Goal: Task Accomplishment & Management: Manage account settings

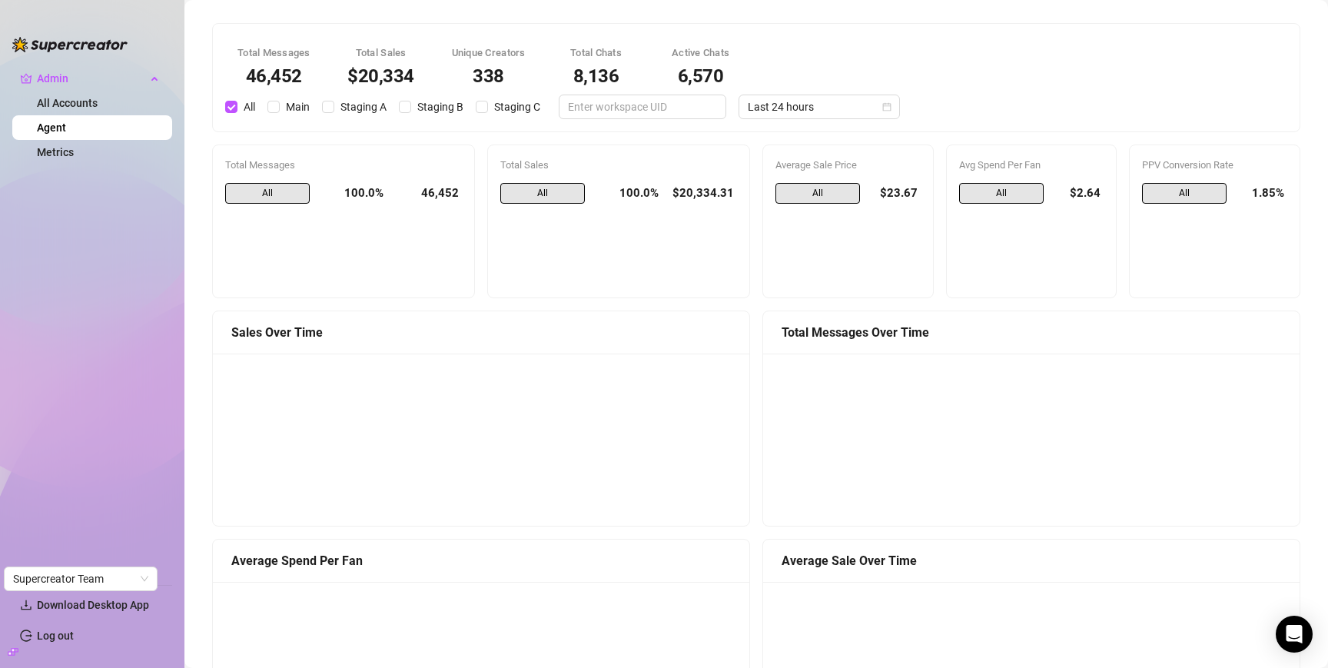
scroll to position [1423, 0]
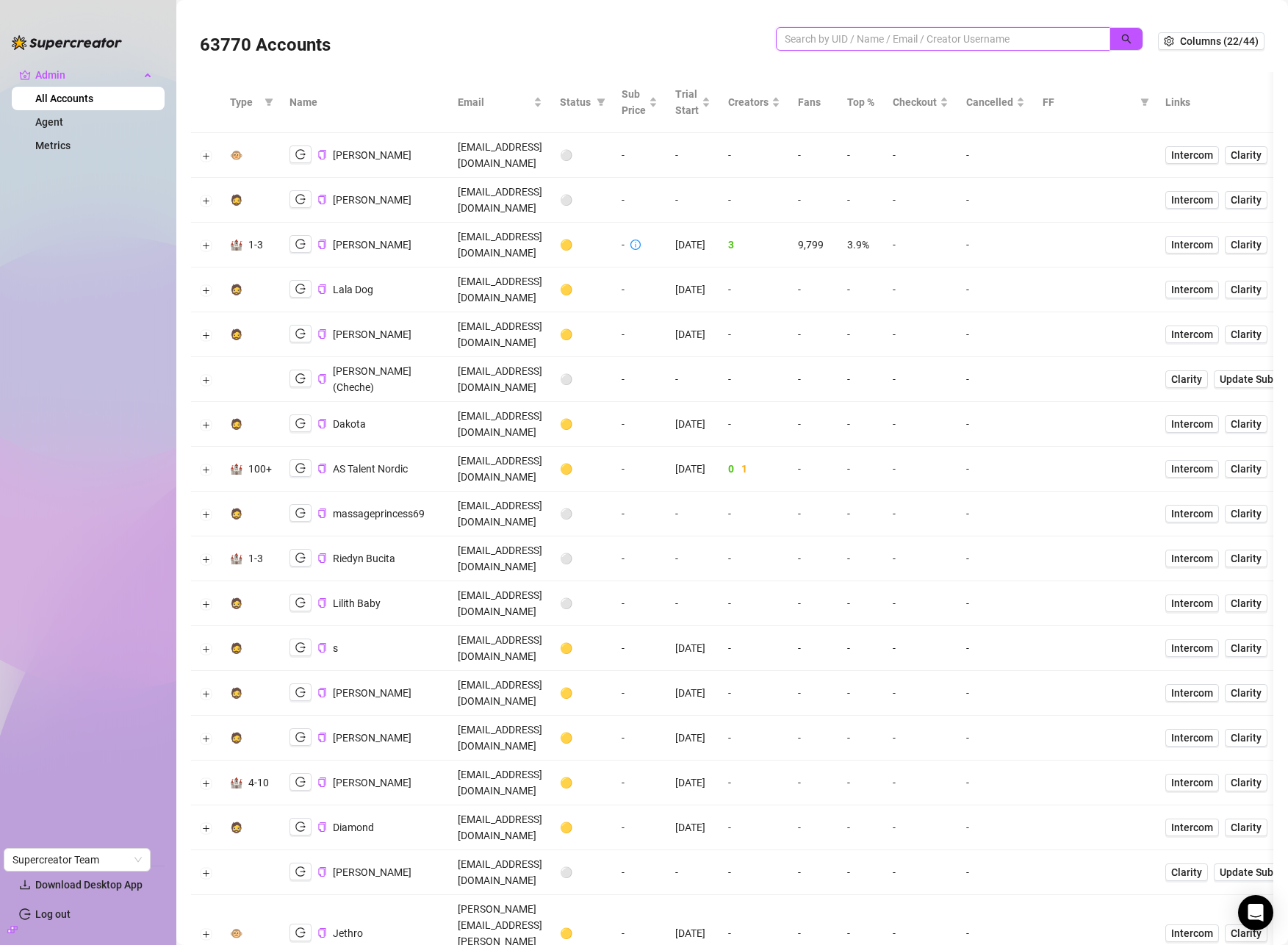
click at [983, 38] on input "search" at bounding box center [936, 38] width 305 height 16
type input "john l"
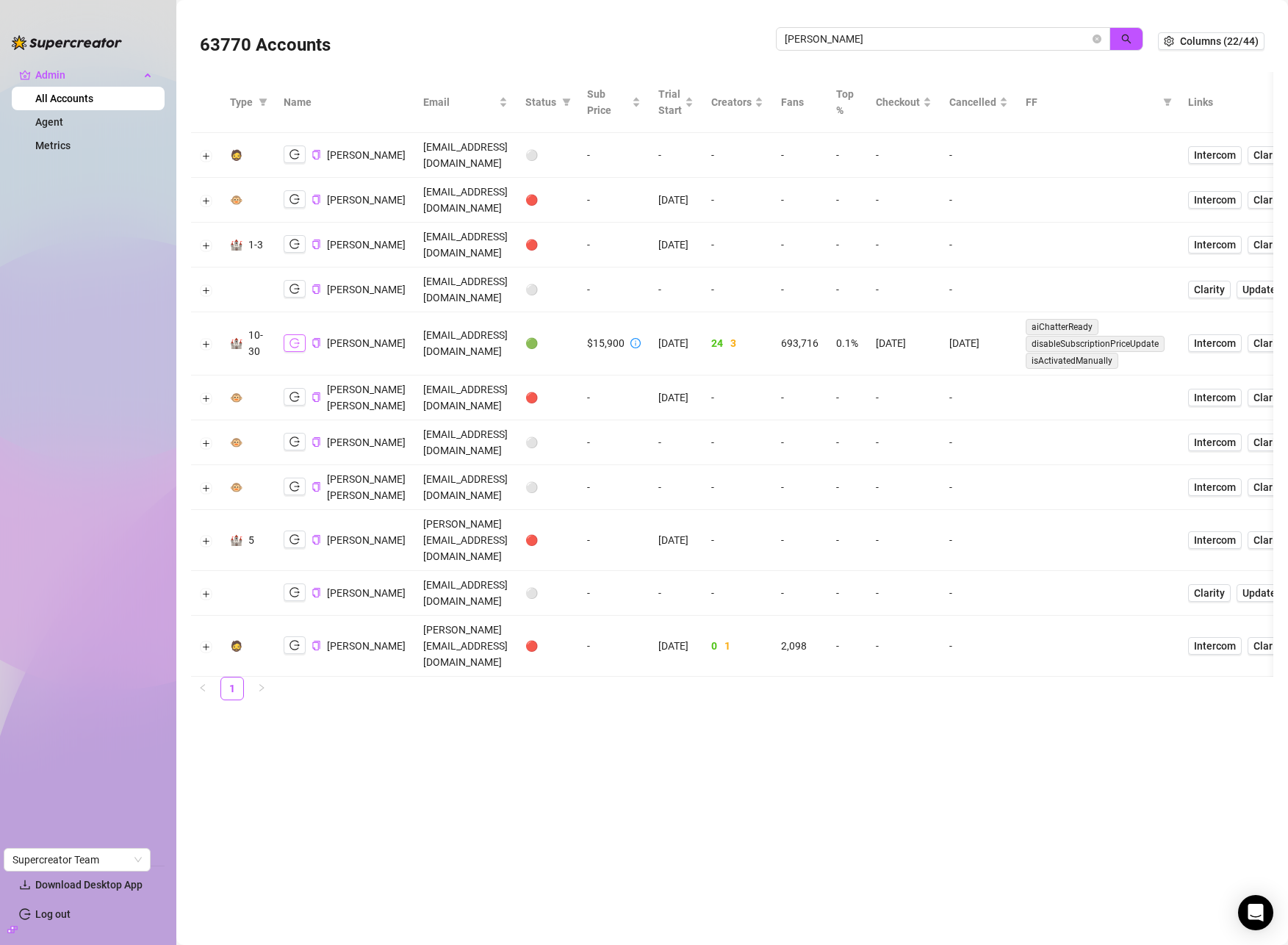
click at [301, 352] on button "button" at bounding box center [294, 343] width 22 height 17
drag, startPoint x: 205, startPoint y: 358, endPoint x: 249, endPoint y: 386, distance: 52.2
click at [205, 351] on button "Expand row" at bounding box center [206, 344] width 11 height 11
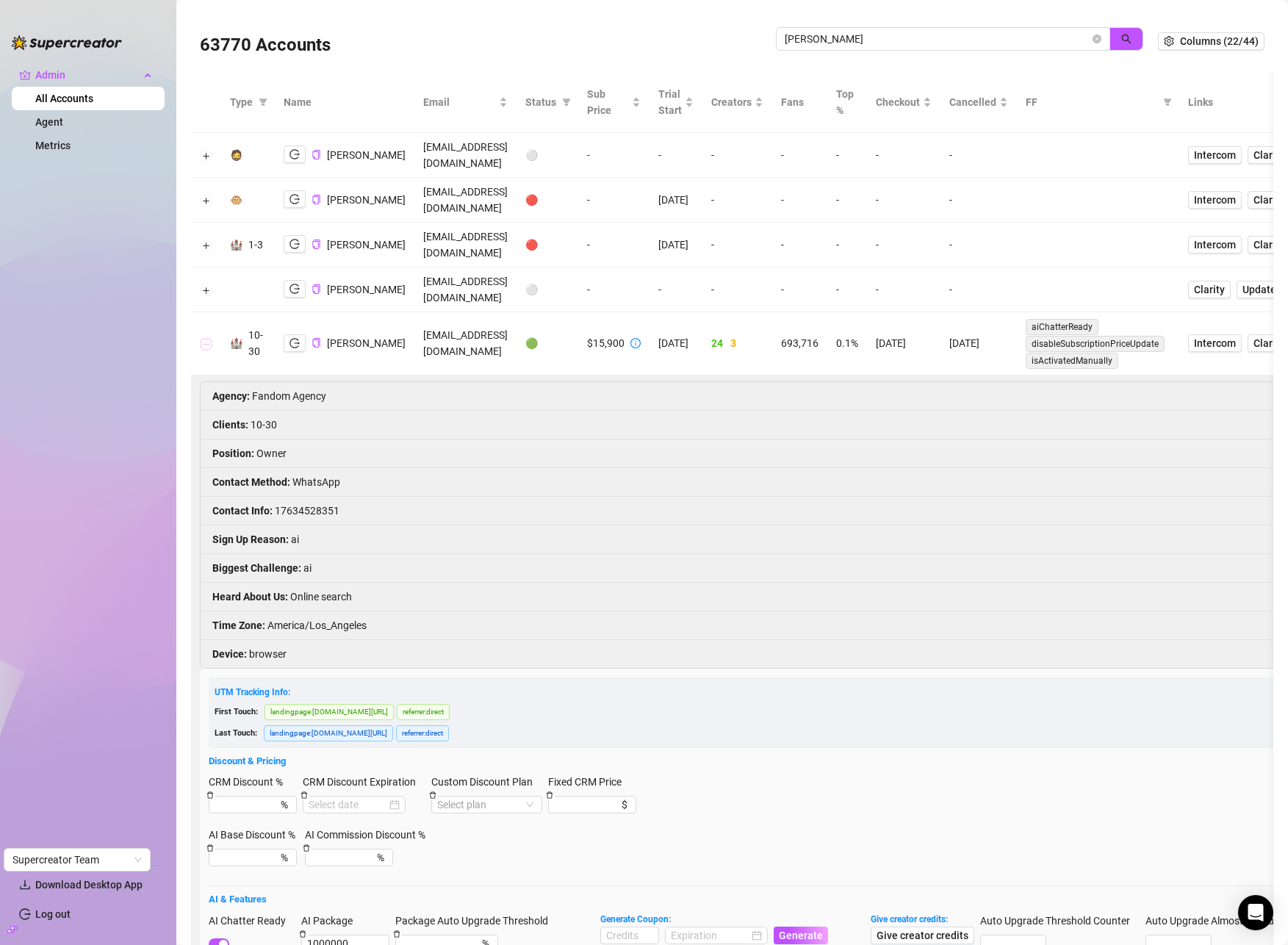
scroll to position [254, 0]
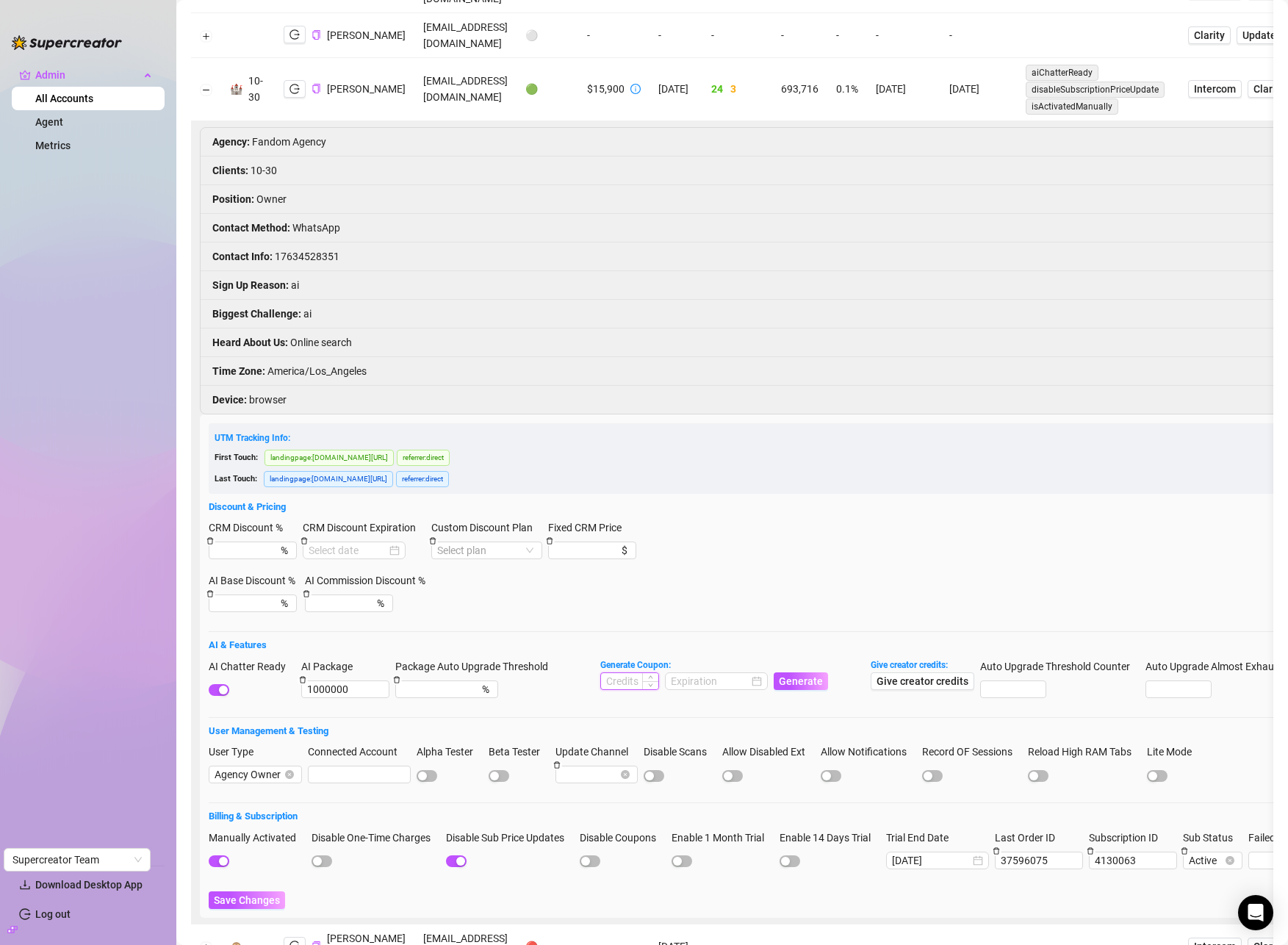
click at [637, 689] on input at bounding box center [630, 680] width 57 height 16
type input "500000"
click at [720, 689] on input at bounding box center [709, 680] width 77 height 16
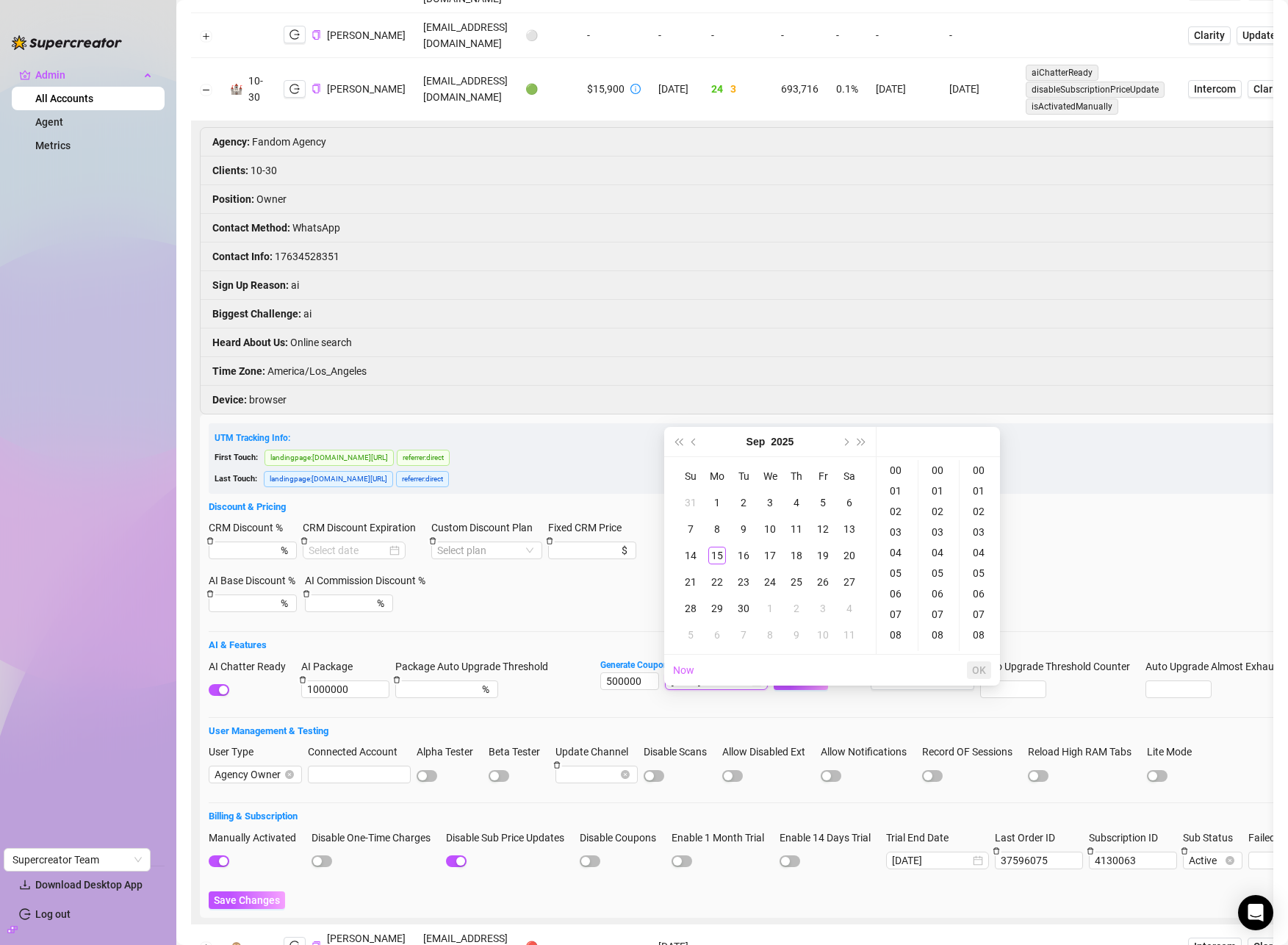
type input "2025-09-03 00:00:00"
click at [863, 439] on button "Next year (Control + right)" at bounding box center [861, 441] width 16 height 30
type input "2027-09-03 00:00:00"
click at [796, 608] on div "30" at bounding box center [796, 608] width 17 height 17
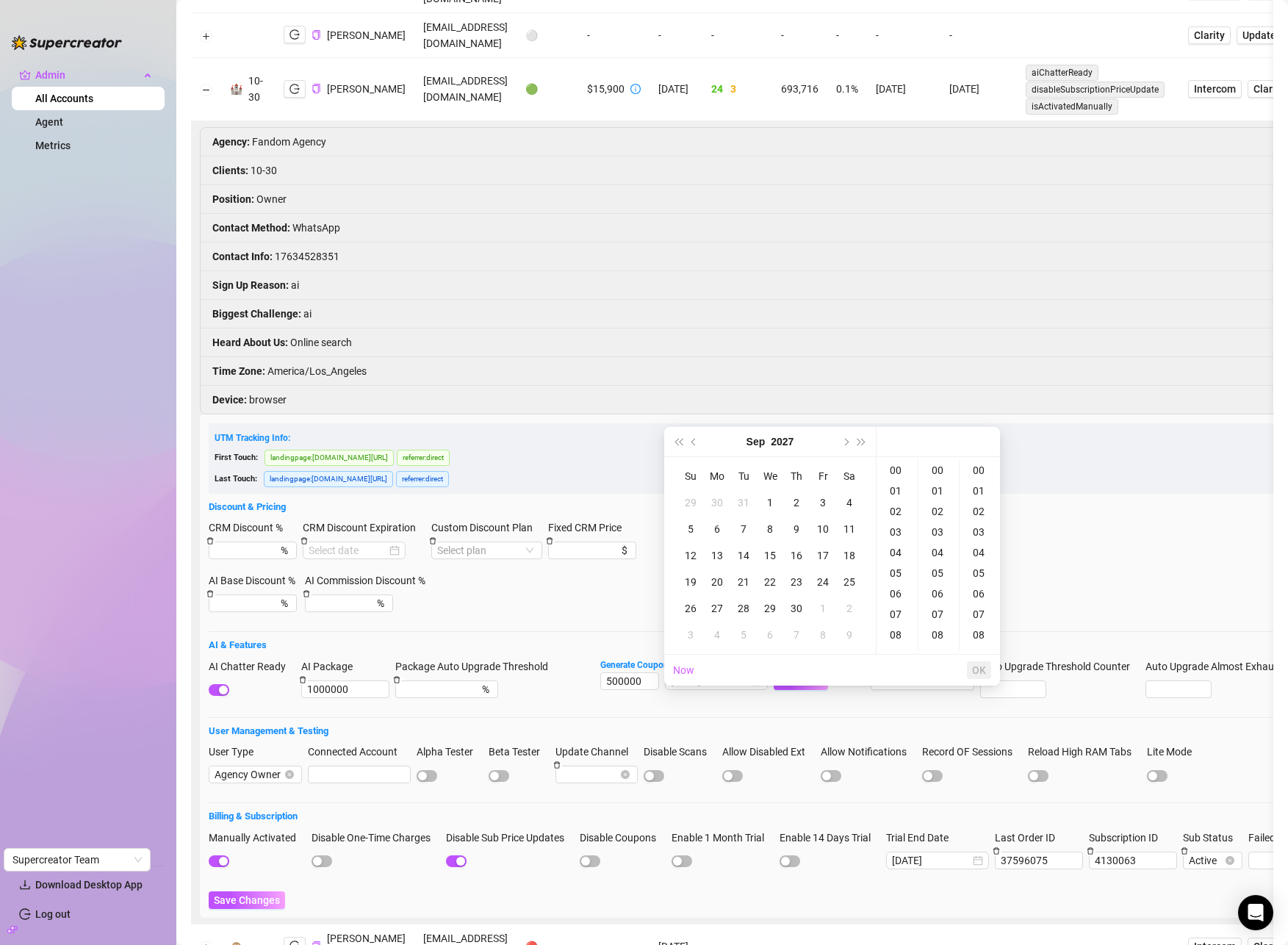
type input "2027-09-30 00:00:00"
click at [977, 674] on span "OK" at bounding box center [978, 670] width 14 height 11
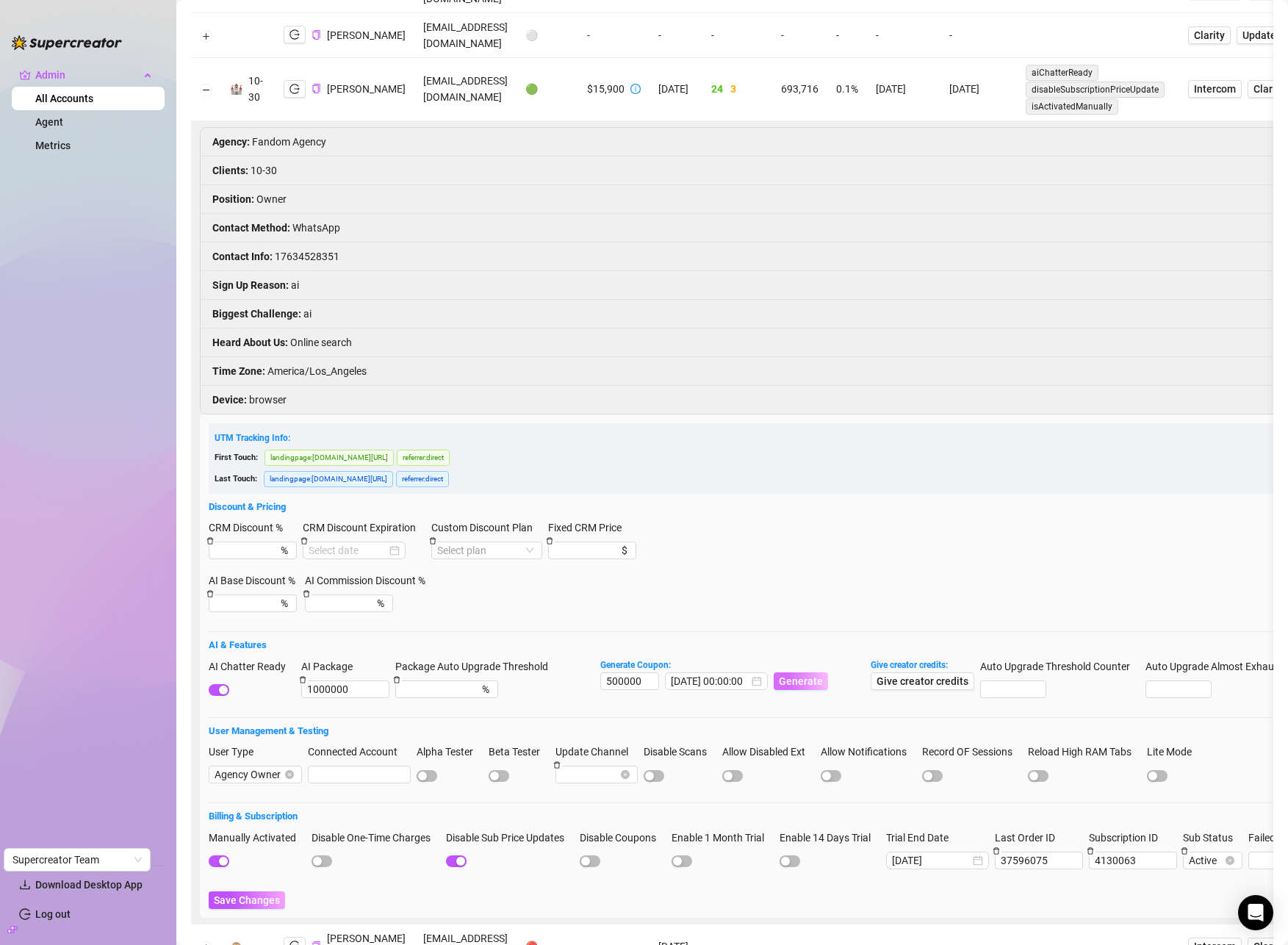
click at [786, 687] on span "Generate" at bounding box center [801, 680] width 44 height 11
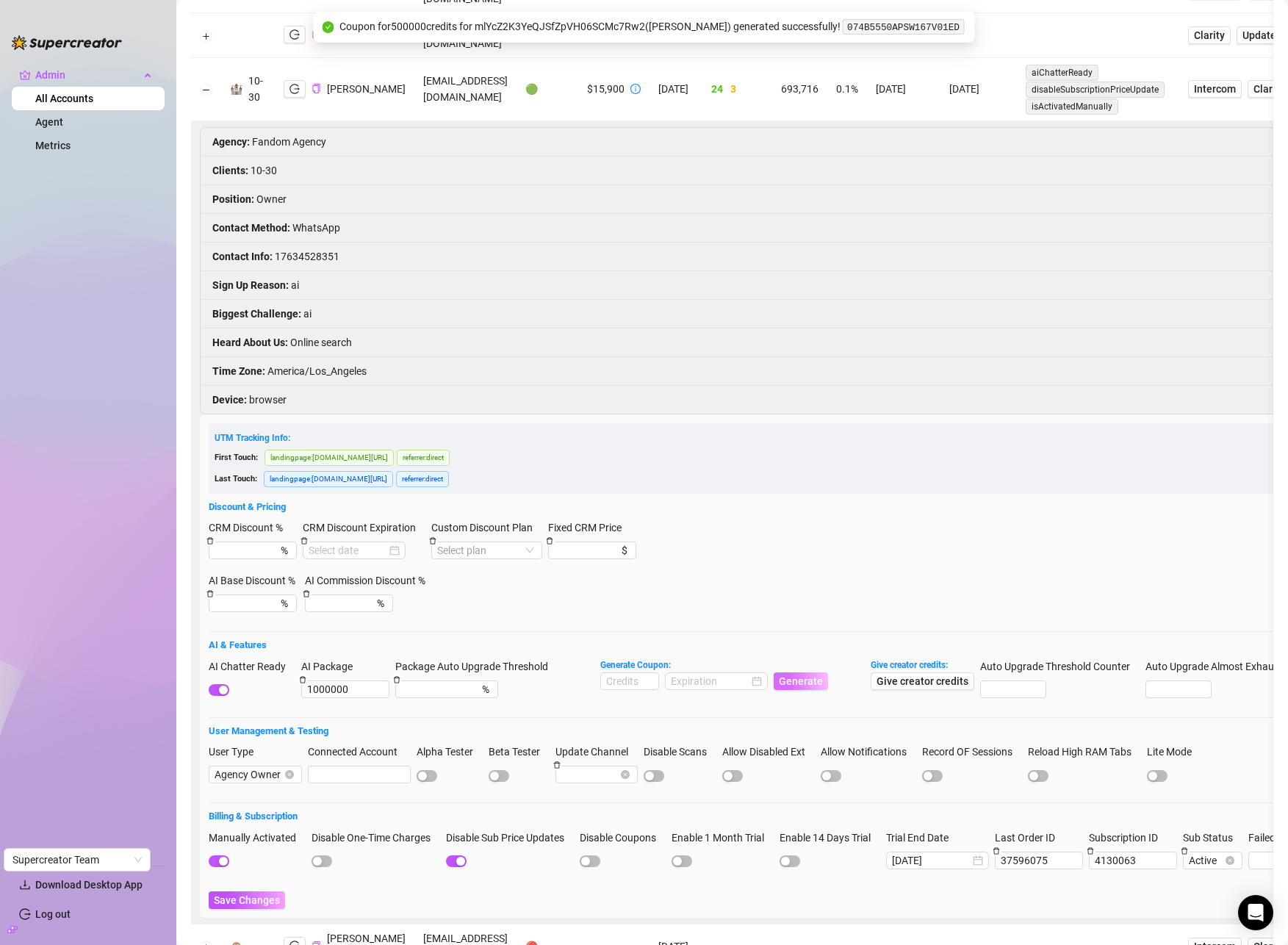
click at [907, 31] on code "074B5550APSW167V01ED" at bounding box center [903, 27] width 121 height 15
copy code "074B5550APSW167V01ED"
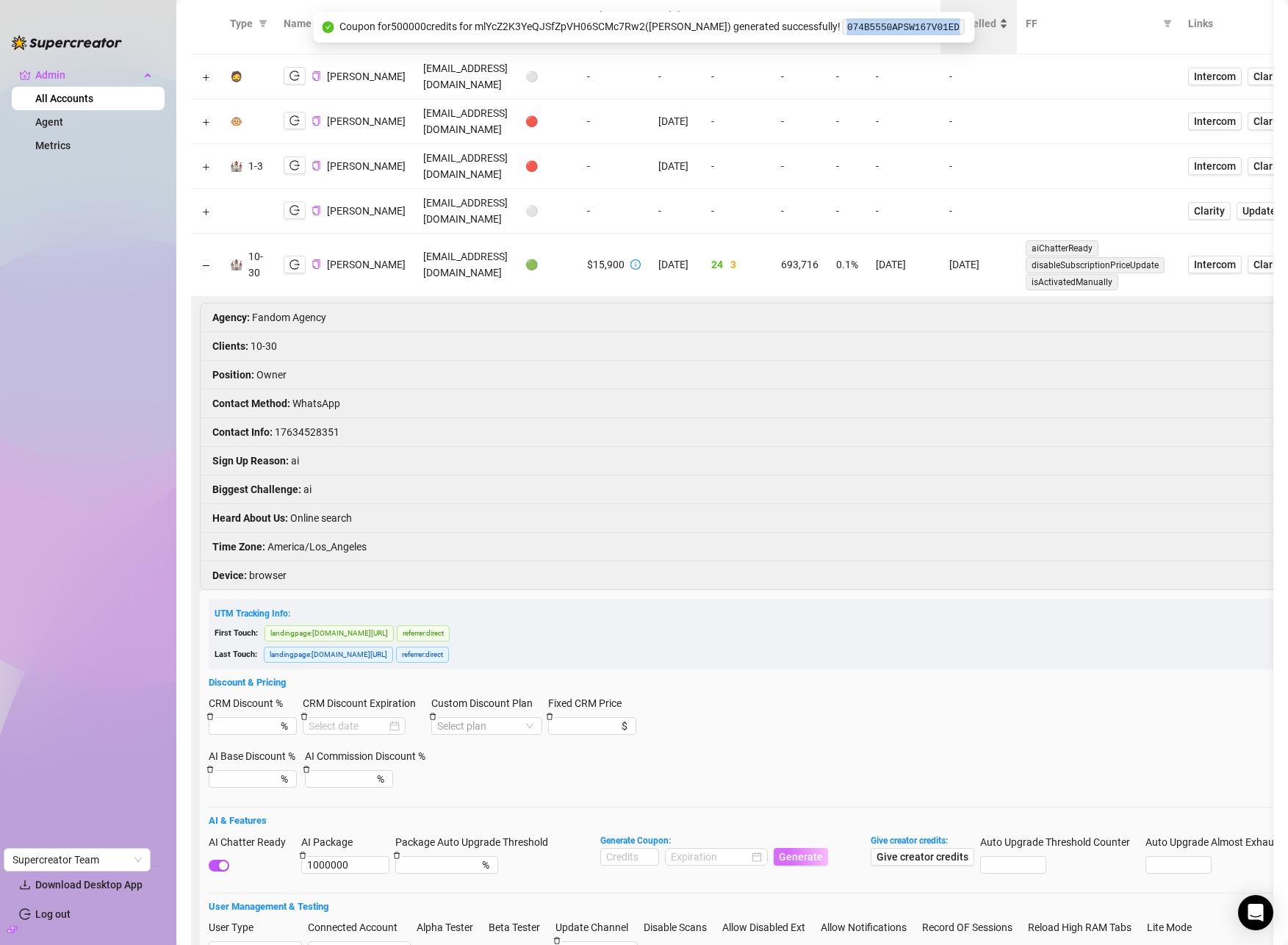
scroll to position [0, 0]
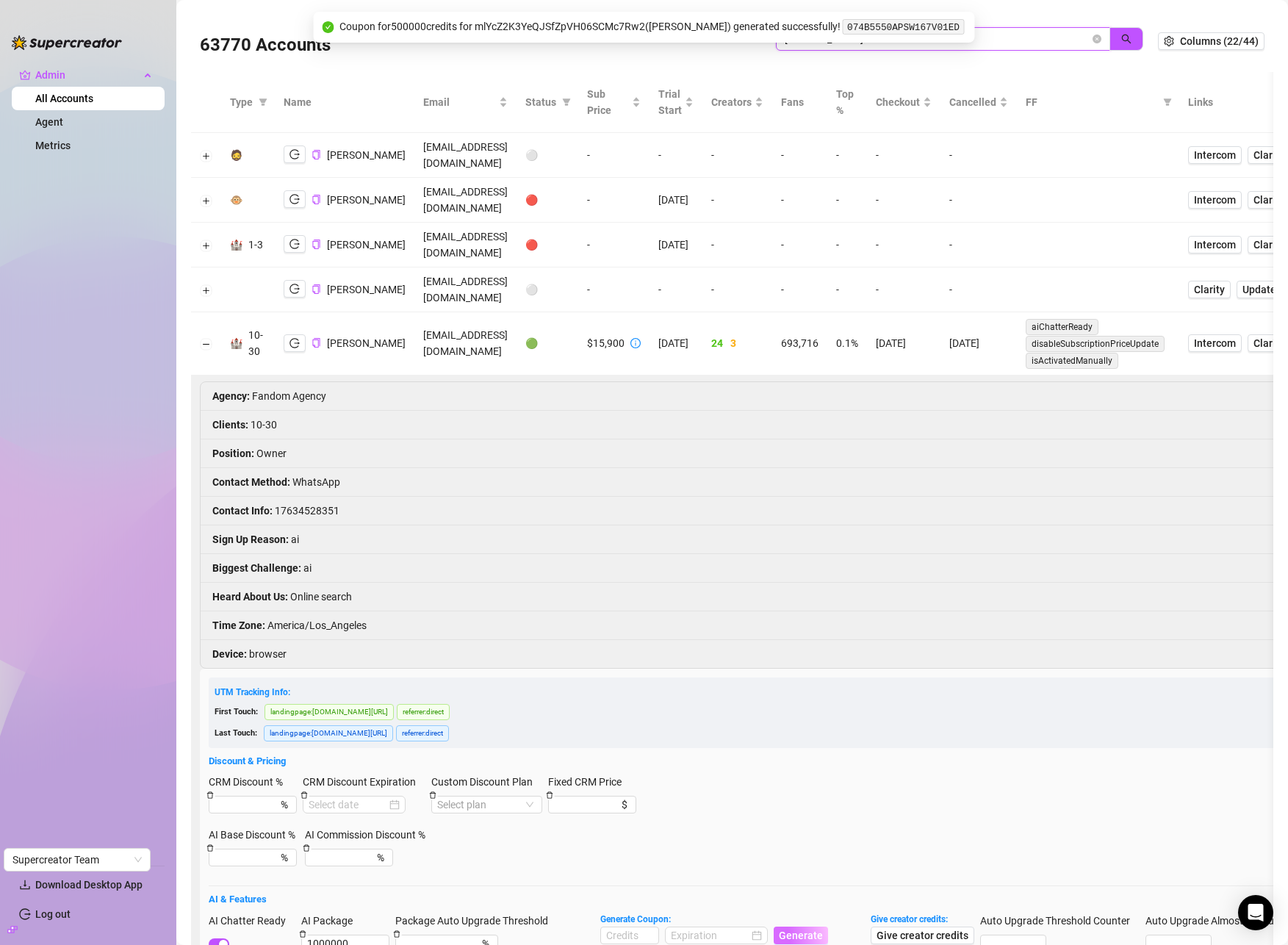
click at [1026, 40] on input "john l" at bounding box center [936, 38] width 305 height 16
paste input "h5ZIPGr8rpYZeeKcWp5jzSv9Y4g2"
click at [1109, 37] on button "button" at bounding box center [1126, 38] width 33 height 24
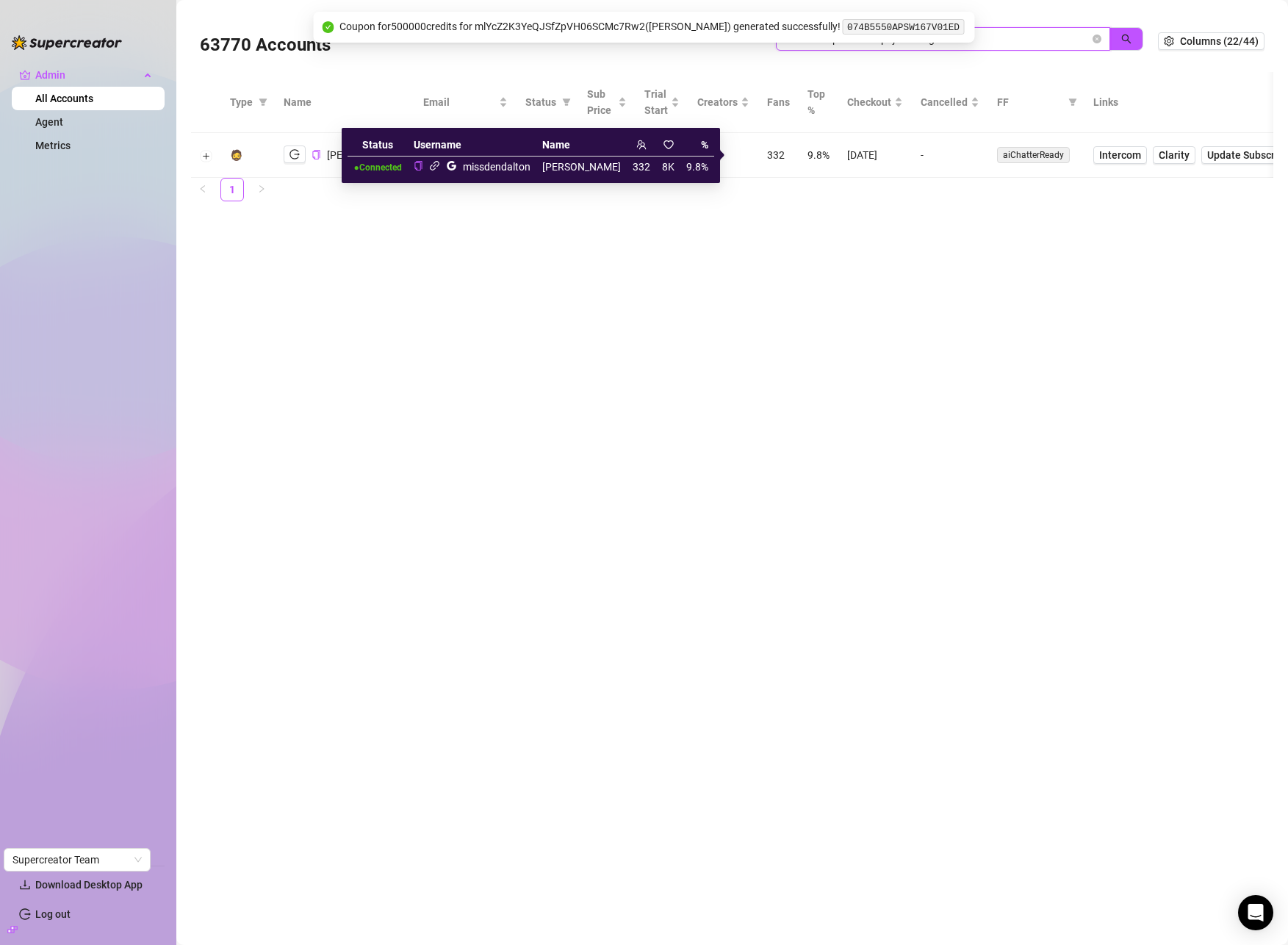
type input "h5ZIPGr8rpYZeeKcWp5jzSv9Y4g2"
click at [440, 165] on icon "link" at bounding box center [435, 165] width 10 height 10
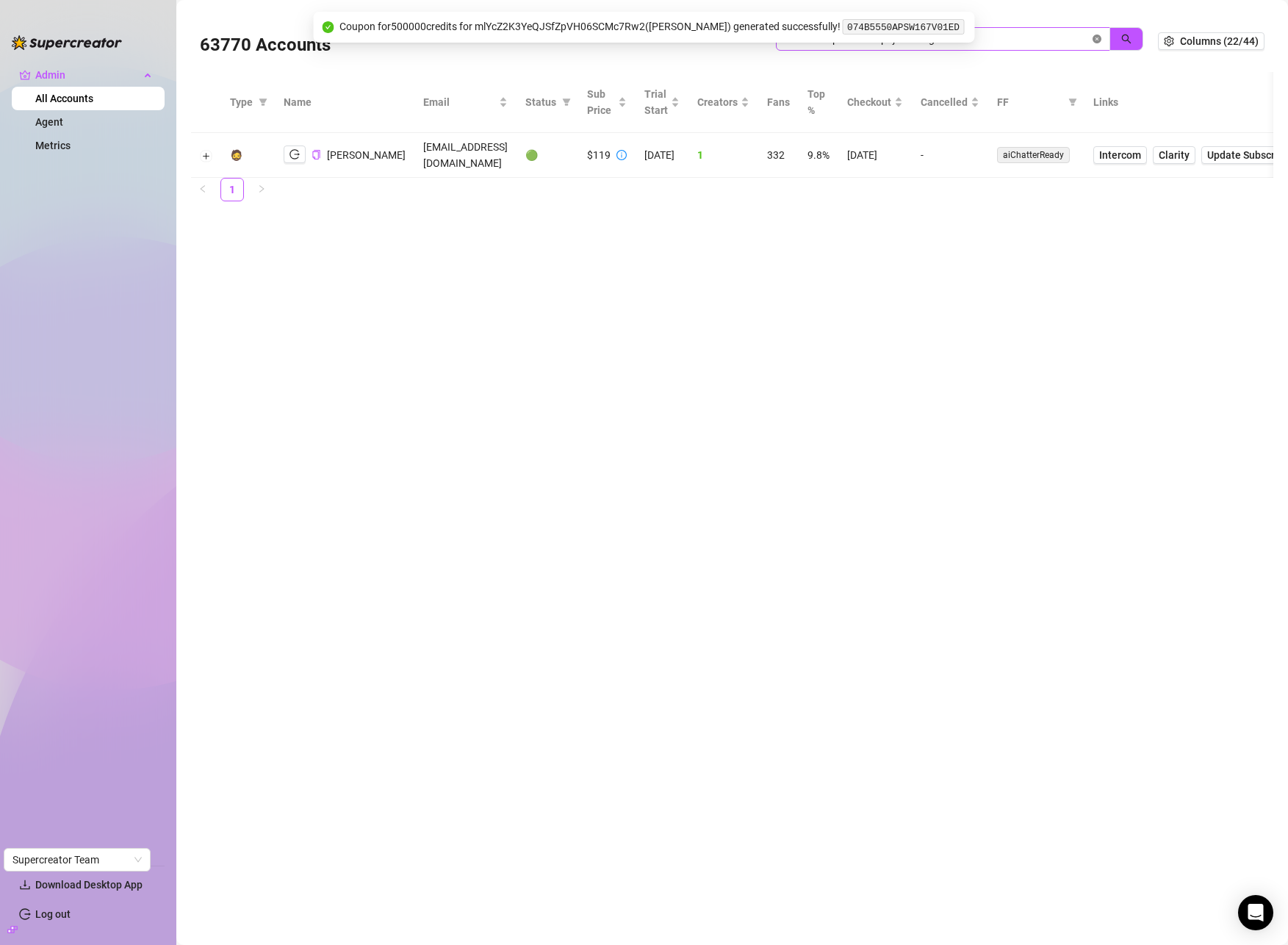
click at [1101, 38] on icon "close-circle" at bounding box center [1096, 38] width 9 height 9
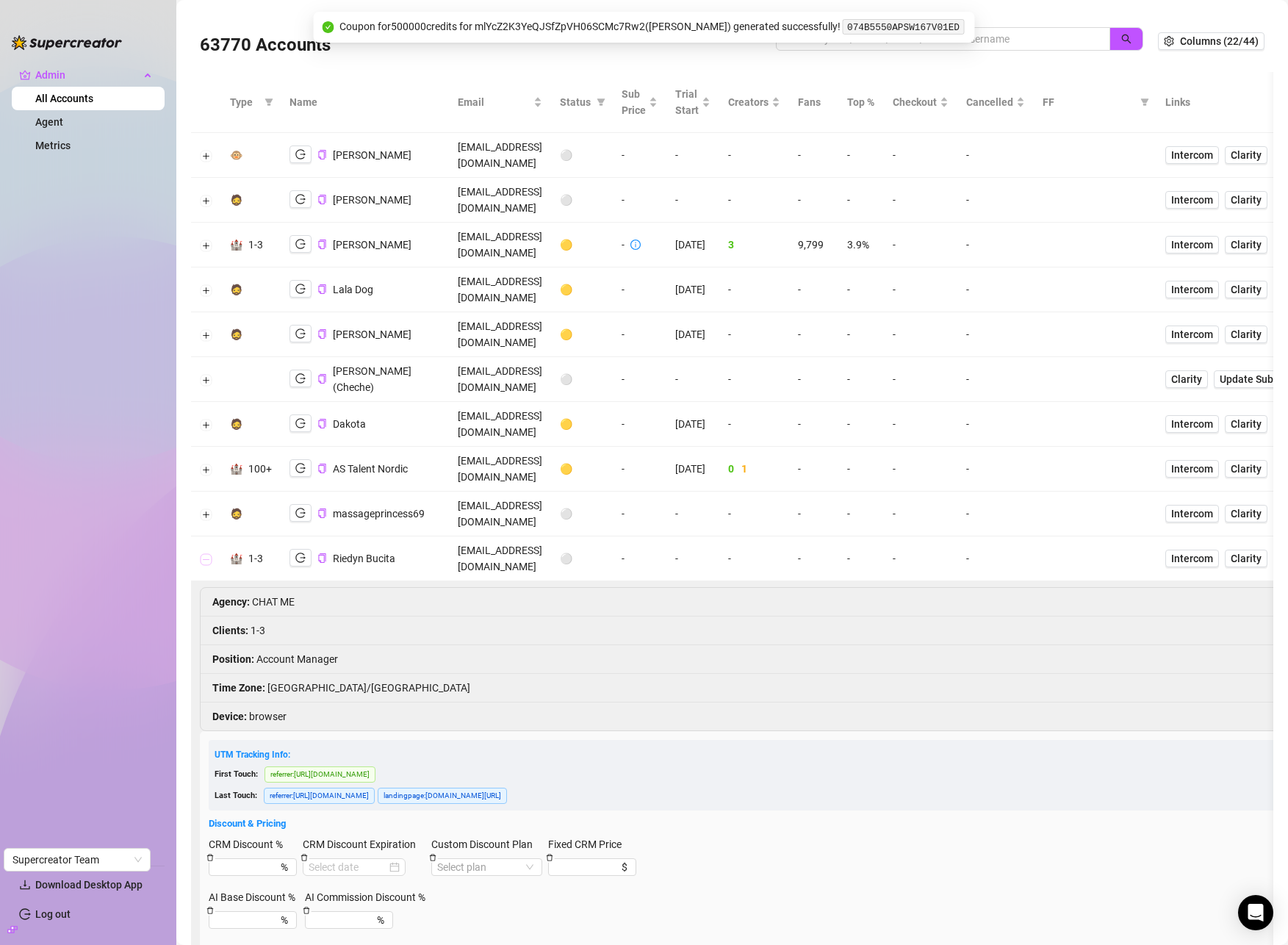
click at [204, 553] on button "Collapse row" at bounding box center [206, 559] width 11 height 11
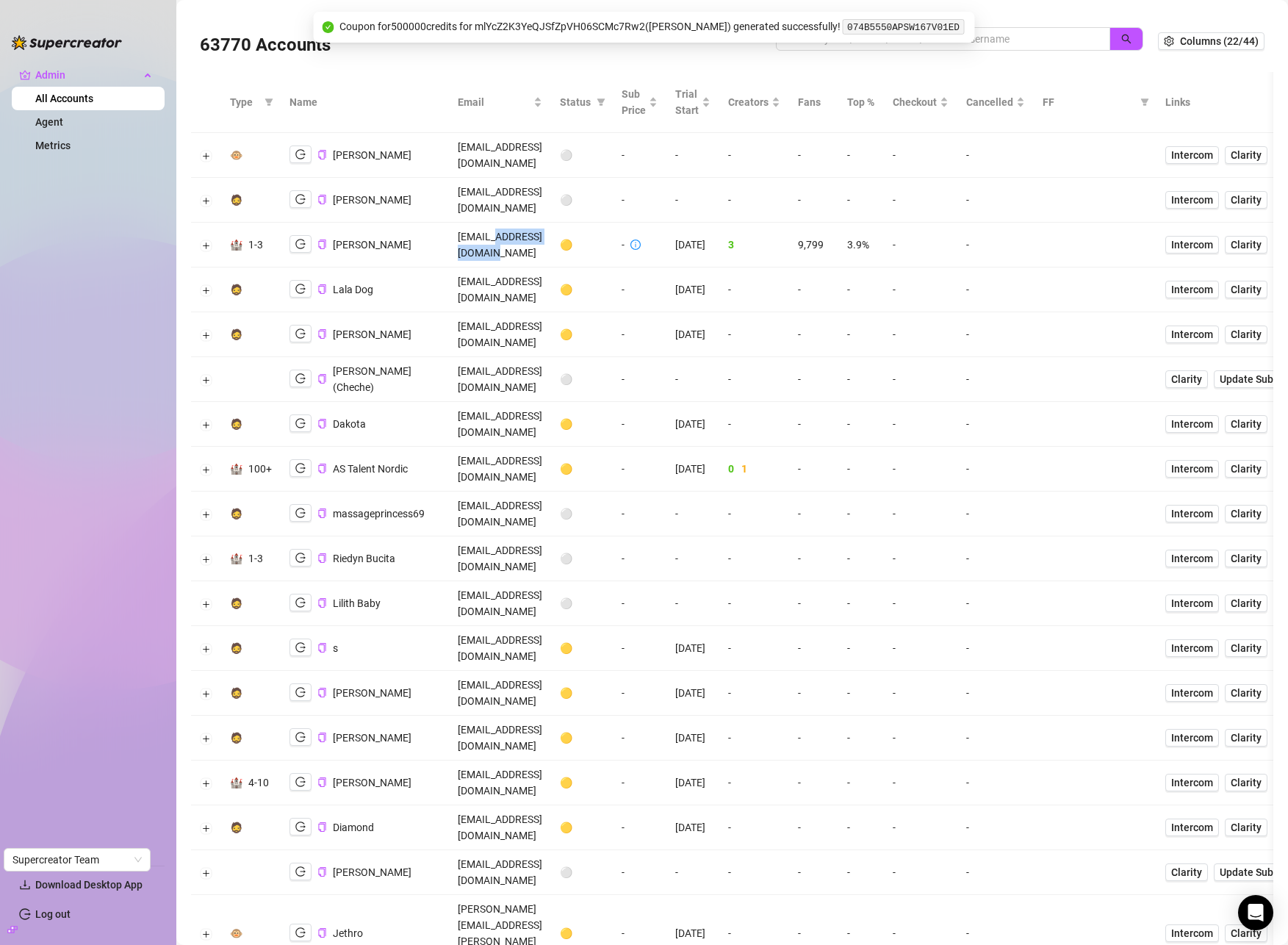
drag, startPoint x: 504, startPoint y: 213, endPoint x: 597, endPoint y: 210, distance: 93.0
click at [551, 223] on td "infloww@paroagency.com" at bounding box center [500, 245] width 102 height 45
drag, startPoint x: 509, startPoint y: 211, endPoint x: 612, endPoint y: 208, distance: 103.0
click at [551, 223] on td "infloww@paroagency.com" at bounding box center [500, 245] width 102 height 45
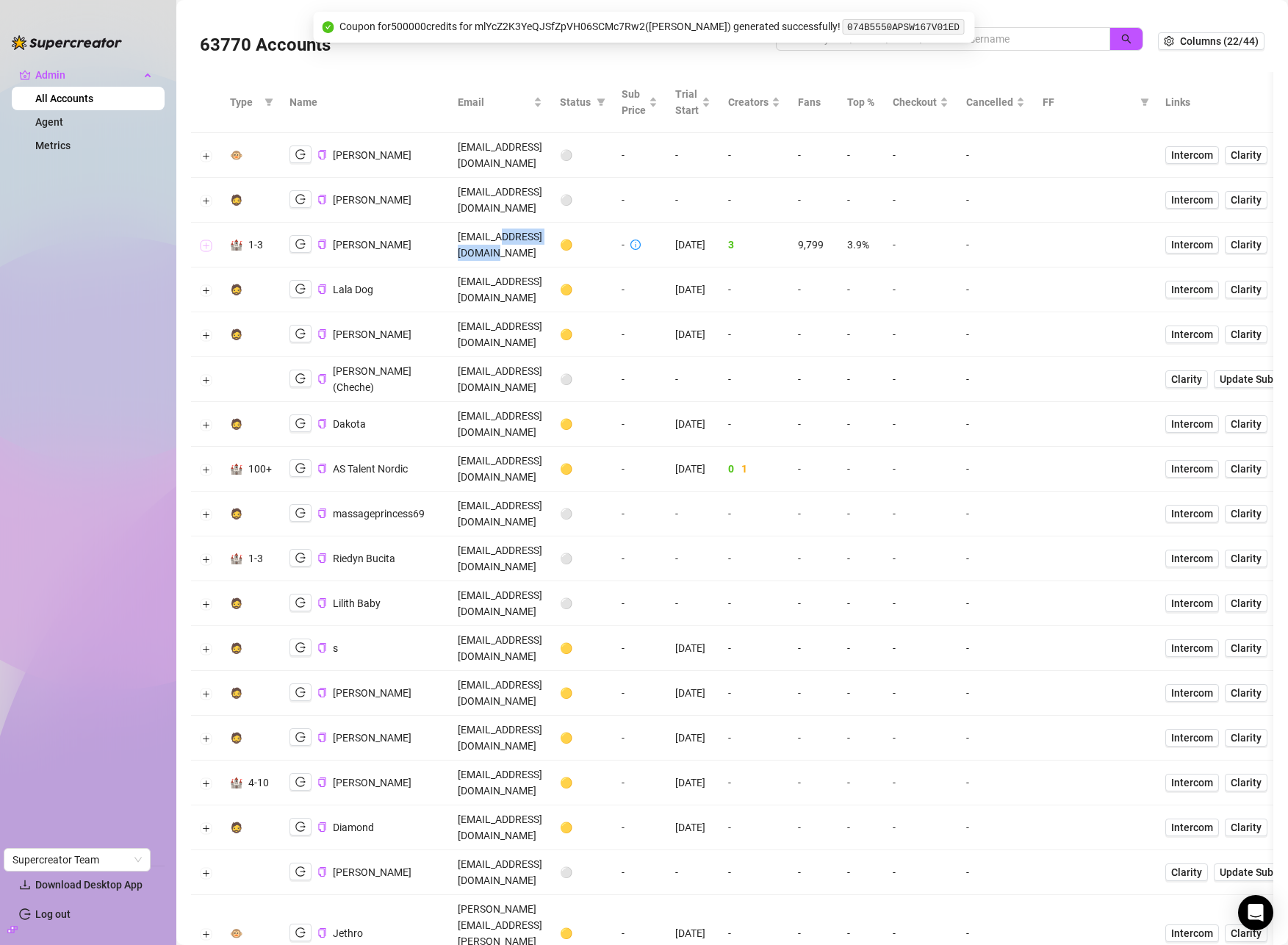
click at [206, 240] on button "Expand row" at bounding box center [206, 246] width 11 height 11
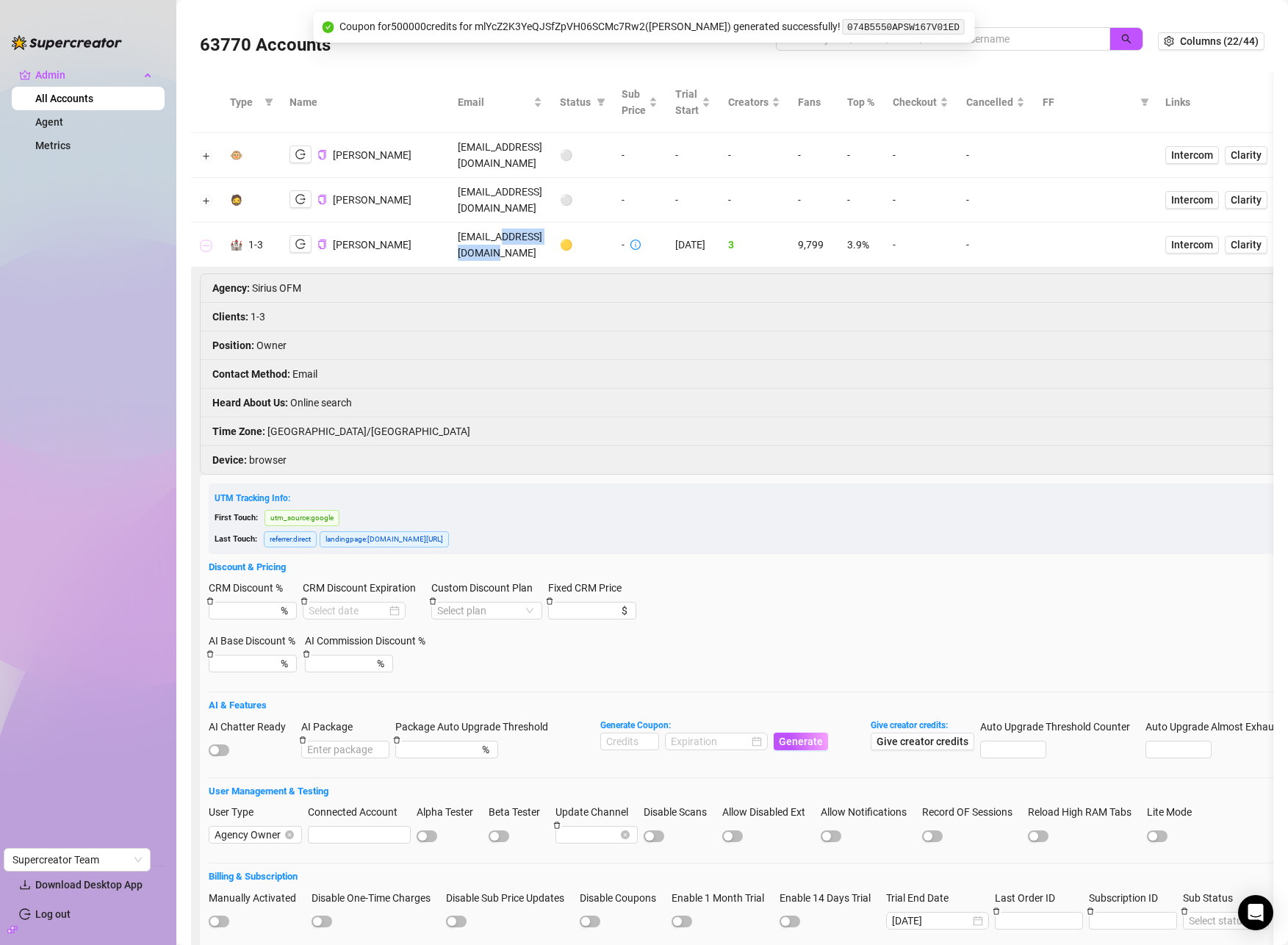
click at [205, 240] on button "Collapse row" at bounding box center [206, 246] width 11 height 11
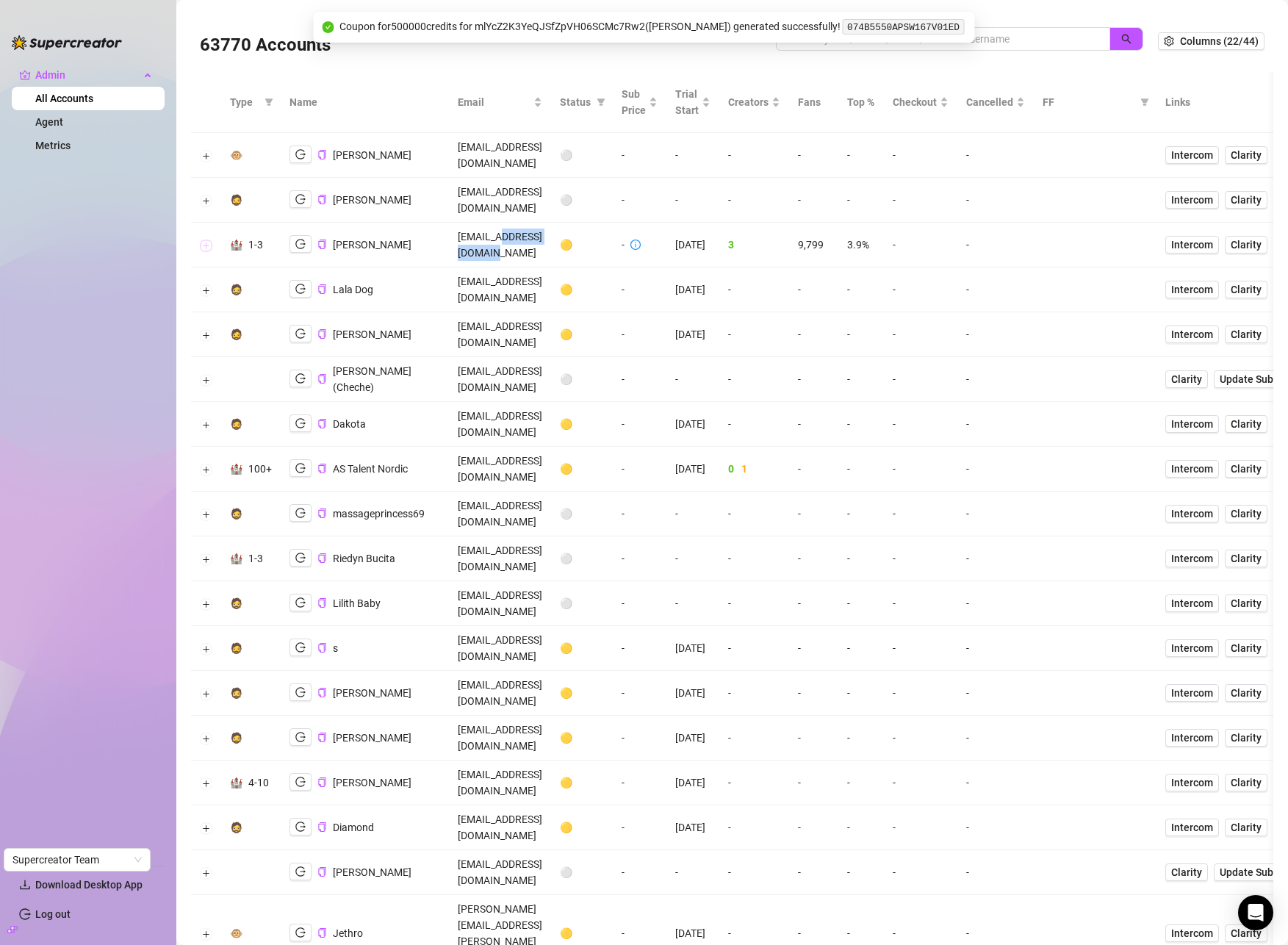
click at [204, 240] on button "Expand row" at bounding box center [206, 246] width 11 height 11
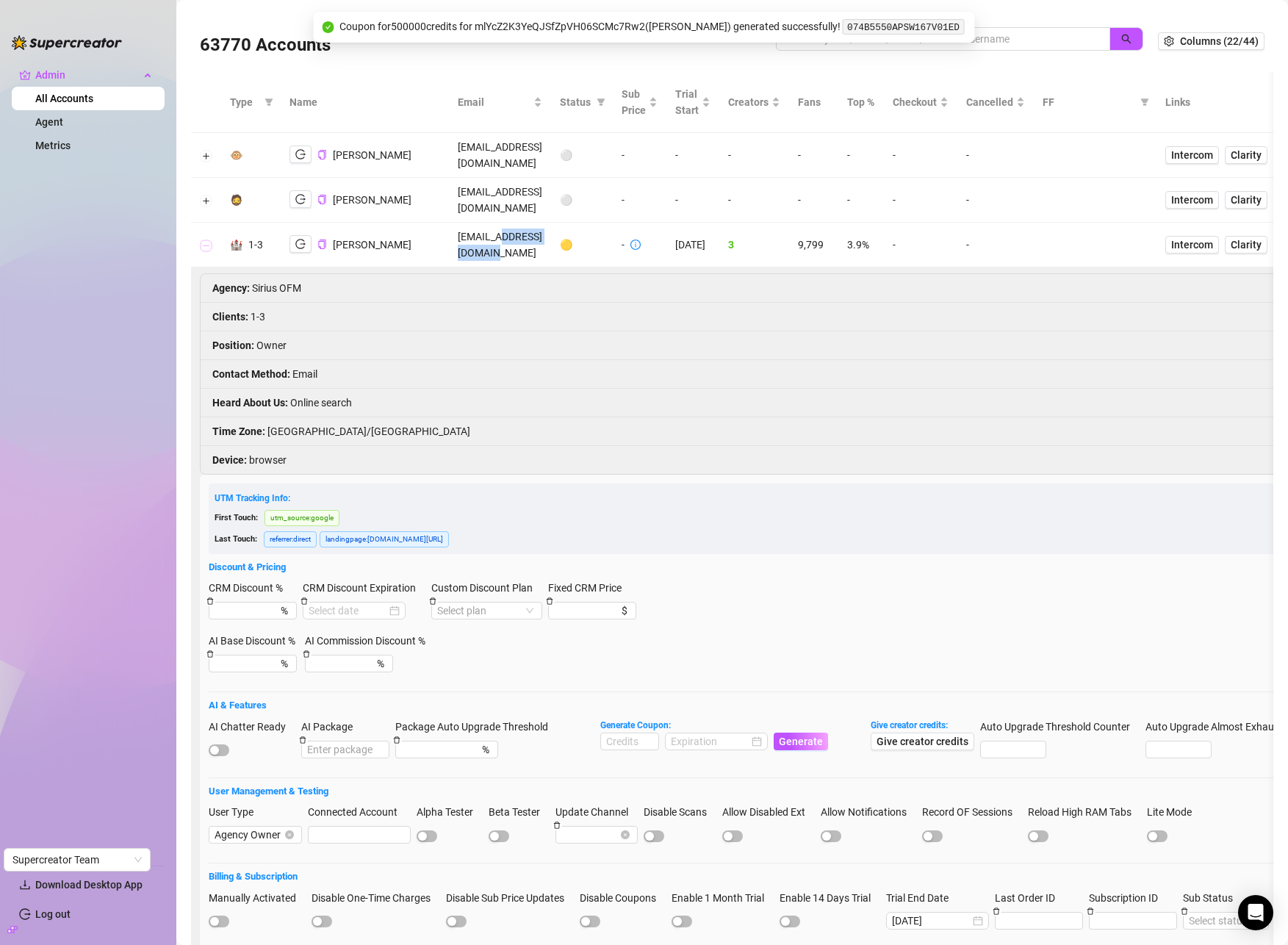
click at [205, 240] on button "Collapse row" at bounding box center [206, 246] width 11 height 11
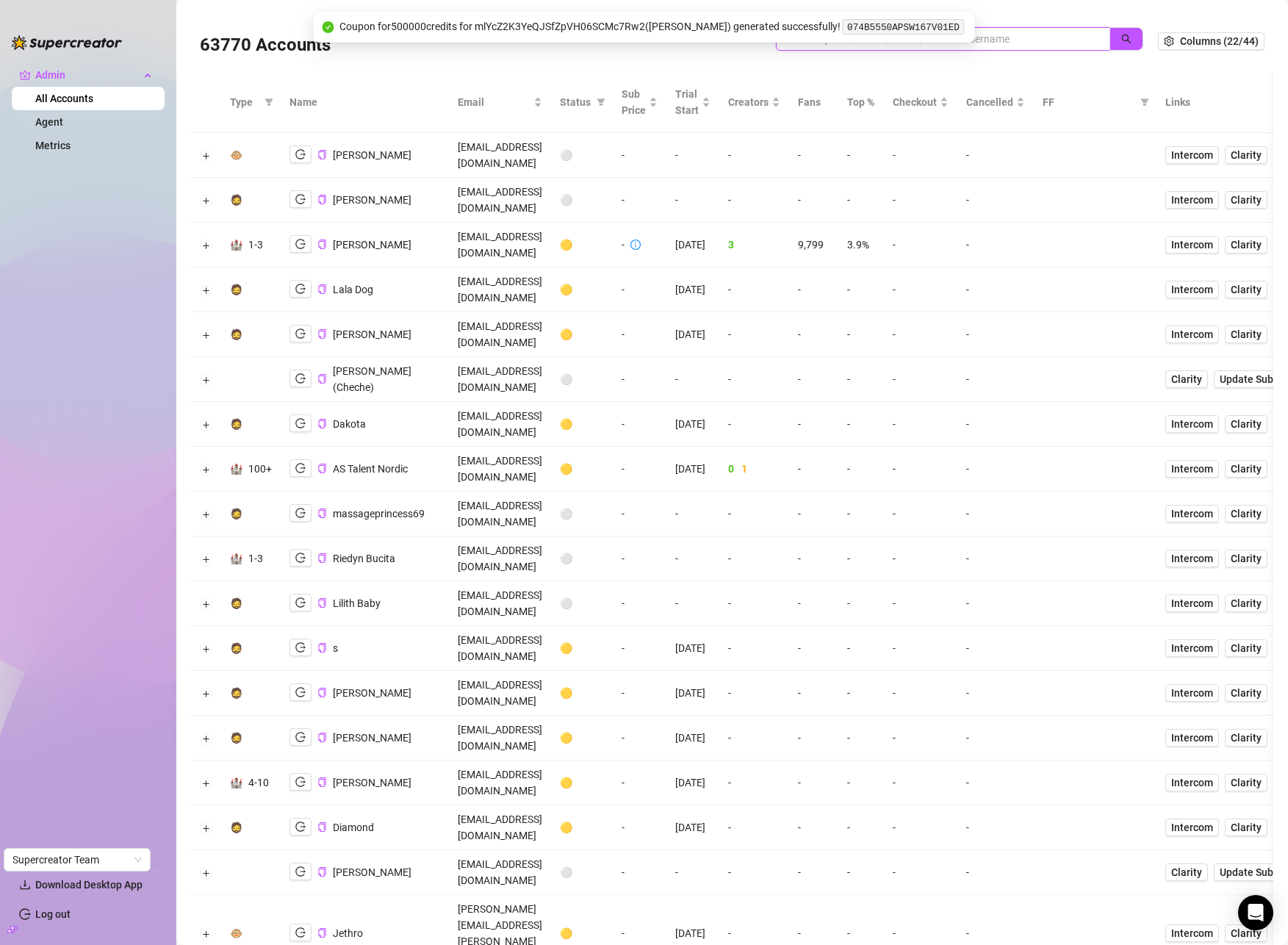
click at [1009, 38] on input "search" at bounding box center [936, 38] width 305 height 16
paste input "<askribaibu@gmail.com"
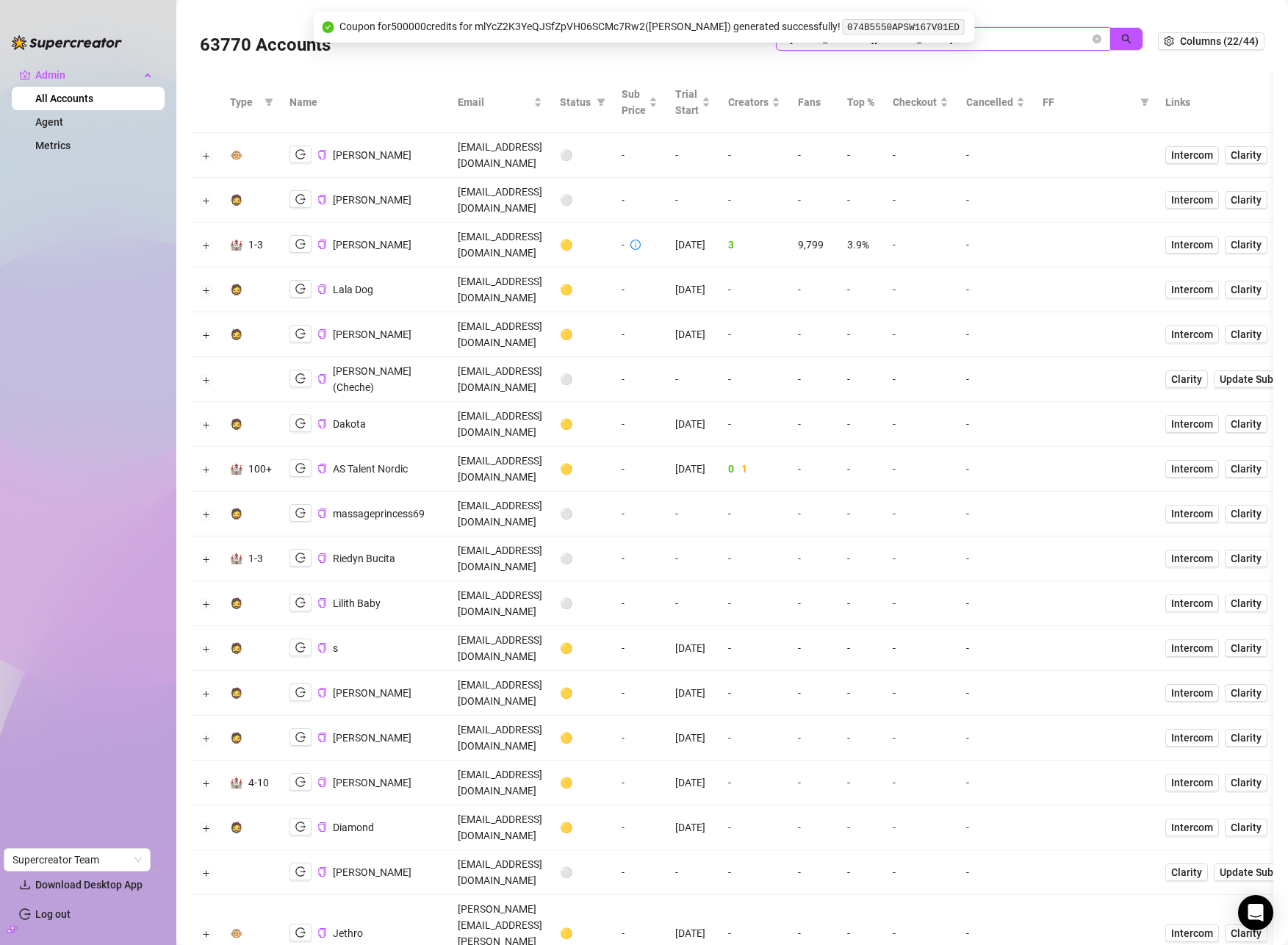
type input "<askribaibu@gmail.com"
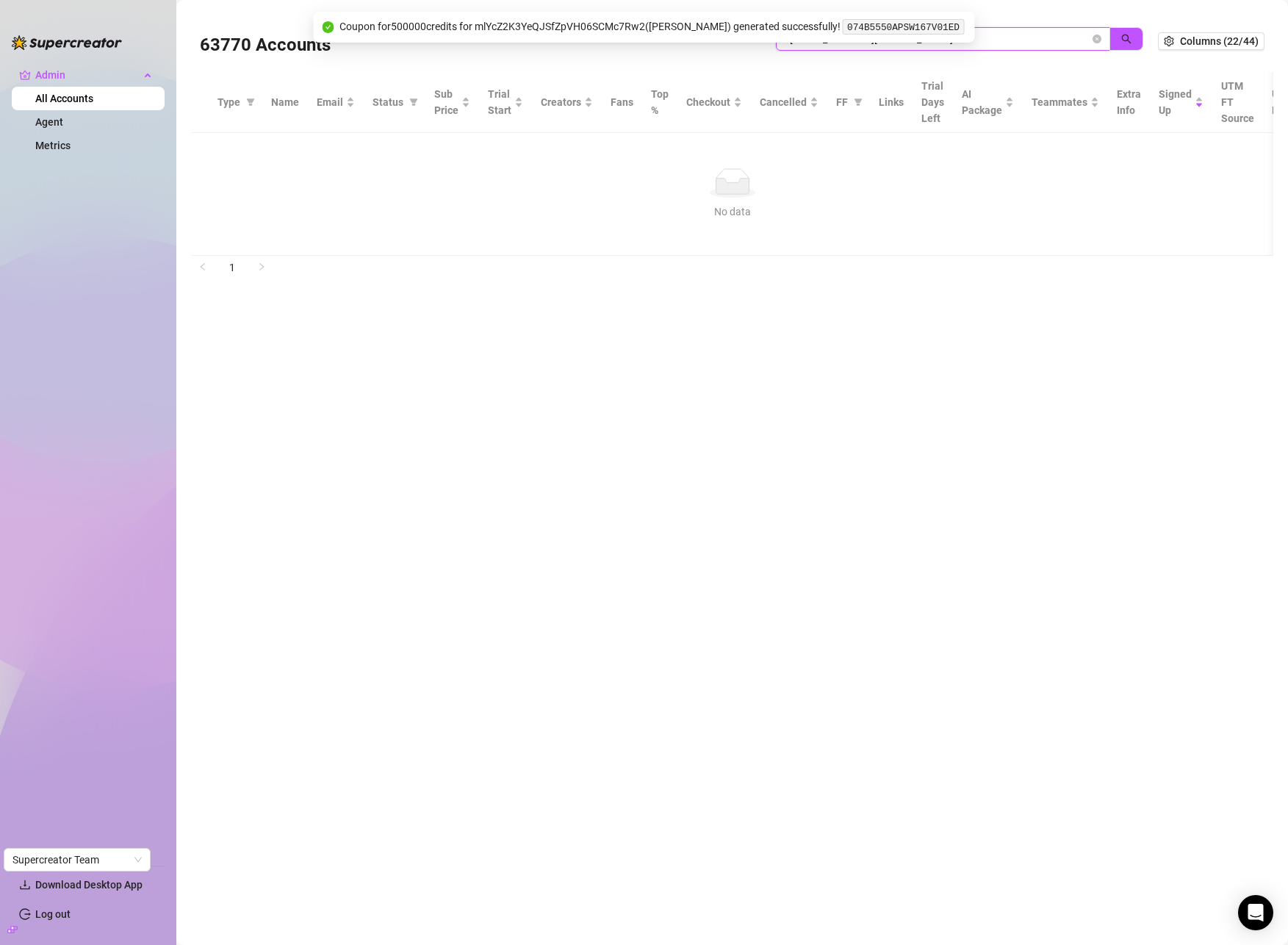
click at [792, 43] on input "<askribaibu@gmail.com" at bounding box center [936, 38] width 305 height 16
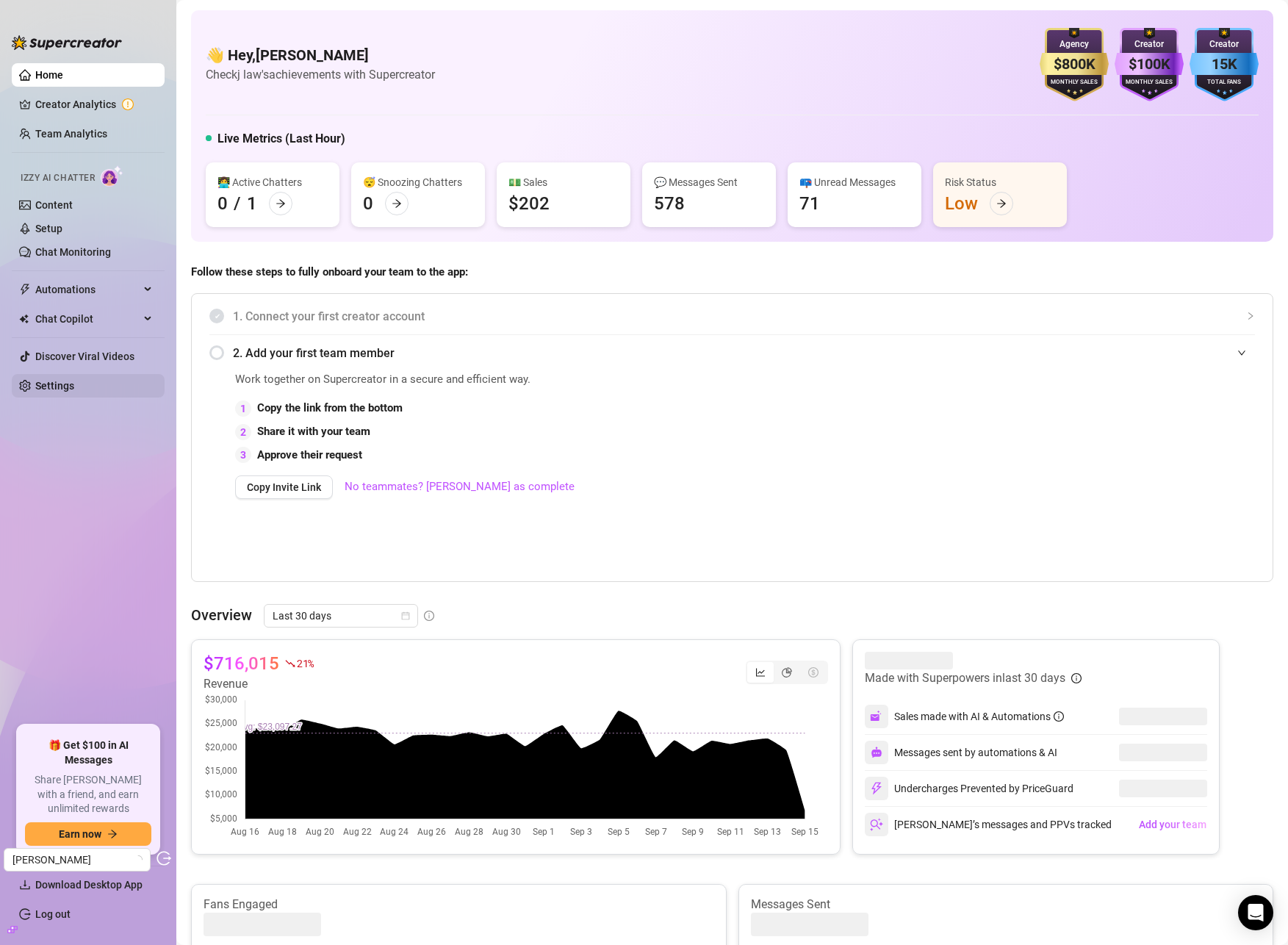
click at [51, 379] on link "Settings" at bounding box center [54, 385] width 39 height 11
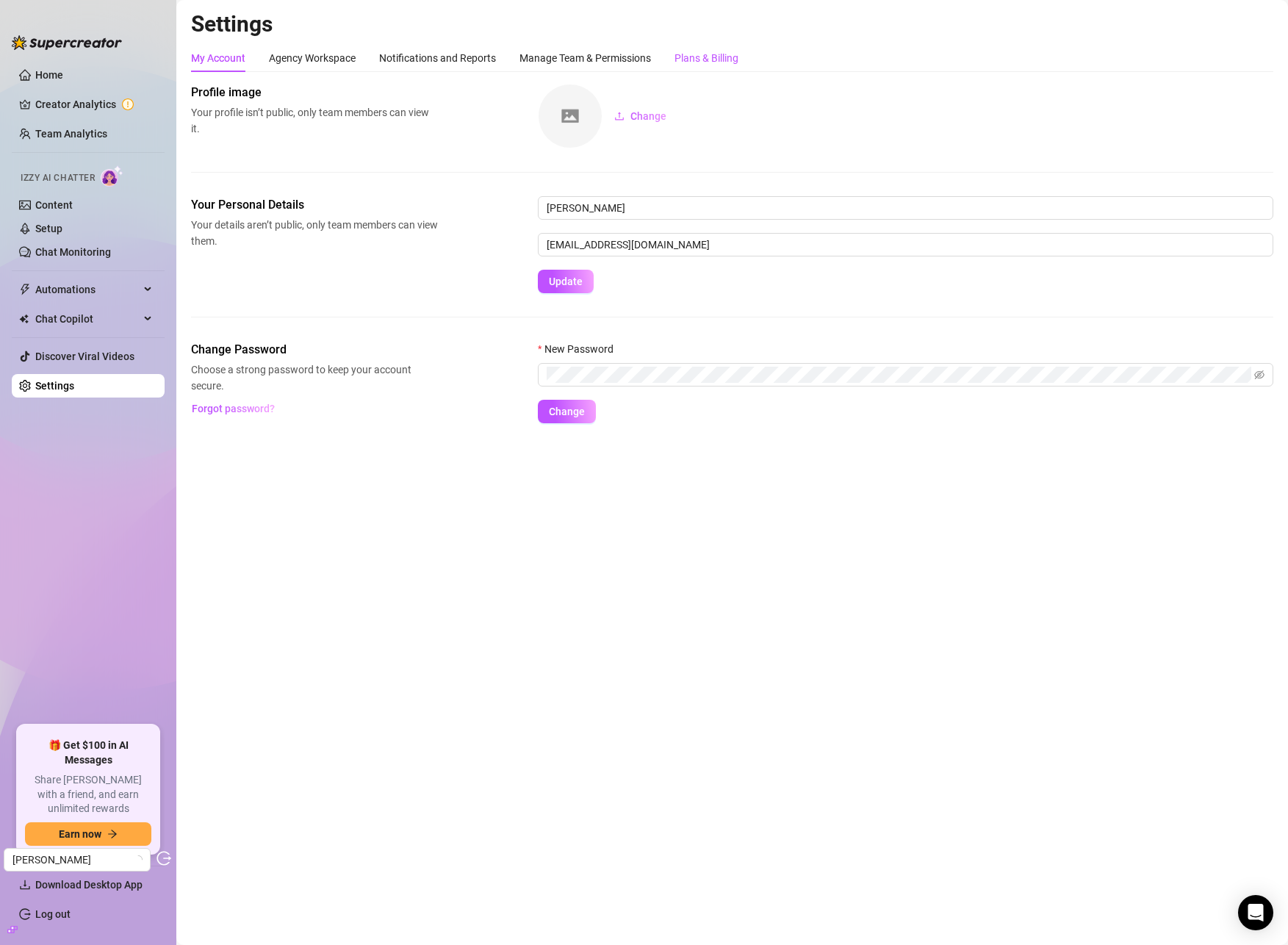
click at [701, 53] on div "Plans & Billing" at bounding box center [706, 57] width 64 height 16
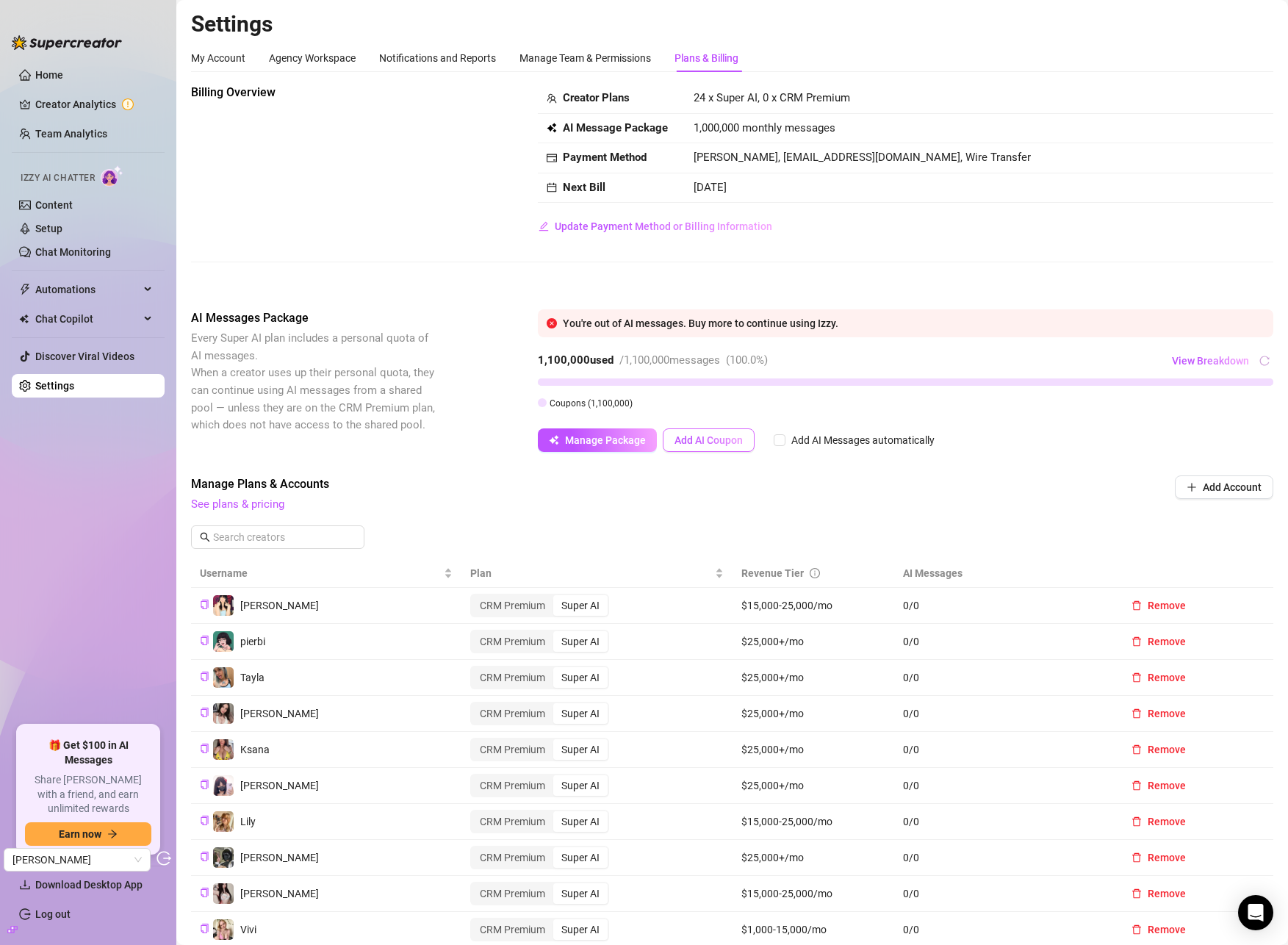
click at [719, 437] on span "Add AI Coupon" at bounding box center [708, 440] width 68 height 11
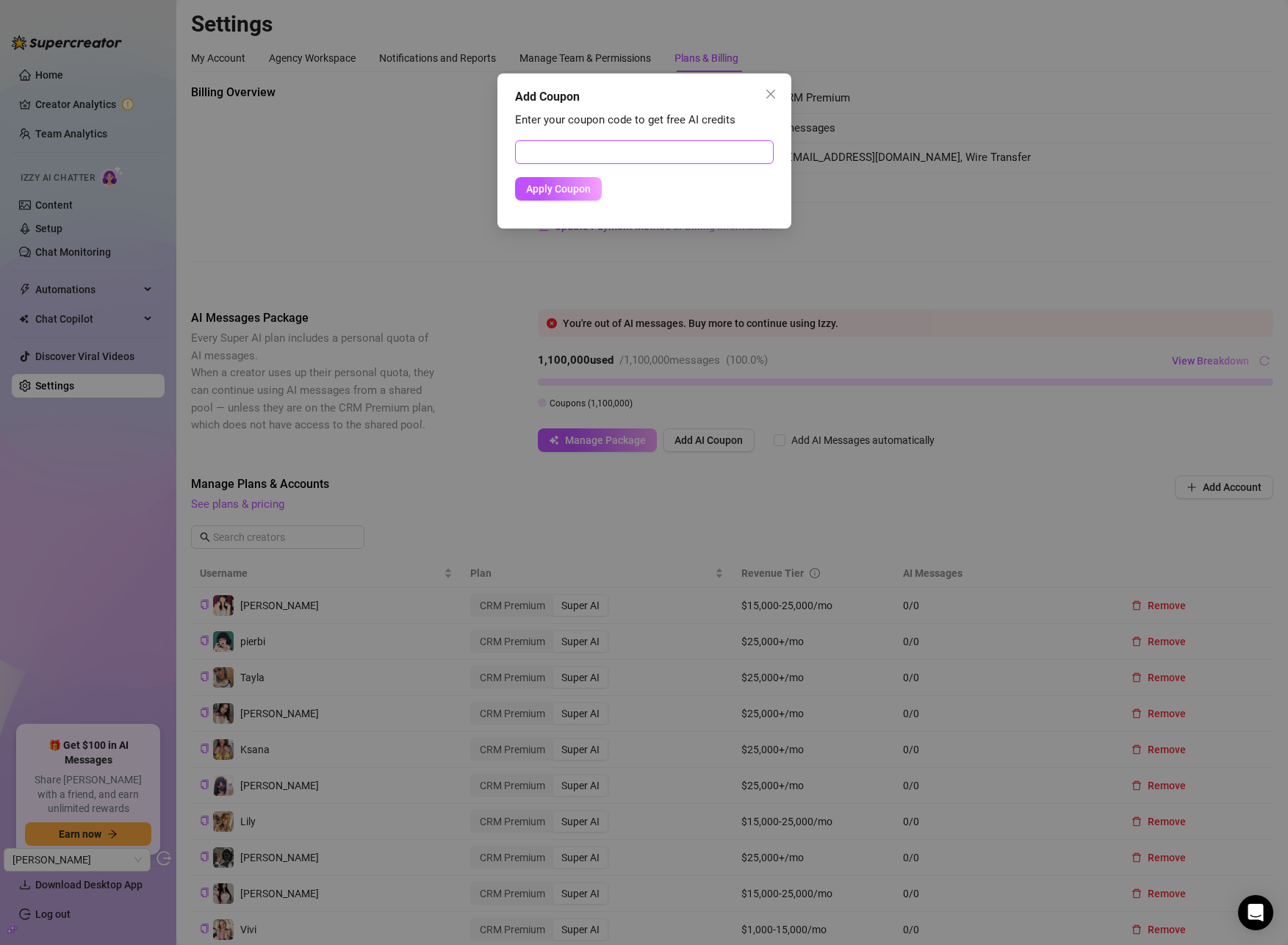
click at [665, 151] on input "text" at bounding box center [644, 152] width 259 height 24
paste input "074B5550APSW167V01ED"
type input "074B5550APSW167V01ED"
drag, startPoint x: 569, startPoint y: 192, endPoint x: 606, endPoint y: 191, distance: 37.0
click at [569, 192] on span "Apply Coupon" at bounding box center [558, 188] width 65 height 11
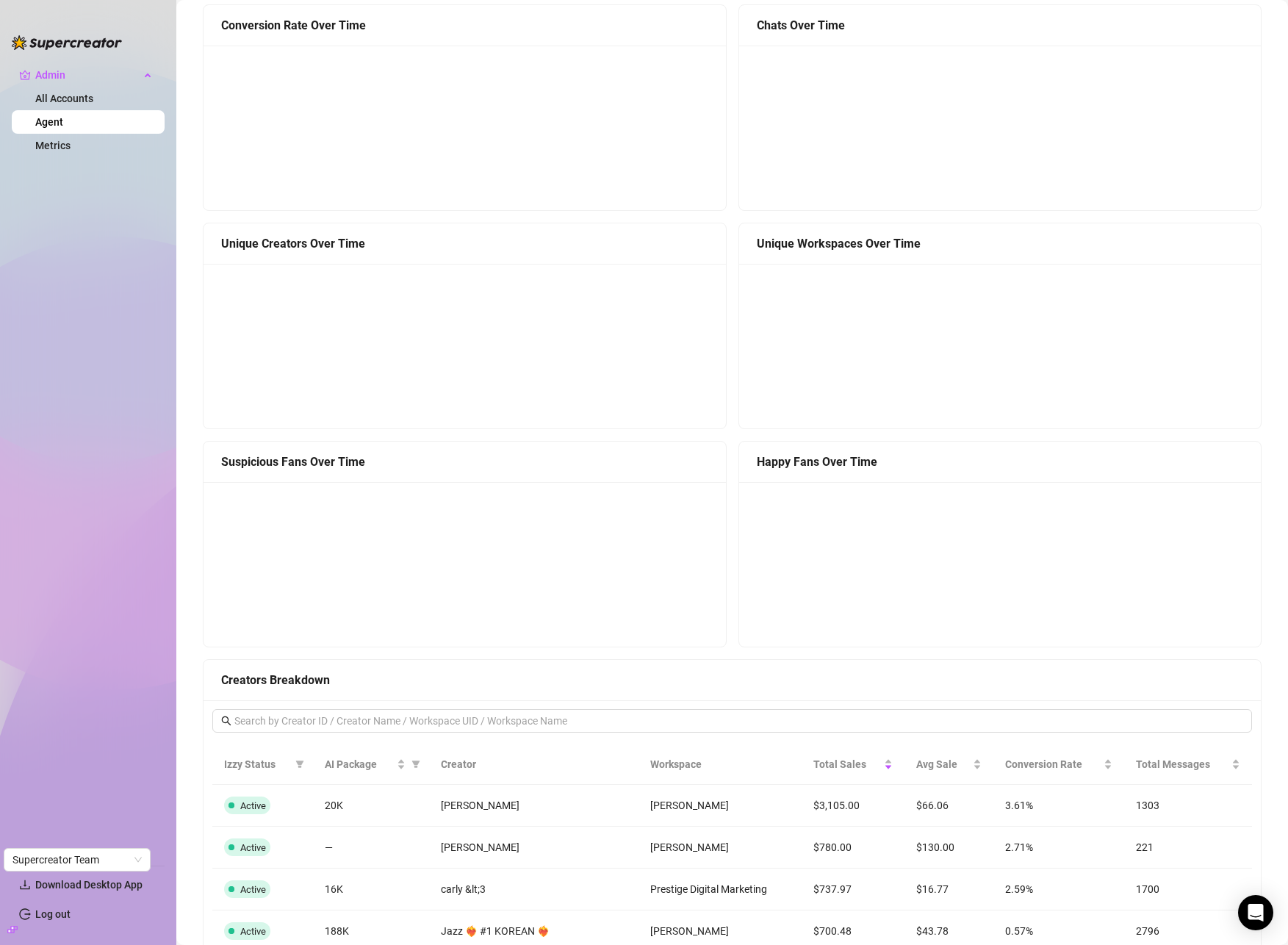
scroll to position [1139, 0]
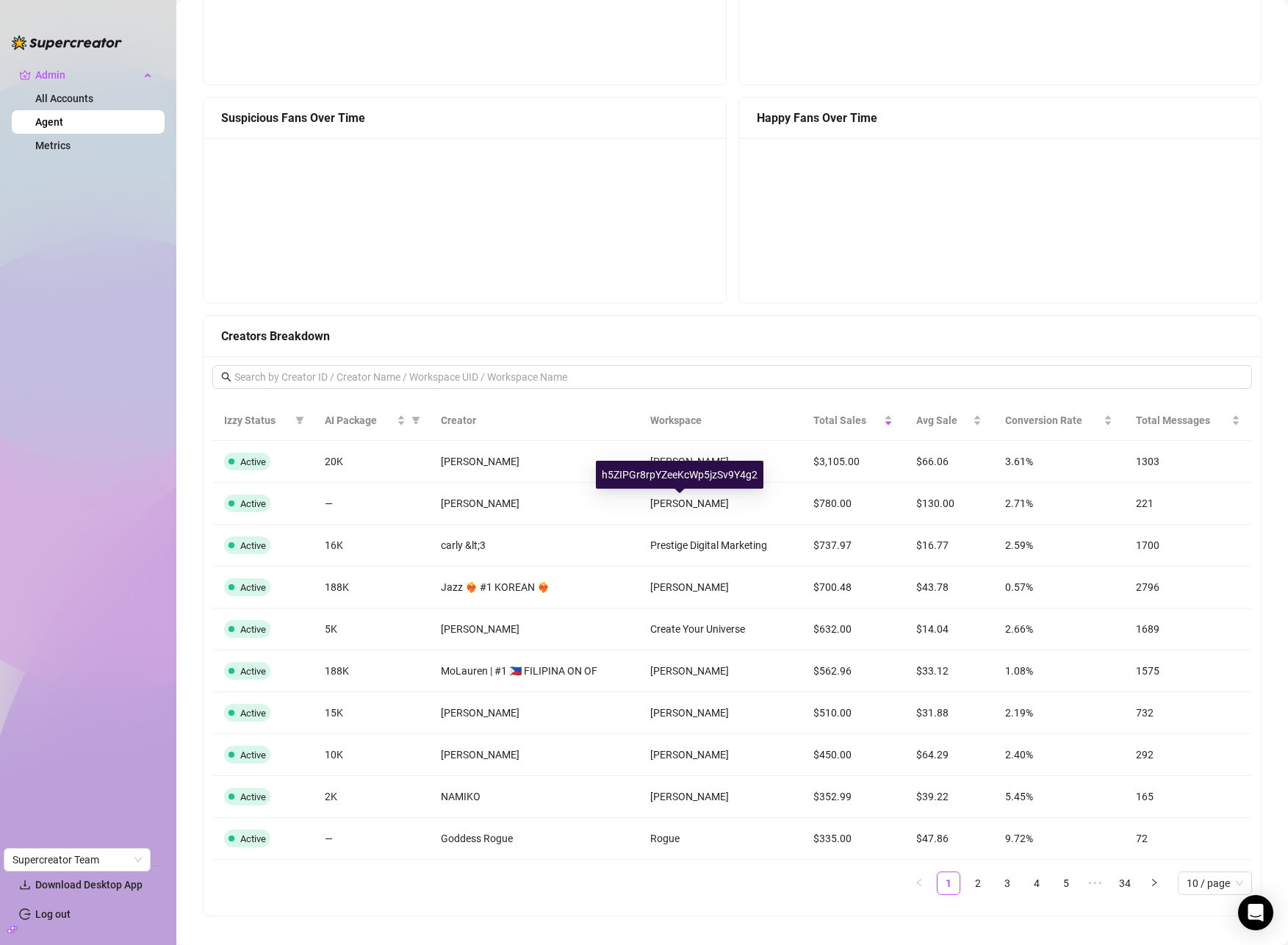
click at [691, 469] on div "h5ZIPGr8rpYZeeKcWp5jzSv9Y4g2" at bounding box center [678, 474] width 167 height 28
copy div "h5ZIPGr8rpYZeeKcWp5jzSv9Y4g2"
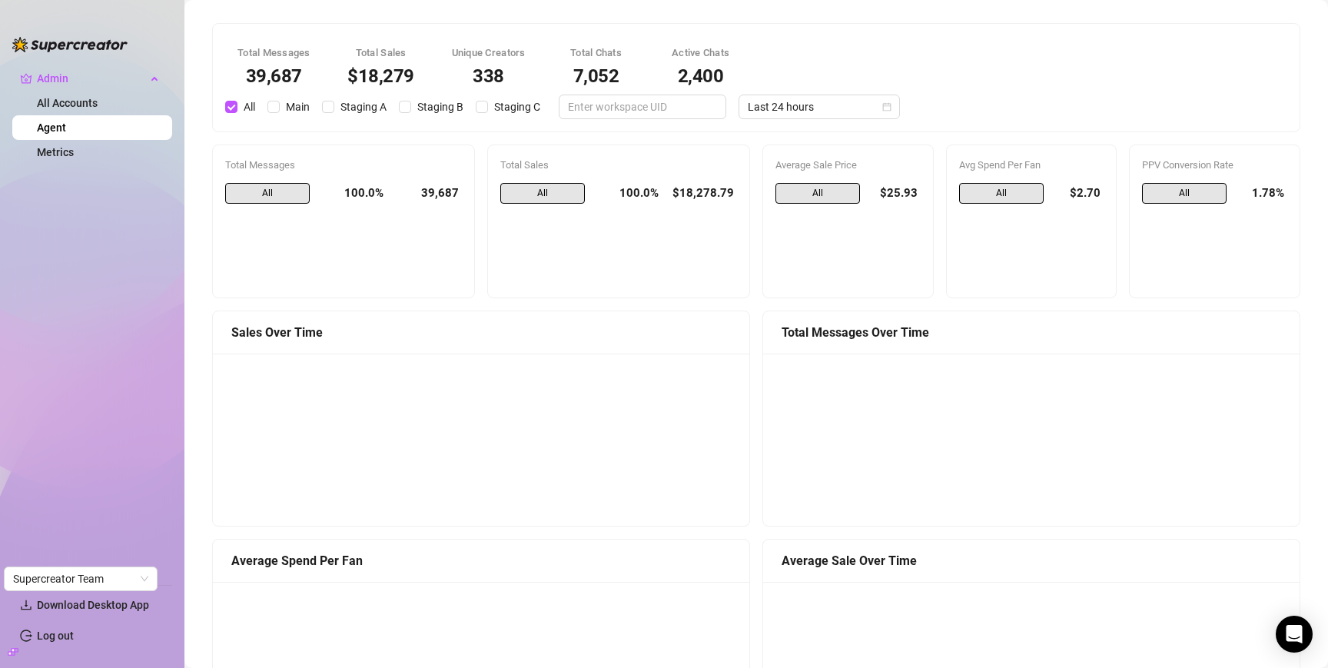
scroll to position [0, 0]
click at [810, 106] on span "Last 24 hours" at bounding box center [819, 106] width 143 height 23
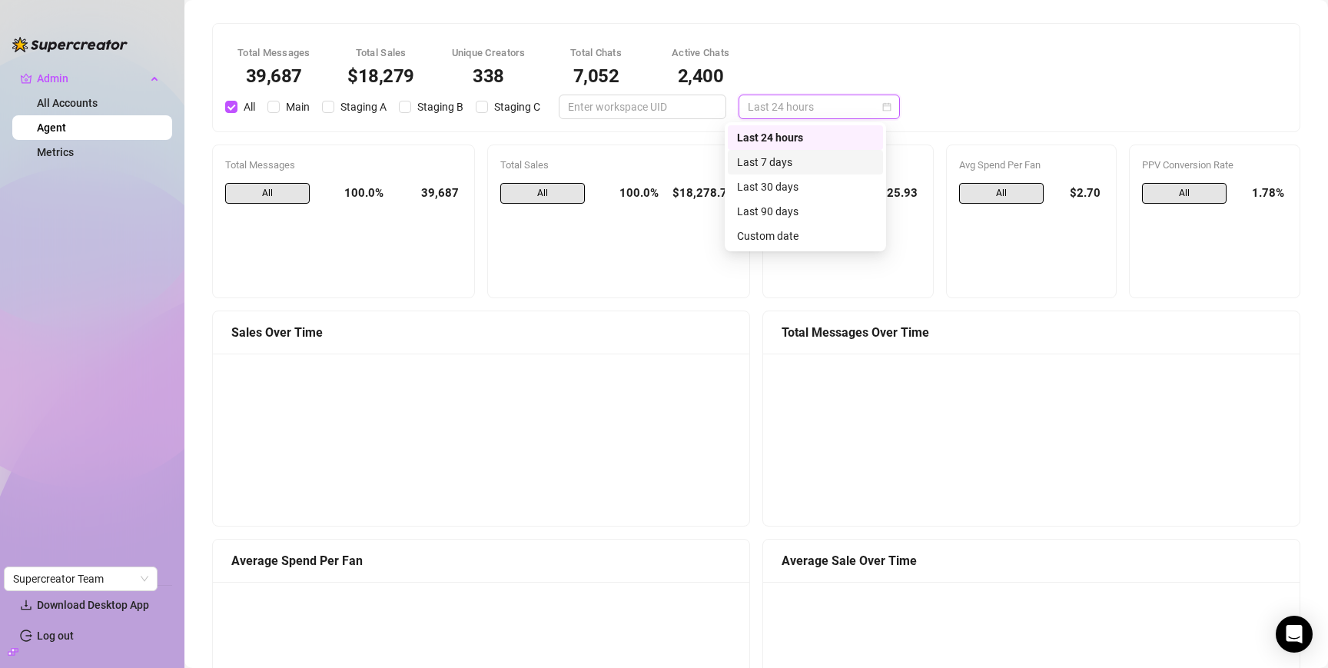
click at [803, 164] on div "Last 7 days" at bounding box center [805, 162] width 137 height 17
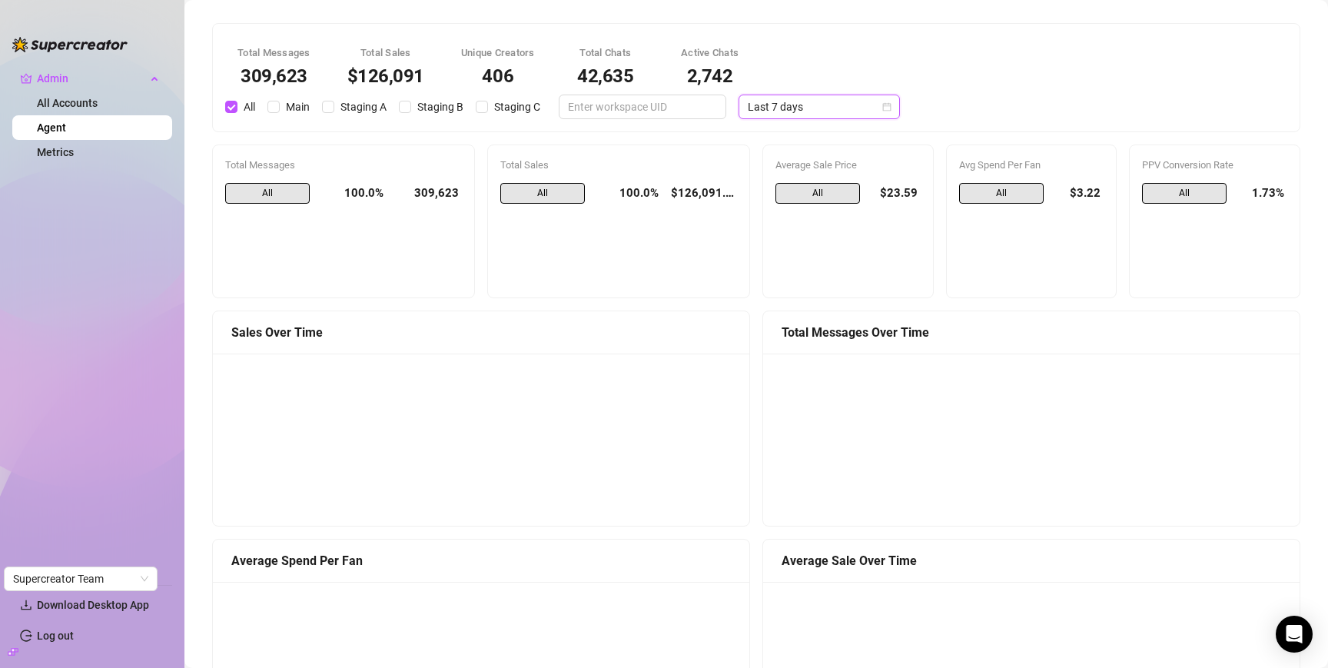
drag, startPoint x: 796, startPoint y: 102, endPoint x: 796, endPoint y: 135, distance: 33.1
click at [796, 102] on span "Last 7 days" at bounding box center [819, 106] width 143 height 23
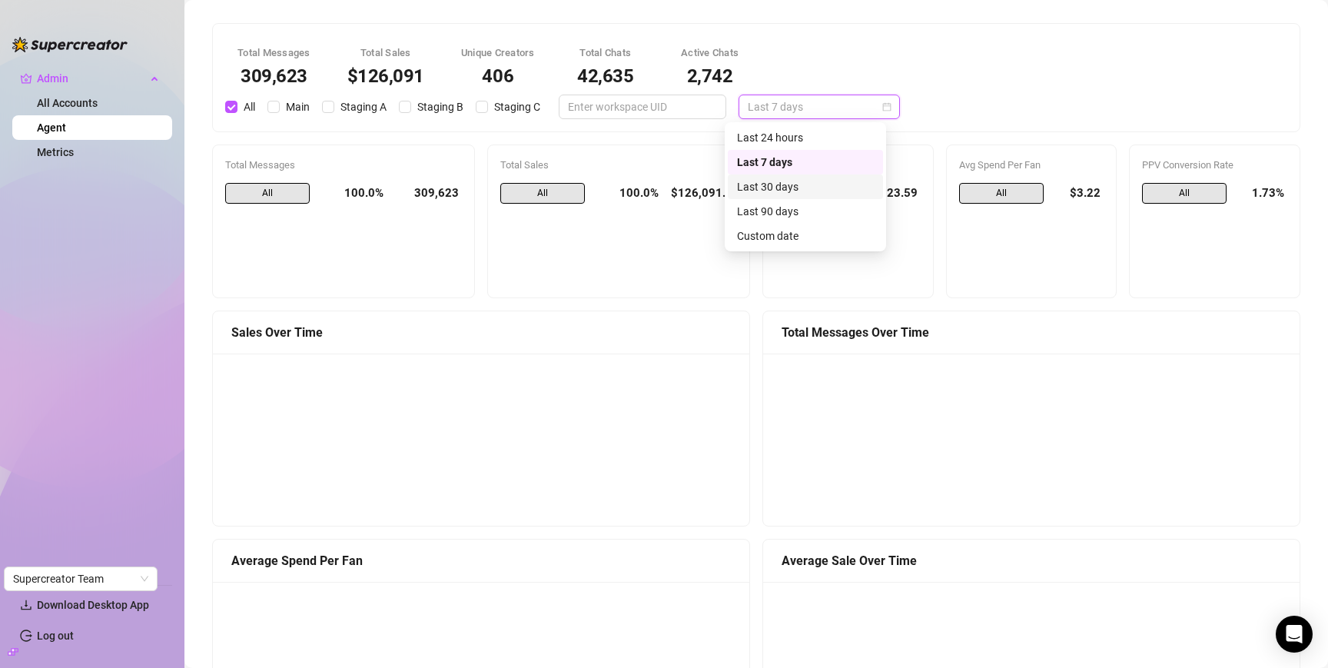
click at [800, 184] on div "Last 30 days" at bounding box center [805, 186] width 137 height 17
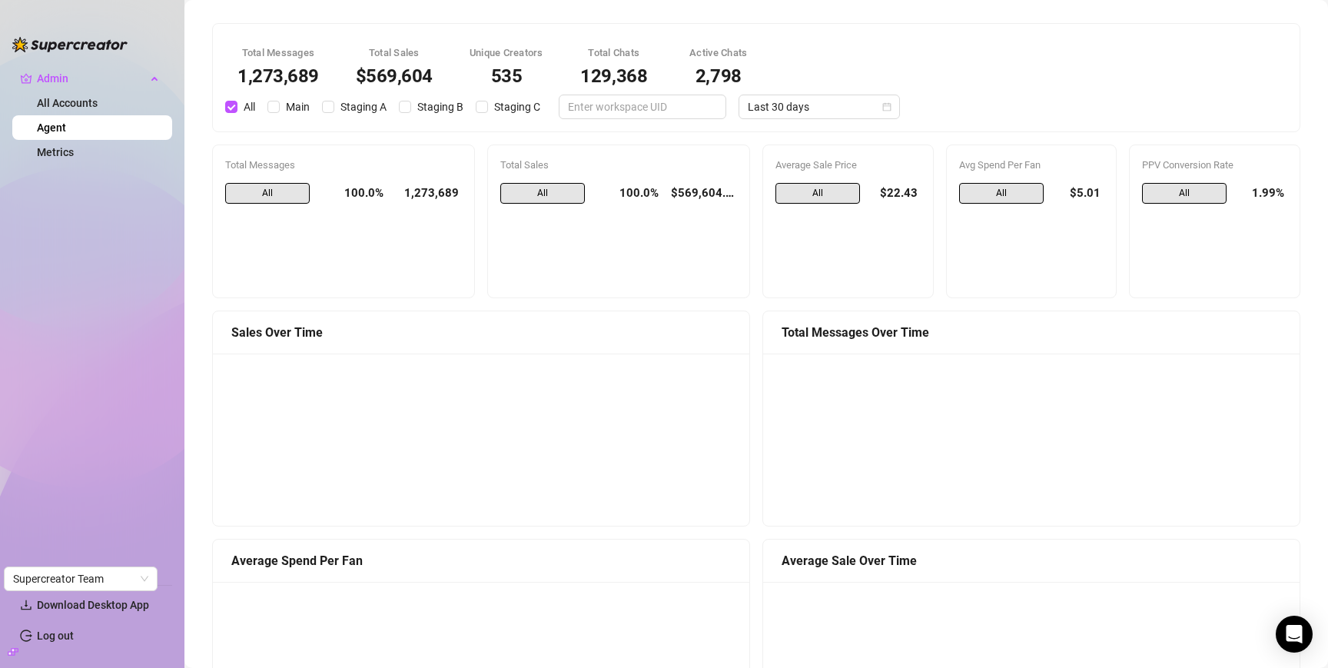
click at [417, 76] on div "$569,604" at bounding box center [394, 76] width 77 height 18
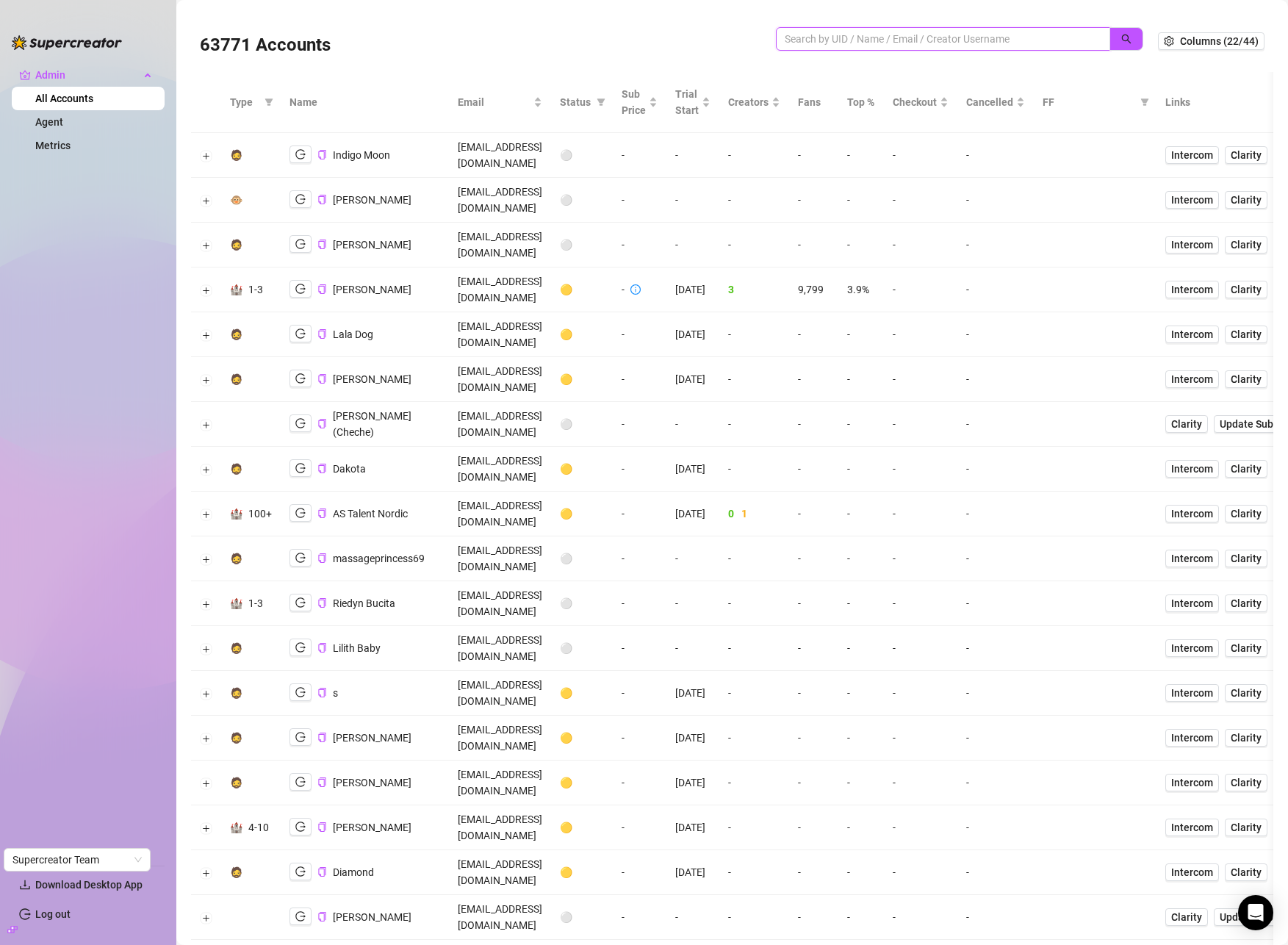
click at [872, 46] on input "search" at bounding box center [936, 38] width 305 height 16
paste input "<[EMAIL_ADDRESS][DOMAIN_NAME]"
click at [784, 38] on input "<[EMAIL_ADDRESS][DOMAIN_NAME]" at bounding box center [936, 38] width 305 height 16
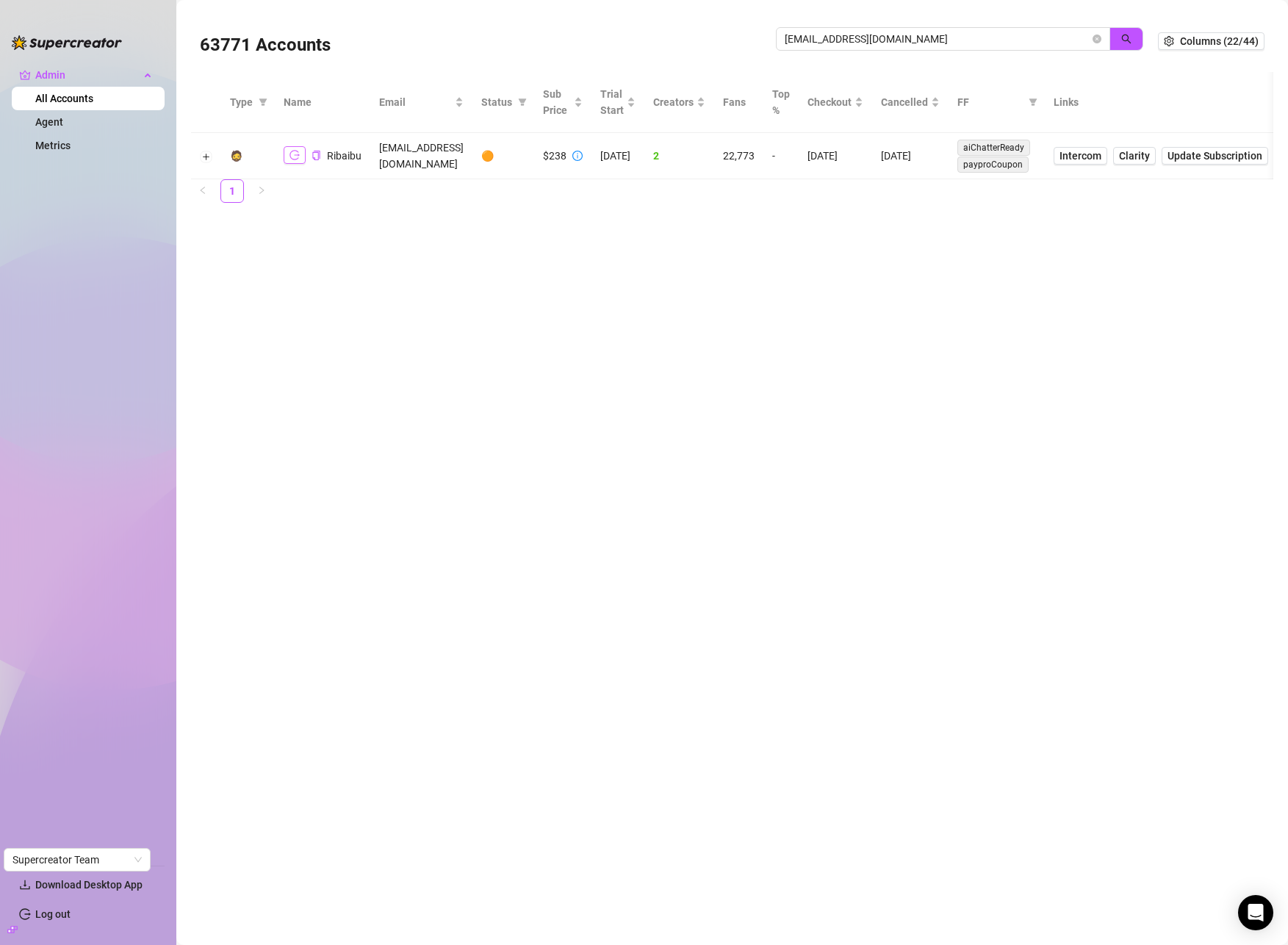
click at [290, 156] on icon "logout" at bounding box center [294, 155] width 11 height 11
click at [208, 155] on button "Expand row" at bounding box center [206, 157] width 11 height 11
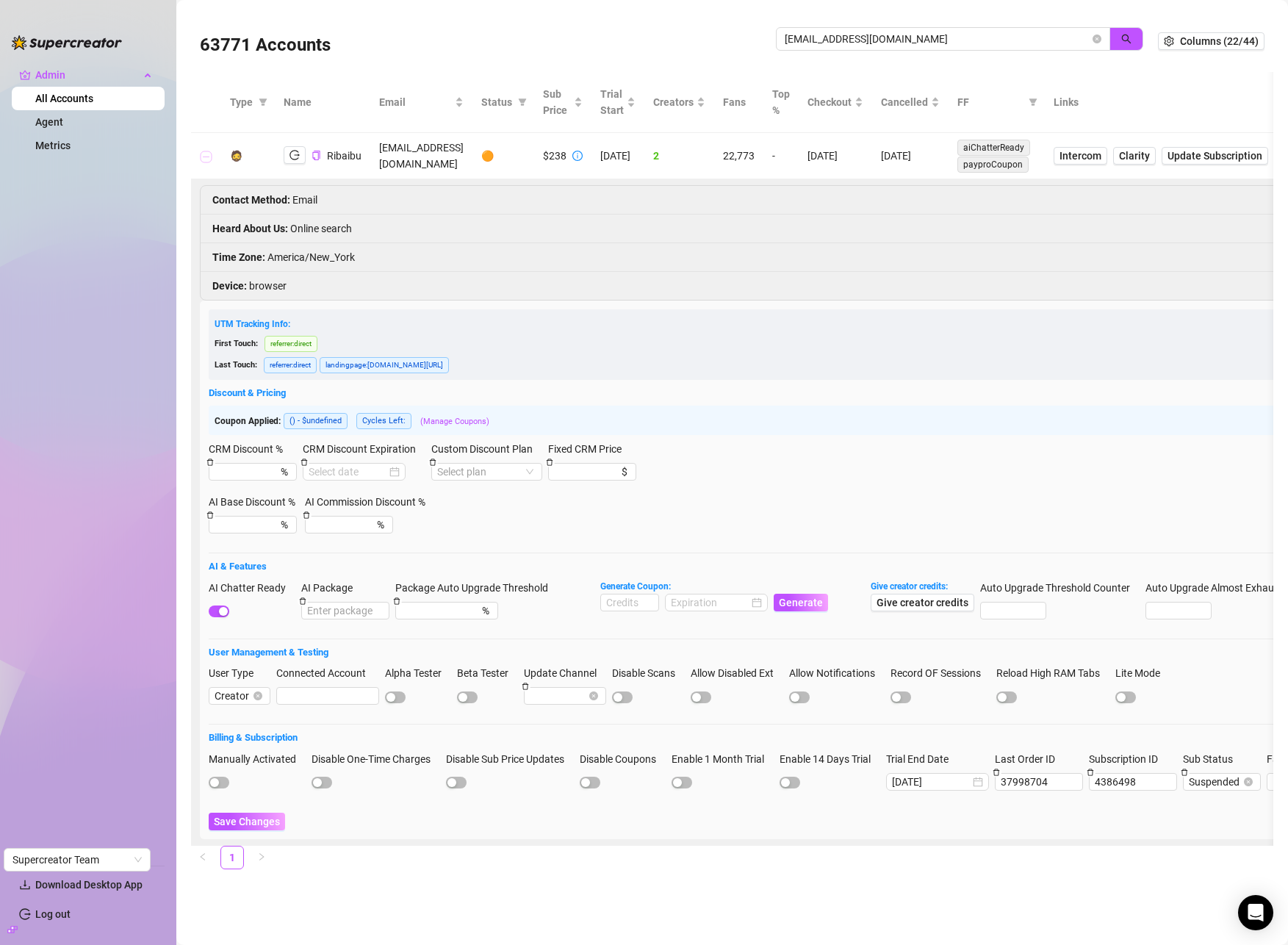
click at [205, 157] on button "Collapse row" at bounding box center [206, 157] width 11 height 11
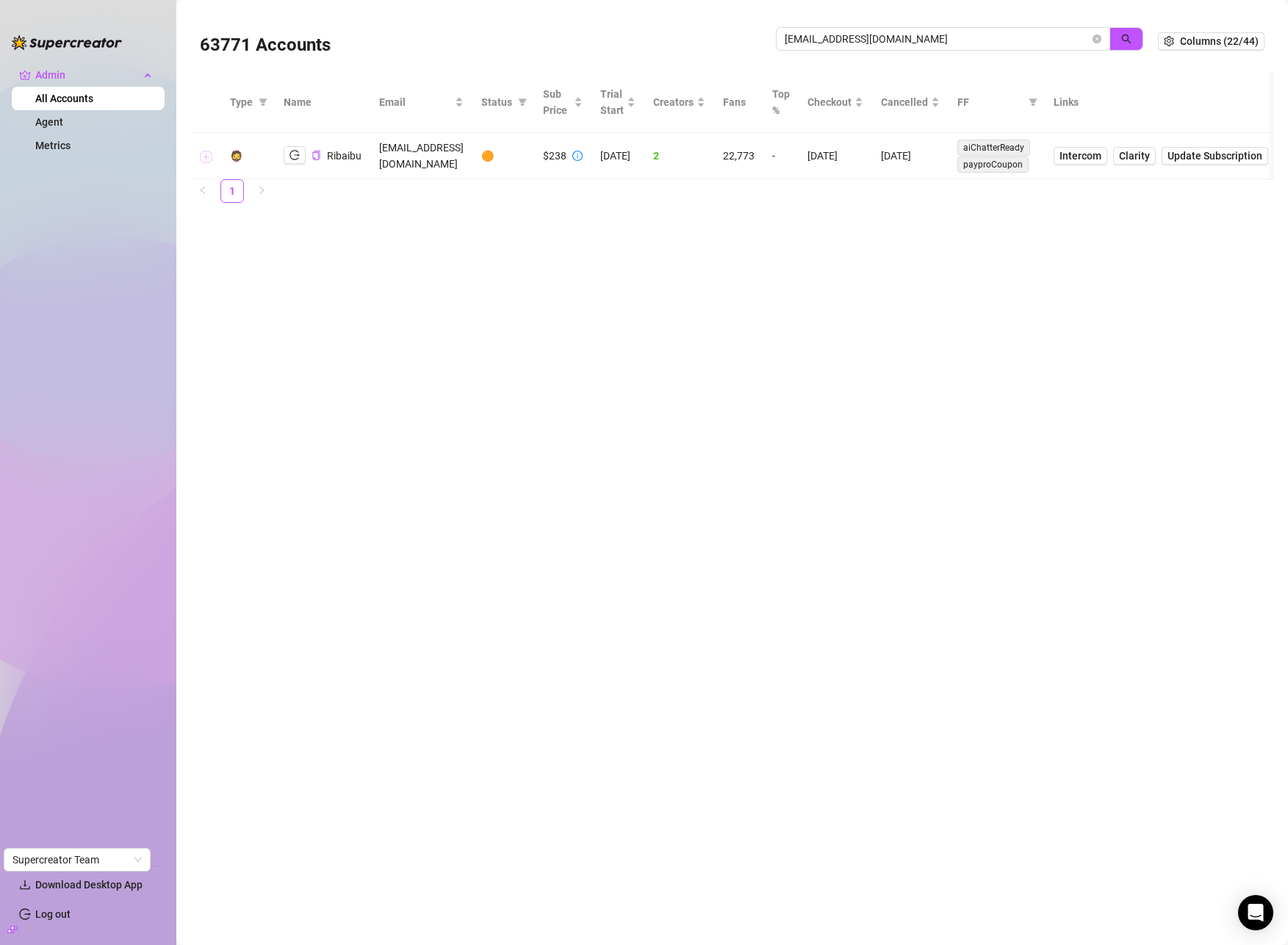
click at [205, 158] on button "Expand row" at bounding box center [206, 157] width 11 height 11
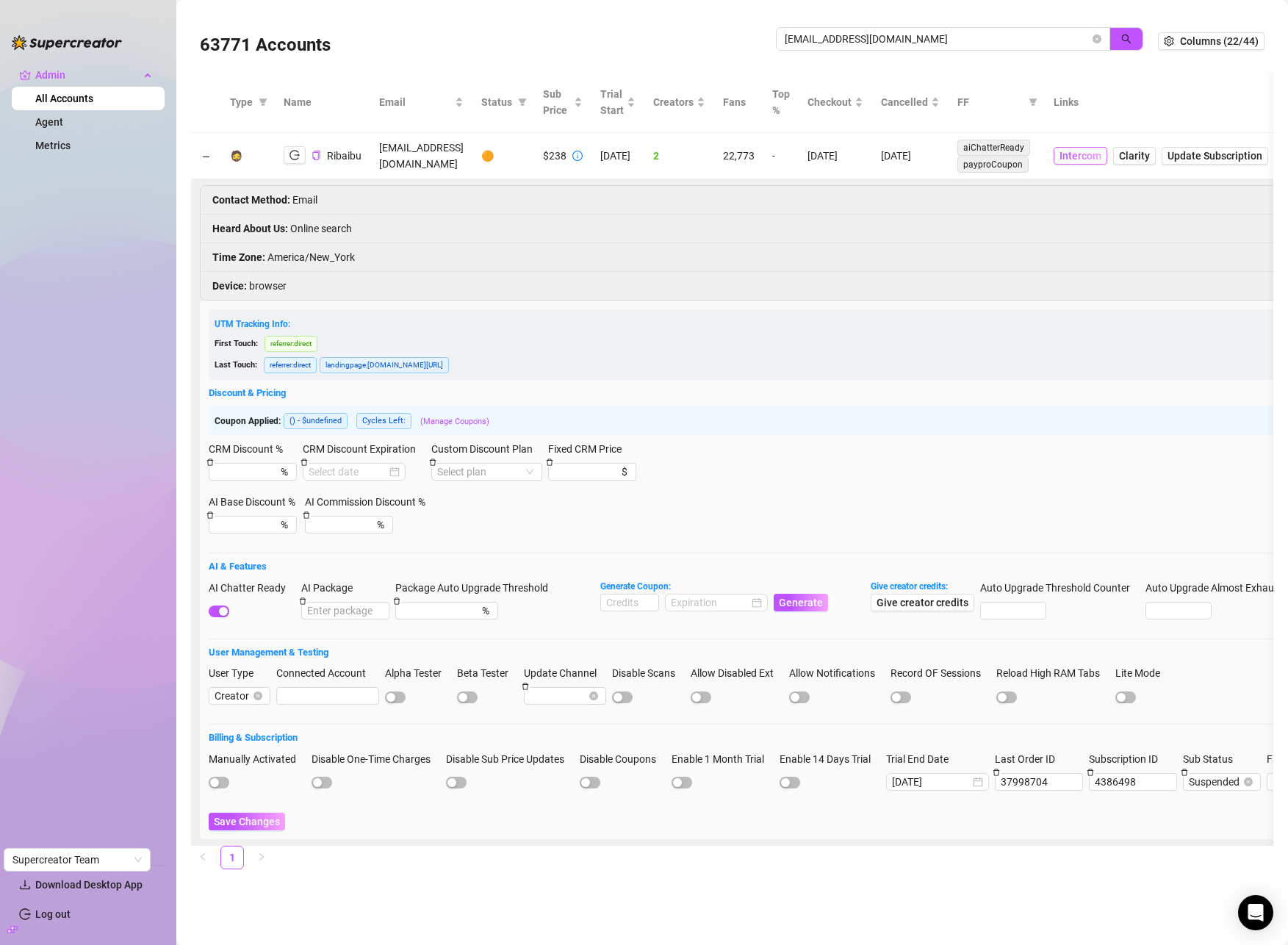
click at [1101, 156] on span "Intercom" at bounding box center [1081, 156] width 42 height 16
click at [954, 42] on input "askribaibu@gmail.com" at bounding box center [936, 38] width 305 height 16
type input "keeley"
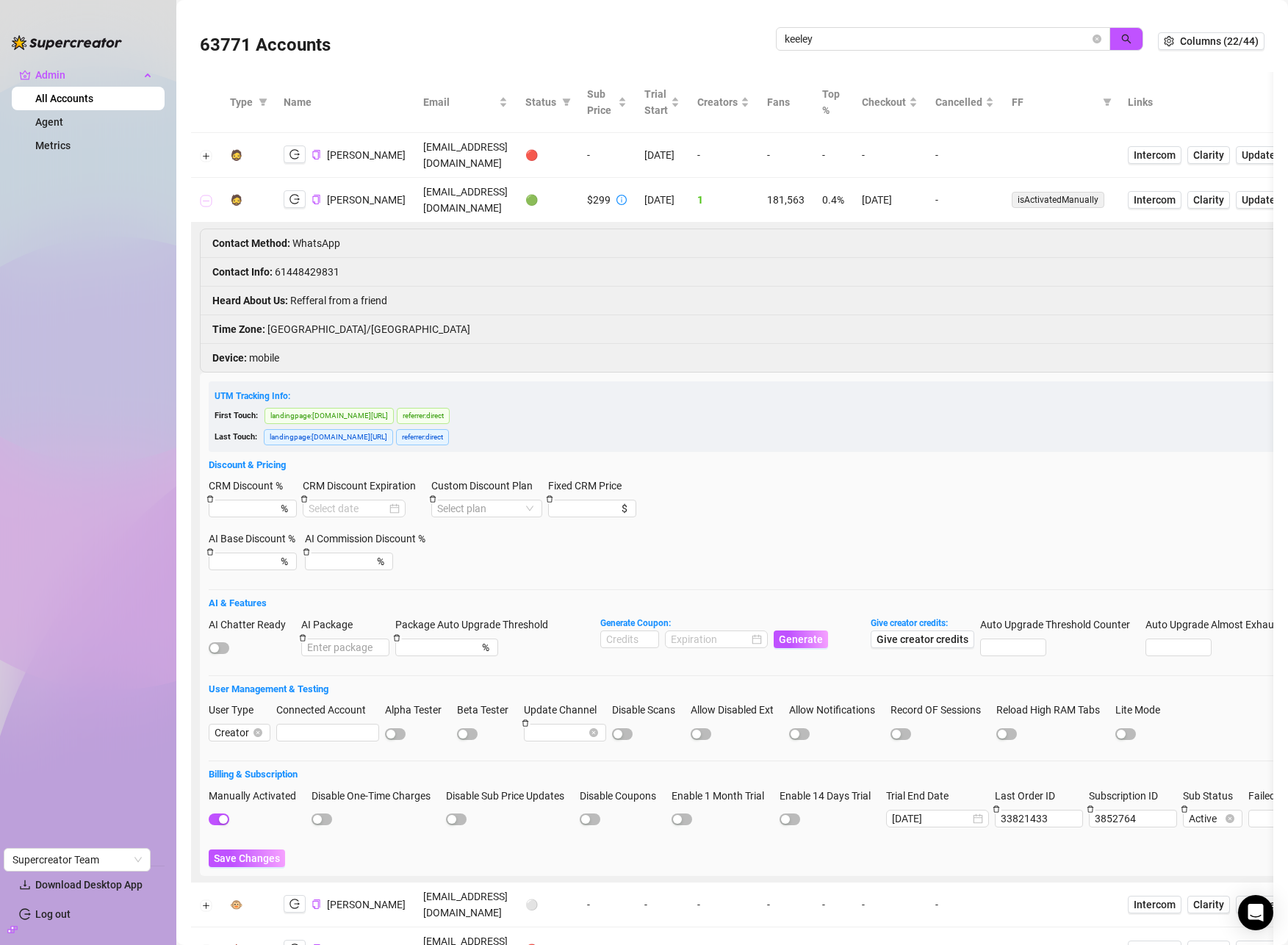
click at [205, 202] on button "Collapse row" at bounding box center [206, 201] width 11 height 11
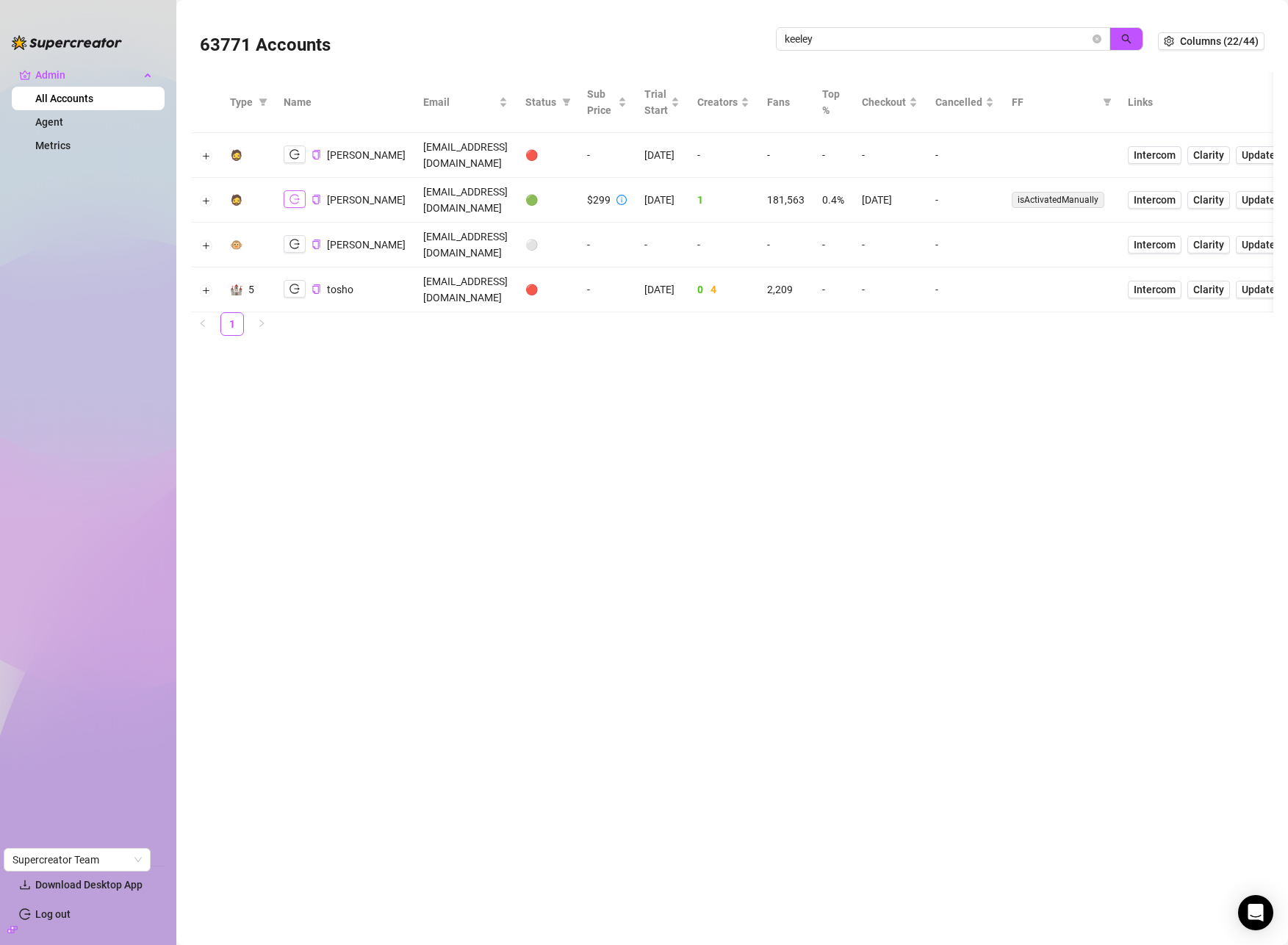
click at [294, 199] on icon "logout" at bounding box center [294, 199] width 11 height 11
click at [1097, 38] on icon "close-circle" at bounding box center [1096, 38] width 9 height 9
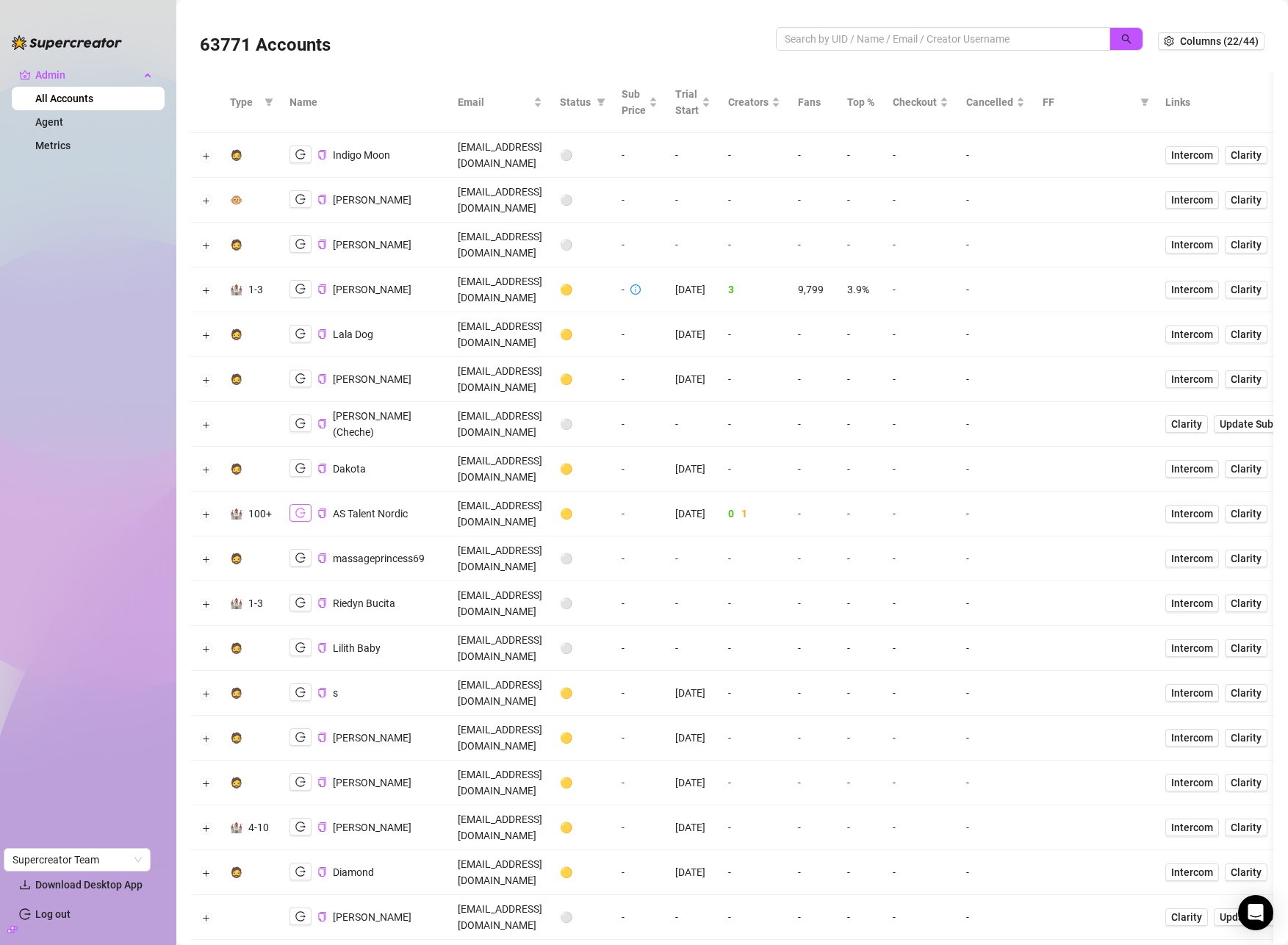
click at [303, 507] on icon "logout" at bounding box center [300, 512] width 11 height 11
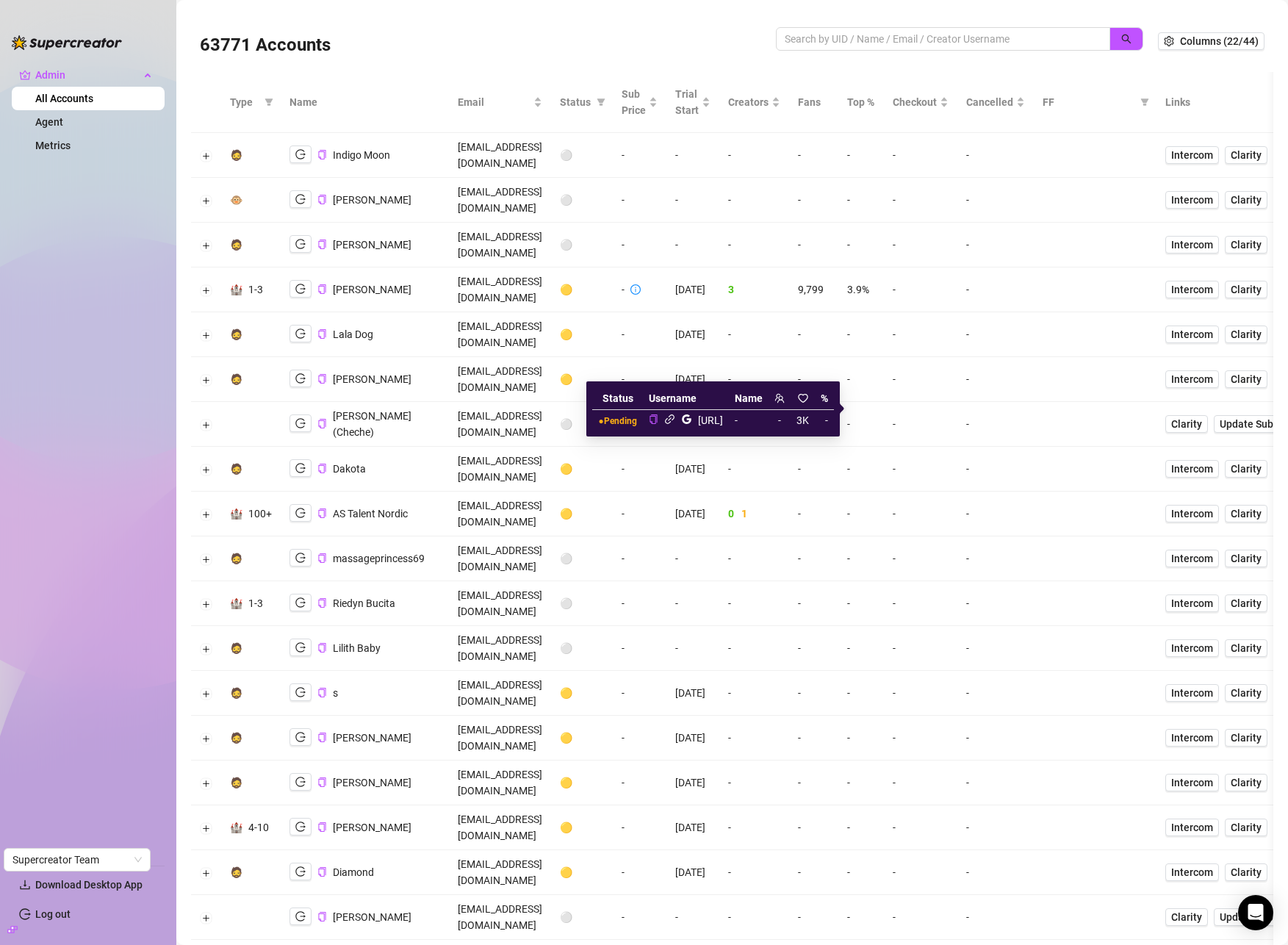
click at [665, 418] on icon "link" at bounding box center [670, 419] width 10 height 10
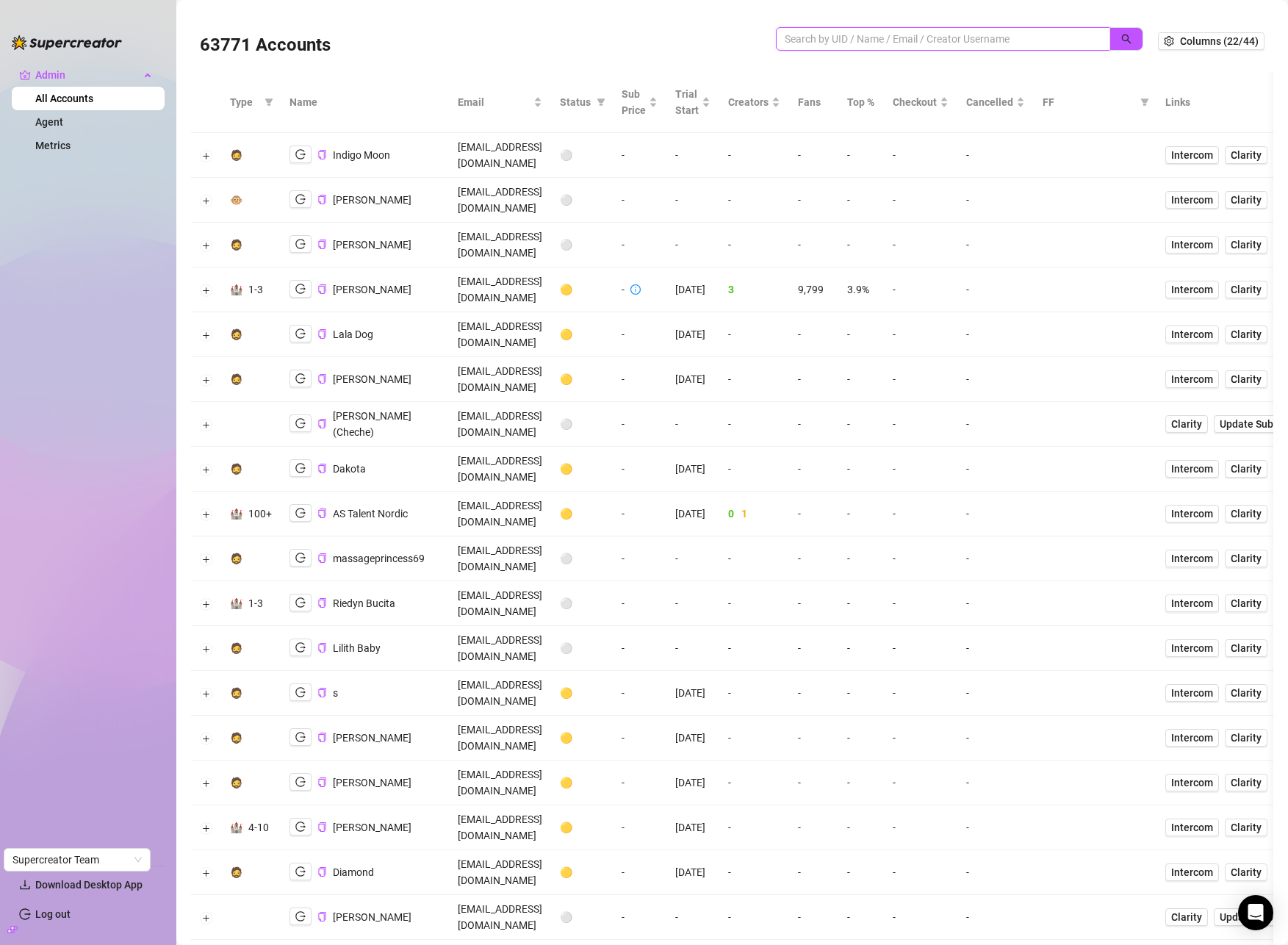
click at [1004, 34] on input "search" at bounding box center [936, 38] width 305 height 16
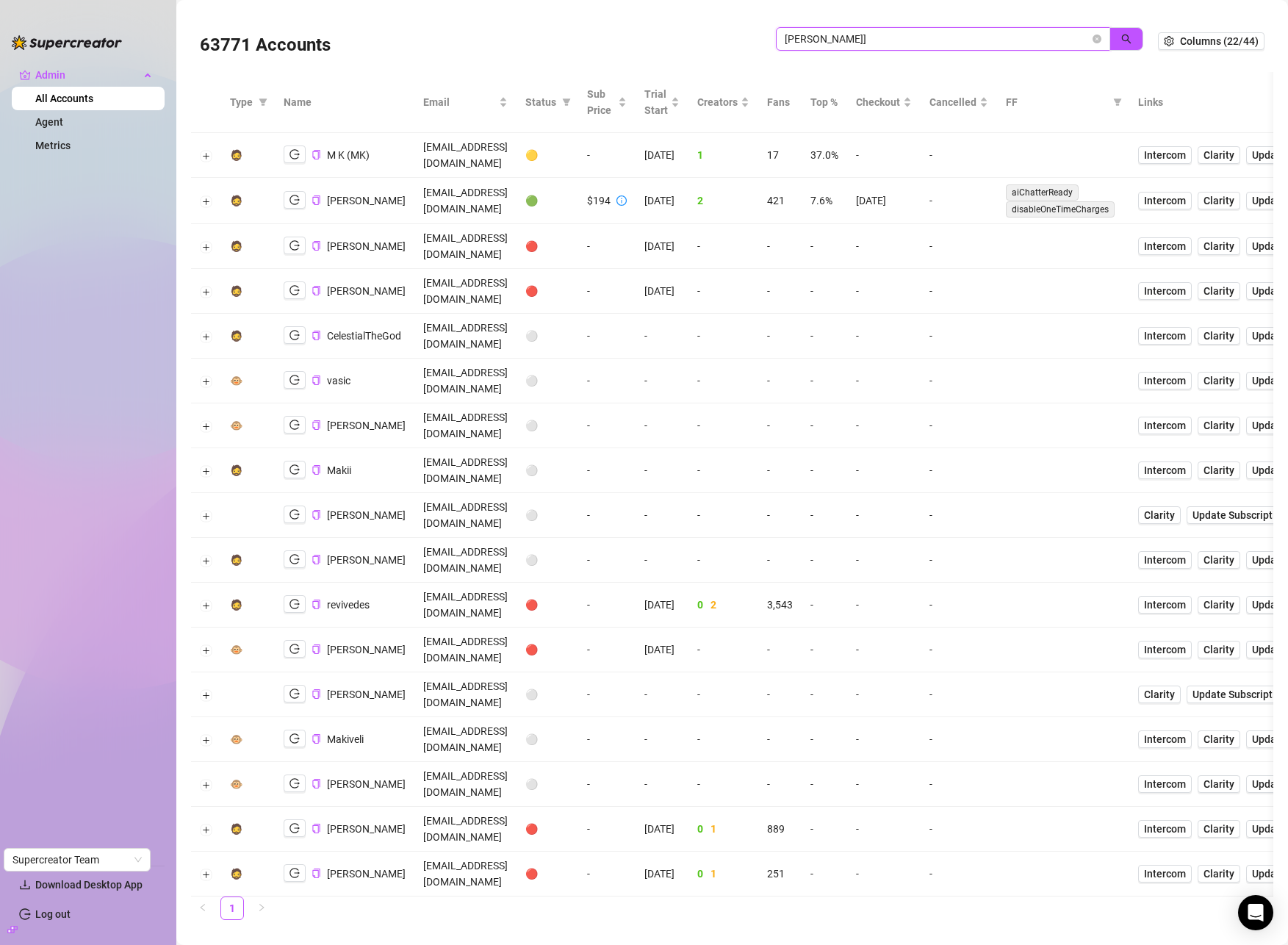
click at [949, 40] on input "maki]" at bounding box center [936, 38] width 305 height 16
click at [290, 195] on icon "logout" at bounding box center [294, 200] width 11 height 10
click at [977, 41] on input "maki" at bounding box center [936, 38] width 305 height 16
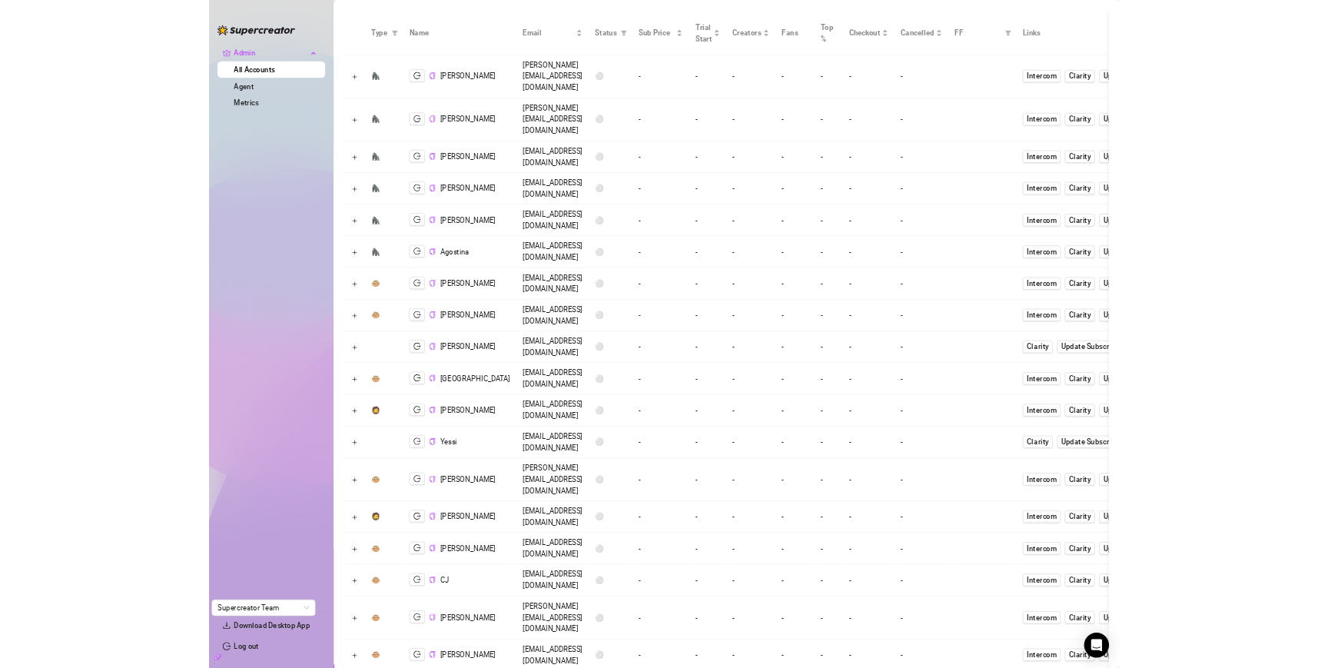
scroll to position [59, 0]
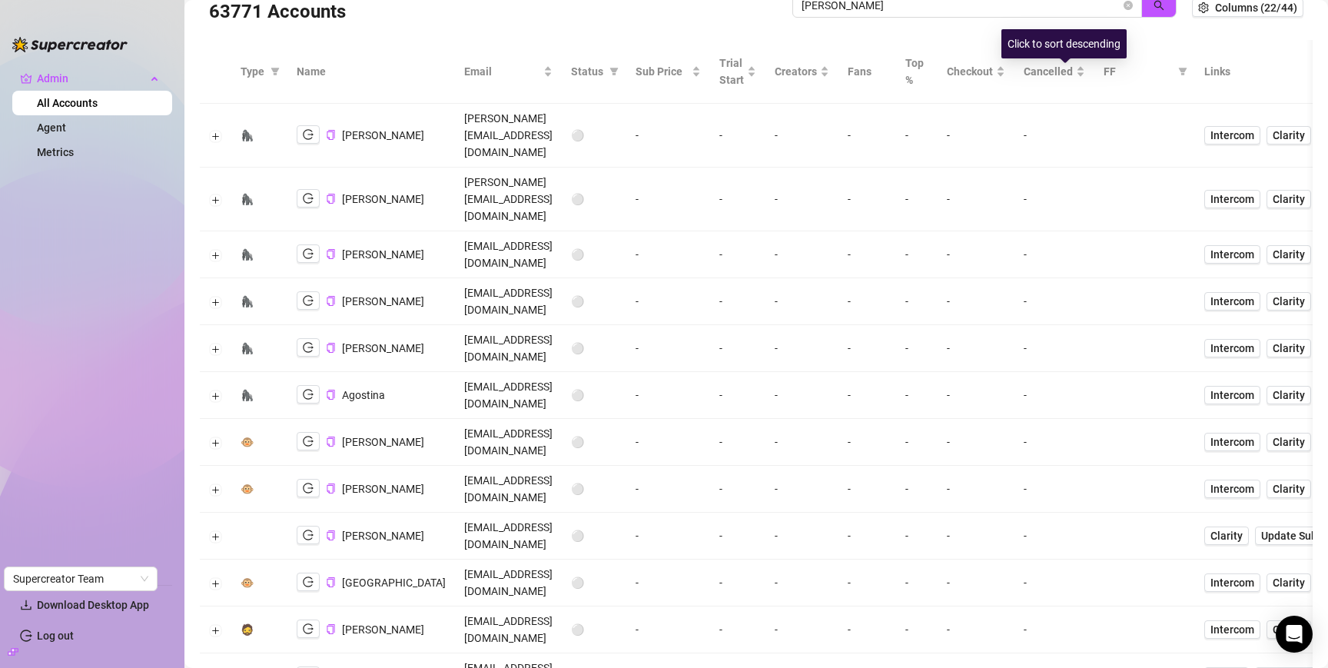
scroll to position [0, 0]
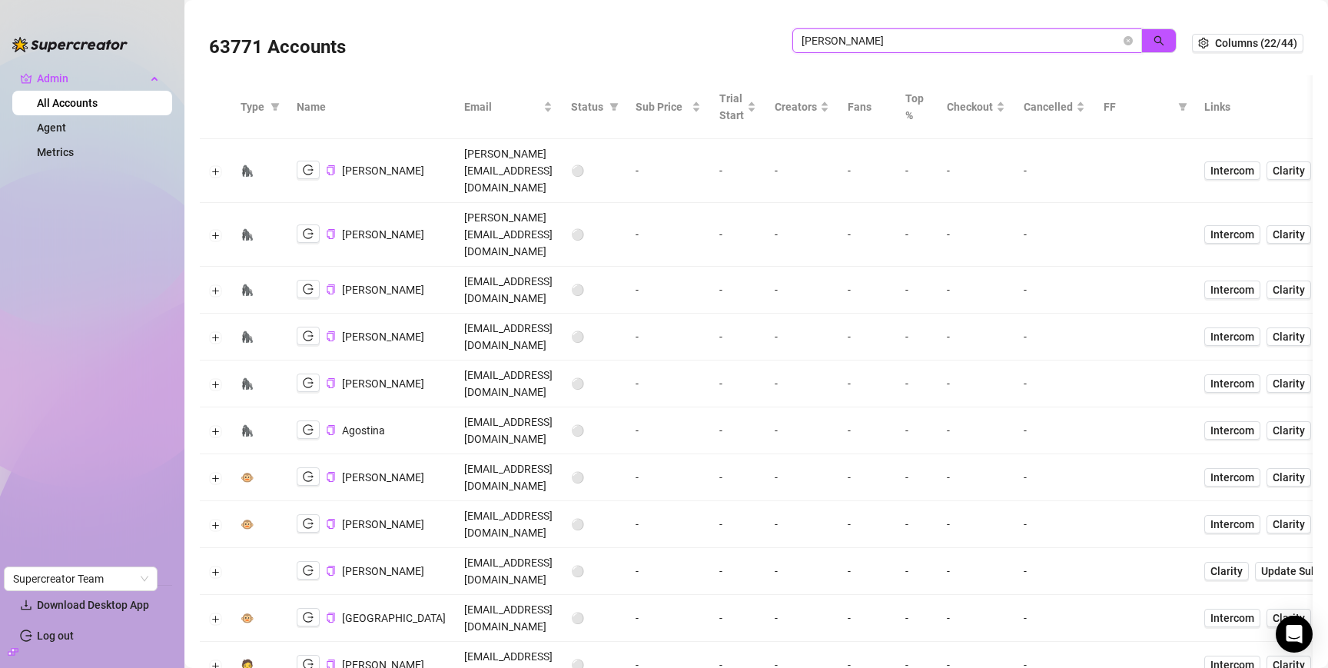
click at [989, 33] on input "doris" at bounding box center [961, 40] width 319 height 17
paste input "sawher2007@gmail.com"
click at [1154, 40] on icon "search" at bounding box center [1159, 40] width 11 height 11
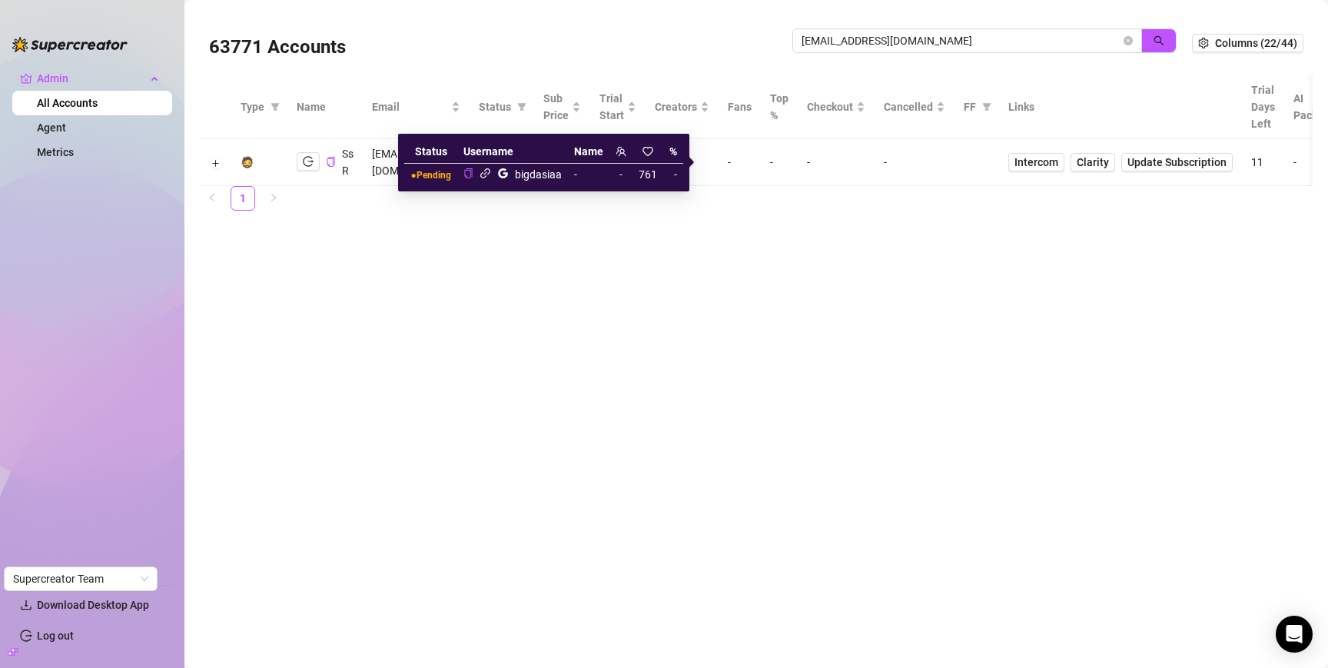
click at [482, 175] on icon "link" at bounding box center [485, 173] width 10 height 10
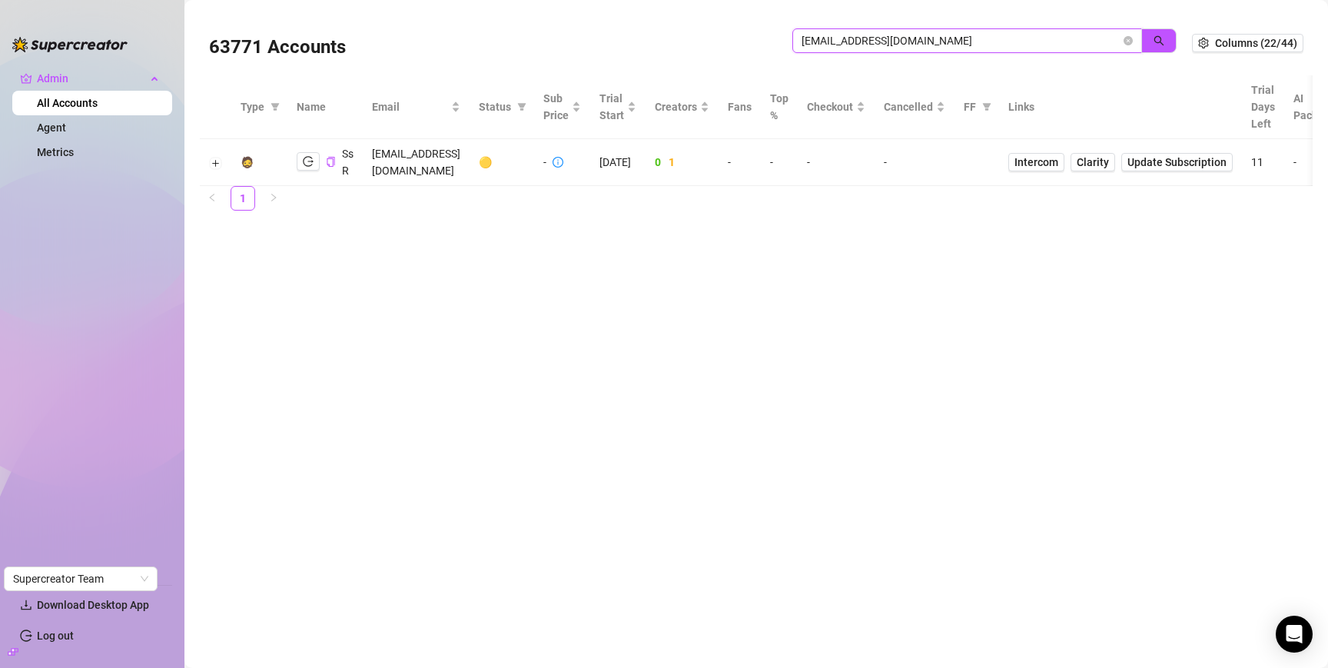
click at [982, 43] on input "sawher2007@gmail.com" at bounding box center [961, 40] width 319 height 17
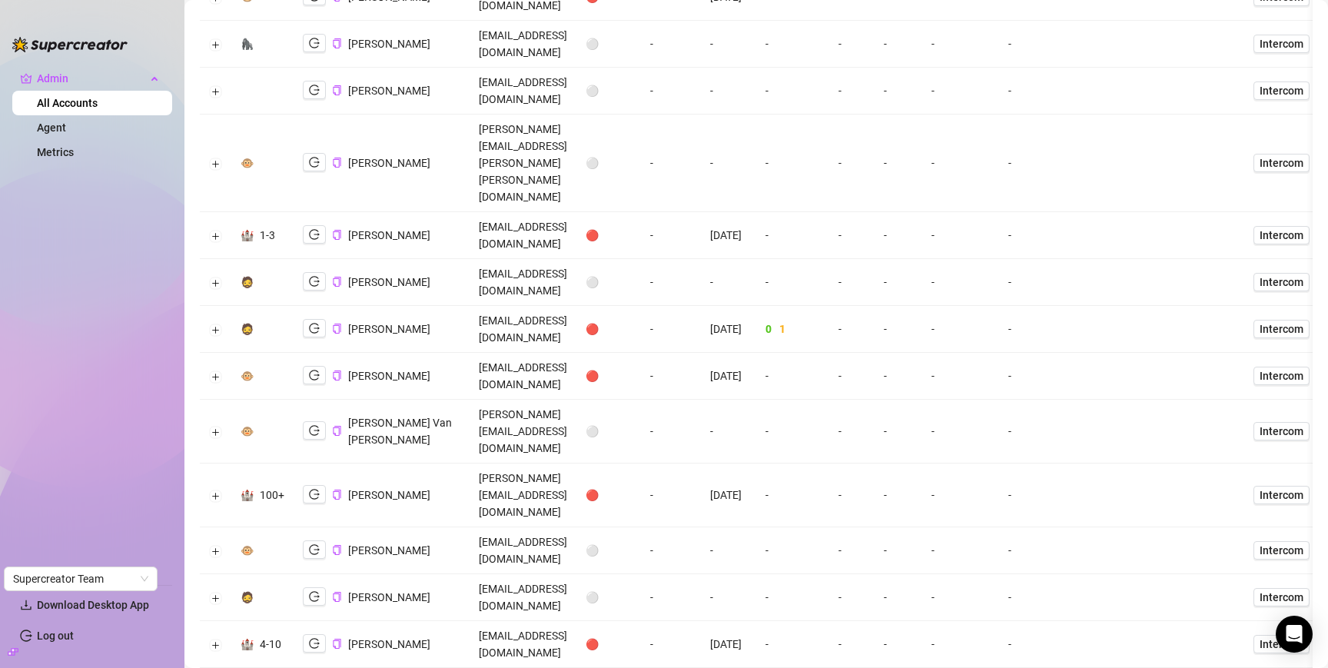
scroll to position [1540, 0]
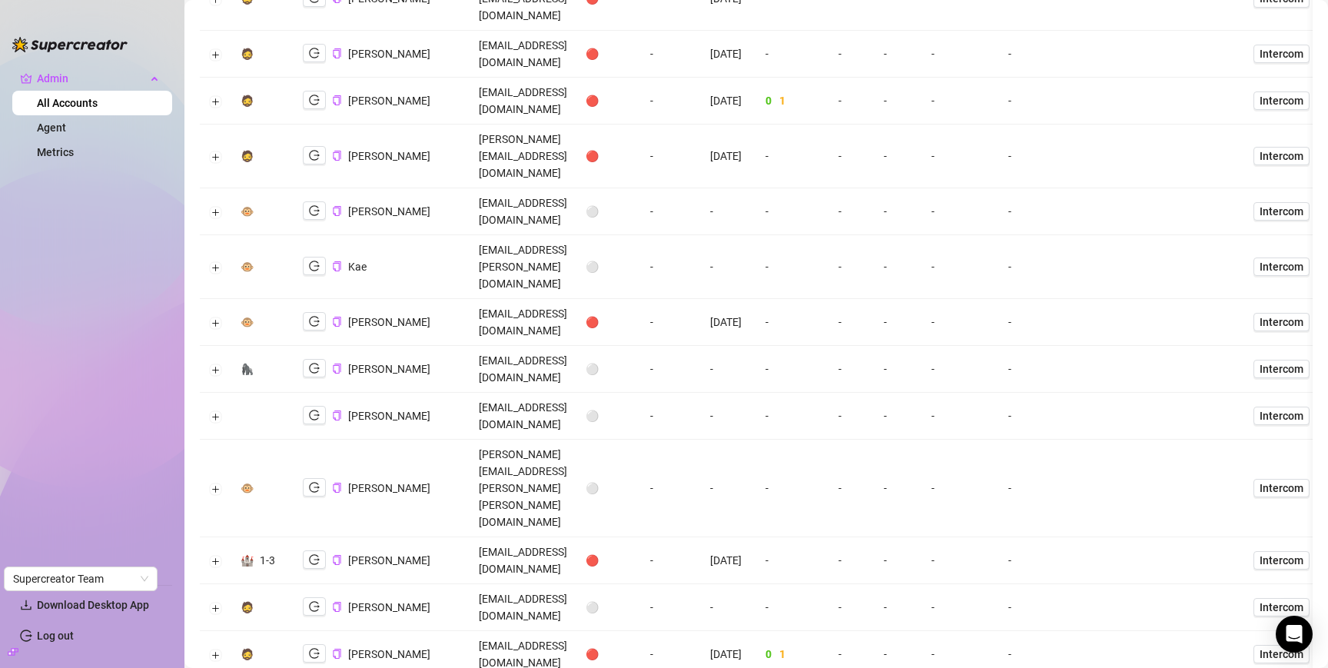
scroll to position [0, 0]
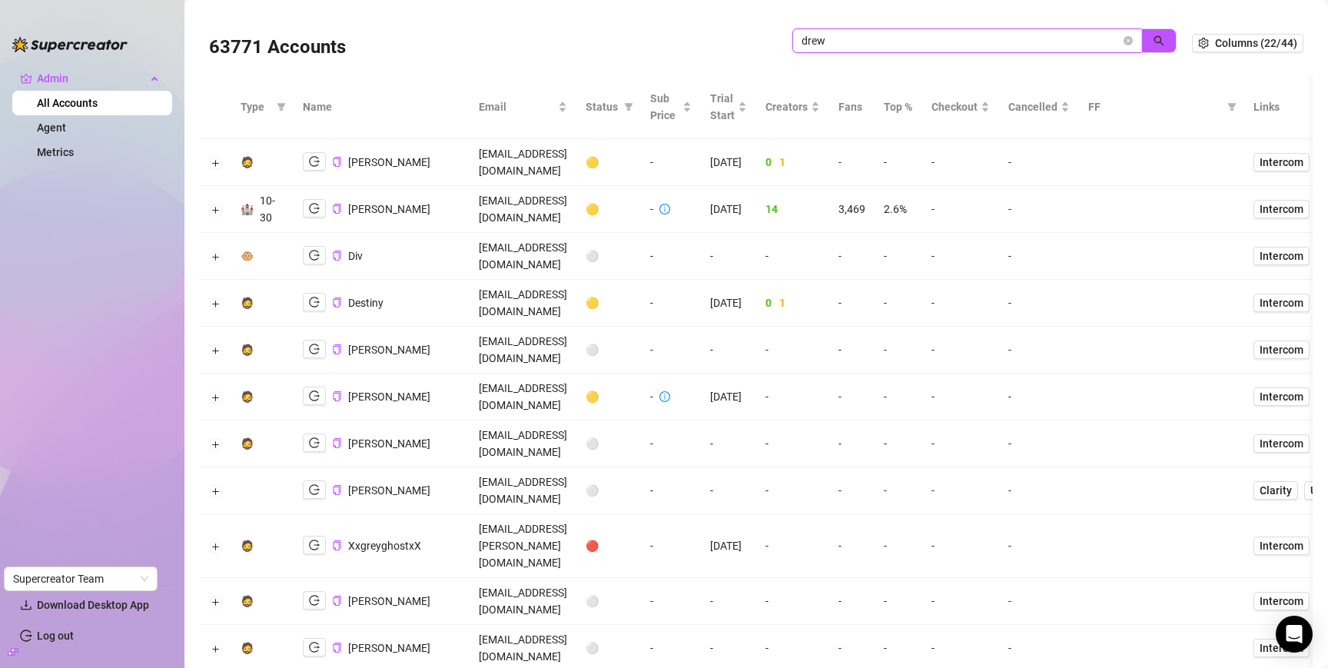
click at [853, 42] on input "drew" at bounding box center [961, 40] width 319 height 17
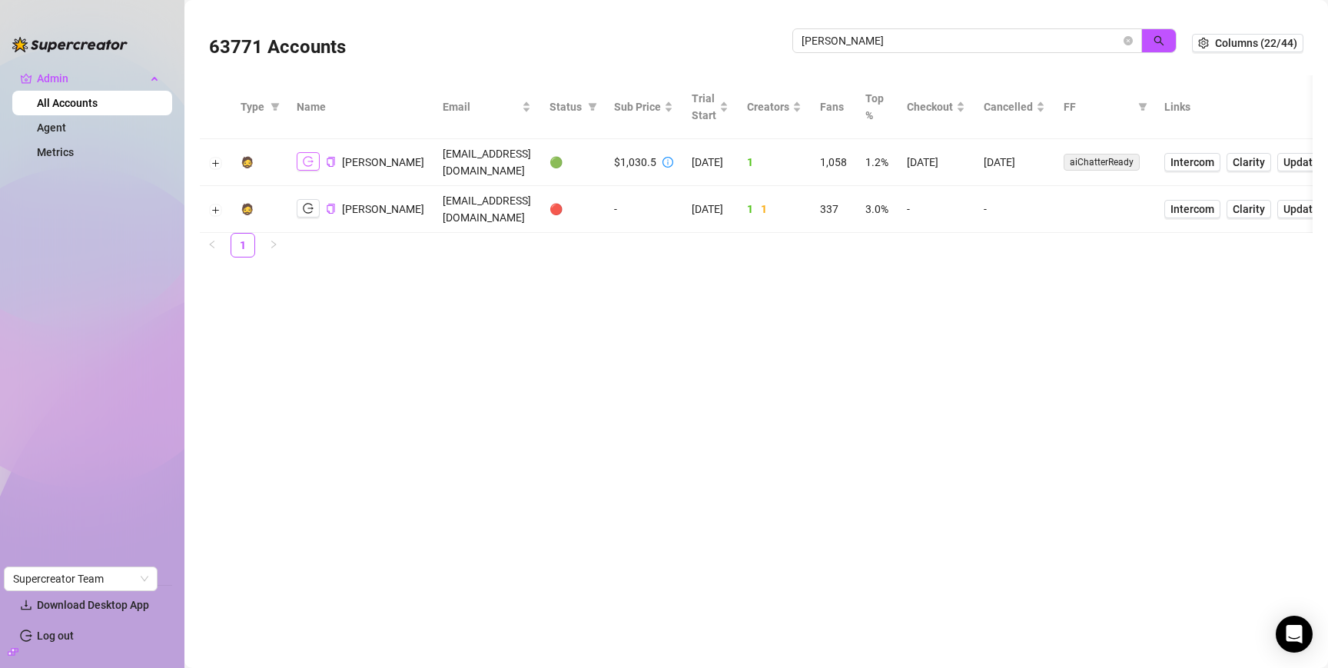
click at [311, 157] on icon "logout" at bounding box center [308, 162] width 11 height 10
click at [952, 42] on input "erin k" at bounding box center [961, 40] width 319 height 17
paste input "sawher2007@gmail.com"
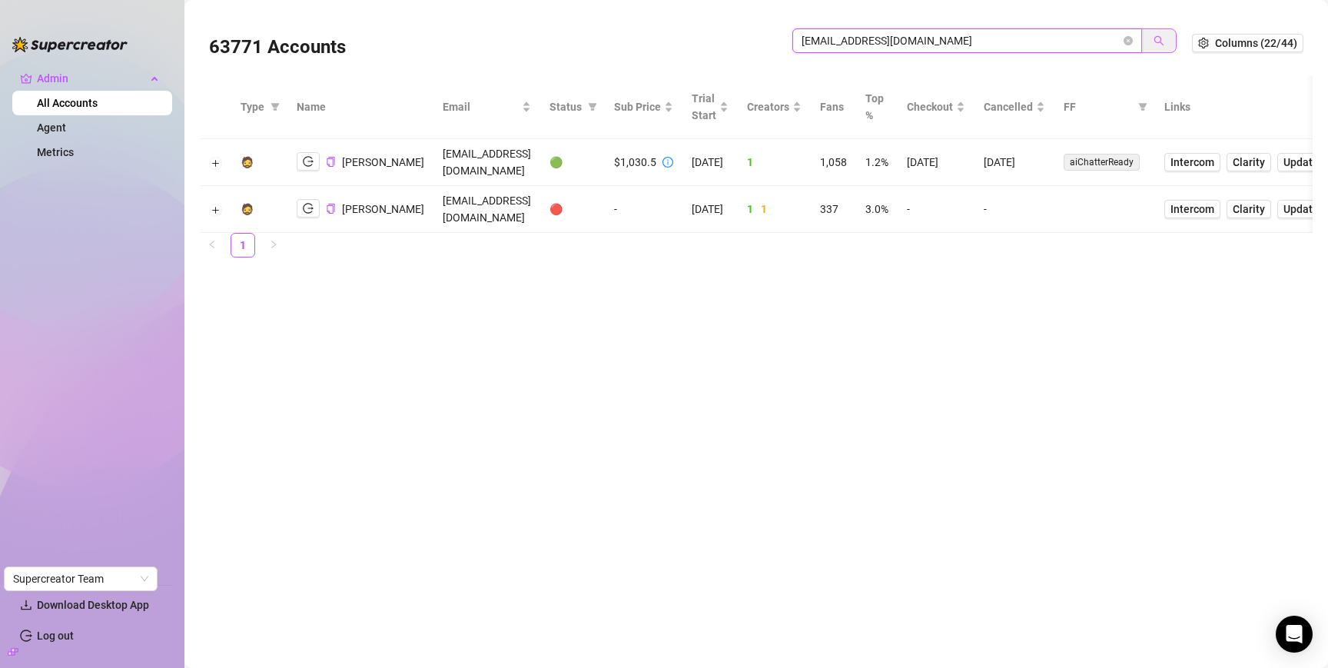
click at [1163, 39] on icon "search" at bounding box center [1159, 40] width 11 height 11
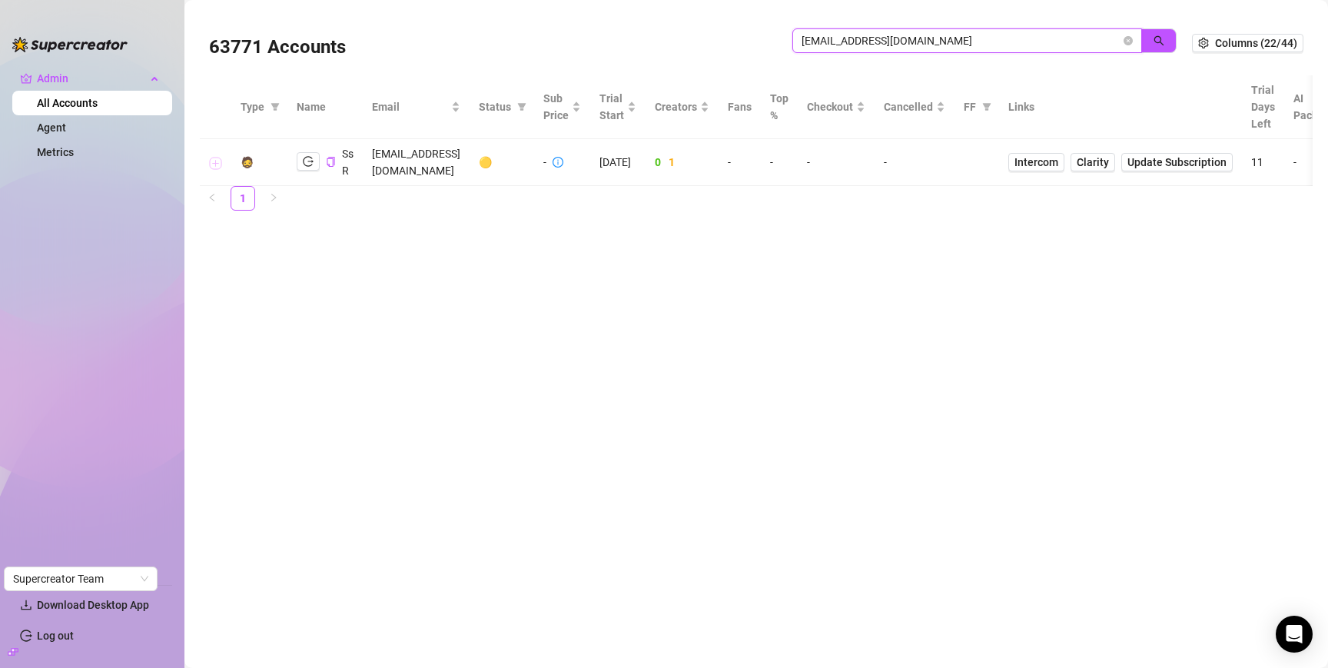
type input "sawher2007@gmail.com"
click at [210, 160] on button "Expand row" at bounding box center [216, 163] width 12 height 12
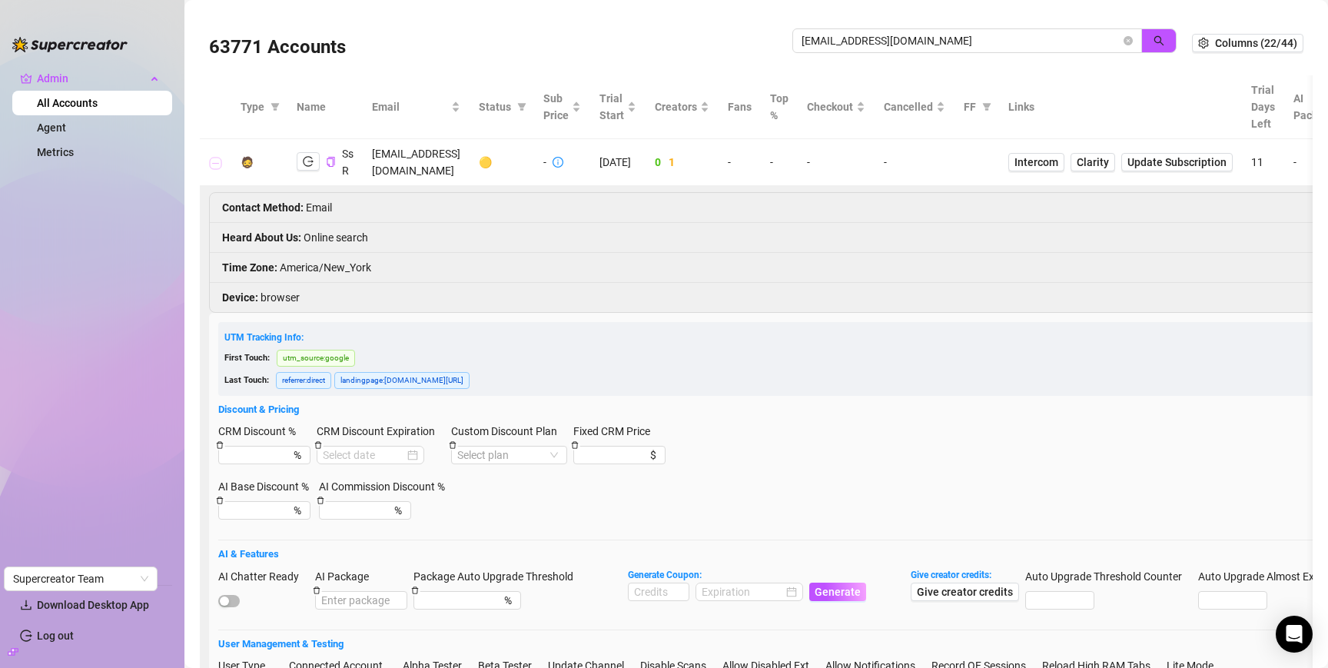
click at [216, 162] on button "Collapse row" at bounding box center [216, 163] width 12 height 12
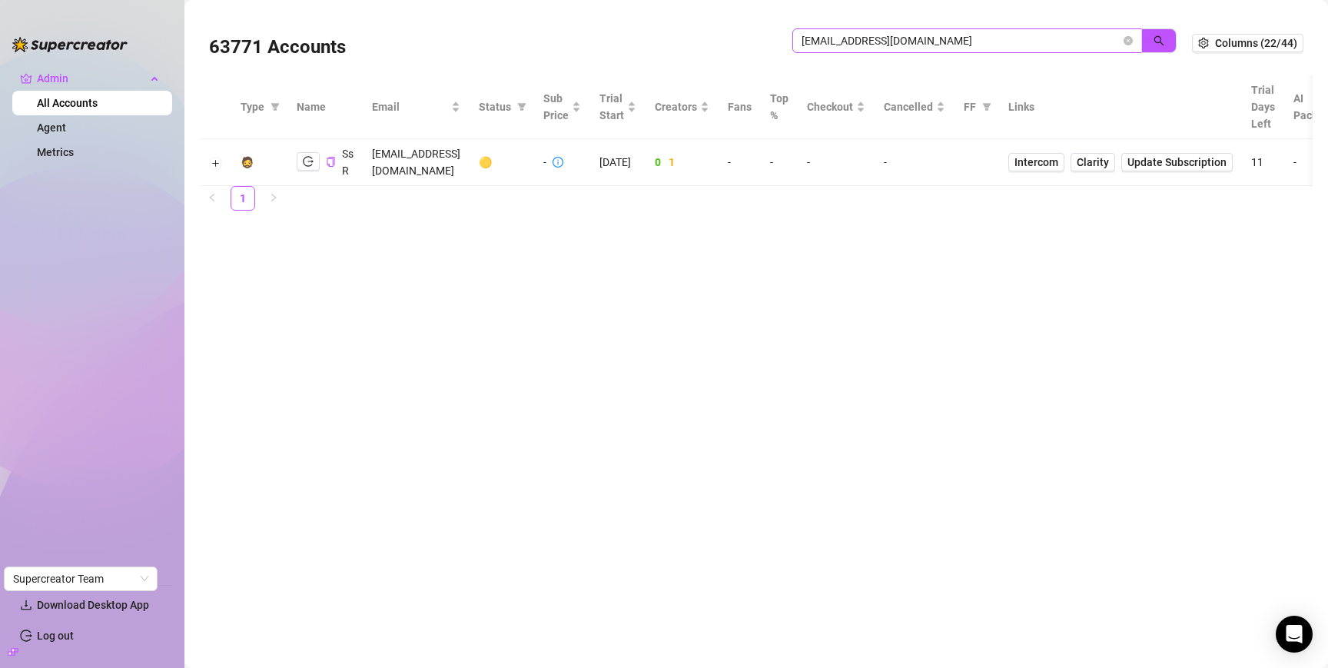
click at [1134, 43] on span "sawher2007@gmail.com" at bounding box center [968, 40] width 350 height 25
click at [1129, 41] on icon "close-circle" at bounding box center [1128, 40] width 9 height 9
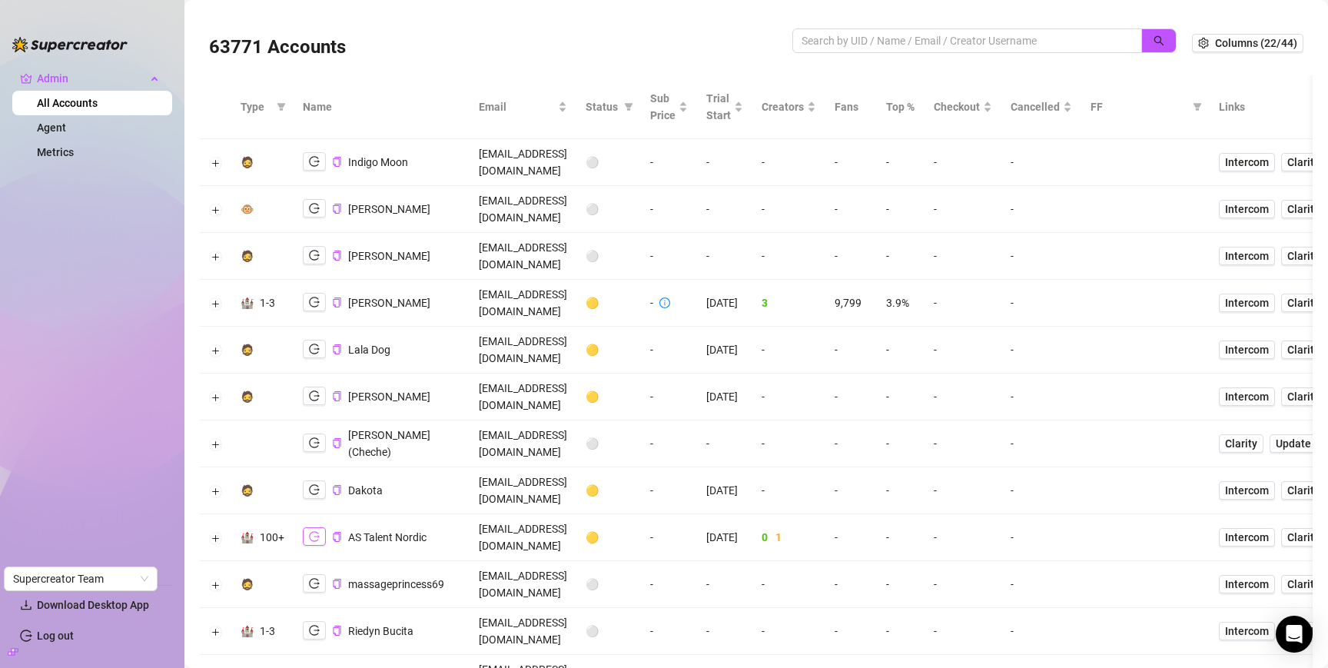
click at [310, 531] on icon "logout" at bounding box center [314, 536] width 11 height 11
drag, startPoint x: 939, startPoint y: 38, endPoint x: 947, endPoint y: 35, distance: 8.8
click at [938, 38] on input "search" at bounding box center [961, 40] width 319 height 17
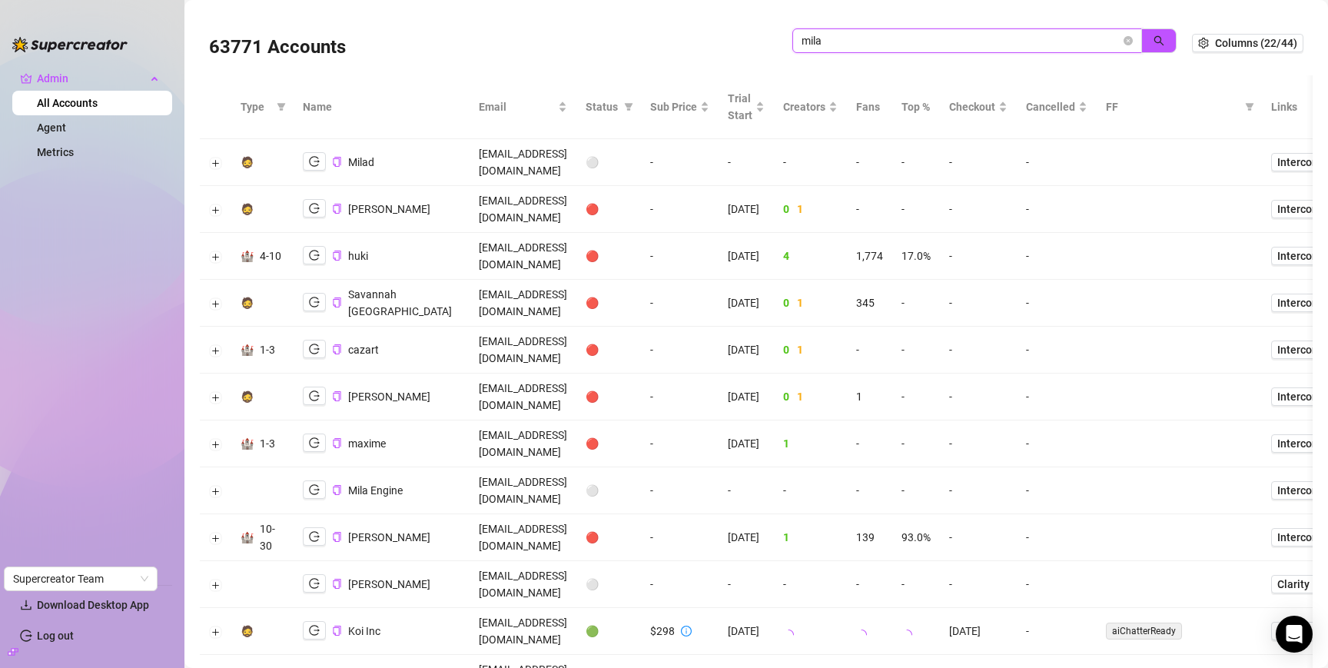
click at [897, 42] on input "mila" at bounding box center [961, 40] width 319 height 17
click at [898, 42] on input "mila" at bounding box center [961, 40] width 319 height 17
type input "koi"
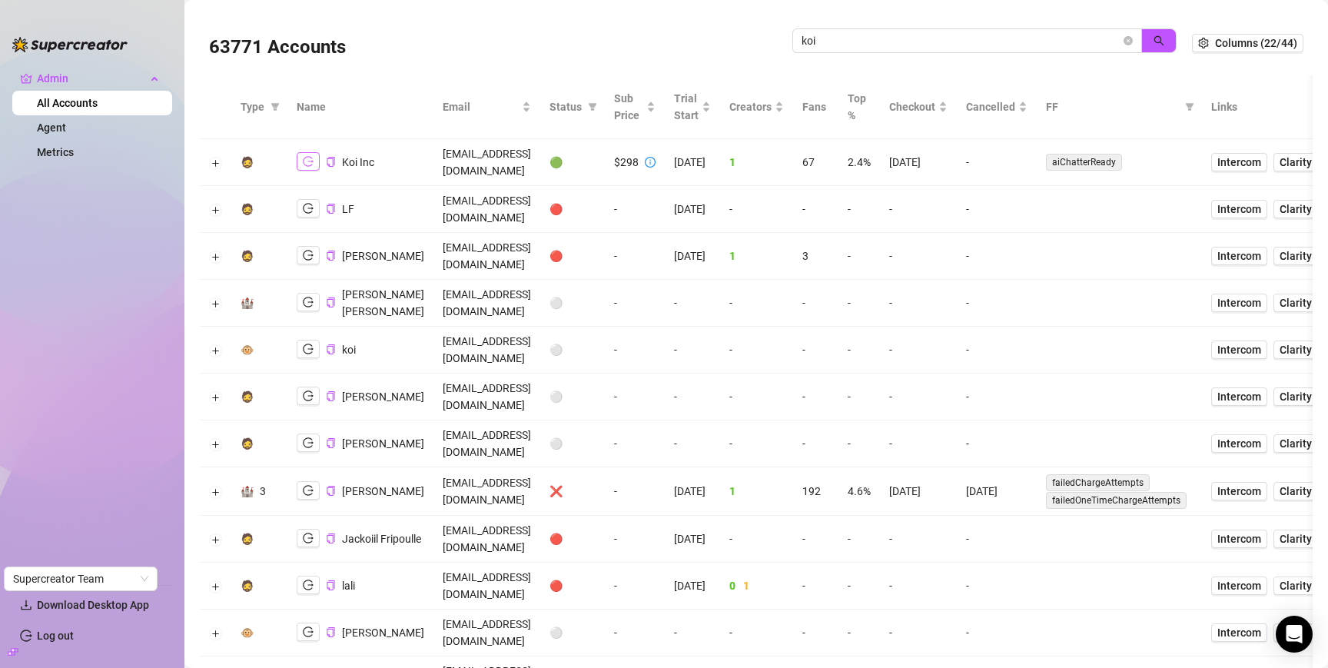
click at [306, 156] on icon "logout" at bounding box center [308, 161] width 11 height 11
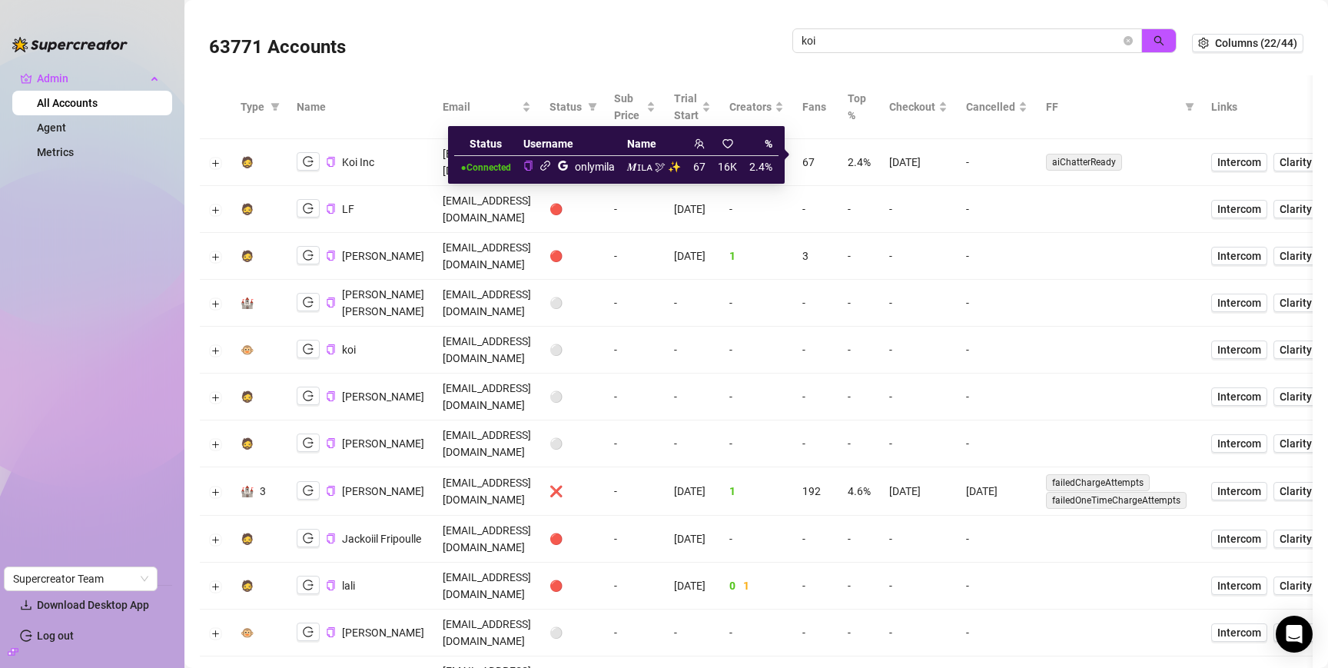
drag, startPoint x: 546, startPoint y: 168, endPoint x: 735, endPoint y: 27, distance: 235.7
click at [546, 168] on icon "link" at bounding box center [546, 166] width 12 height 12
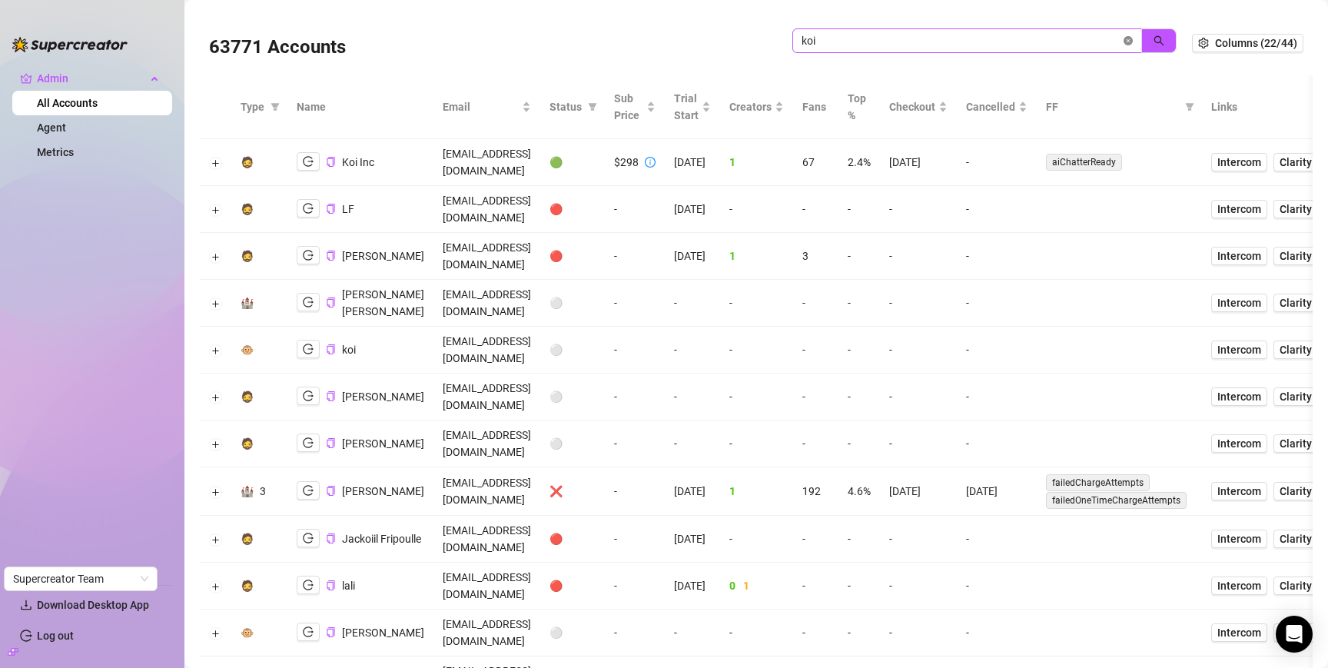
click at [1124, 39] on icon "close-circle" at bounding box center [1128, 40] width 9 height 9
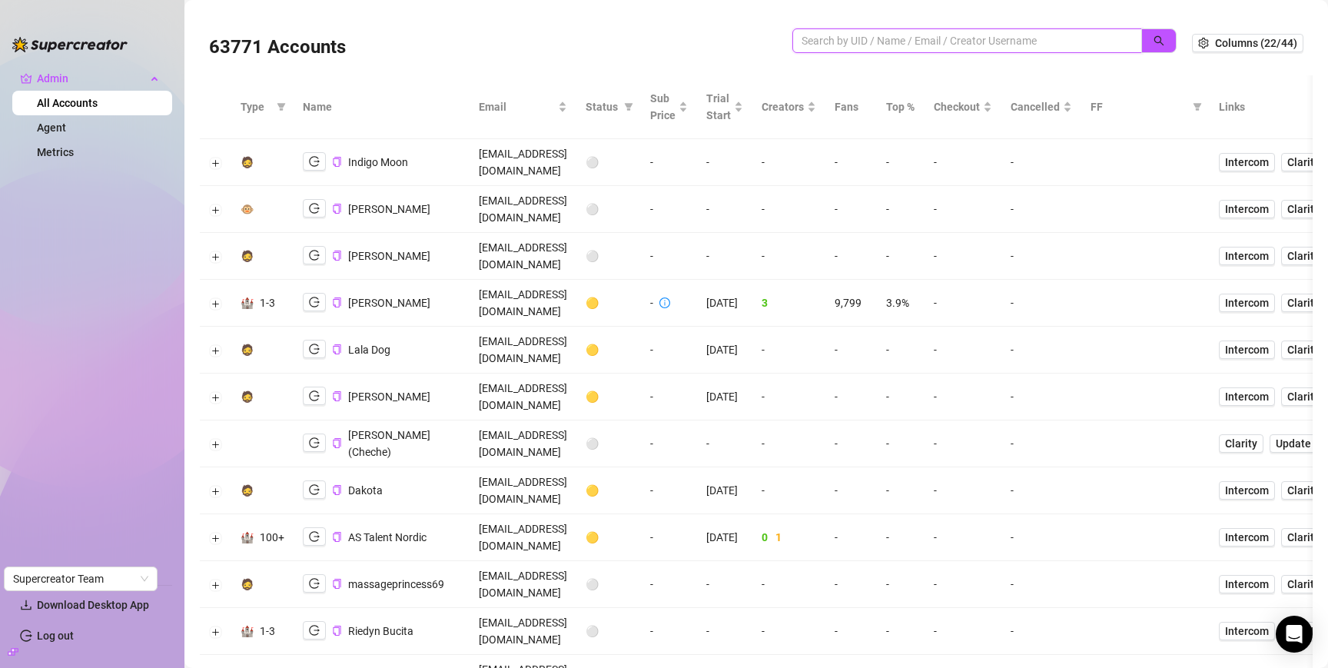
click at [819, 41] on input "search" at bounding box center [961, 40] width 319 height 17
type input "koi"
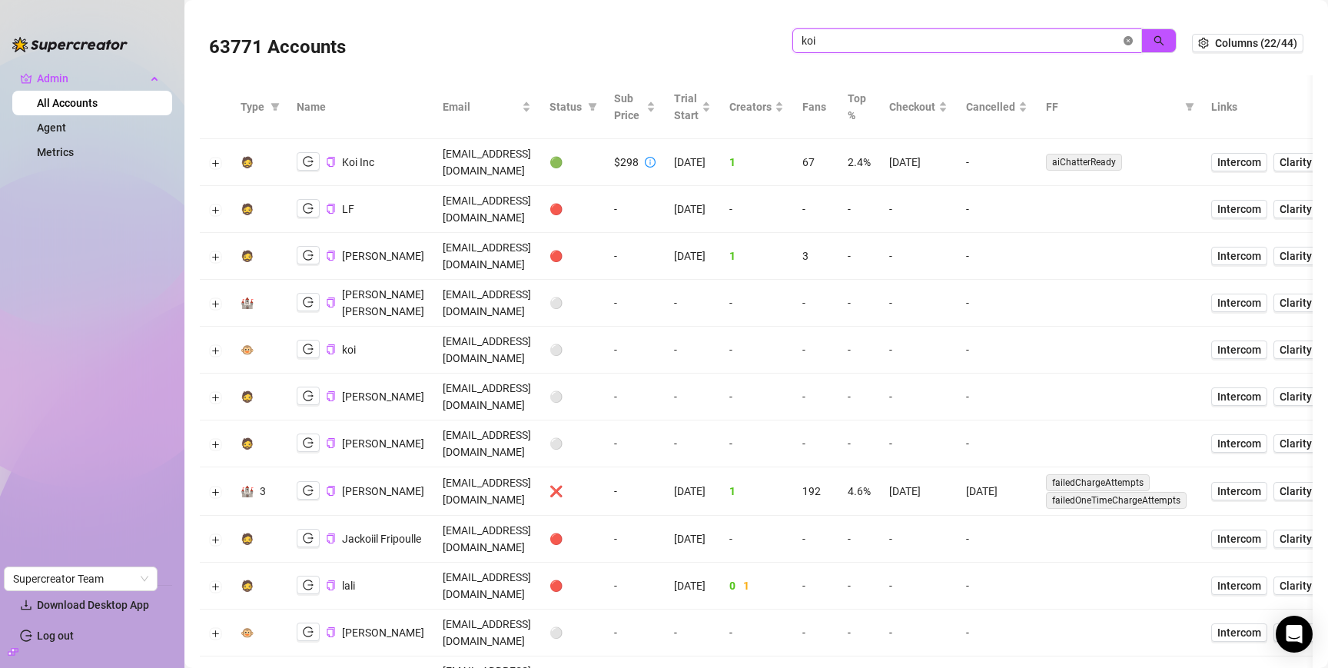
click at [1124, 38] on icon "close-circle" at bounding box center [1128, 40] width 9 height 9
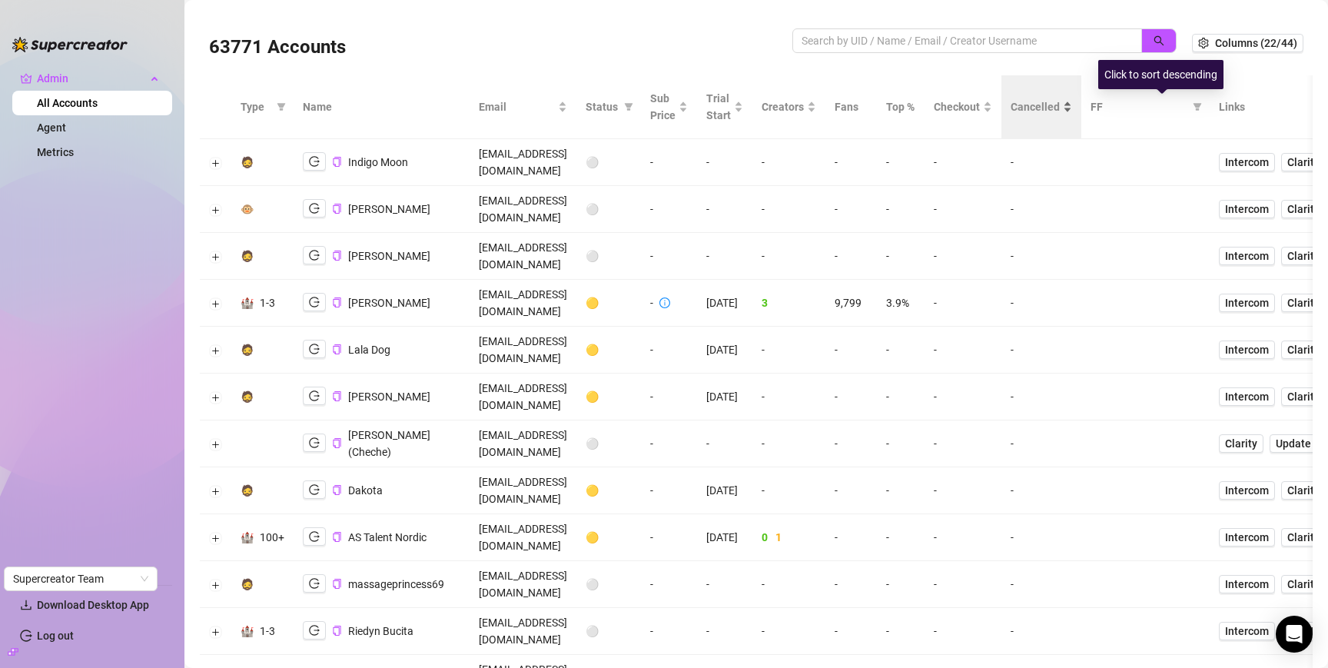
click at [1060, 106] on span "Cancelled" at bounding box center [1035, 106] width 49 height 17
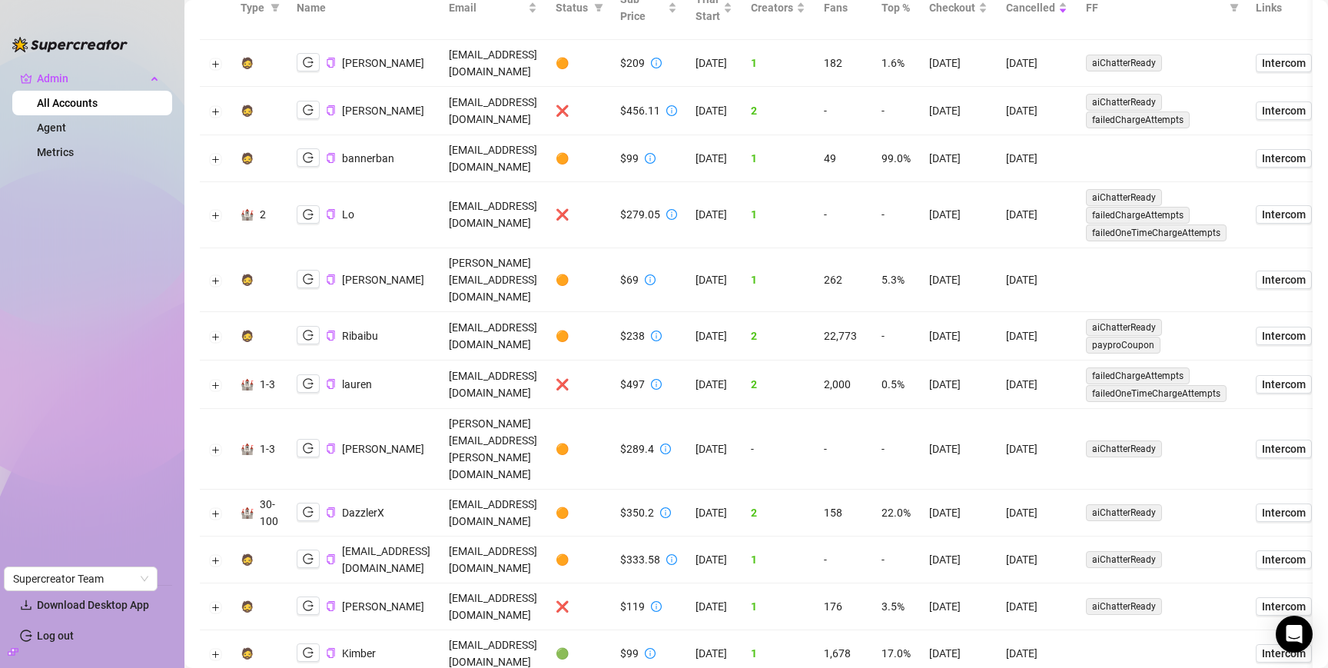
scroll to position [111, 0]
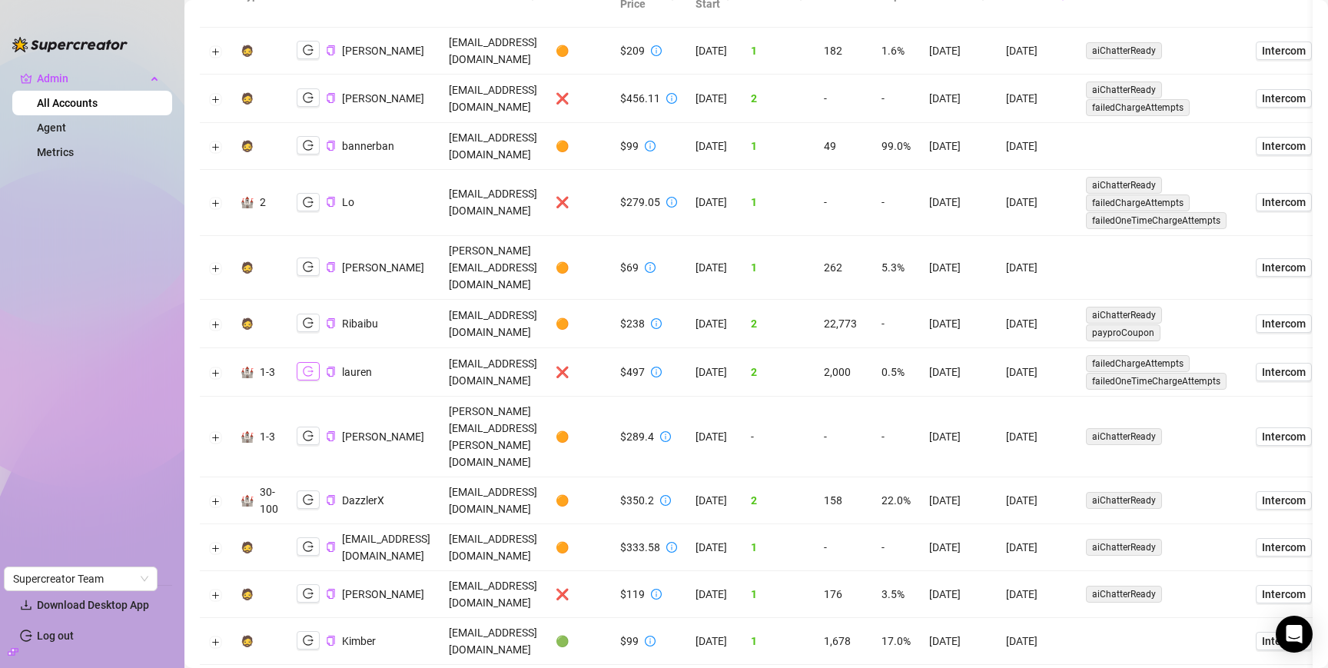
click at [304, 367] on icon "logout" at bounding box center [308, 372] width 11 height 10
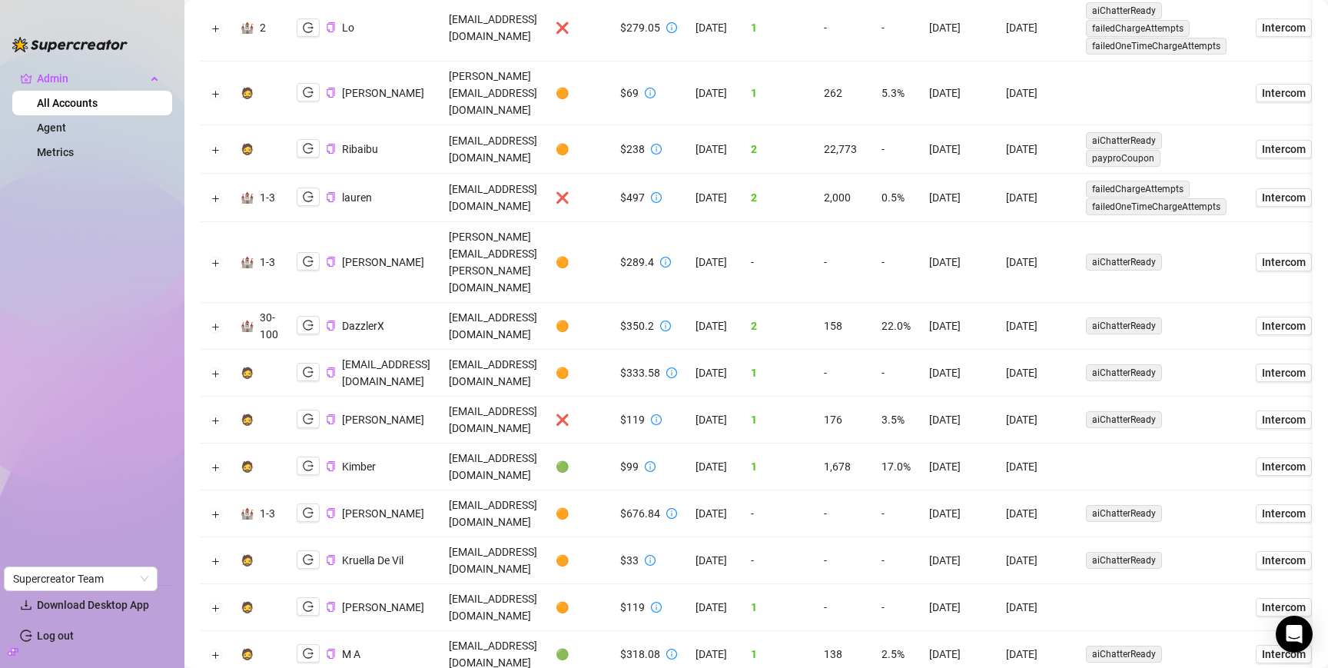
scroll to position [297, 0]
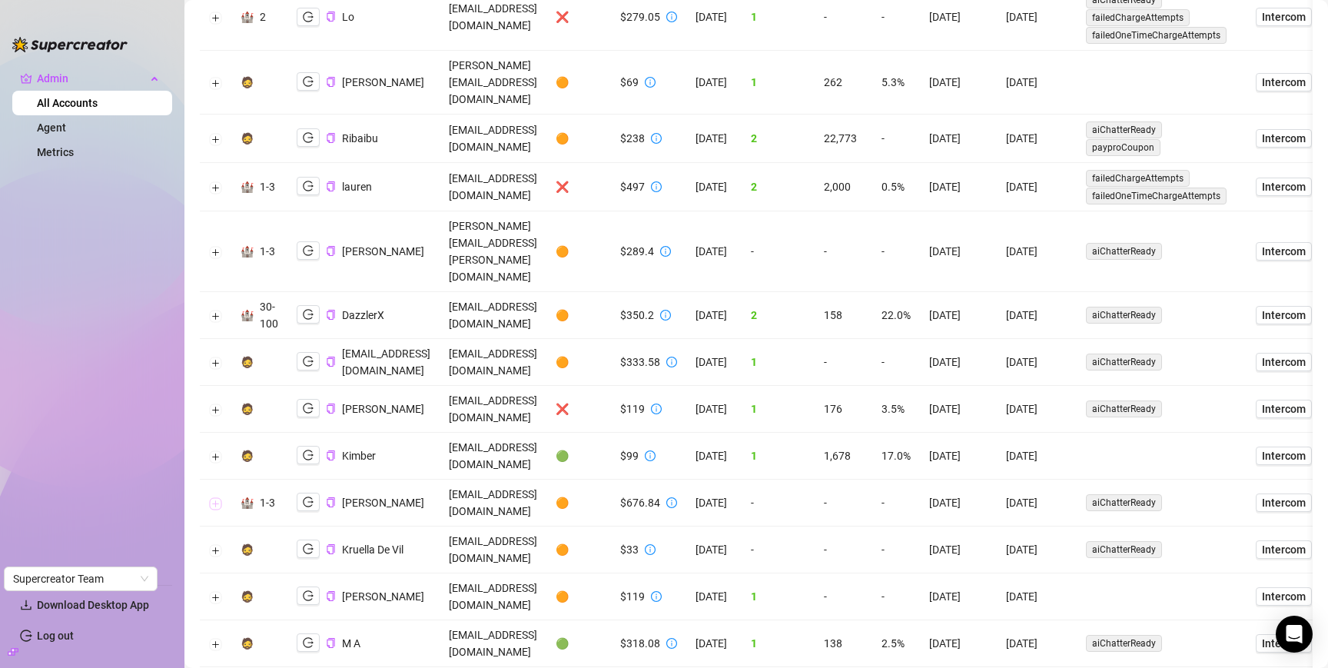
click at [211, 497] on button "Expand row" at bounding box center [216, 503] width 12 height 12
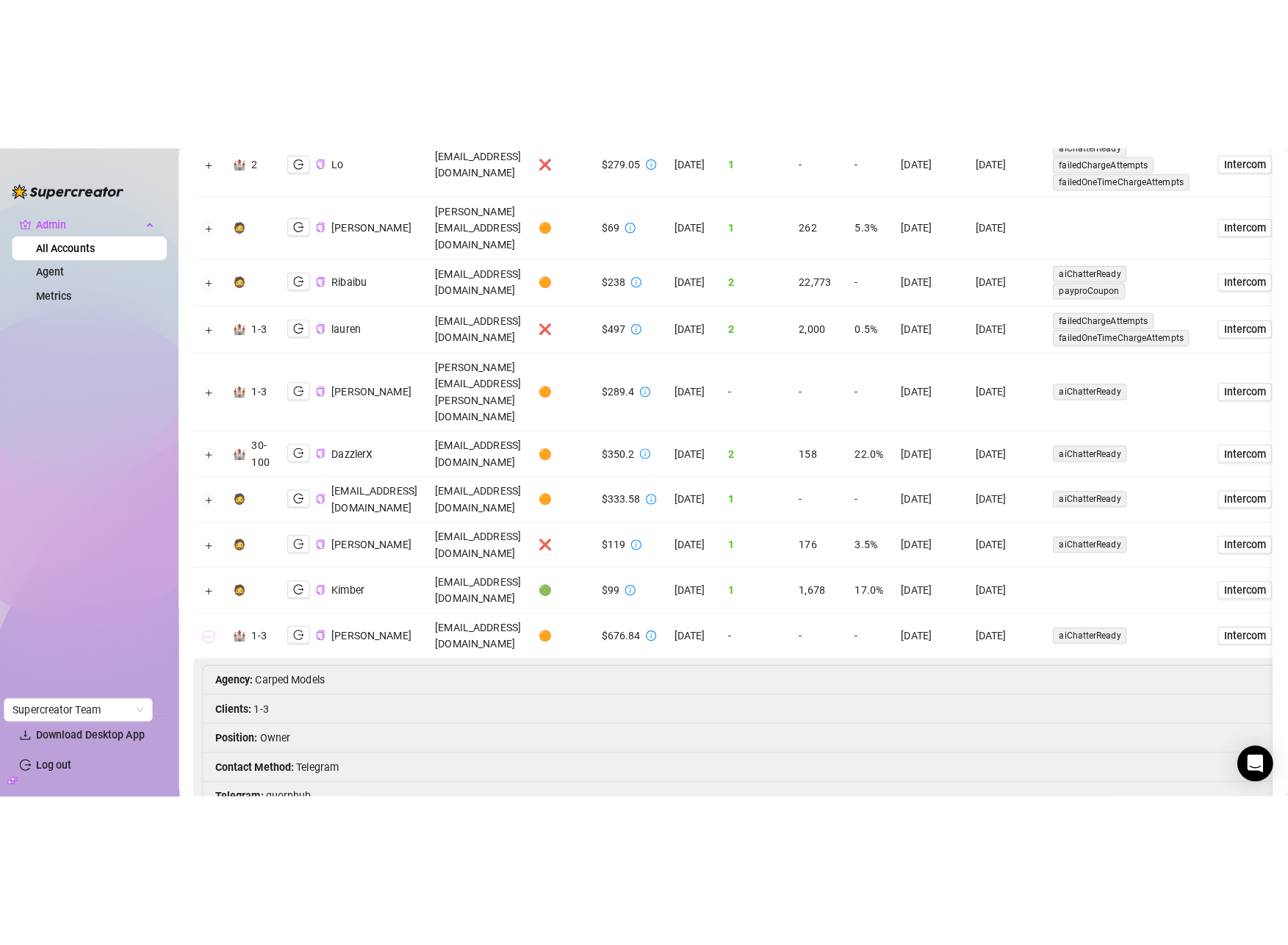
scroll to position [393, 0]
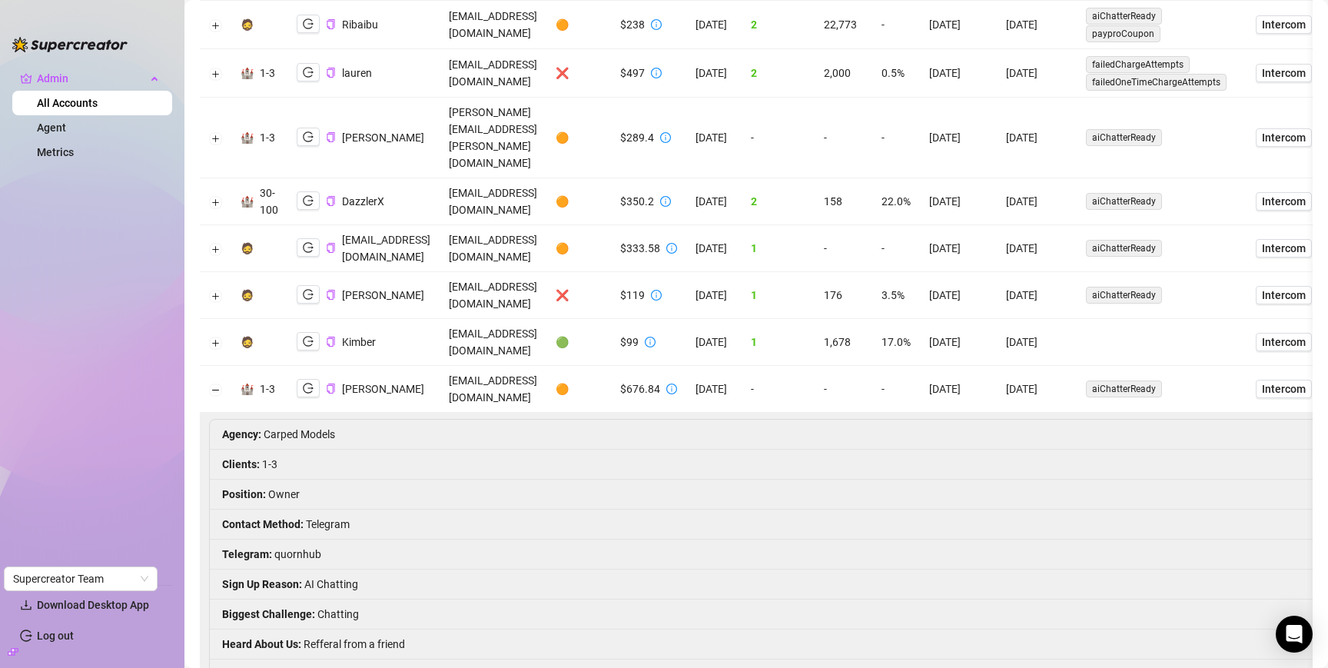
click at [311, 540] on li "Telegram : quornhub" at bounding box center [1130, 555] width 1841 height 30
copy li "quornhub"
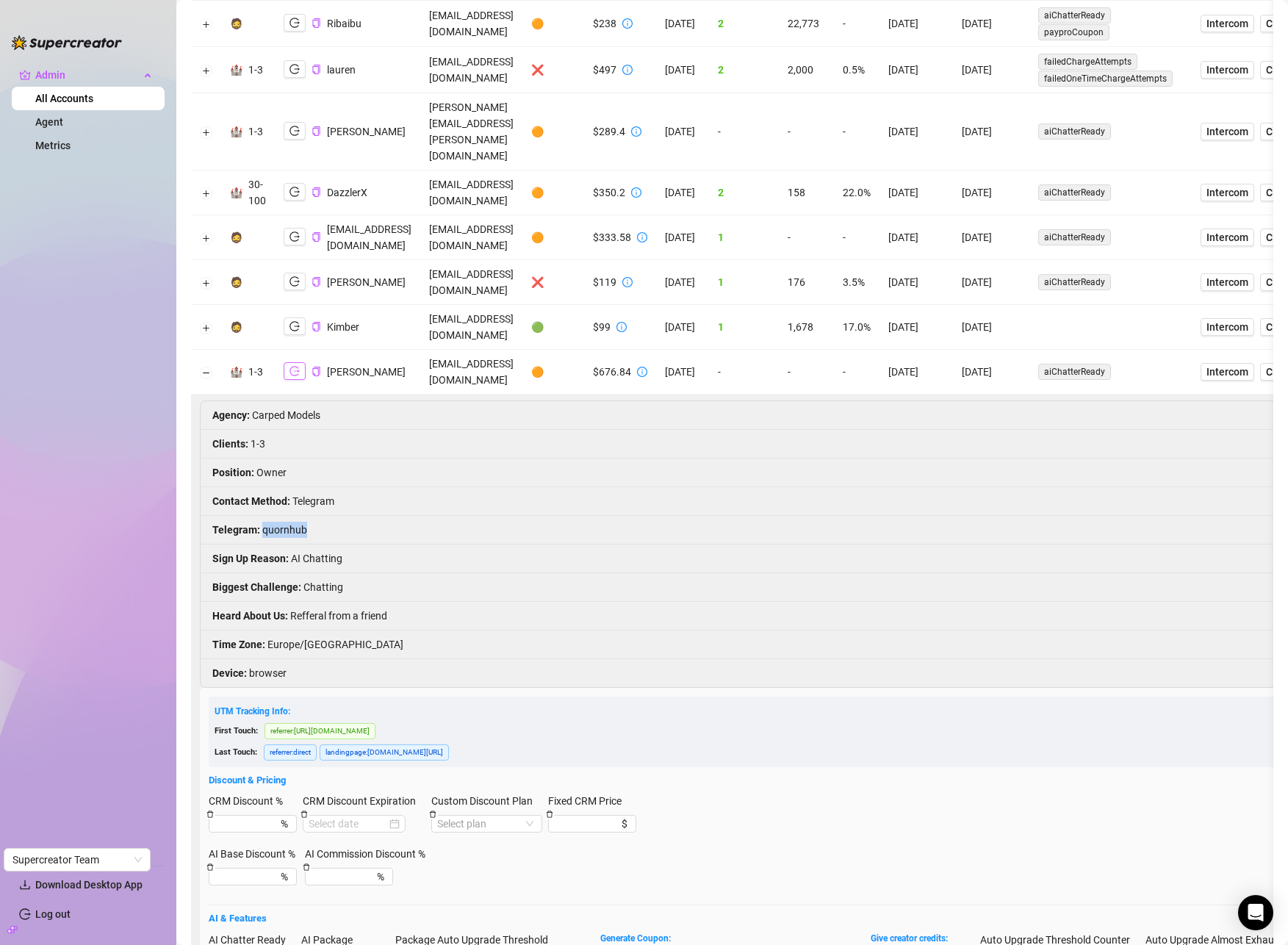
click at [292, 366] on icon "logout" at bounding box center [294, 371] width 11 height 11
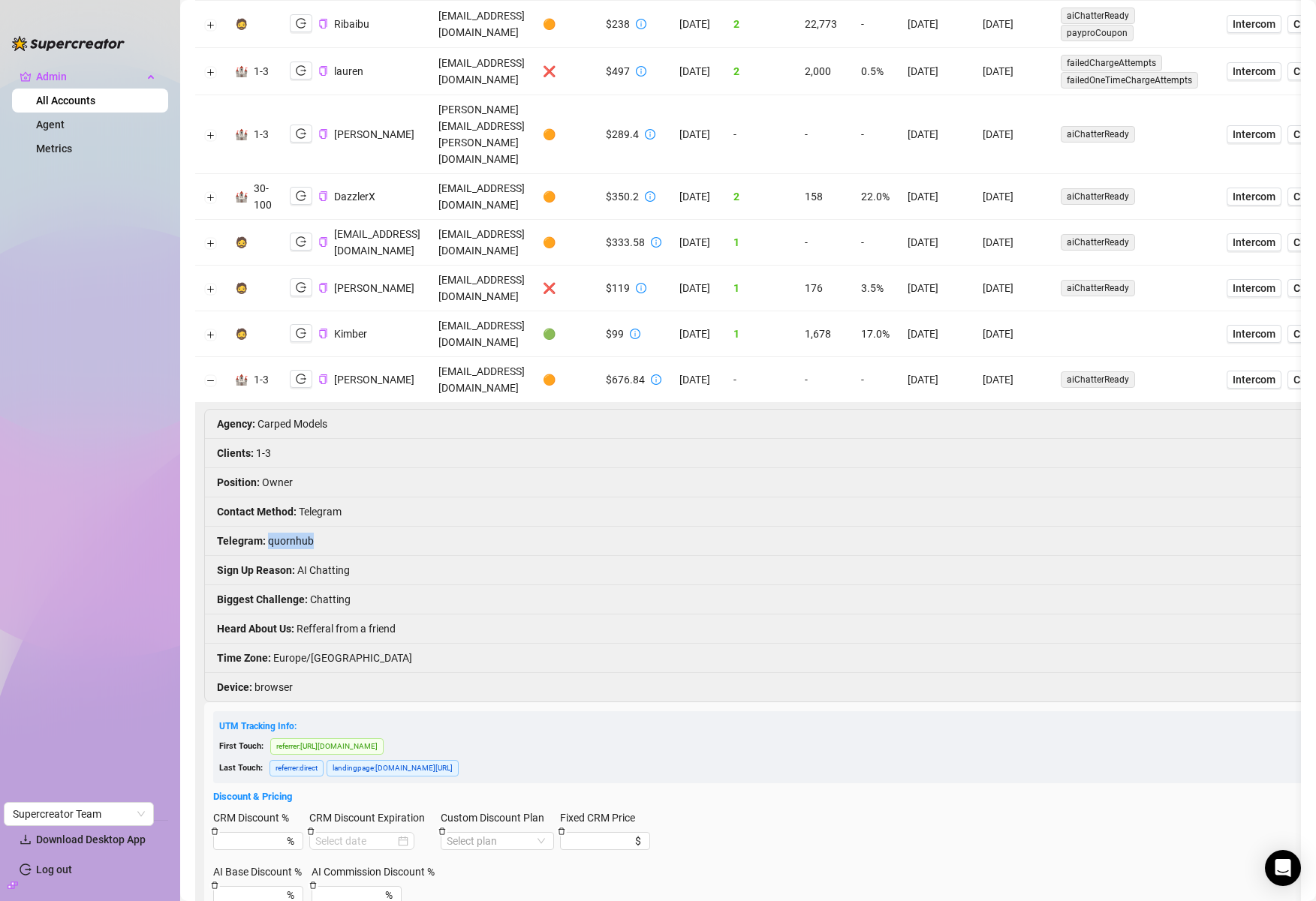
scroll to position [0, 0]
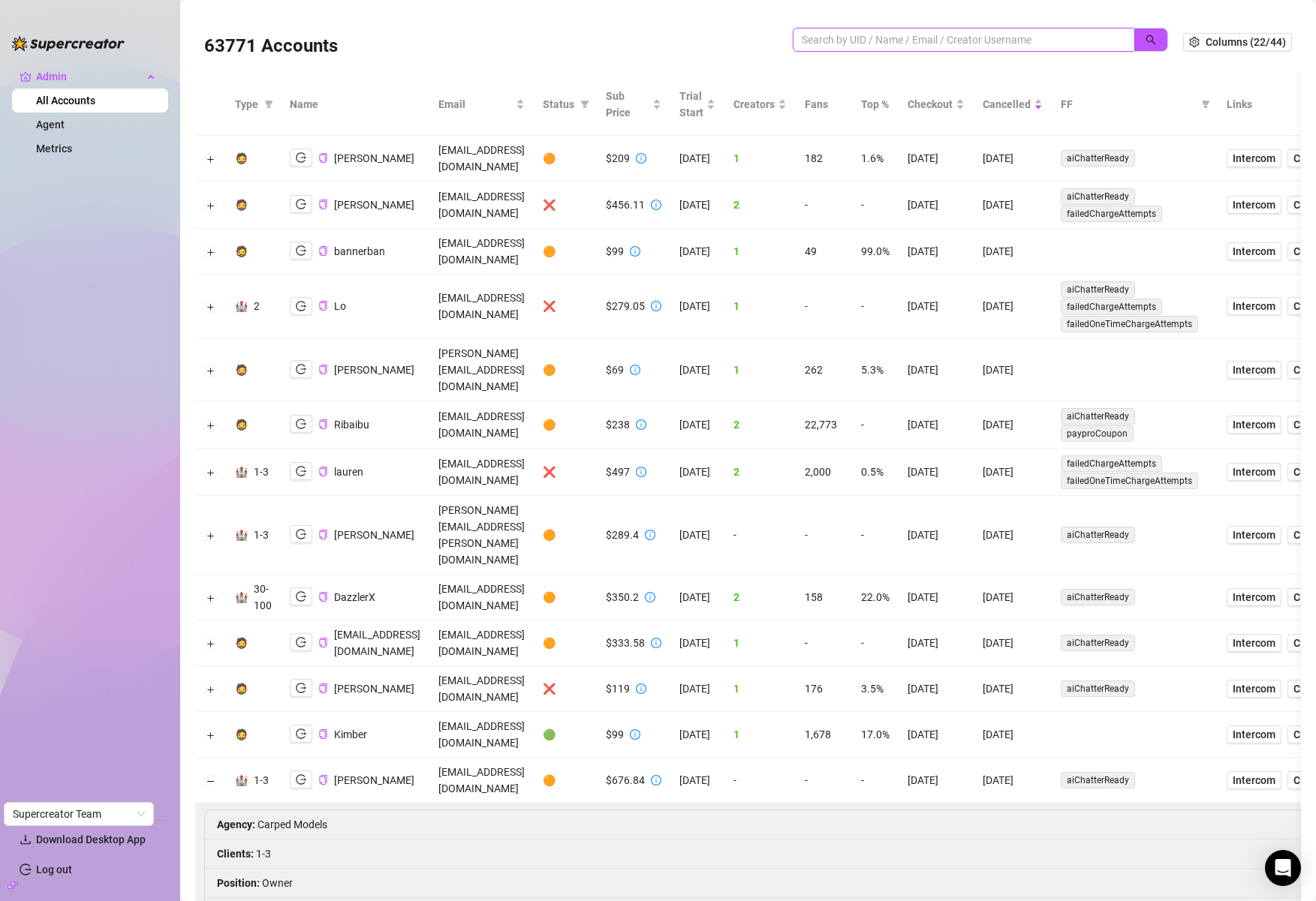
drag, startPoint x: 934, startPoint y: 35, endPoint x: 1033, endPoint y: 40, distance: 99.1
click at [934, 35] on input "search" at bounding box center [957, 39] width 311 height 17
paste input "all.stars.101.all.day@gmail.com"
type input "all.stars.101.all.day@gmail.com"
click at [1146, 36] on icon "search" at bounding box center [1151, 40] width 10 height 10
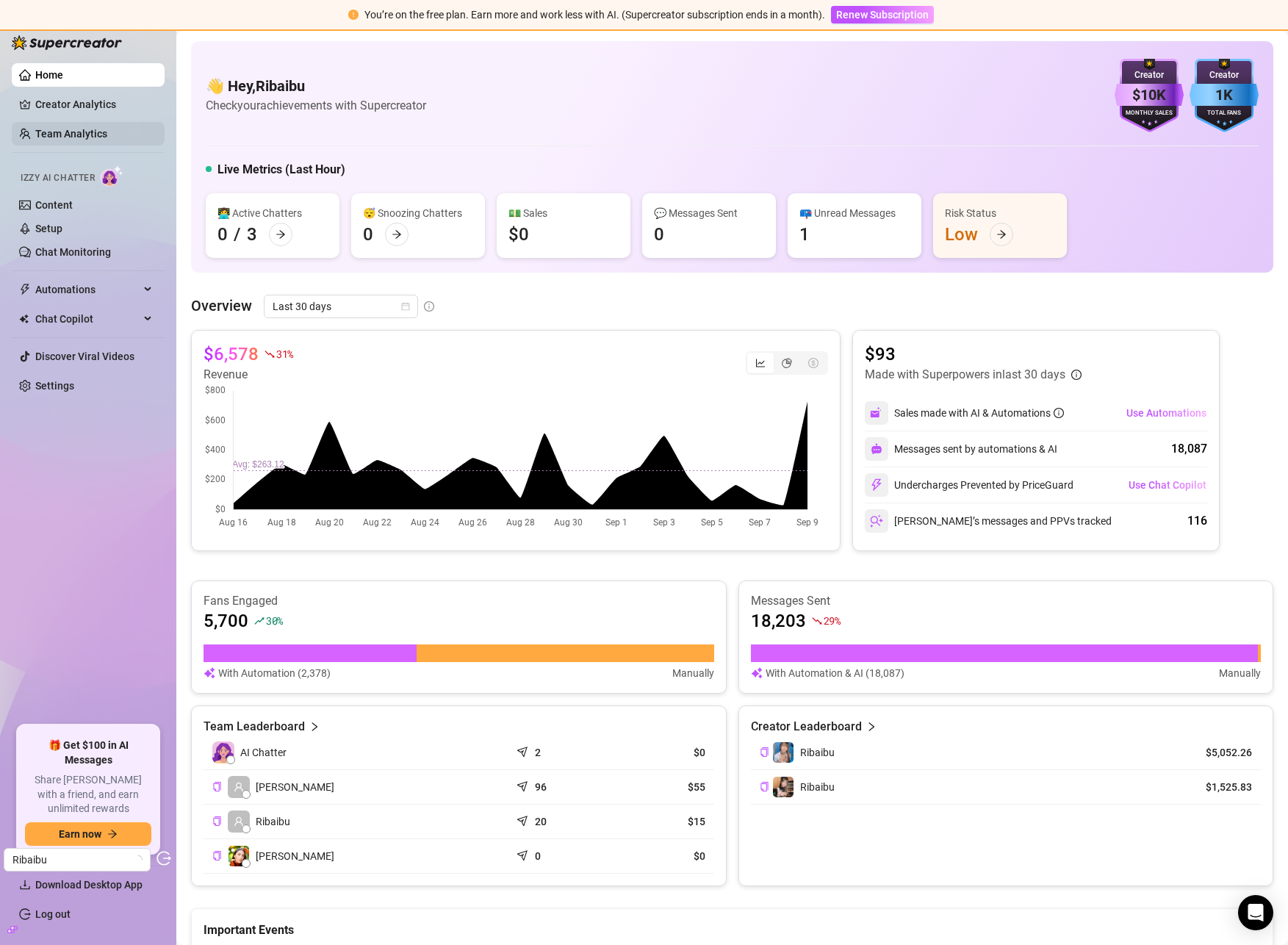
click at [72, 140] on link "Team Analytics" at bounding box center [71, 134] width 72 height 11
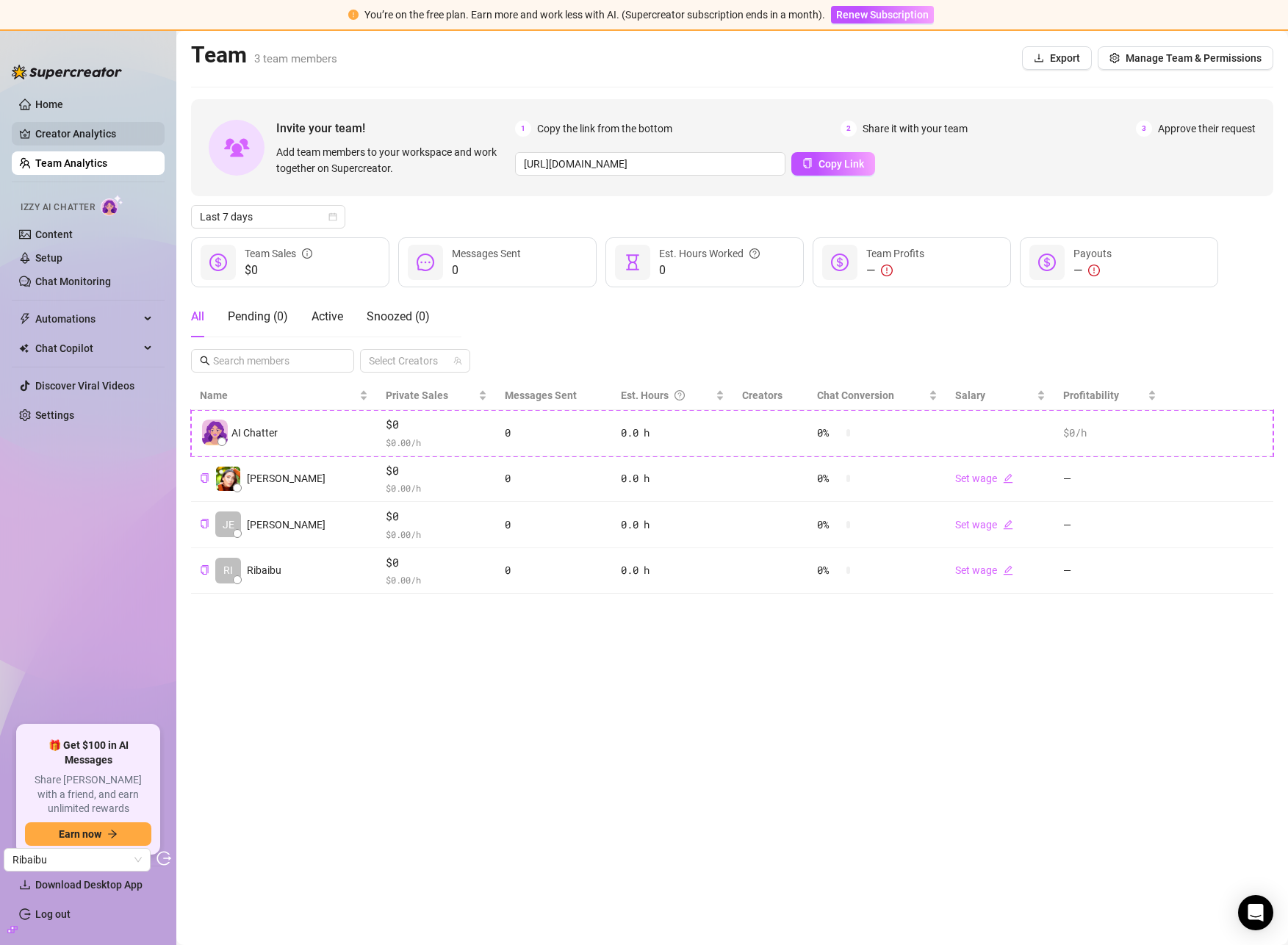
click at [68, 138] on link "Creator Analytics" at bounding box center [94, 134] width 118 height 24
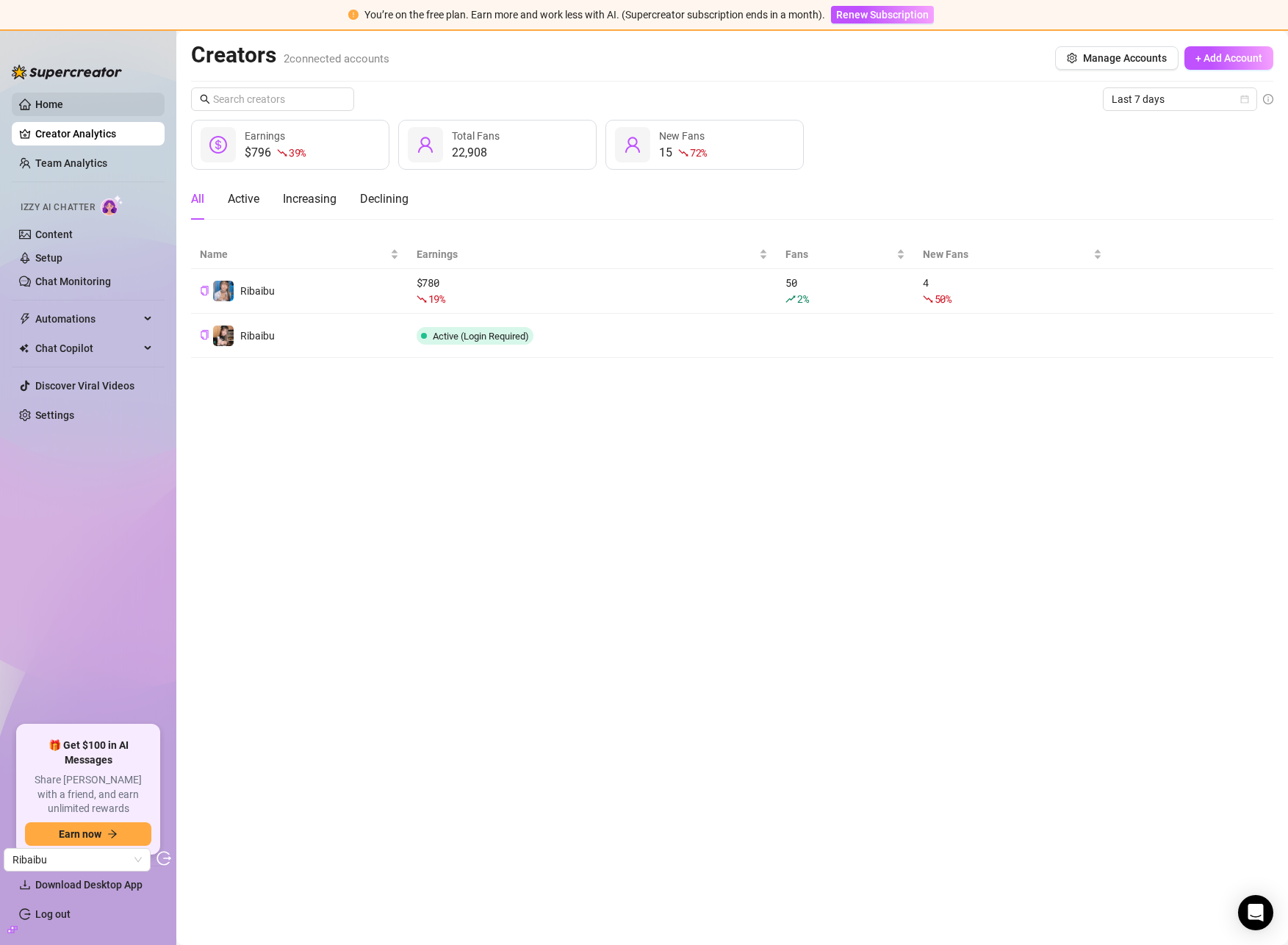
click at [63, 110] on link "Home" at bounding box center [49, 104] width 28 height 11
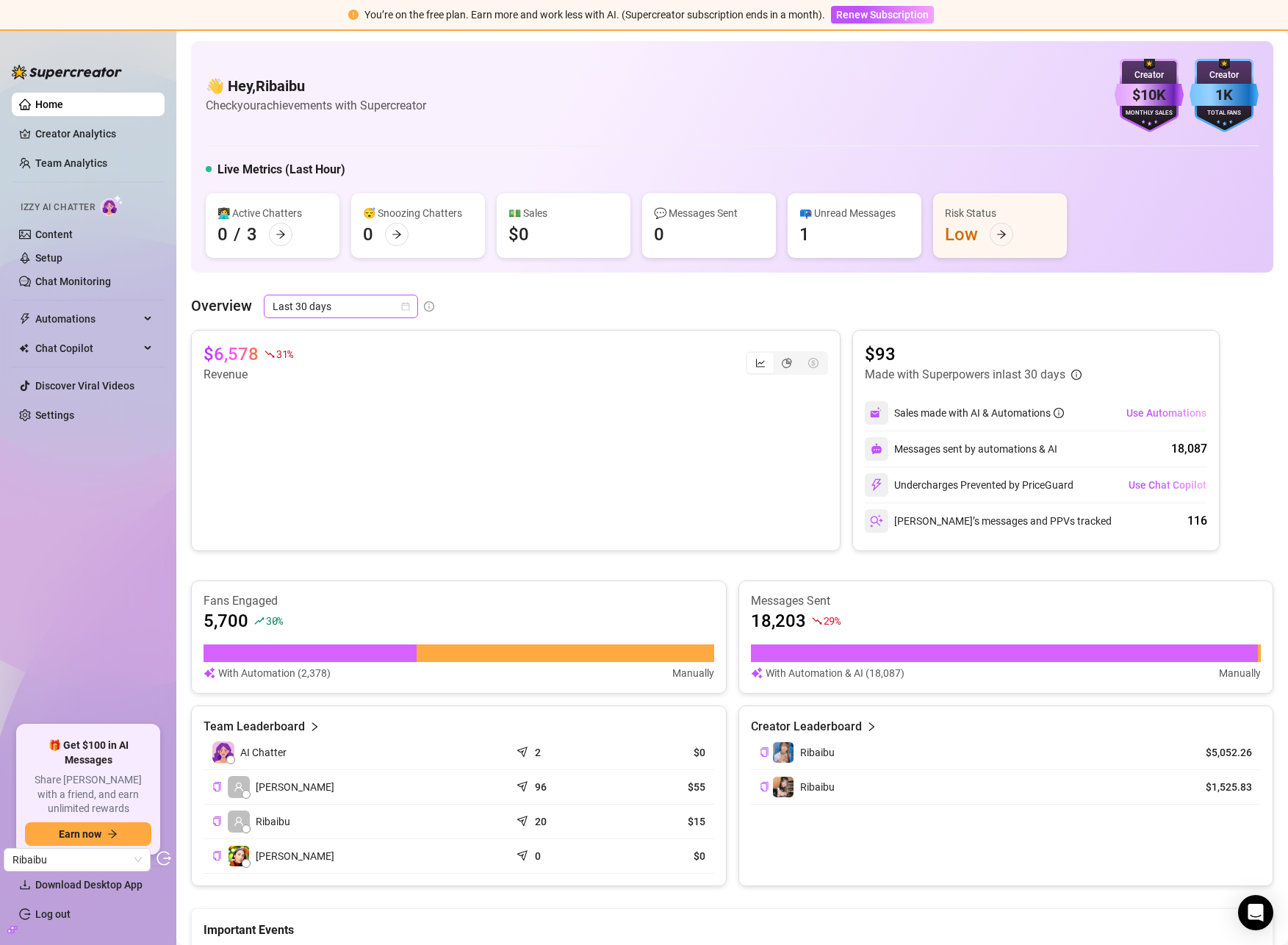
click at [359, 302] on span "Last 30 days" at bounding box center [340, 306] width 137 height 22
click at [359, 397] on div "Last 90 days" at bounding box center [339, 406] width 148 height 24
click at [65, 228] on link "Content" at bounding box center [54, 234] width 37 height 11
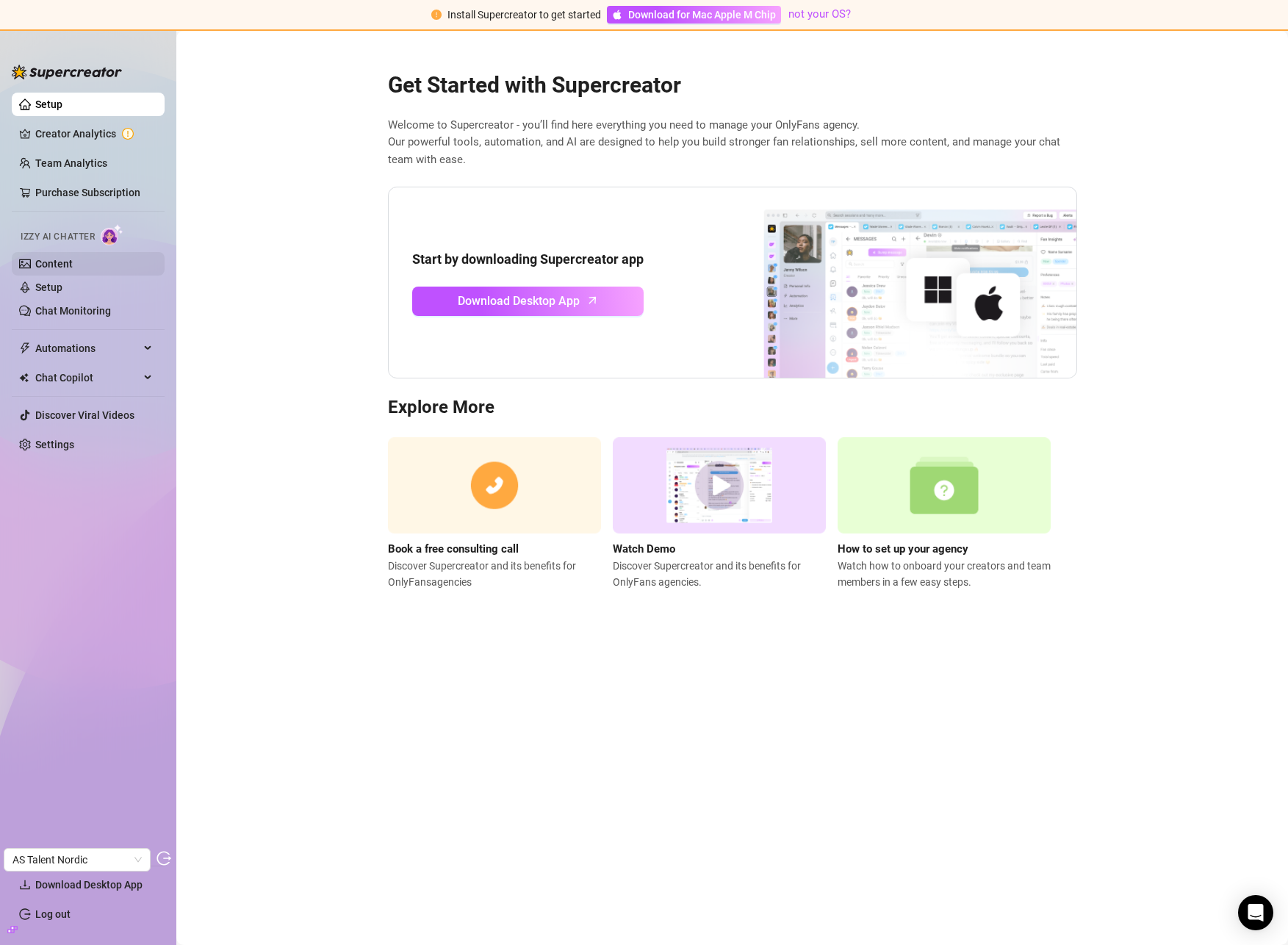
click at [73, 262] on link "Content" at bounding box center [54, 264] width 37 height 11
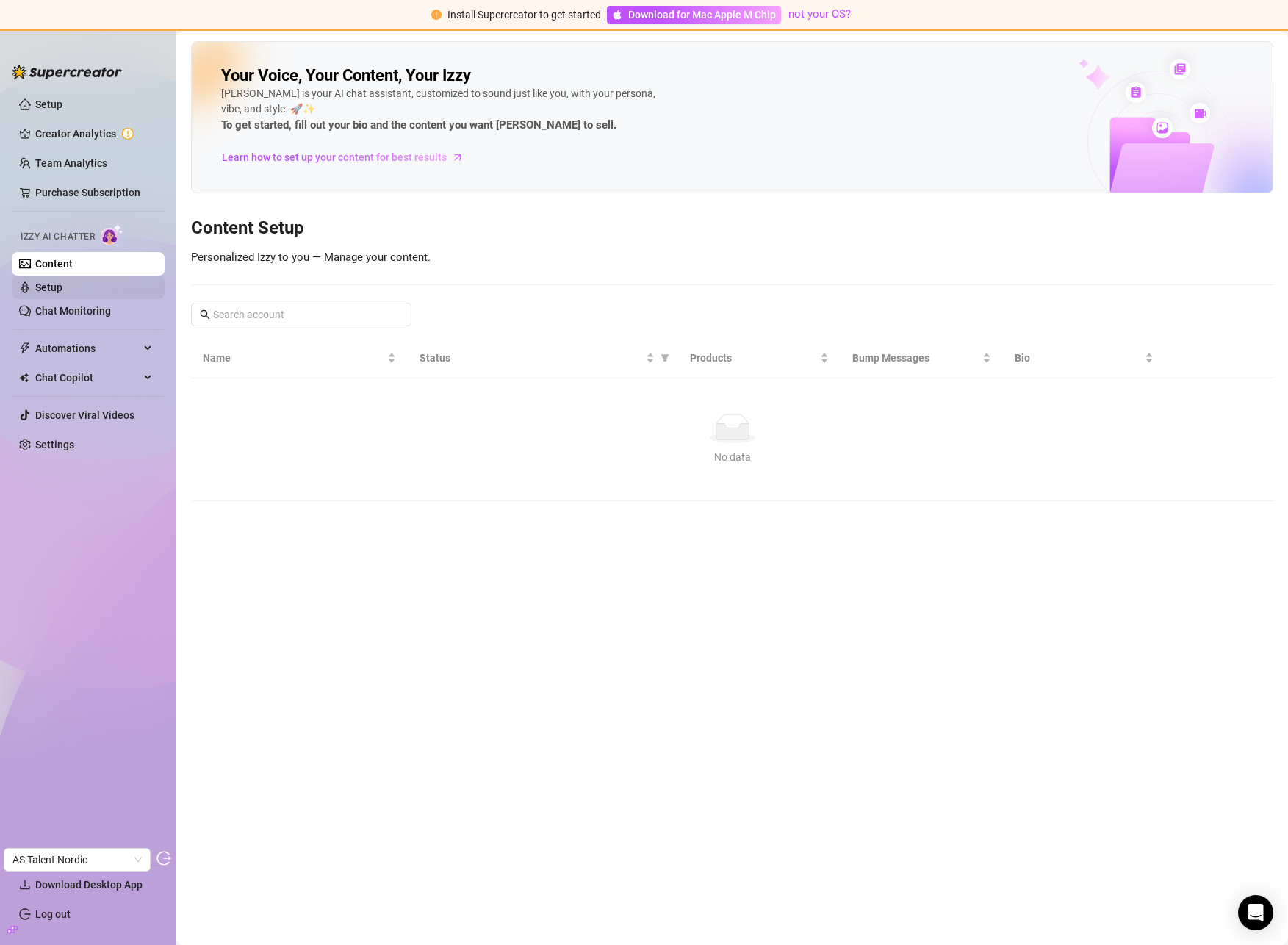
click at [58, 281] on link "Setup" at bounding box center [49, 287] width 27 height 11
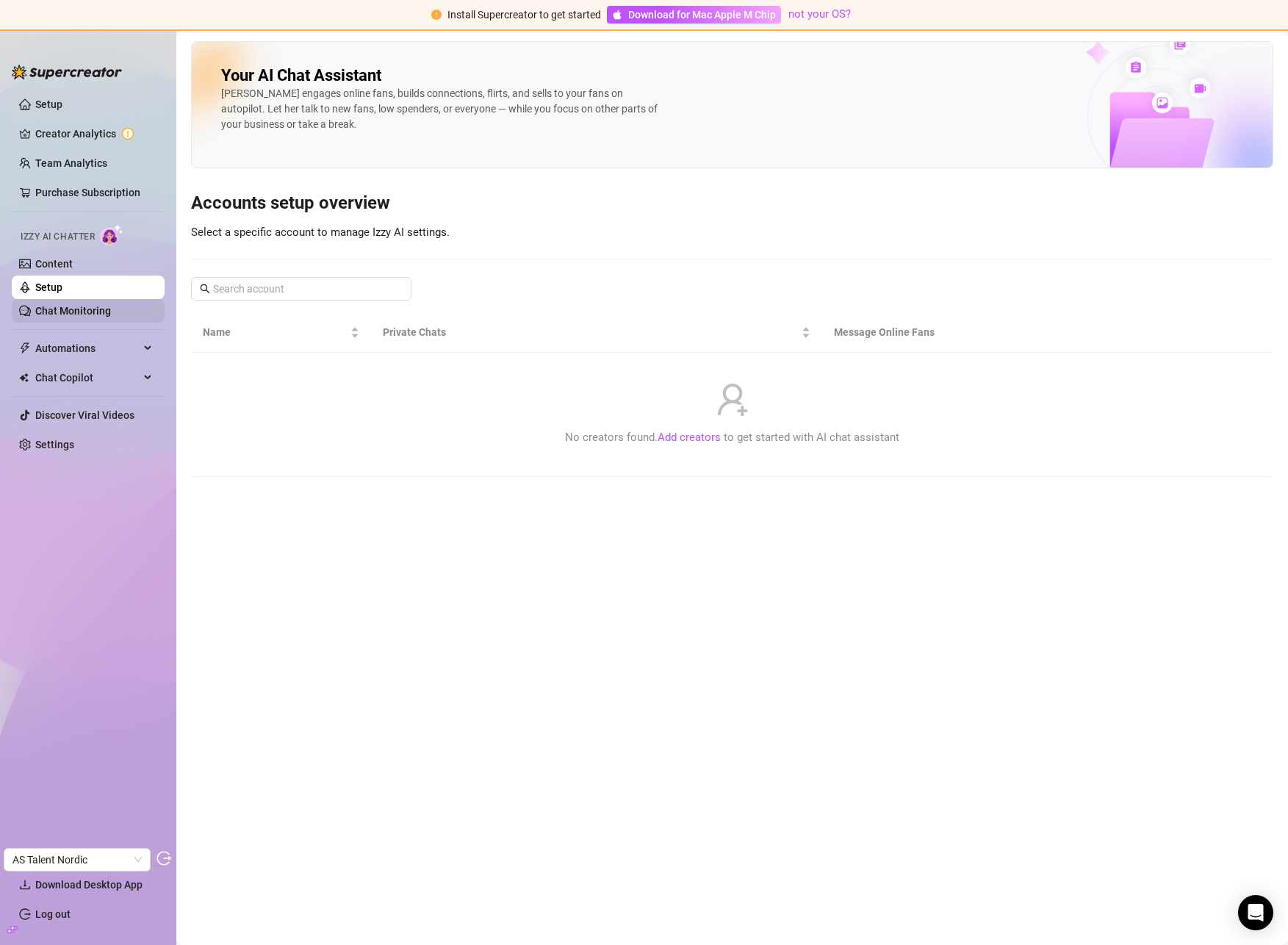
click at [73, 305] on link "Chat Monitoring" at bounding box center [73, 311] width 75 height 11
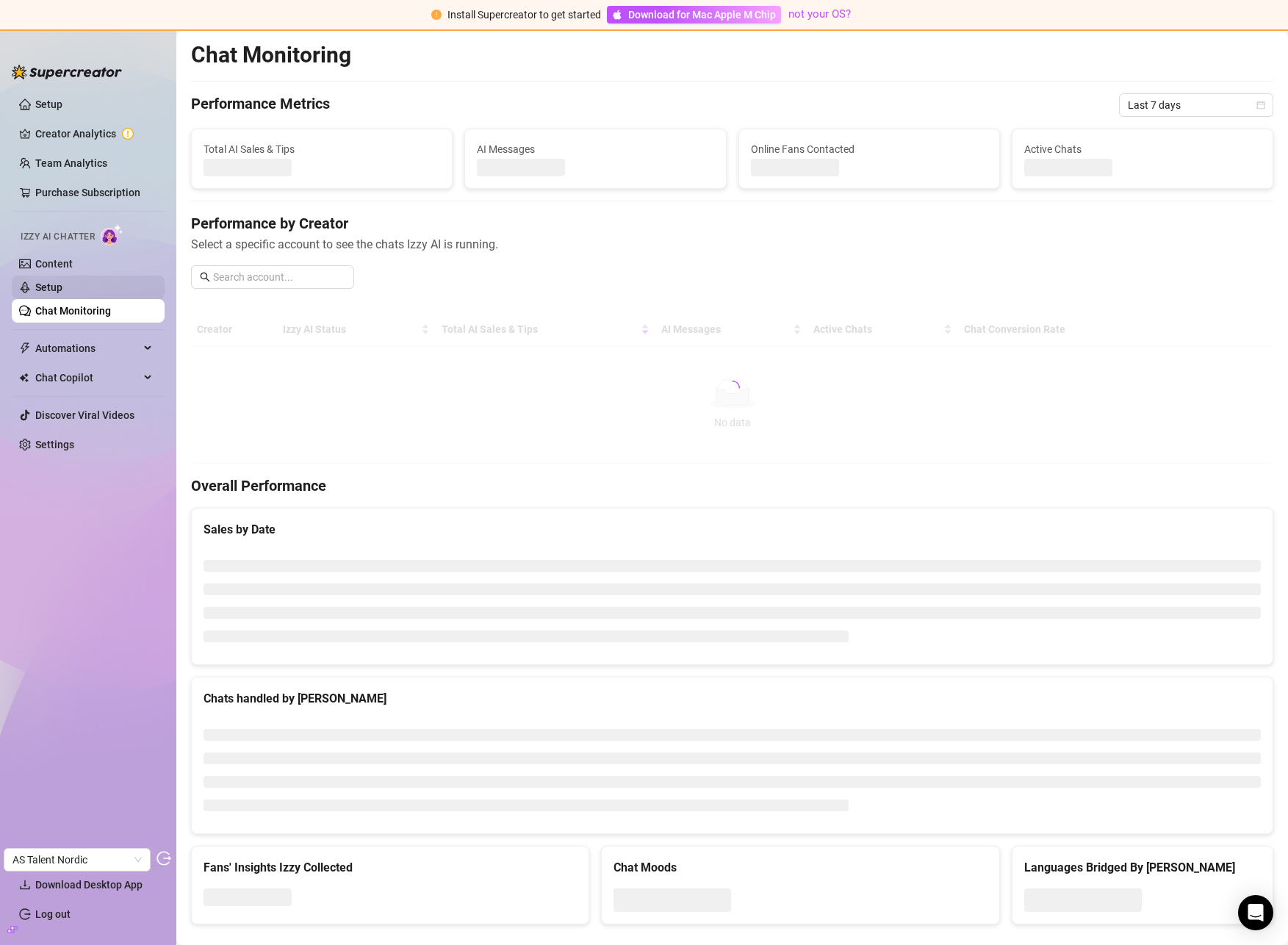
click at [62, 281] on link "Setup" at bounding box center [49, 287] width 27 height 11
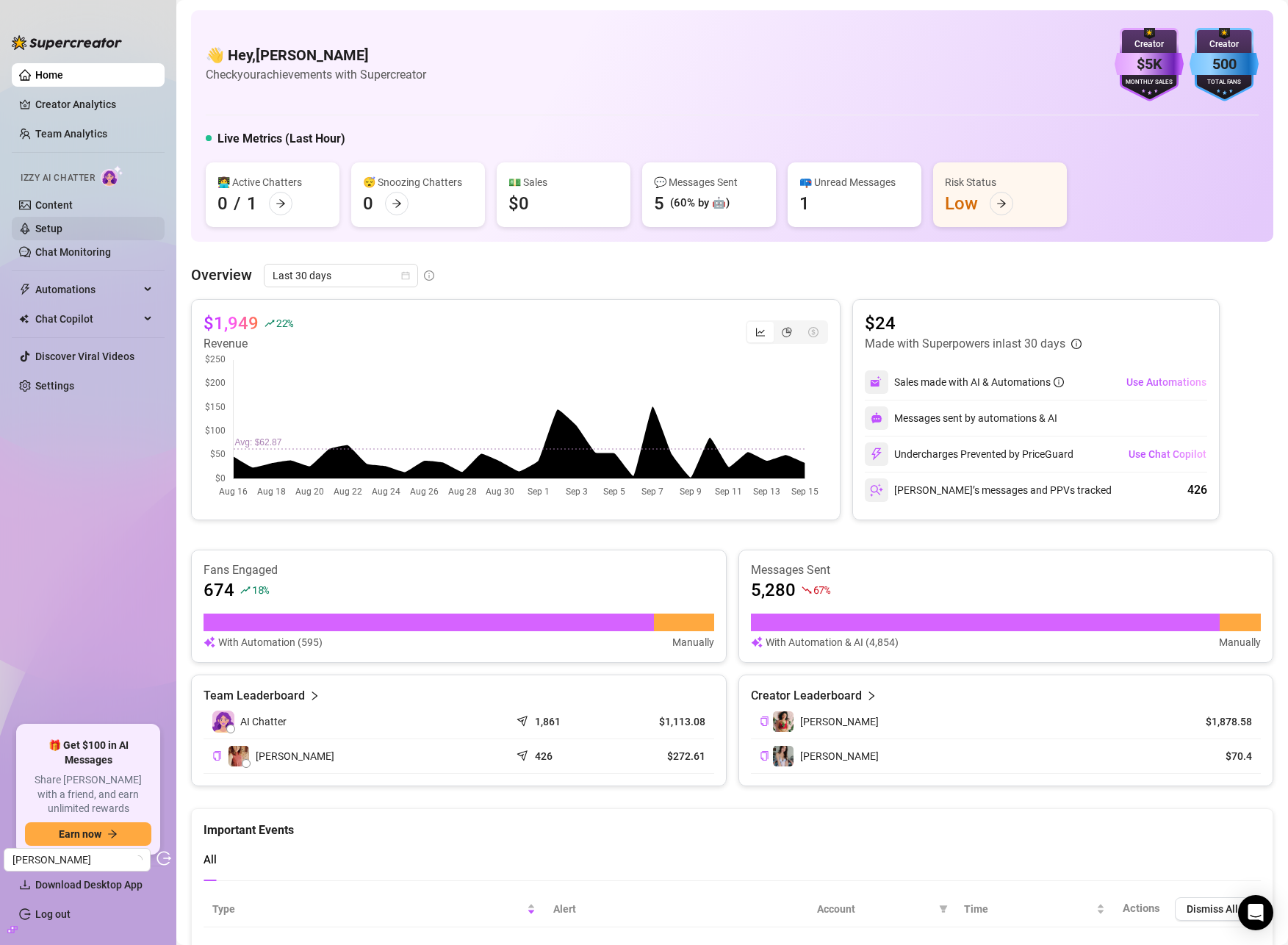
click at [62, 224] on link "Setup" at bounding box center [49, 228] width 27 height 11
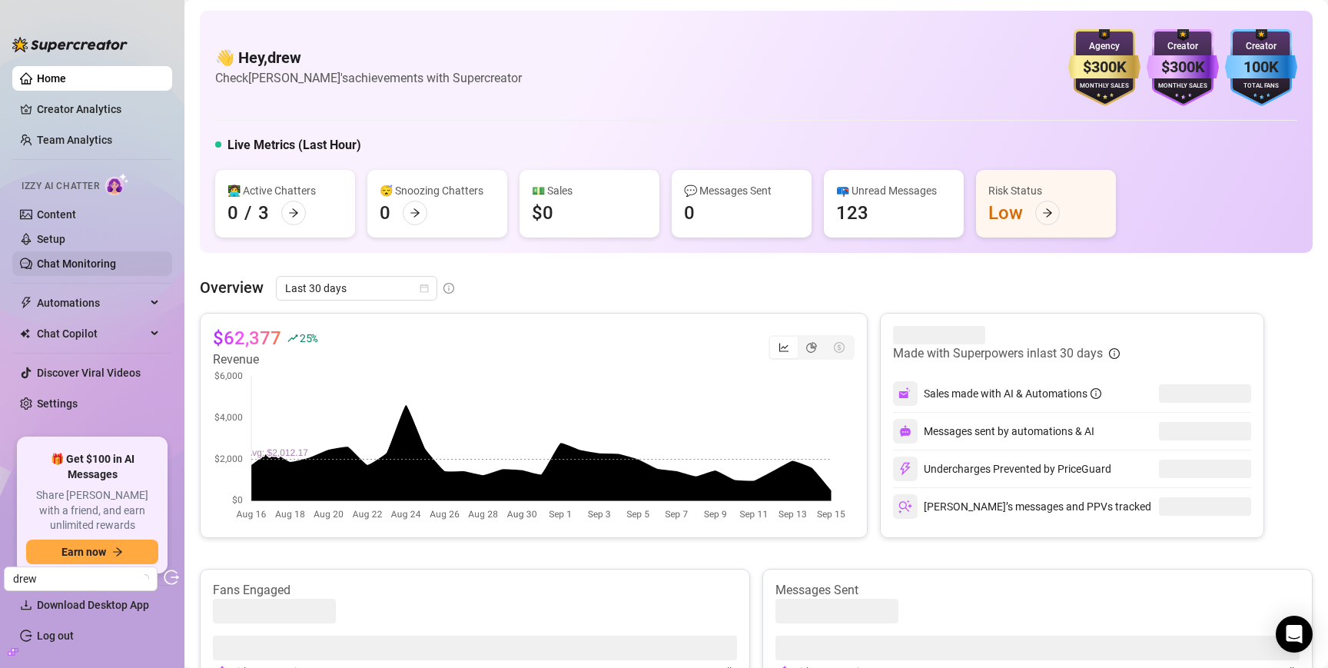
click at [91, 270] on link "Chat Monitoring" at bounding box center [76, 264] width 79 height 12
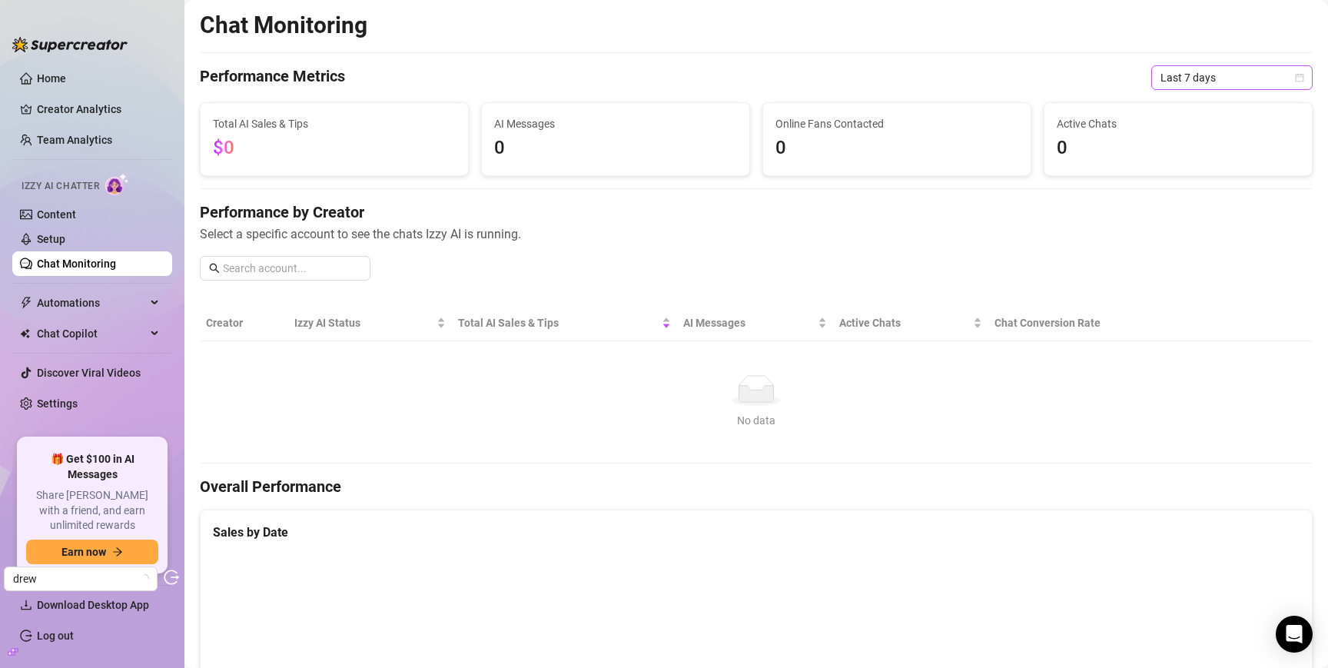
click at [1175, 79] on span "Last 7 days" at bounding box center [1232, 77] width 143 height 23
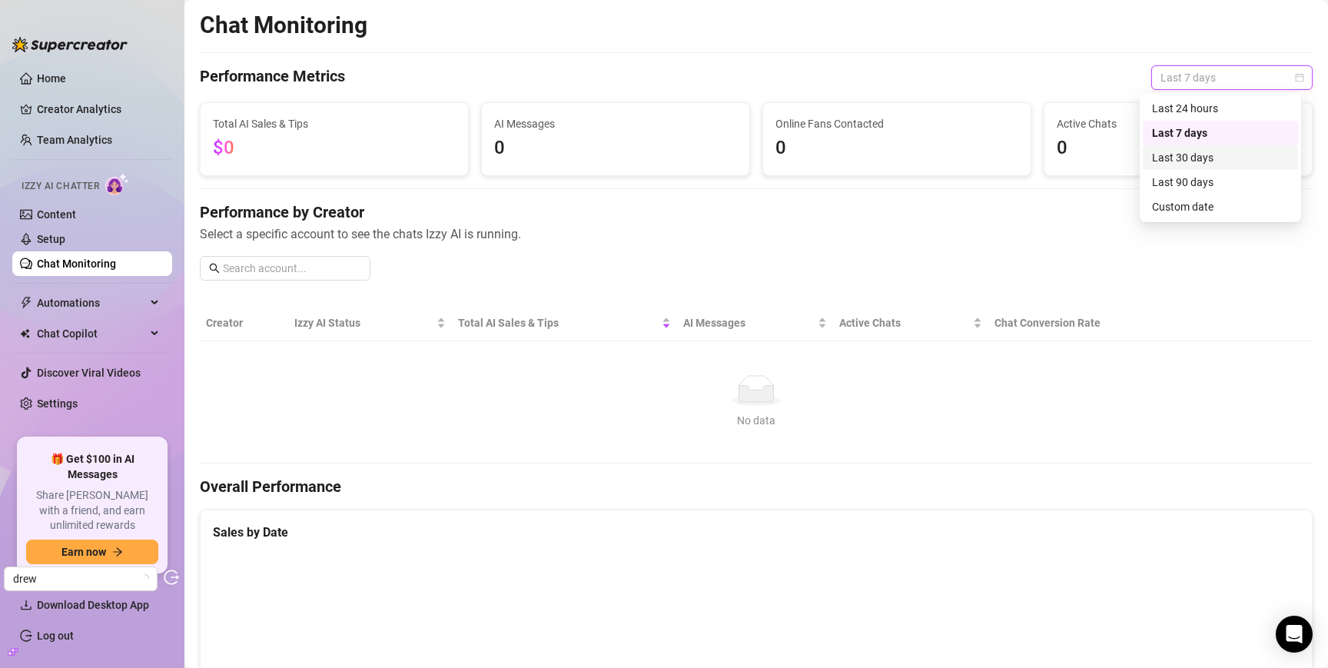
click at [1188, 154] on div "Last 30 days" at bounding box center [1220, 157] width 137 height 17
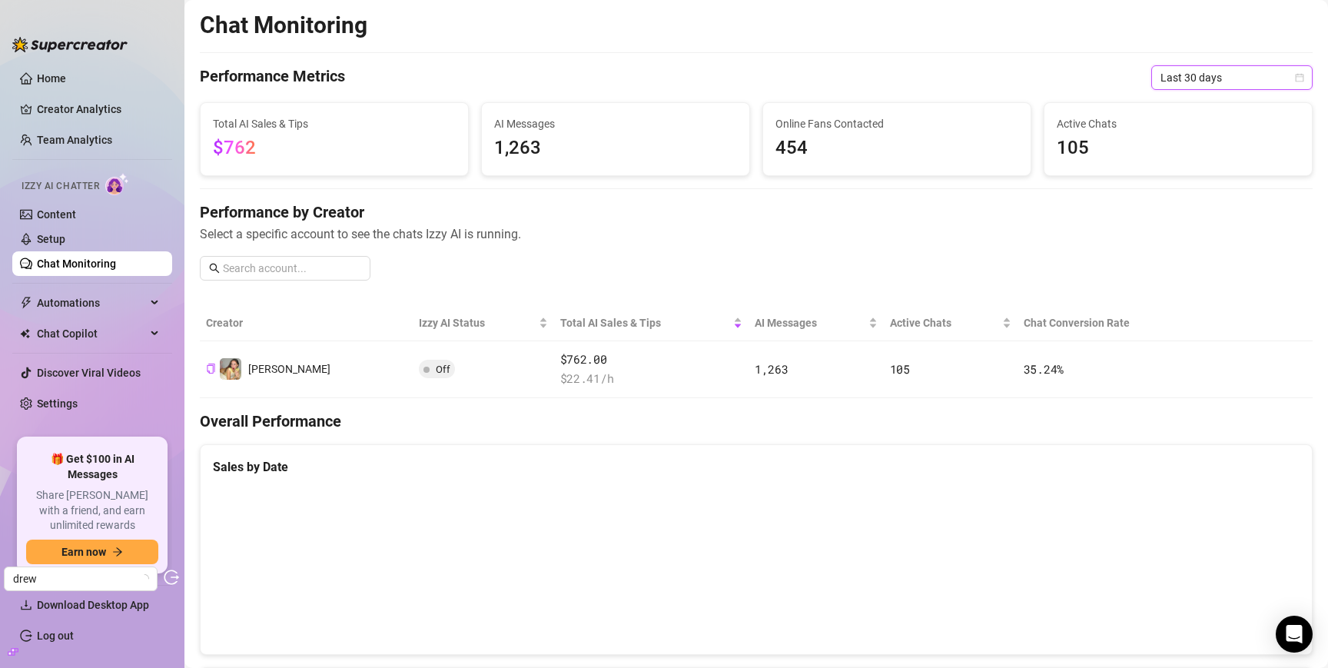
click at [1241, 82] on span "Last 30 days" at bounding box center [1232, 77] width 143 height 23
click at [1210, 178] on div "Last 90 days" at bounding box center [1220, 182] width 137 height 17
click at [66, 76] on link "Home" at bounding box center [51, 78] width 29 height 12
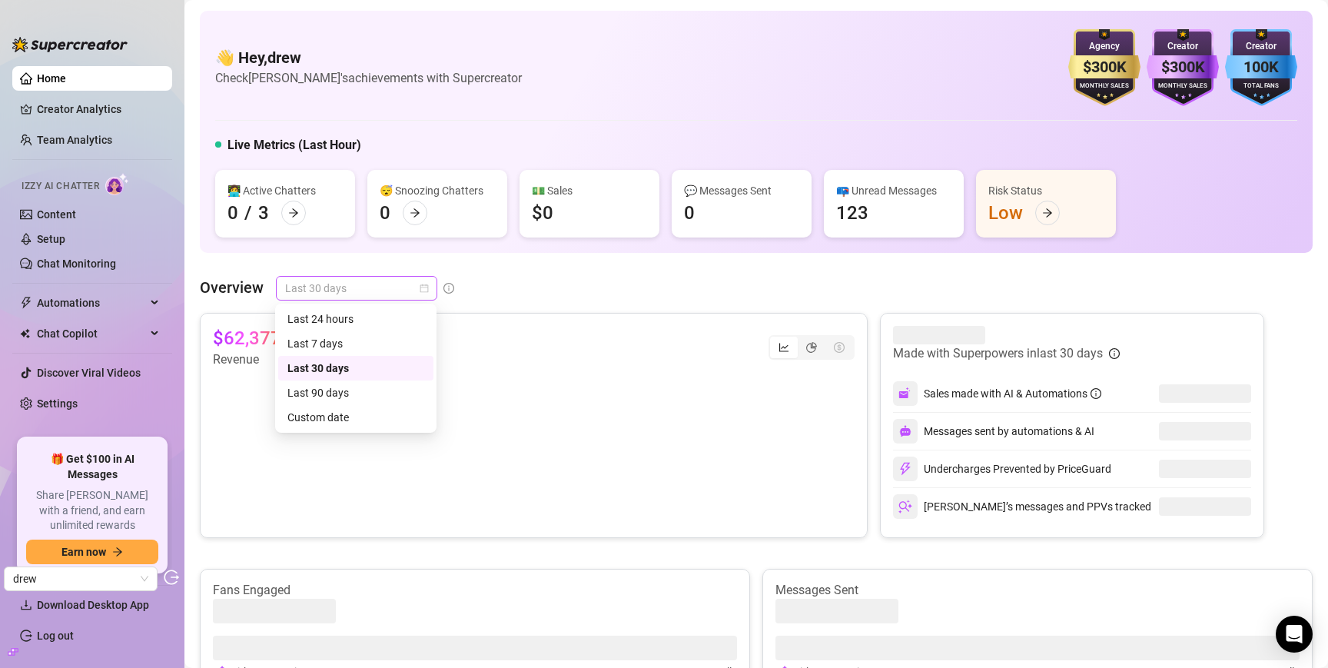
click at [361, 295] on span "Last 30 days" at bounding box center [356, 288] width 143 height 23
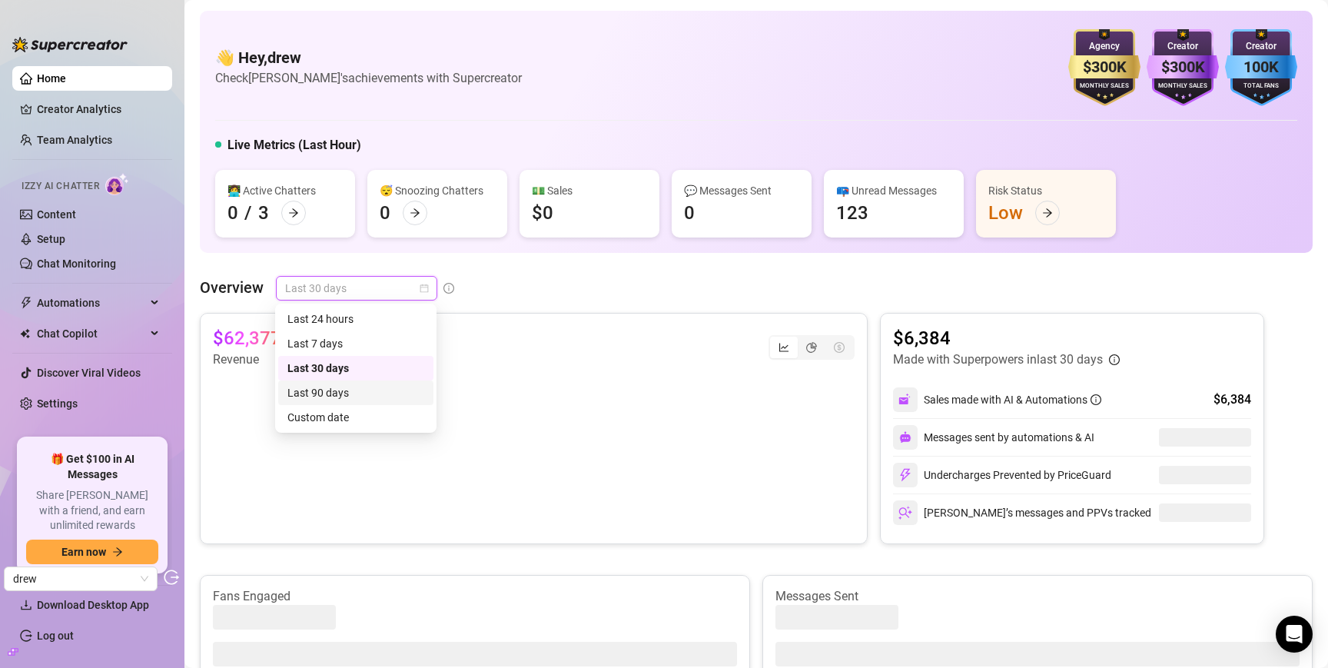
click at [364, 394] on div "Last 90 days" at bounding box center [356, 392] width 137 height 17
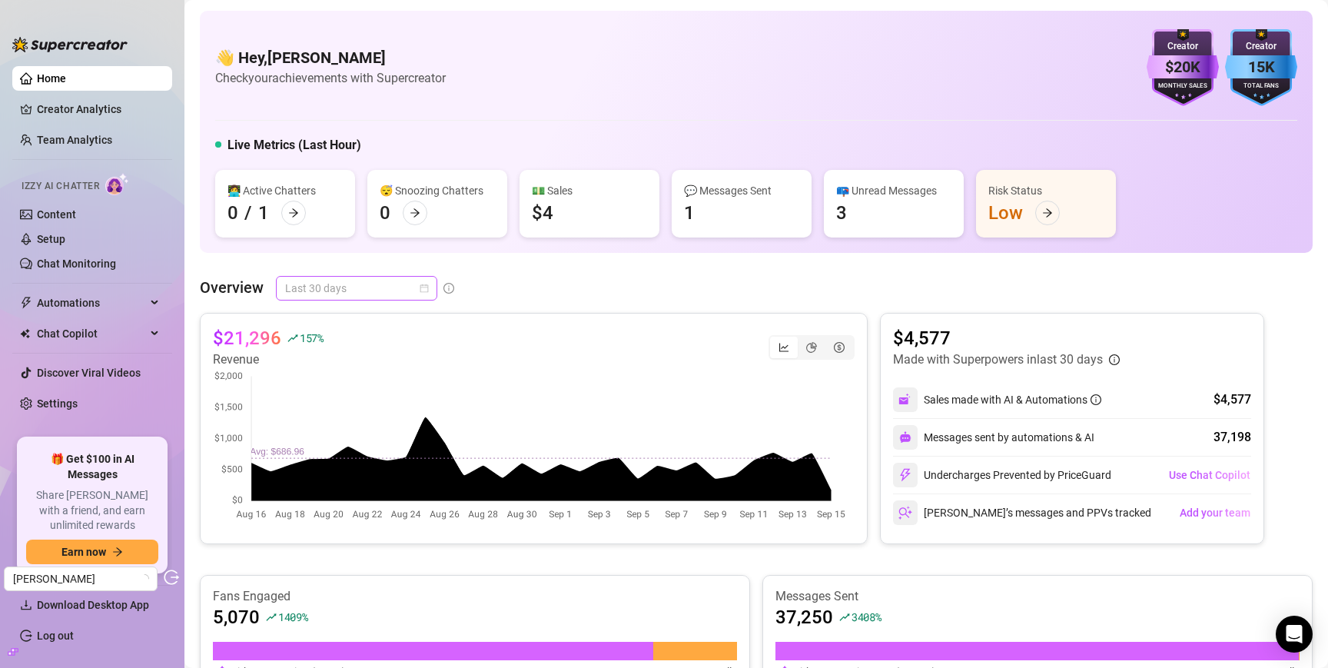
click at [368, 290] on span "Last 30 days" at bounding box center [356, 288] width 143 height 23
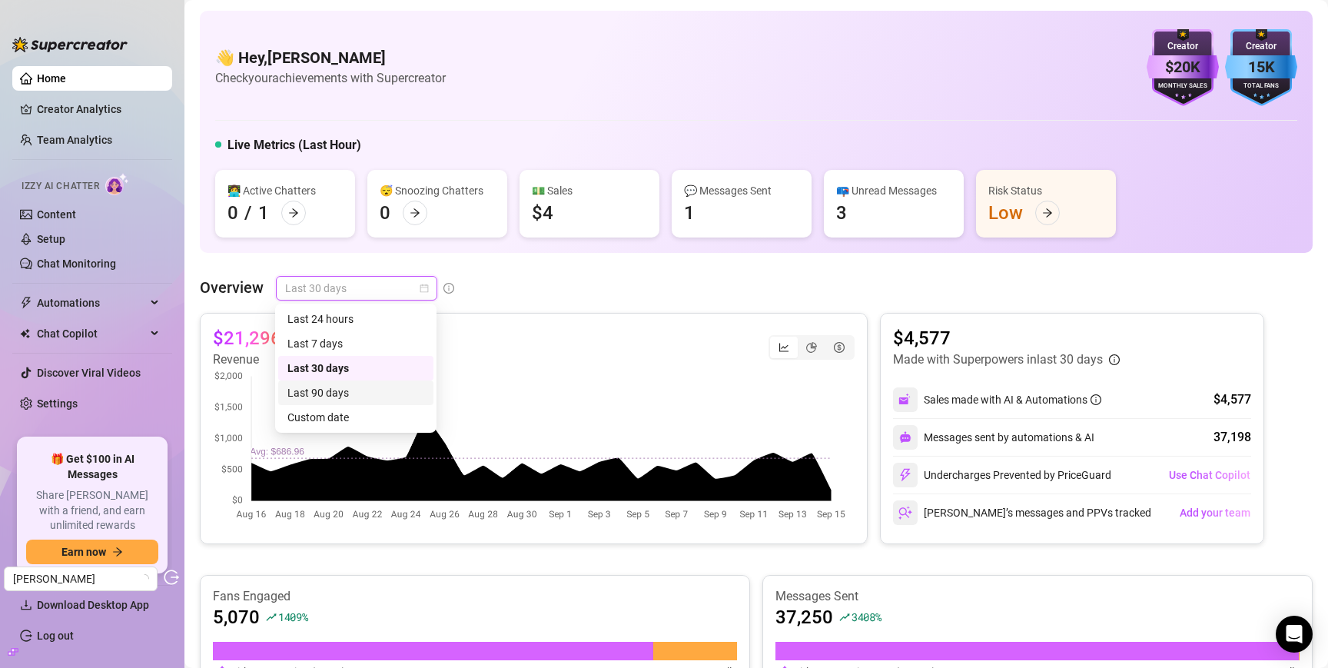
click at [354, 391] on div "Last 90 days" at bounding box center [356, 392] width 137 height 17
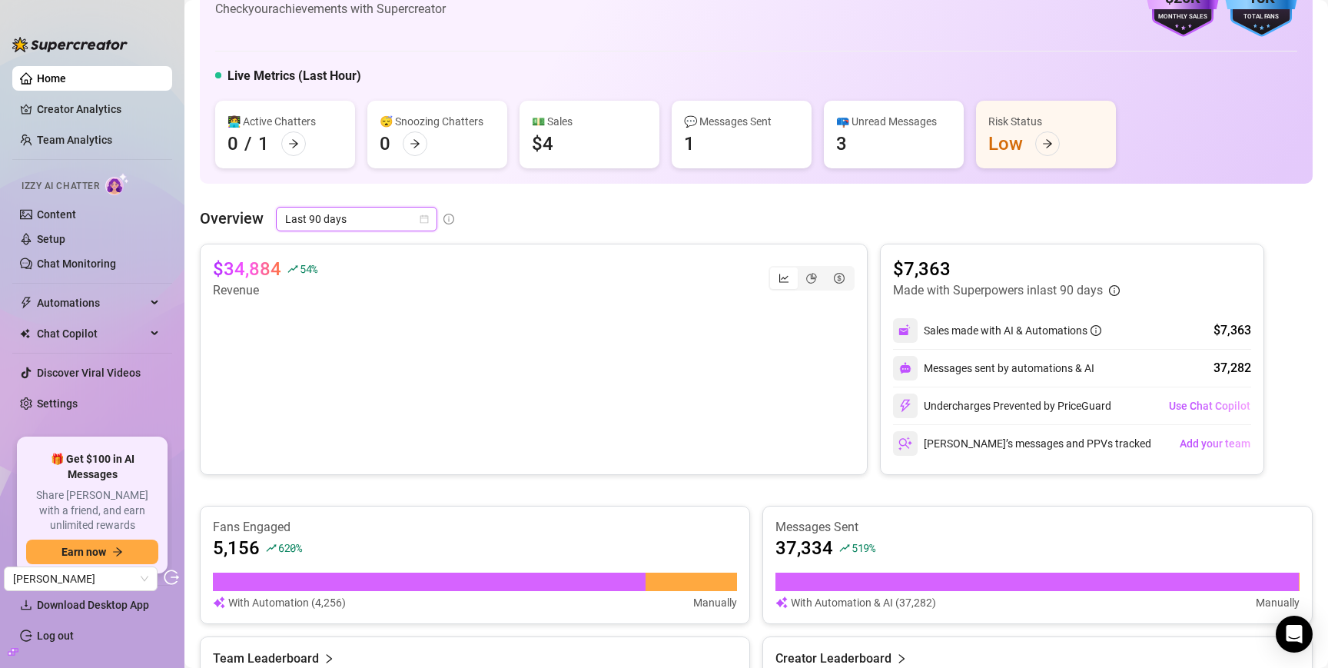
scroll to position [96, 0]
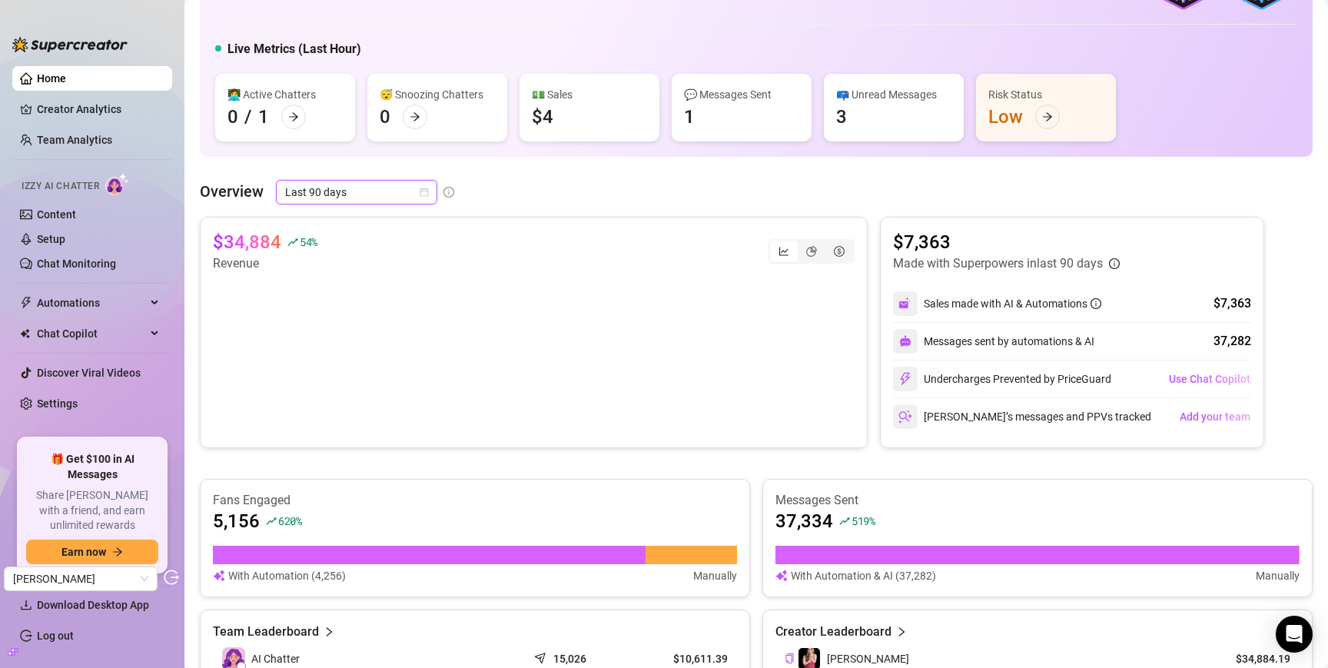
click at [12, 654] on icon "build" at bounding box center [13, 651] width 11 height 7
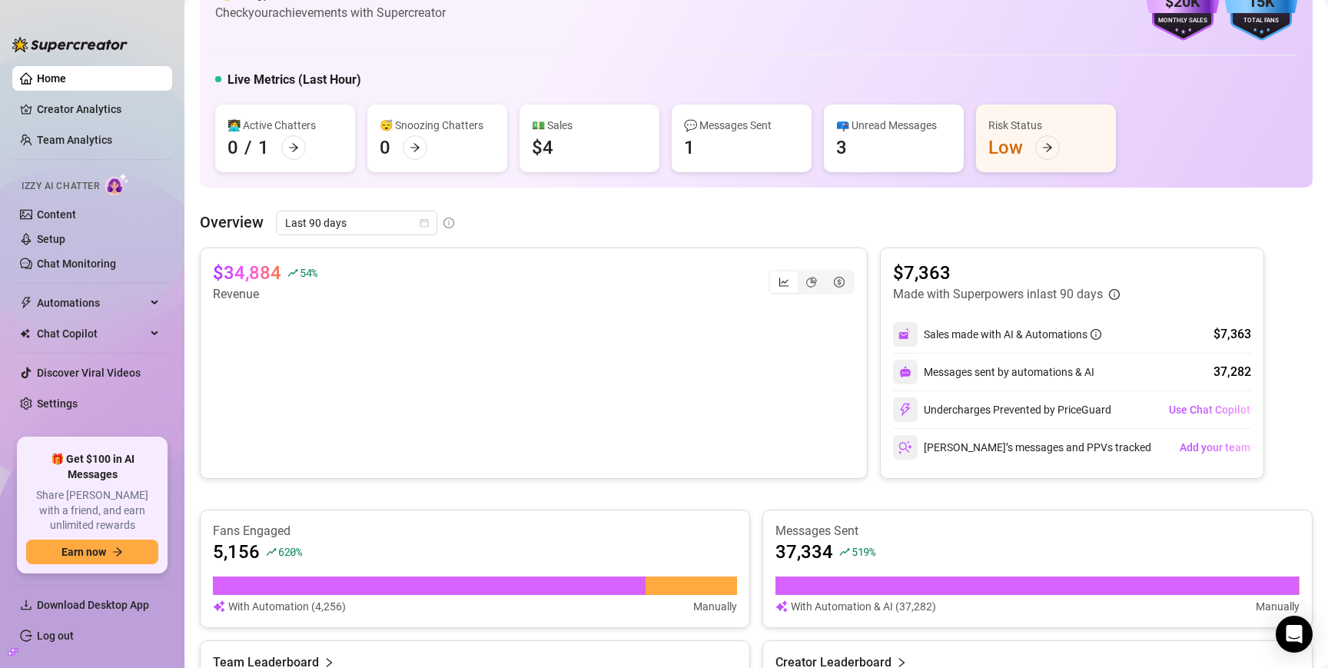
scroll to position [68, 0]
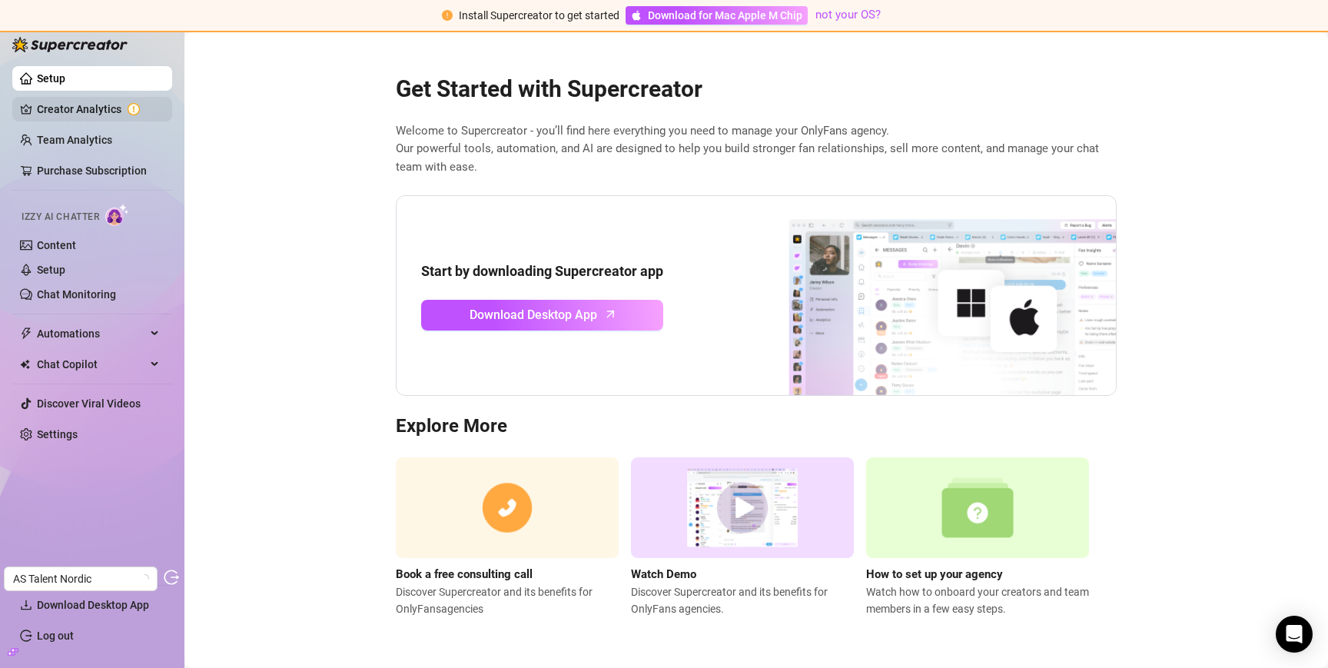
click at [84, 106] on link "Creator Analytics" at bounding box center [98, 109] width 123 height 25
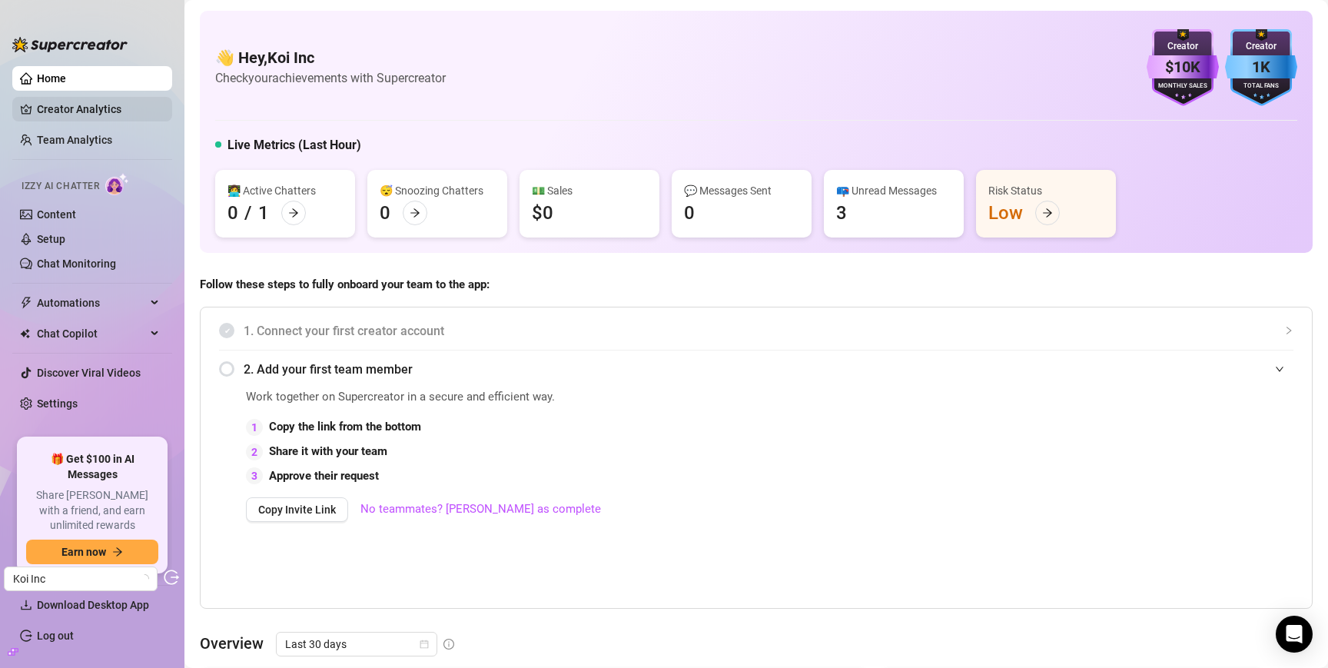
click at [85, 102] on link "Creator Analytics" at bounding box center [98, 109] width 123 height 25
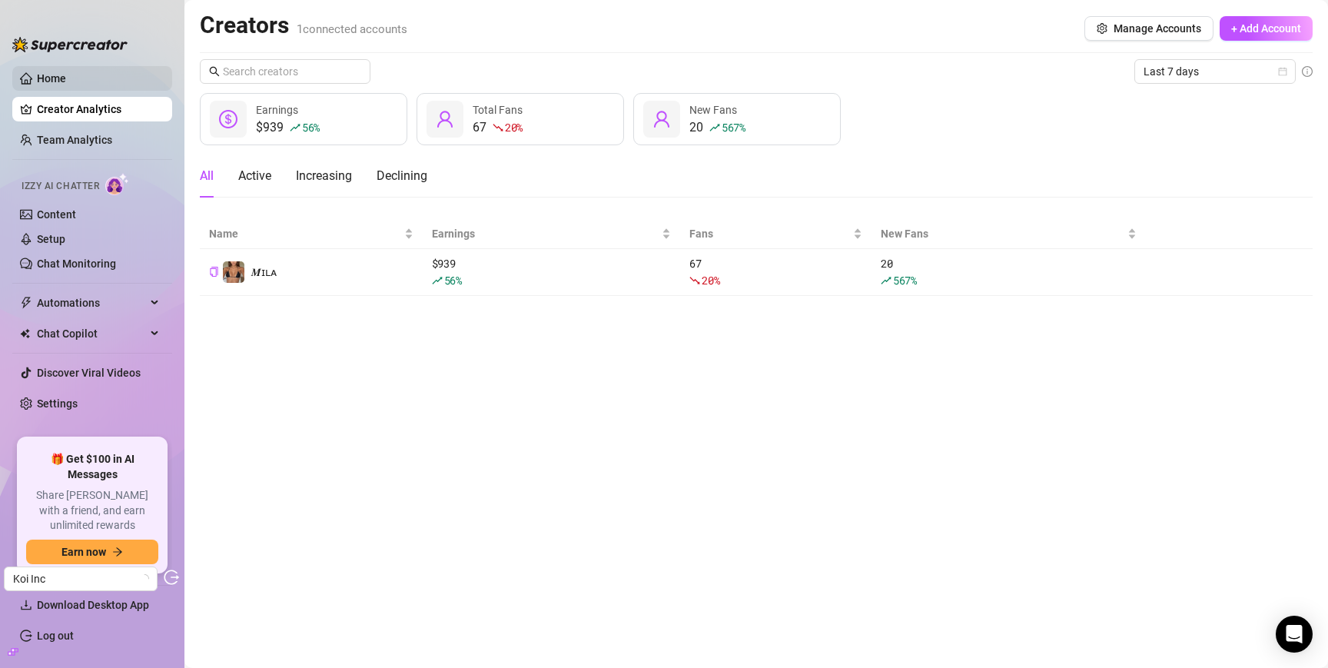
click at [66, 82] on link "Home" at bounding box center [51, 78] width 29 height 12
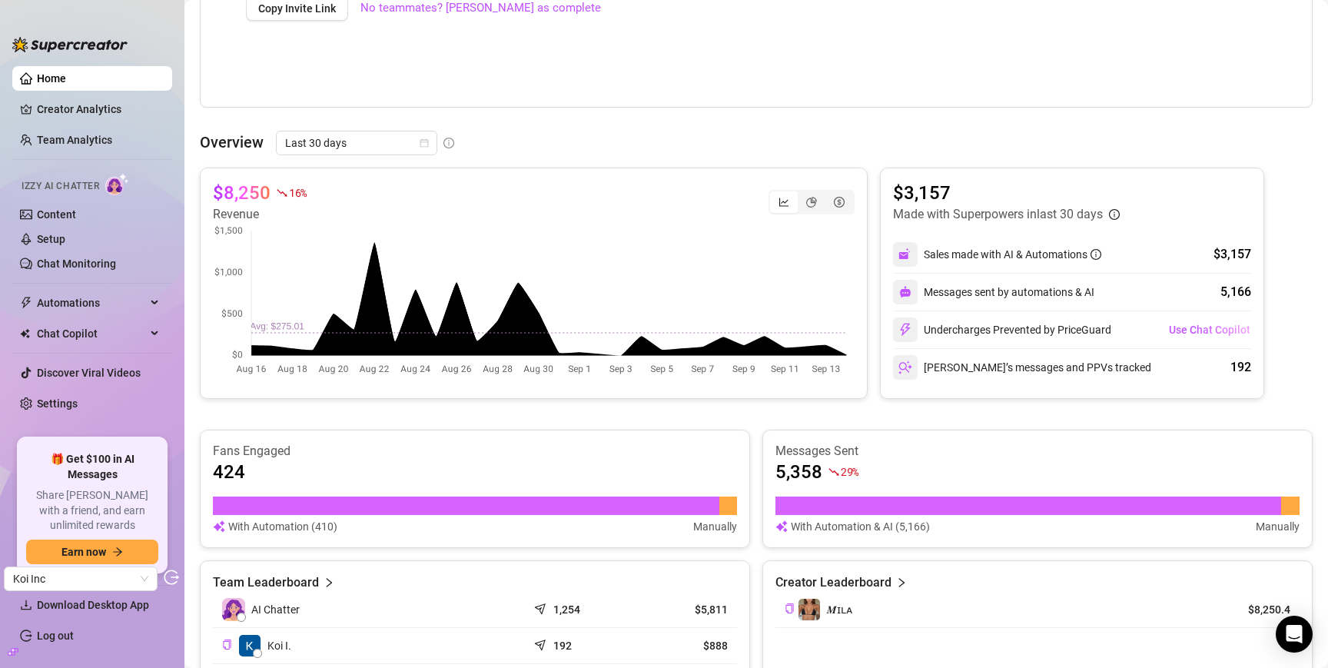
scroll to position [504, 0]
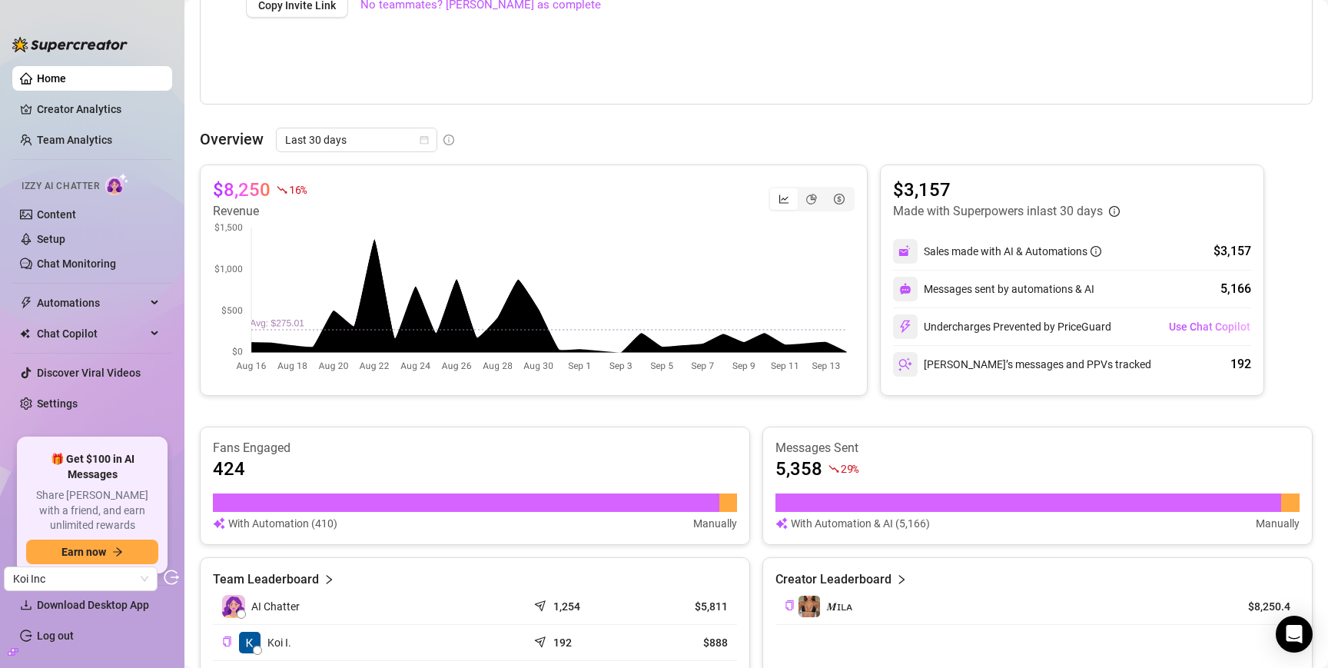
click at [358, 155] on div "Overview Last 30 days $8,250 16 % Revenue $3,157 Made with Superpowers in last …" at bounding box center [756, 401] width 1113 height 547
click at [357, 141] on span "Last 30 days" at bounding box center [356, 139] width 143 height 23
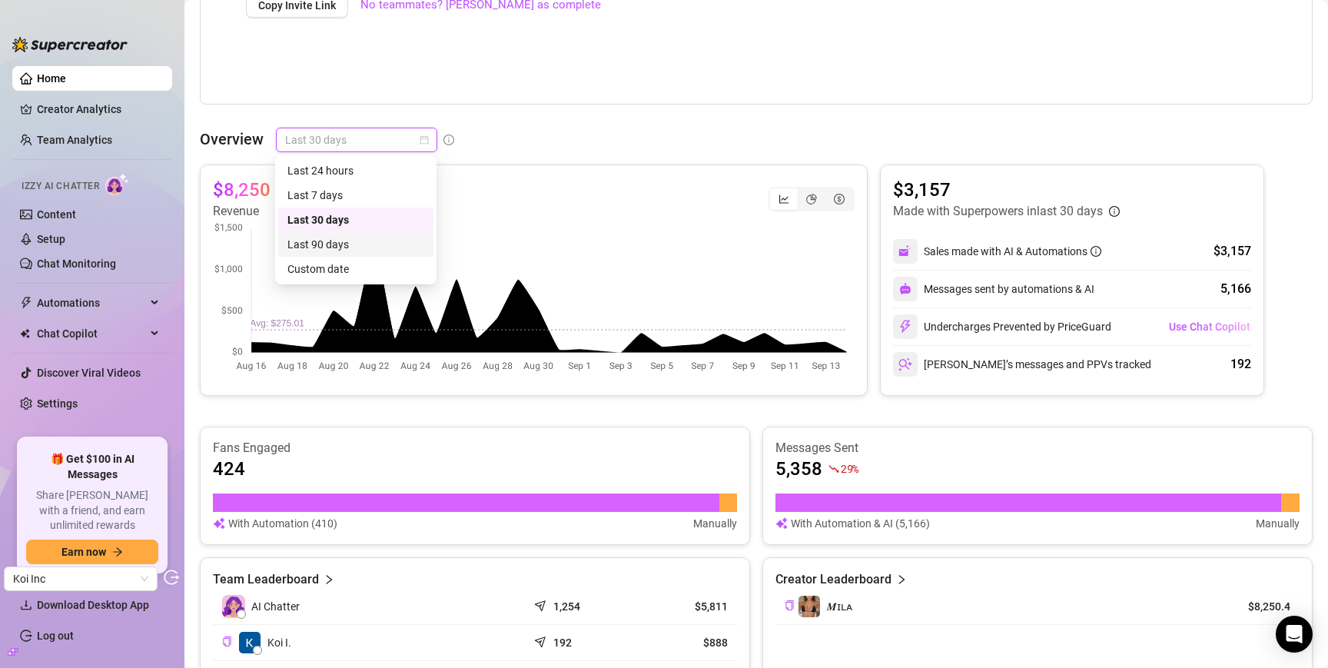
click at [356, 241] on div "Last 90 days" at bounding box center [356, 244] width 137 height 17
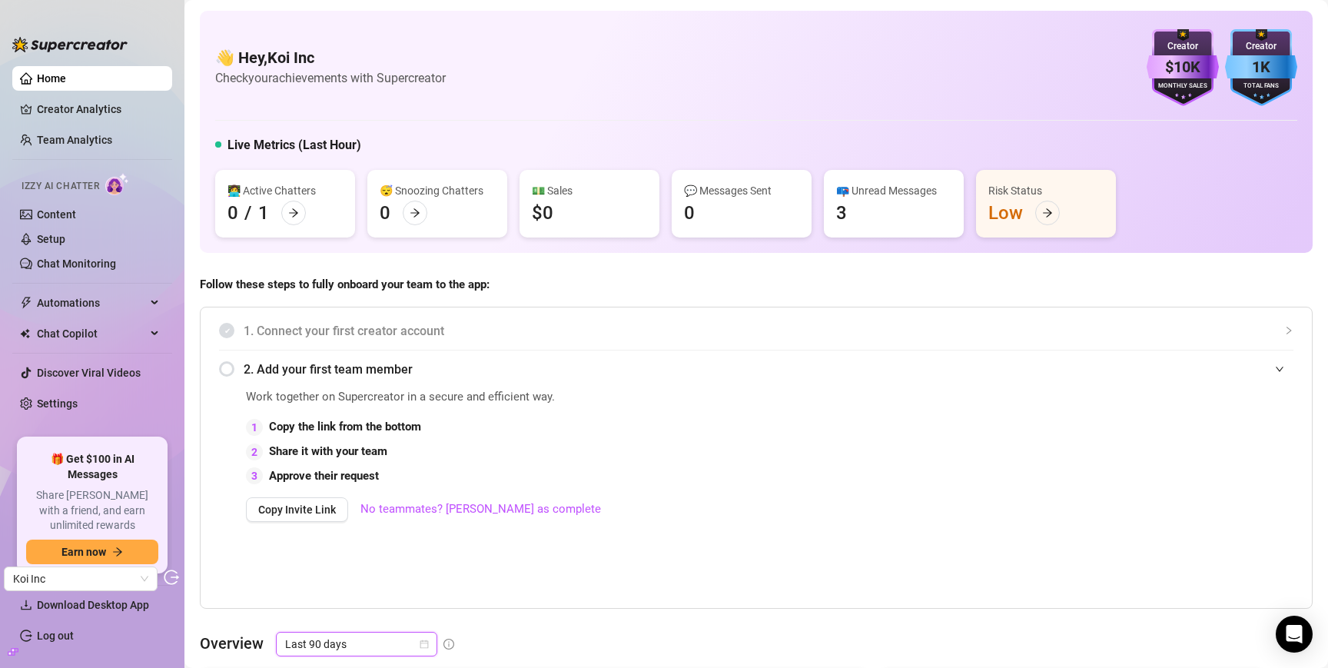
scroll to position [0, 0]
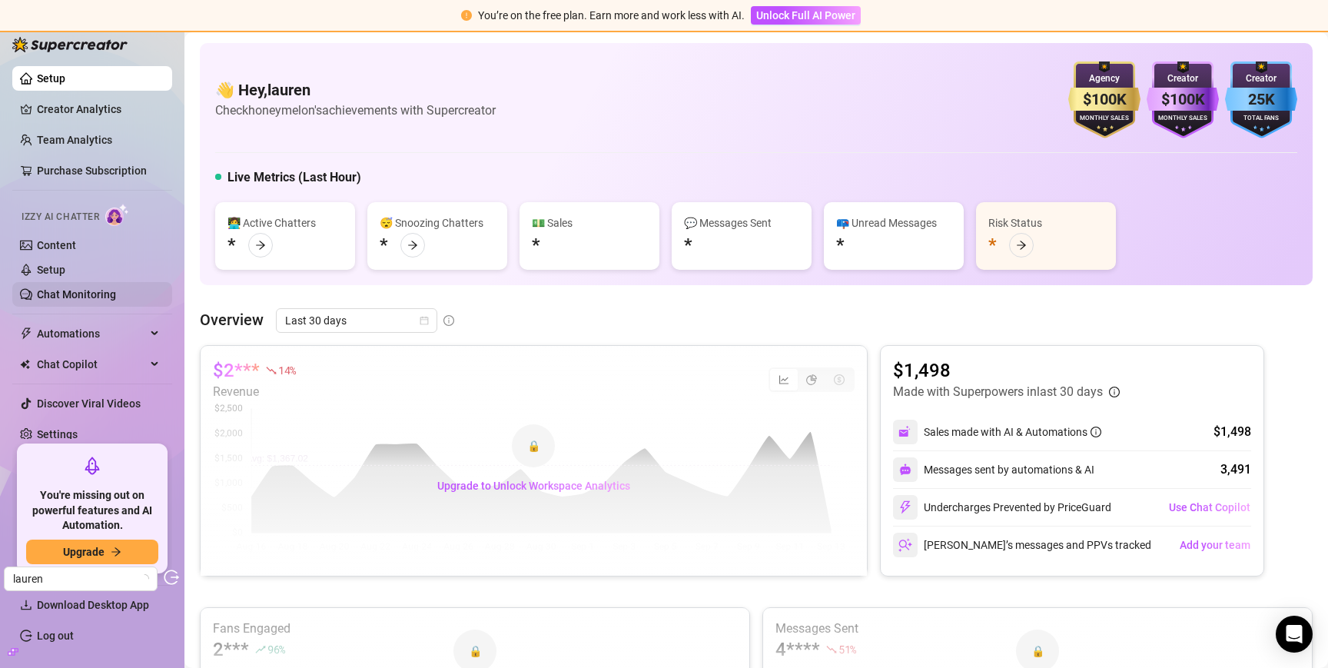
click at [93, 293] on link "Chat Monitoring" at bounding box center [76, 294] width 79 height 12
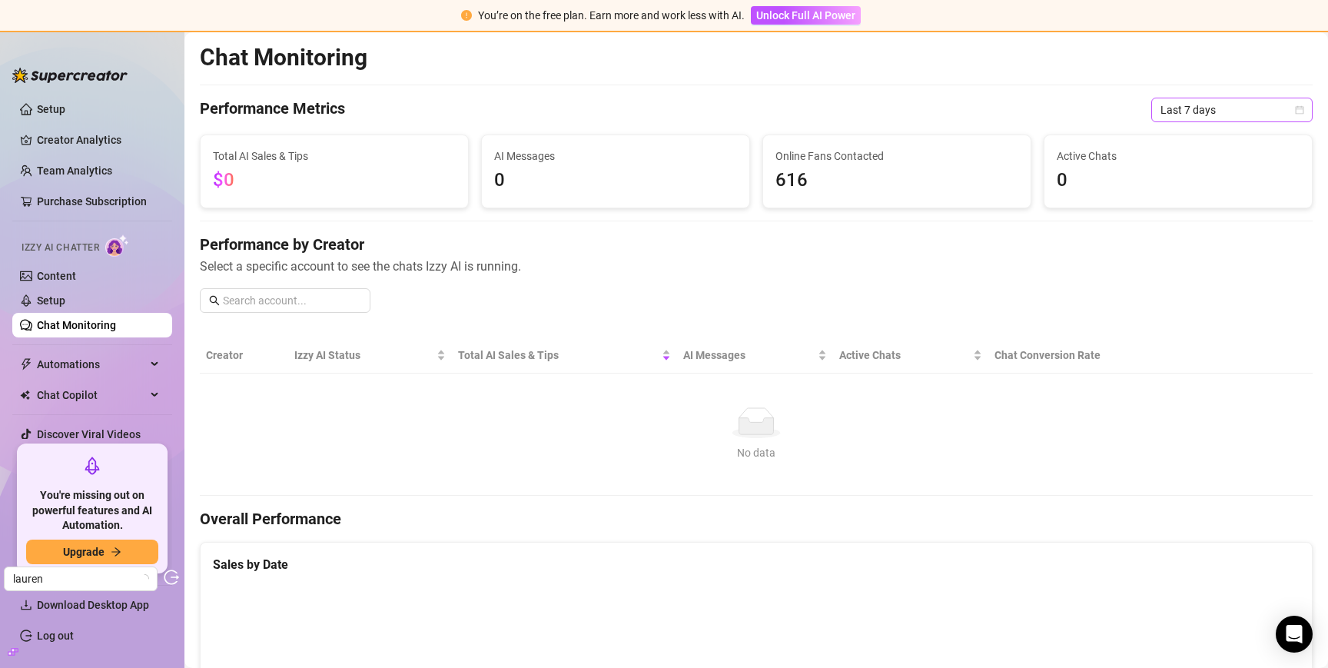
click at [1189, 108] on span "Last 7 days" at bounding box center [1232, 109] width 143 height 23
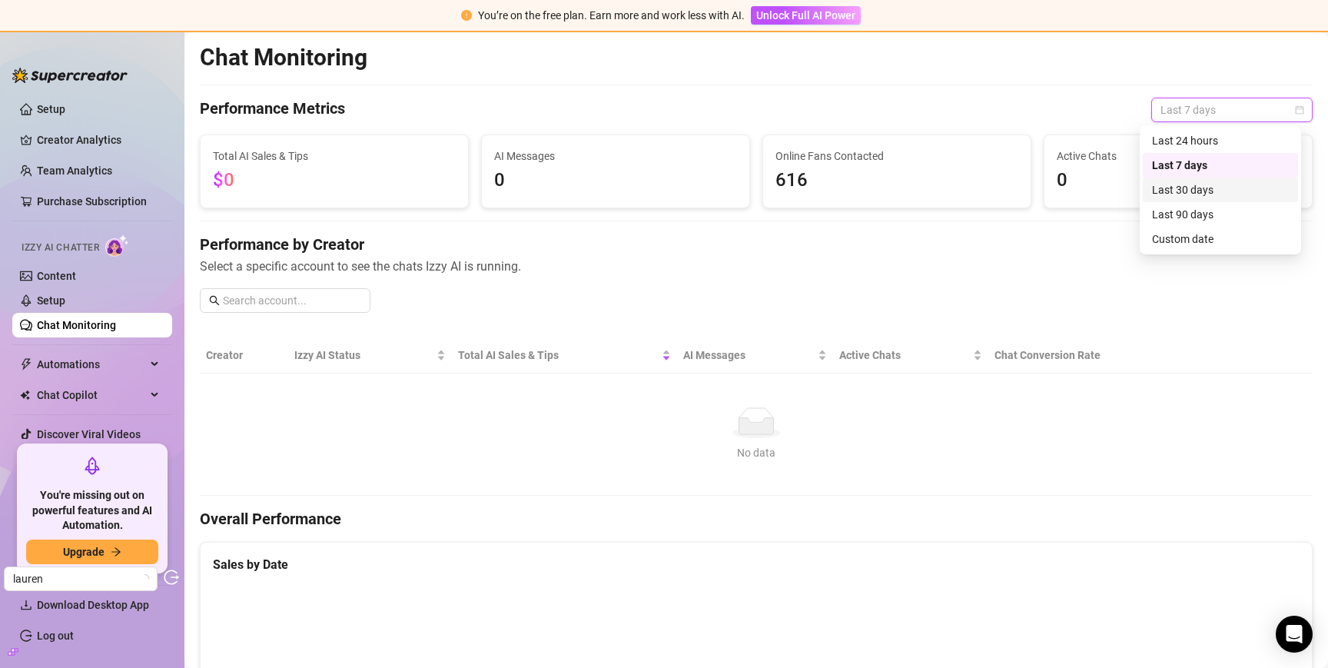
click at [1195, 207] on div "Last 90 days" at bounding box center [1220, 214] width 137 height 17
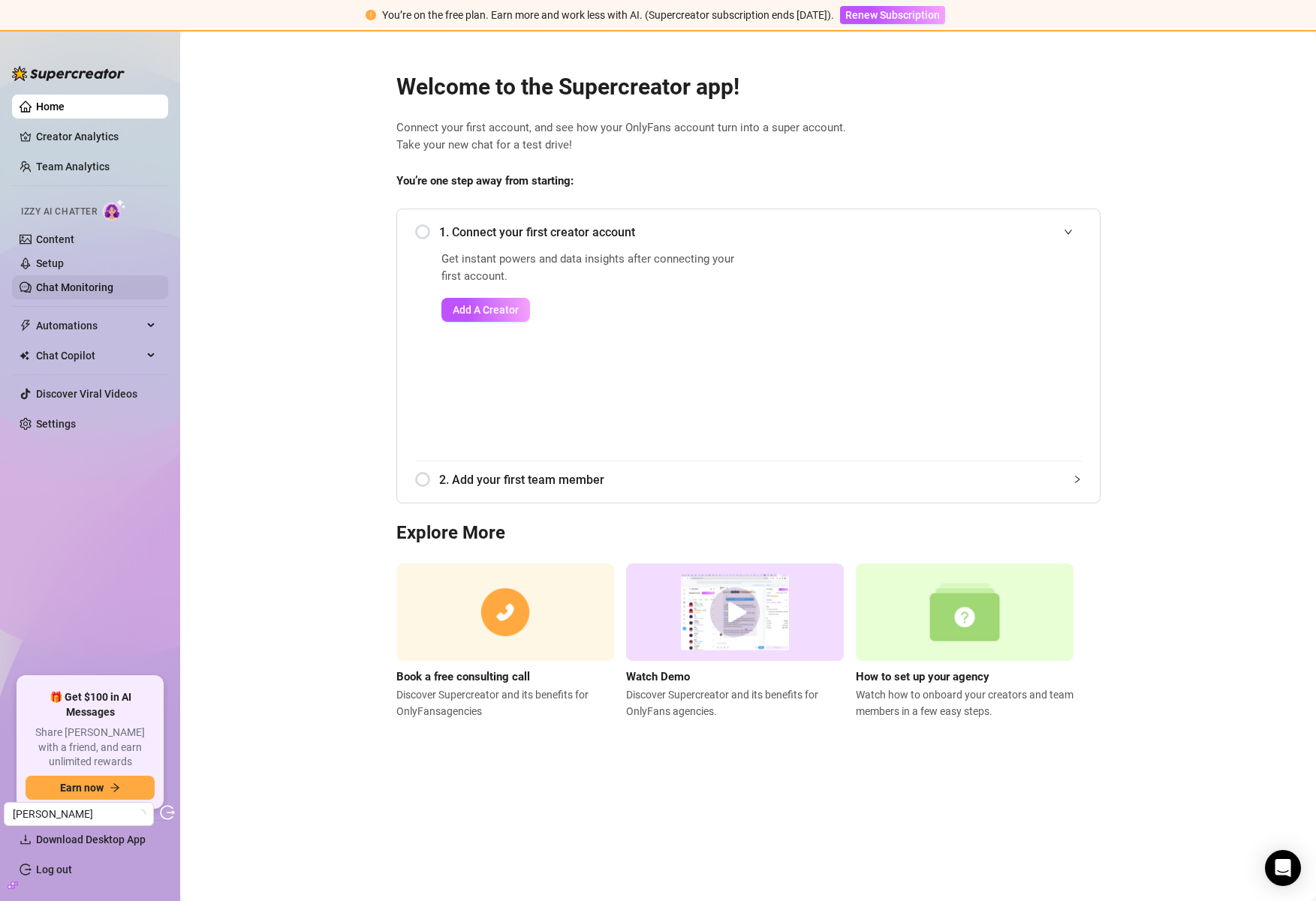
click at [60, 288] on link "Chat Monitoring" at bounding box center [74, 287] width 77 height 12
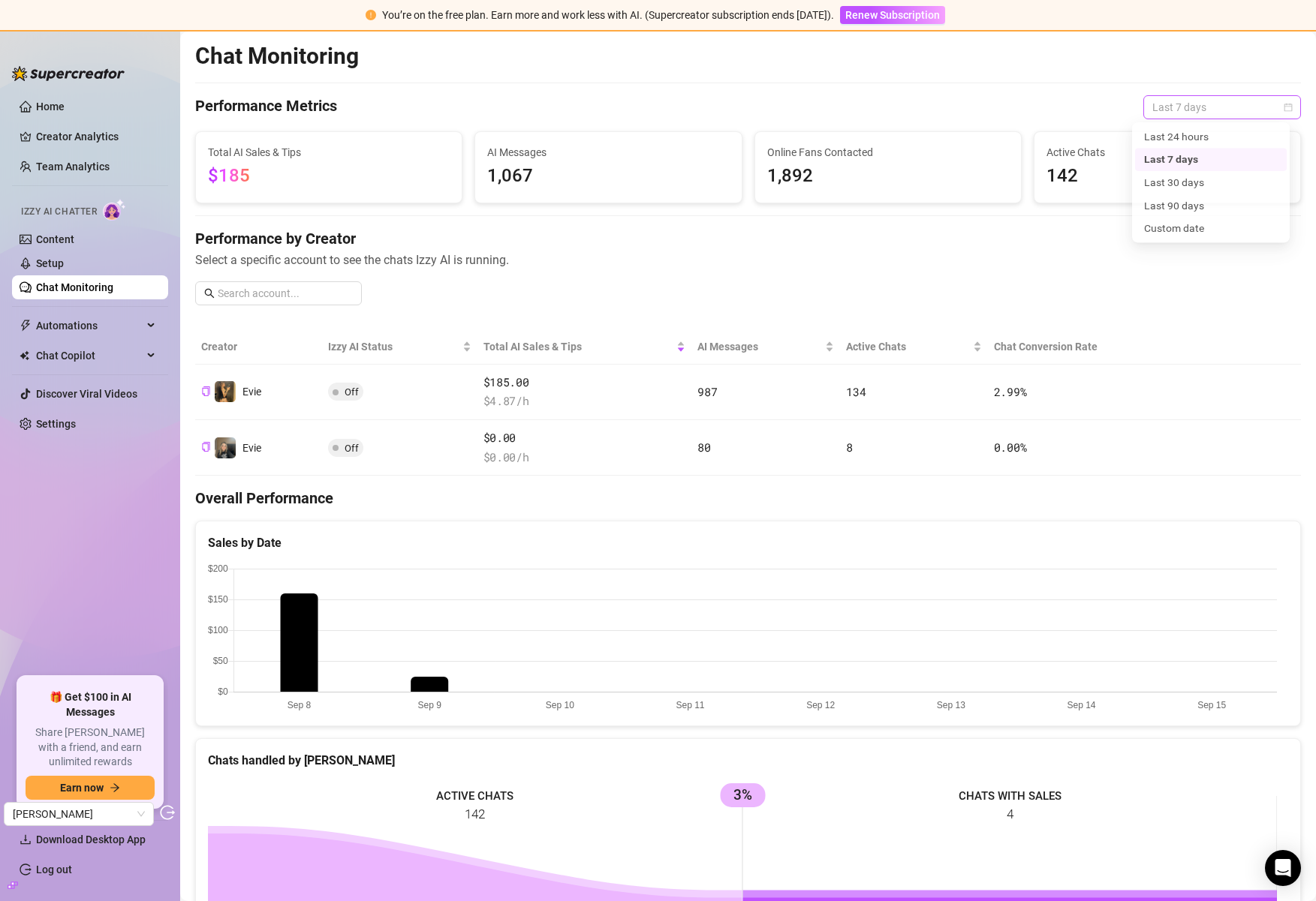
click at [1192, 99] on span "Last 7 days" at bounding box center [1221, 106] width 140 height 22
click at [1209, 211] on div "Last 90 days" at bounding box center [1211, 209] width 134 height 17
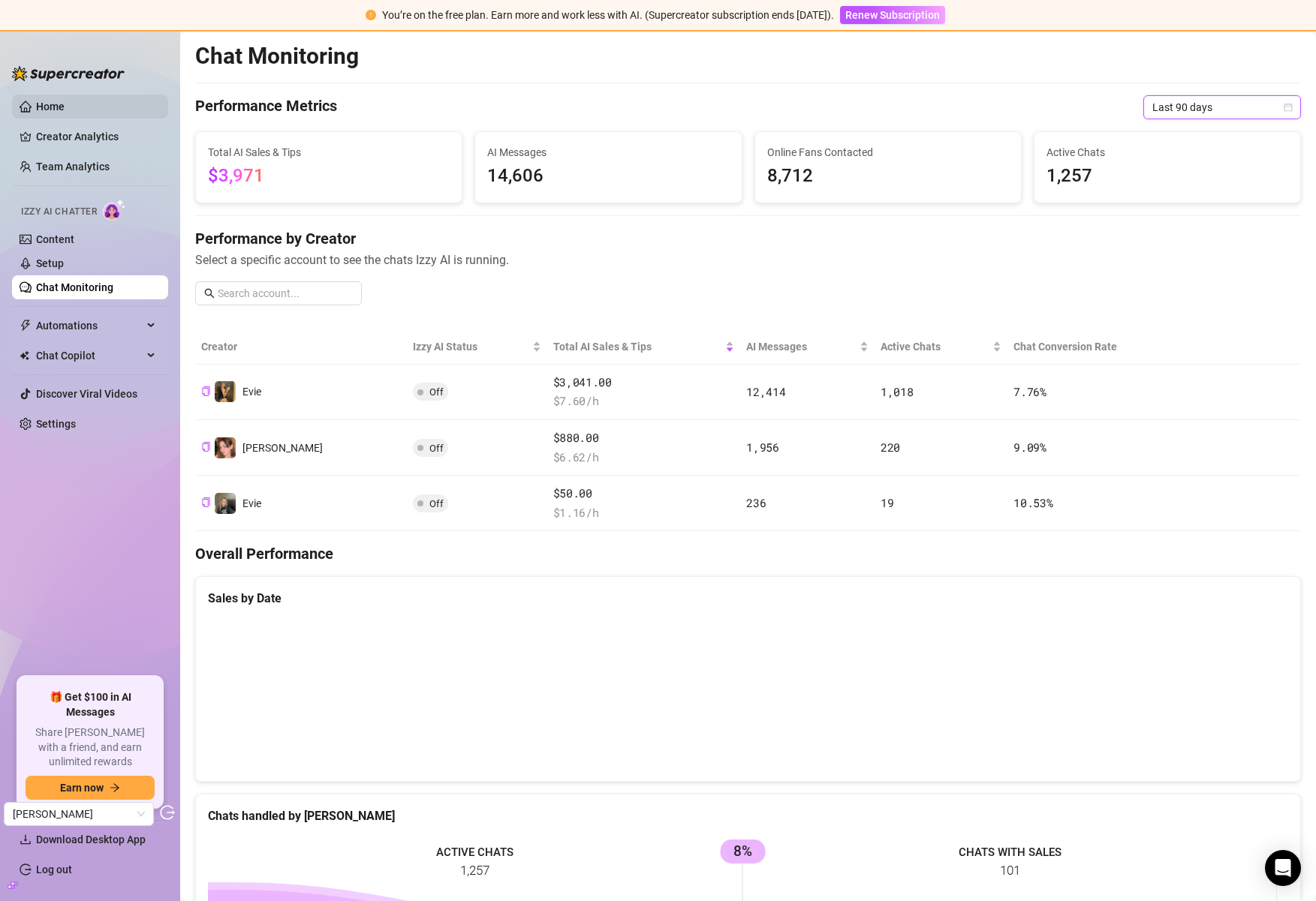
click at [64, 110] on link "Home" at bounding box center [50, 106] width 28 height 12
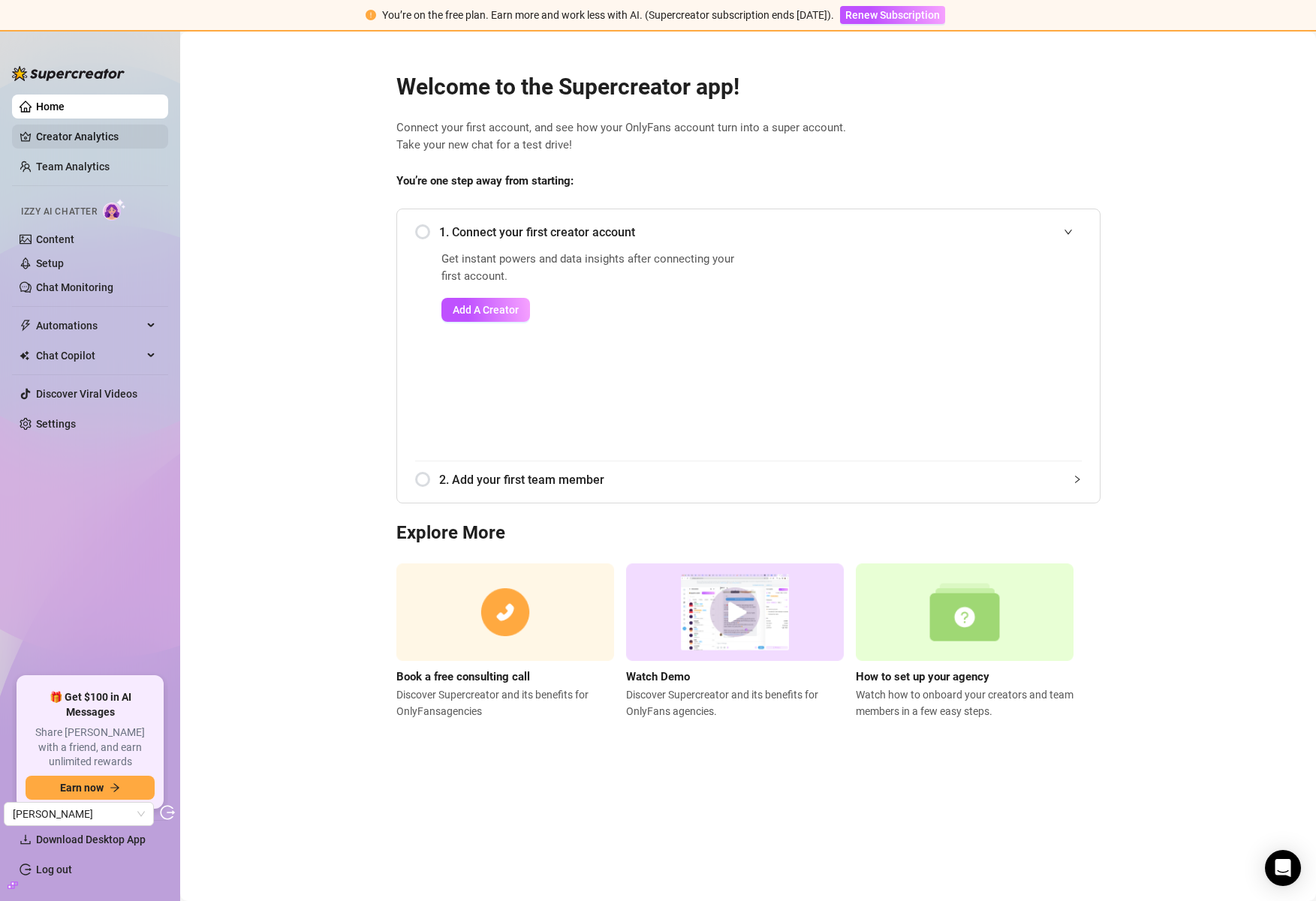
click at [66, 138] on link "Creator Analytics" at bounding box center [96, 137] width 120 height 24
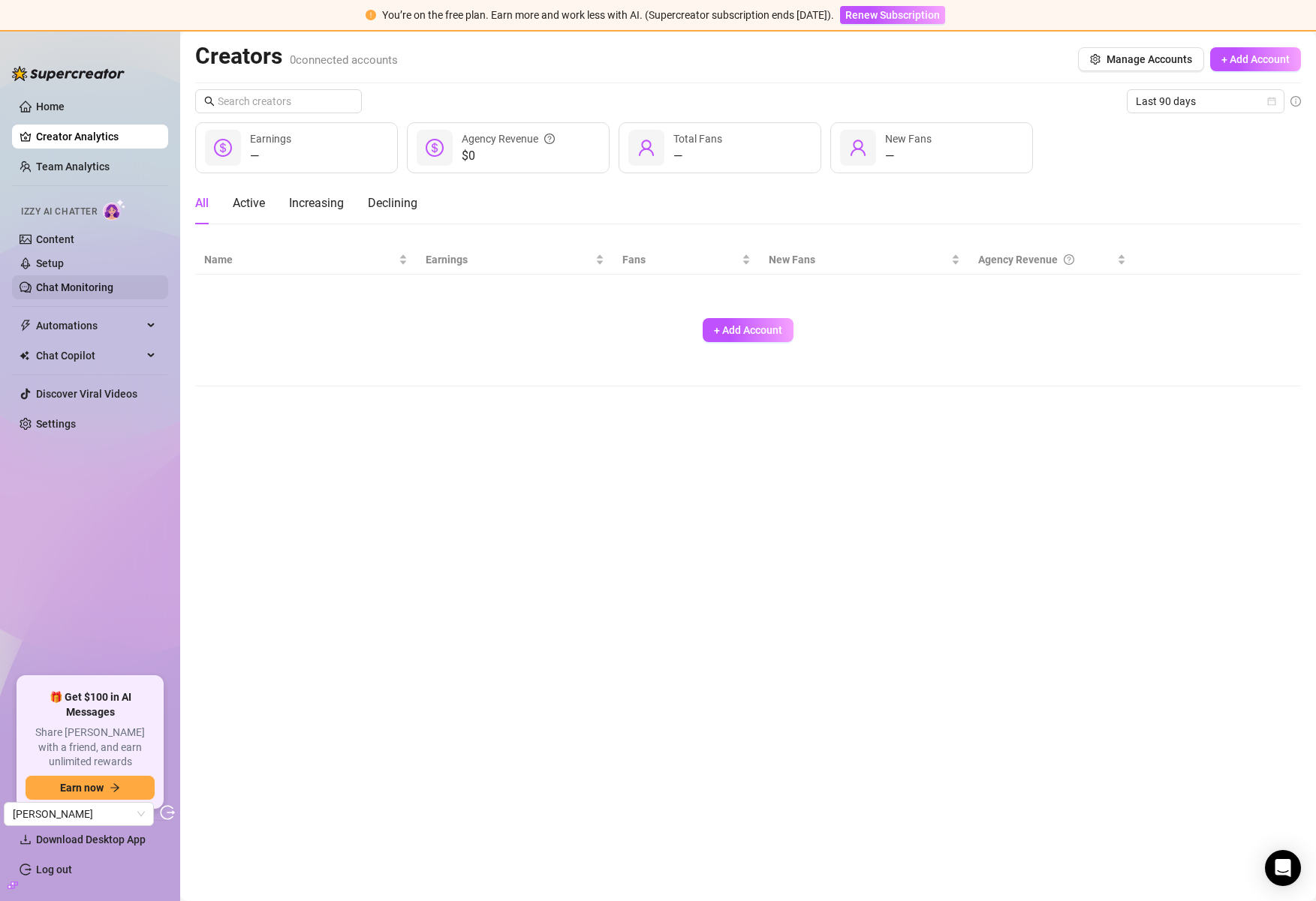
click at [103, 281] on link "Chat Monitoring" at bounding box center [74, 287] width 77 height 12
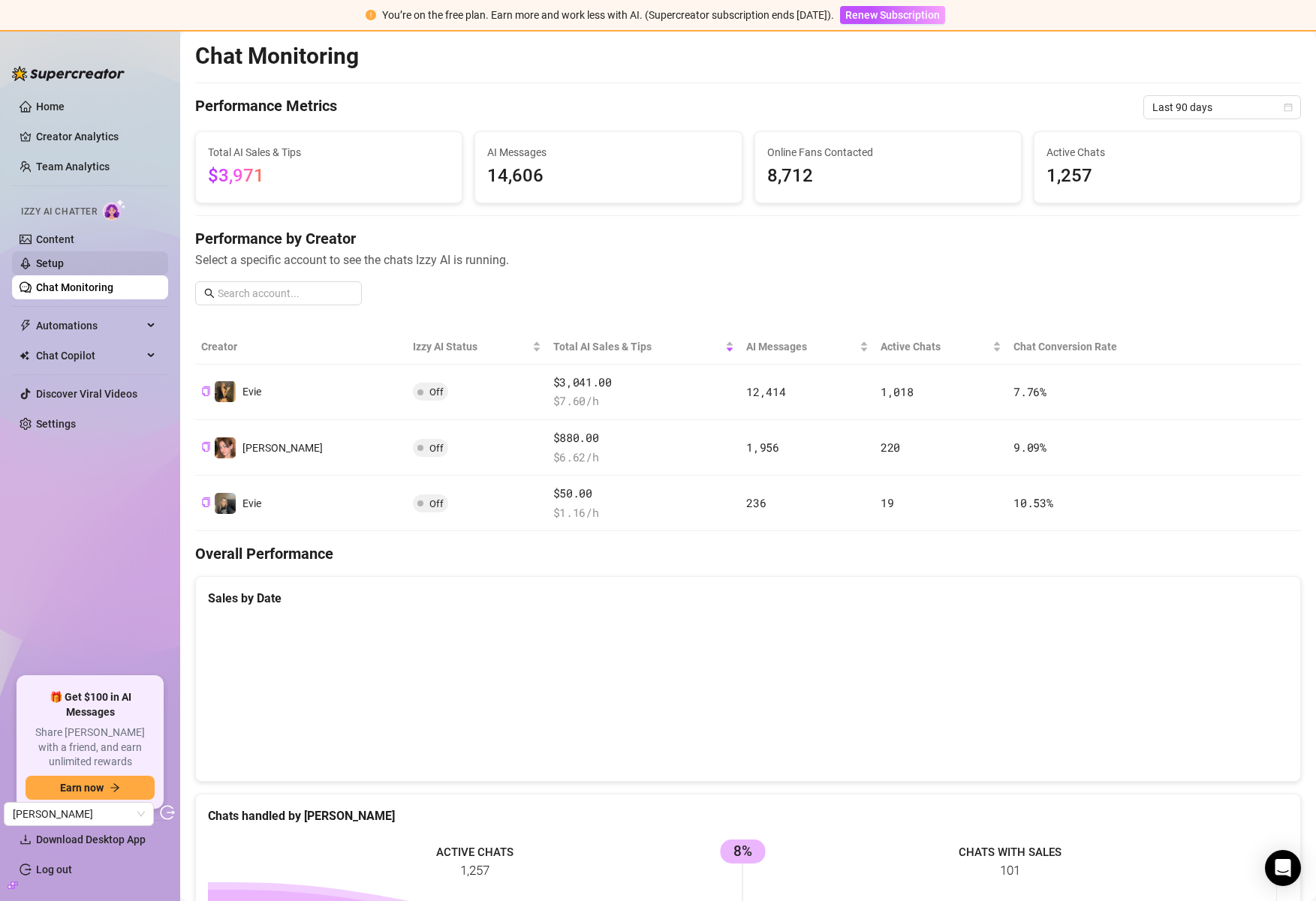
click at [63, 262] on link "Setup" at bounding box center [50, 264] width 27 height 12
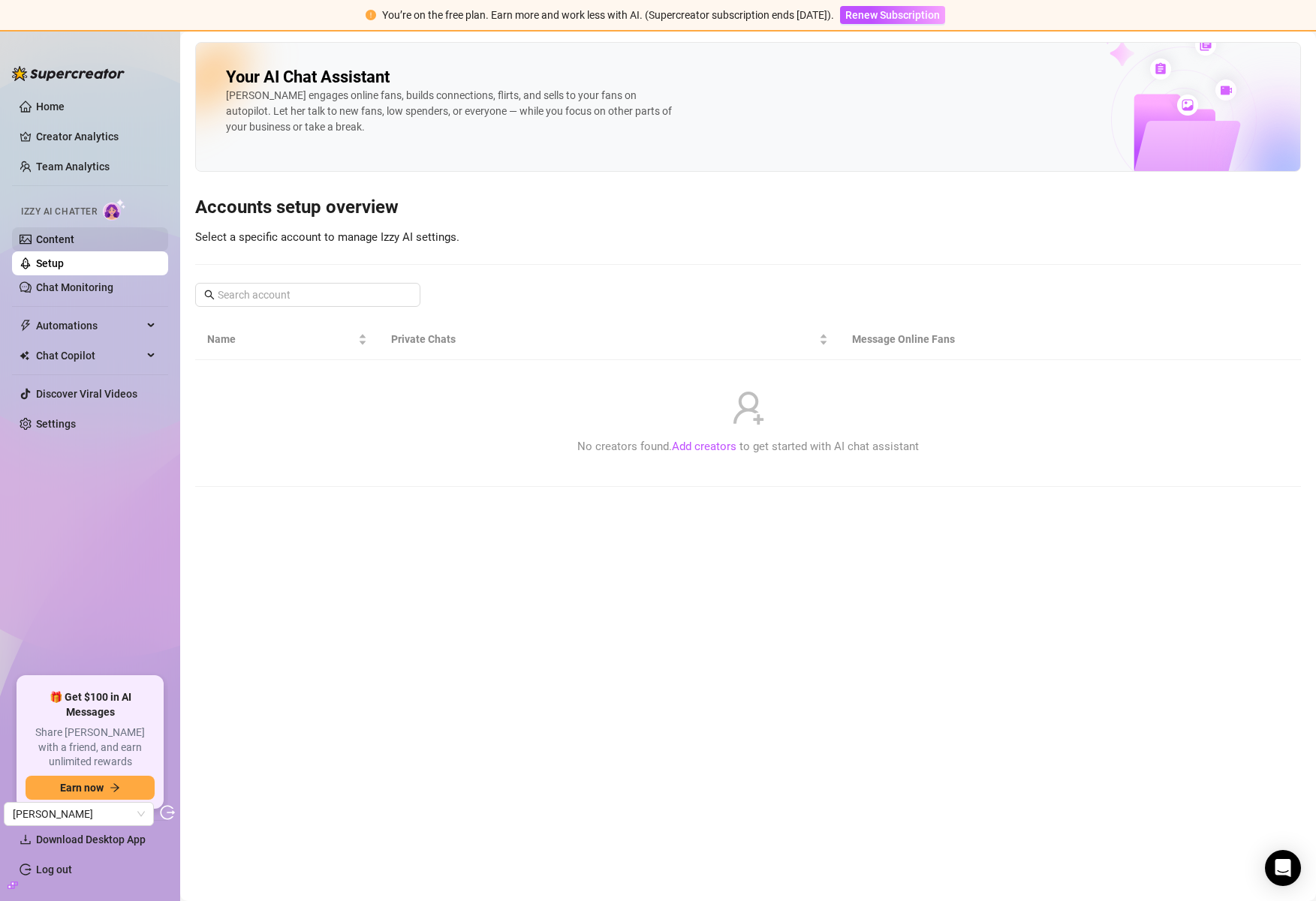
click at [74, 239] on link "Content" at bounding box center [55, 239] width 38 height 12
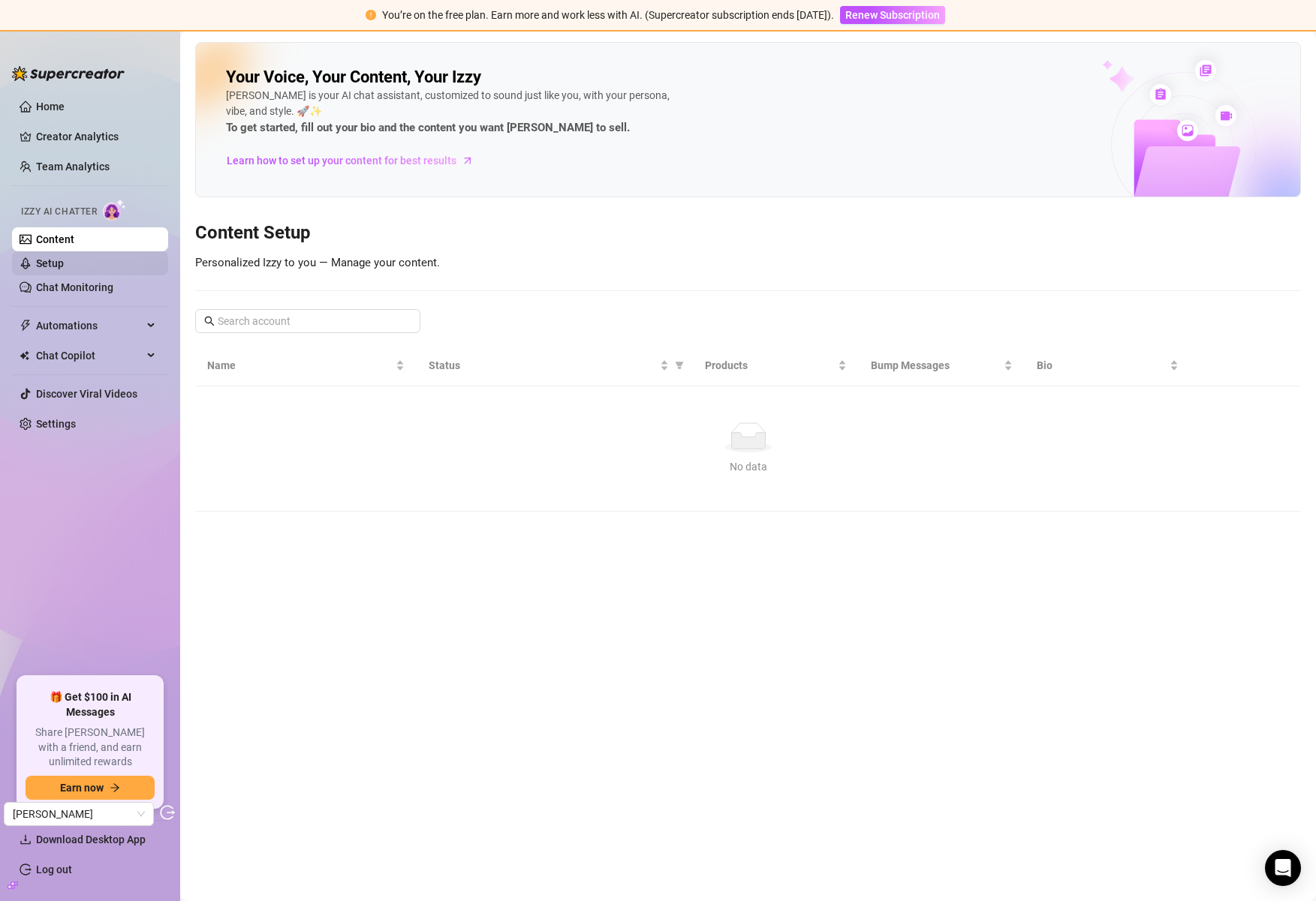
click at [63, 265] on link "Setup" at bounding box center [50, 264] width 27 height 12
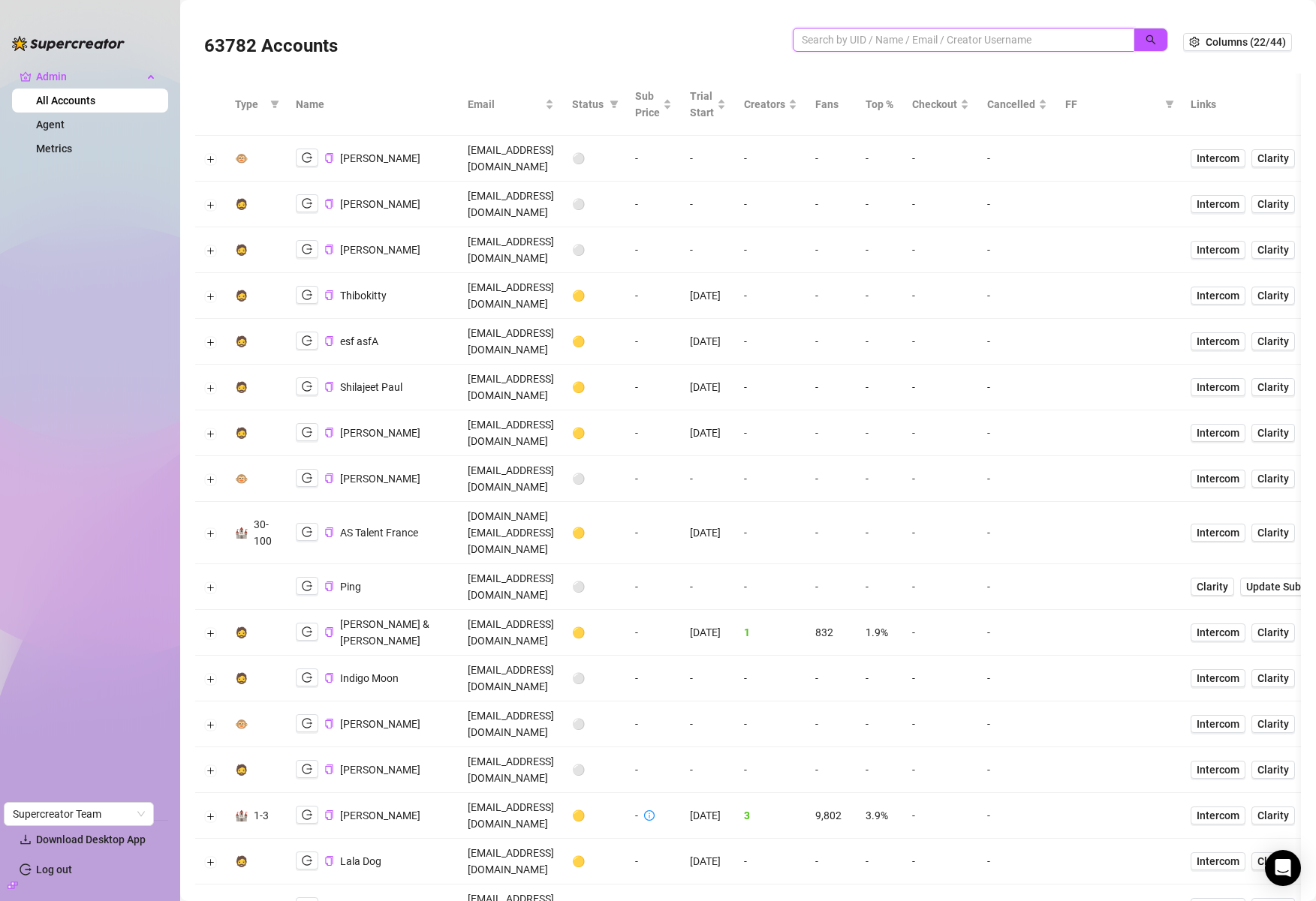
click at [941, 41] on input "search" at bounding box center [957, 39] width 311 height 17
type input "sugar"
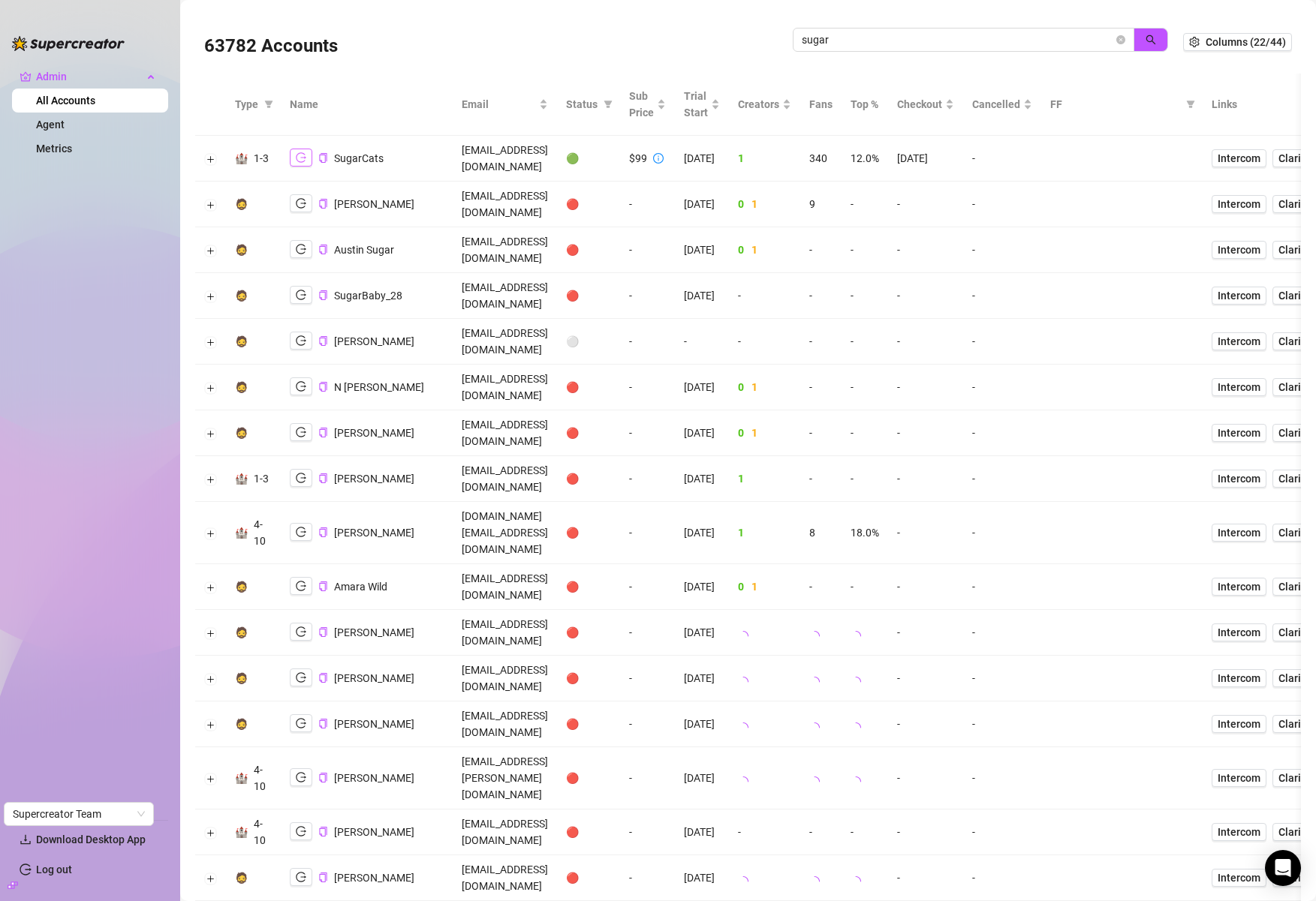
click at [301, 148] on button "button" at bounding box center [301, 157] width 22 height 18
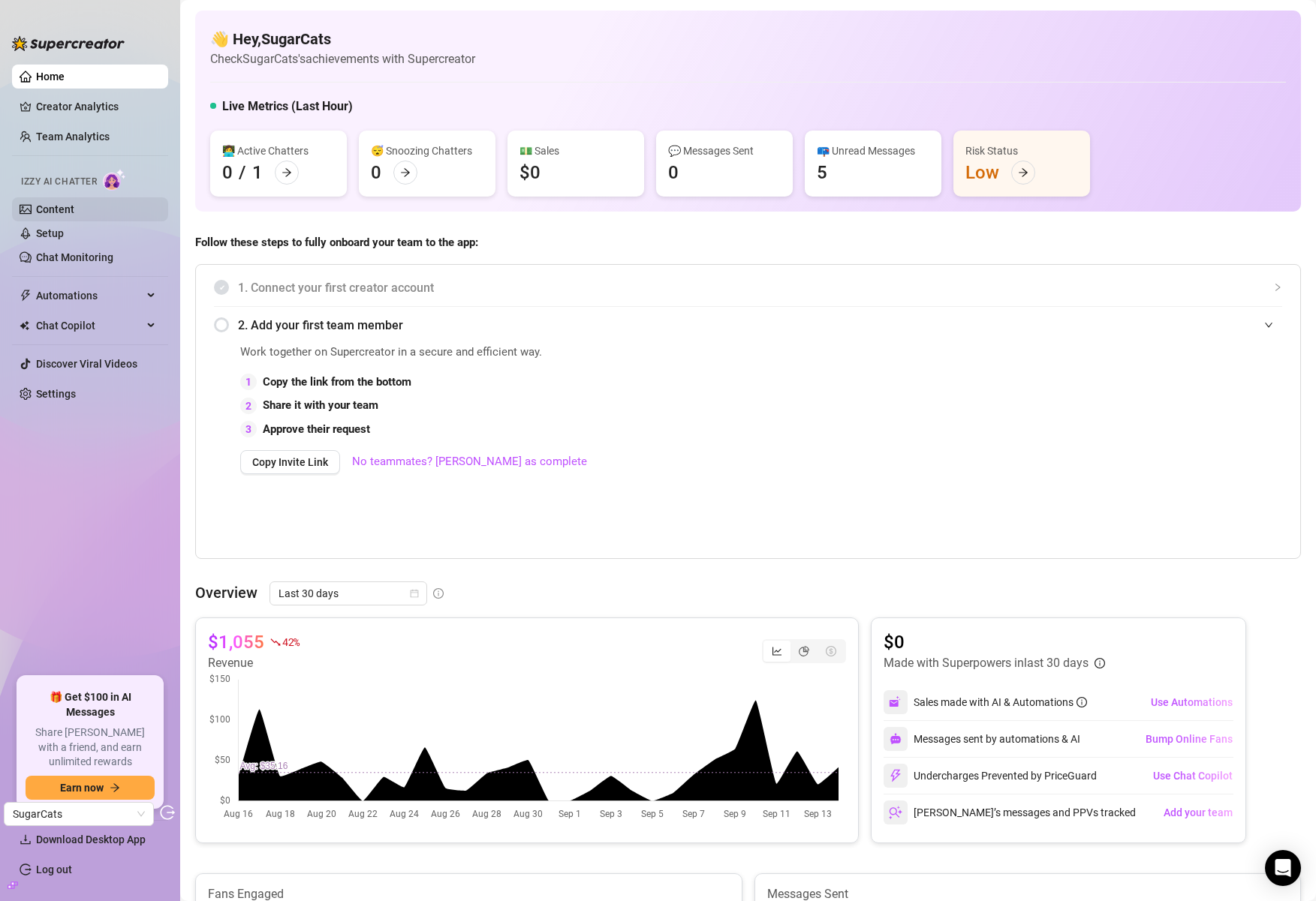
click at [74, 213] on link "Content" at bounding box center [55, 209] width 38 height 12
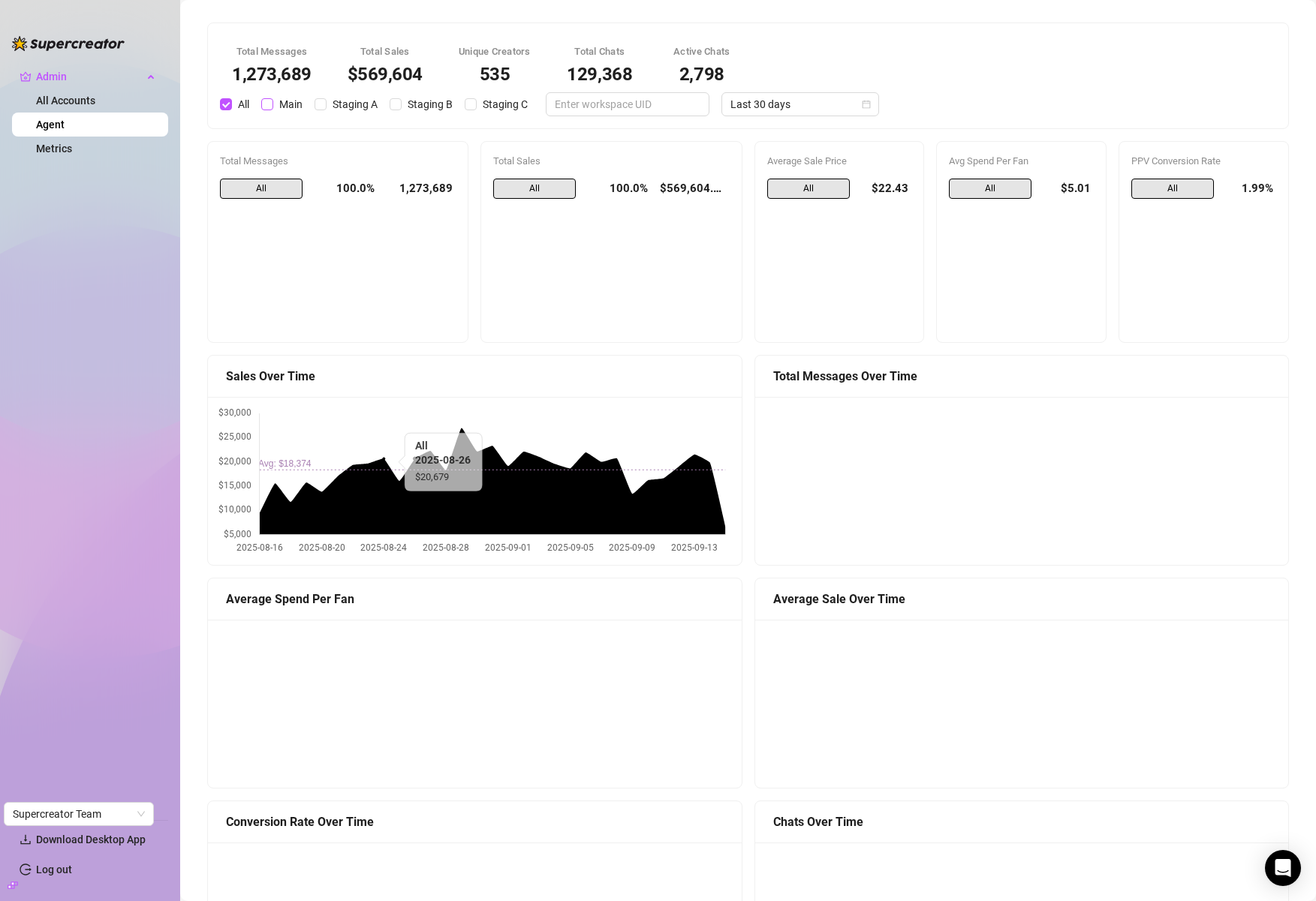
click at [271, 100] on input "Main" at bounding box center [267, 104] width 12 height 12
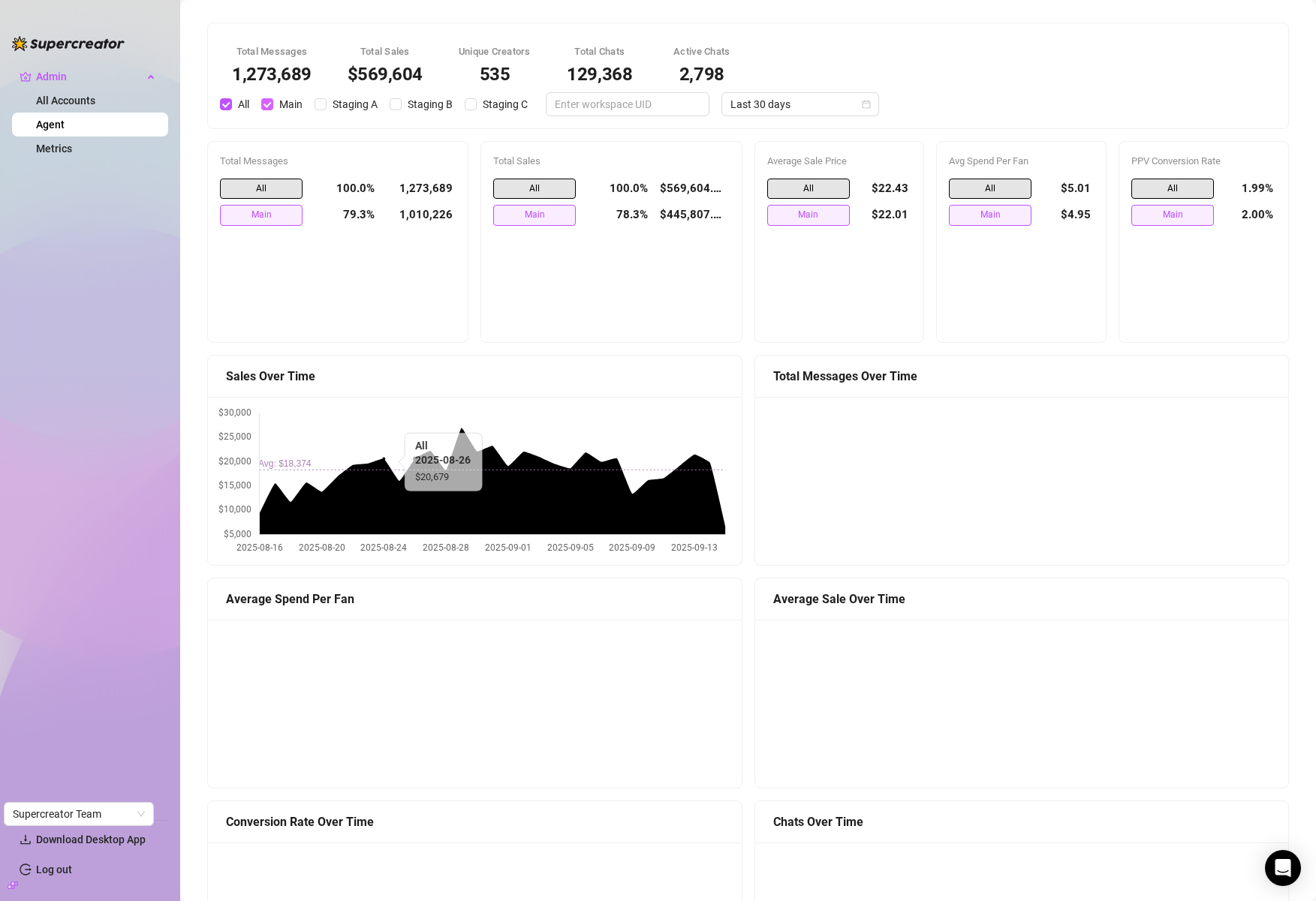
click at [268, 105] on input "Main" at bounding box center [267, 104] width 12 height 12
checkbox input "false"
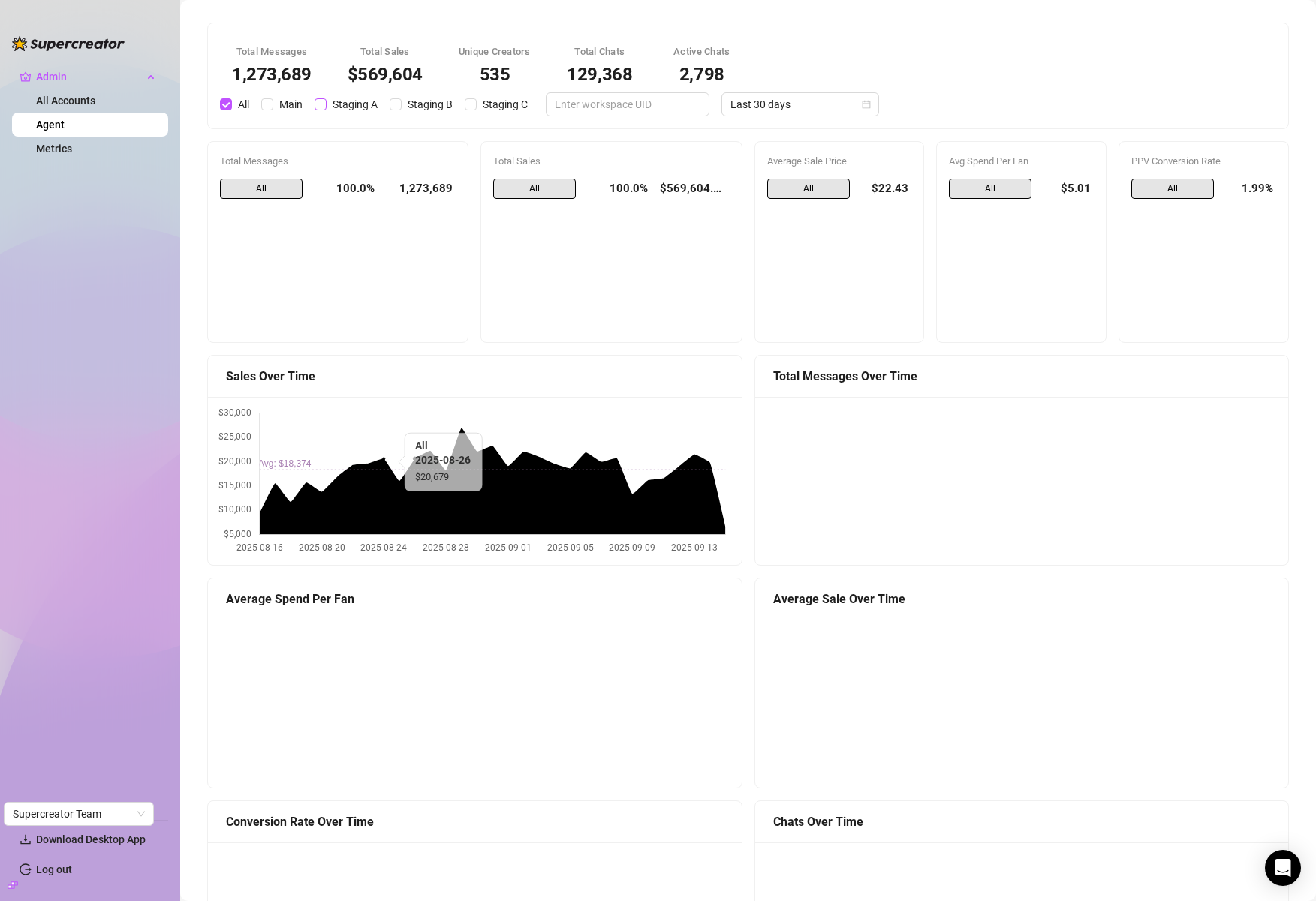
click at [319, 102] on input "Staging A" at bounding box center [320, 104] width 12 height 12
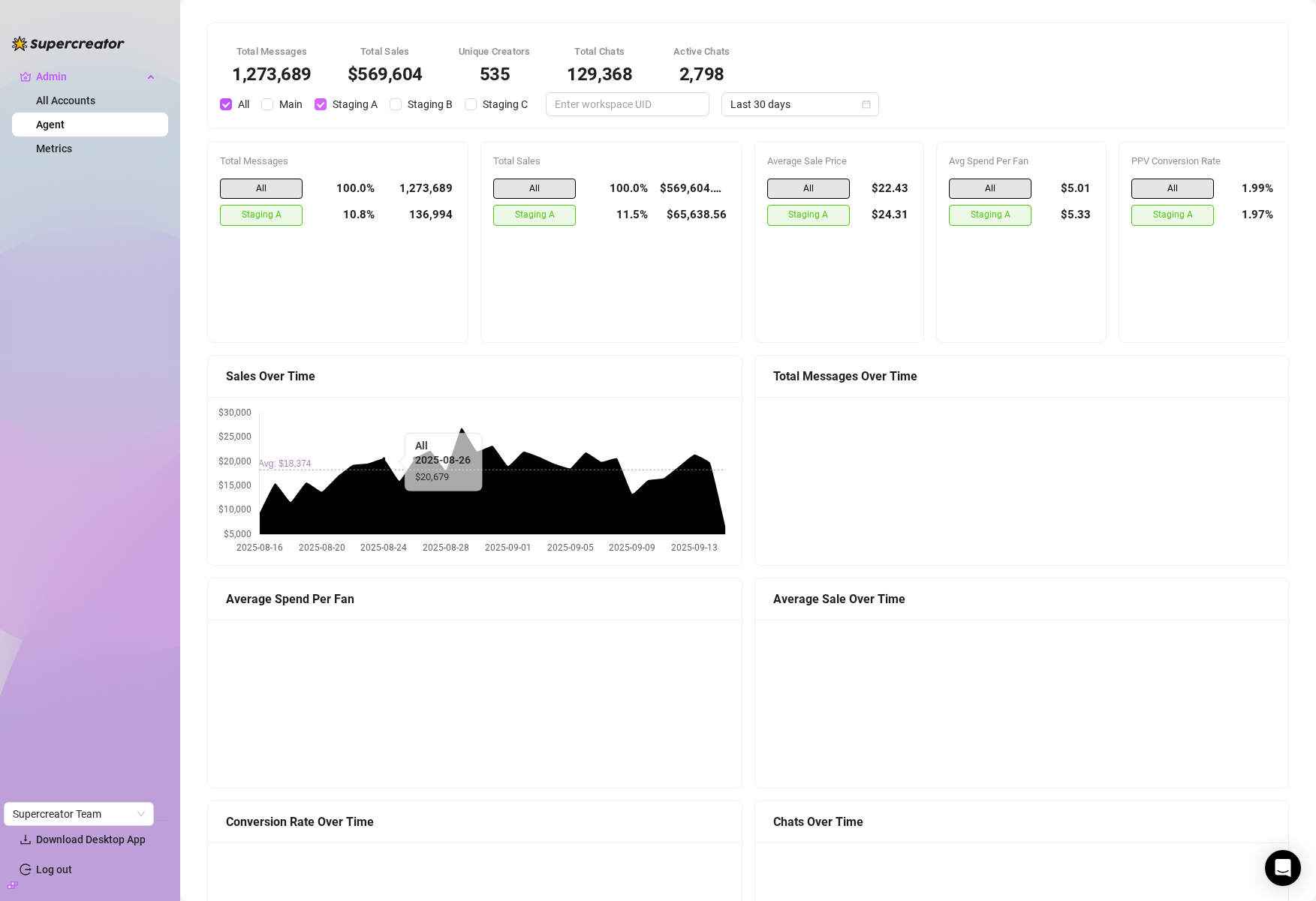
click at [320, 102] on input "Staging A" at bounding box center [320, 104] width 12 height 12
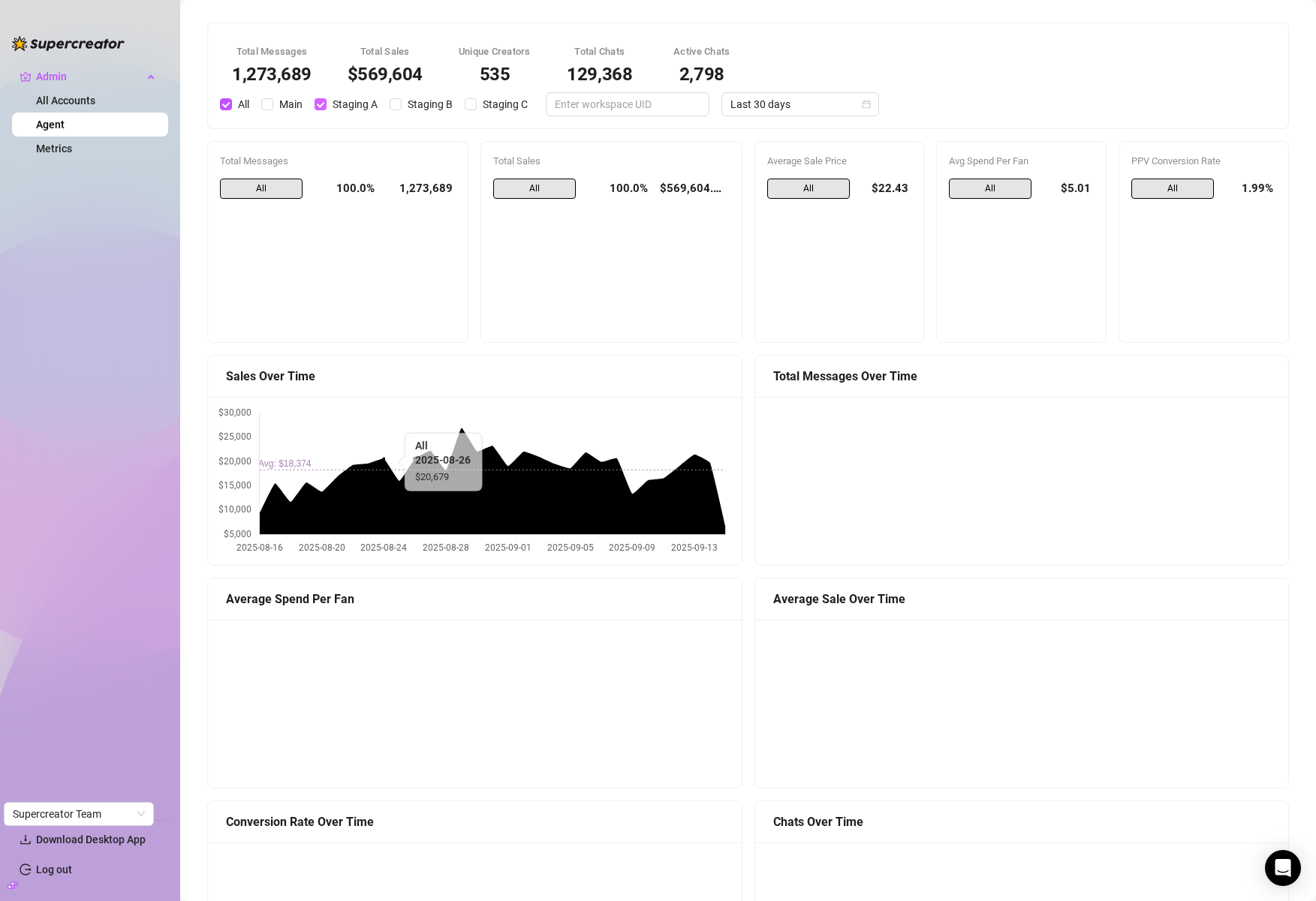
checkbox input "false"
click at [397, 103] on input "Staging B" at bounding box center [395, 104] width 12 height 12
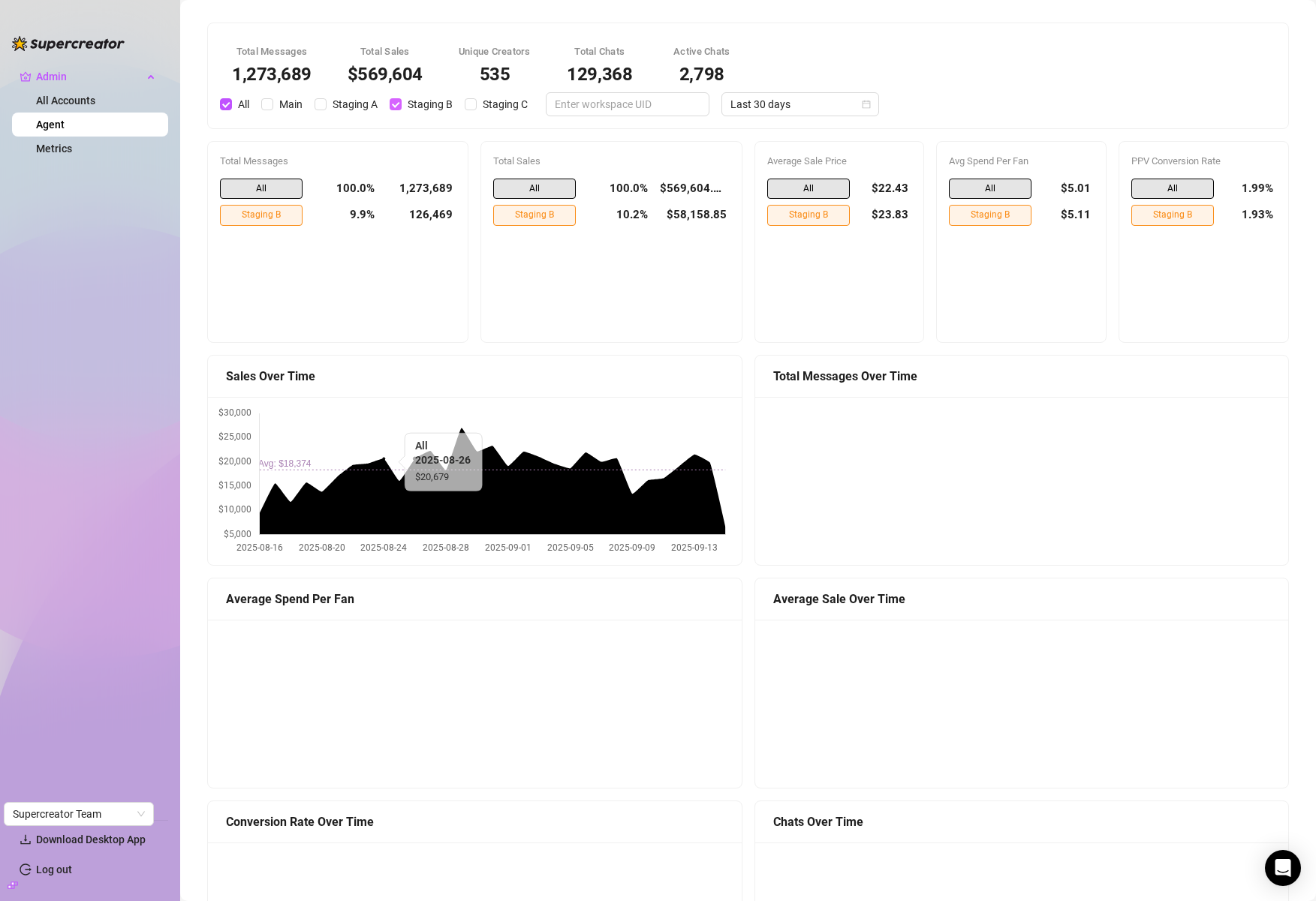
click at [397, 103] on input "Staging B" at bounding box center [395, 104] width 12 height 12
checkbox input "false"
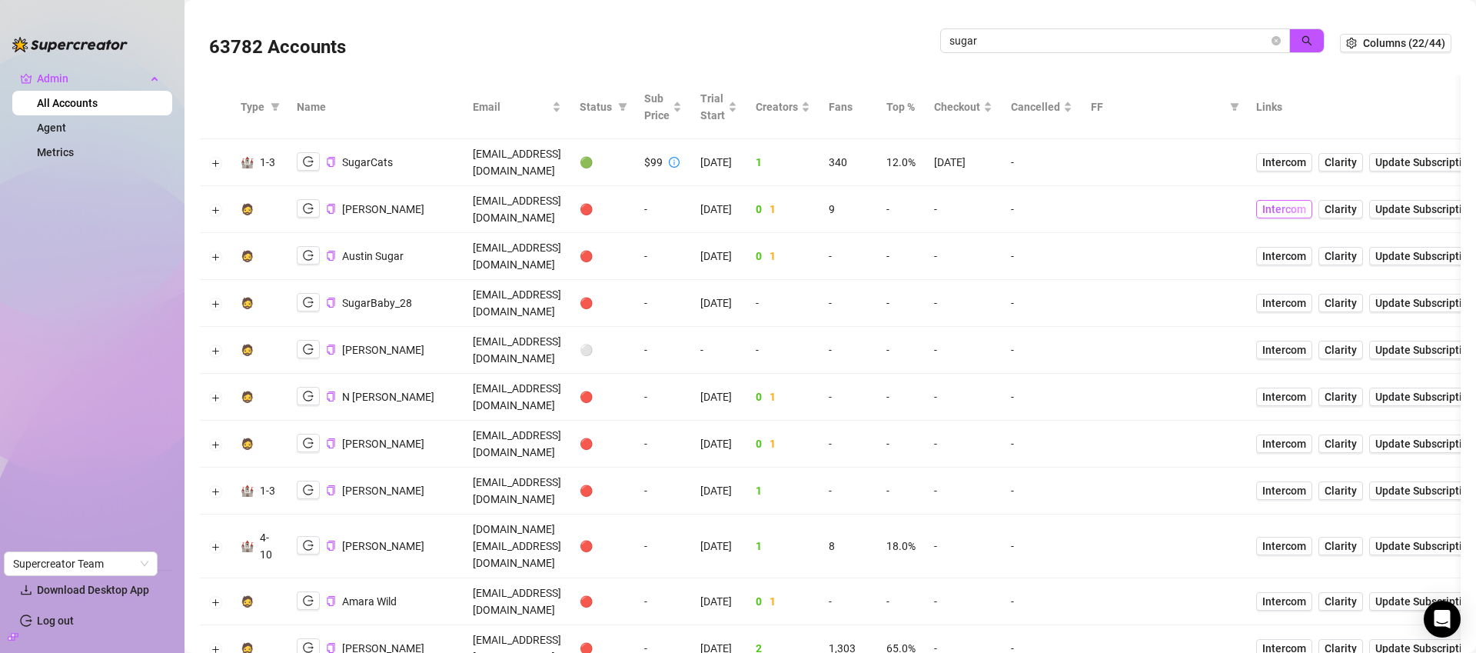
click at [1306, 201] on span "Intercom" at bounding box center [1284, 209] width 44 height 17
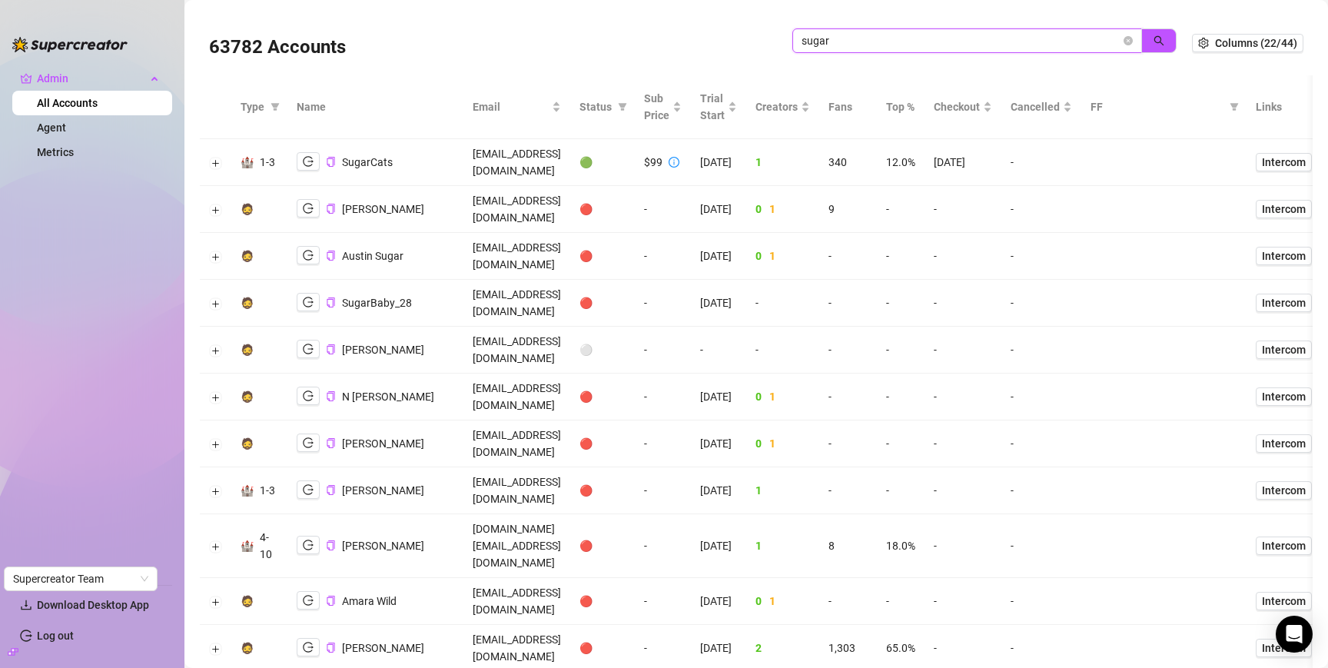
click at [925, 36] on input "sugar" at bounding box center [961, 40] width 319 height 17
drag, startPoint x: 1142, startPoint y: 44, endPoint x: 857, endPoint y: 12, distance: 286.9
click at [1154, 43] on icon "search" at bounding box center [1159, 40] width 11 height 11
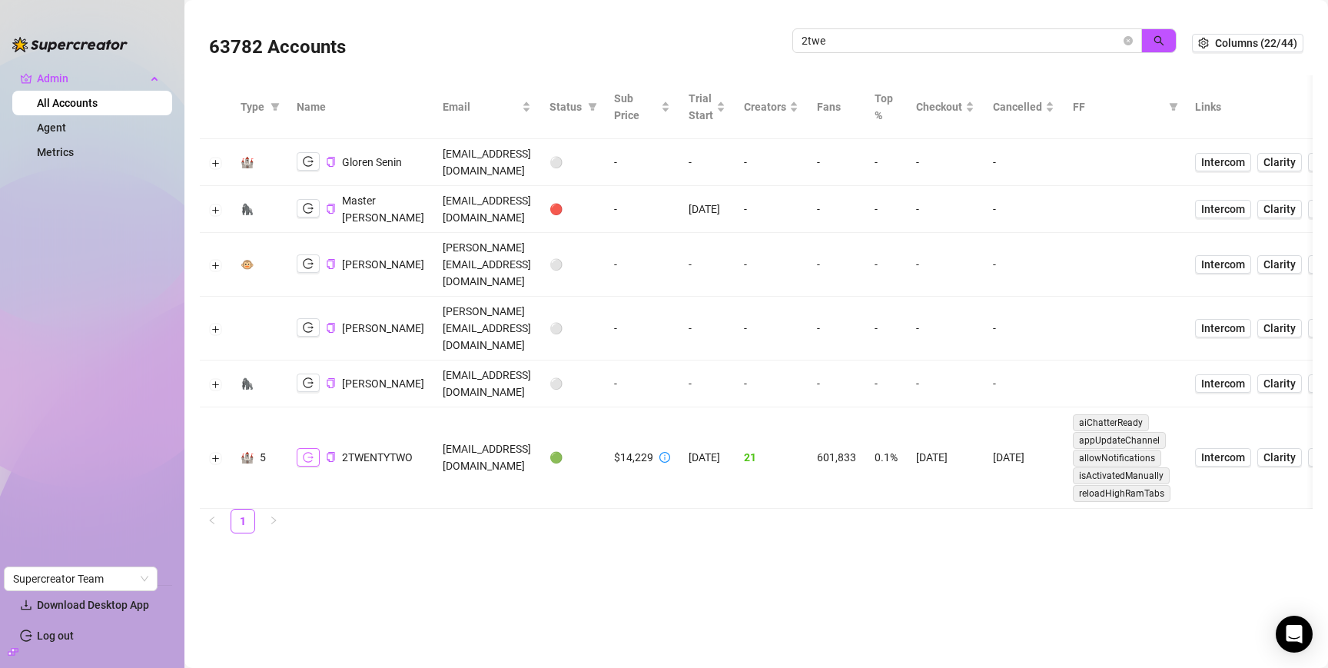
click at [308, 452] on icon "logout" at bounding box center [308, 457] width 11 height 10
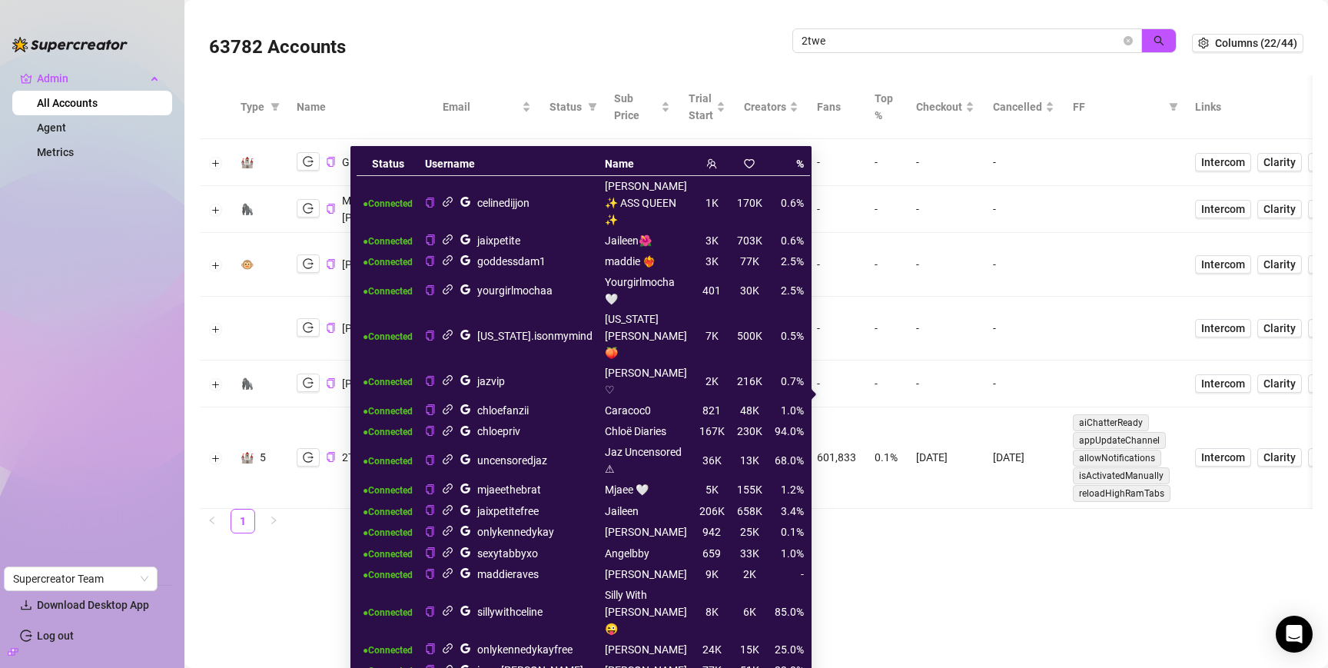
click at [448, 234] on icon "link" at bounding box center [448, 240] width 12 height 12
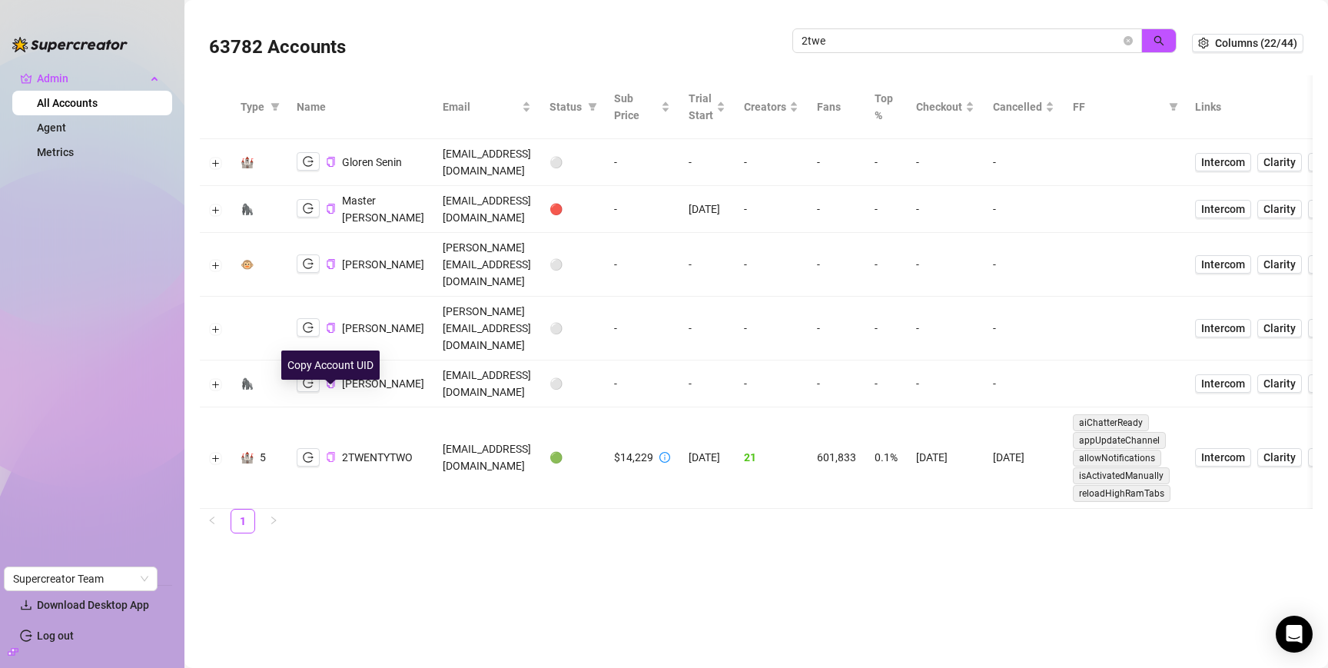
click at [333, 452] on icon "copy" at bounding box center [331, 457] width 8 height 10
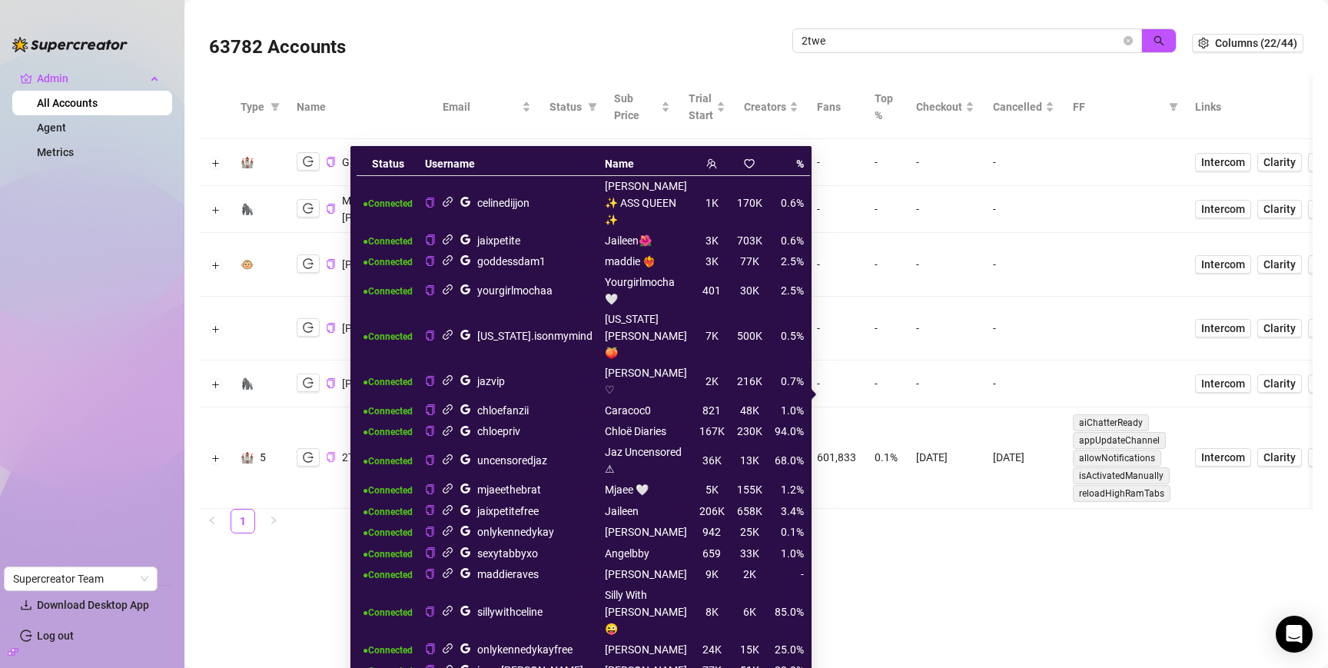
click at [450, 526] on icon "link" at bounding box center [448, 531] width 10 height 10
click at [446, 504] on icon "link" at bounding box center [448, 510] width 12 height 12
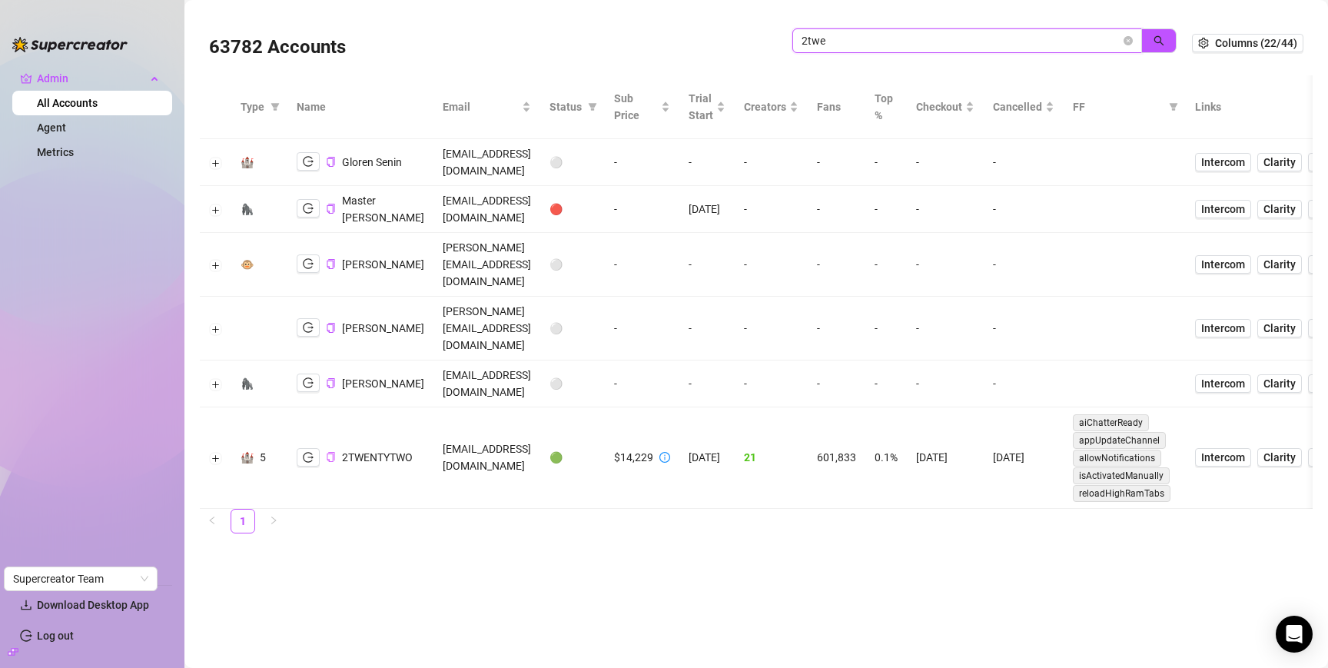
click at [897, 44] on input "2twe" at bounding box center [961, 40] width 319 height 17
click at [897, 45] on input "2twe" at bounding box center [961, 40] width 319 height 17
click at [868, 41] on input "dav" at bounding box center [961, 40] width 319 height 17
click at [1156, 42] on icon "search" at bounding box center [1160, 41] width 10 height 10
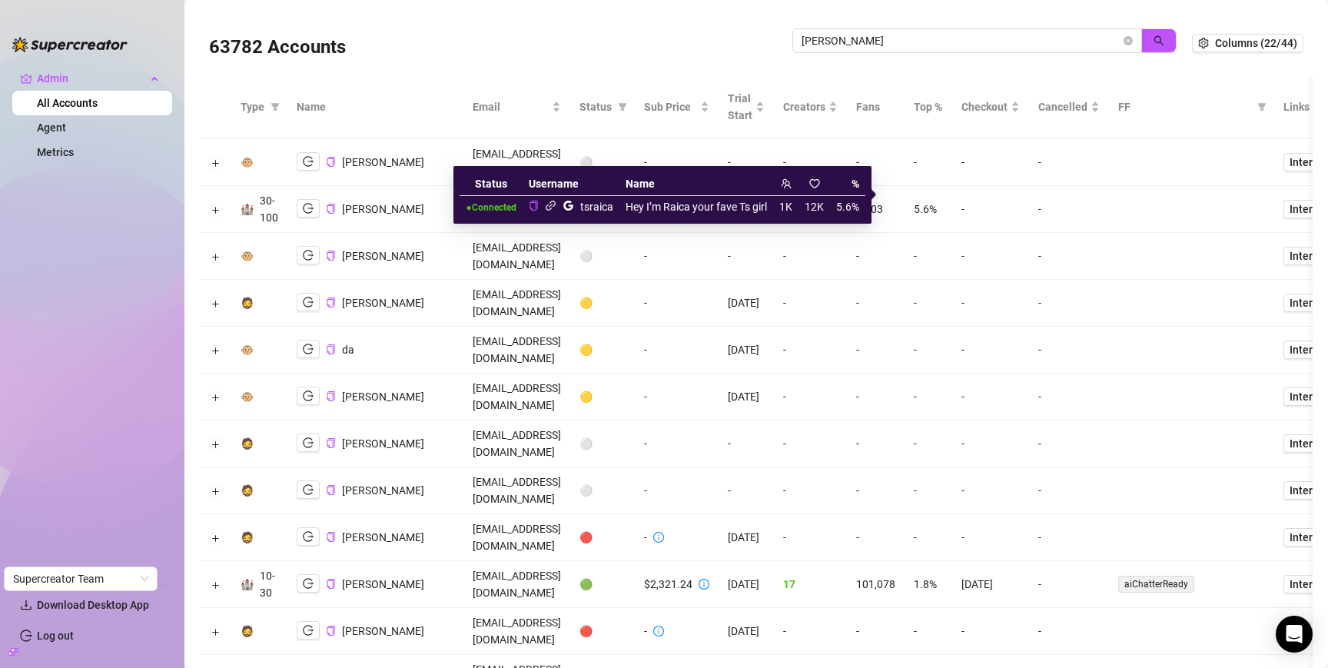
click at [303, 203] on icon "logout" at bounding box center [308, 208] width 11 height 11
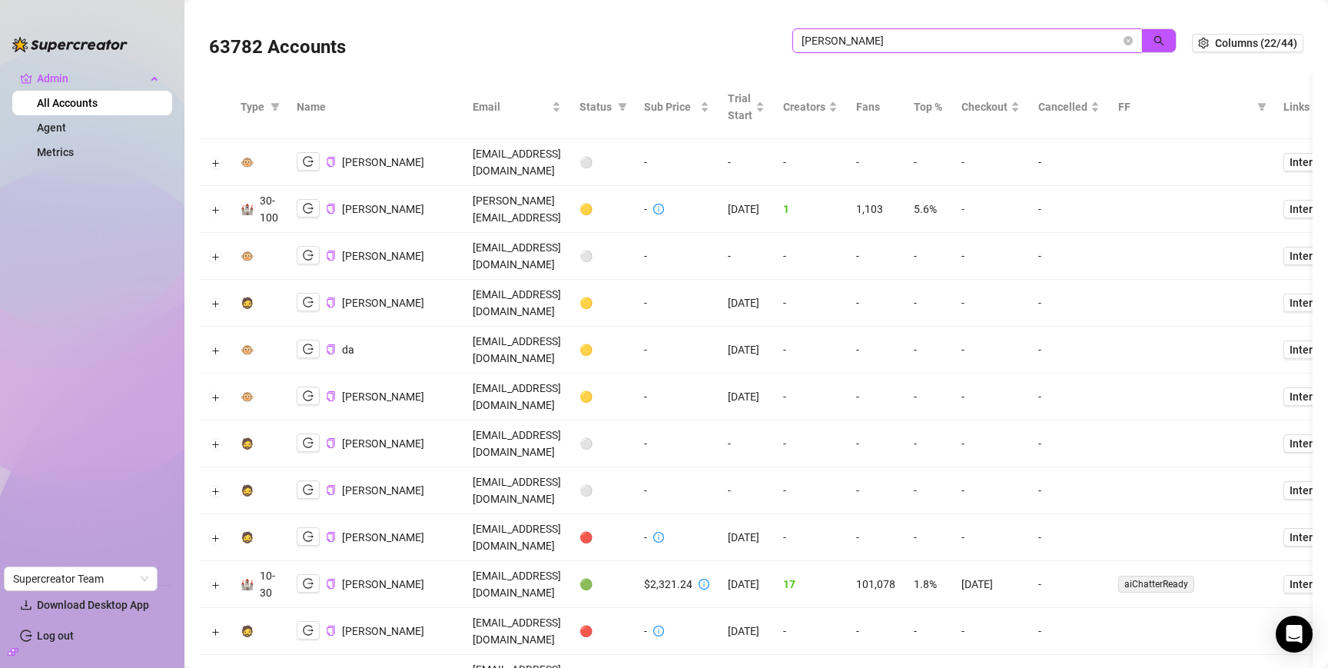
click at [946, 41] on input "david" at bounding box center [961, 40] width 319 height 17
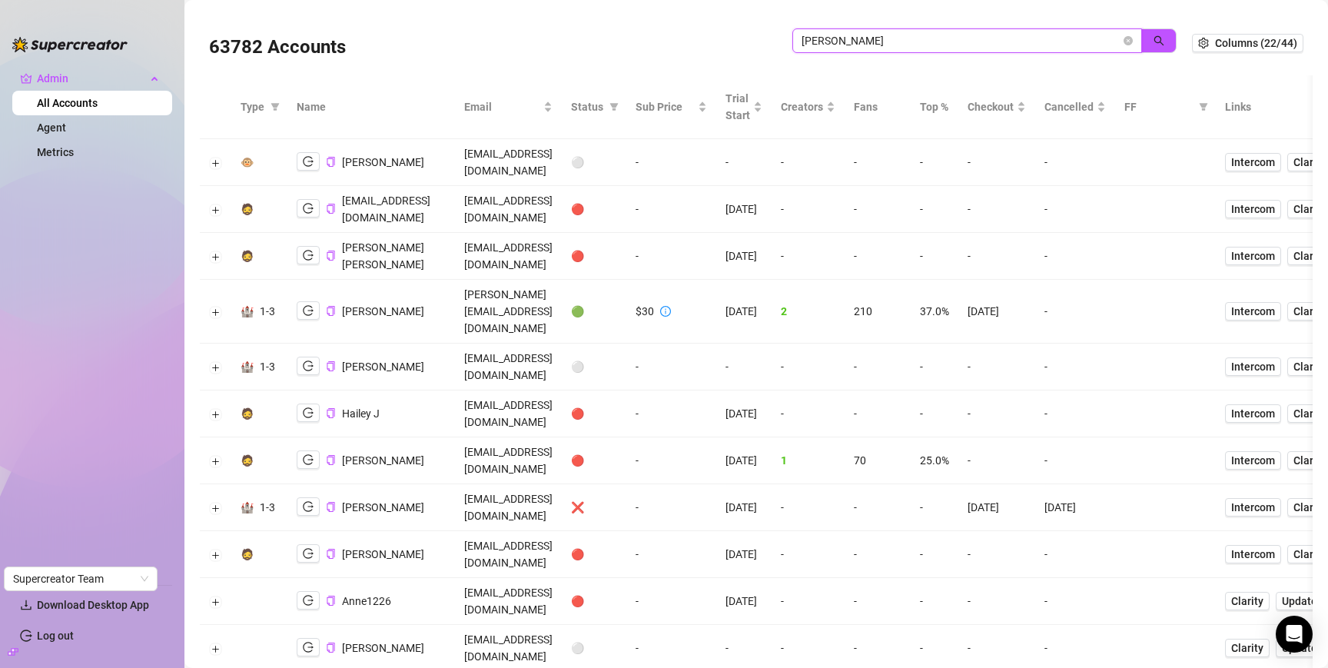
scroll to position [1514, 0]
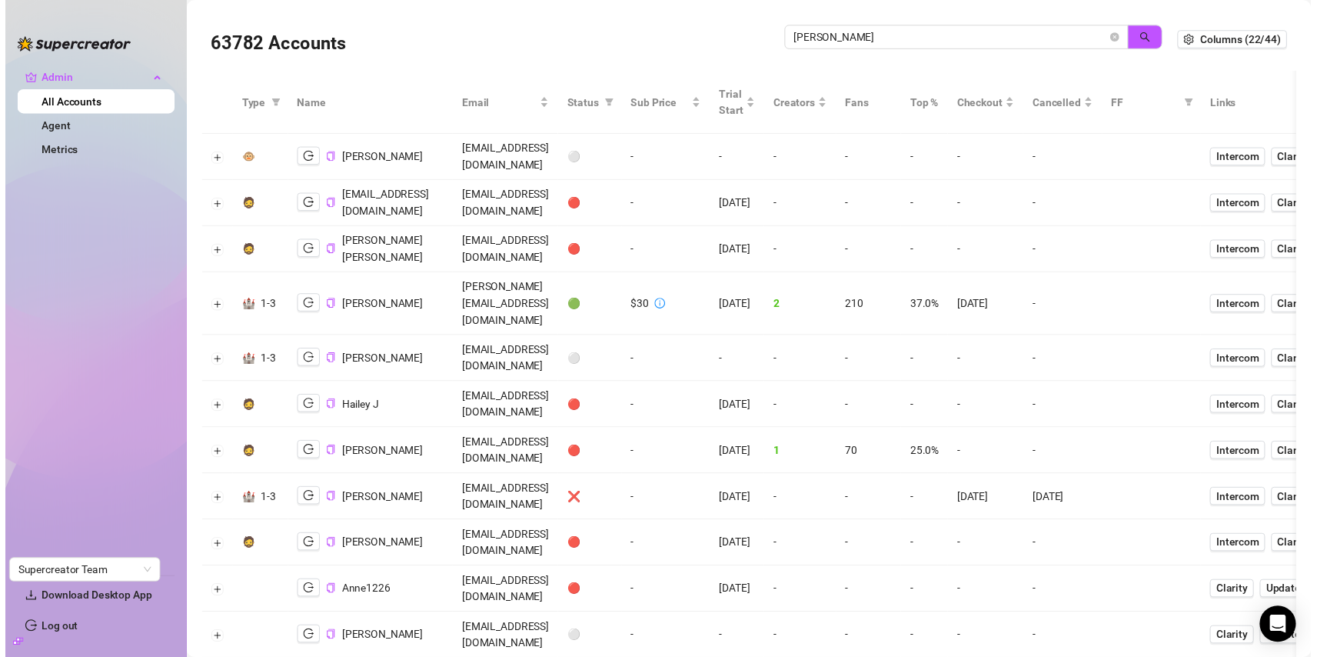
scroll to position [0, 0]
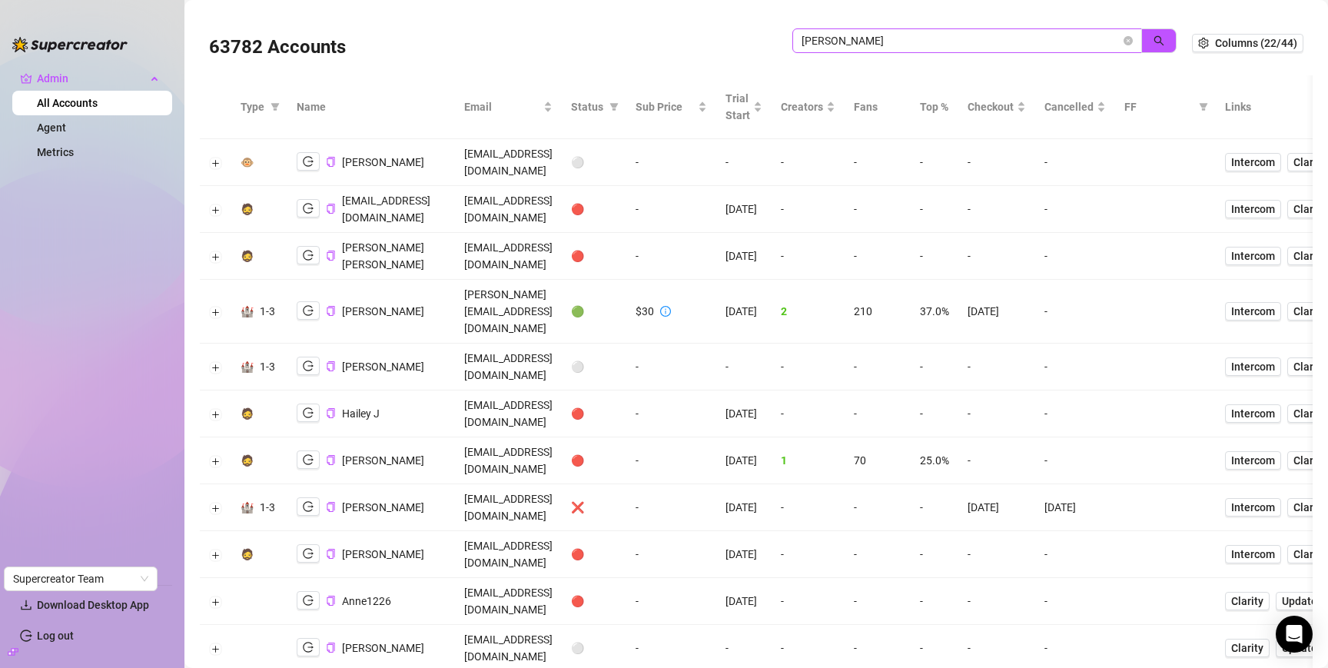
click at [892, 51] on span "jackson" at bounding box center [968, 40] width 350 height 25
click at [889, 44] on input "jackson" at bounding box center [961, 40] width 319 height 17
type input "2tw"
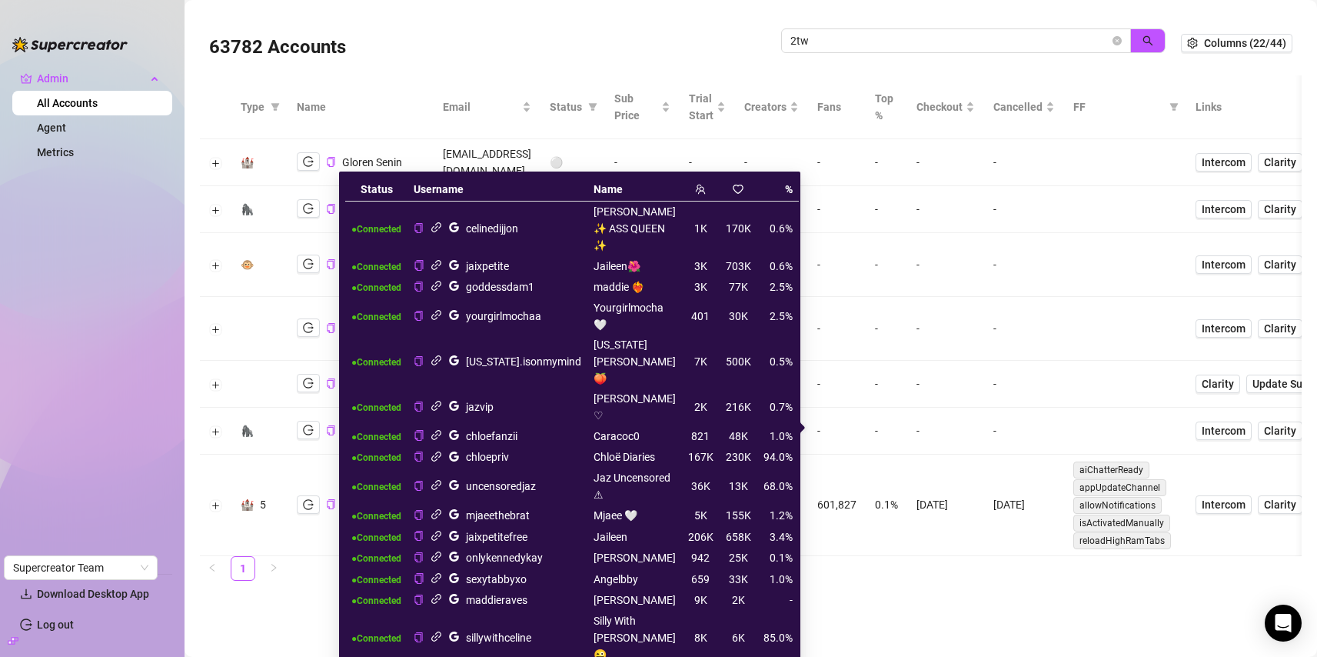
click at [437, 593] on icon "link" at bounding box center [437, 599] width 12 height 12
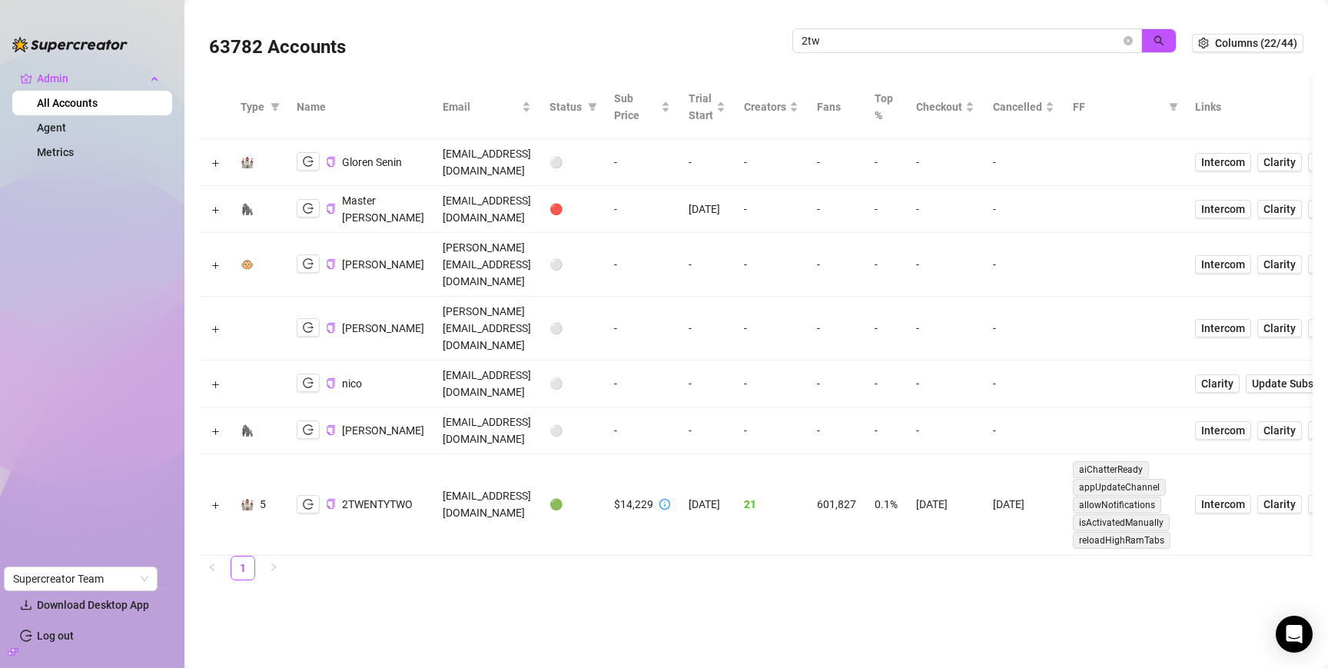
click at [866, 212] on td "-" at bounding box center [837, 209] width 58 height 47
click at [1128, 41] on icon "close-circle" at bounding box center [1128, 40] width 9 height 9
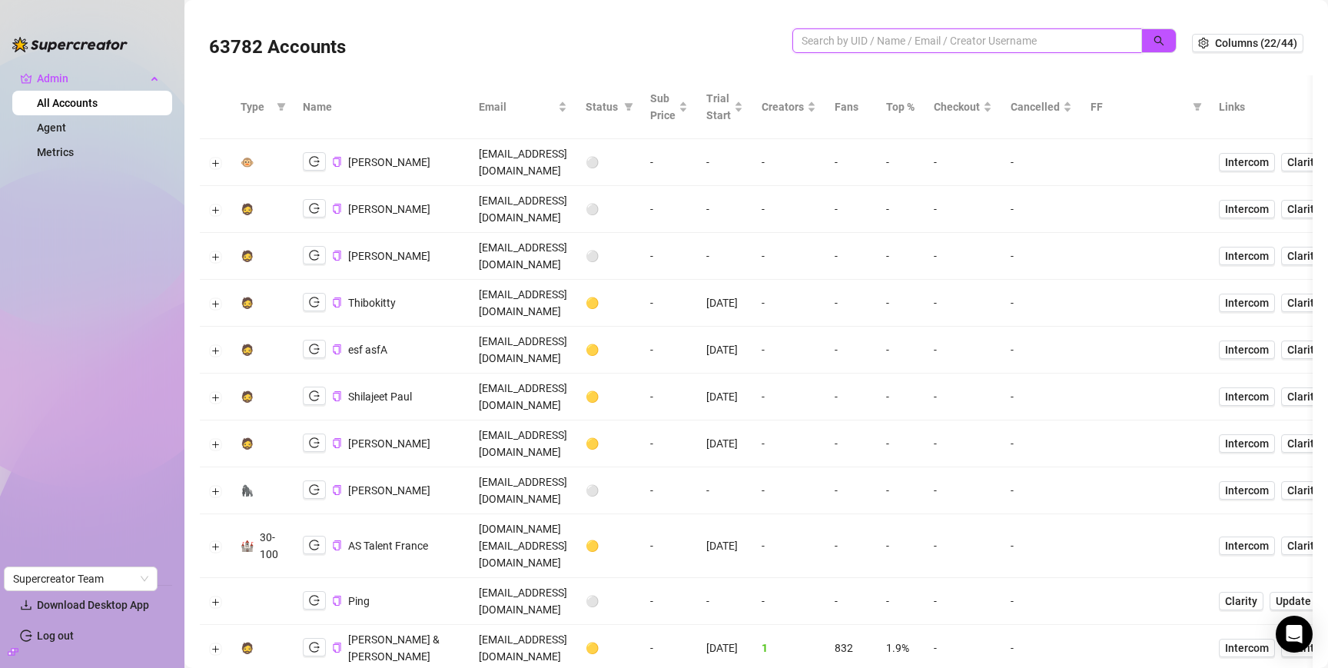
click at [830, 38] on input "search" at bounding box center [961, 40] width 319 height 17
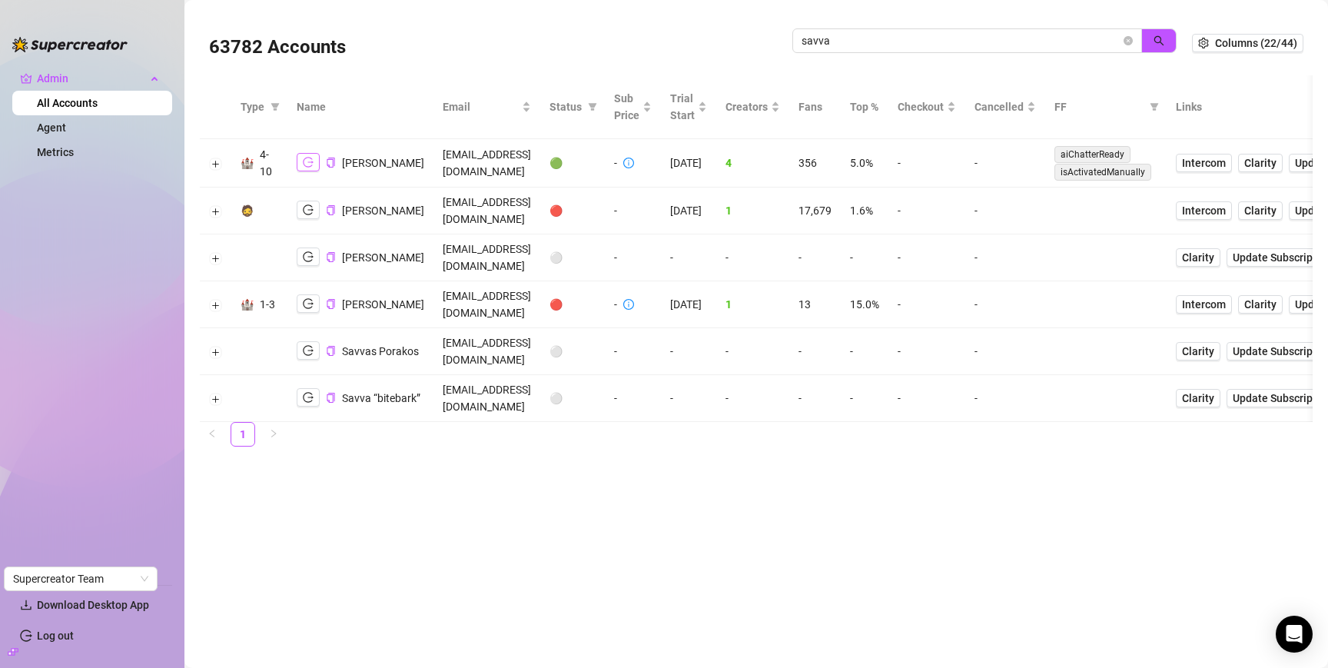
click at [314, 162] on button "button" at bounding box center [308, 162] width 23 height 18
click at [867, 40] on input "savva" at bounding box center [961, 40] width 319 height 17
click at [867, 41] on input "savva" at bounding box center [961, 40] width 319 height 17
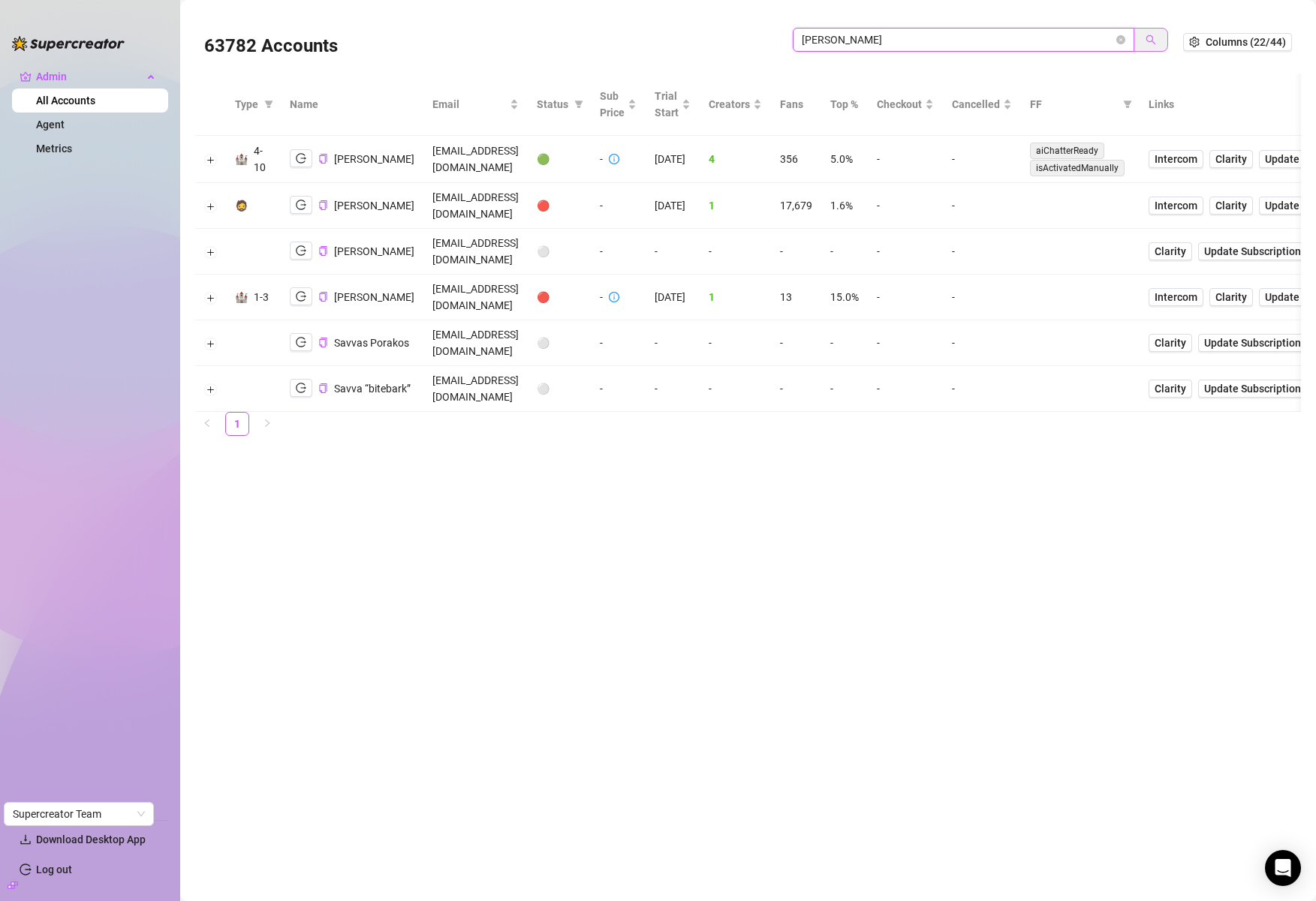
click at [1147, 41] on icon "search" at bounding box center [1150, 39] width 11 height 11
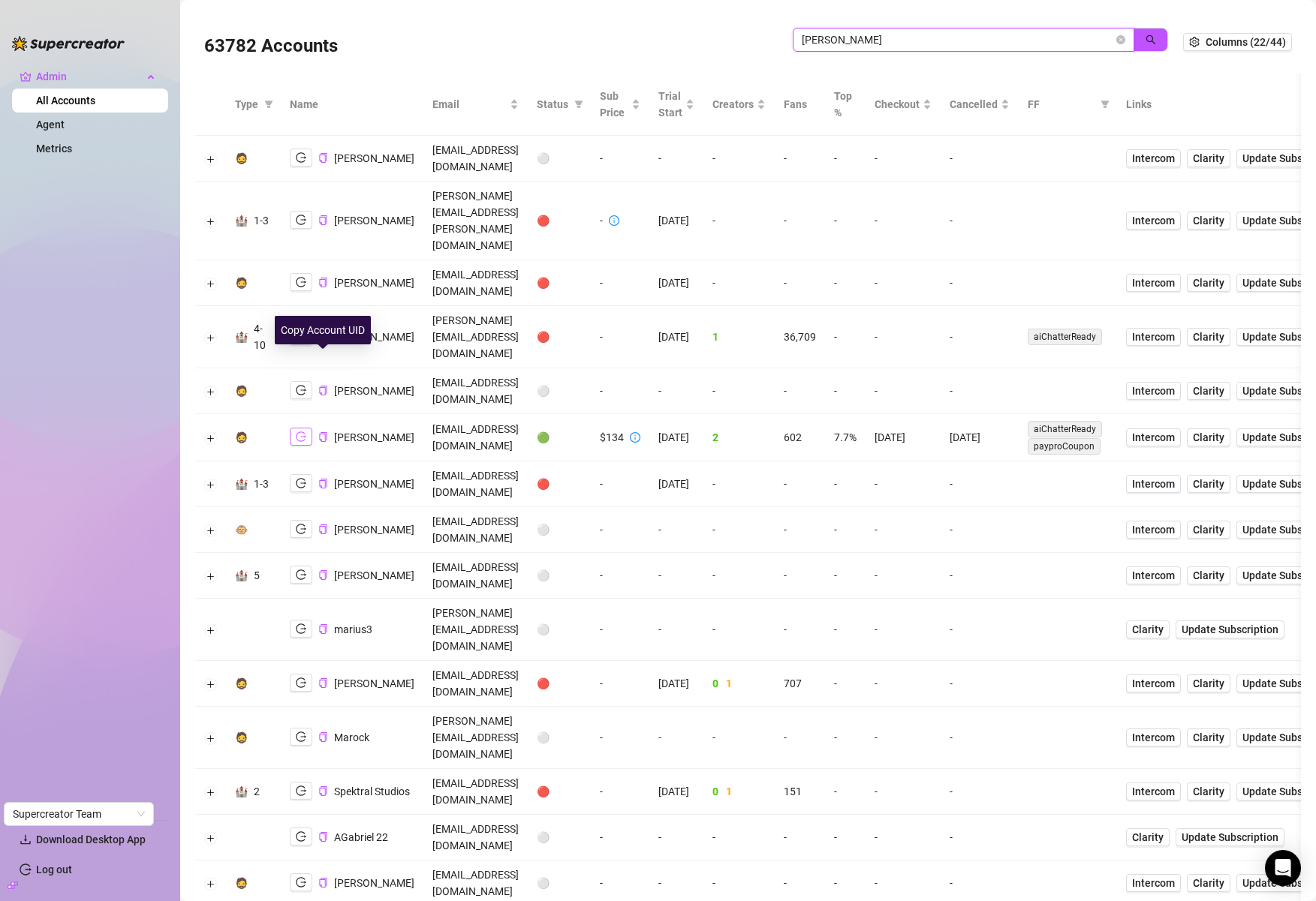
type input "marius"
click at [296, 431] on icon "logout" at bounding box center [301, 436] width 11 height 11
click at [321, 432] on icon "copy" at bounding box center [323, 437] width 10 height 10
click at [1116, 41] on icon "close-circle" at bounding box center [1120, 39] width 9 height 9
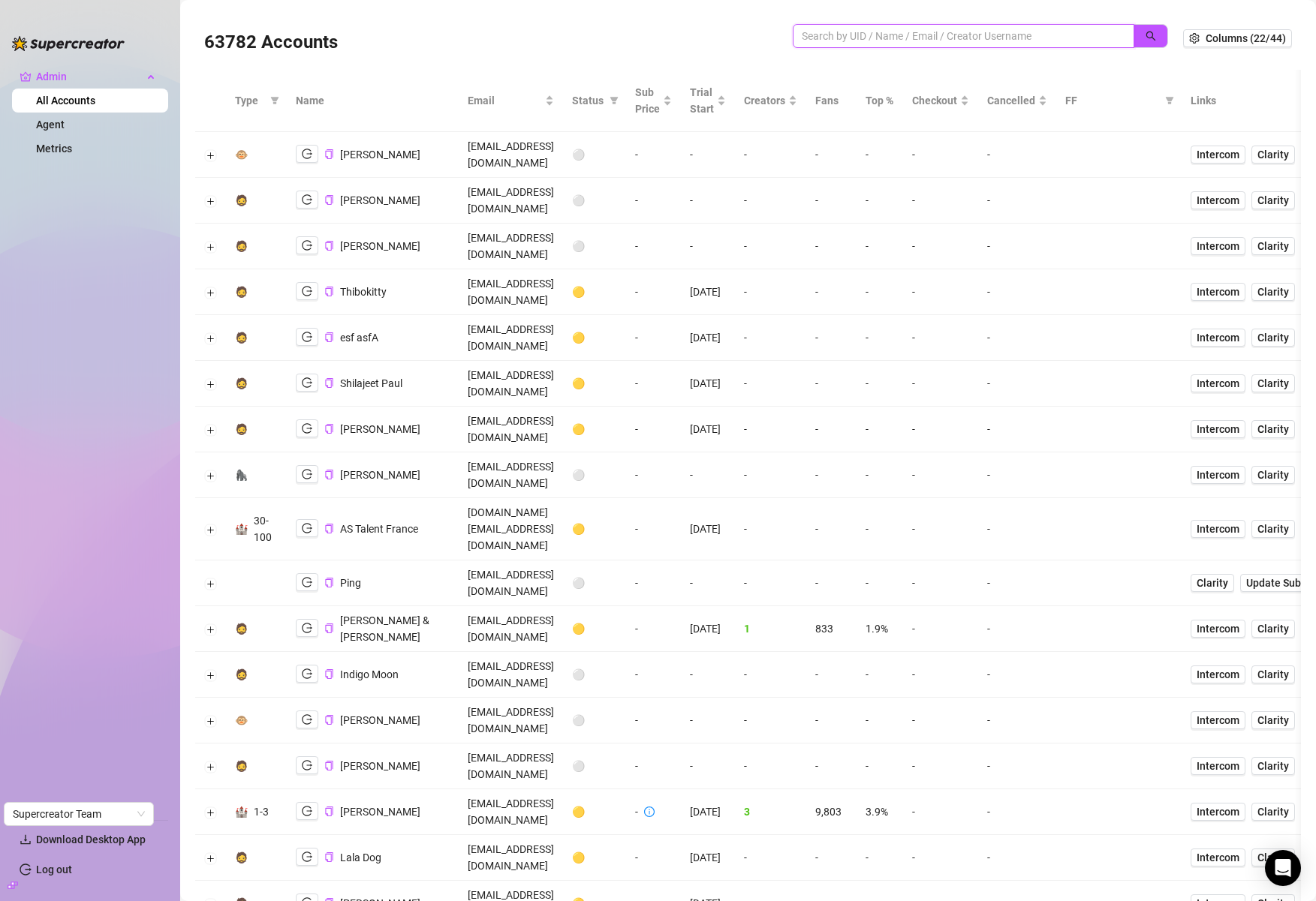
scroll to position [6, 0]
click at [206, 622] on button "Expand row" at bounding box center [211, 628] width 12 height 12
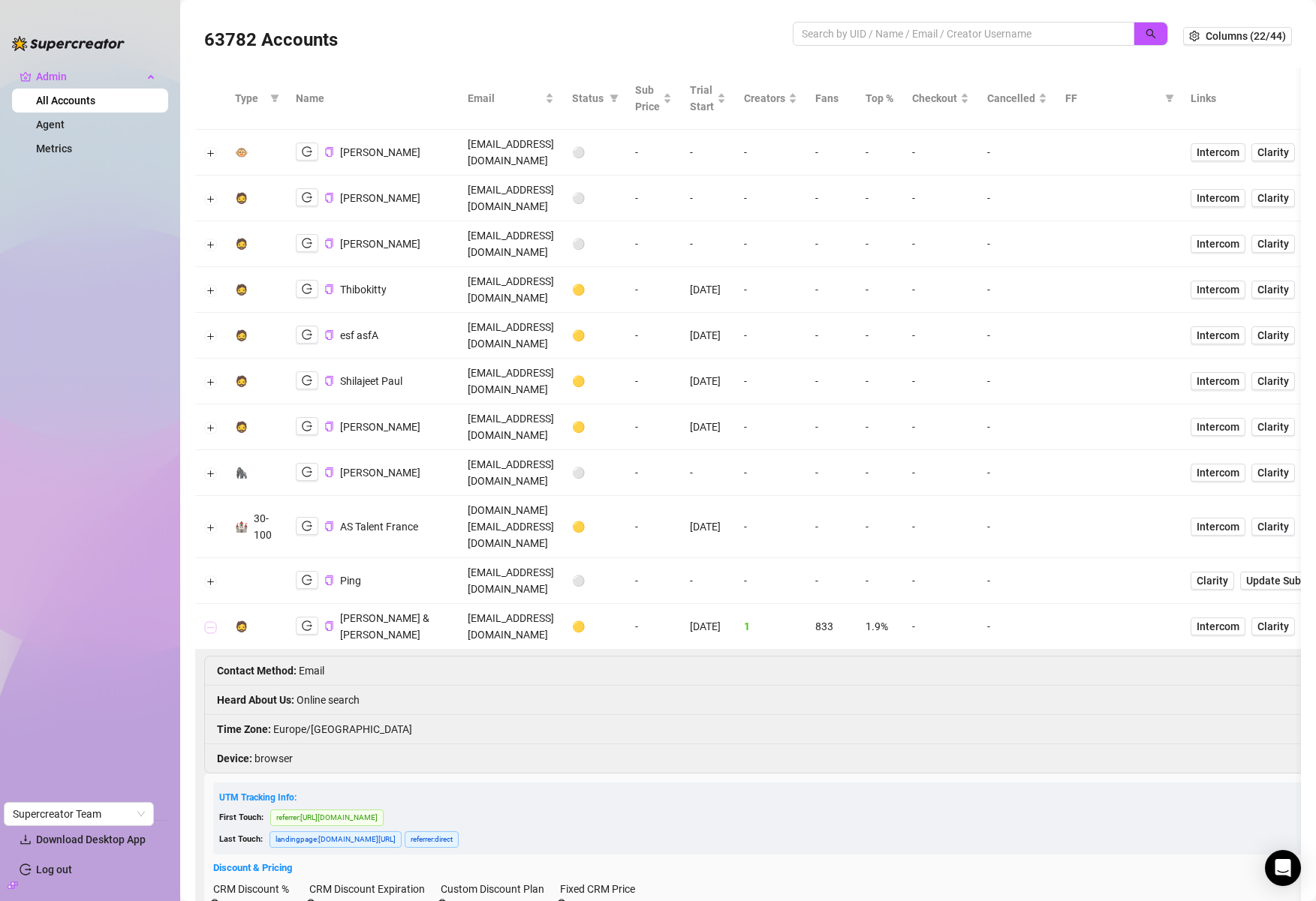
click at [206, 622] on button "Collapse row" at bounding box center [211, 628] width 12 height 12
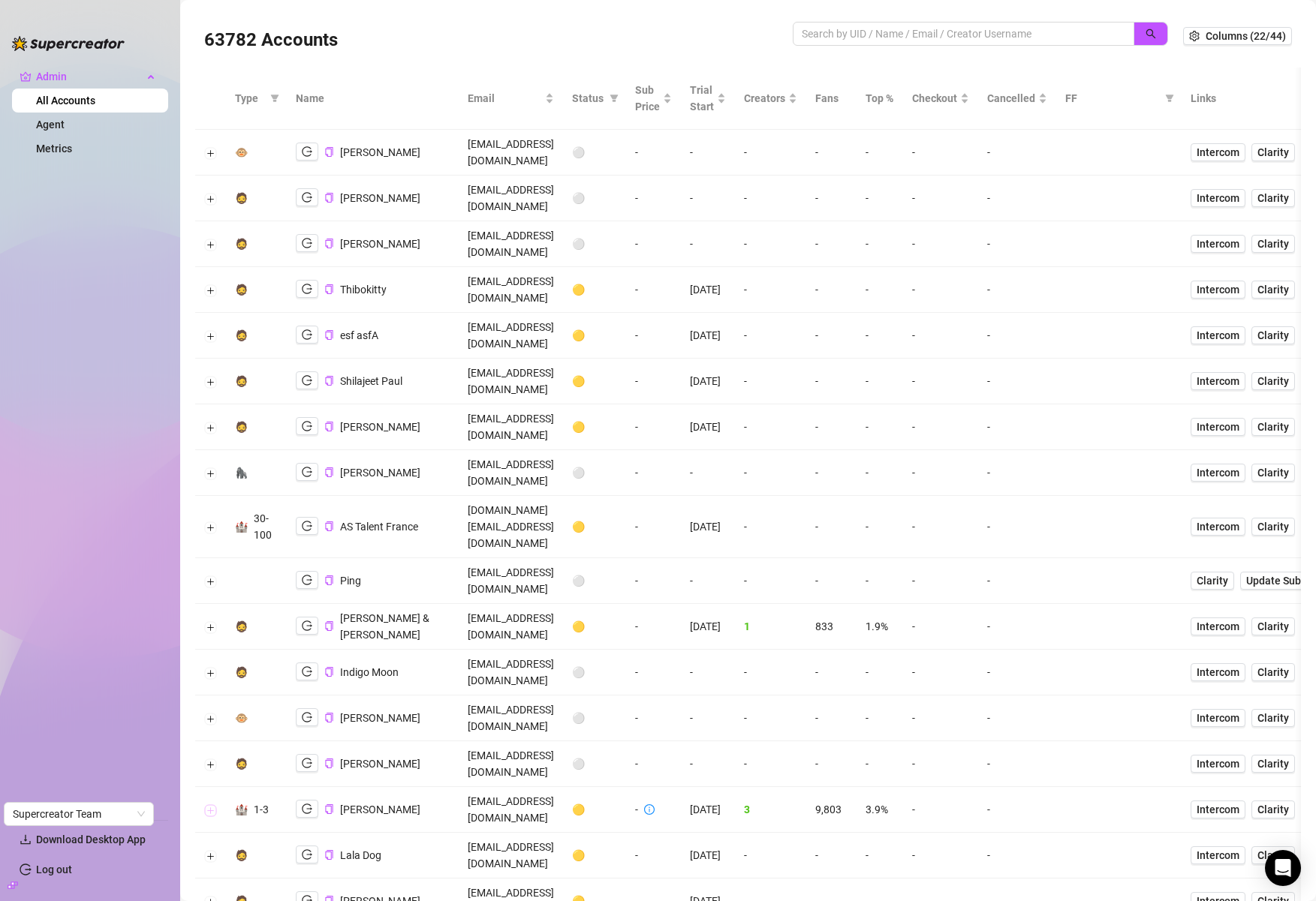
click at [207, 636] on button "Expand row" at bounding box center [211, 810] width 12 height 12
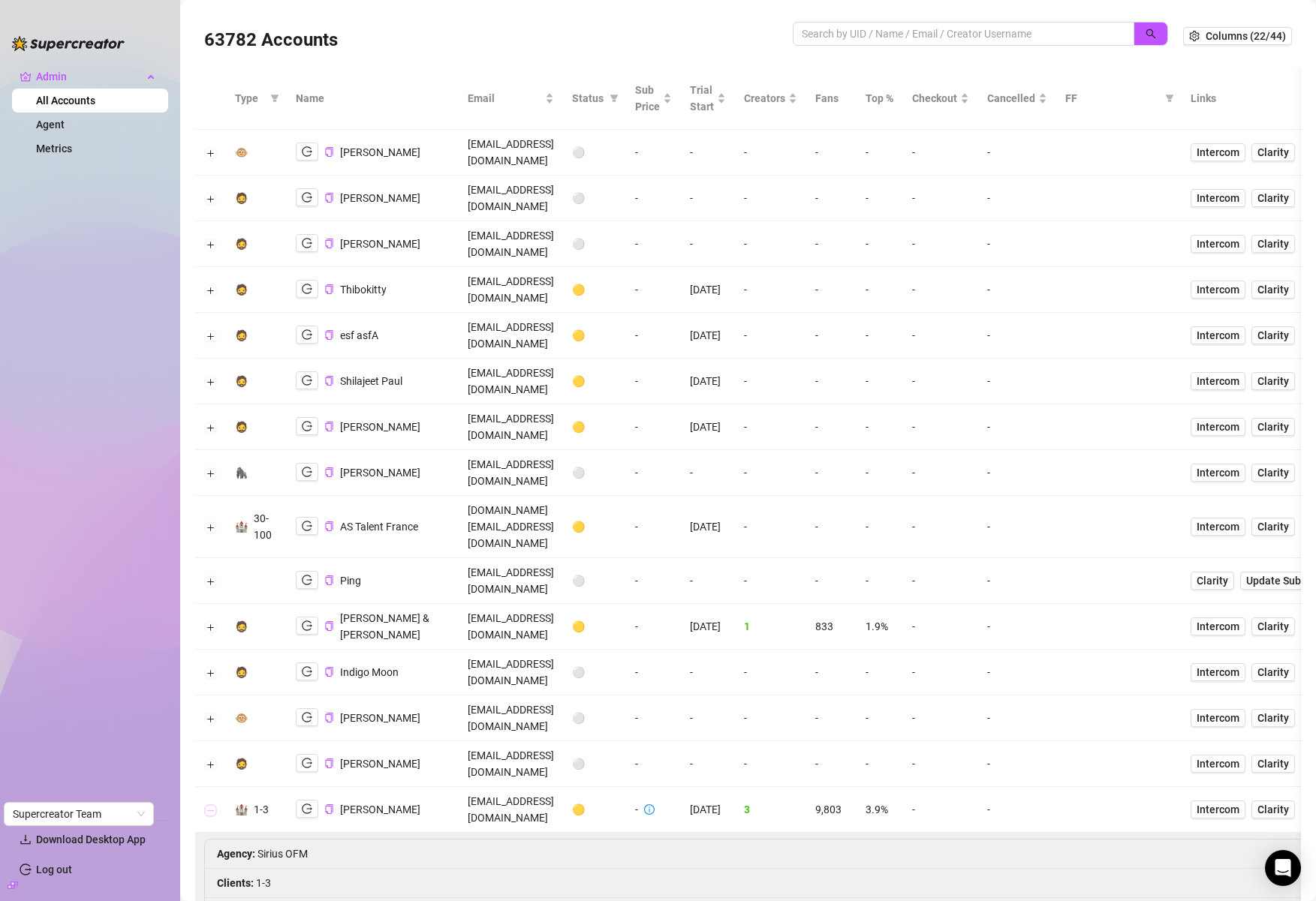
click at [207, 636] on button "Collapse row" at bounding box center [211, 810] width 12 height 12
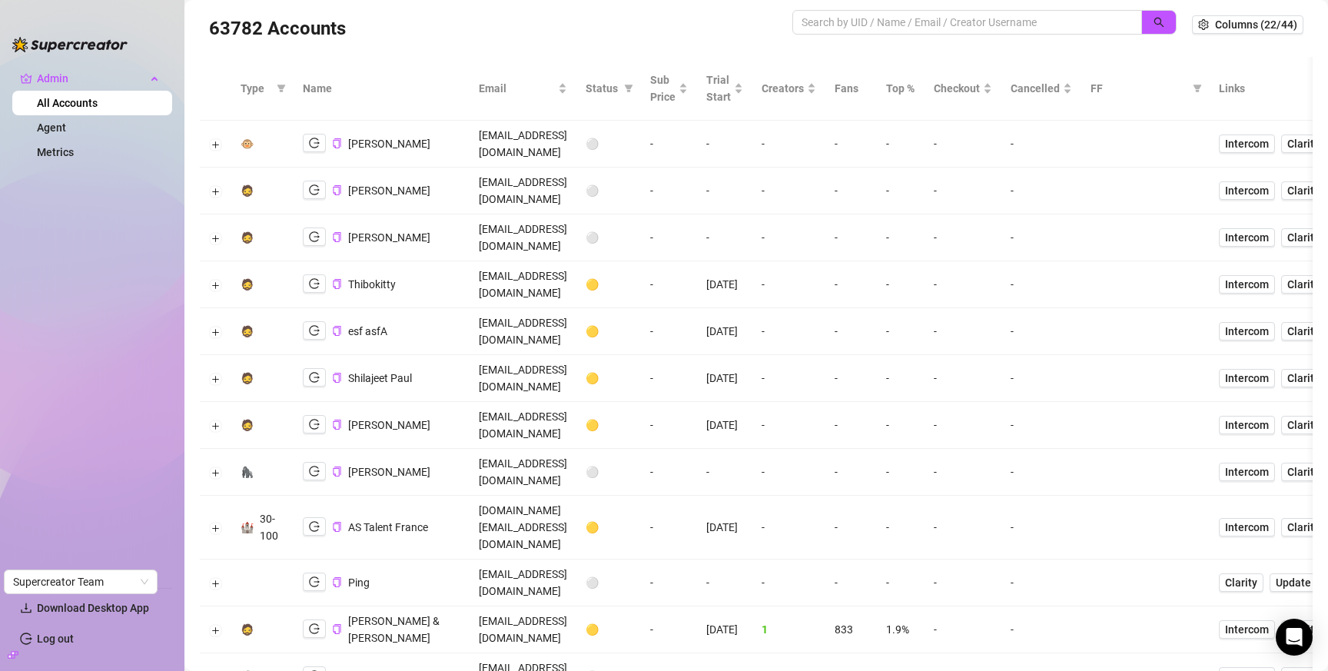
scroll to position [0, 0]
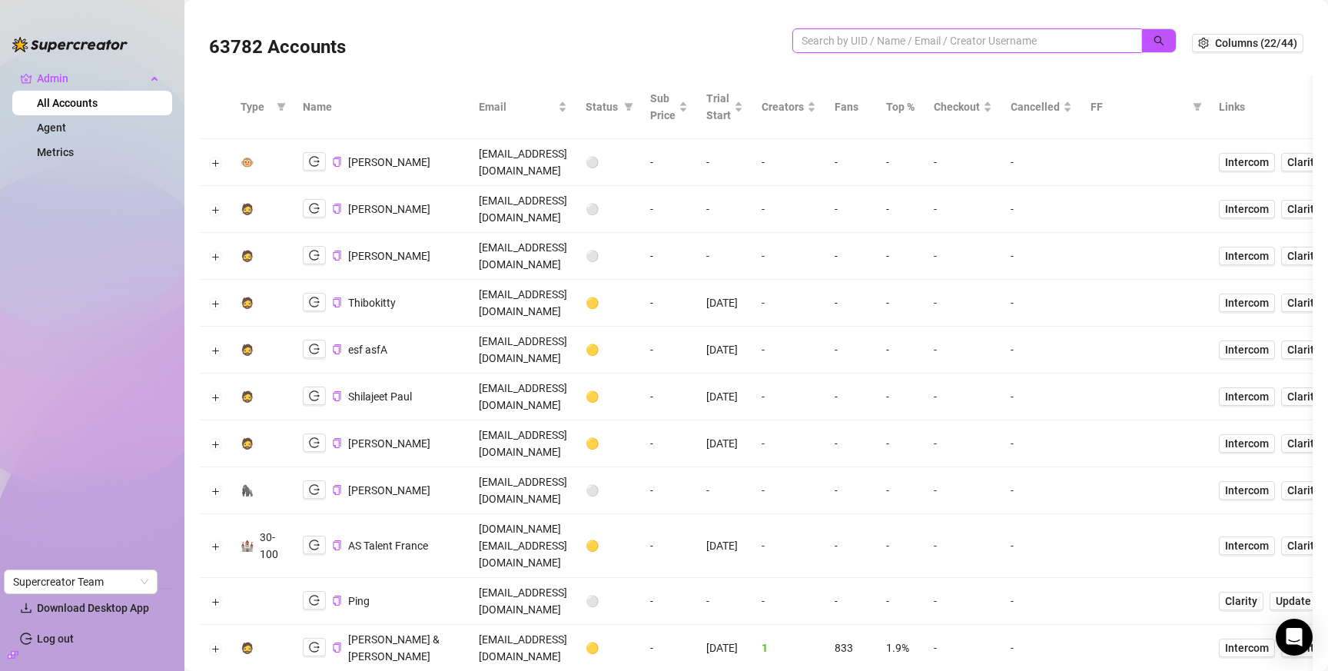
click at [882, 40] on input "search" at bounding box center [961, 40] width 319 height 17
paste input "dandaniel@gmail.com"
drag, startPoint x: 1146, startPoint y: 38, endPoint x: 1132, endPoint y: 77, distance: 41.8
click at [1154, 38] on icon "search" at bounding box center [1159, 40] width 11 height 11
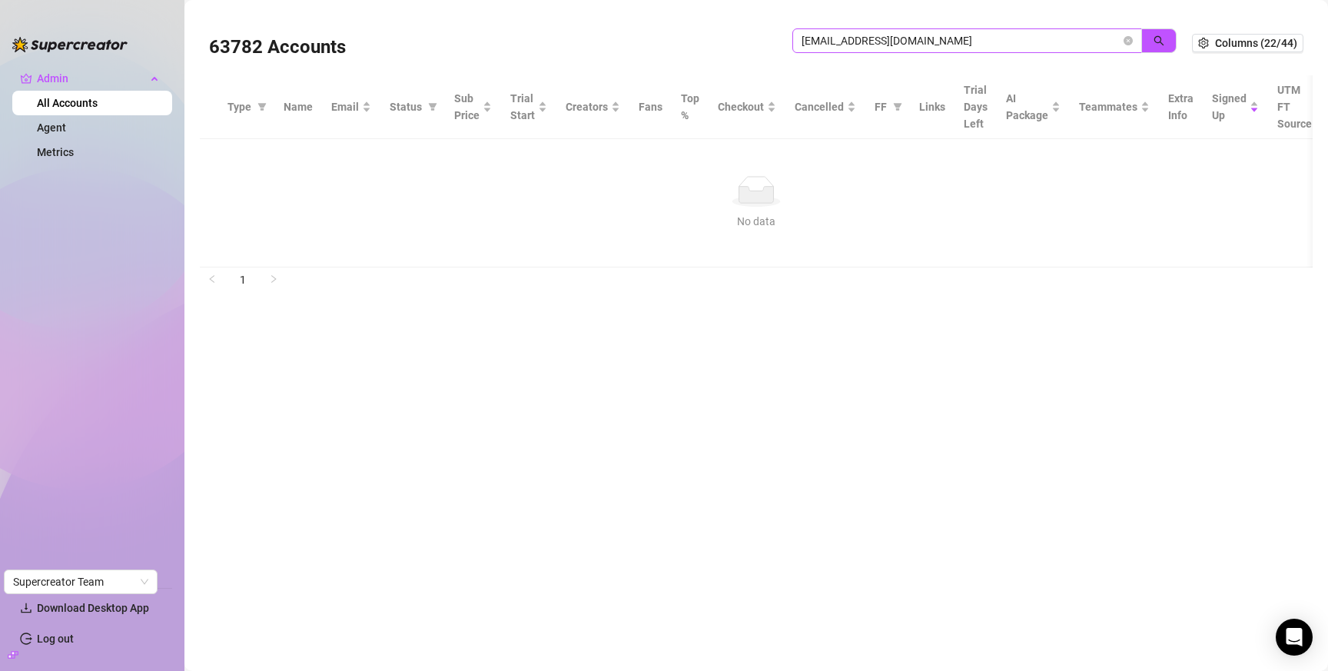
click at [900, 49] on span "dandaniel@gmail.com" at bounding box center [968, 40] width 350 height 25
click at [906, 37] on input "dandaniel@gmail.com" at bounding box center [961, 40] width 319 height 17
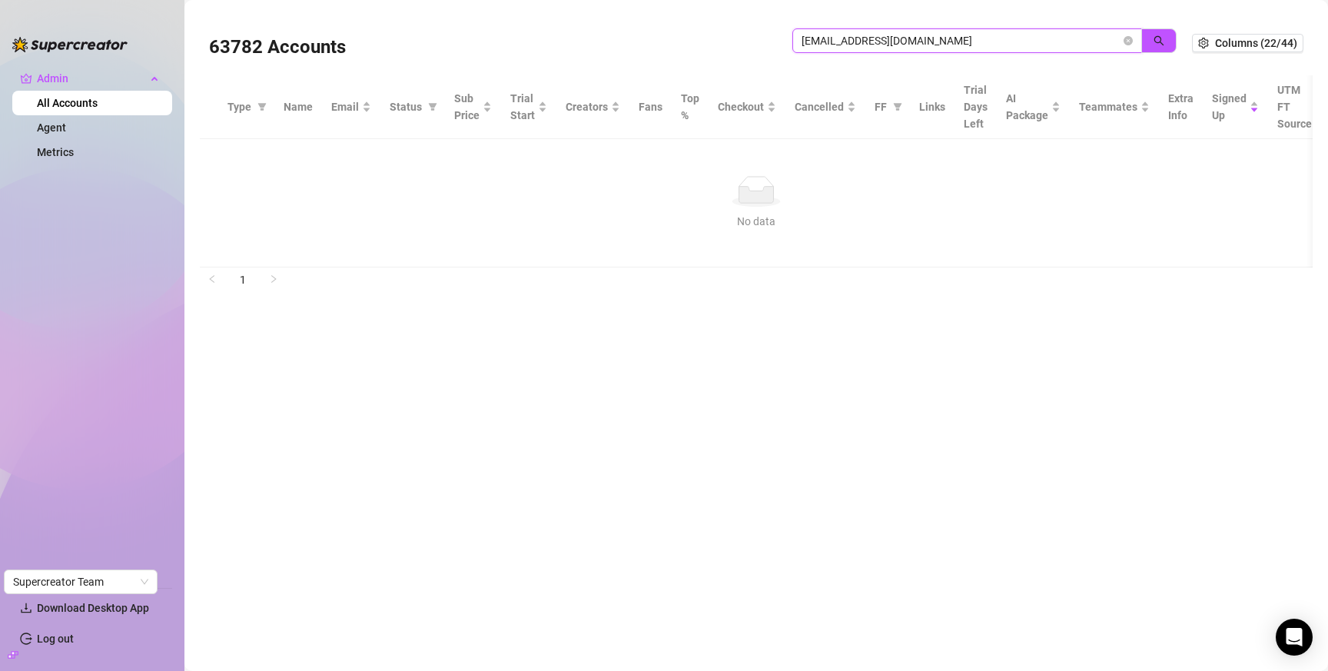
click at [906, 37] on input "dandaniel@gmail.com" at bounding box center [961, 40] width 319 height 17
paste input "xxkissmekittyxx"
click at [1152, 38] on button "button" at bounding box center [1159, 40] width 35 height 25
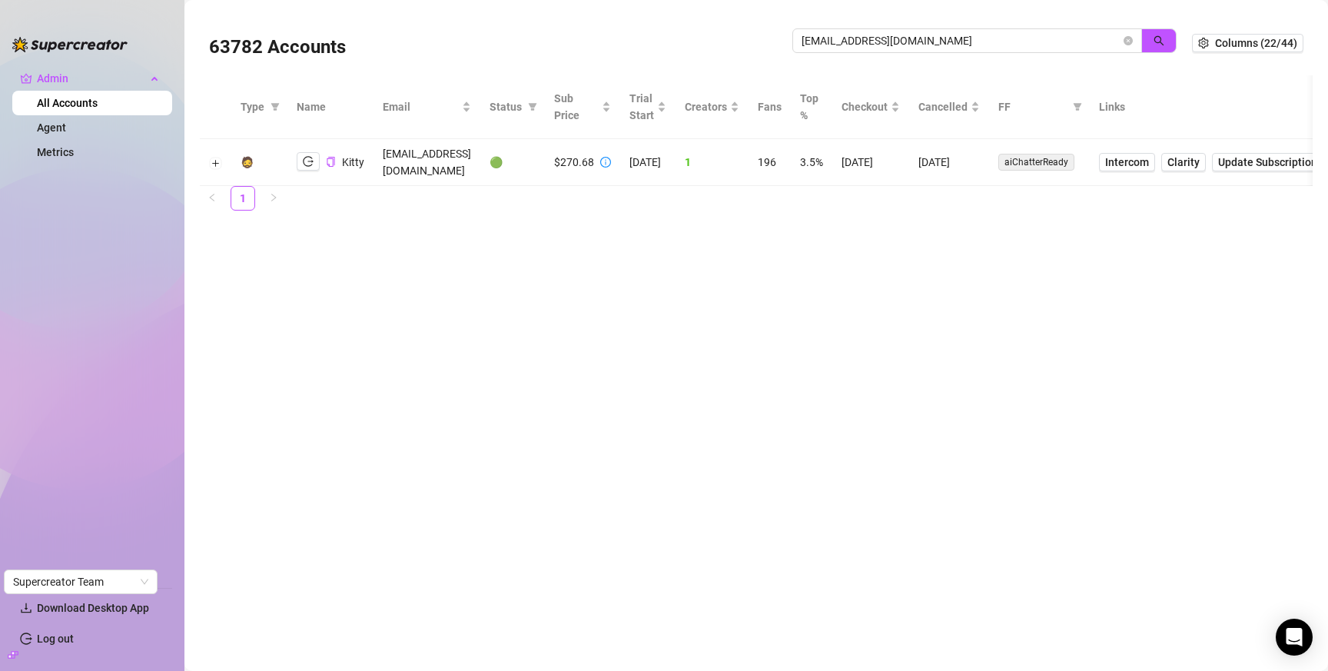
click at [909, 155] on td "7/30/2024" at bounding box center [871, 162] width 77 height 47
click at [909, 156] on td "7/30/2024" at bounding box center [871, 162] width 77 height 47
click at [909, 155] on td "7/30/2024" at bounding box center [871, 162] width 77 height 47
click at [1059, 41] on input "xxkissmekittyxx@gmail.com" at bounding box center [961, 40] width 319 height 17
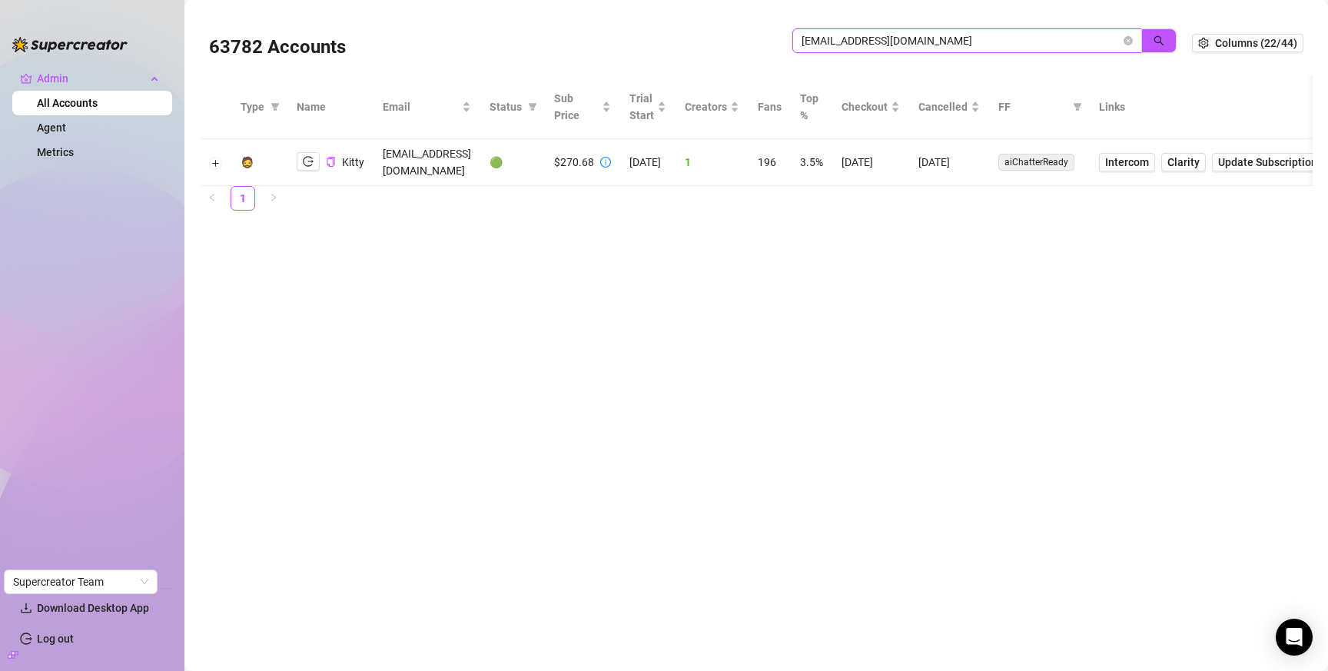
click at [1059, 41] on input "xxkissmekittyxx@gmail.com" at bounding box center [961, 40] width 319 height 17
paste input "therogueevans"
click at [1155, 38] on icon "search" at bounding box center [1160, 41] width 10 height 10
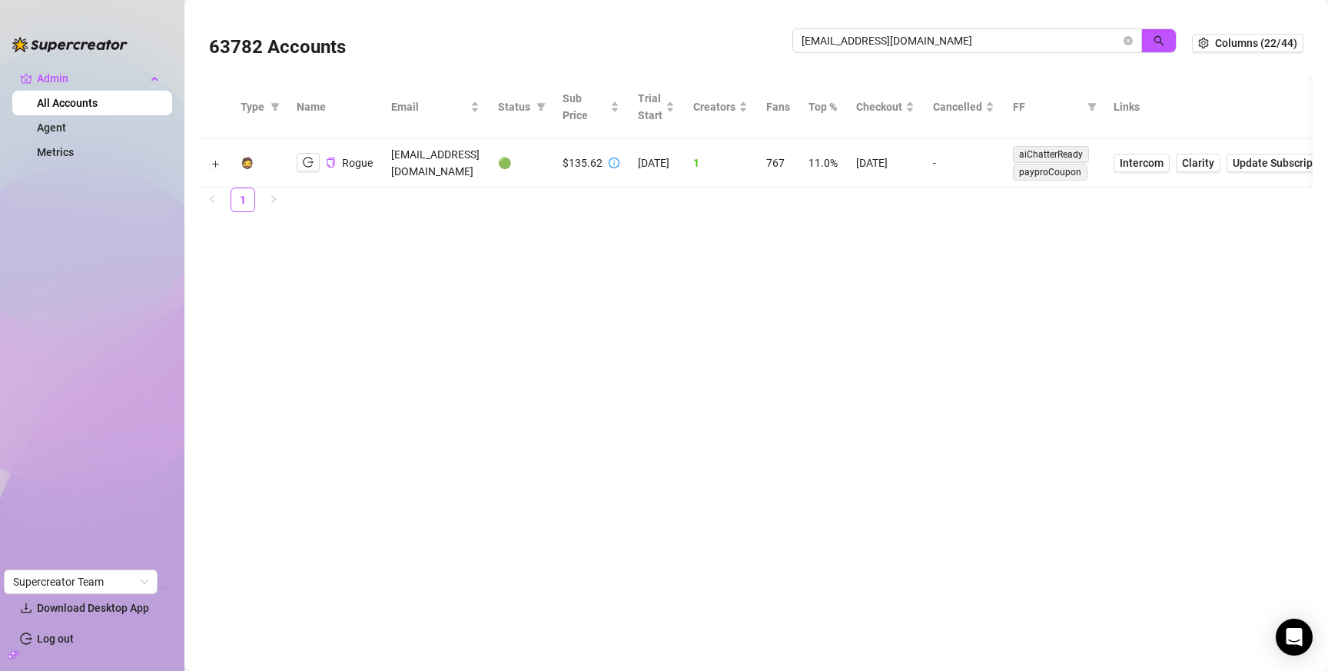
click at [924, 158] on td "7/21/2025" at bounding box center [885, 163] width 77 height 48
copy td "7/21/2025"
click at [1013, 40] on input "therogueevans@gmail.com" at bounding box center [961, 40] width 319 height 17
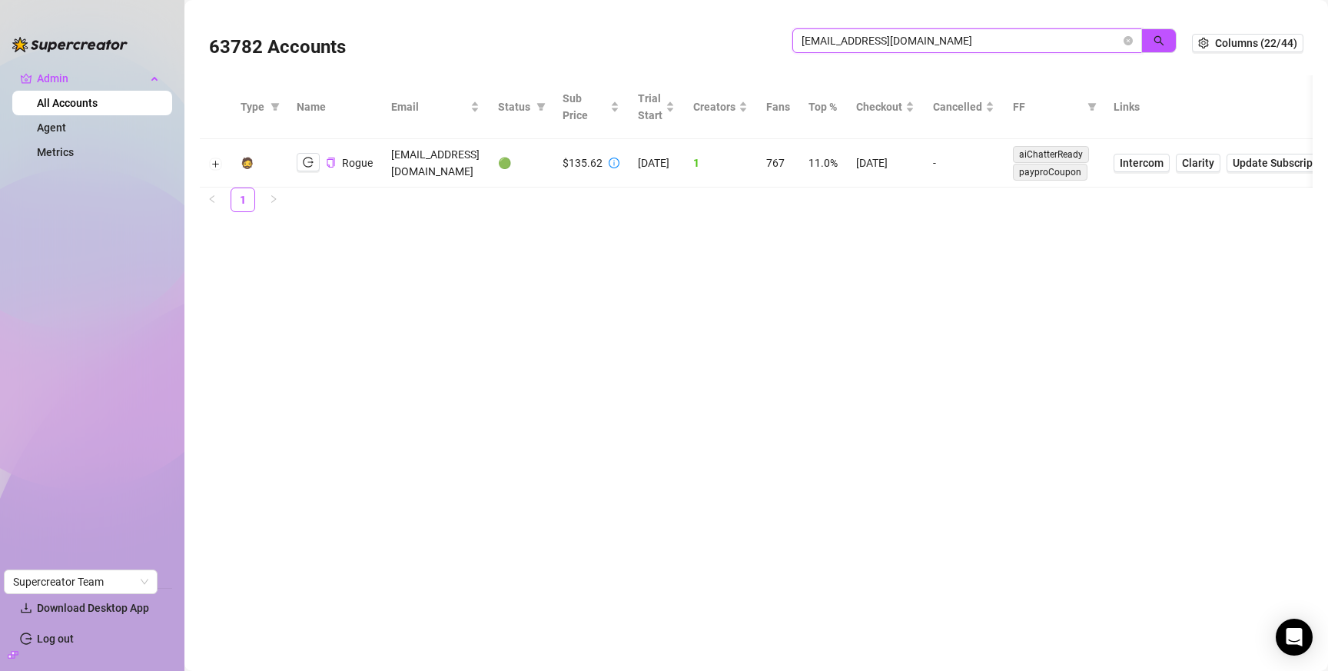
click at [1013, 40] on input "therogueevans@gmail.com" at bounding box center [961, 40] width 319 height 17
drag, startPoint x: 1013, startPoint y: 40, endPoint x: 1032, endPoint y: 42, distance: 19.4
click at [1013, 41] on input "therogueevans@gmail.com" at bounding box center [961, 40] width 319 height 17
paste input "savinwhatin415"
click at [1152, 42] on button "button" at bounding box center [1159, 40] width 35 height 25
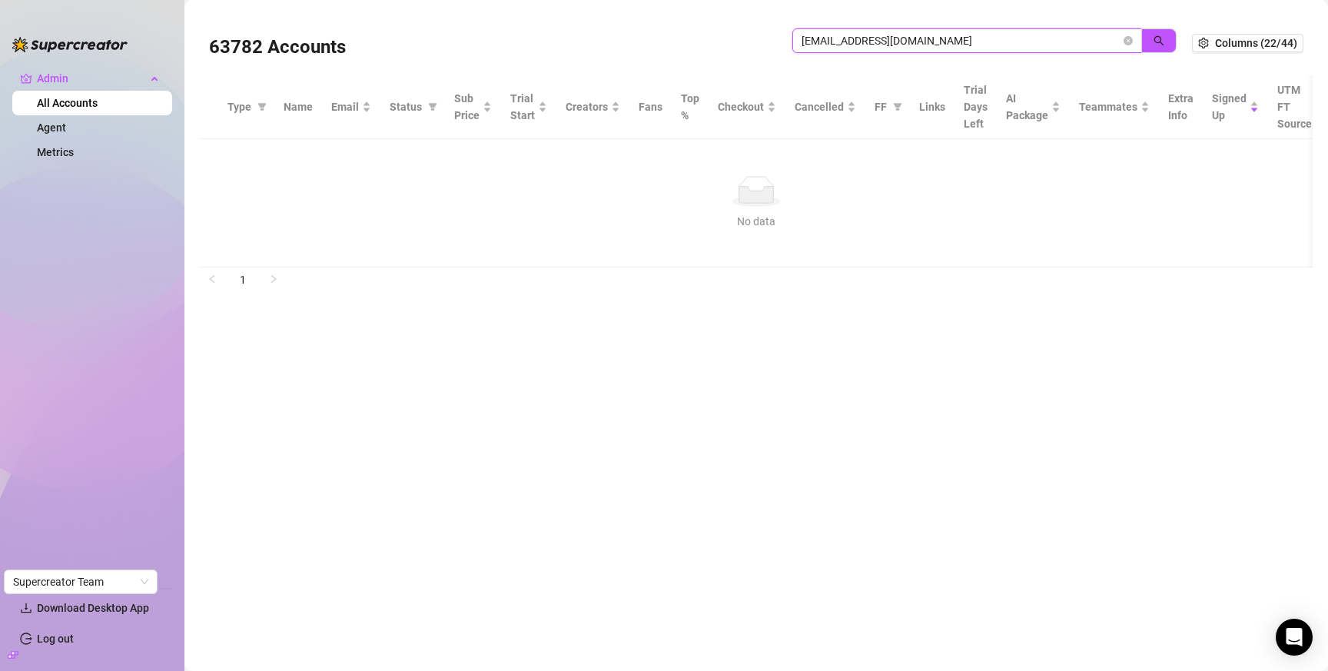
click at [904, 36] on input "savinwhatin415@gmail.com" at bounding box center [961, 40] width 319 height 17
paste input "mohanmv1711"
click at [1159, 36] on icon "search" at bounding box center [1160, 41] width 10 height 10
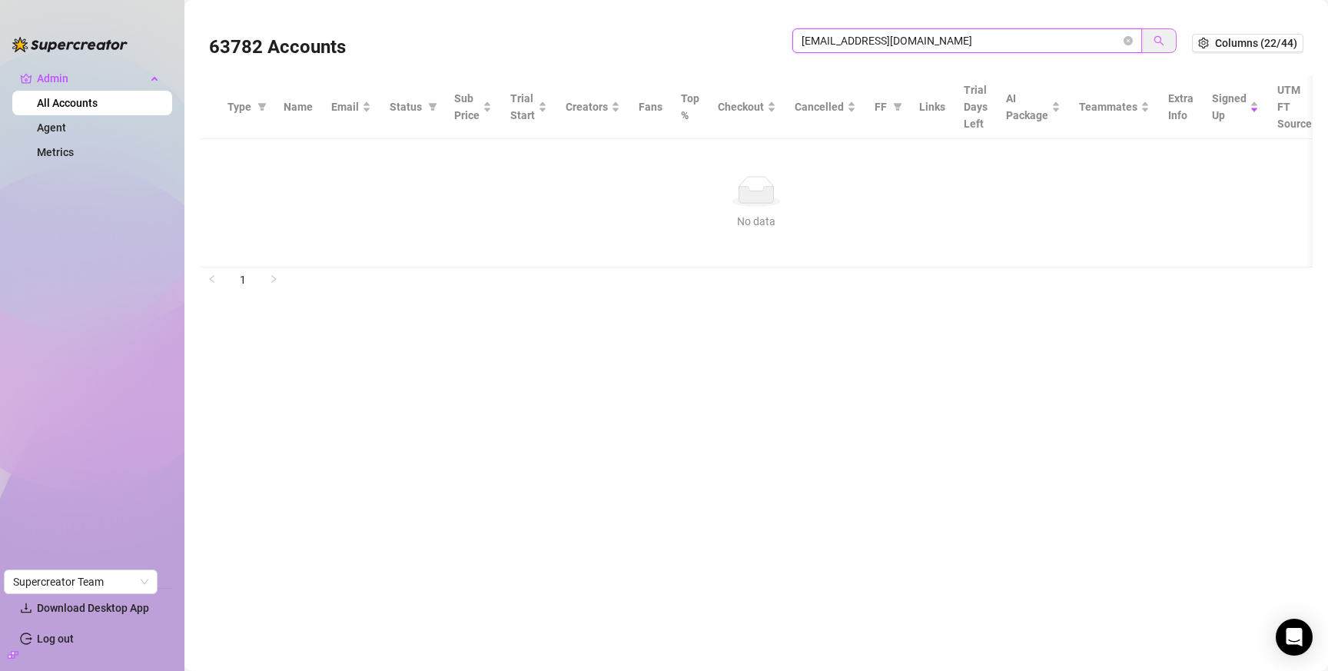
click at [1159, 36] on icon "search" at bounding box center [1160, 41] width 10 height 10
click at [891, 42] on input "mohanmv1711@gmail.com" at bounding box center [961, 40] width 319 height 17
click at [890, 42] on input "mohanmv1711@gmail.com" at bounding box center [961, 40] width 319 height 17
click at [927, 45] on input "mohanmv1711@gmail.com" at bounding box center [961, 40] width 319 height 17
click at [903, 43] on input "mohanmv1711@gmail.com" at bounding box center [961, 40] width 319 height 17
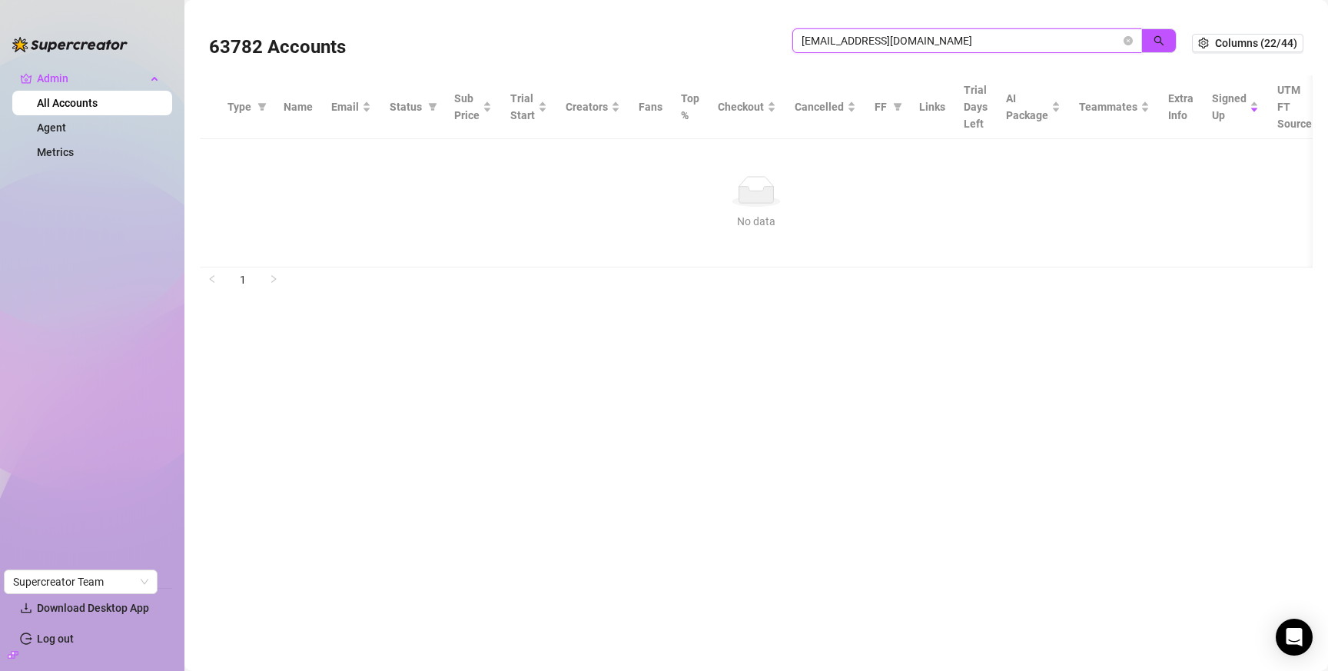
click at [903, 43] on input "mohanmv1711@gmail.com" at bounding box center [961, 40] width 319 height 17
click at [992, 45] on input "mohanmv1711@gmail.com" at bounding box center [961, 40] width 319 height 17
click at [991, 46] on input "mohanmv1711@gmail.com" at bounding box center [961, 40] width 319 height 17
click at [813, 43] on input "mohanmv1711@gmail.com" at bounding box center [961, 40] width 319 height 17
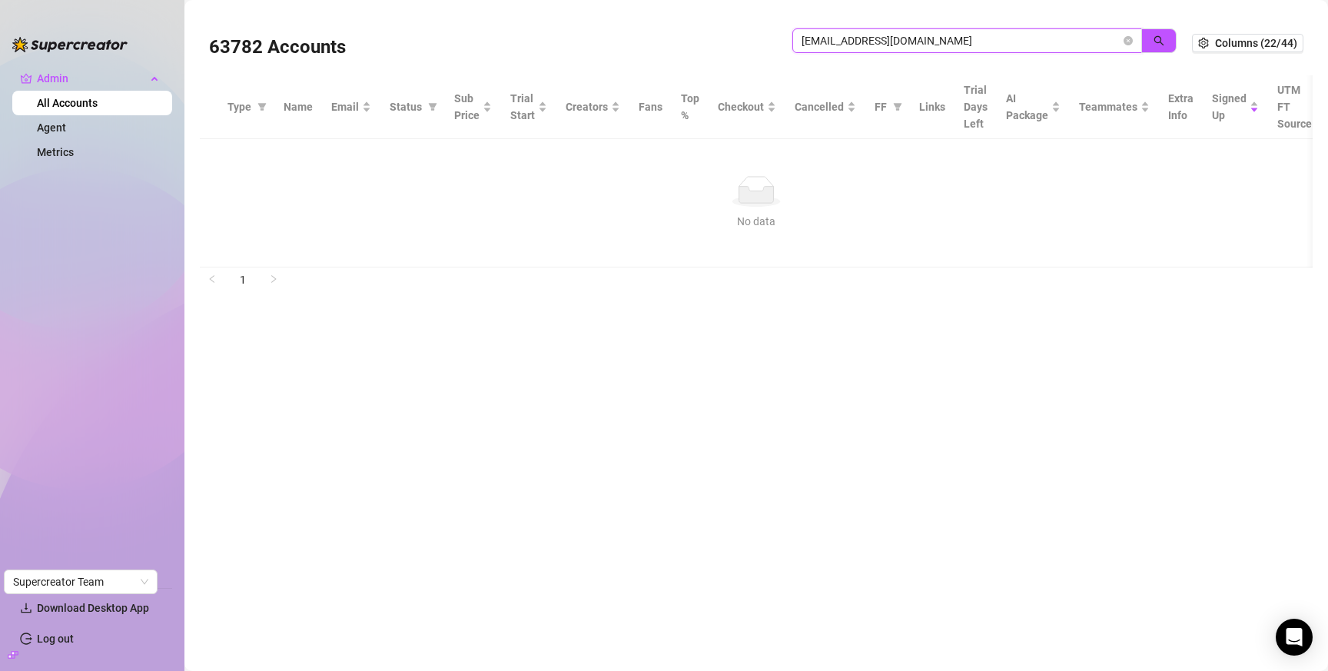
click at [859, 43] on input "mohanmv1711@gmail.com" at bounding box center [961, 40] width 319 height 17
click at [656, 43] on div "63782 Accounts mohanmv1711@gmail.com" at bounding box center [700, 43] width 983 height 52
click at [819, 38] on input "mohanmv1711@gmail.com" at bounding box center [961, 40] width 319 height 17
click at [818, 38] on input "mohanmv1711@gmail.com" at bounding box center [961, 40] width 319 height 17
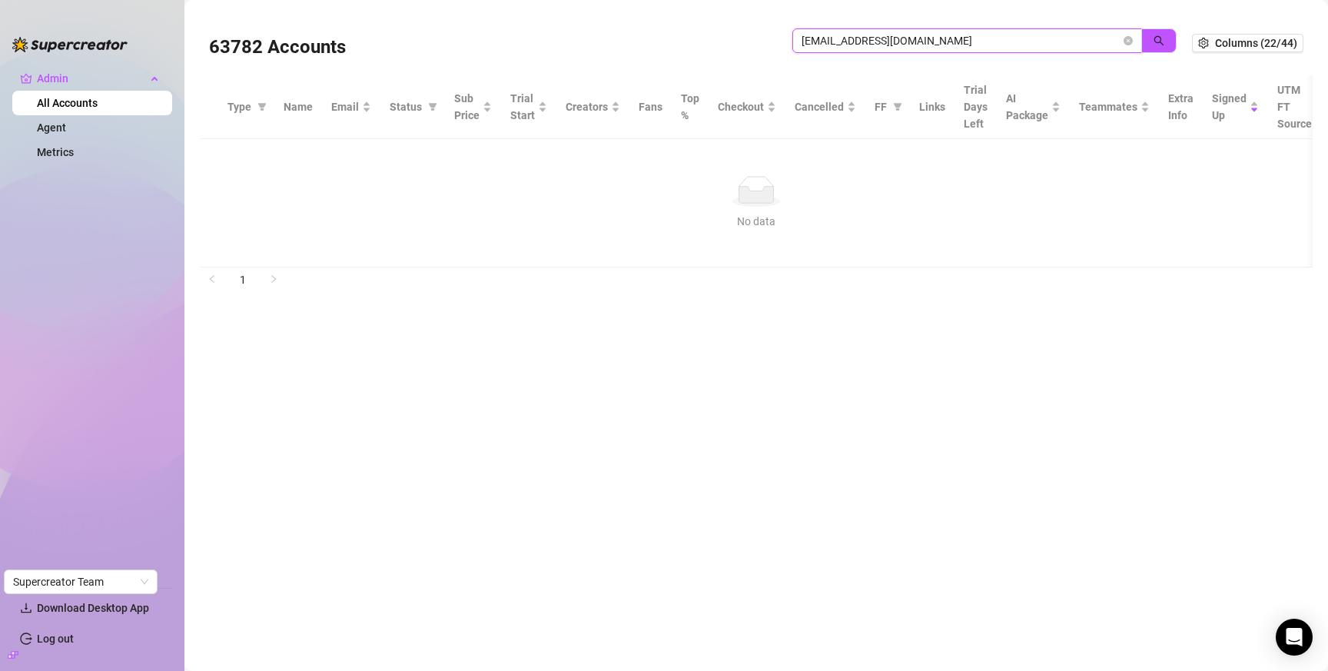
click at [908, 39] on input "mohanmv1711@gmail.com" at bounding box center [961, 40] width 319 height 17
paste input "disavvac"
click at [1160, 39] on icon "search" at bounding box center [1159, 40] width 11 height 11
click at [930, 37] on input "disavvac@gmail.com" at bounding box center [961, 40] width 319 height 17
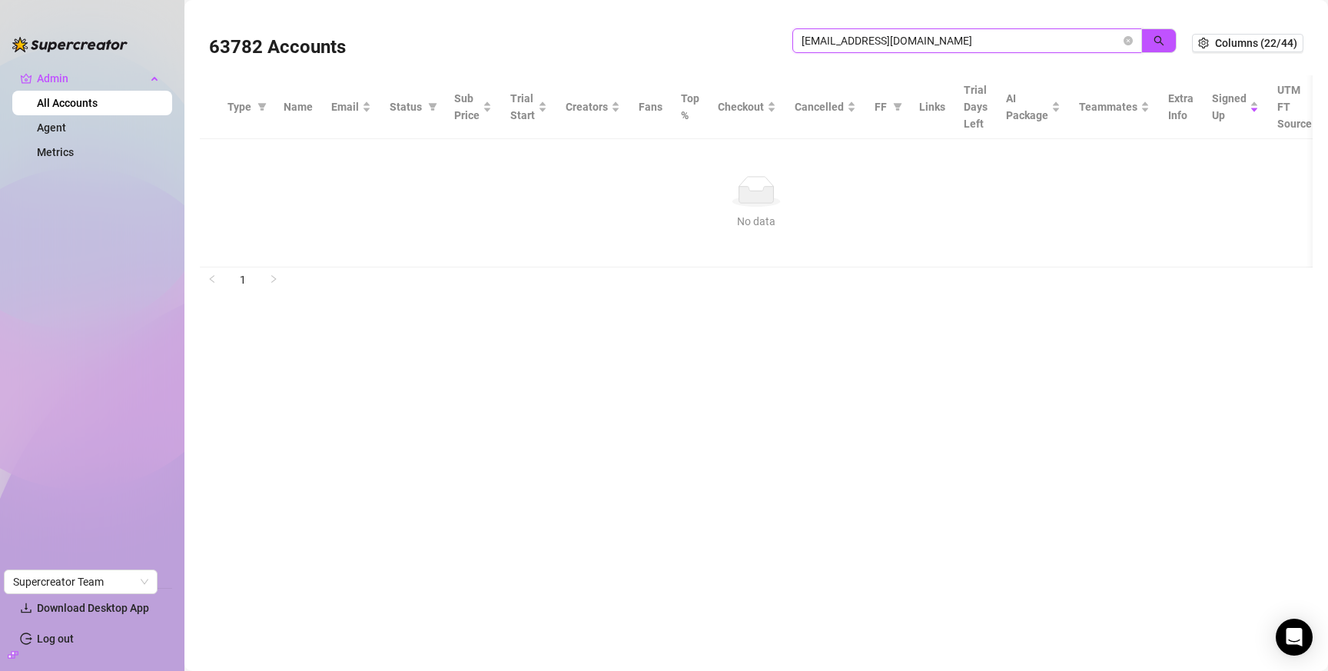
click at [930, 37] on input "disavvac@gmail.com" at bounding box center [961, 40] width 319 height 17
click at [930, 36] on input "disavvac@gmail.com" at bounding box center [961, 40] width 319 height 17
click at [930, 37] on input "disavvac@gmail.com" at bounding box center [961, 40] width 319 height 17
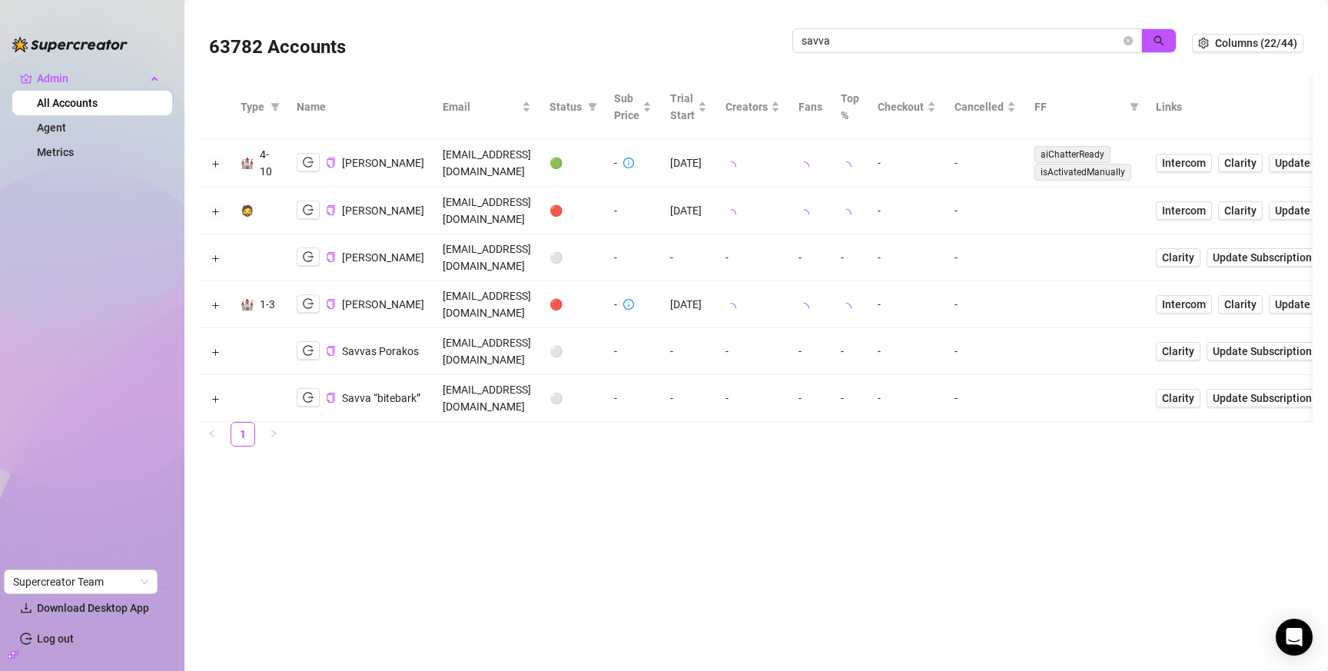
click at [520, 162] on td "enquiries@odysseymangmentgroup.com" at bounding box center [487, 163] width 107 height 48
click at [511, 163] on td "enquiries@odysseymangmentgroup.com" at bounding box center [487, 163] width 107 height 48
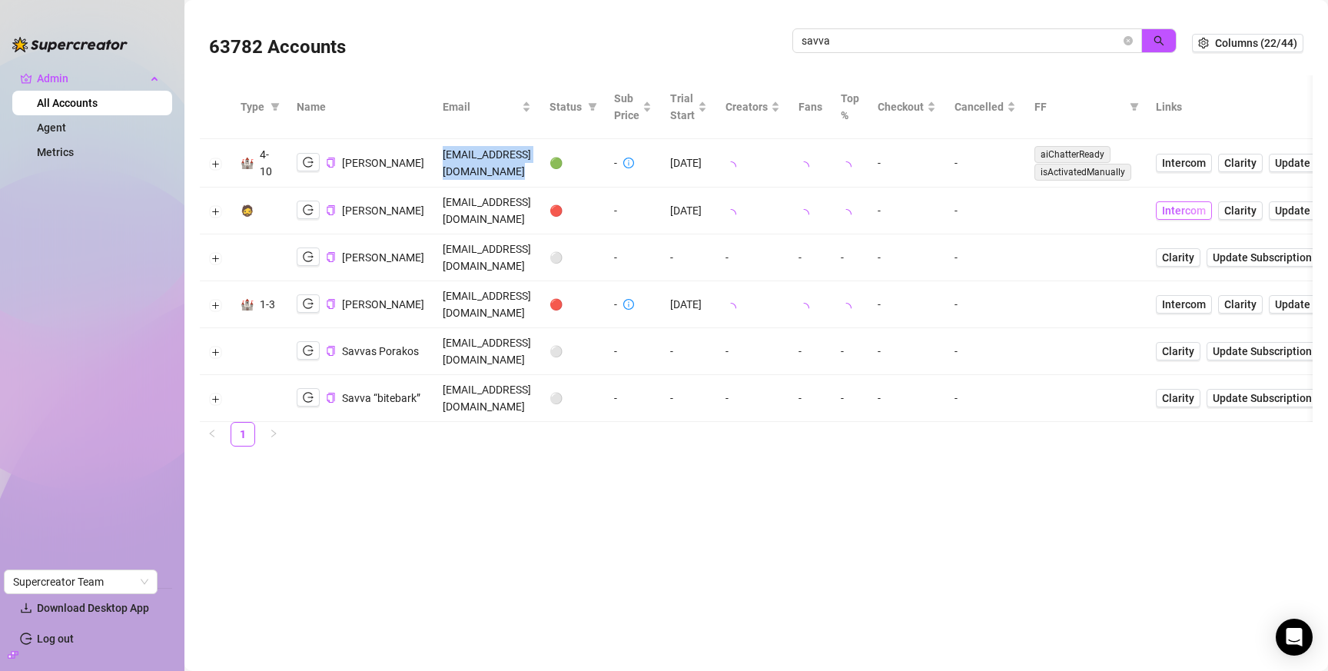
copy td "enquiries@odysseymangmentgroup.com"
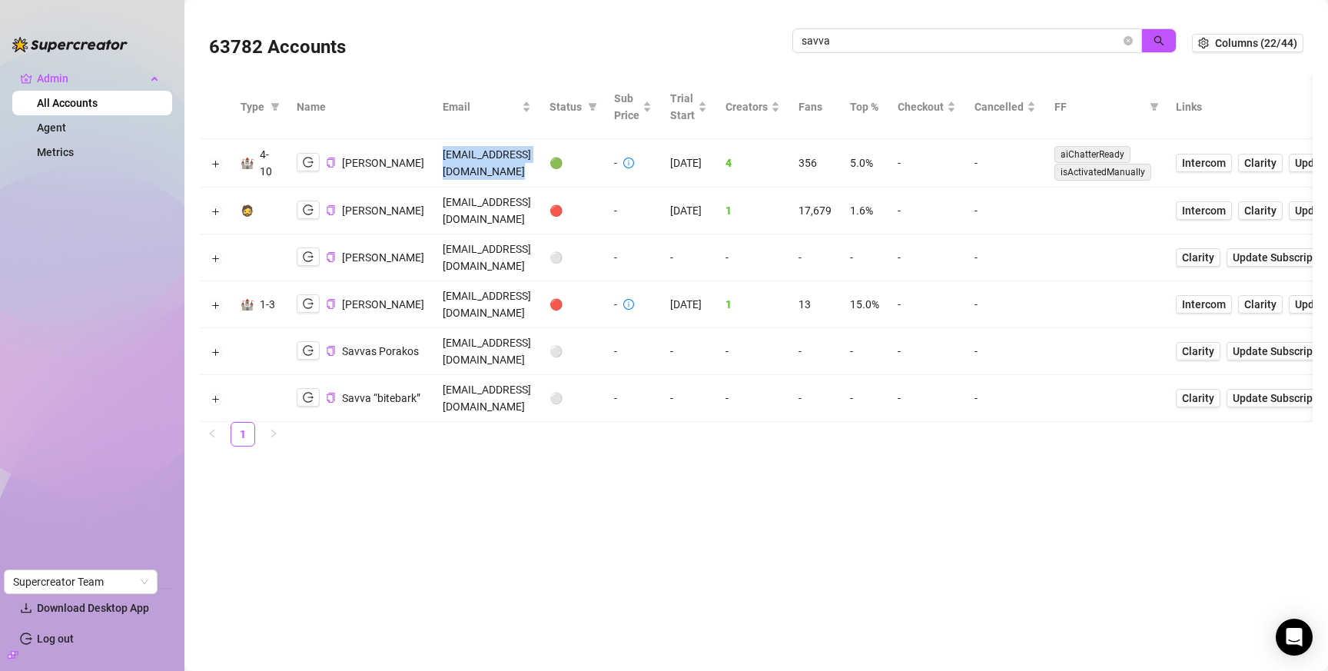
click at [716, 161] on td "8/1/2025" at bounding box center [688, 163] width 55 height 48
copy td "8/1/2025"
click at [912, 41] on input "savva" at bounding box center [961, 40] width 319 height 17
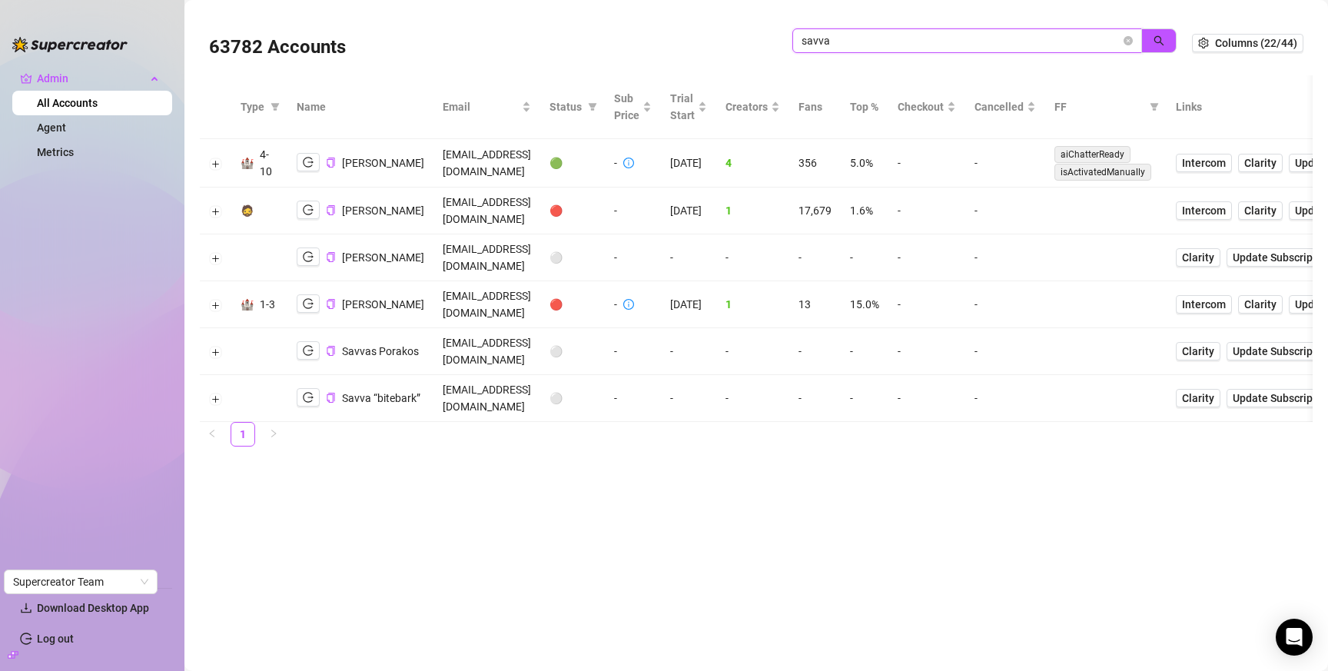
click at [912, 41] on input "savva" at bounding box center [961, 40] width 319 height 17
paste input "contact@divinacasas.com"
click at [1156, 43] on icon "search" at bounding box center [1159, 40] width 11 height 11
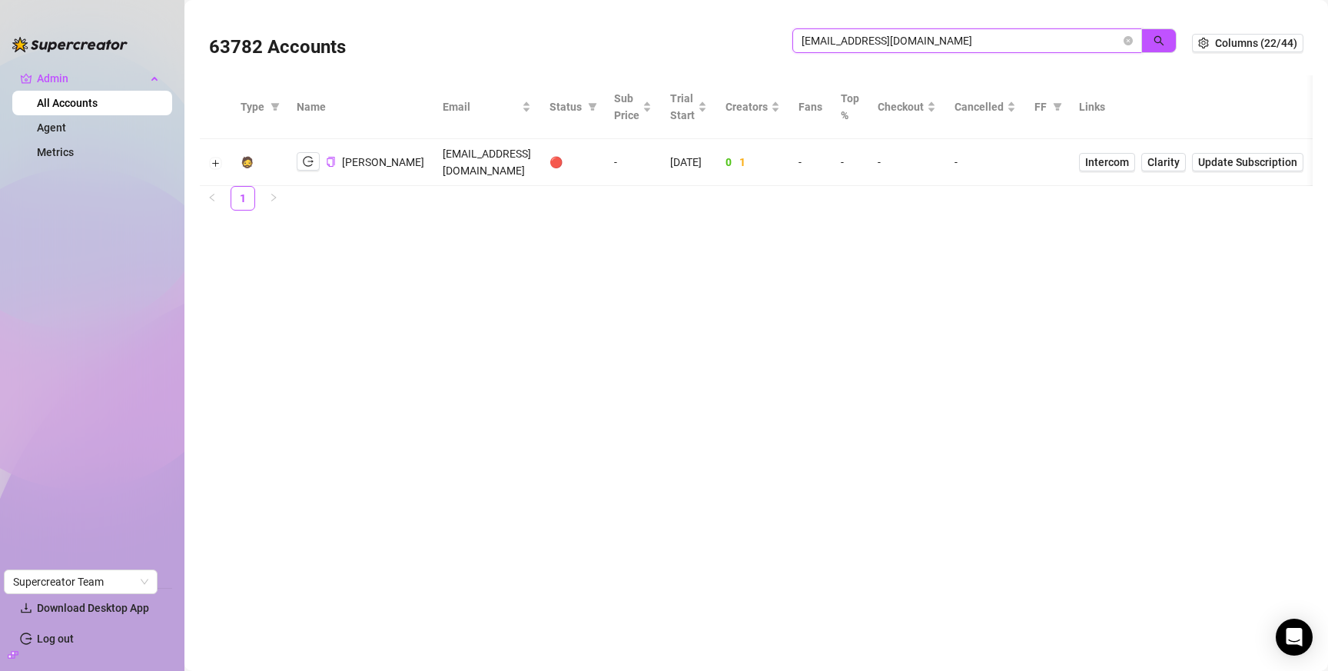
click at [1020, 39] on input "contact@divinacasas.com" at bounding box center [961, 40] width 319 height 17
paste input "suwekshashakya@gmail"
drag, startPoint x: 1143, startPoint y: 42, endPoint x: 1200, endPoint y: 104, distance: 84.3
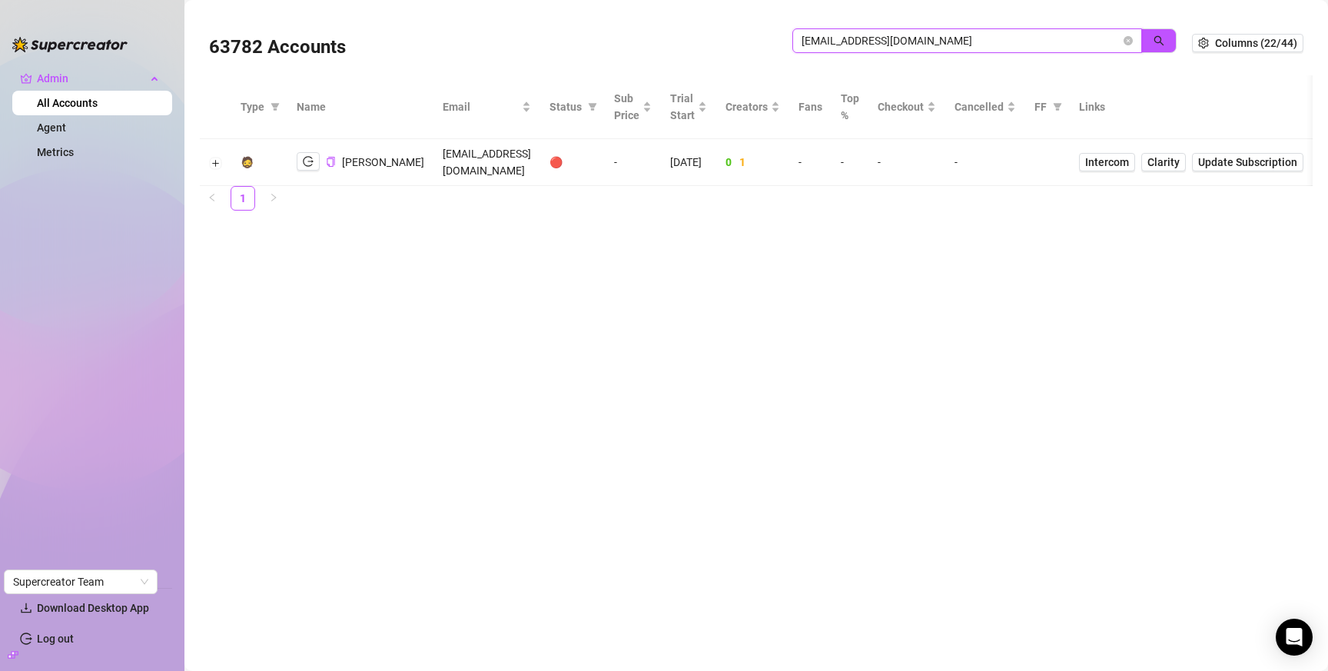
click at [1143, 42] on button "button" at bounding box center [1159, 40] width 35 height 25
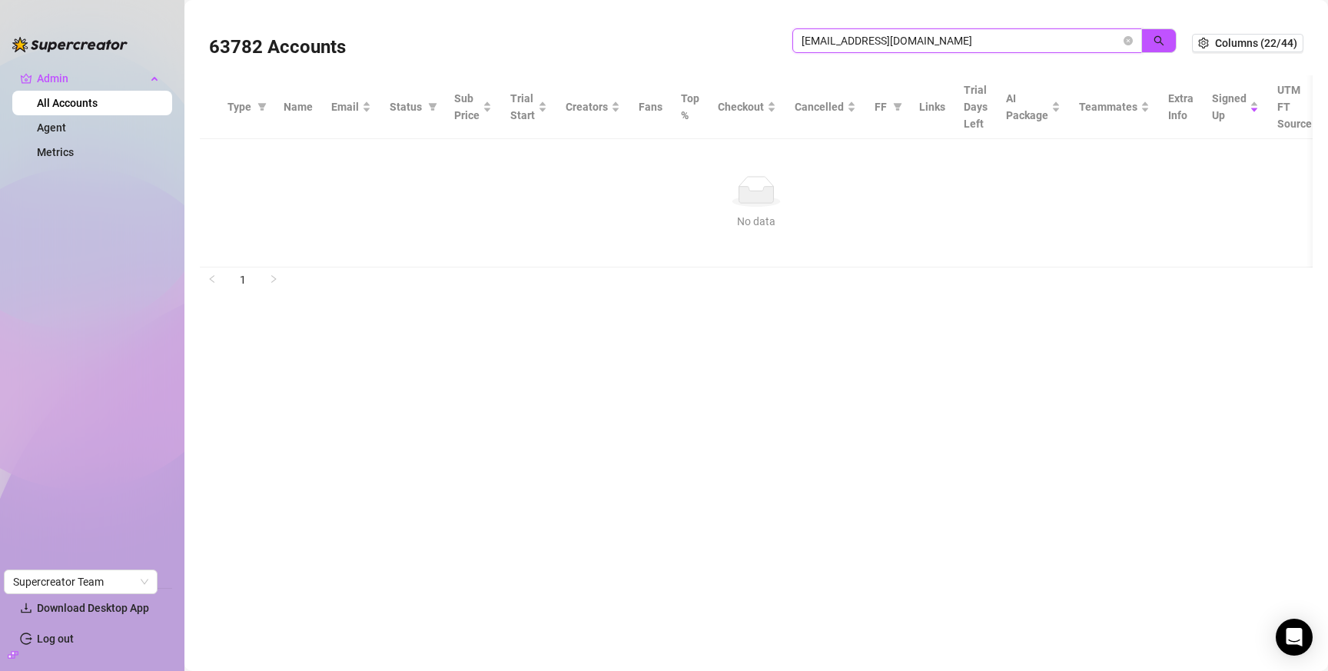
click at [1057, 35] on input "suwekshashakya@gmail.com" at bounding box center [961, 40] width 319 height 17
paste input "ofibalenci"
click at [1159, 40] on icon "search" at bounding box center [1159, 40] width 11 height 11
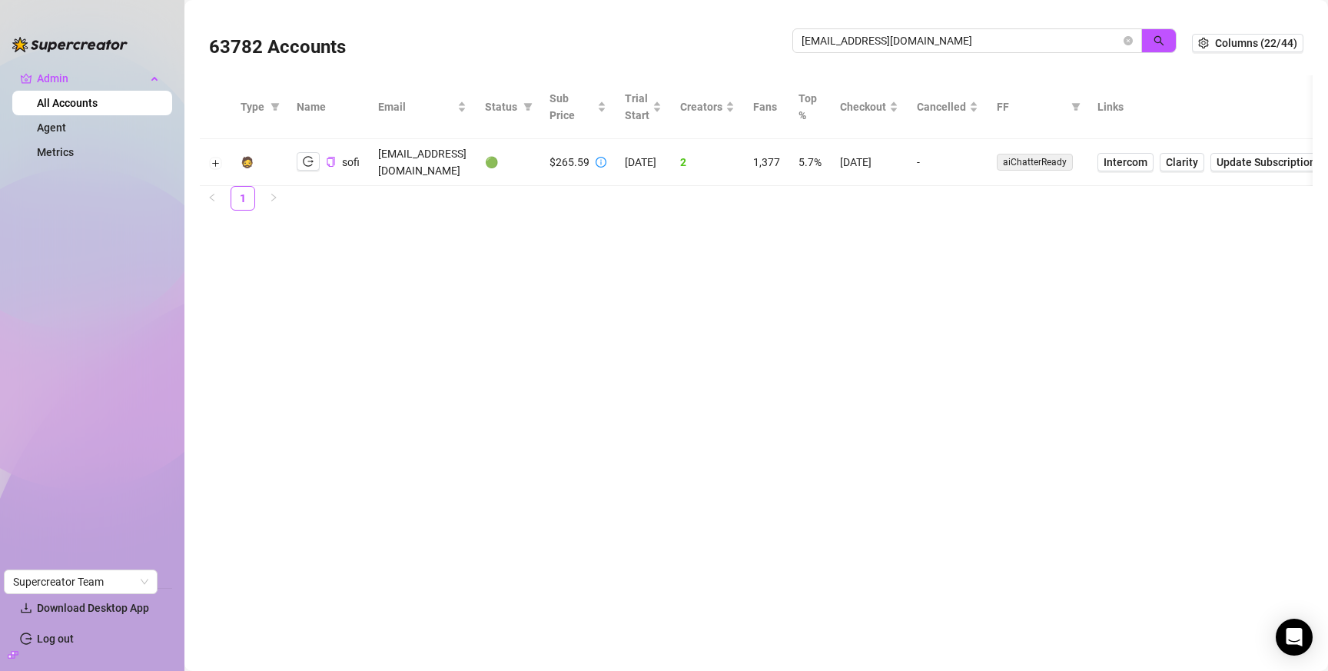
click at [888, 154] on td "7/28/2025" at bounding box center [869, 162] width 77 height 47
copy td "7/28/2025"
click at [854, 47] on input "sofibalenci@gmail.com" at bounding box center [961, 40] width 319 height 17
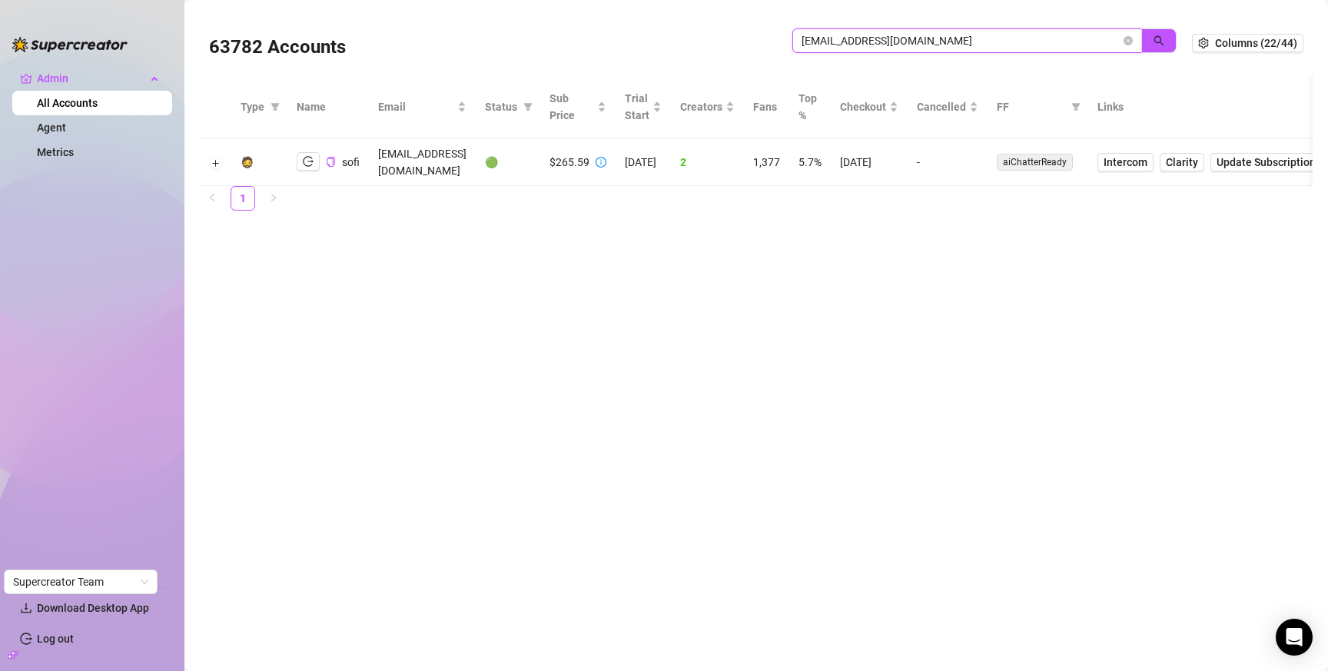
click at [854, 47] on input "sofibalenci@gmail.com" at bounding box center [961, 40] width 319 height 17
paste input "butleraramis6"
click at [1164, 43] on icon "search" at bounding box center [1159, 40] width 11 height 11
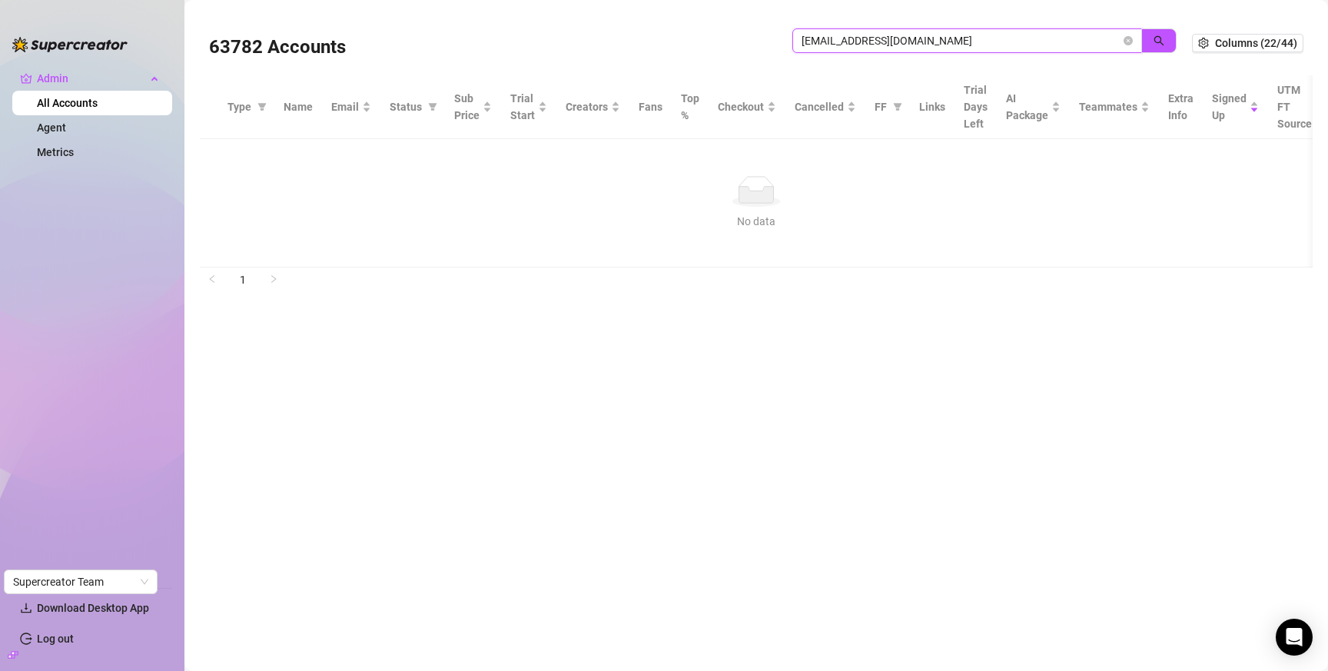
click at [1028, 38] on input "butleraramis6@gmail.com" at bounding box center [961, 40] width 319 height 17
paste input "magiarosavideos"
click at [1149, 40] on button "button" at bounding box center [1159, 40] width 35 height 25
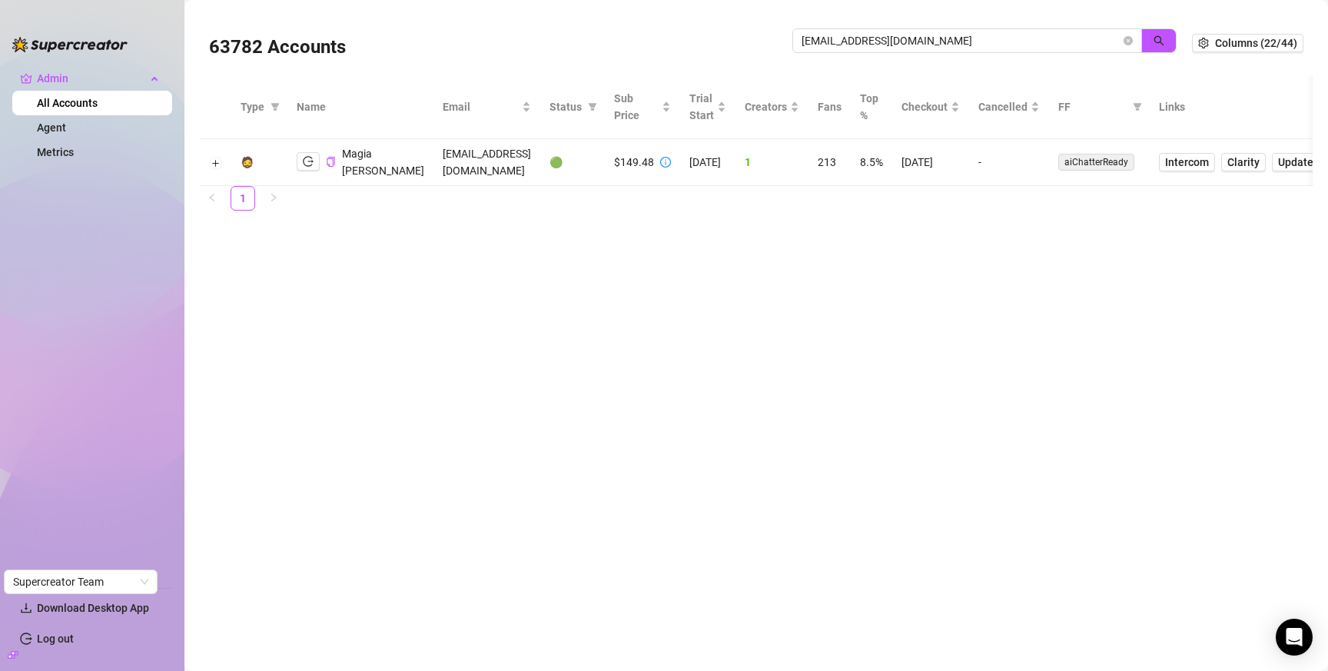
click at [941, 158] on td "6/16/2025" at bounding box center [931, 162] width 77 height 47
copy td "6/16/2025"
click at [947, 37] on input "magiarosavideos@gmail.com" at bounding box center [961, 40] width 319 height 17
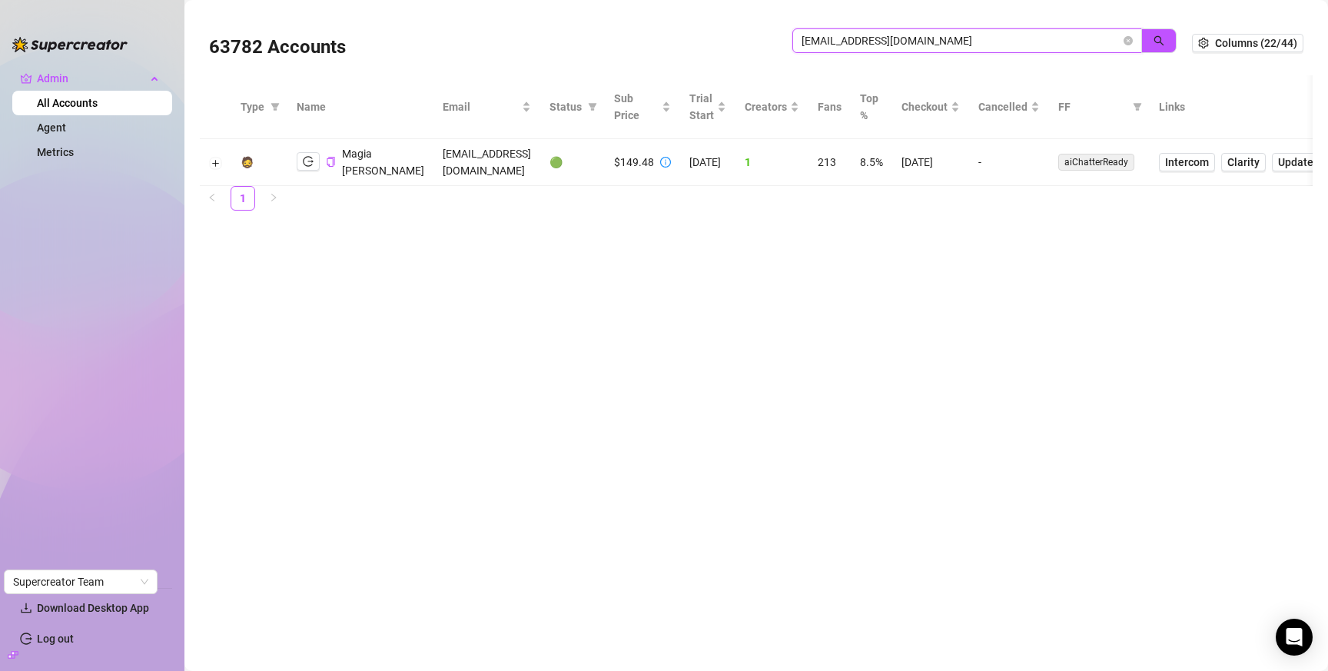
click at [947, 37] on input "magiarosavideos@gmail.com" at bounding box center [961, 40] width 319 height 17
paste input "sedlexinc"
click at [1157, 36] on icon "search" at bounding box center [1159, 40] width 11 height 11
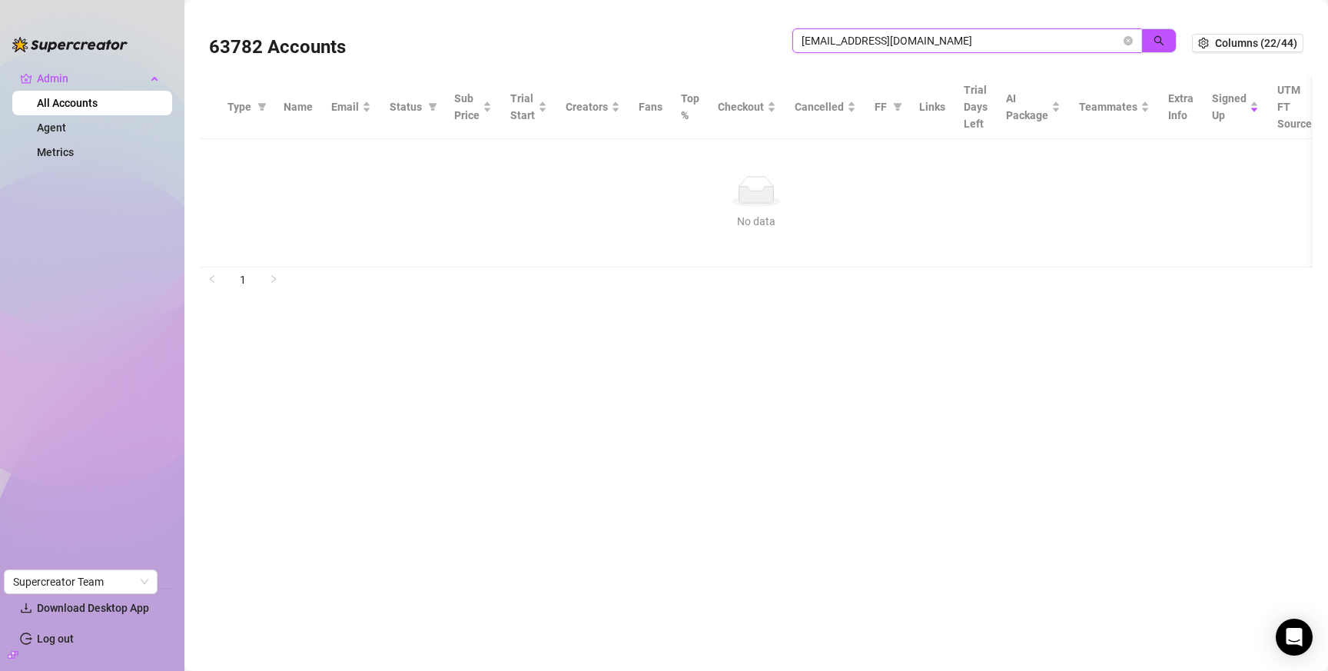
click at [889, 39] on input "sedlexinc@gmail.com" at bounding box center [961, 40] width 319 height 17
paste input "louiesomerville98"
click at [1156, 39] on icon "search" at bounding box center [1159, 40] width 11 height 11
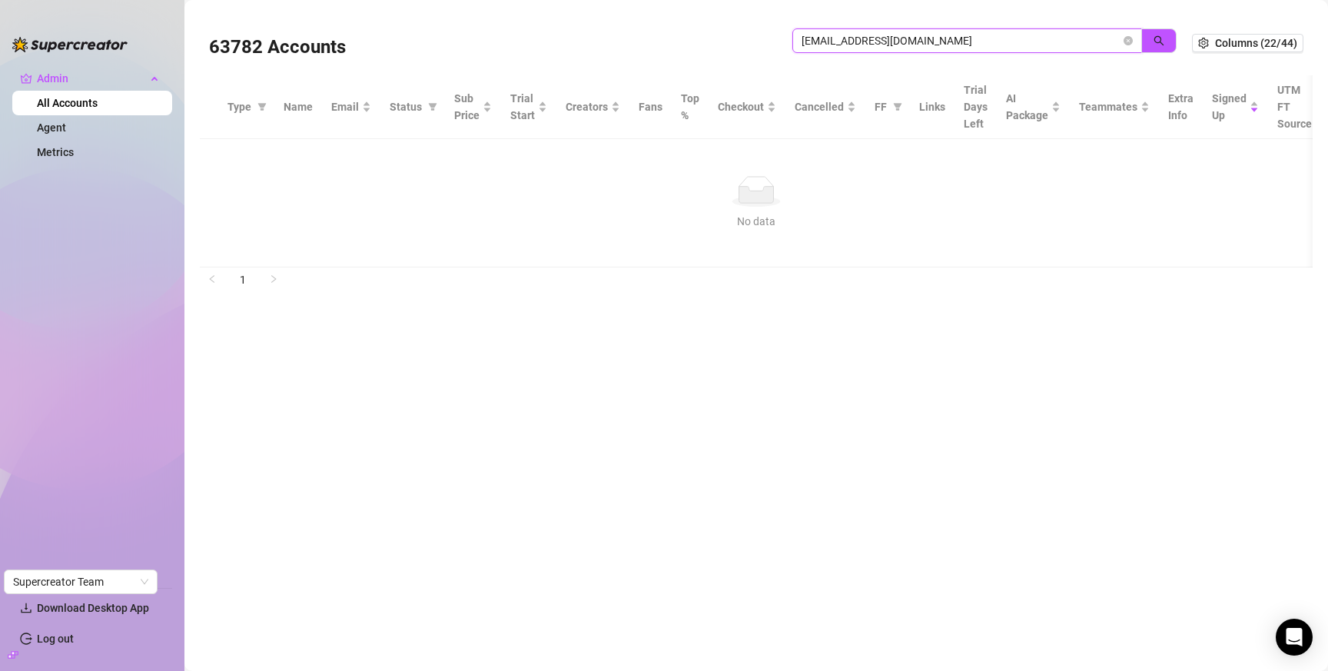
click at [1033, 42] on input "louiesomerville98@gmail.com" at bounding box center [961, 40] width 319 height 17
paste input "spicygalscollective"
drag, startPoint x: 1149, startPoint y: 37, endPoint x: 1275, endPoint y: 170, distance: 183.8
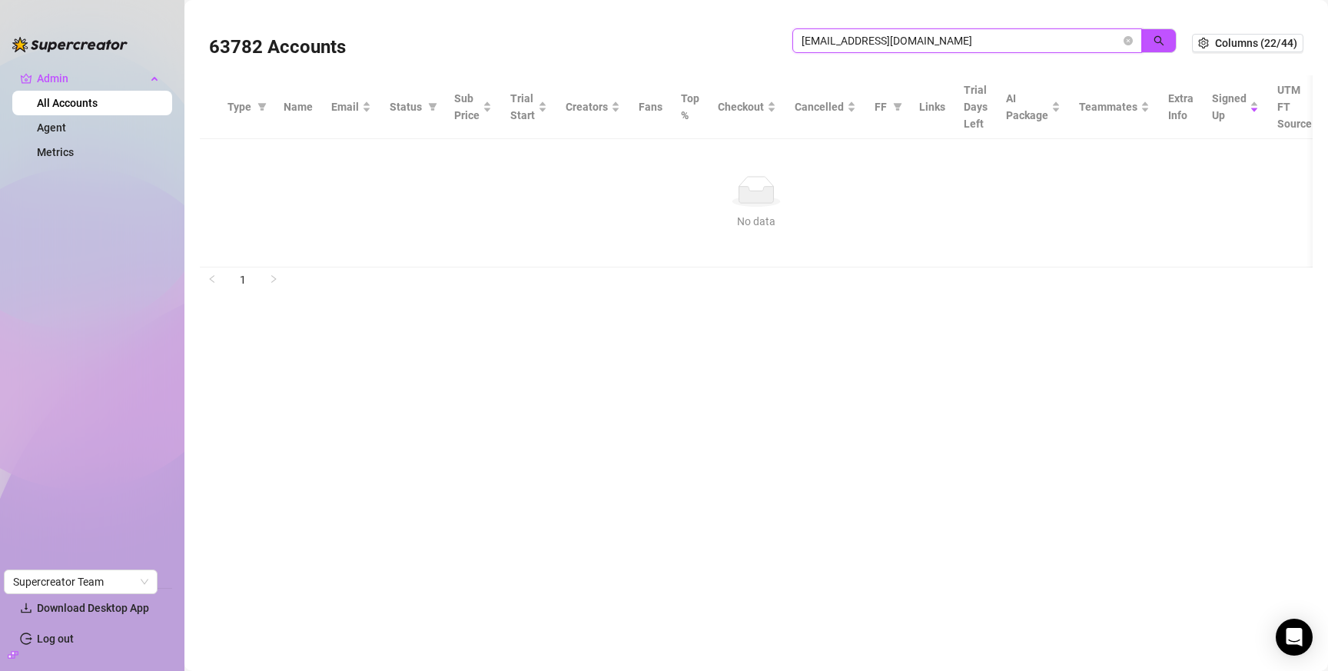
click at [1148, 37] on button "button" at bounding box center [1159, 40] width 35 height 25
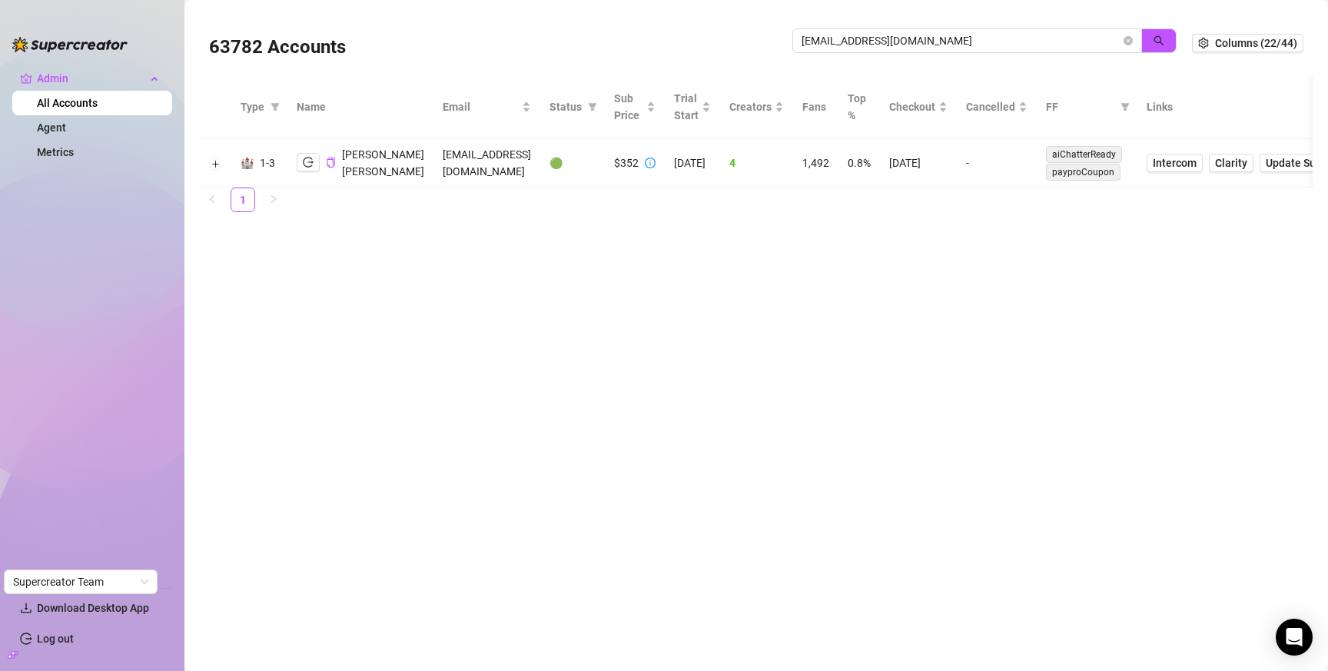
click at [952, 159] on td "7/9/2025" at bounding box center [918, 163] width 77 height 48
copy td "7/9/2025"
click at [972, 44] on input "spicygalscollective@gmail.com" at bounding box center [961, 40] width 319 height 17
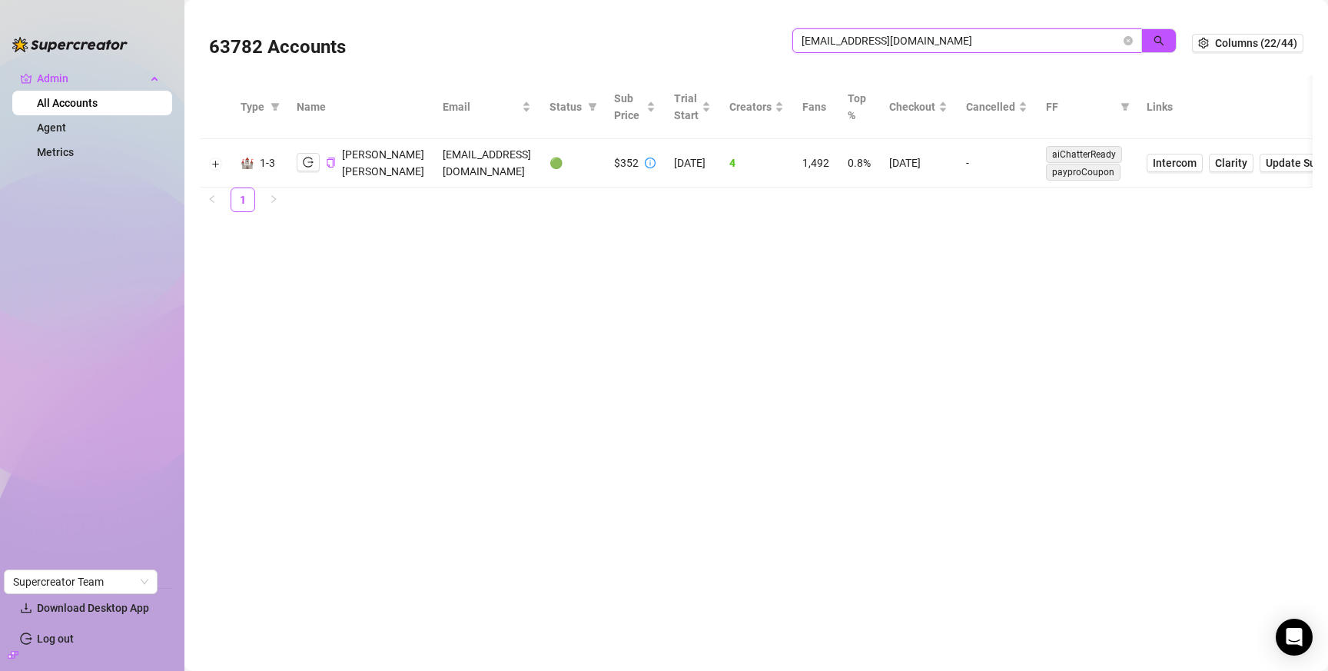
click at [972, 44] on input "spicygalscollective@gmail.com" at bounding box center [961, 40] width 319 height 17
paste input "go444andrei"
click at [1157, 42] on icon "search" at bounding box center [1160, 41] width 10 height 10
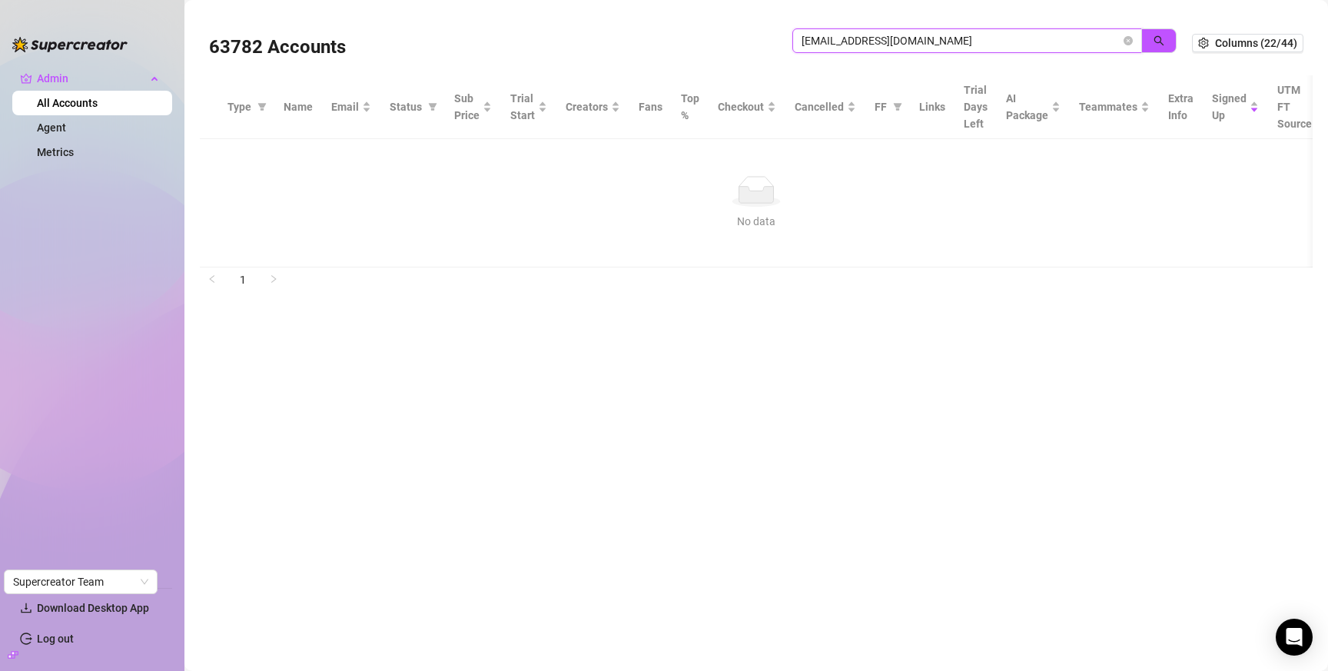
click at [1063, 43] on input "go444andrei@gmail.com" at bounding box center [961, 40] width 319 height 17
click at [1063, 44] on input "go444andrei@gmail.com" at bounding box center [961, 40] width 319 height 17
click at [1064, 44] on input "go444andrei@gmail.com" at bounding box center [961, 40] width 319 height 17
paste input "stephenoscarla"
click at [1160, 36] on icon "search" at bounding box center [1160, 41] width 10 height 10
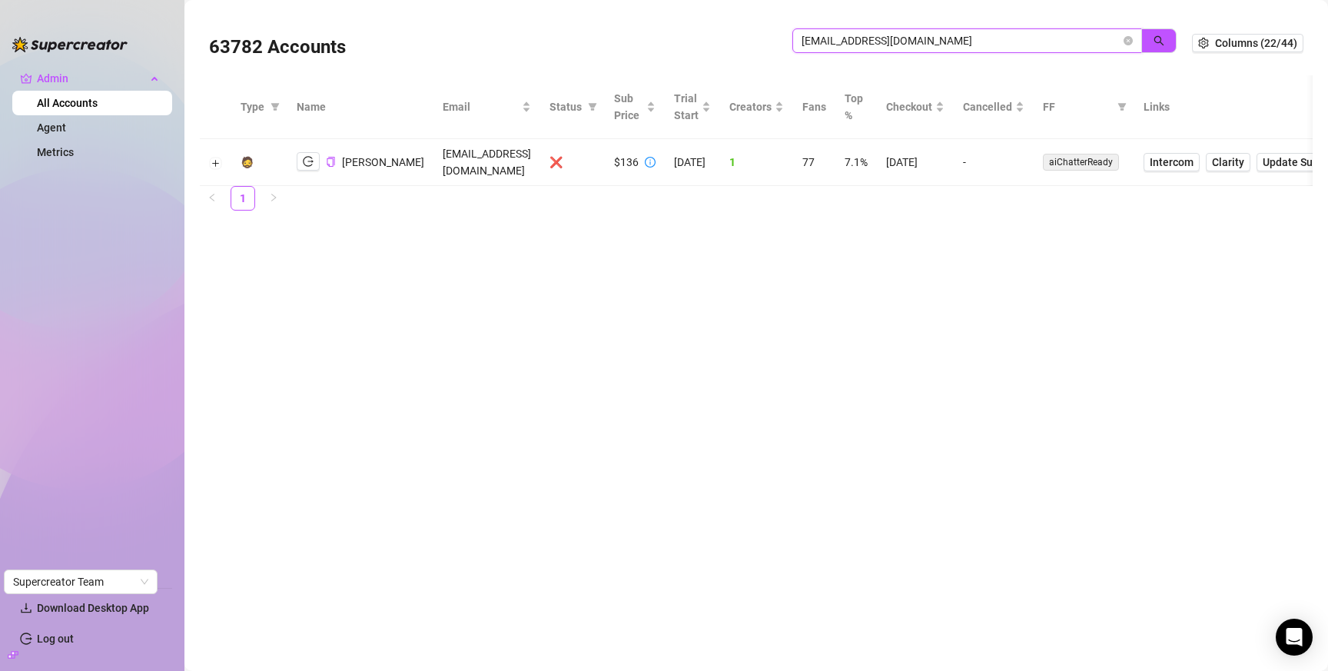
click at [1002, 40] on input "stephenoscarla@gmail.com" at bounding box center [961, 40] width 319 height 17
paste input "effra@mondialemgmt"
click at [1150, 42] on button "button" at bounding box center [1159, 40] width 35 height 25
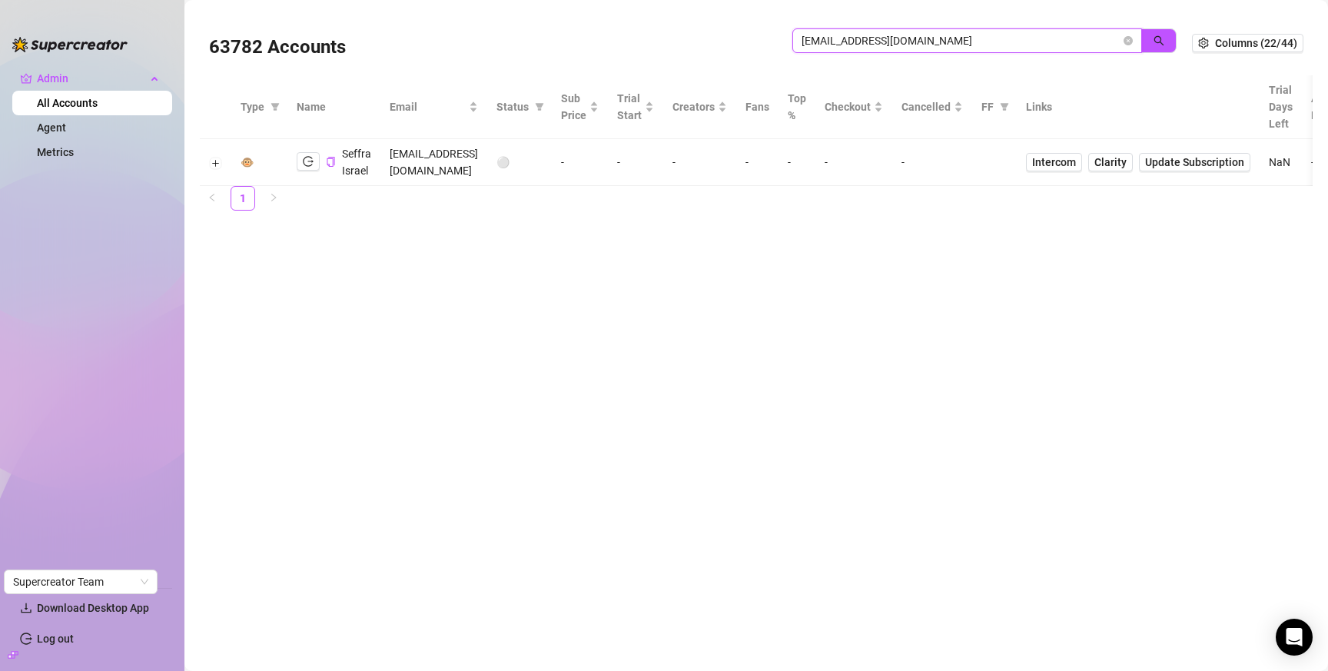
drag, startPoint x: 817, startPoint y: 39, endPoint x: 683, endPoint y: 31, distance: 134.8
click at [683, 32] on div "63782 Accounts seffra@mondialemgmt.com" at bounding box center [700, 43] width 983 height 52
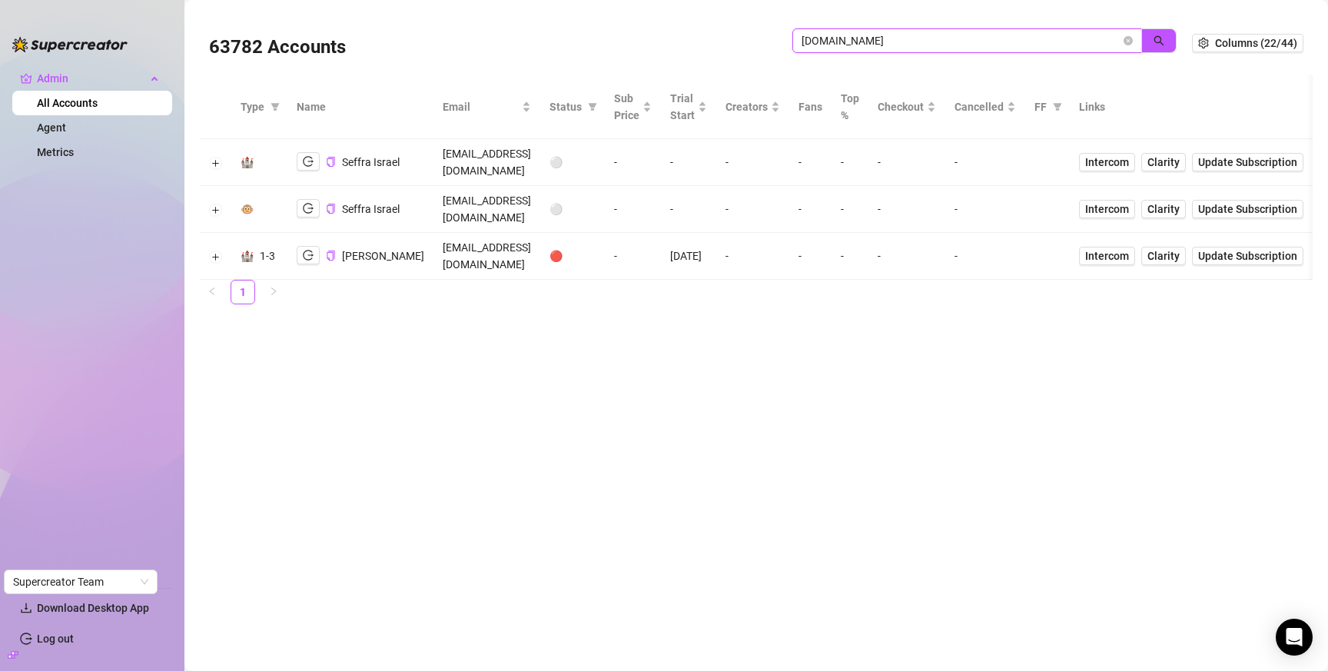
click at [956, 41] on input "mondialemgmt.com" at bounding box center [961, 40] width 319 height 17
click at [956, 40] on input "mondialemgmt.com" at bounding box center [961, 40] width 319 height 17
paste input "krystelle_lacroix@hotmail"
click at [1154, 45] on icon "search" at bounding box center [1159, 40] width 11 height 11
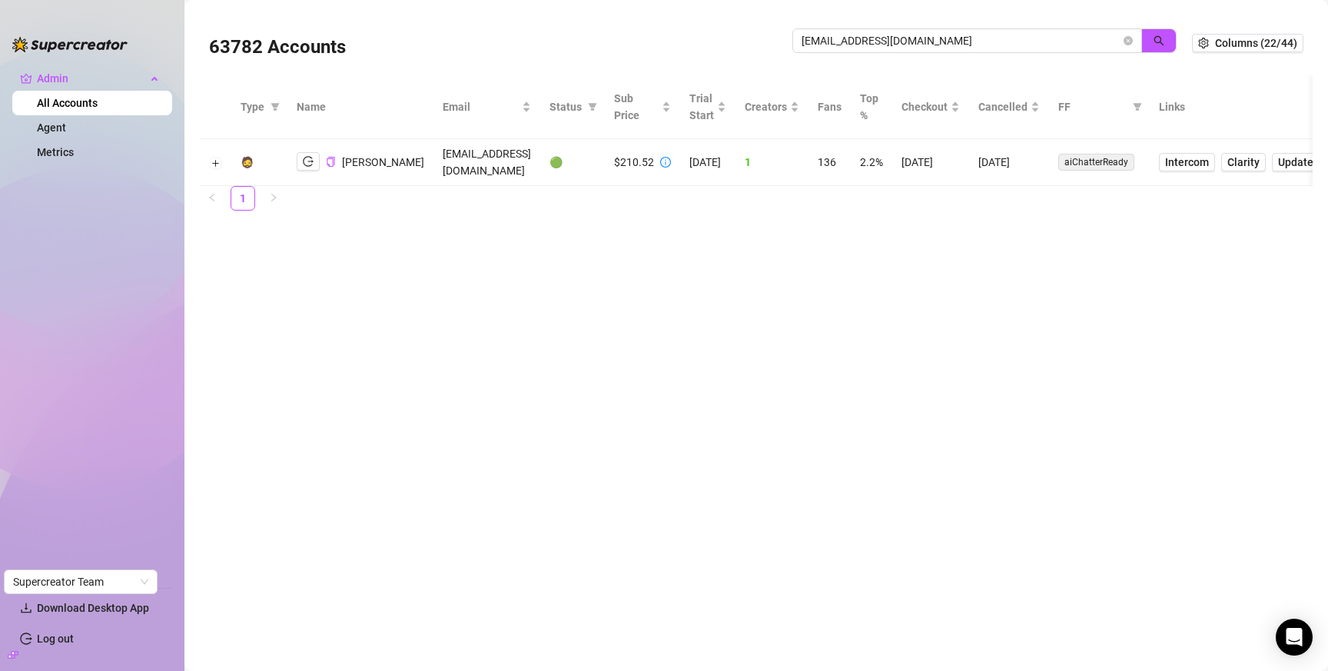
click at [949, 160] on td "7/9/2025" at bounding box center [931, 162] width 77 height 47
click at [949, 161] on td "7/9/2025" at bounding box center [931, 162] width 77 height 47
copy td "7/9/2025"
click at [880, 38] on input "krystelle_lacroix@hotmail.com" at bounding box center [961, 40] width 319 height 17
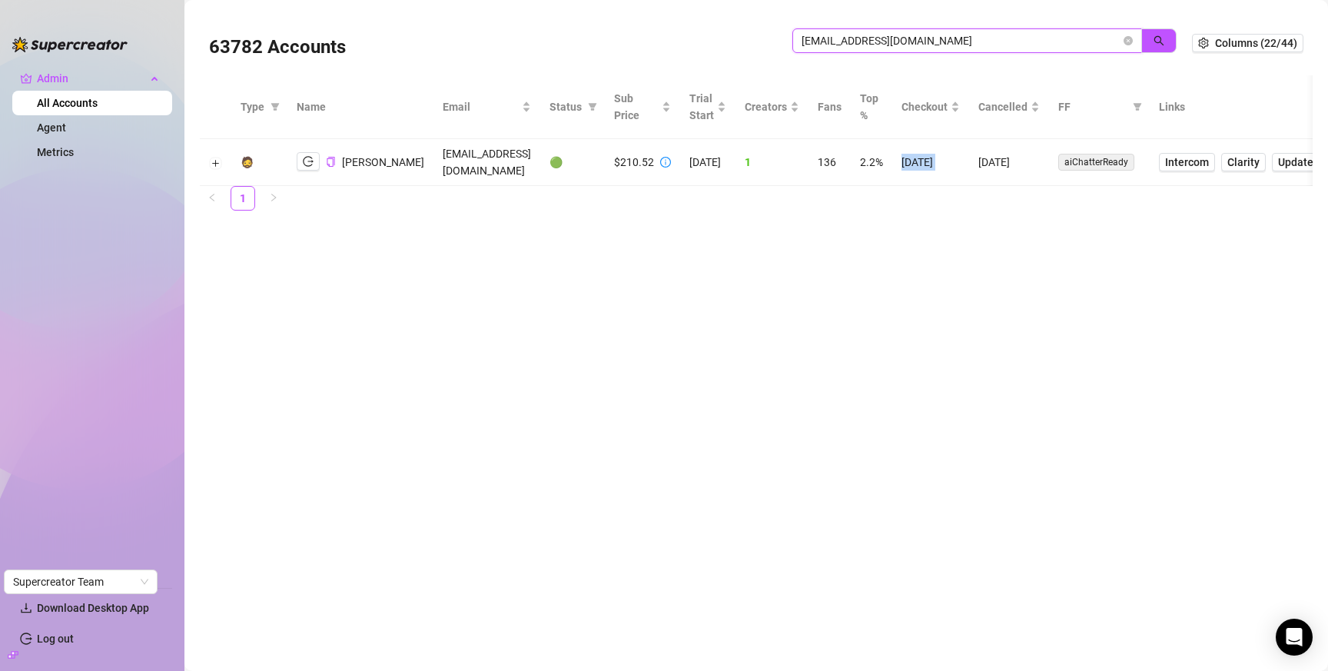
click at [880, 38] on input "krystelle_lacroix@hotmail.com" at bounding box center [961, 40] width 319 height 17
click at [909, 37] on input "krystelle_lacroix@hotmail.com" at bounding box center [961, 40] width 319 height 17
drag, startPoint x: 998, startPoint y: 35, endPoint x: 834, endPoint y: 39, distance: 163.8
click at [998, 36] on input "krystelle_lacroix@hotmail.com" at bounding box center [961, 40] width 319 height 17
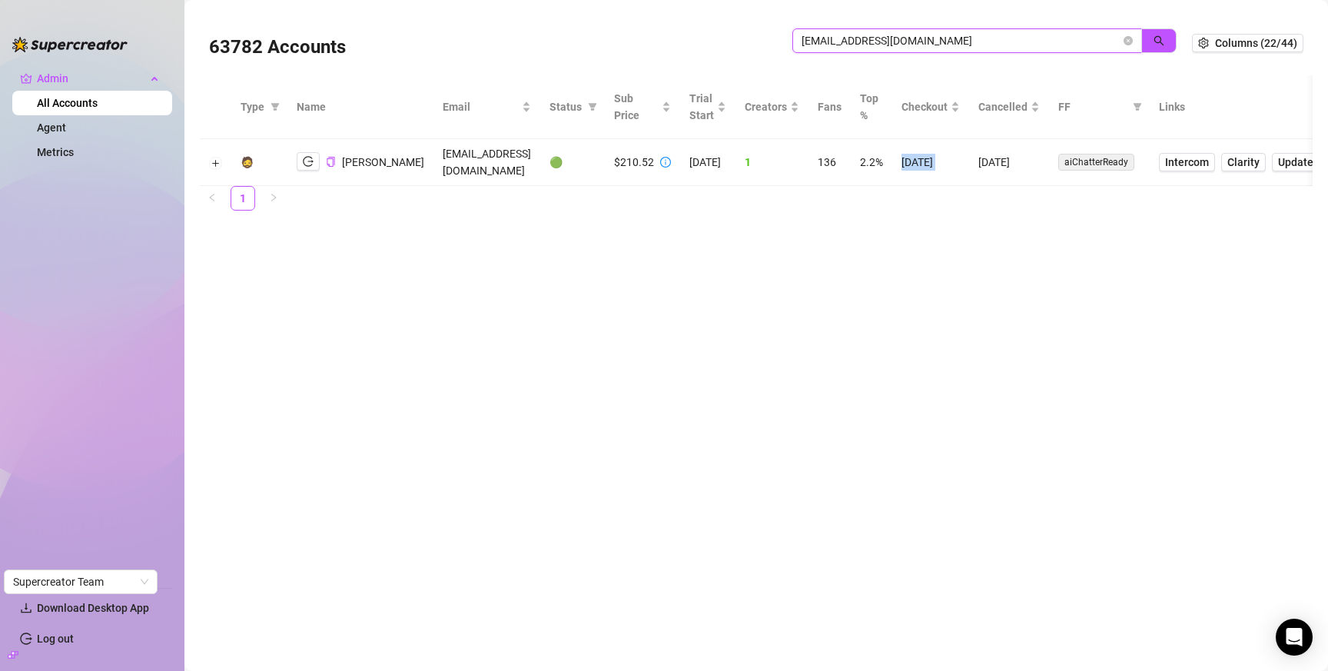
click at [763, 38] on div "63782 Accounts krystelle_lacroix@hotmail.com" at bounding box center [700, 43] width 983 height 52
paste input "pavelamura@g"
click at [1155, 38] on icon "search" at bounding box center [1159, 40] width 11 height 11
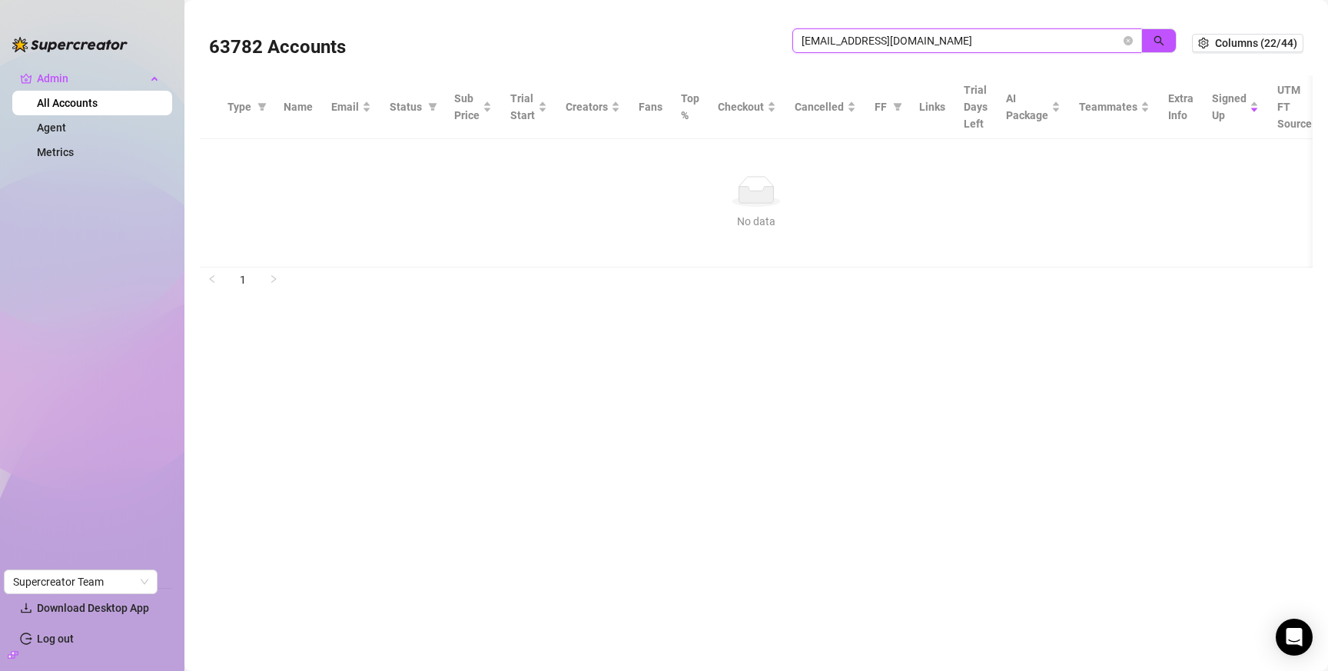
click at [922, 38] on input "pavelamura@gmail.com" at bounding box center [961, 40] width 319 height 17
click at [916, 40] on input "pavelamura@gmail.com" at bounding box center [961, 40] width 319 height 17
click at [915, 40] on input "pavelamura@gmail.com" at bounding box center [961, 40] width 319 height 17
paste input "dominantelegence"
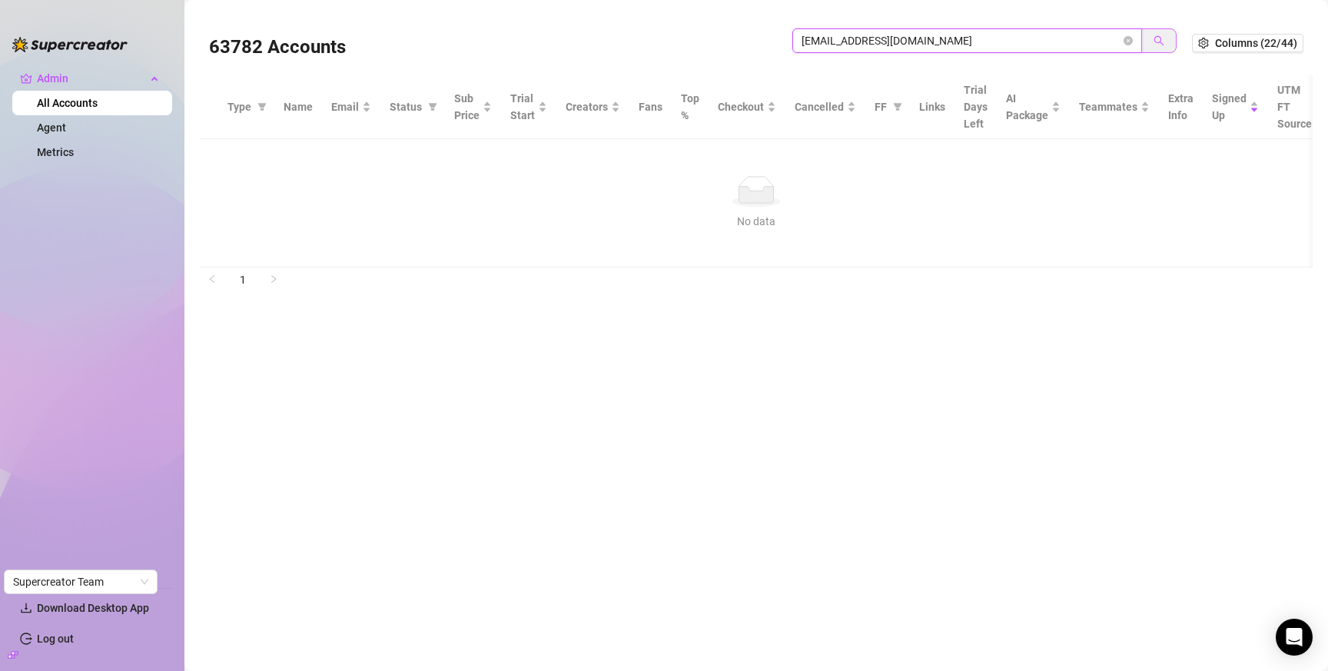
click at [1161, 40] on icon "search" at bounding box center [1159, 40] width 11 height 11
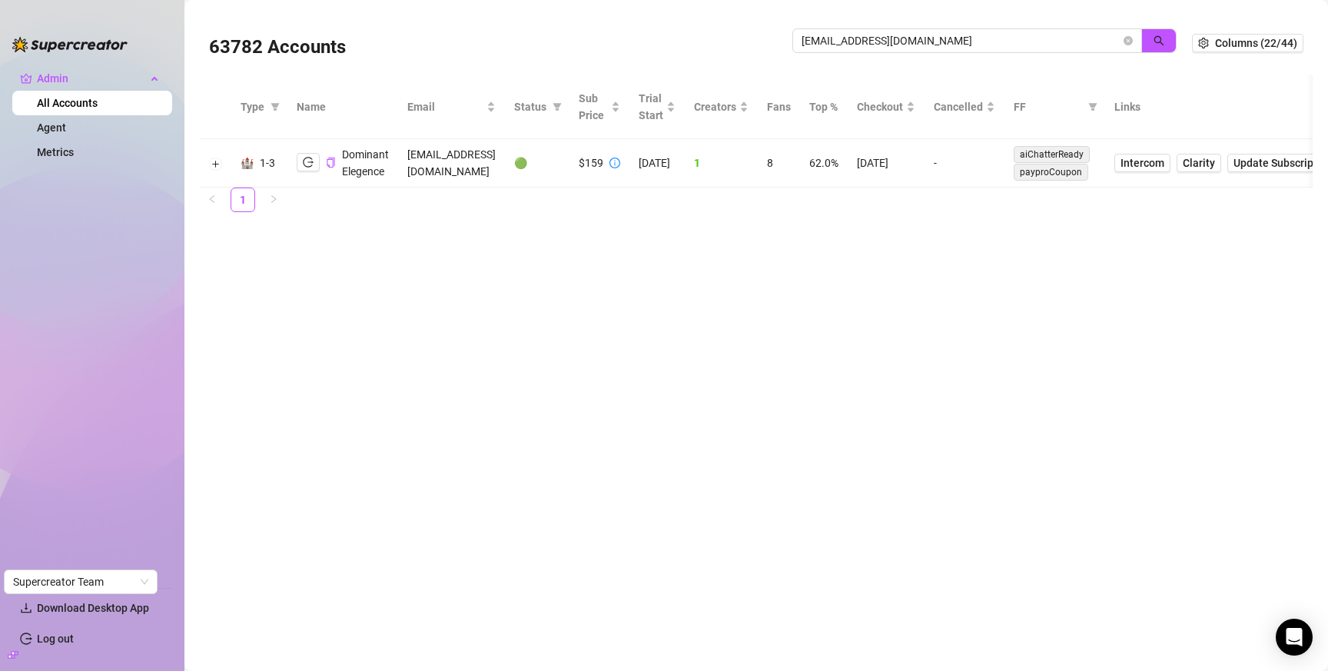
click at [925, 161] on td "7/24/2025" at bounding box center [886, 163] width 77 height 48
copy td "7/24/2025"
click at [1039, 34] on input "dominantelegence@gmail.com" at bounding box center [961, 40] width 319 height 17
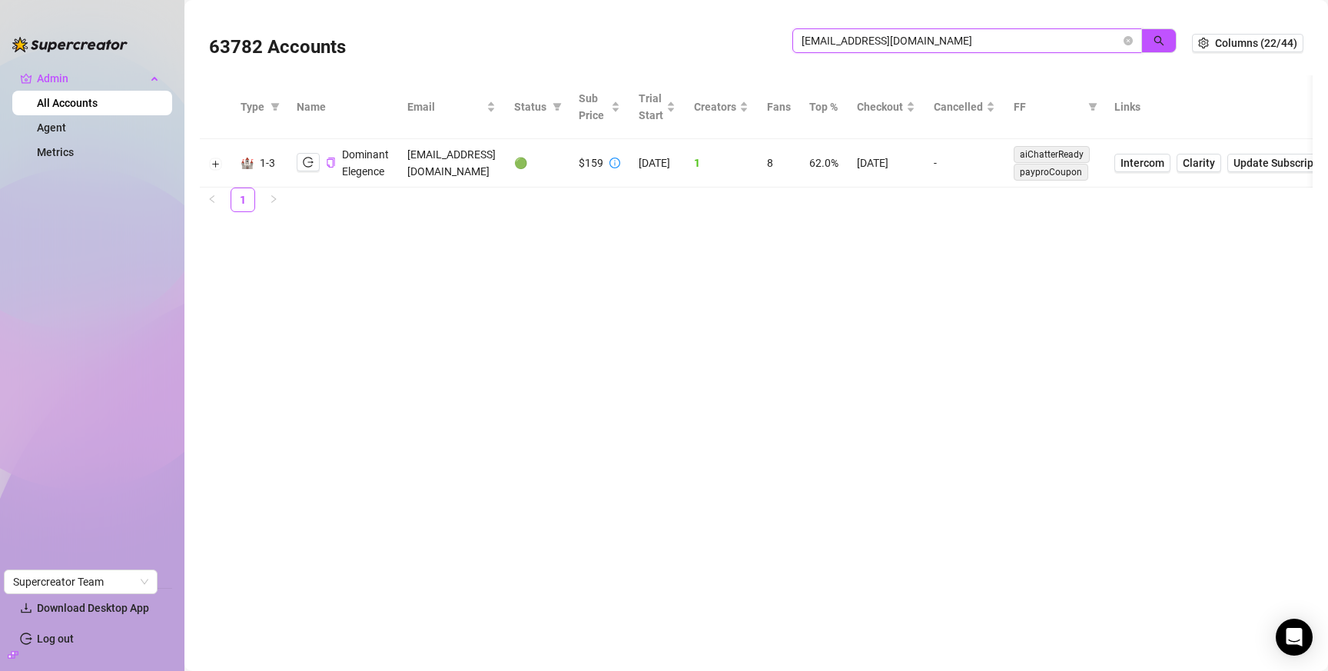
click at [1039, 34] on input "dominantelegence@gmail.com" at bounding box center [961, 40] width 319 height 17
paste input "askribaibu"
click at [1146, 38] on button "button" at bounding box center [1159, 40] width 35 height 25
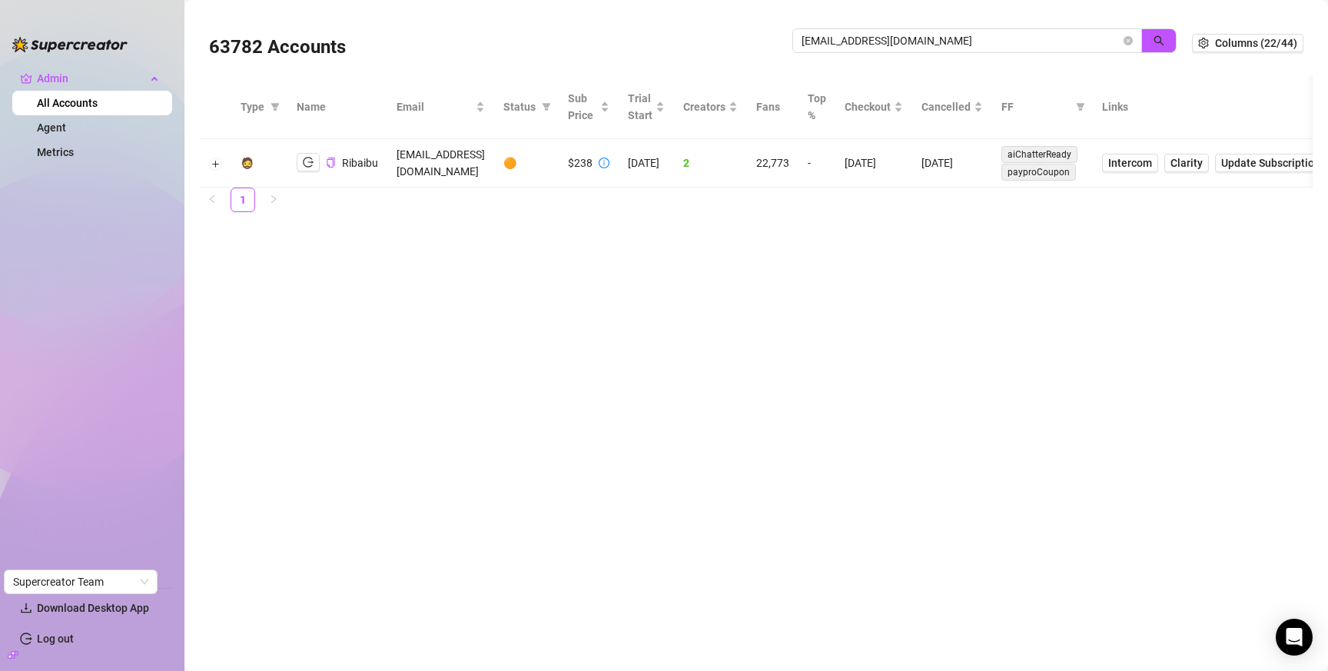
click at [889, 157] on td "8/13/2025" at bounding box center [874, 163] width 77 height 48
click at [889, 158] on td "8/13/2025" at bounding box center [874, 163] width 77 height 48
copy td "8/13/2025"
click at [989, 40] on input "askribaibu@gmail.com" at bounding box center [961, 40] width 319 height 17
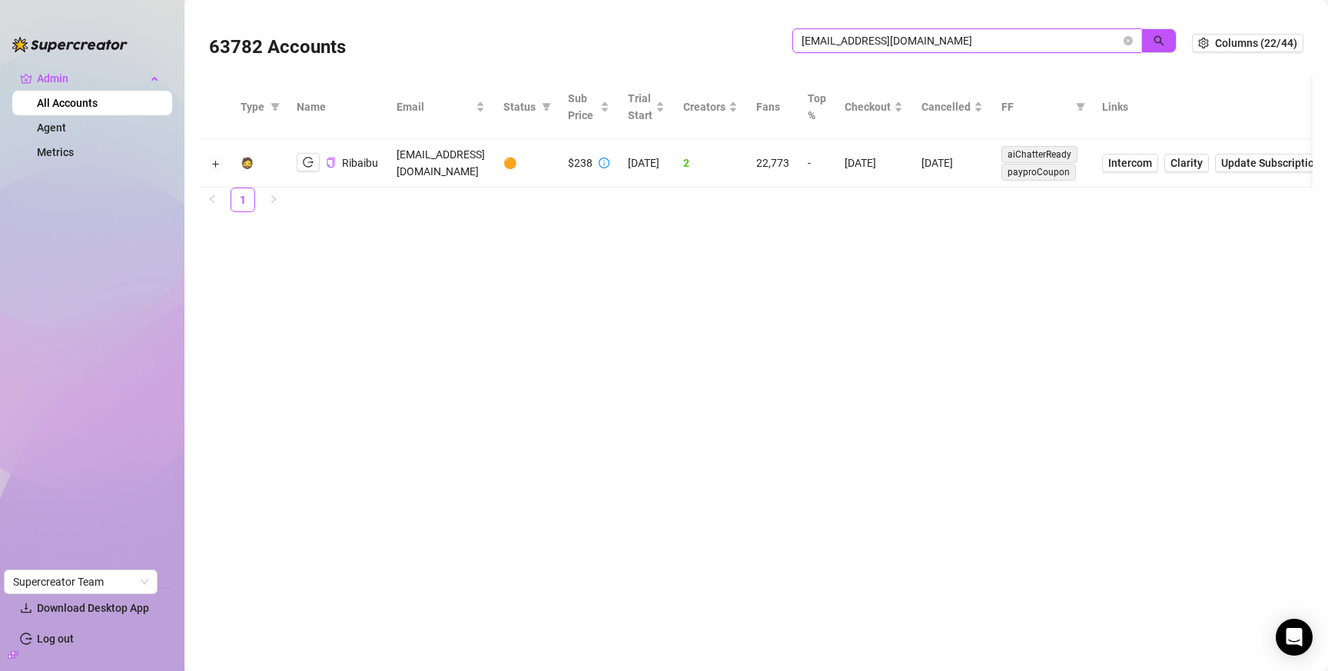
click at [989, 40] on input "askribaibu@gmail.com" at bounding box center [961, 40] width 319 height 17
paste input "geostasinop"
click at [1155, 41] on icon "search" at bounding box center [1159, 40] width 11 height 11
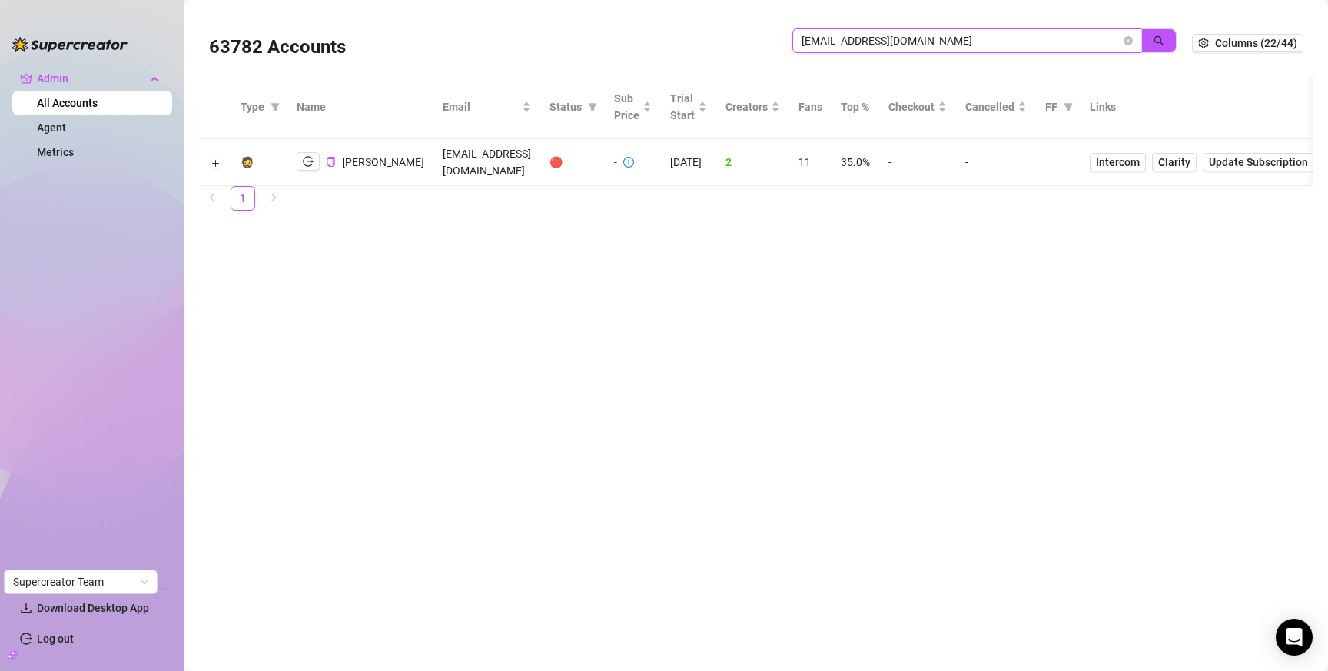
click at [863, 45] on input "geostasinop@gmail.com" at bounding box center [961, 40] width 319 height 17
drag, startPoint x: 863, startPoint y: 45, endPoint x: 873, endPoint y: 42, distance: 10.5
click at [863, 45] on input "geostasinop@gmail.com" at bounding box center [961, 40] width 319 height 17
paste input "81azgirl"
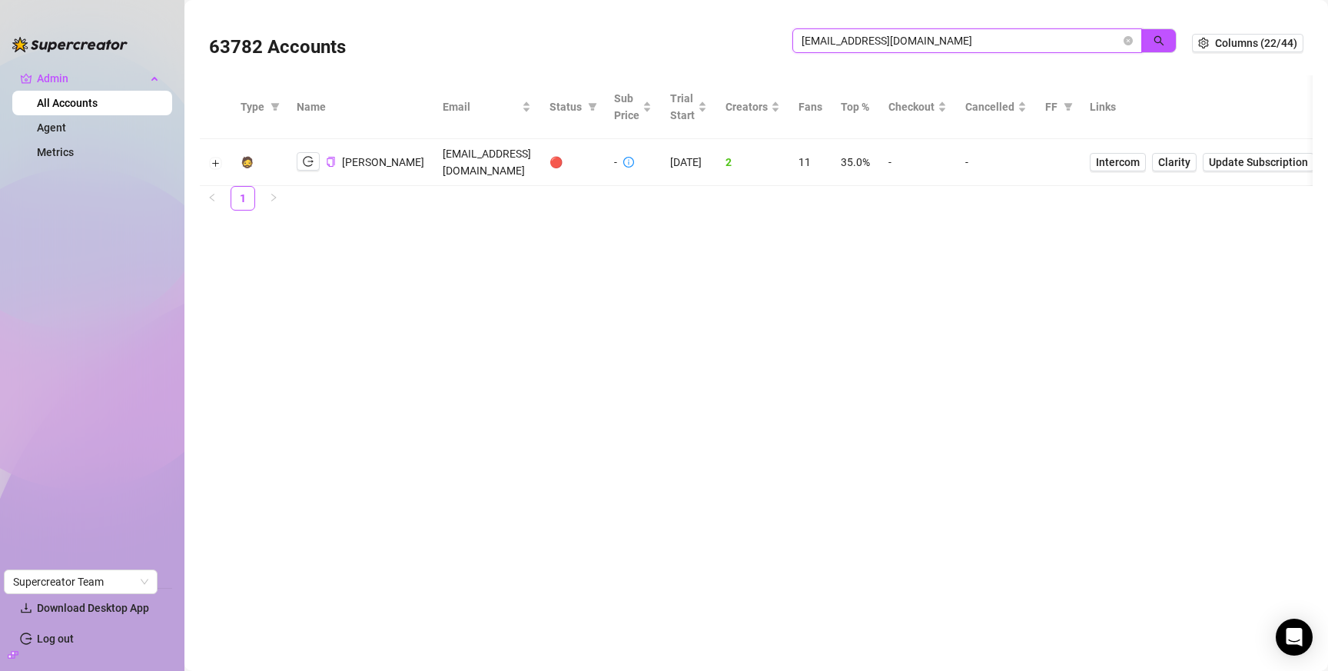
click at [1152, 39] on button "button" at bounding box center [1159, 40] width 35 height 25
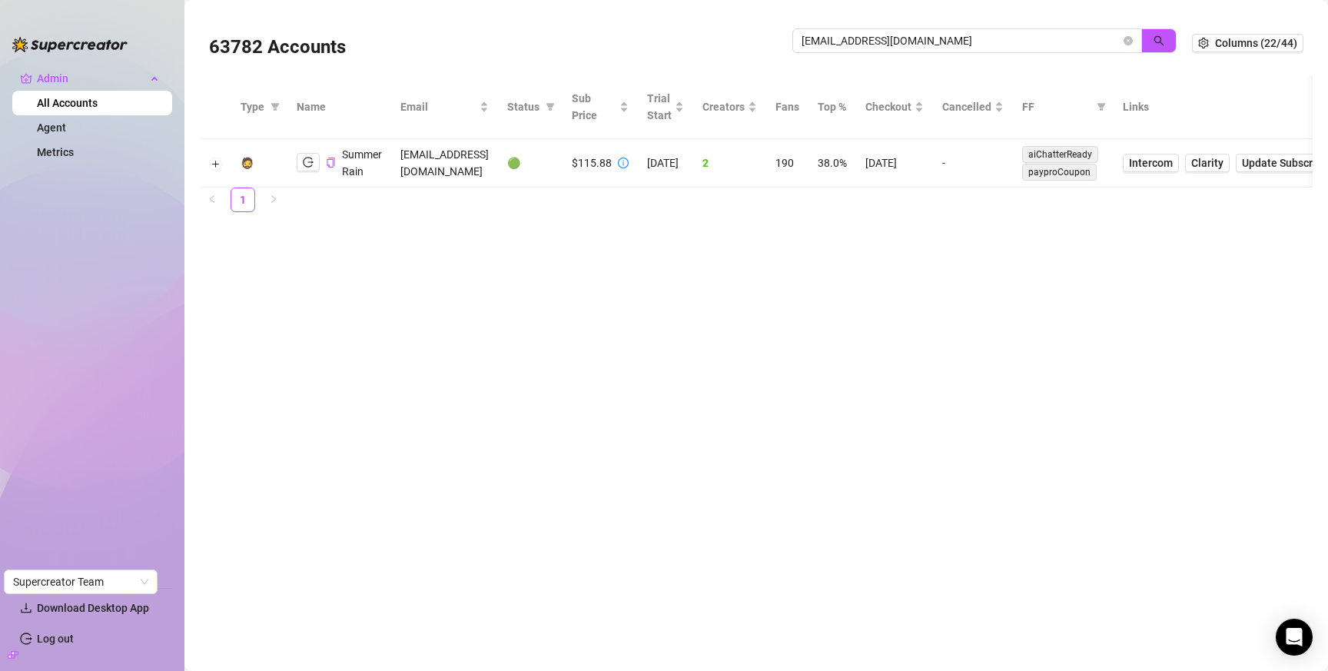
click at [901, 163] on td "8/27/2025" at bounding box center [894, 163] width 77 height 48
copy td "8/27/2025"
click at [851, 38] on input "81azgirl@gmail.com" at bounding box center [961, 40] width 319 height 17
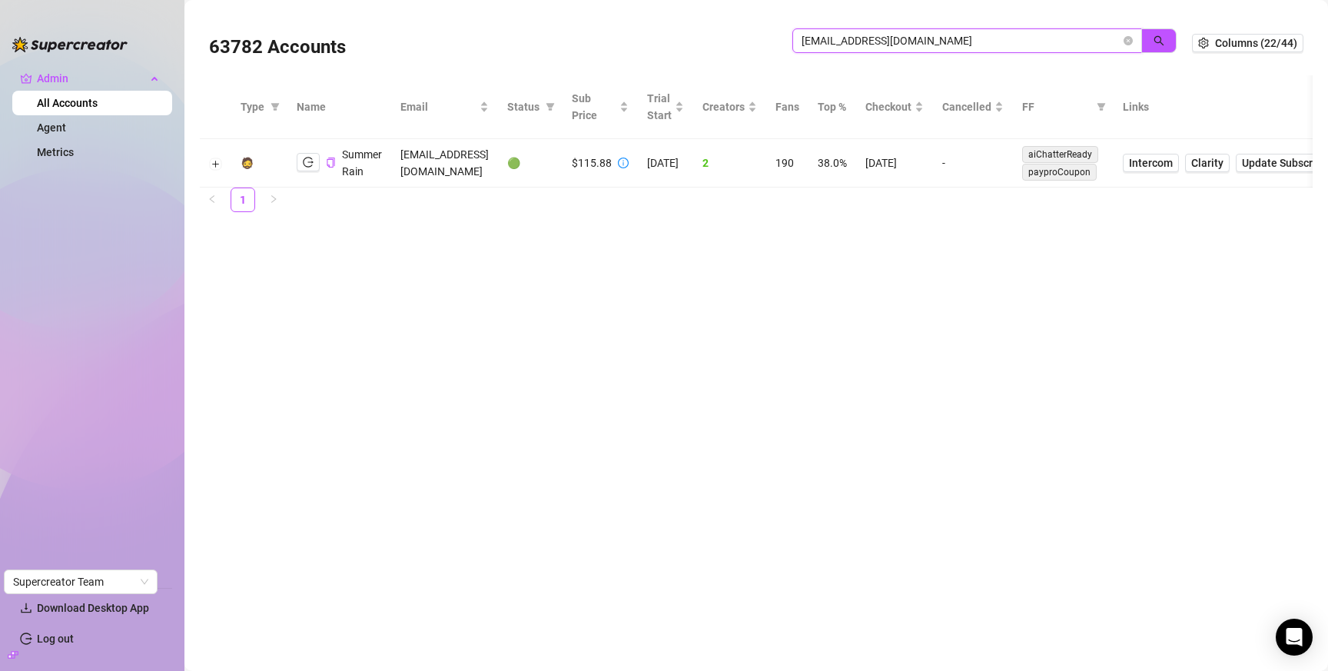
click at [851, 38] on input "81azgirl@gmail.com" at bounding box center [961, 40] width 319 height 17
paste input "luna@dinosour.org"
click at [1152, 42] on button "button" at bounding box center [1159, 40] width 35 height 25
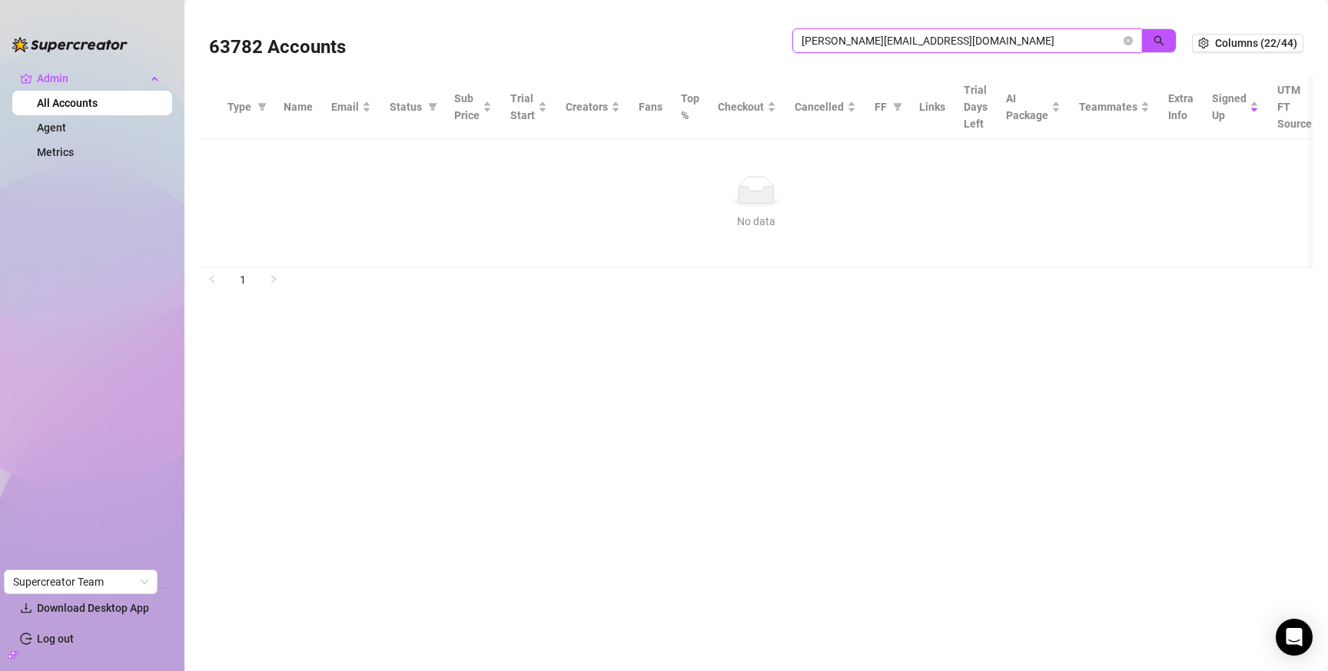
click at [861, 34] on input "luna@dinosour.org" at bounding box center [961, 40] width 319 height 17
paste input "anastasiaavdeeva1409@gmail.com"
click at [1155, 38] on icon "search" at bounding box center [1159, 40] width 11 height 11
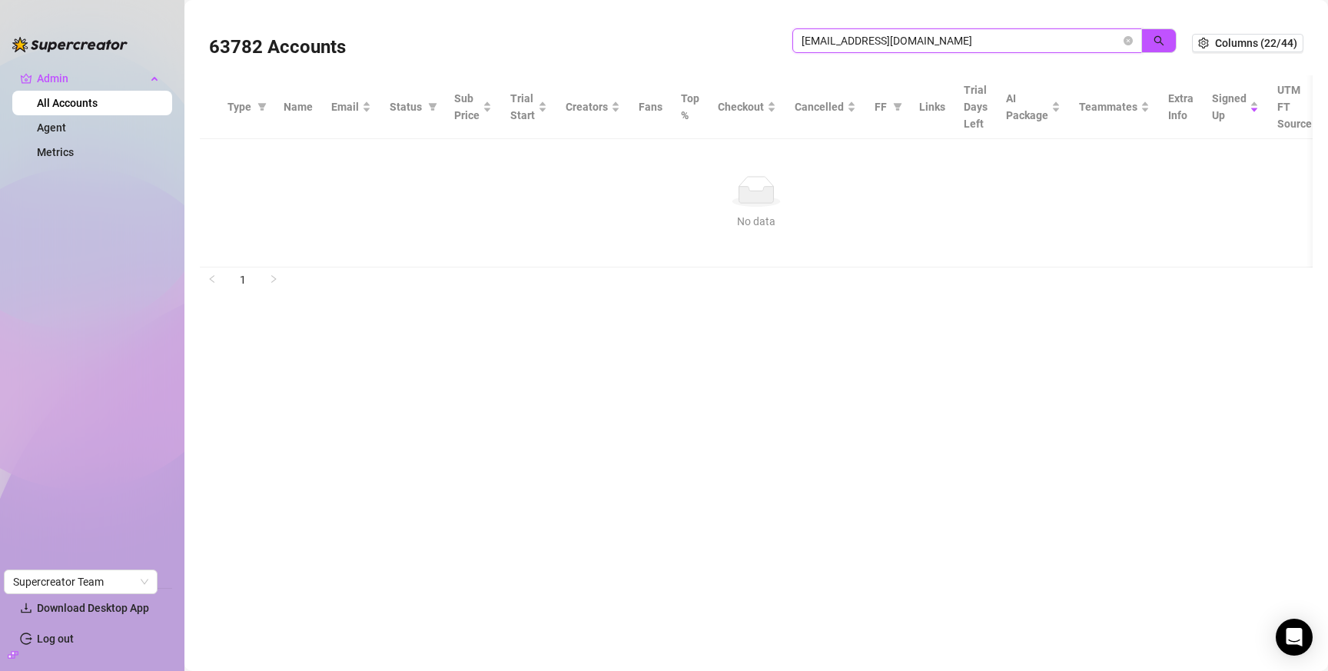
click at [880, 35] on input "anastasiaavdeeva1409@gmail.com" at bounding box center [961, 40] width 319 height 17
click at [881, 36] on input "anastasiaavdeeva1409@gmail.com" at bounding box center [961, 40] width 319 height 17
paste input "luna@dinosour.org"
click at [1162, 41] on icon "search" at bounding box center [1159, 40] width 11 height 11
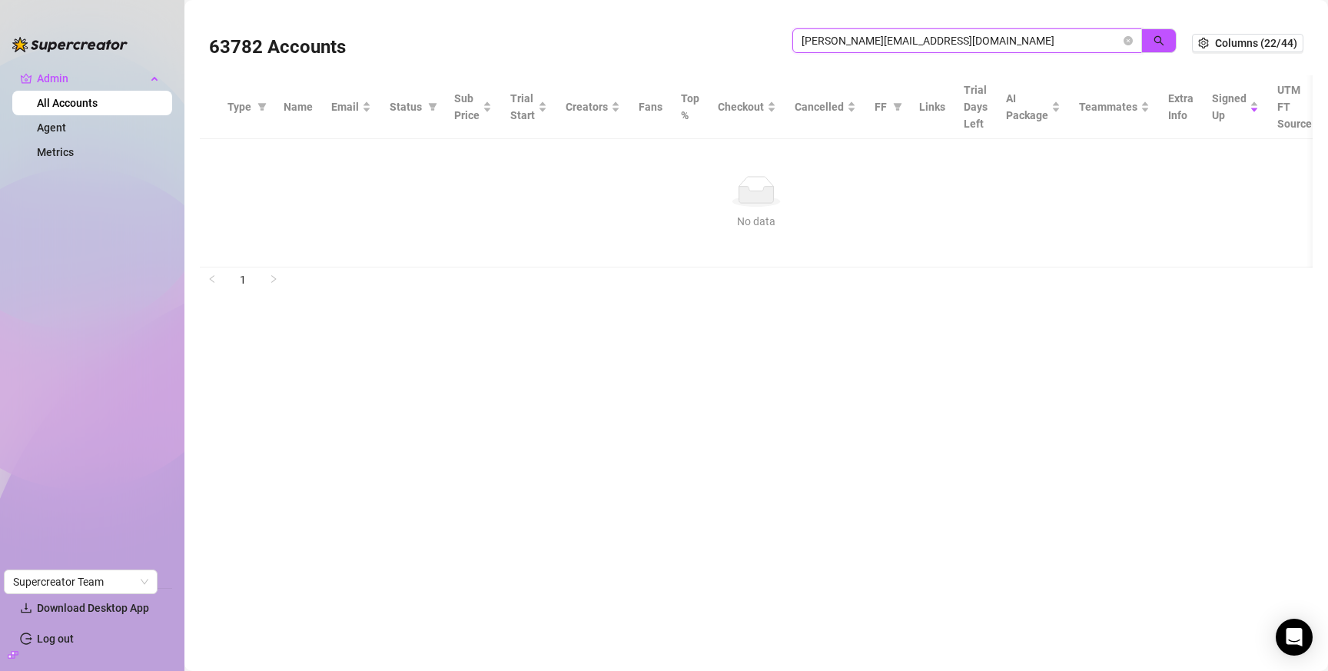
click at [1061, 35] on input "luna@dinosour.org" at bounding box center [961, 40] width 319 height 17
paste input "blastwithbella@gmail.com"
click at [1162, 37] on icon "search" at bounding box center [1159, 40] width 11 height 11
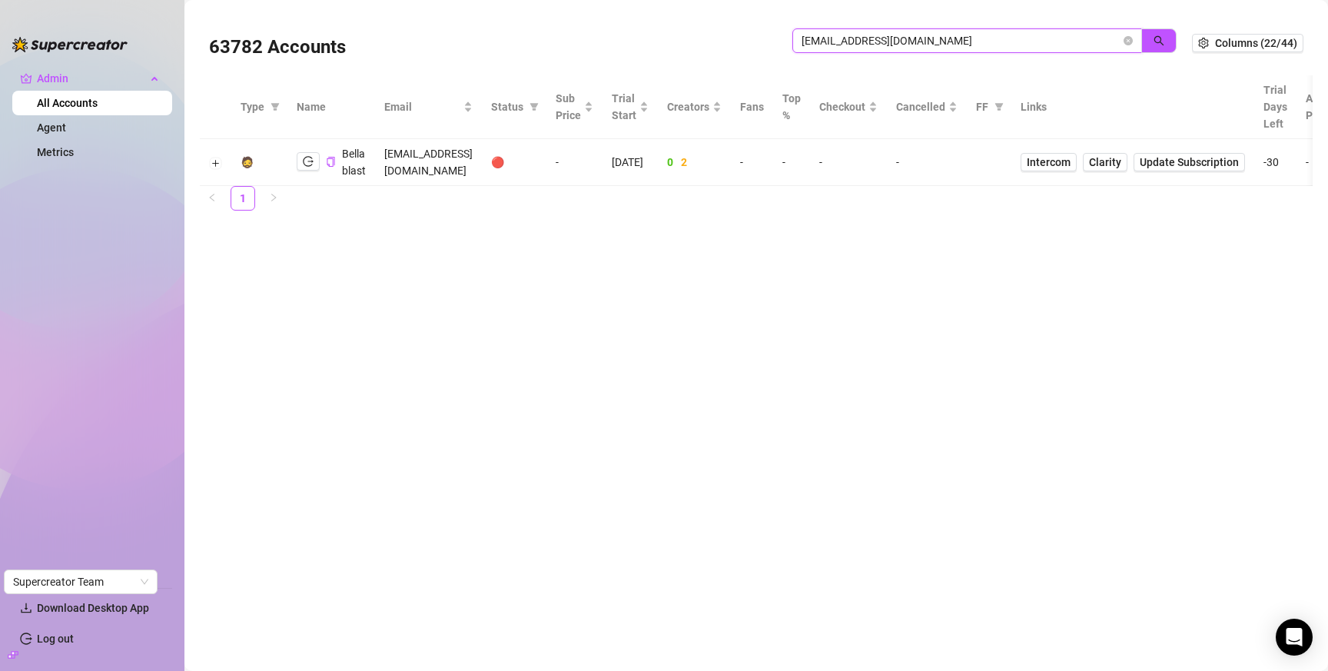
click at [922, 45] on input "blastwithbella@gmail.com" at bounding box center [961, 40] width 319 height 17
paste input "wxllcohen"
click at [1155, 41] on icon "search" at bounding box center [1160, 41] width 10 height 10
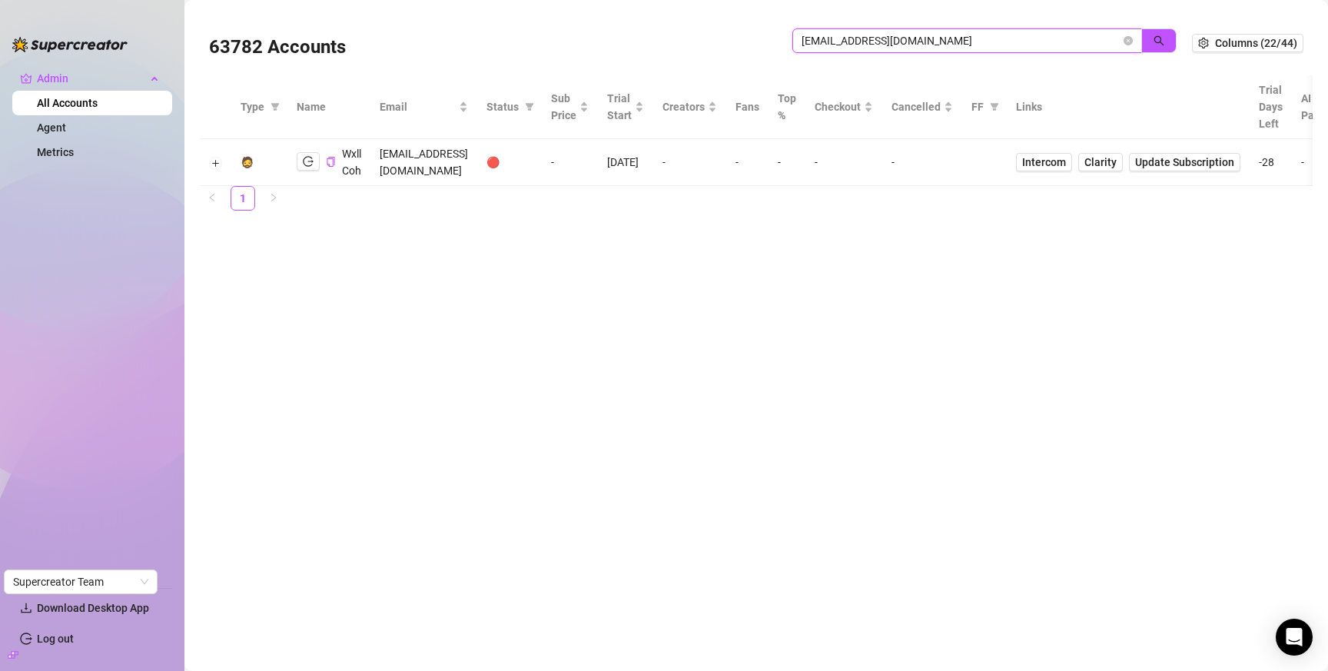
click at [966, 39] on input "wxllcohen@gmail.com" at bounding box center [961, 40] width 319 height 17
click at [967, 40] on input "wxllcohen@gmail.com" at bounding box center [961, 40] width 319 height 17
paste input "jayloco179"
click at [1169, 40] on button "button" at bounding box center [1159, 40] width 35 height 25
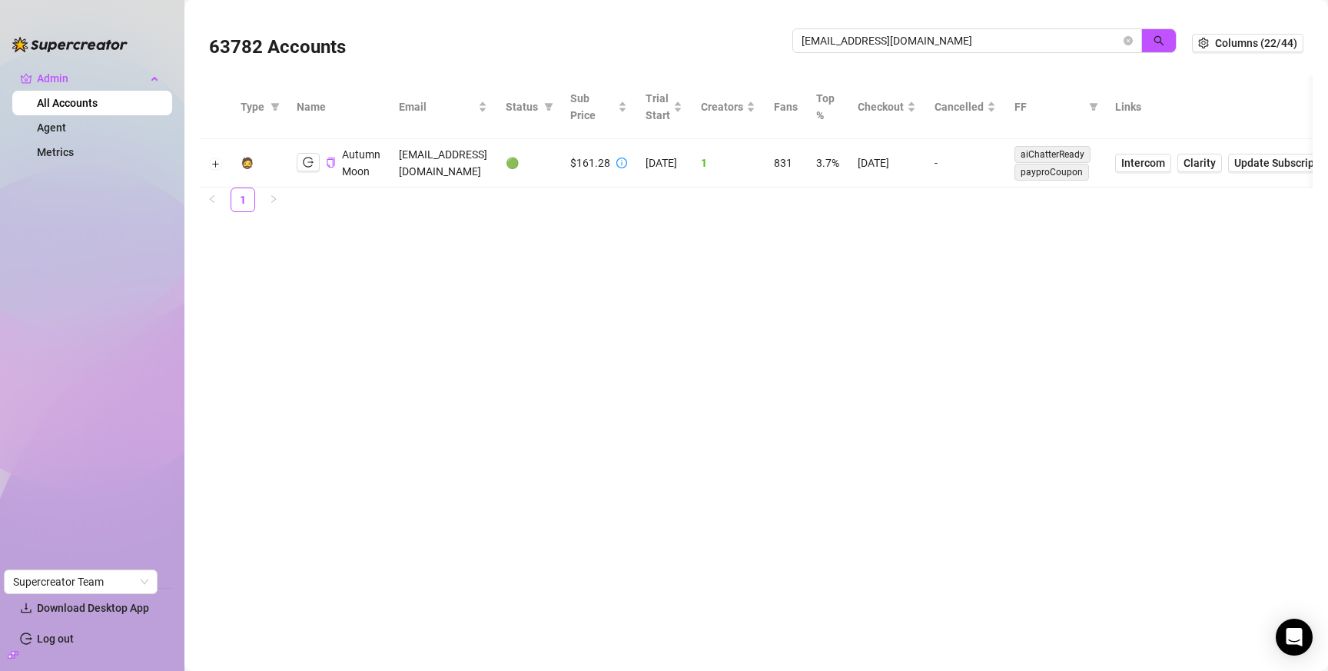
click at [916, 161] on td "8/14/2025" at bounding box center [887, 163] width 77 height 48
click at [306, 161] on icon "logout" at bounding box center [308, 162] width 11 height 11
click at [969, 35] on input "jayloco179@gmail.com" at bounding box center [961, 40] width 319 height 17
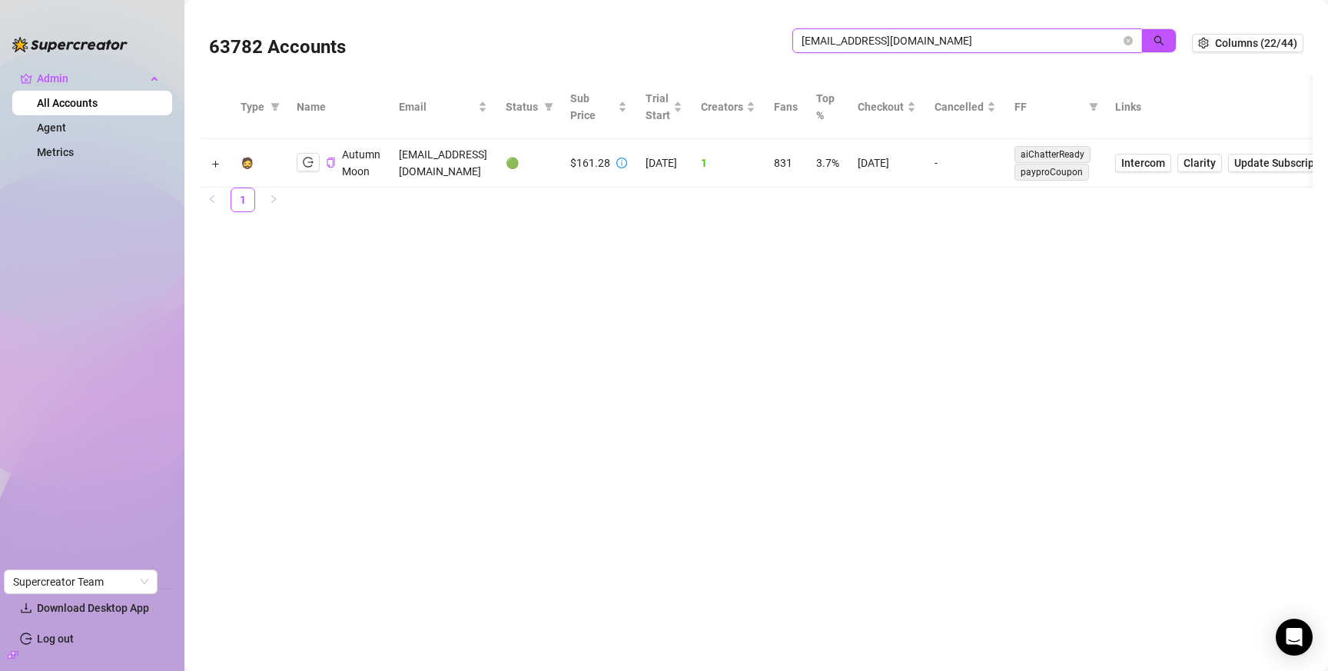
click at [969, 35] on input "jayloco179@gmail.com" at bounding box center [961, 40] width 319 height 17
click at [970, 35] on input "jayloco179@gmail.com" at bounding box center [961, 40] width 319 height 17
paste input "avmediamgmt"
click at [1170, 36] on button "button" at bounding box center [1159, 40] width 35 height 25
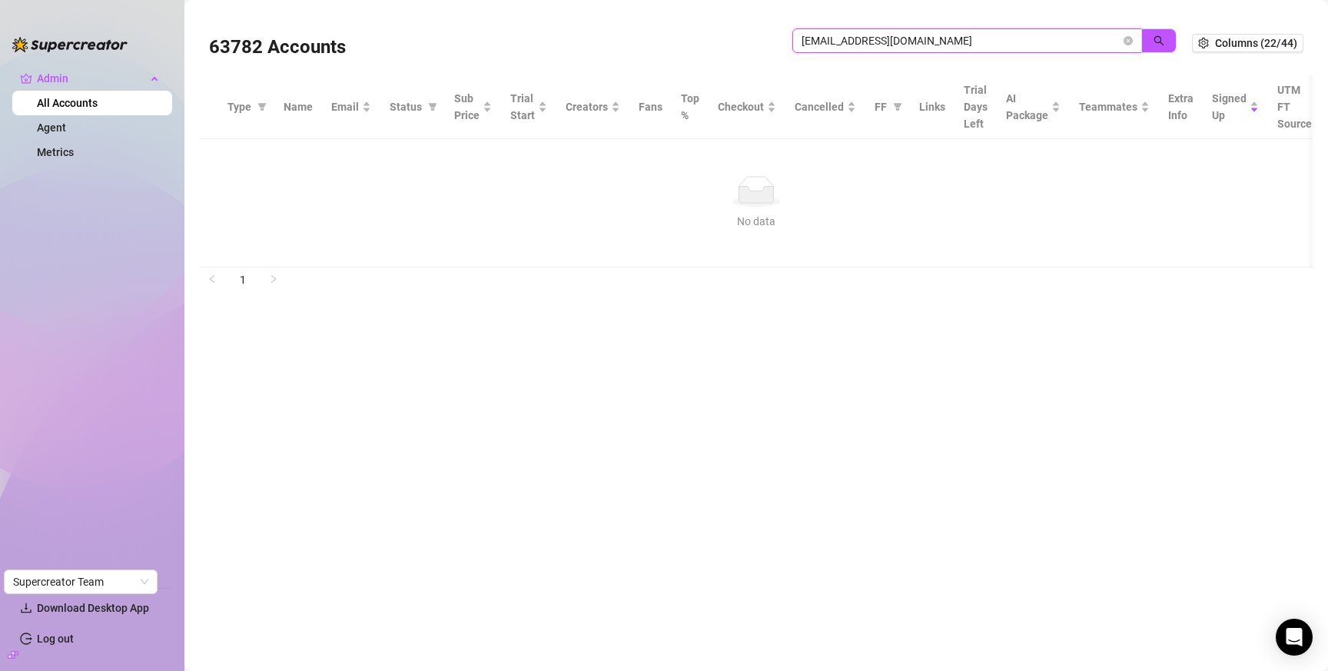
click at [999, 42] on input "avmediamgmt@gmail.com" at bounding box center [961, 40] width 319 height 17
paste input "emmamarchetti02"
drag, startPoint x: 1154, startPoint y: 42, endPoint x: 1318, endPoint y: 53, distance: 164.1
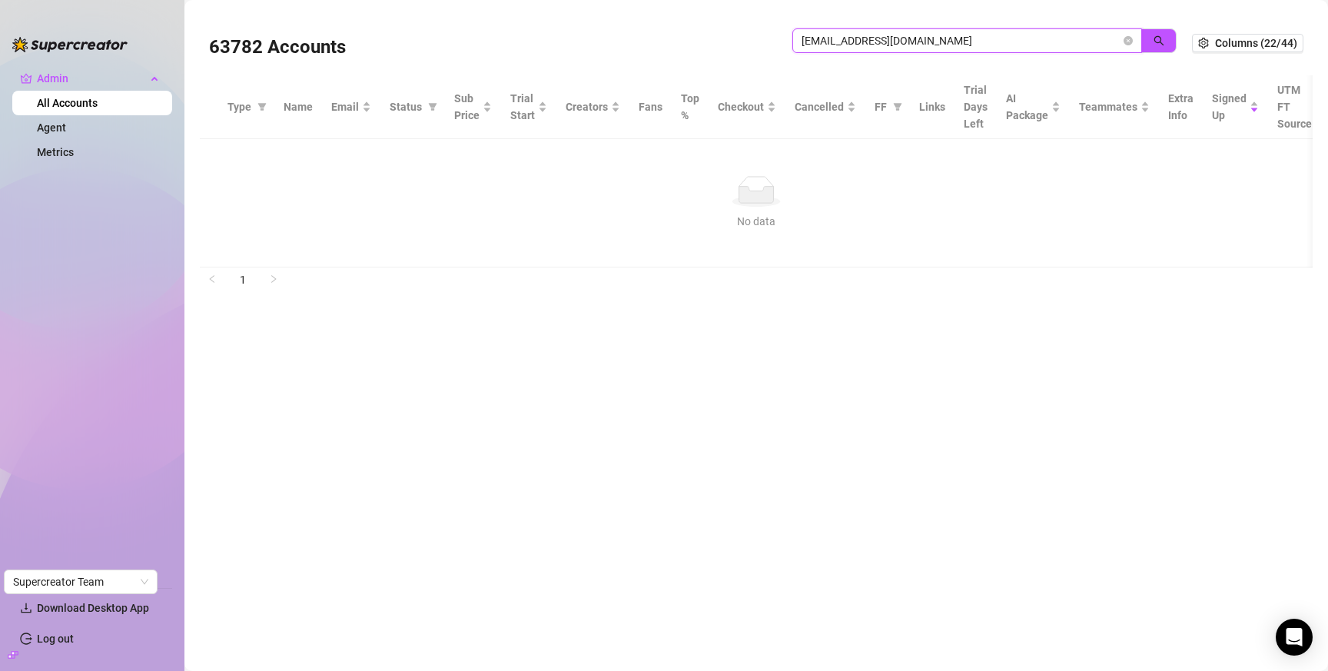
click at [1154, 43] on icon "search" at bounding box center [1159, 40] width 11 height 11
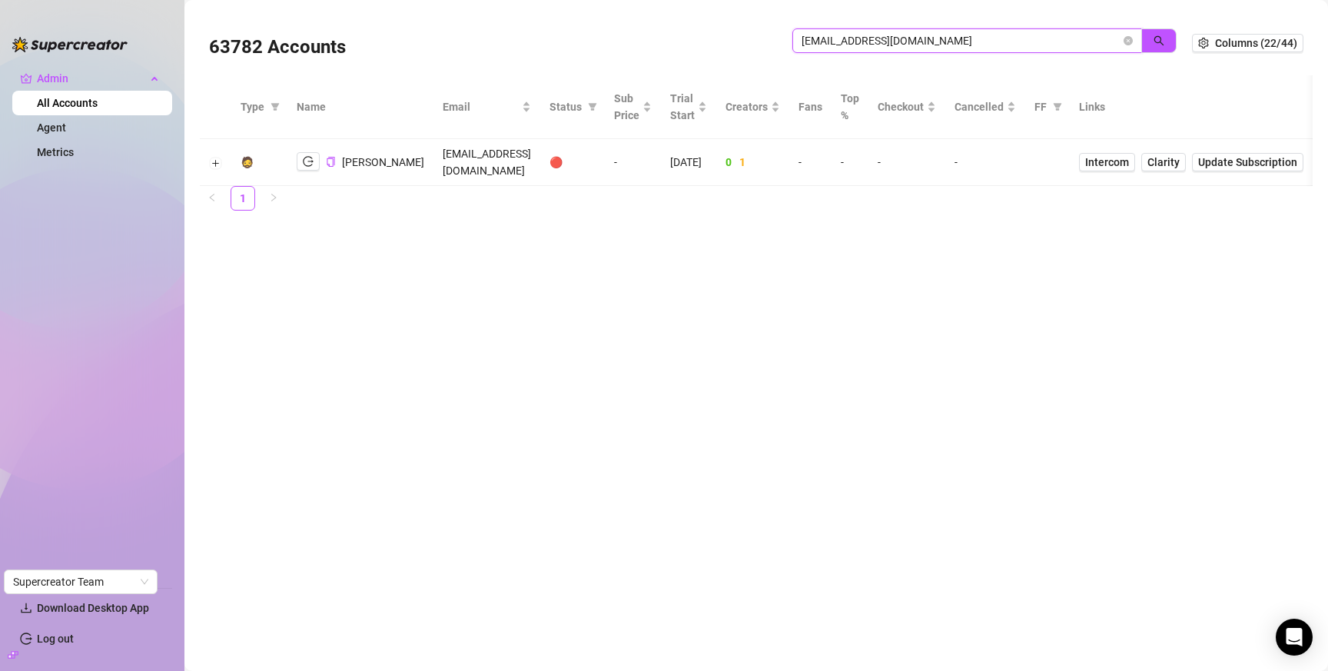
click at [1075, 39] on input "emmamarchetti02@gmail.com" at bounding box center [961, 40] width 319 height 17
paste input "theestefania1221"
click at [1151, 42] on button "button" at bounding box center [1159, 40] width 35 height 25
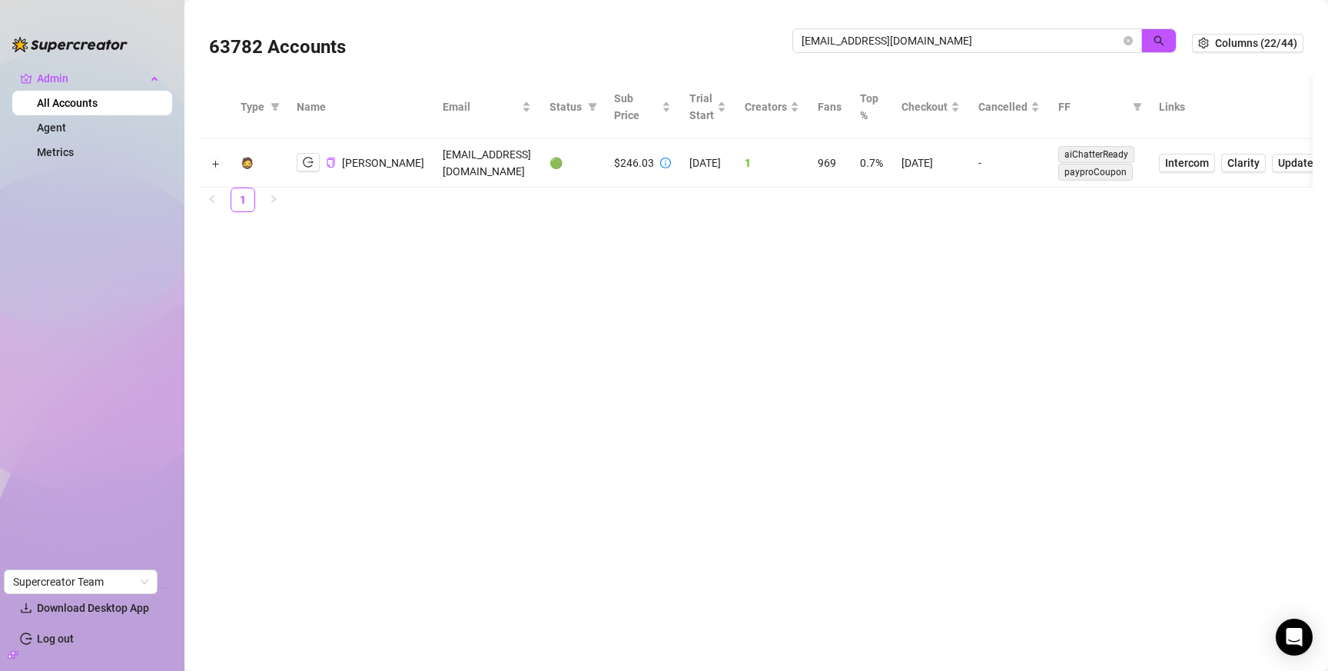
click at [965, 162] on td "9/10/2025" at bounding box center [931, 163] width 77 height 48
click at [1017, 47] on input "theestefania1221@gmail.com" at bounding box center [961, 40] width 319 height 17
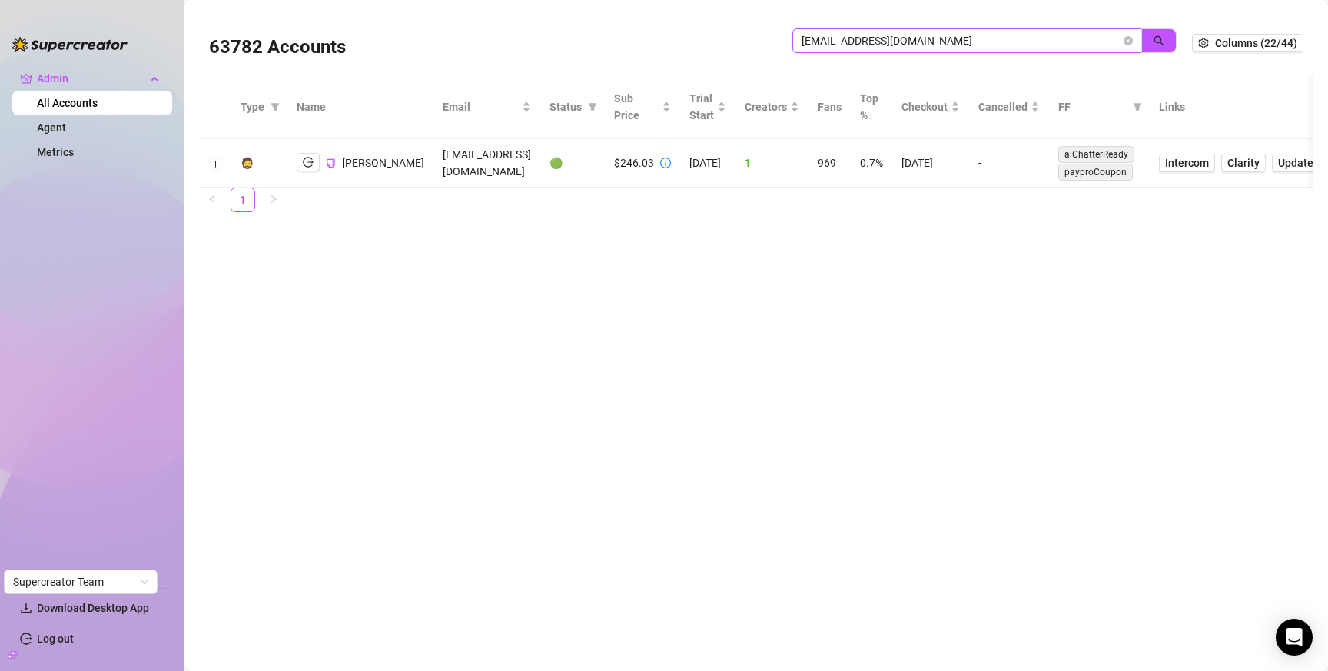
click at [1017, 47] on input "theestefania1221@gmail.com" at bounding box center [961, 40] width 319 height 17
paste input "holly@azuramodeling"
click at [1166, 43] on button "button" at bounding box center [1159, 40] width 35 height 25
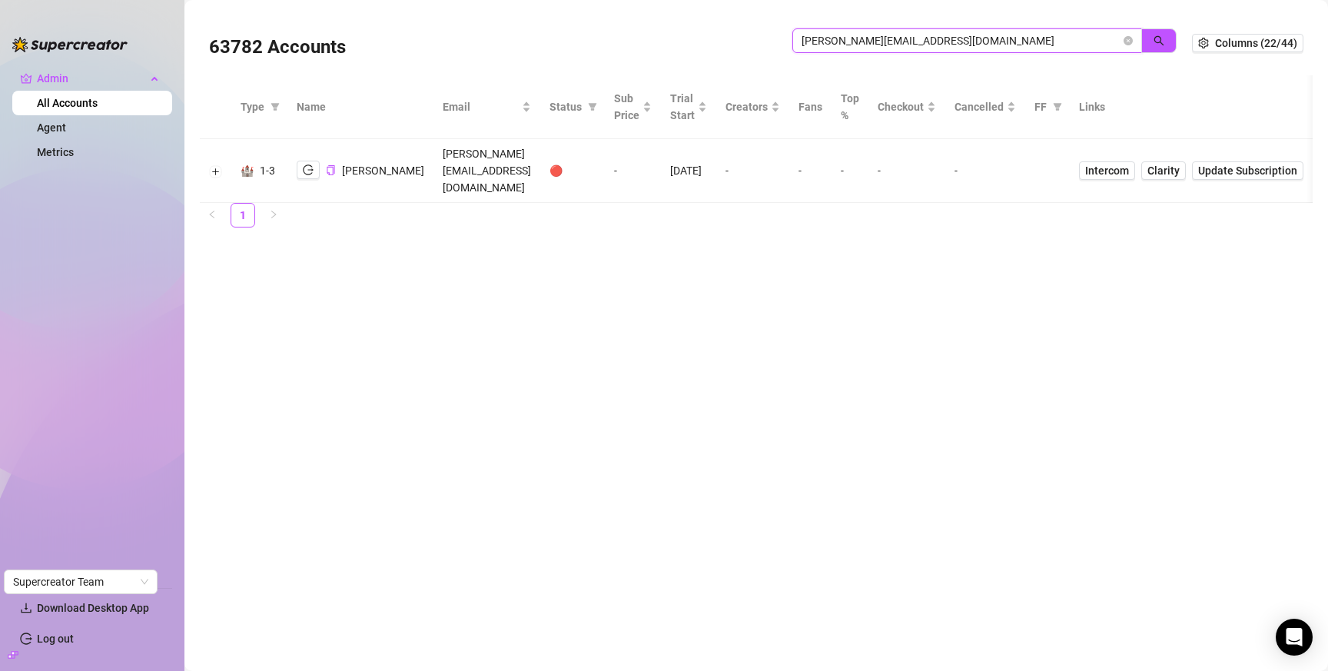
click at [933, 48] on input "holly@azuramodeling.com" at bounding box center [961, 40] width 319 height 17
paste input "tabithapartain5@gmail"
click at [1155, 42] on icon "search" at bounding box center [1159, 40] width 11 height 11
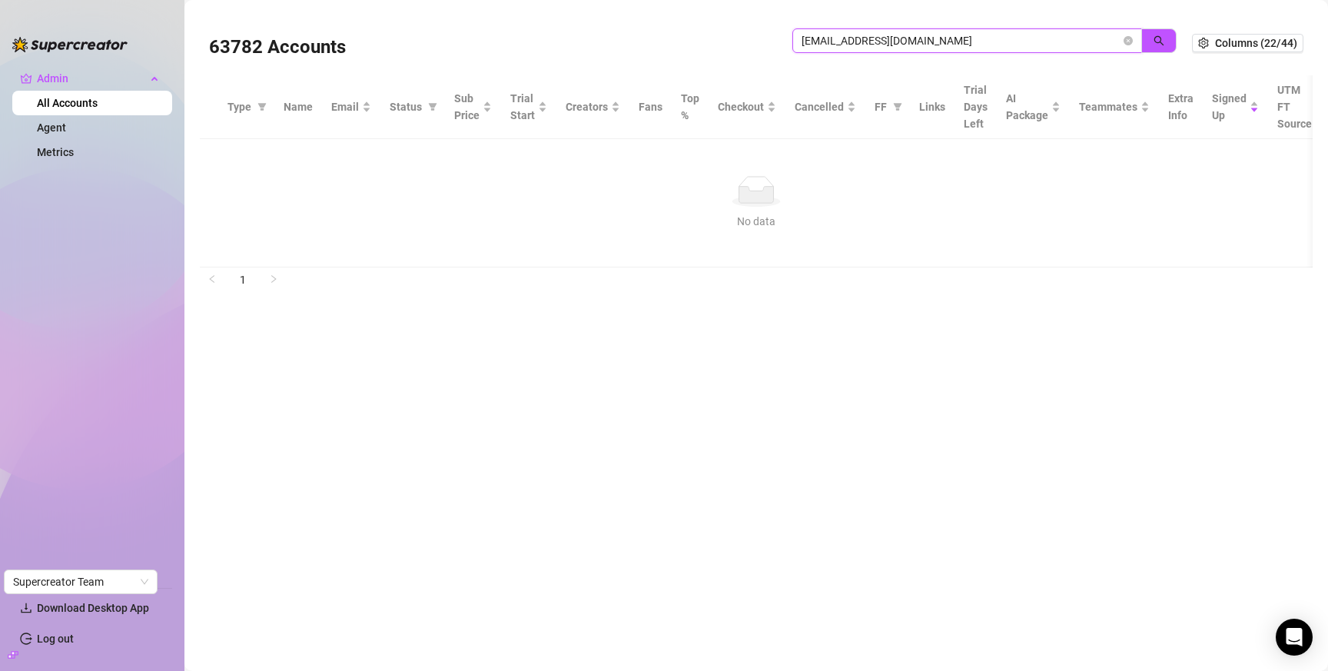
click at [999, 47] on input "tabithapartain5@gmail.com" at bounding box center [961, 40] width 319 height 17
click at [999, 41] on input "tabithapartain5@gmail.com" at bounding box center [961, 40] width 319 height 17
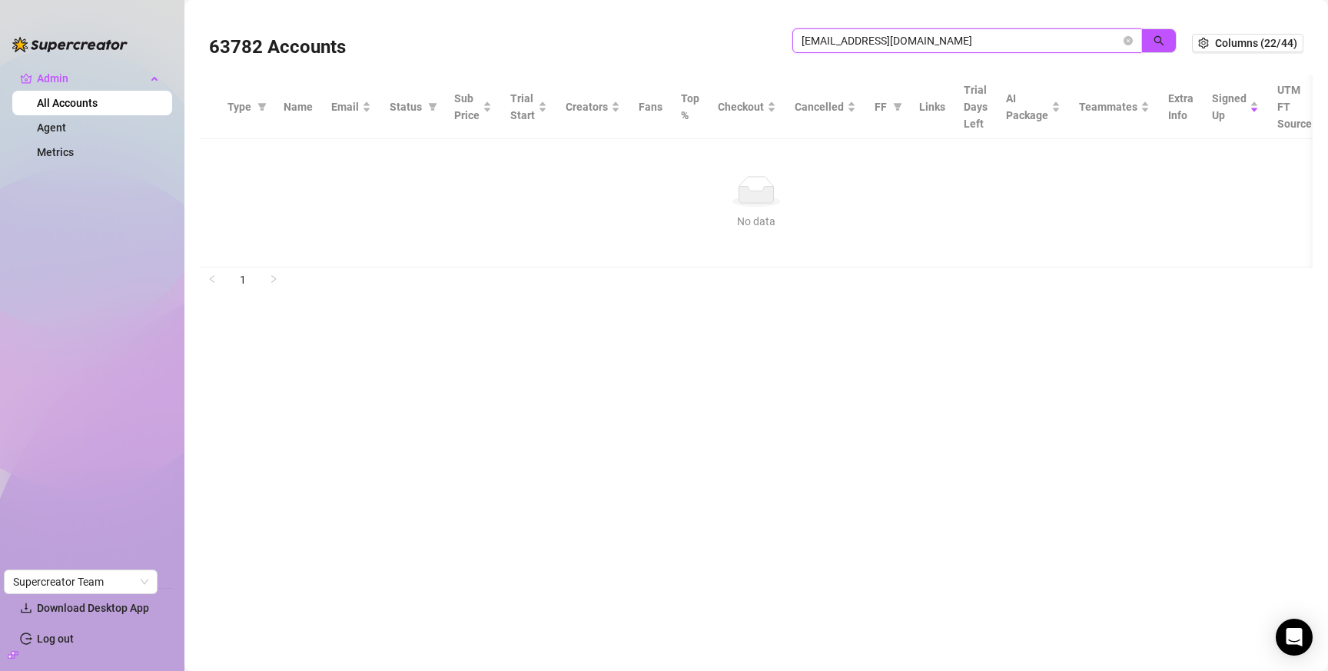
click at [1000, 42] on input "tabithapartain5@gmail.com" at bounding box center [961, 40] width 319 height 17
paste input "dimension"
click at [1150, 39] on button "button" at bounding box center [1159, 40] width 35 height 25
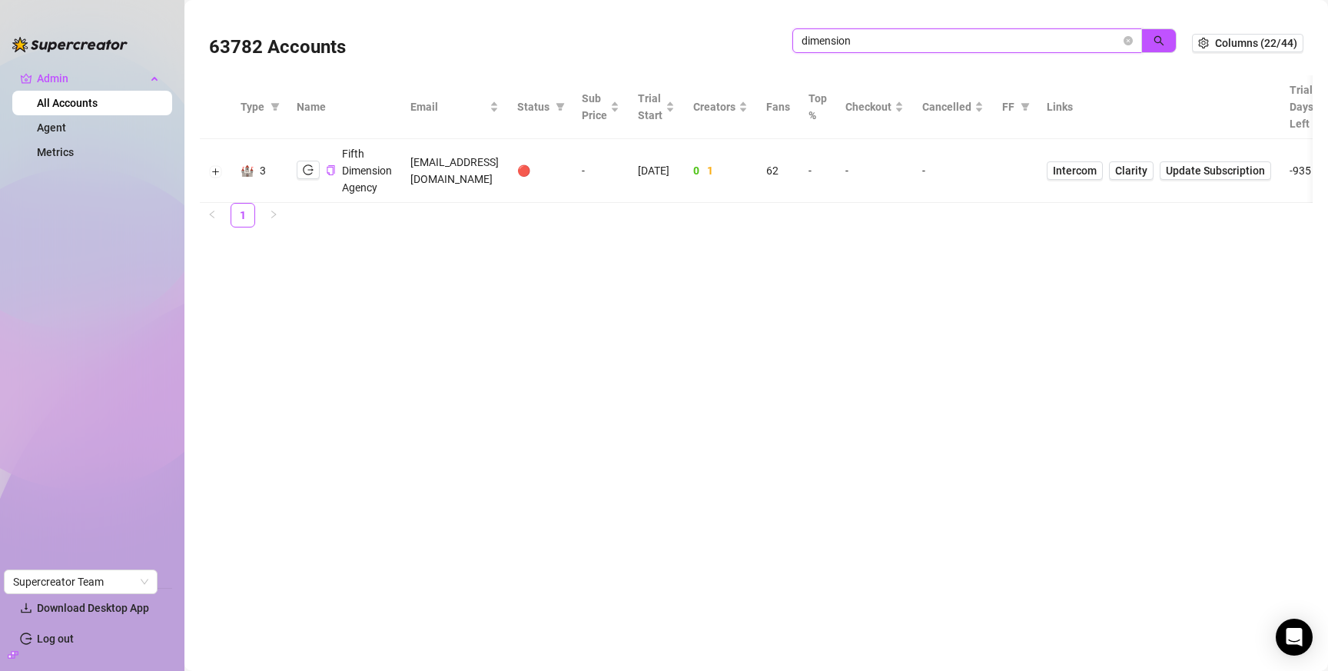
click at [1078, 42] on input "dimension" at bounding box center [961, 40] width 319 height 17
click at [1077, 42] on input "dimension" at bounding box center [961, 40] width 319 height 17
paste input "benny82cort@gmail.com"
click at [1156, 45] on icon "search" at bounding box center [1159, 40] width 11 height 11
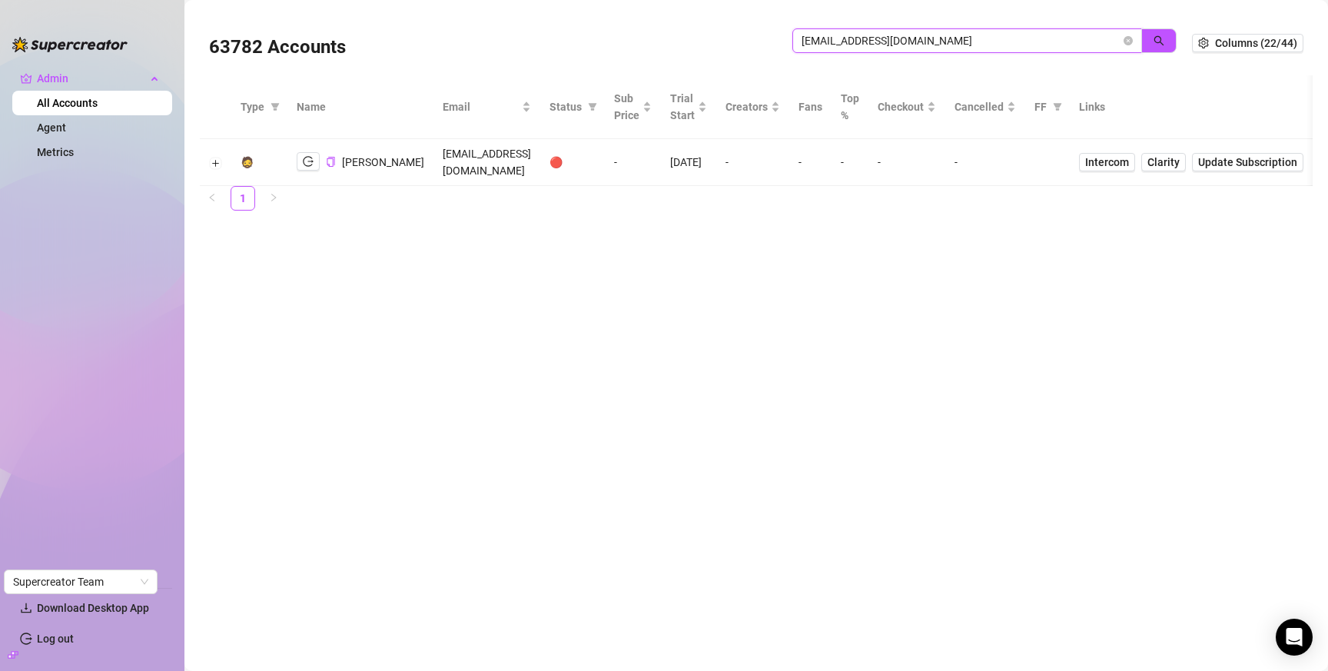
click at [969, 35] on input "benny82cort@gmail.com" at bounding box center [961, 40] width 319 height 17
paste input "jtannenbaum@pdmsocials.net"
click at [1170, 43] on button "button" at bounding box center [1159, 40] width 35 height 25
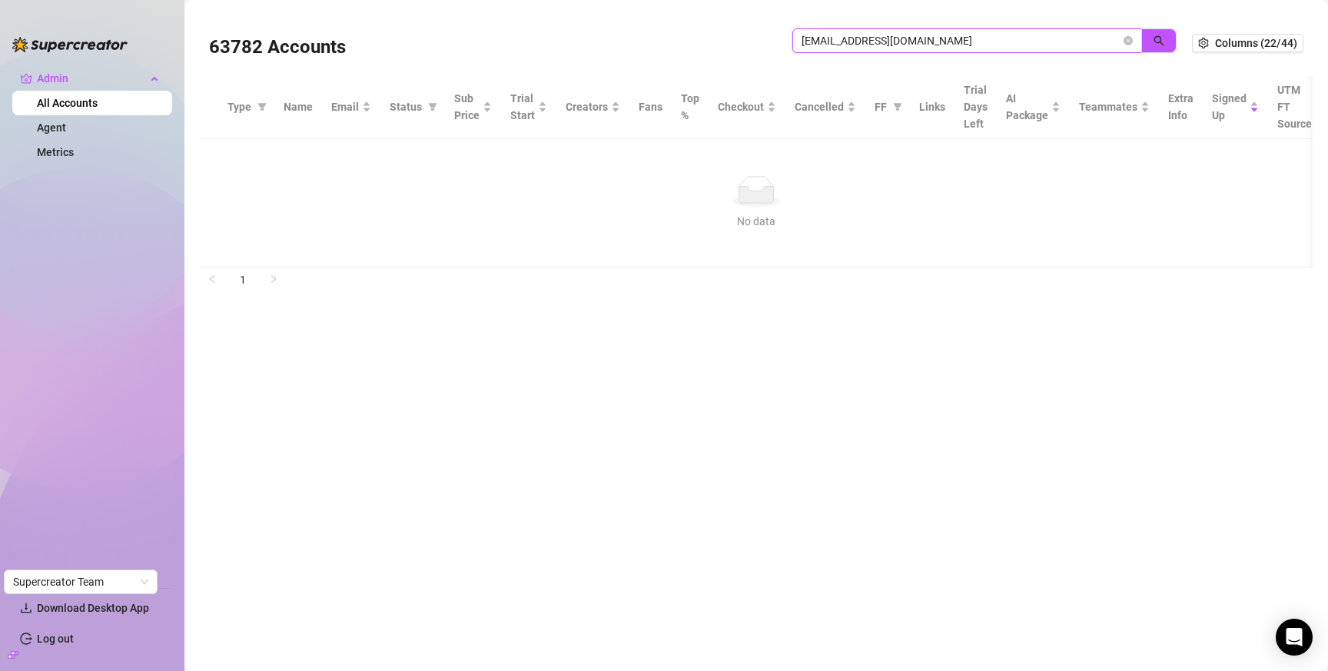
click at [906, 37] on input "jtannenbaum@pdmsocials.net" at bounding box center [961, 40] width 319 height 17
click at [906, 36] on input "jtannenbaum@pdmsocials.net" at bounding box center [961, 40] width 319 height 17
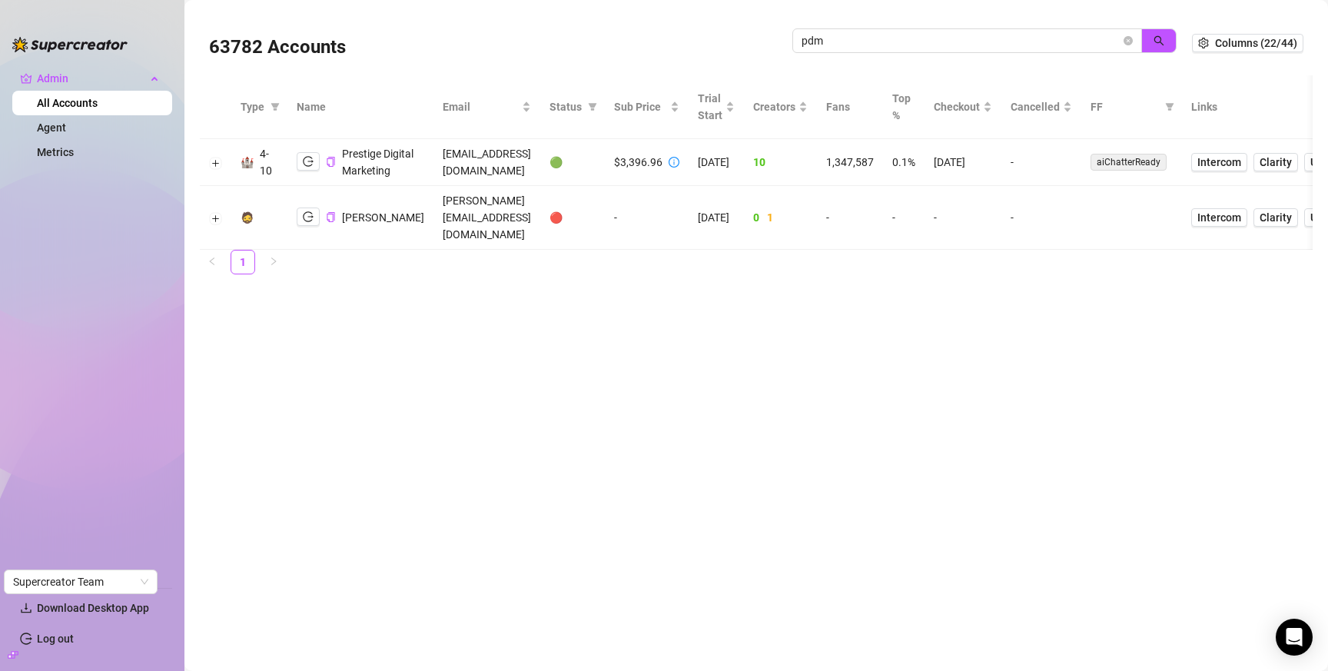
click at [453, 163] on td "admin@pdmsocials.net" at bounding box center [487, 162] width 107 height 47
click at [992, 168] on td "9/3/2025" at bounding box center [963, 162] width 77 height 47
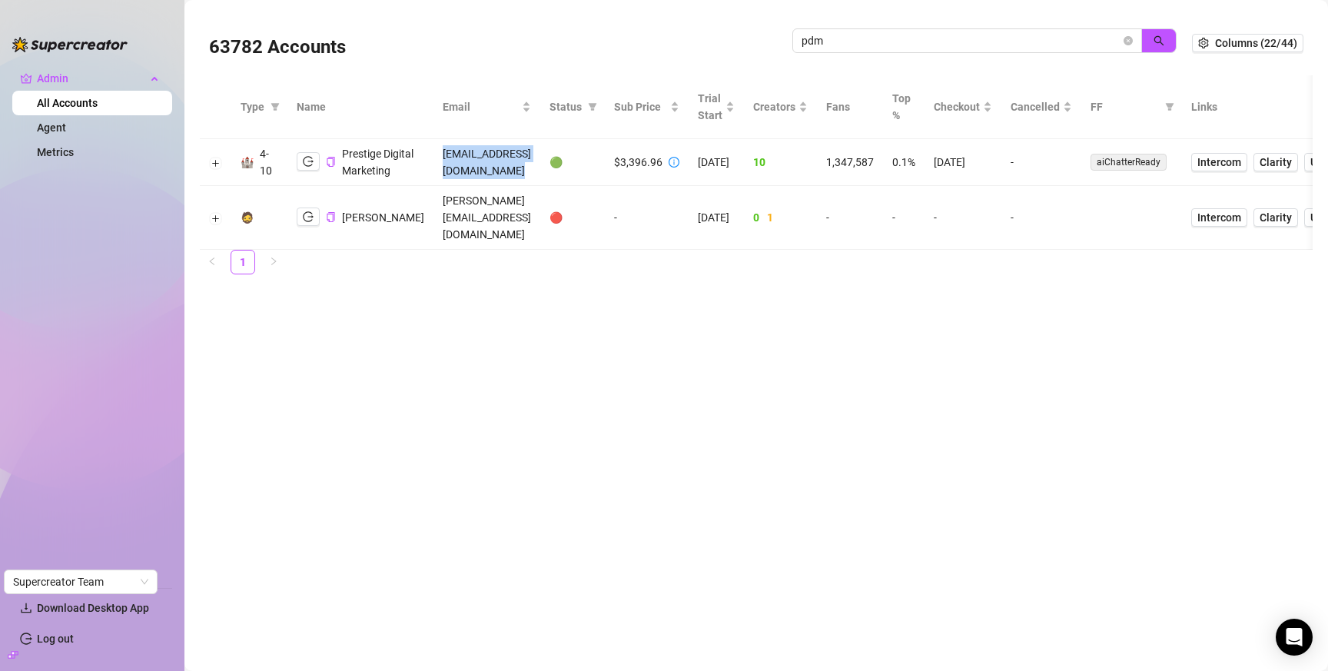
click at [992, 168] on td "9/3/2025" at bounding box center [963, 162] width 77 height 47
click at [866, 38] on input "pdm" at bounding box center [961, 40] width 319 height 17
paste input "brian.degger@gmail.com"
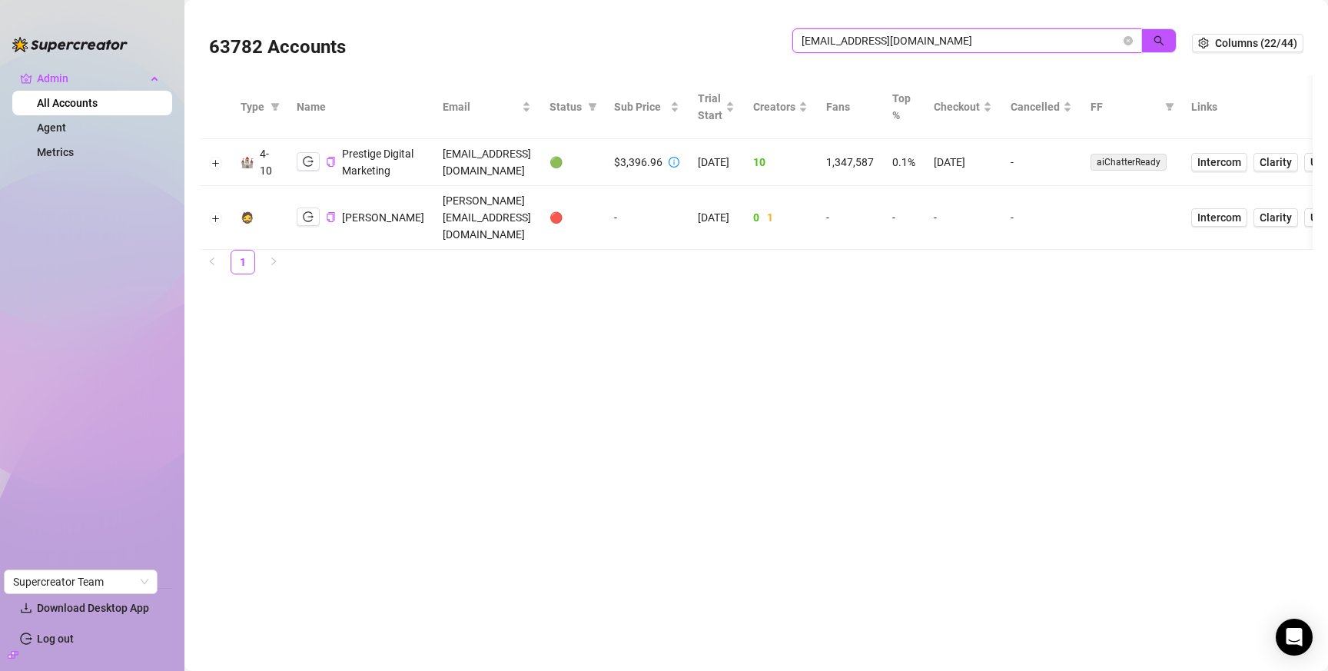
click at [1003, 39] on input "pdmbrian.degger@gmail.com" at bounding box center [961, 40] width 319 height 17
click at [1002, 39] on input "pdmbrian.degger@gmail.com" at bounding box center [961, 40] width 319 height 17
paste input "search"
click at [1165, 38] on button "button" at bounding box center [1159, 40] width 35 height 25
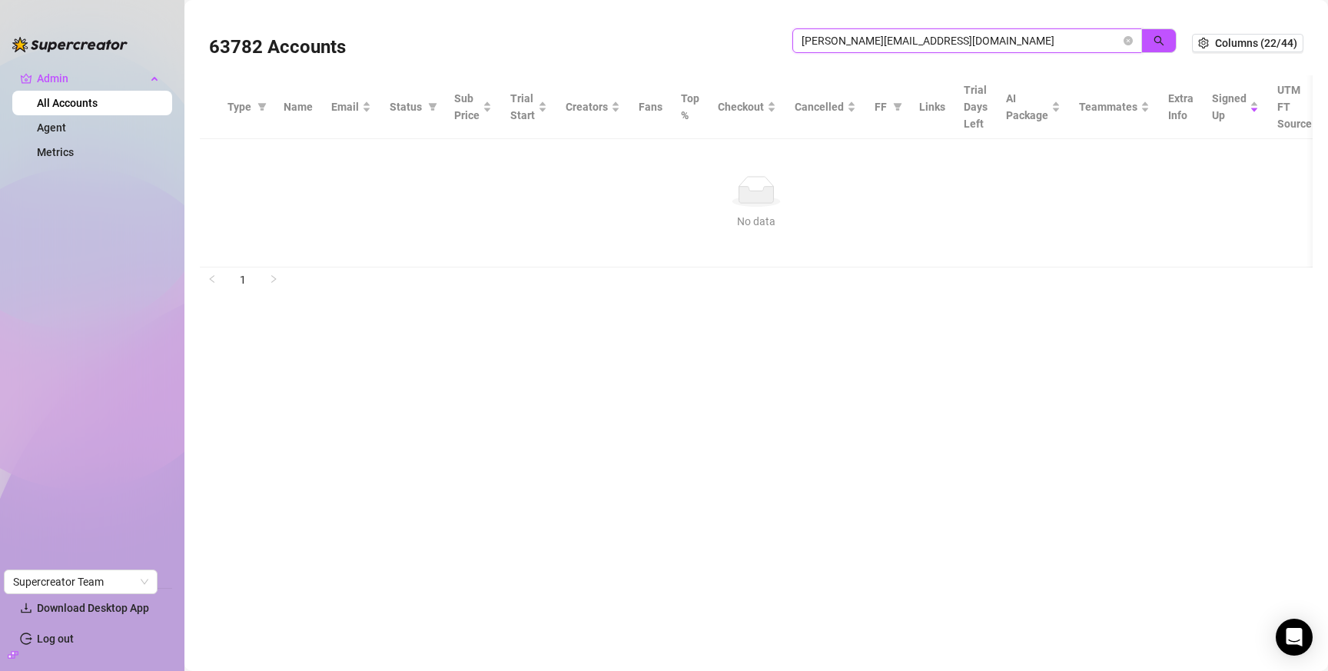
click at [1056, 38] on input "brian.degger@gmail.com" at bounding box center [961, 40] width 319 height 17
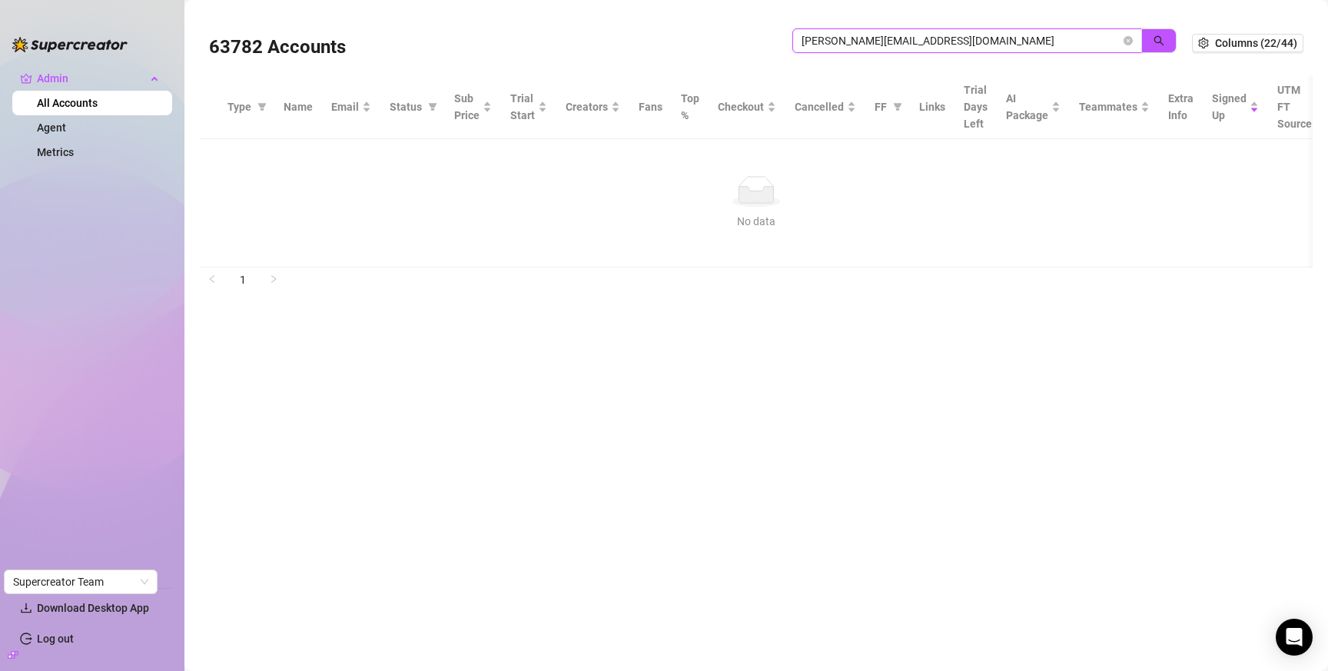
paste input "matthewg.schafer@yahoo"
click at [1148, 44] on button "button" at bounding box center [1159, 40] width 35 height 25
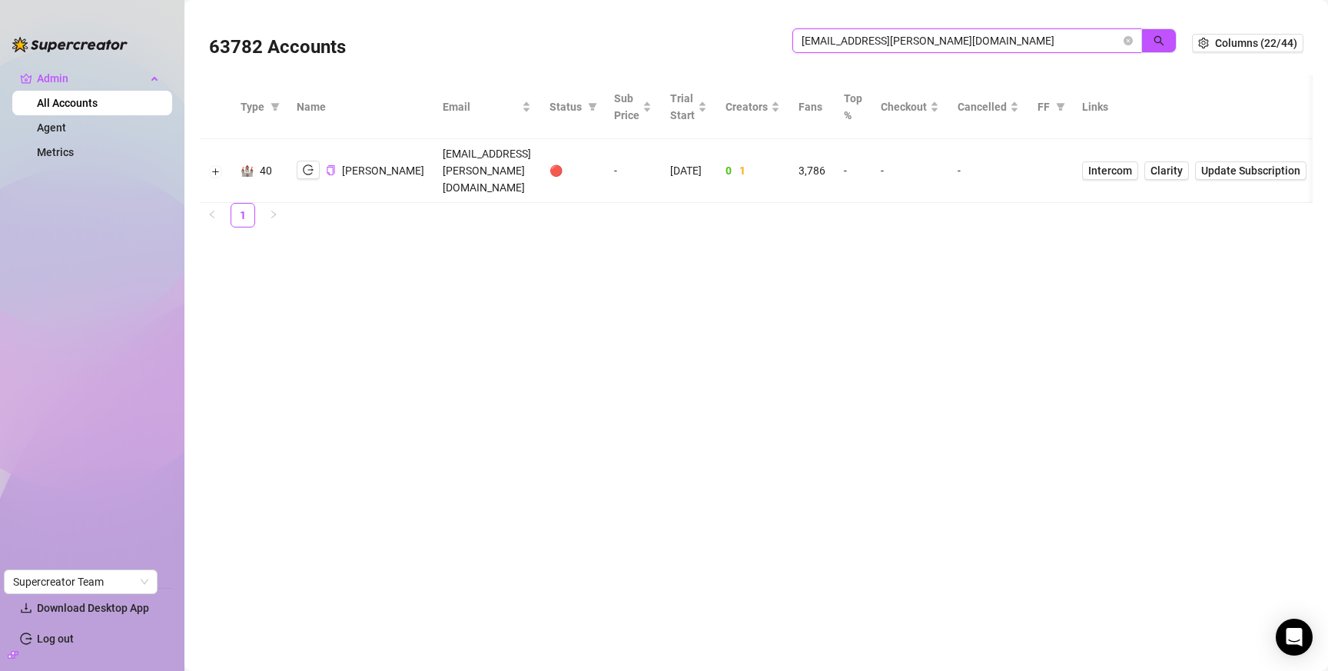
click at [985, 40] on input "matthewg.schafer@yahoo.com" at bounding box center [961, 40] width 319 height 17
click at [985, 41] on input "matthewg.schafer@yahoo.com" at bounding box center [961, 40] width 319 height 17
paste input "eltymochii@gmail"
click at [1152, 39] on button "button" at bounding box center [1159, 40] width 35 height 25
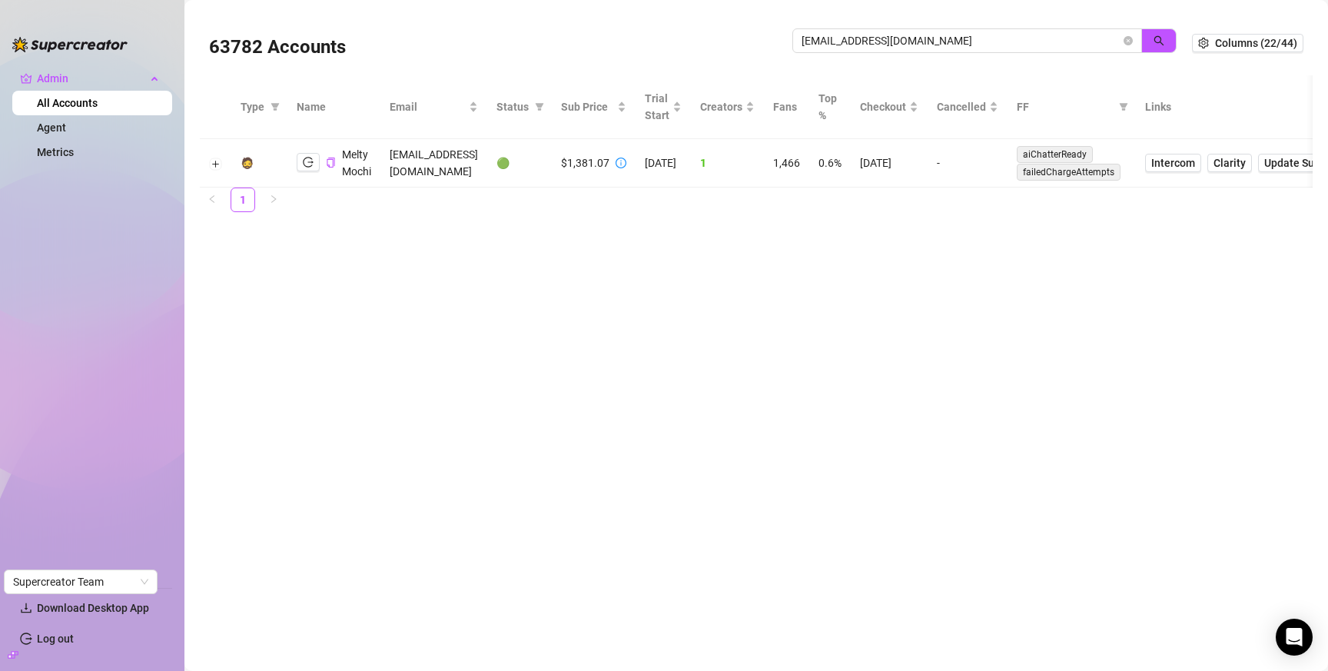
click at [928, 162] on td "8/14/2025" at bounding box center [889, 163] width 77 height 48
click at [928, 163] on td "8/14/2025" at bounding box center [889, 163] width 77 height 48
click at [916, 162] on td "8/14/2025" at bounding box center [889, 163] width 77 height 48
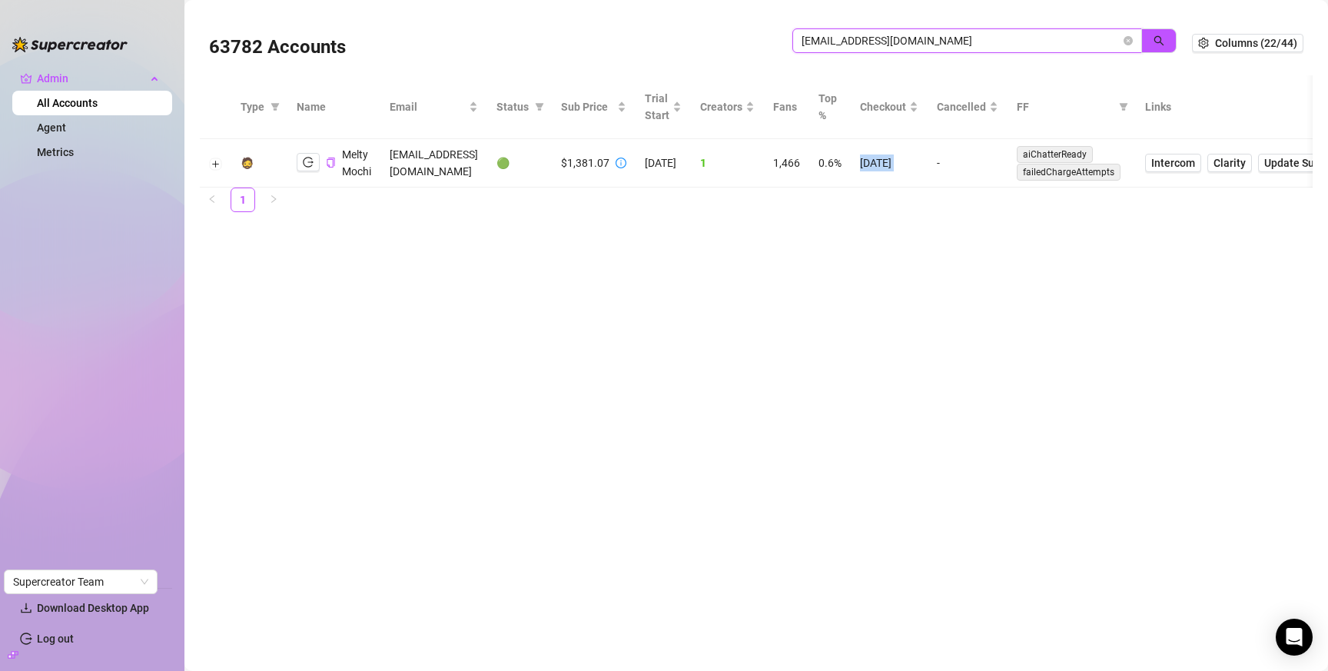
click at [912, 42] on input "meltymochii@gmail.com" at bounding box center [961, 40] width 319 height 17
click at [911, 42] on input "meltymochii@gmail.com" at bounding box center [961, 40] width 319 height 17
paste input "parnone1@hot"
click at [1165, 40] on icon "search" at bounding box center [1159, 40] width 11 height 11
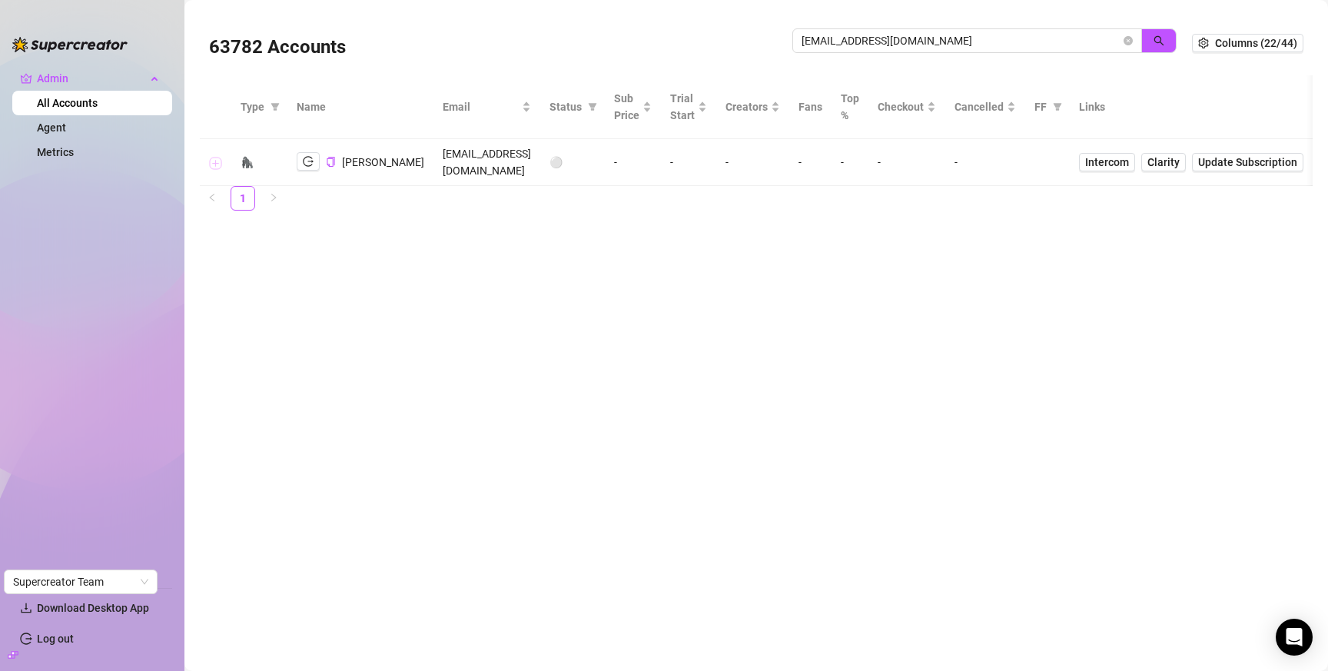
click at [211, 159] on button "Expand row" at bounding box center [216, 163] width 12 height 12
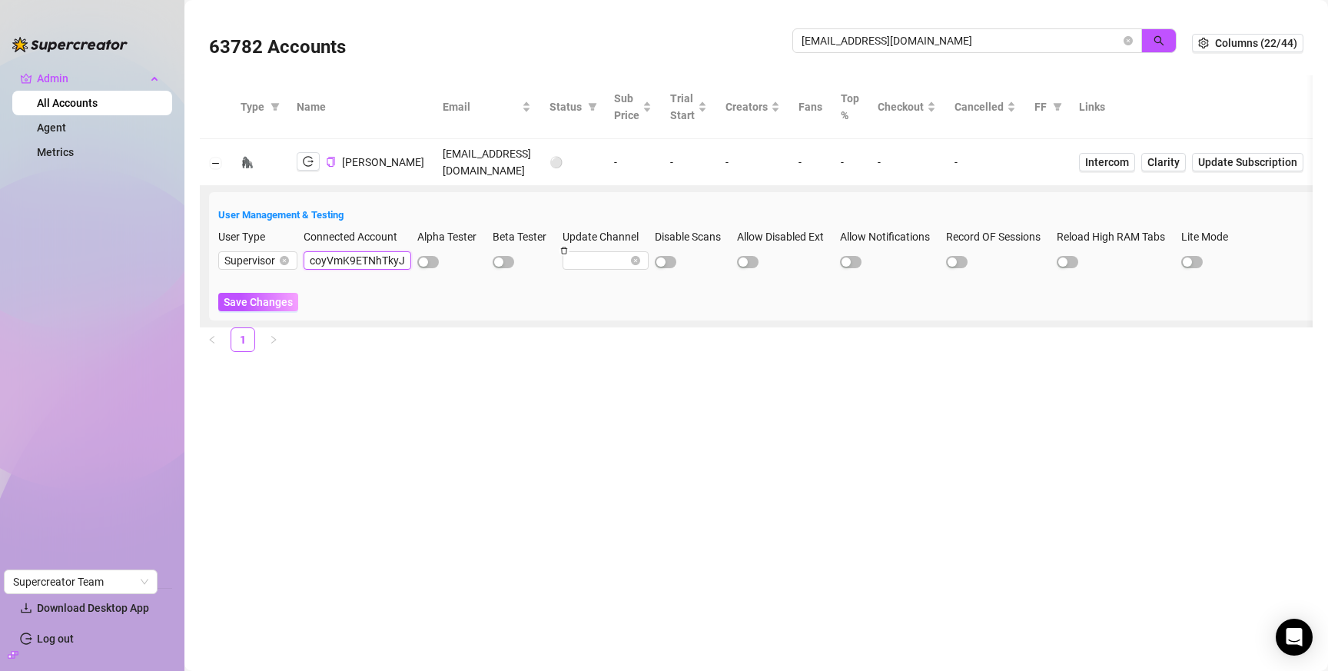
click at [329, 264] on input "coyVmK9ETNhTkyJbVciUvB5TZTQ2" at bounding box center [358, 260] width 108 height 18
click at [328, 264] on input "coyVmK9ETNhTkyJbVciUvB5TZTQ2" at bounding box center [358, 260] width 108 height 18
click at [330, 264] on input "coyVmK9ETNhTkyJbVciUvB5TZTQ2" at bounding box center [358, 260] width 108 height 18
click at [329, 264] on input "coyVmK9ETNhTkyJbVciUvB5TZTQ2" at bounding box center [358, 260] width 108 height 18
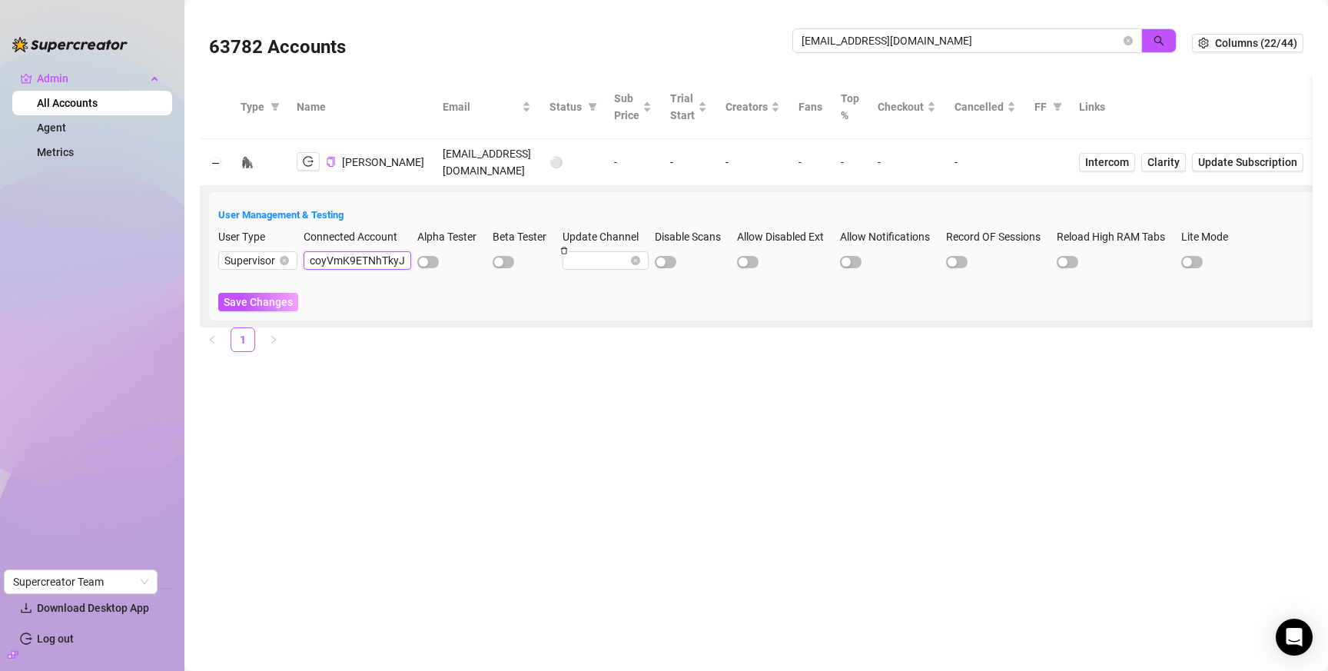
click at [329, 265] on input "coyVmK9ETNhTkyJbVciUvB5TZTQ2" at bounding box center [358, 260] width 108 height 18
click at [328, 266] on input "coyVmK9ETNhTkyJbVciUvB5TZTQ2" at bounding box center [358, 260] width 108 height 18
click at [887, 37] on input "parnone1@hotmail.com" at bounding box center [961, 40] width 319 height 17
click at [886, 37] on input "parnone1@hotmail.com" at bounding box center [961, 40] width 319 height 17
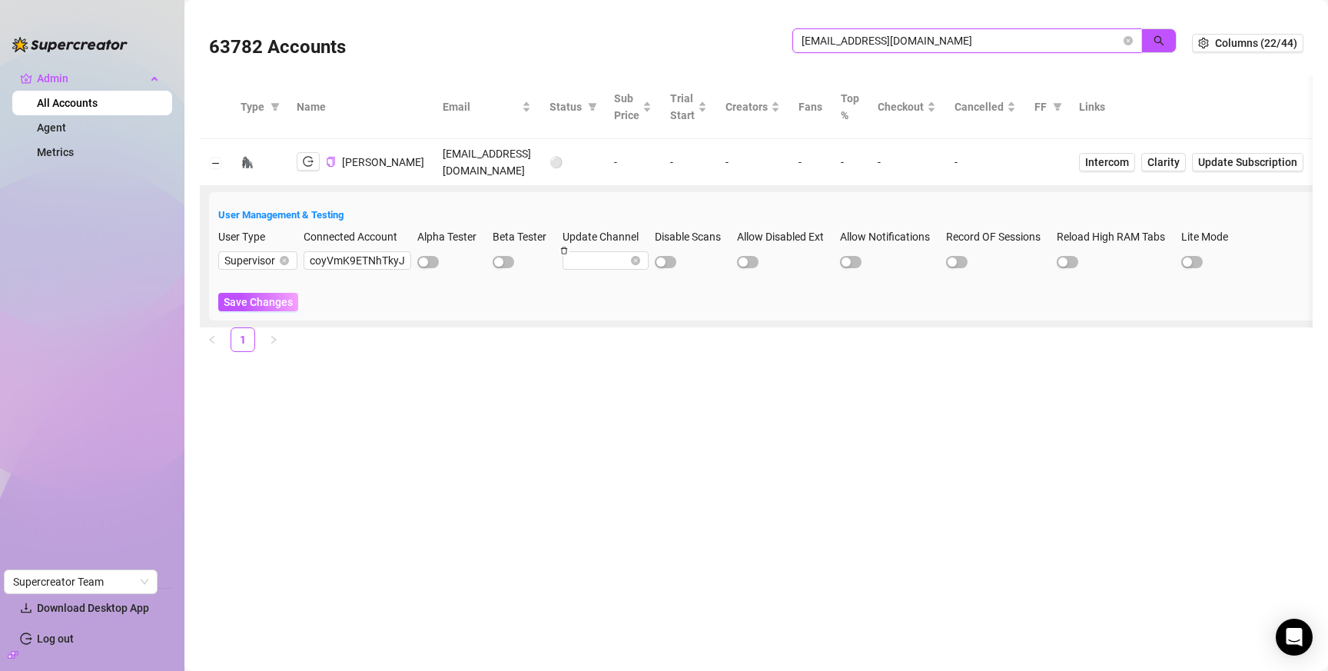
paste input "coyVmK9ETNhTkyJbVciUvB5TZTQ2"
click at [1152, 42] on button "button" at bounding box center [1159, 40] width 35 height 25
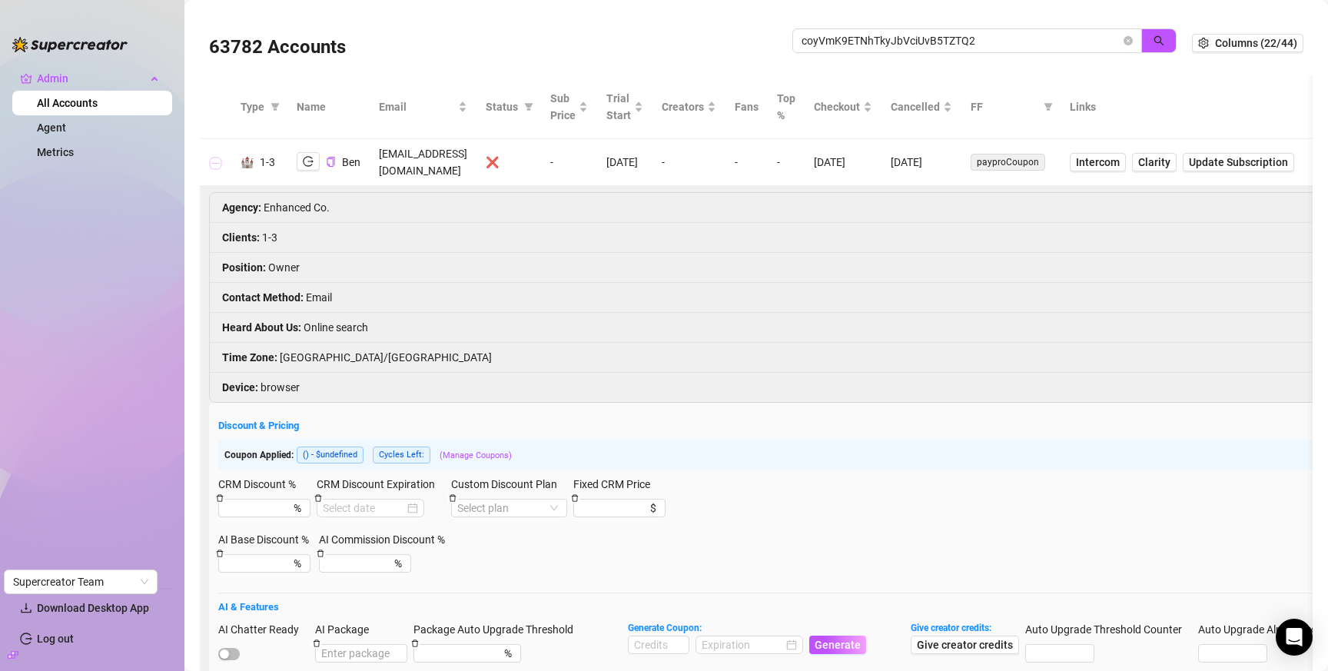
click at [210, 157] on button "Collapse row" at bounding box center [216, 163] width 12 height 12
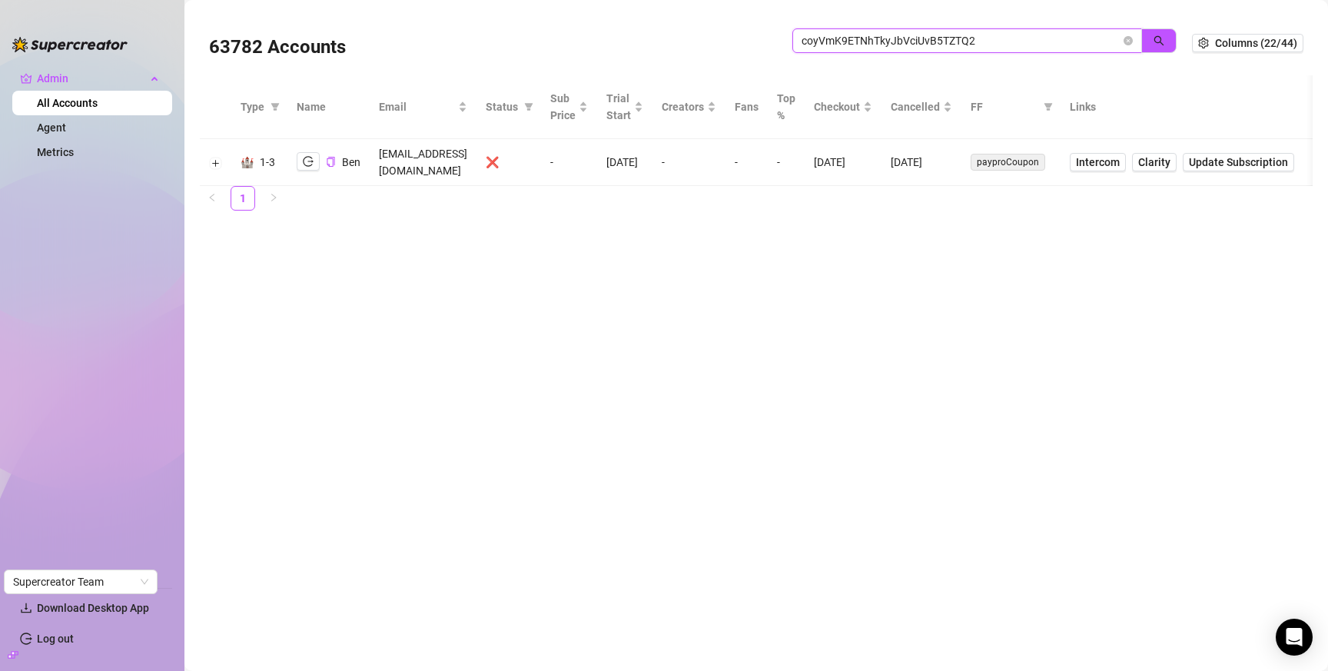
click at [1019, 42] on input "coyVmK9ETNhTkyJbVciUvB5TZTQ2" at bounding box center [961, 40] width 319 height 17
click at [1019, 41] on input "coyVmK9ETNhTkyJbVciUvB5TZTQ2" at bounding box center [961, 40] width 319 height 17
paste input "rousmalena@gmail.com"
click at [1152, 39] on button "button" at bounding box center [1159, 40] width 35 height 25
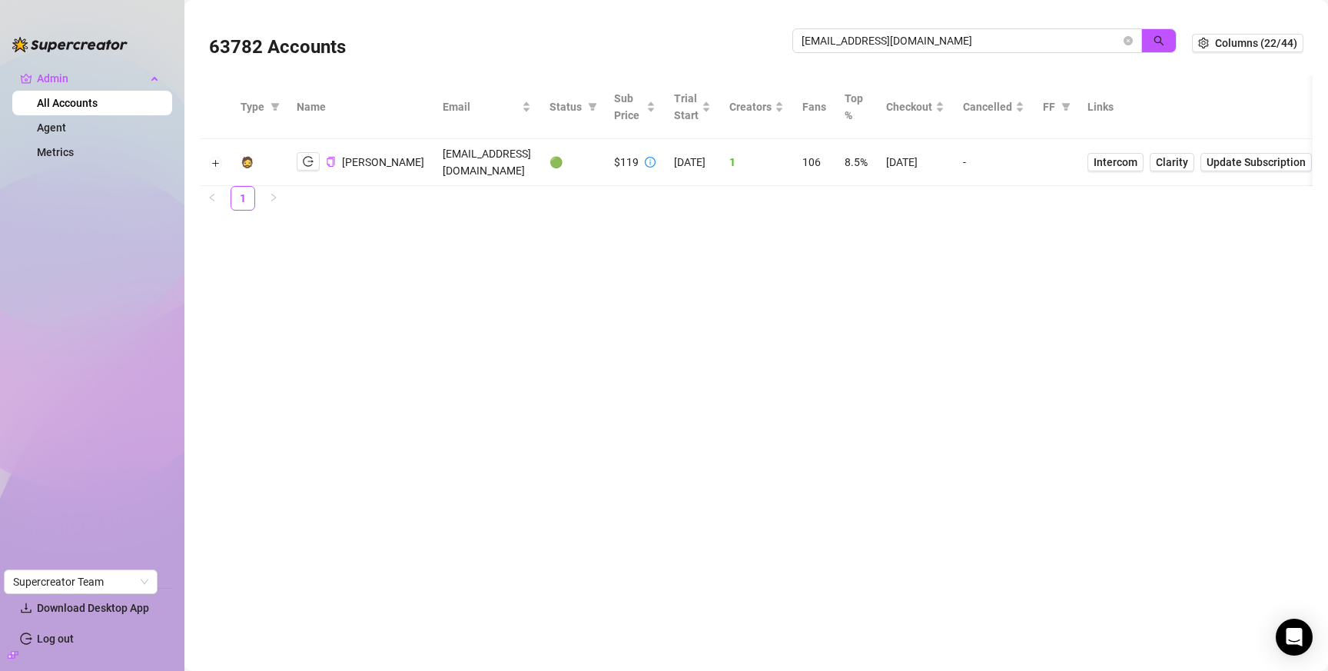
click at [889, 152] on td "8/17/2025" at bounding box center [915, 162] width 77 height 47
click at [889, 153] on td "8/17/2025" at bounding box center [915, 162] width 77 height 47
click at [883, 157] on td "8/17/2025" at bounding box center [915, 162] width 77 height 47
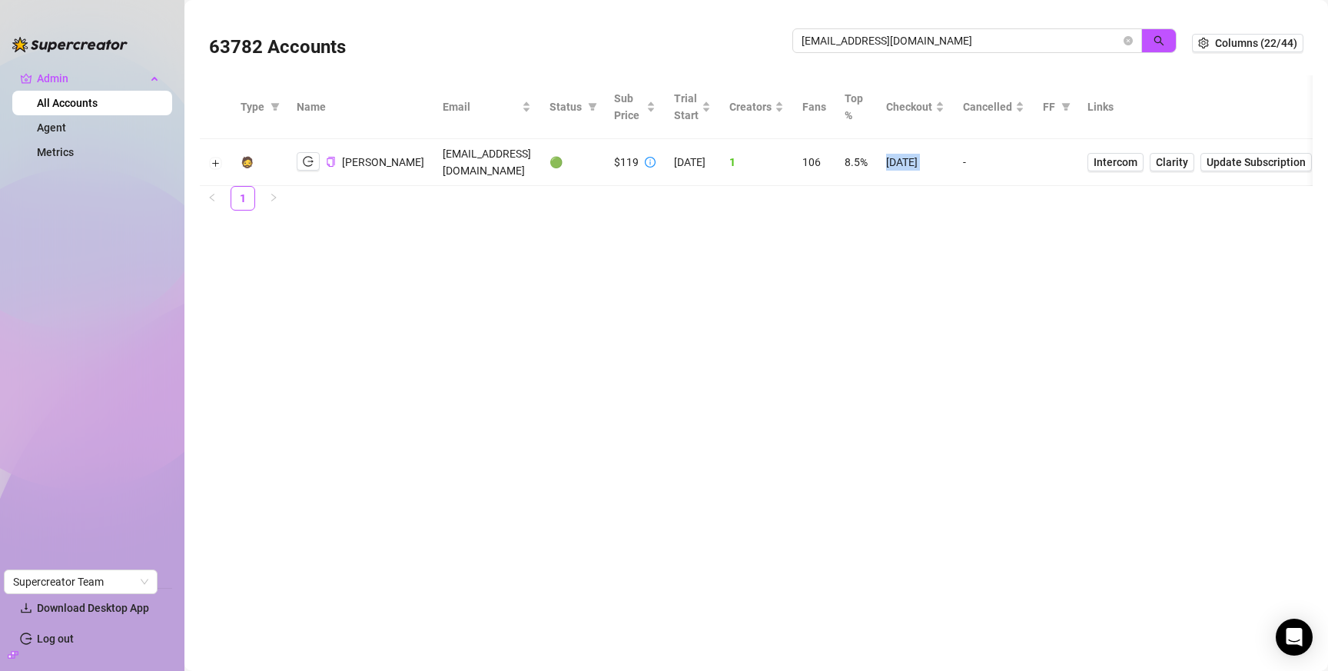
click at [883, 157] on td "8/17/2025" at bounding box center [915, 162] width 77 height 47
click at [919, 35] on input "rousmalena@gmail.com" at bounding box center [961, 40] width 319 height 17
paste input "jennyannlambong925"
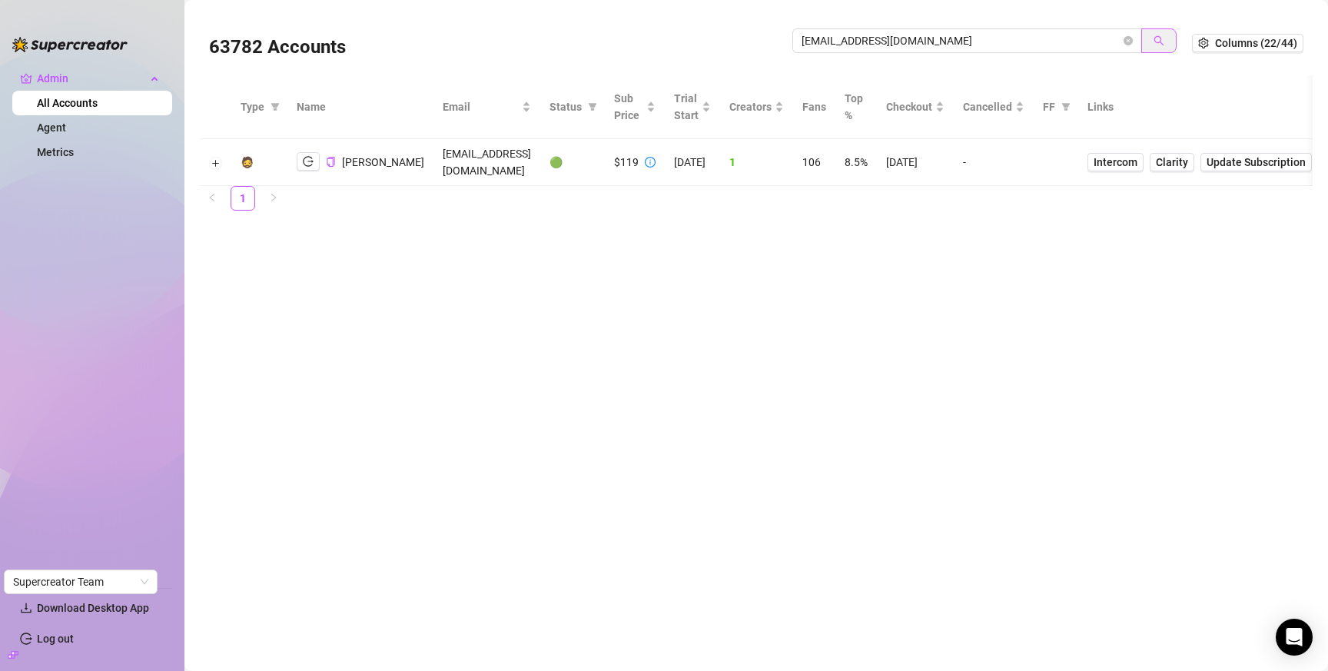
click at [1176, 43] on div "63782 Accounts jennyannlambong925@gmail.com" at bounding box center [700, 43] width 983 height 52
click at [1169, 44] on button "button" at bounding box center [1159, 40] width 35 height 25
click at [961, 38] on input "jennyannlambong925@gmail.com" at bounding box center [961, 40] width 319 height 17
click at [960, 39] on input "jennyannlambong925@gmail.com" at bounding box center [961, 40] width 319 height 17
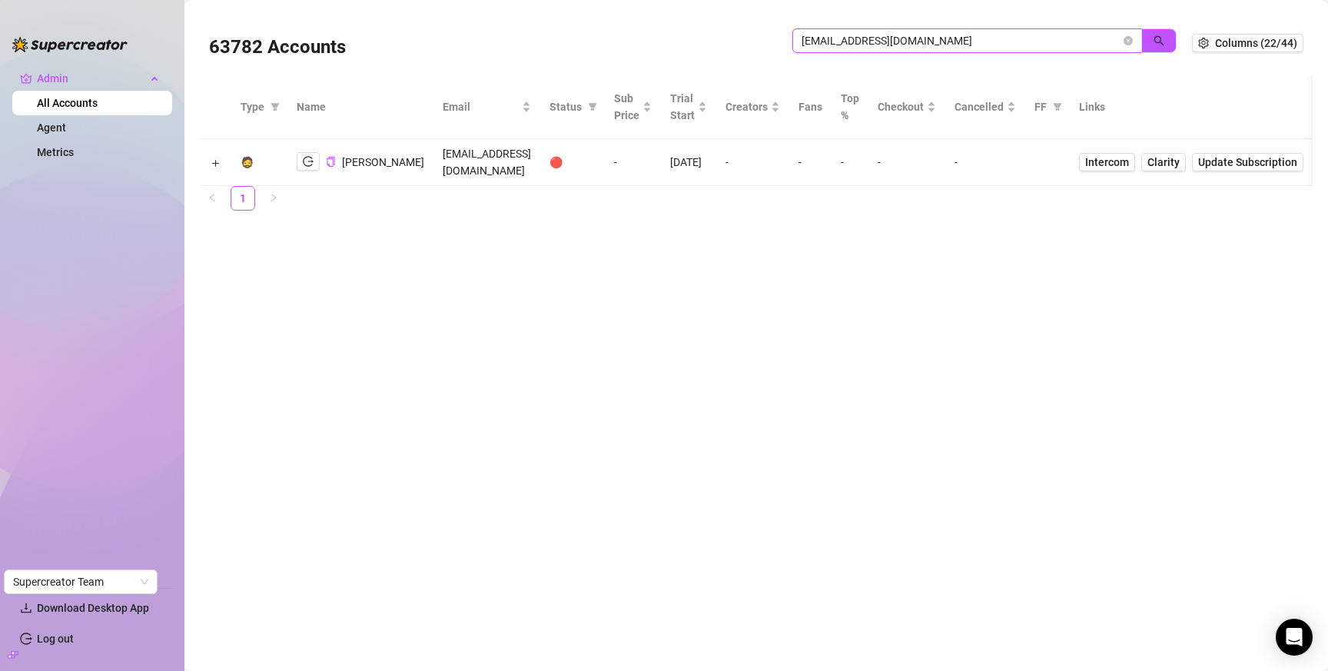
paste input "samantha.grey4200"
click at [1157, 45] on icon "search" at bounding box center [1159, 40] width 11 height 11
click at [960, 163] on td "8/11/2025" at bounding box center [921, 163] width 77 height 48
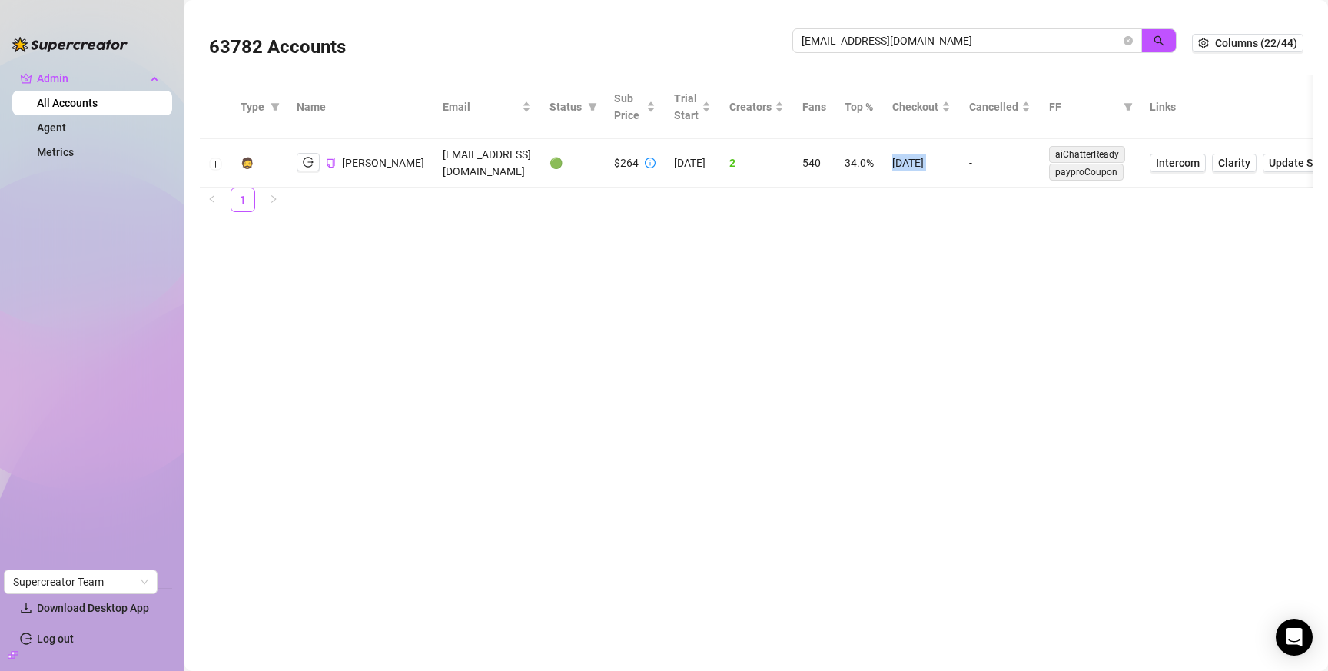
click at [951, 159] on td "8/11/2025" at bounding box center [921, 163] width 77 height 48
click at [1020, 40] on input "samantha.grey4200@gmail.com" at bounding box center [961, 40] width 319 height 17
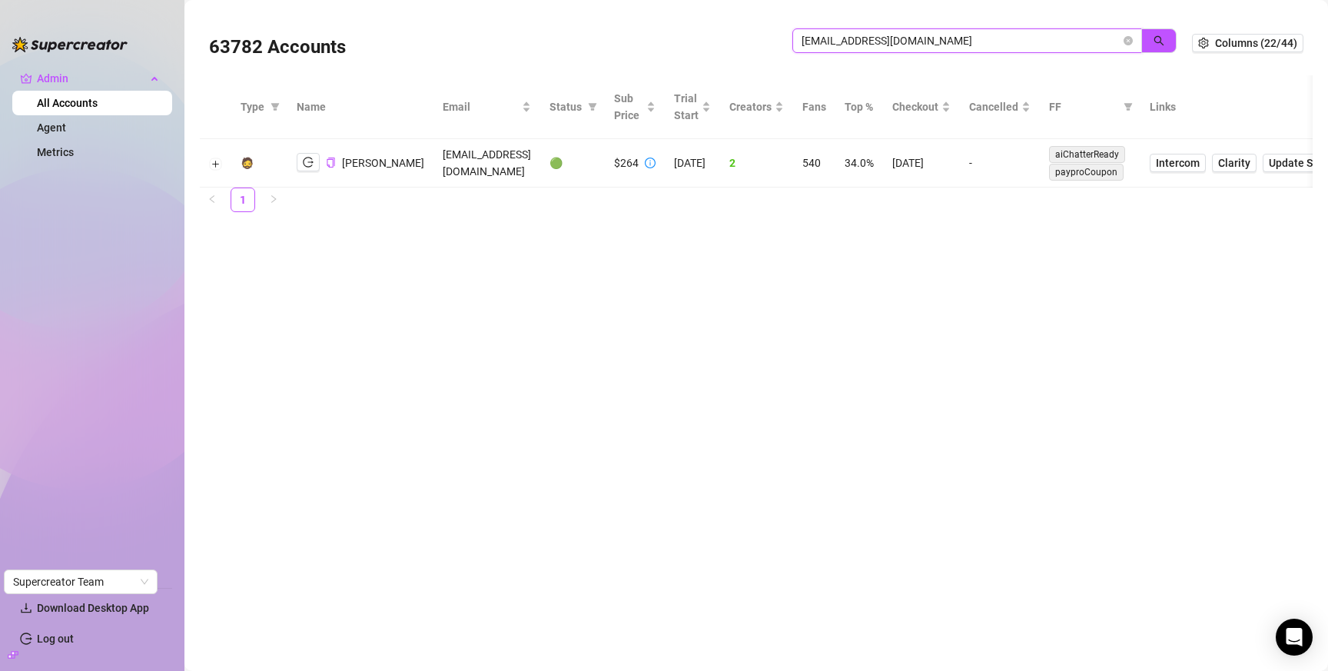
click at [1020, 40] on input "samantha.grey4200@gmail.com" at bounding box center [961, 40] width 319 height 17
paste input "alejandobarragan92"
click at [1146, 35] on button "button" at bounding box center [1159, 40] width 35 height 25
click at [946, 40] on input "alejandobarragan92@gmail.com" at bounding box center [961, 40] width 319 height 17
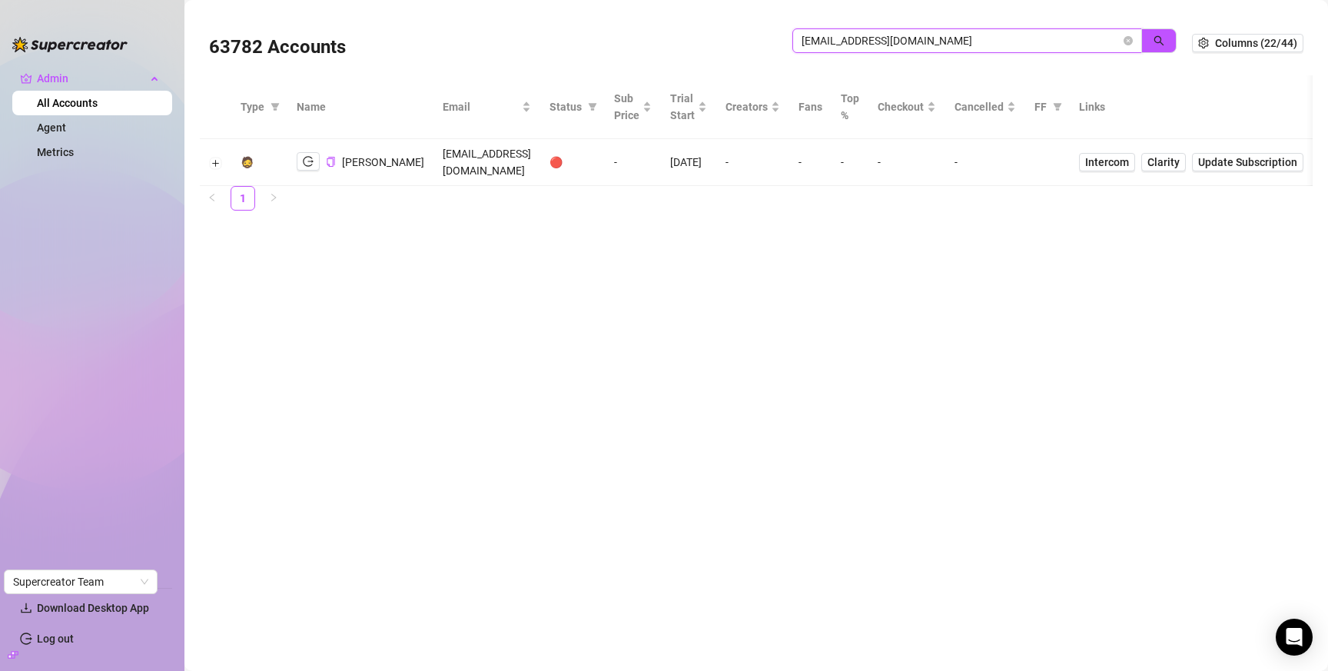
drag, startPoint x: 946, startPoint y: 40, endPoint x: 1012, endPoint y: 40, distance: 66.1
click at [946, 40] on input "alejandobarragan92@gmail.com" at bounding box center [961, 40] width 319 height 17
paste input "info@miropawells"
click at [1157, 42] on icon "search" at bounding box center [1159, 40] width 11 height 11
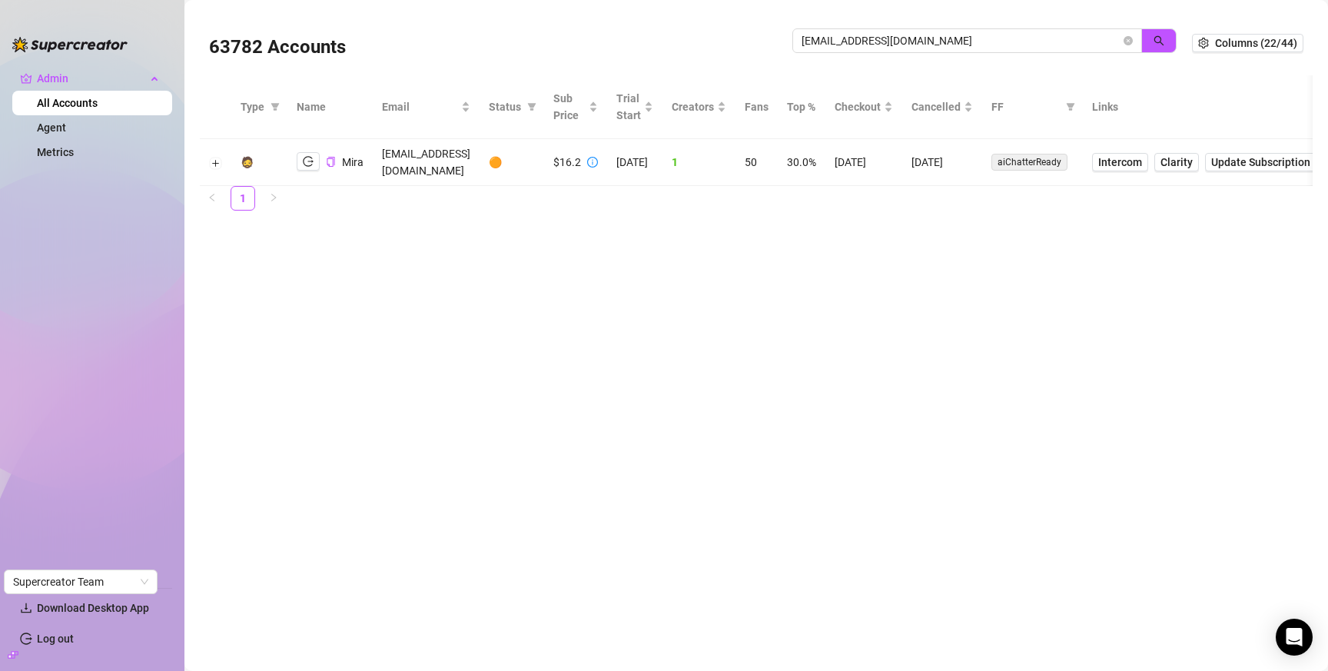
click at [973, 151] on td "9/5/2025" at bounding box center [943, 162] width 80 height 47
click at [883, 151] on td "8/15/2025" at bounding box center [864, 162] width 77 height 47
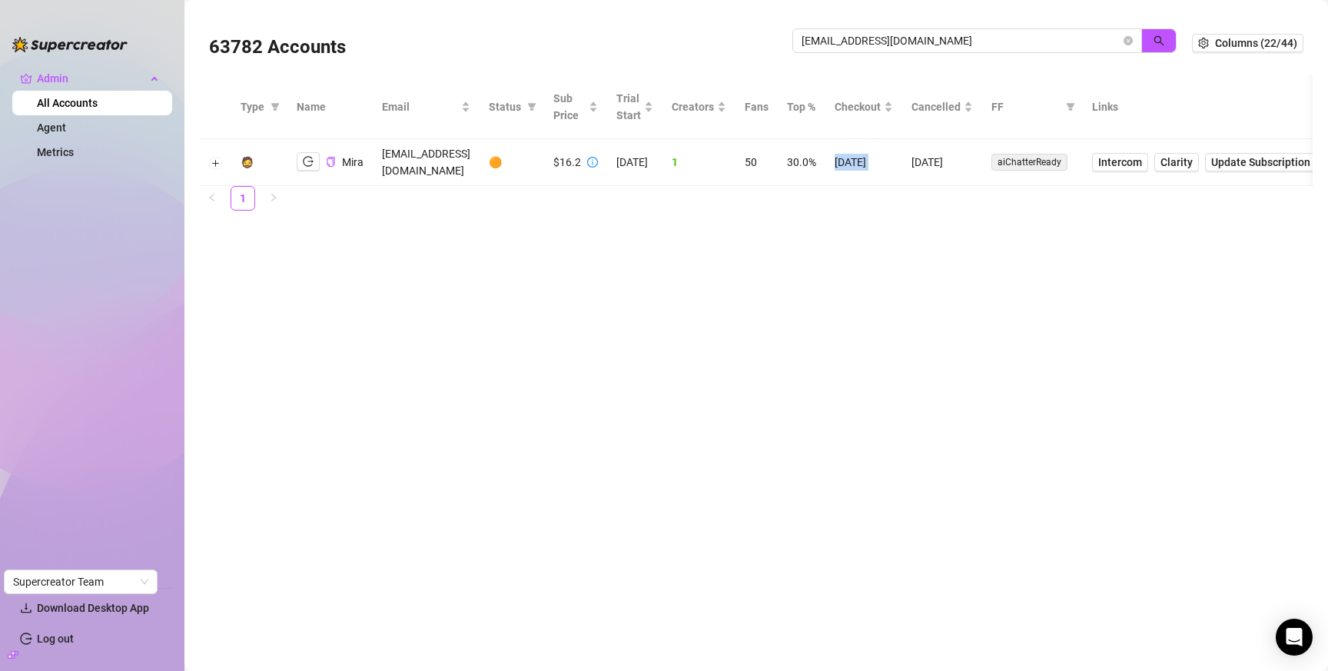
click at [883, 152] on td "8/15/2025" at bounding box center [864, 162] width 77 height 47
click at [1042, 42] on input "info@miropawells.com" at bounding box center [961, 40] width 319 height 17
paste input "chatley89@gmail"
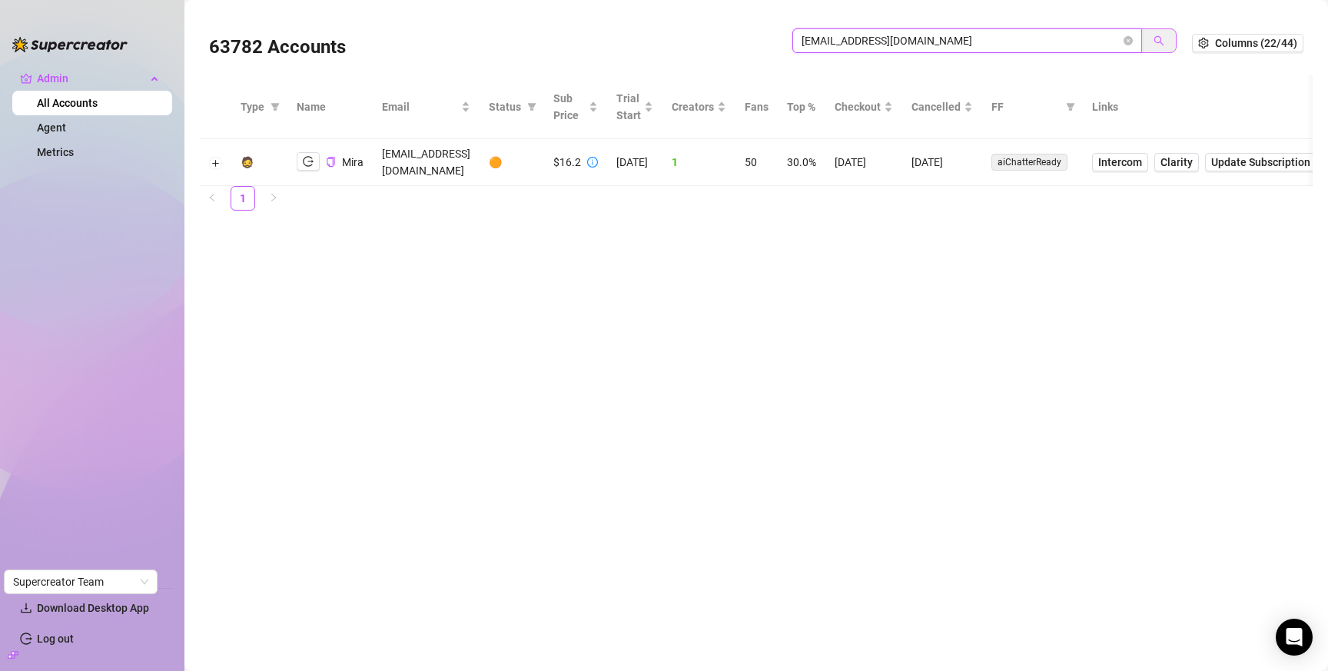
click at [1159, 35] on icon "search" at bounding box center [1159, 40] width 11 height 11
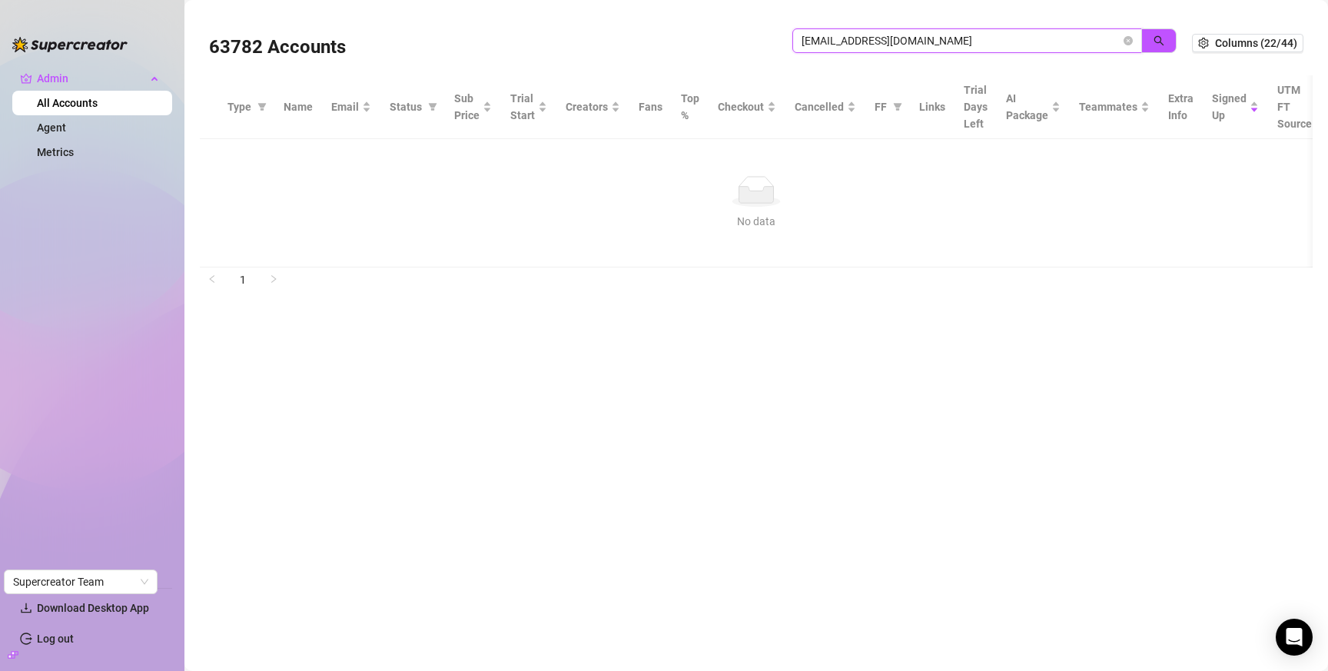
click at [950, 43] on input "chatley89@gmail.com" at bounding box center [961, 40] width 319 height 17
click at [951, 43] on input "chatley89@gmail.com" at bounding box center [961, 40] width 319 height 17
paste input "brandon@blackmountainstrat"
click at [1158, 37] on icon "search" at bounding box center [1159, 40] width 11 height 11
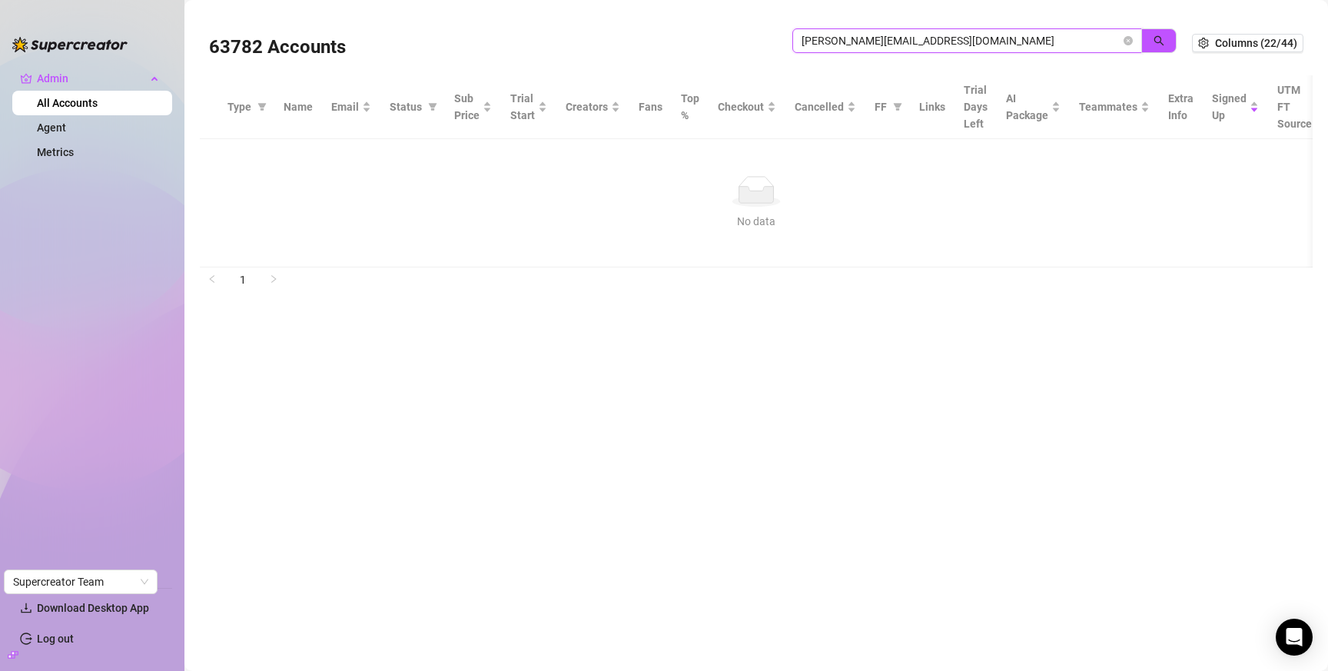
click at [1002, 44] on input "brandon@blackmountainstrat.com" at bounding box center [961, 40] width 319 height 17
click at [1003, 45] on input "brandon@blackmountainstrat.com" at bounding box center [961, 40] width 319 height 17
paste input "cdzmfit@gmail"
click at [1158, 38] on icon "search" at bounding box center [1159, 40] width 11 height 11
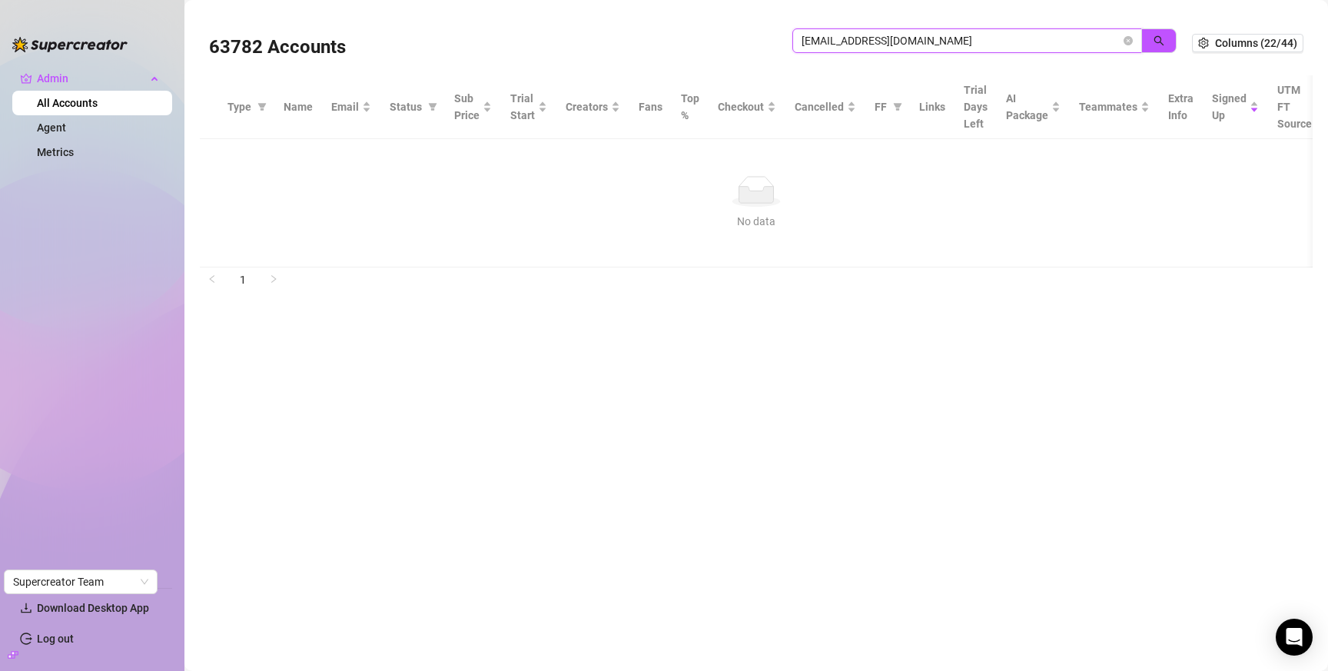
click at [917, 42] on input "cdzmfit@gmail.com" at bounding box center [961, 40] width 319 height 17
drag, startPoint x: 917, startPoint y: 42, endPoint x: 925, endPoint y: 39, distance: 8.3
click at [919, 42] on input "cdzmfit@gmail.com" at bounding box center [961, 40] width 319 height 17
click at [1160, 42] on icon "search" at bounding box center [1160, 41] width 10 height 10
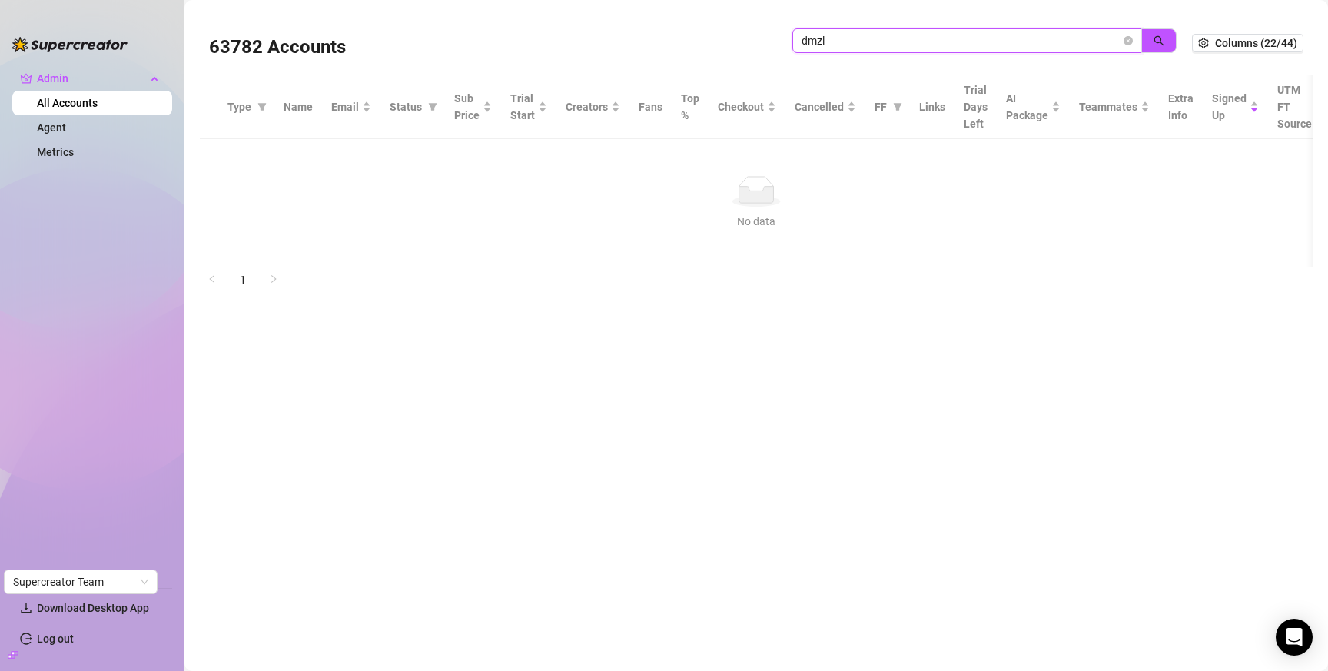
click at [906, 36] on input "dmzl" at bounding box center [961, 40] width 319 height 17
paste input "enniswanjama718@gmail.com"
click at [1154, 40] on icon "search" at bounding box center [1159, 40] width 11 height 11
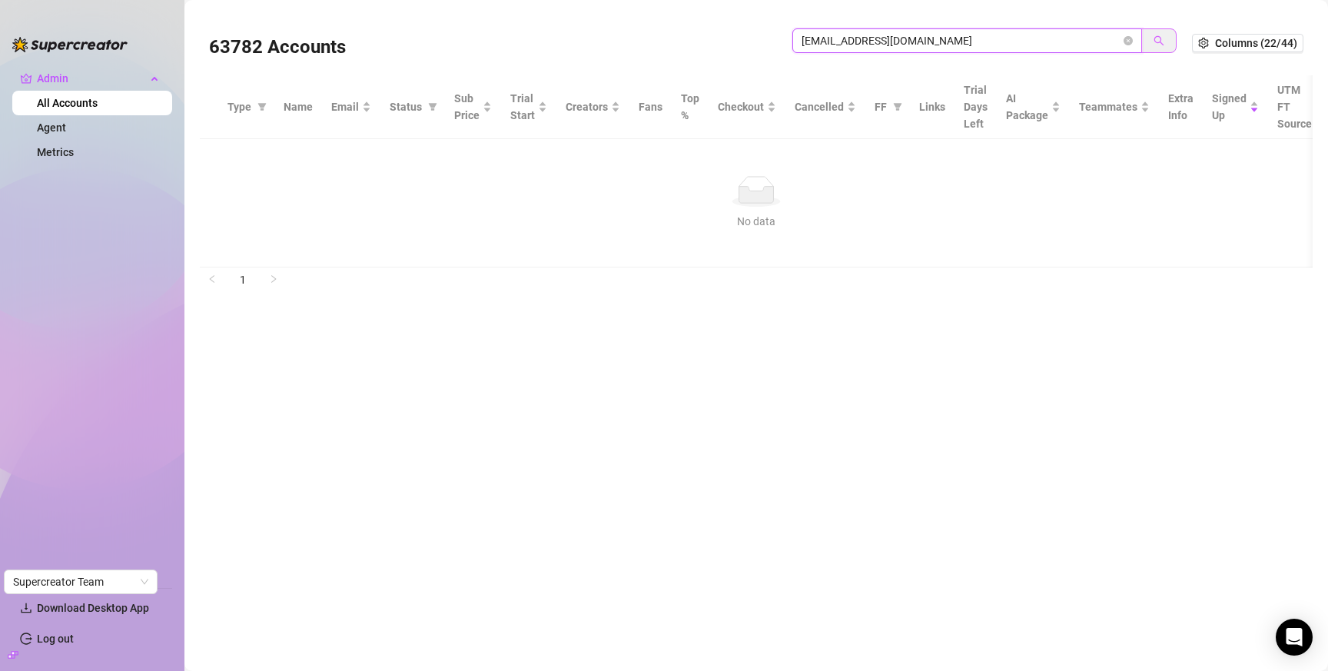
click at [1154, 41] on icon "search" at bounding box center [1159, 40] width 11 height 11
click at [996, 42] on input "denniswanjama718@gmail.com" at bounding box center [961, 40] width 319 height 17
paste input "pushes1234"
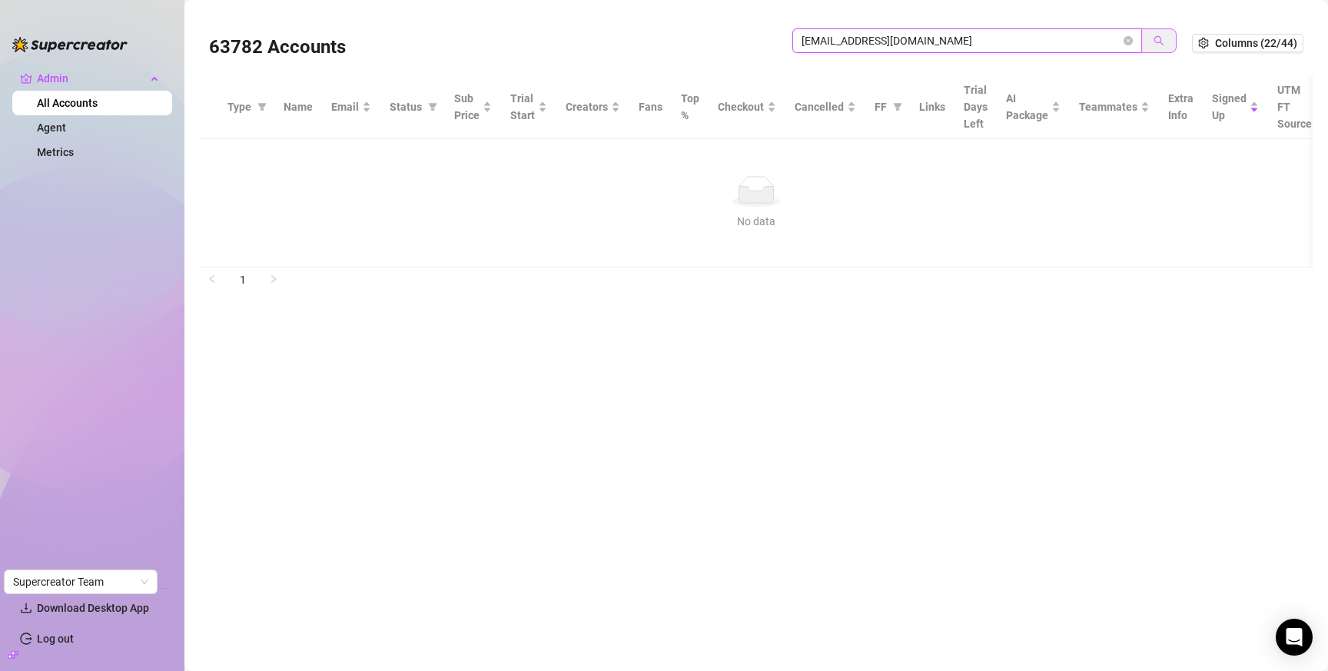
click at [1166, 45] on button "button" at bounding box center [1159, 40] width 35 height 25
click at [899, 49] on span "pushes1234@gmail.com" at bounding box center [968, 40] width 350 height 25
click at [905, 35] on input "pushes1234@gmail.com" at bounding box center [961, 40] width 319 height 17
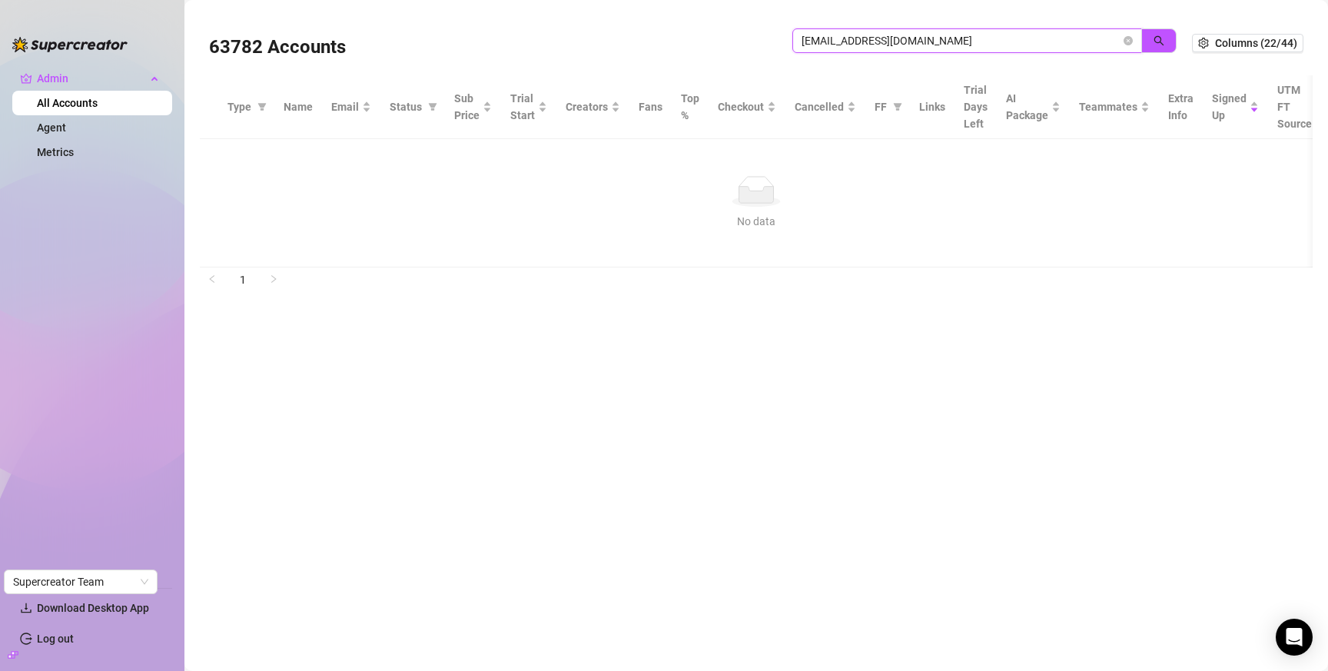
drag, startPoint x: 905, startPoint y: 35, endPoint x: 998, endPoint y: 38, distance: 93.1
click at [906, 35] on input "pushes1234@gmail.com" at bounding box center [961, 40] width 319 height 17
click at [998, 38] on input "pushes1234@gmail.com" at bounding box center [961, 40] width 319 height 17
click at [997, 39] on input "pushes1234@gmail.com" at bounding box center [961, 40] width 319 height 17
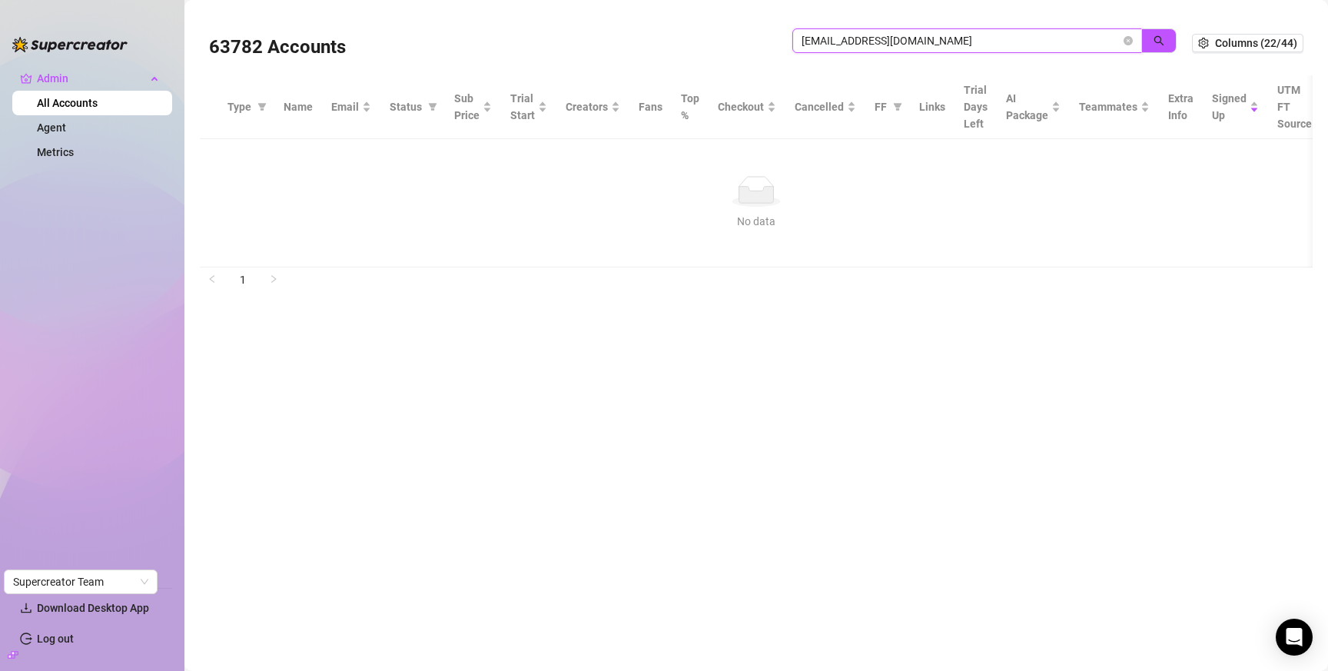
click at [997, 39] on input "pushes1234@gmail.com" at bounding box center [961, 40] width 319 height 17
paste input "admin@sorenzoagency"
click at [1162, 38] on icon "search" at bounding box center [1159, 40] width 11 height 11
click at [1067, 45] on input "admin@sorenzoagency.com" at bounding box center [961, 40] width 319 height 17
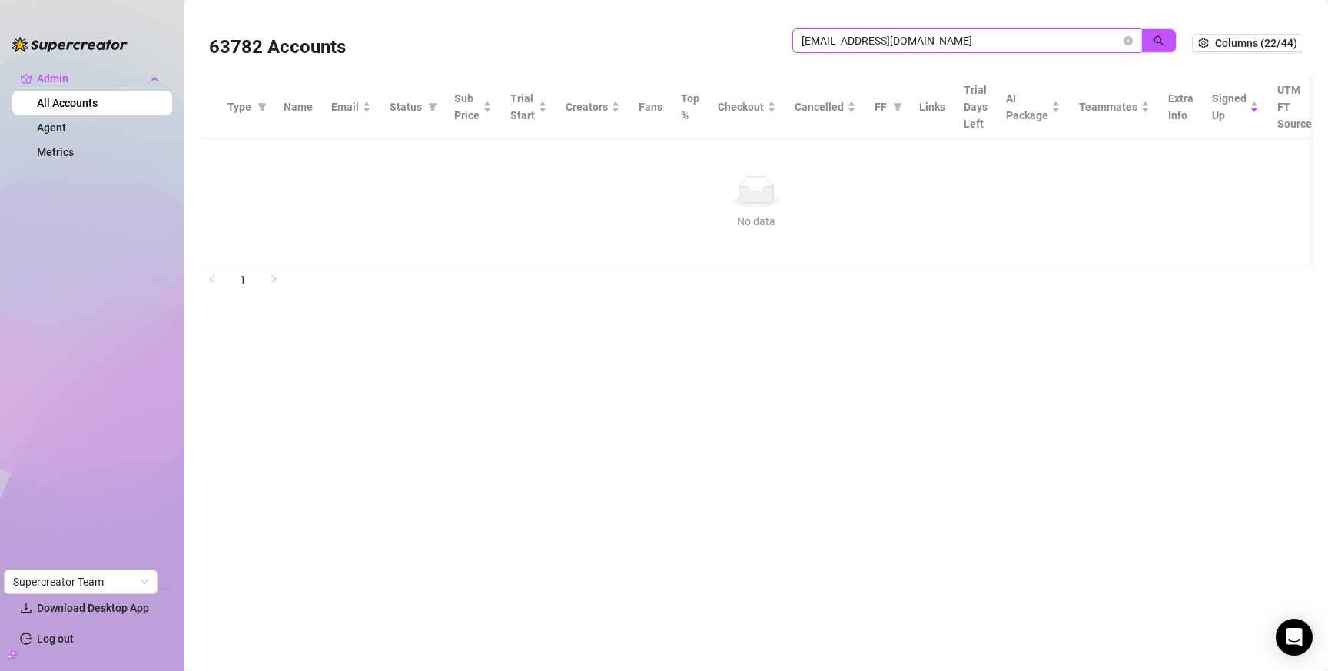
click at [1067, 45] on input "admin@sorenzoagency.com" at bounding box center [961, 40] width 319 height 17
paste input "makedamarketing@gmail"
click at [1153, 37] on button "button" at bounding box center [1159, 40] width 35 height 25
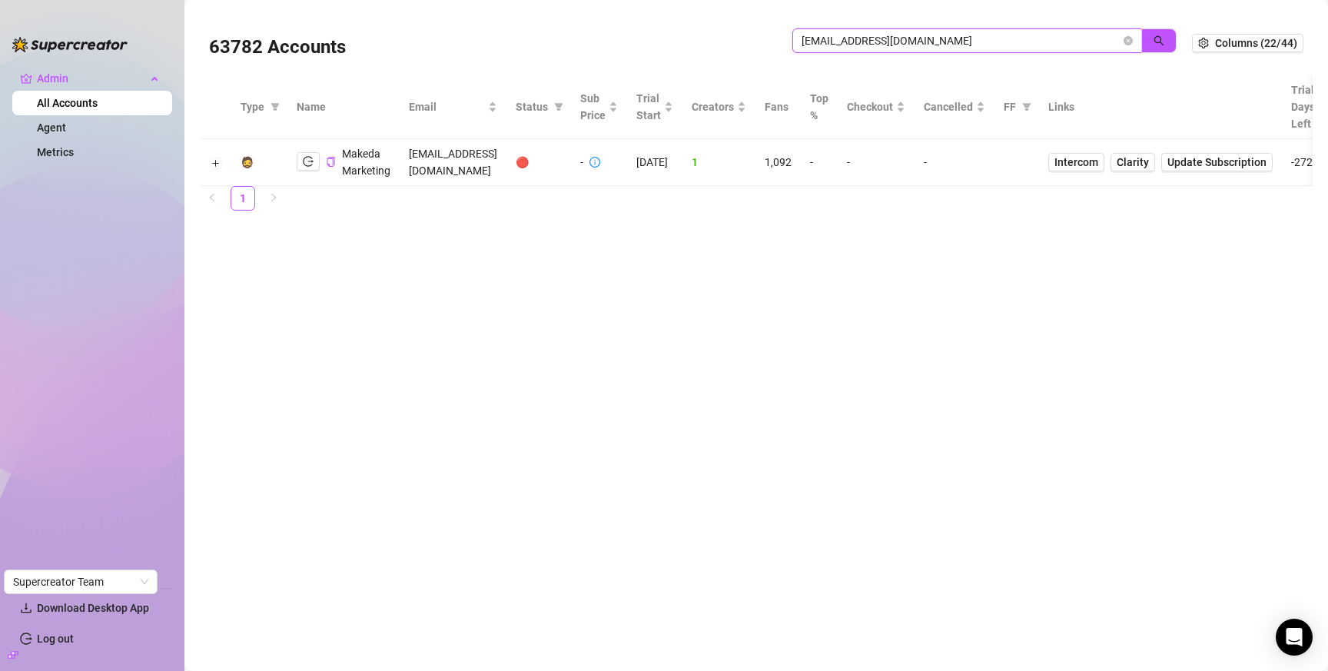
click at [1034, 44] on input "makedamarketing@gmail.com" at bounding box center [961, 40] width 319 height 17
click at [1035, 44] on input "makedamarketing@gmail.com" at bounding box center [961, 40] width 319 height 17
paste input "zeravanygref"
click at [1151, 43] on button "button" at bounding box center [1159, 40] width 35 height 25
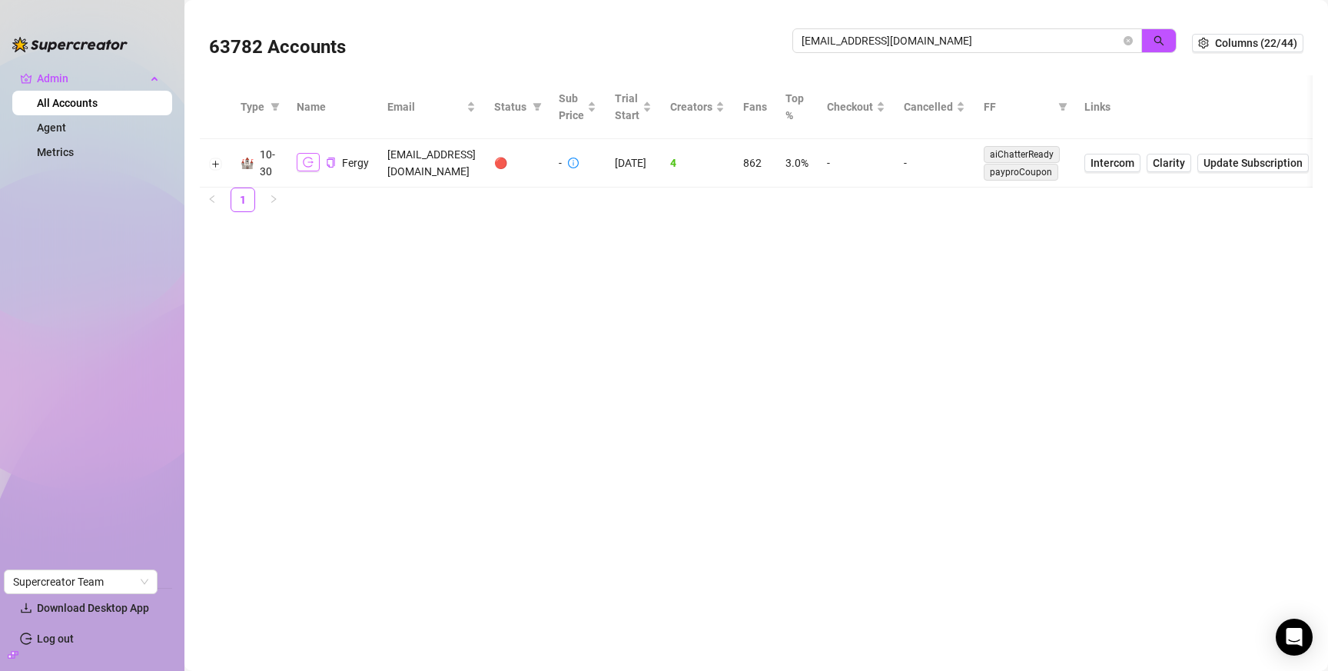
click at [308, 161] on icon "logout" at bounding box center [308, 162] width 11 height 11
click at [327, 164] on icon "copy" at bounding box center [331, 163] width 8 height 10
click at [867, 46] on input "zeravanygref@gmail.com" at bounding box center [961, 40] width 319 height 17
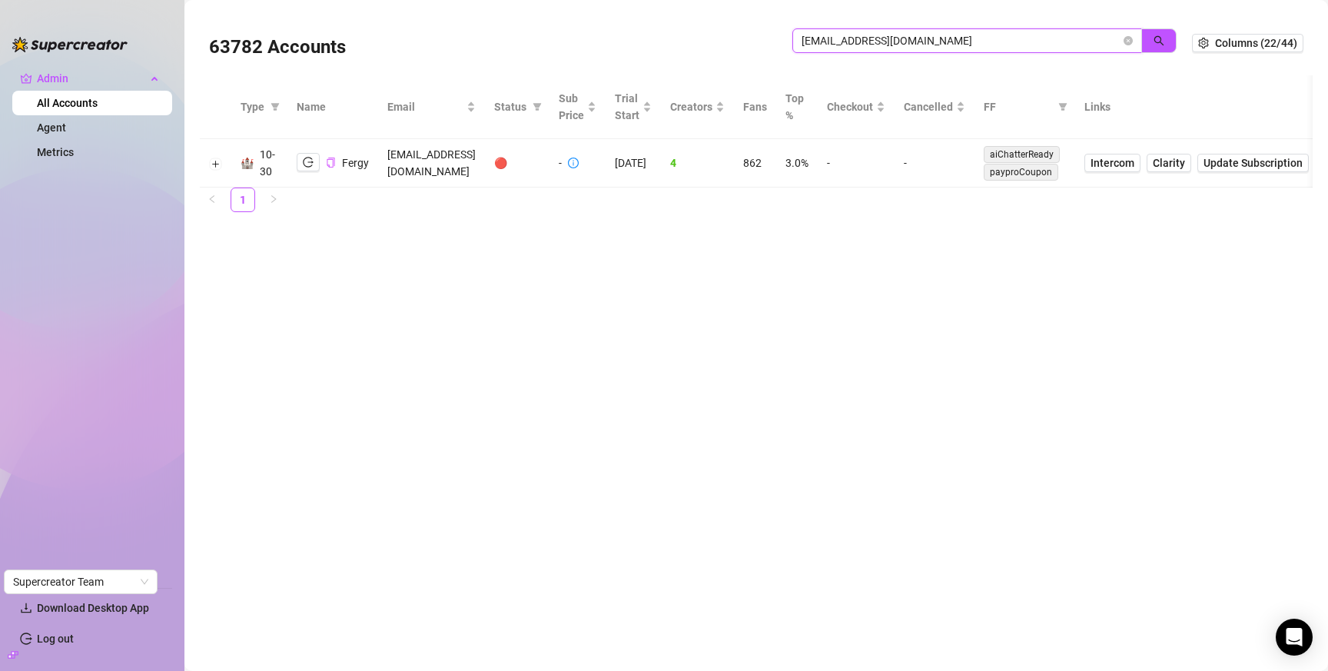
click at [862, 38] on input "zeravanygref@gmail.com" at bounding box center [961, 40] width 319 height 17
drag, startPoint x: 862, startPoint y: 37, endPoint x: 879, endPoint y: 44, distance: 19.0
click at [862, 38] on input "zeravanygref@gmail.com" at bounding box center [961, 40] width 319 height 17
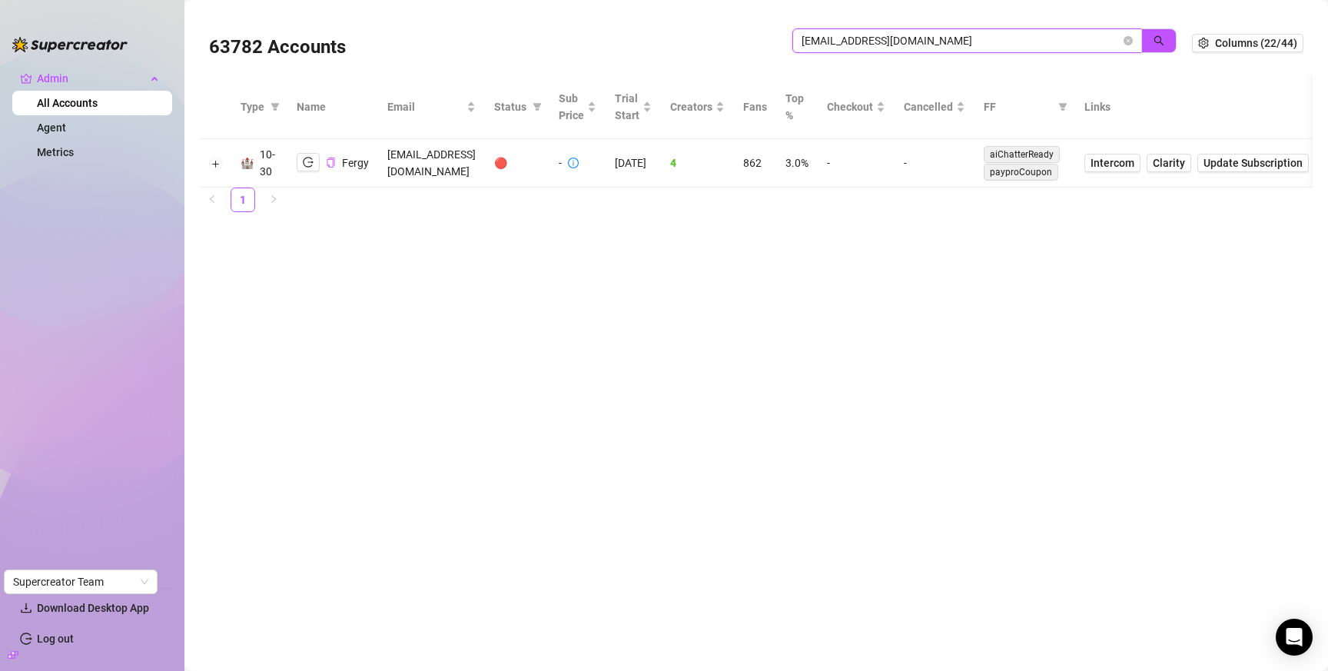
click at [862, 38] on input "zeravanygref@gmail.com" at bounding box center [961, 40] width 319 height 17
click at [890, 43] on input "zeravanygref@gmail.com" at bounding box center [961, 40] width 319 height 17
click at [879, 43] on input "zeravanygref@gmail.com" at bounding box center [961, 40] width 319 height 17
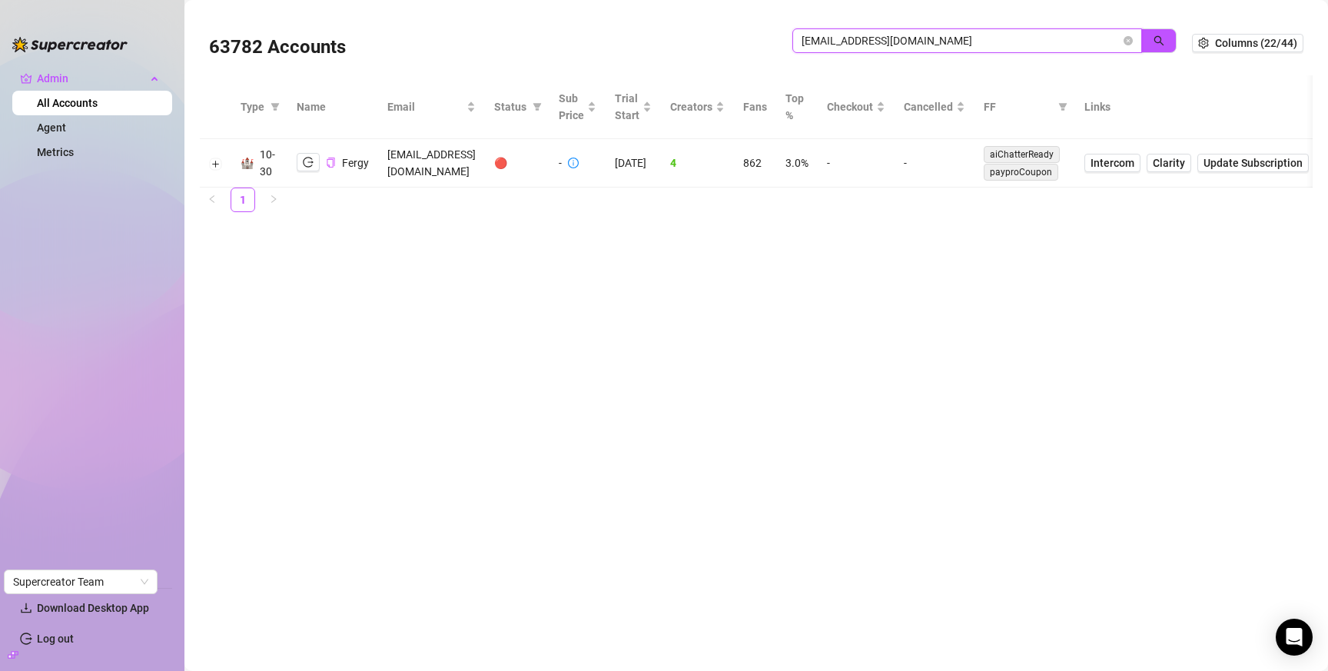
paste input "heather@fightthebeast.org"
click at [1157, 42] on icon "search" at bounding box center [1160, 41] width 10 height 10
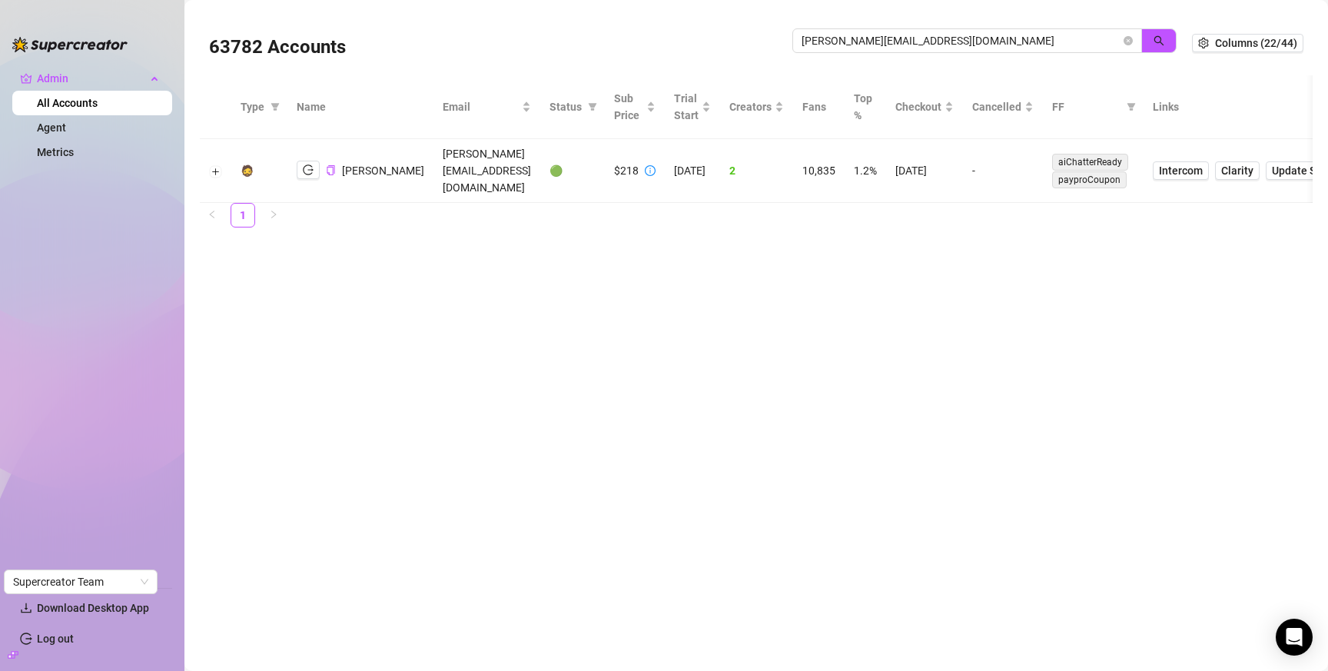
click at [923, 159] on td "8/27/2025" at bounding box center [924, 171] width 77 height 64
click at [926, 154] on td "8/27/2025" at bounding box center [924, 171] width 77 height 64
click at [926, 153] on td "8/27/2025" at bounding box center [924, 171] width 77 height 64
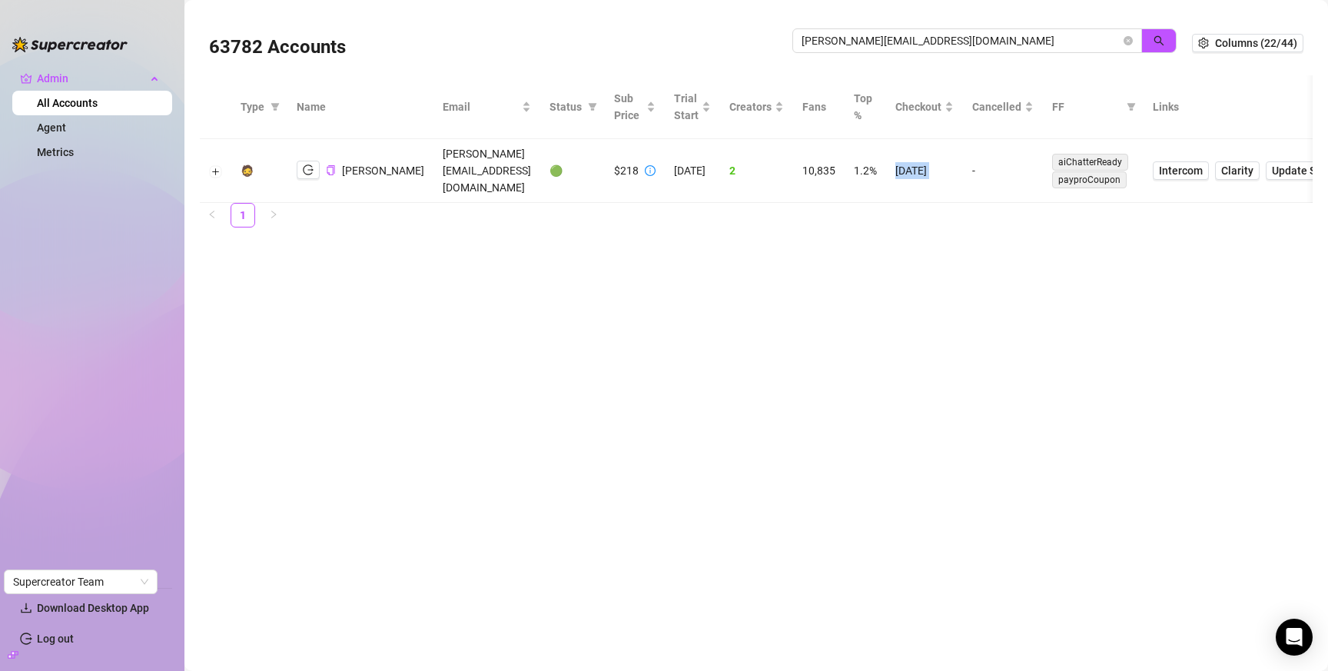
click at [925, 153] on td "8/27/2025" at bounding box center [924, 171] width 77 height 64
click at [920, 163] on td "8/27/2025" at bounding box center [924, 171] width 77 height 64
click at [915, 166] on td "8/27/2025" at bounding box center [924, 171] width 77 height 64
click at [915, 165] on td "8/27/2025" at bounding box center [924, 171] width 77 height 64
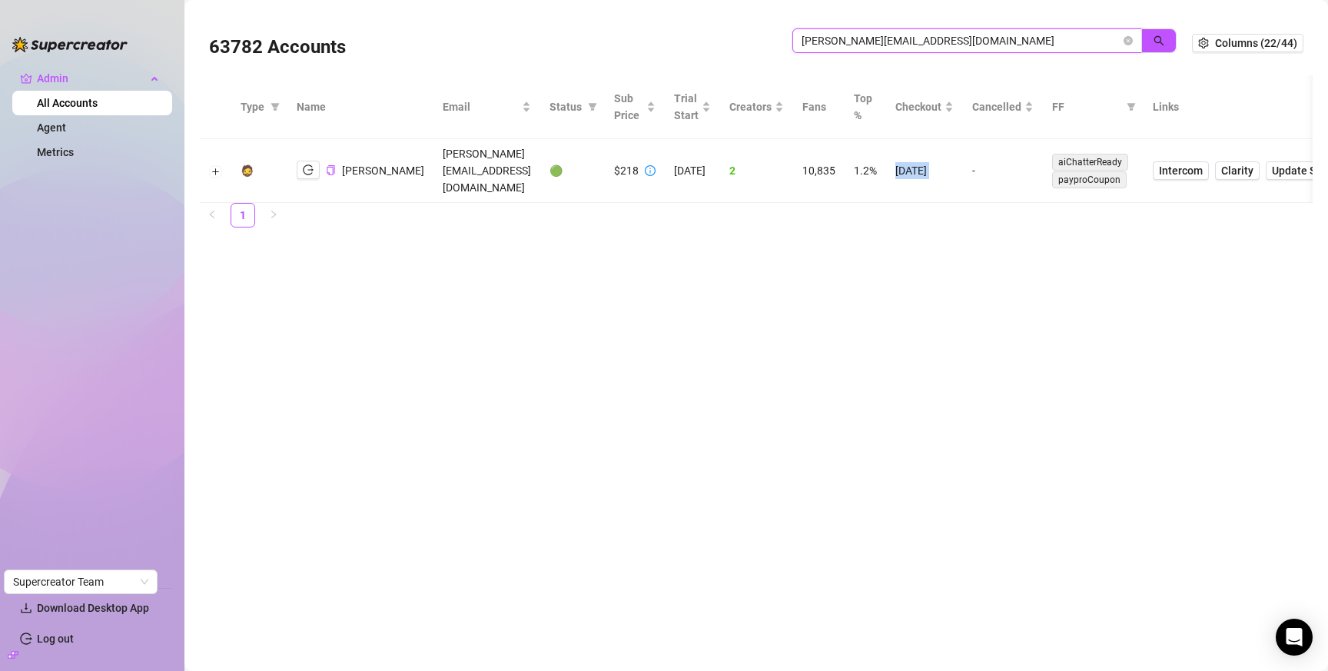
click at [930, 39] on input "heather@fightthebeast.org" at bounding box center [961, 40] width 319 height 17
paste input "deterovic@yahoo.com"
click at [1160, 42] on icon "search" at bounding box center [1159, 40] width 11 height 11
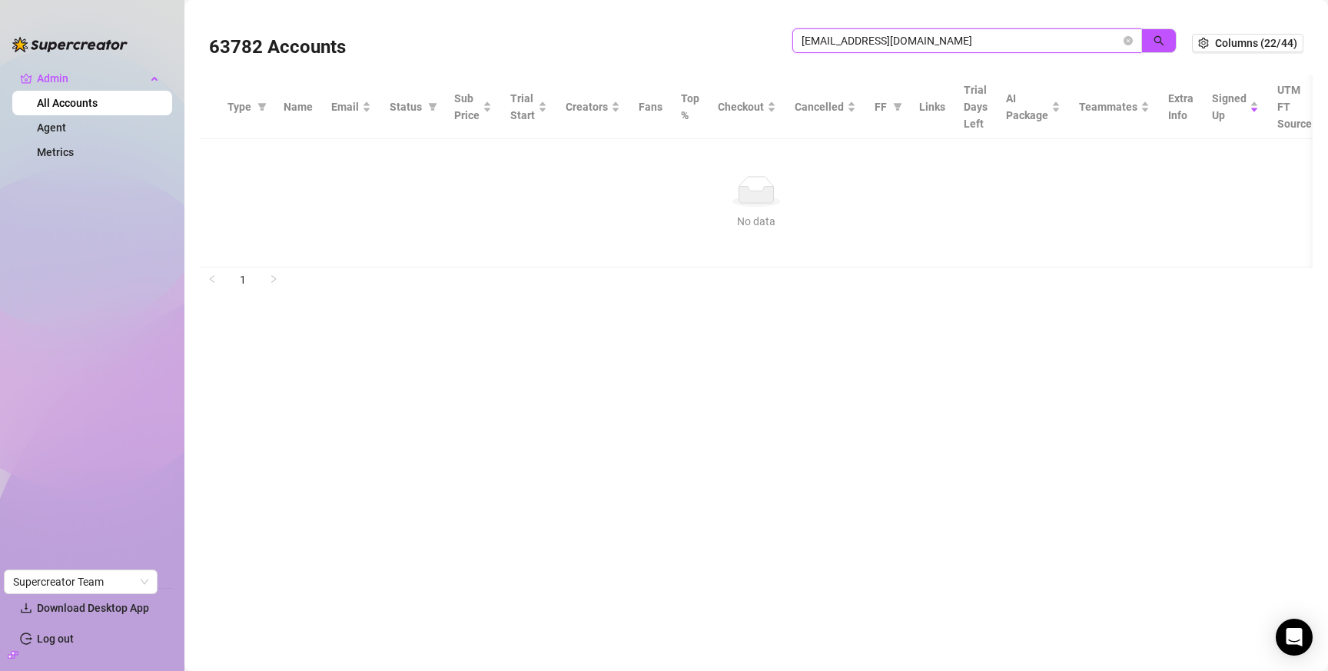
click at [953, 39] on input "deterovic@yahoo.com" at bounding box center [961, 40] width 319 height 17
paste input "info@exxxtacyevents"
click at [1169, 43] on button "button" at bounding box center [1159, 40] width 35 height 25
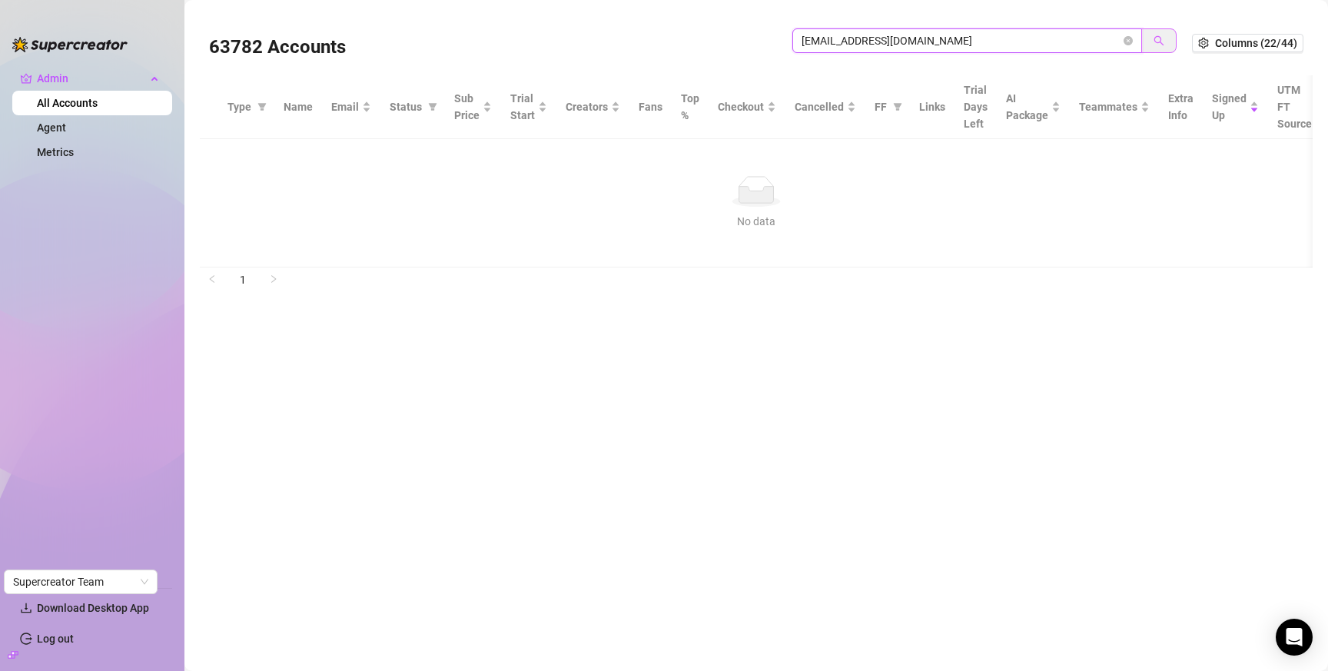
click at [1153, 44] on button "button" at bounding box center [1159, 40] width 35 height 25
click at [926, 42] on input "info@exxxtacyevents.com" at bounding box center [961, 40] width 319 height 17
click at [927, 42] on input "info@exxxtacyevents.com" at bounding box center [961, 40] width 319 height 17
paste input "lizziestar6922@gmail"
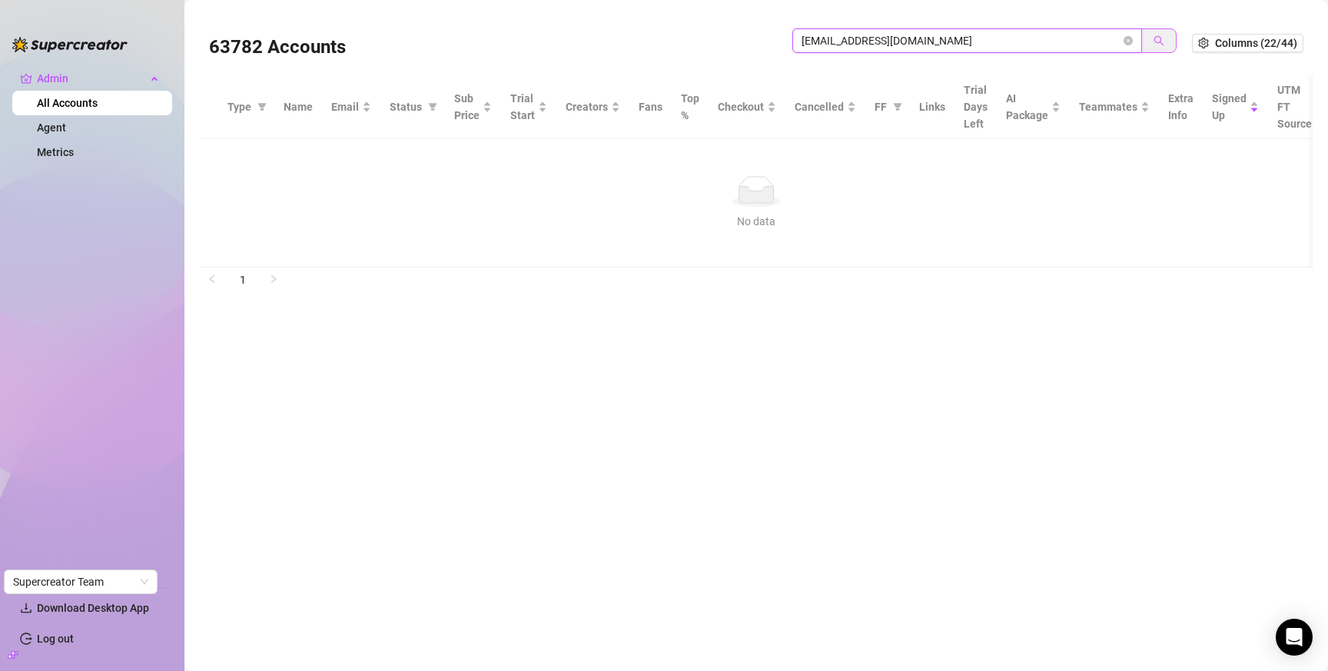
click at [1163, 37] on icon "search" at bounding box center [1159, 40] width 11 height 11
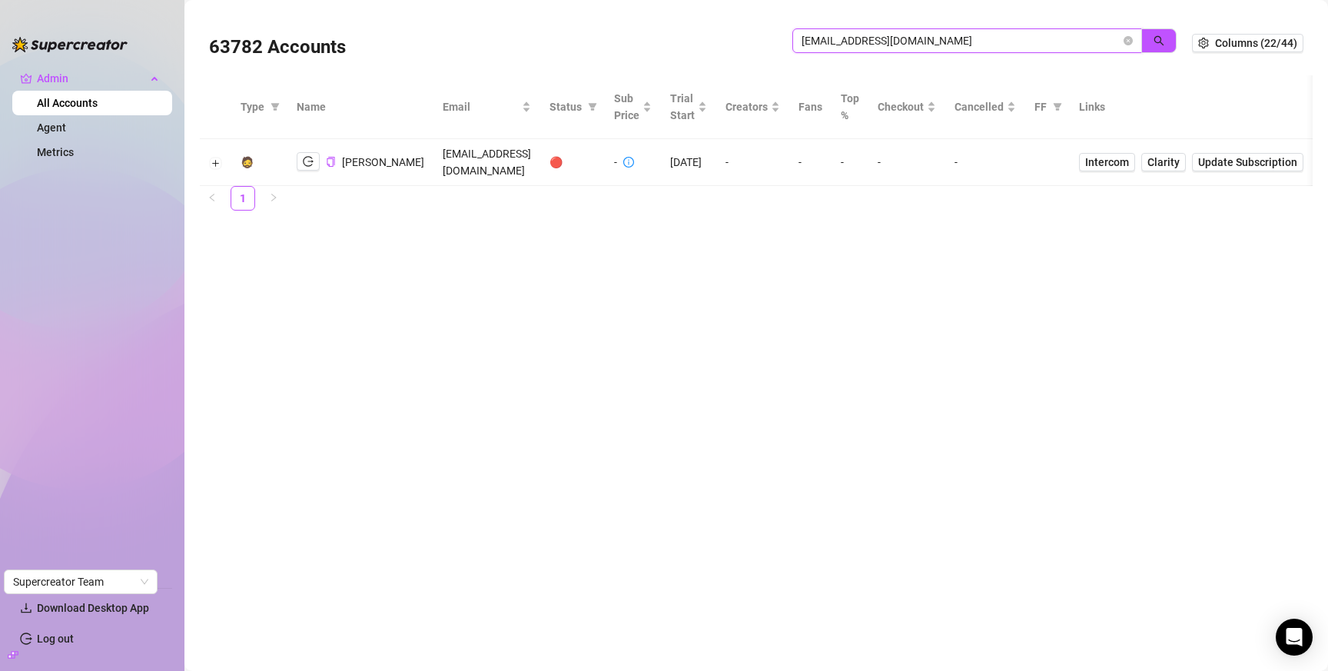
click at [912, 35] on input "lizziestar6922@gmail.com" at bounding box center [961, 40] width 319 height 17
click at [911, 35] on input "lizziestar6922@gmail.com" at bounding box center [961, 40] width 319 height 17
paste input "teflonmacs"
click at [1152, 40] on button "button" at bounding box center [1159, 40] width 35 height 25
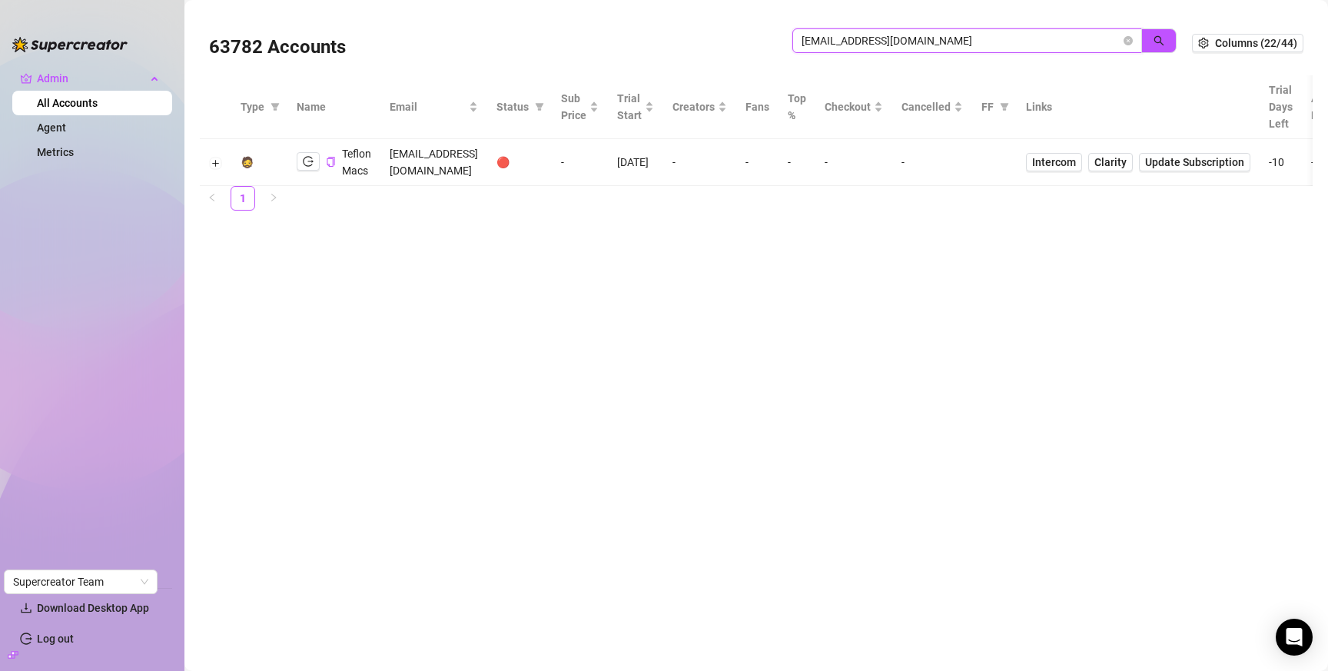
click at [952, 48] on input "teflonmacs@gmail.com" at bounding box center [961, 40] width 319 height 17
paste input "management@silkroadmodels"
click at [1159, 40] on icon "search" at bounding box center [1159, 40] width 11 height 11
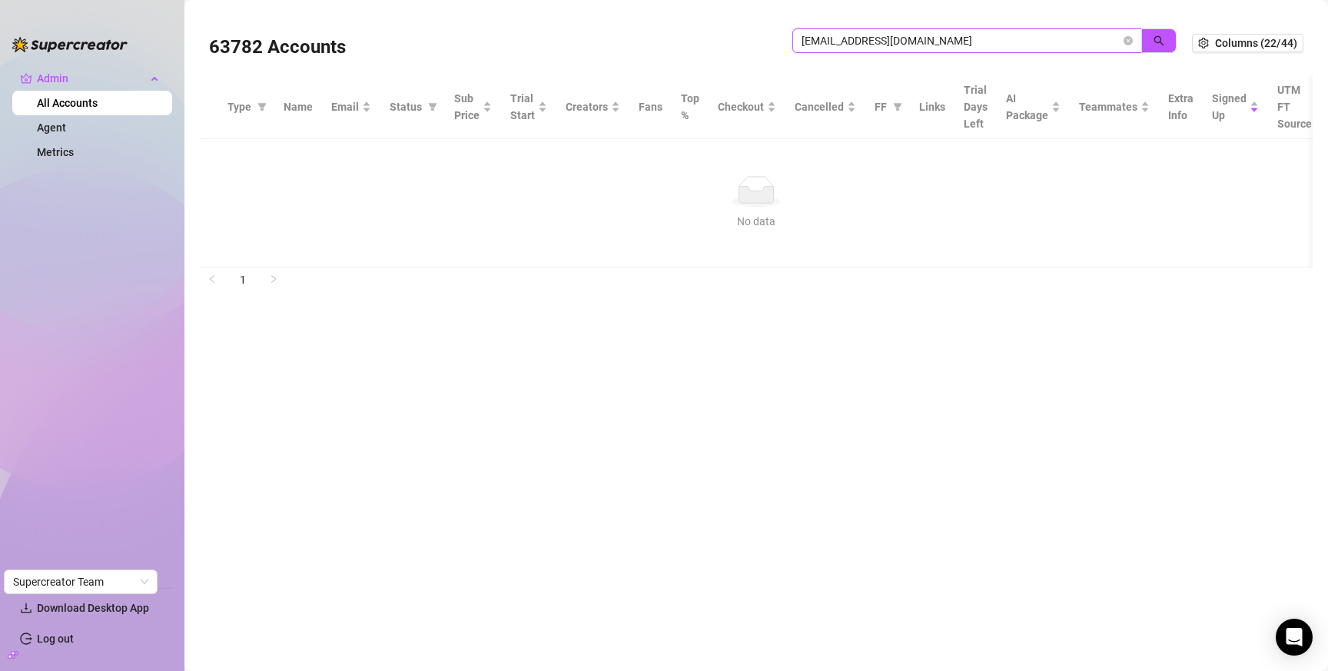
click at [952, 38] on input "management@silkroadmodels.com" at bounding box center [961, 40] width 319 height 17
paste input "david@liverich.travel"
click at [1154, 42] on button "button" at bounding box center [1159, 40] width 35 height 25
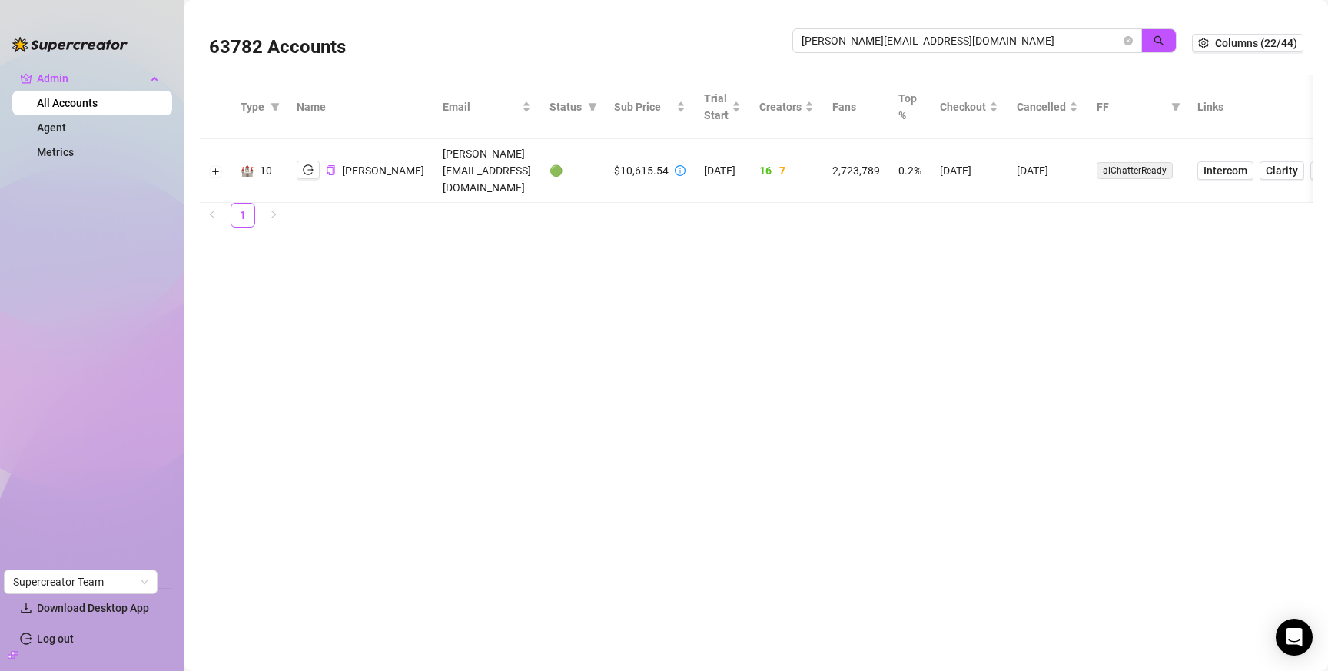
click at [940, 159] on td "8/20/2025" at bounding box center [969, 171] width 77 height 64
click at [854, 38] on input "david@liverich.travel" at bounding box center [961, 40] width 319 height 17
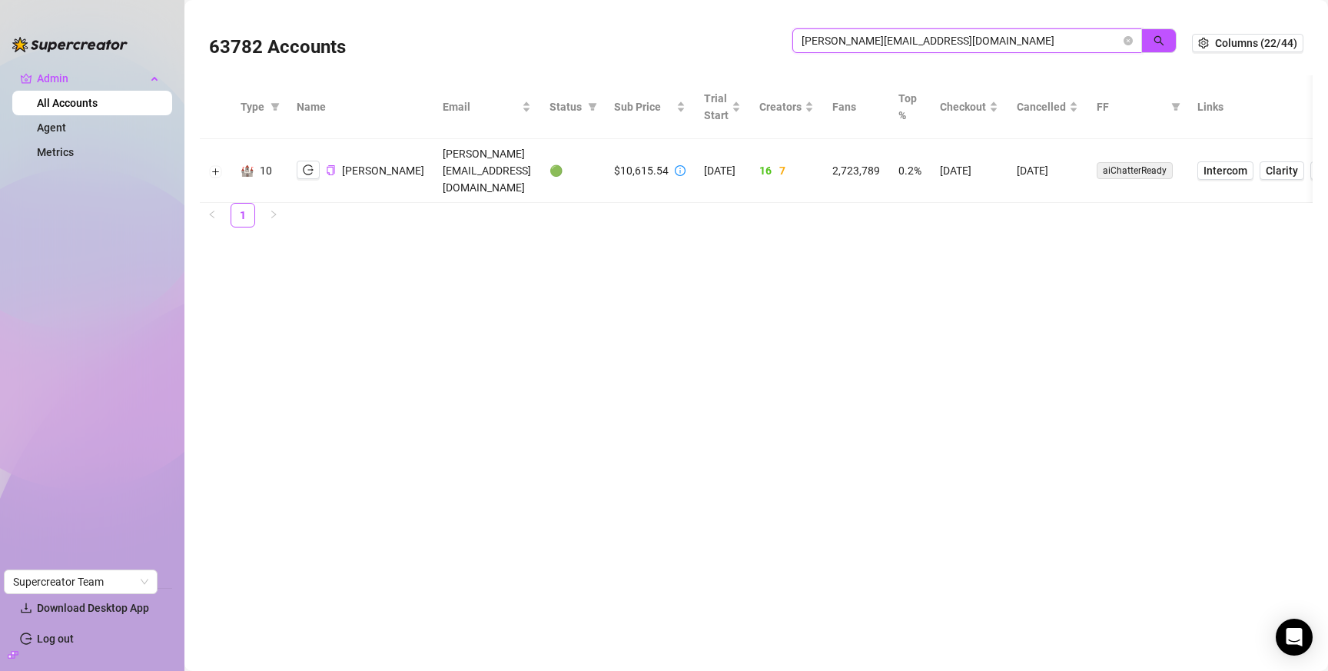
click at [854, 38] on input "david@liverich.travel" at bounding box center [961, 40] width 319 height 17
paste input "exppbc@gmail.com"
click at [1145, 33] on button "button" at bounding box center [1159, 40] width 35 height 25
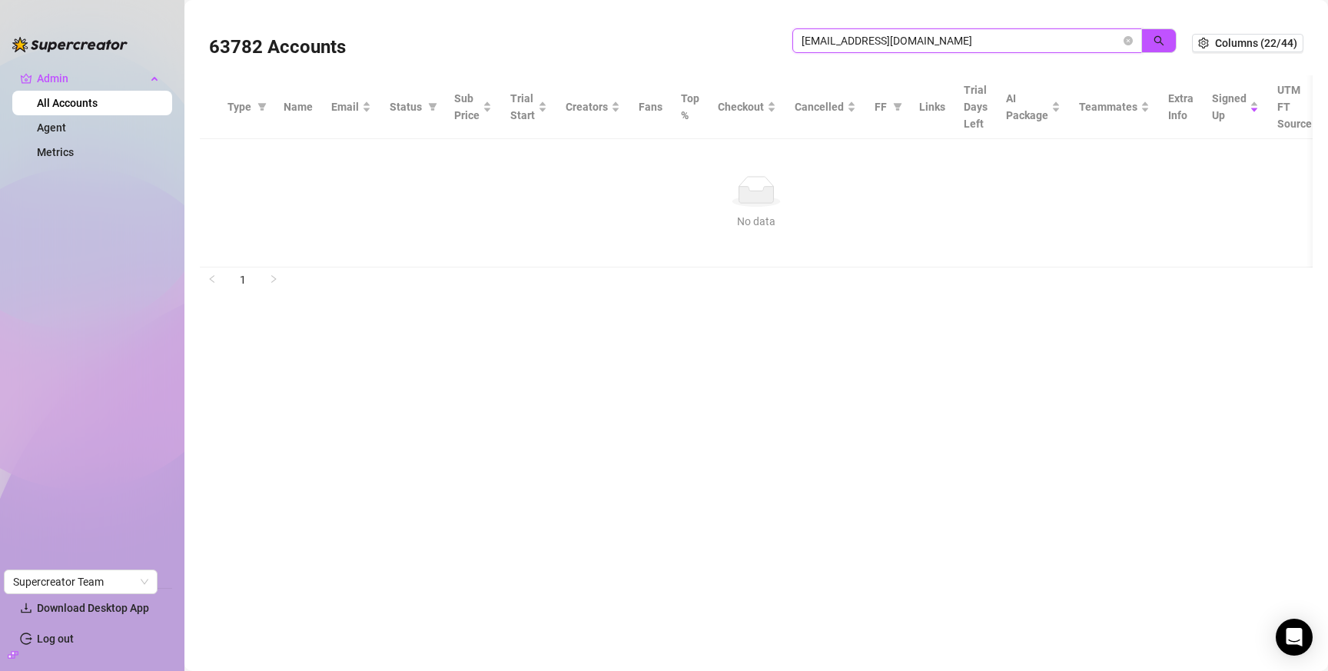
click at [976, 45] on input "exppbc@gmail.com" at bounding box center [961, 40] width 319 height 17
paste input "ottopassi@hot"
click at [1158, 38] on icon "search" at bounding box center [1159, 40] width 11 height 11
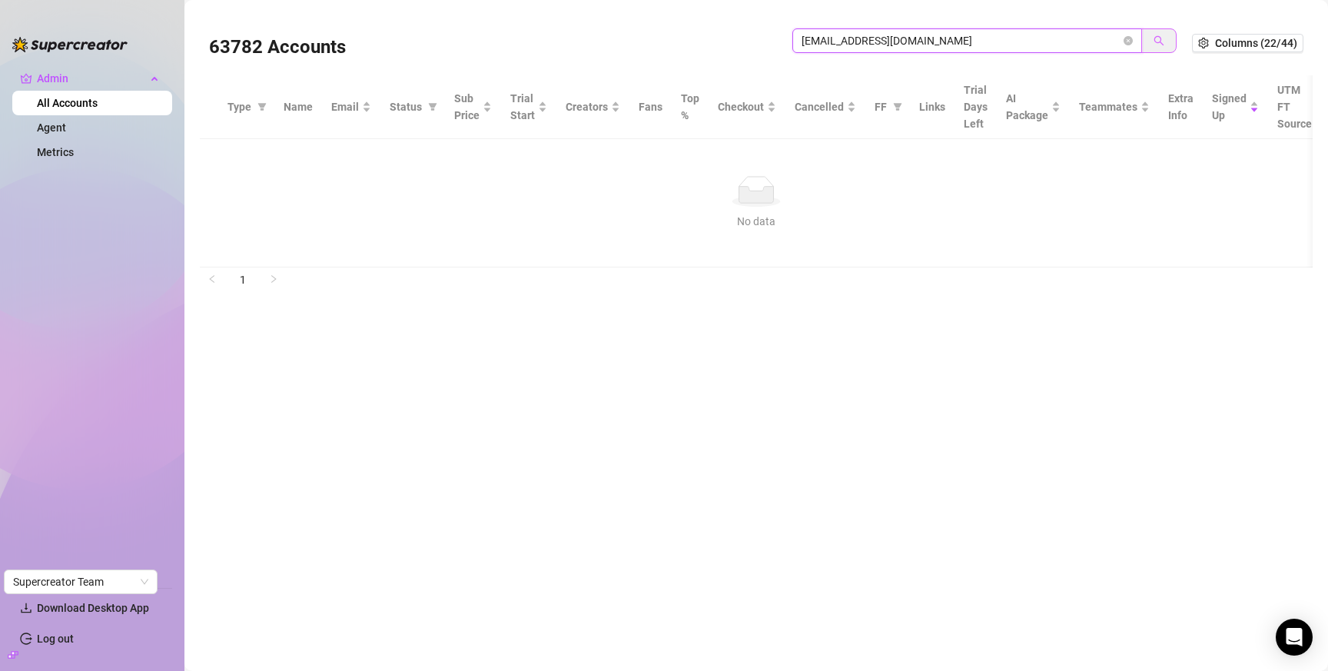
click at [1157, 38] on icon "search" at bounding box center [1159, 40] width 11 height 11
click at [933, 40] on input "ottopassi@hotmail.com" at bounding box center [961, 40] width 319 height 17
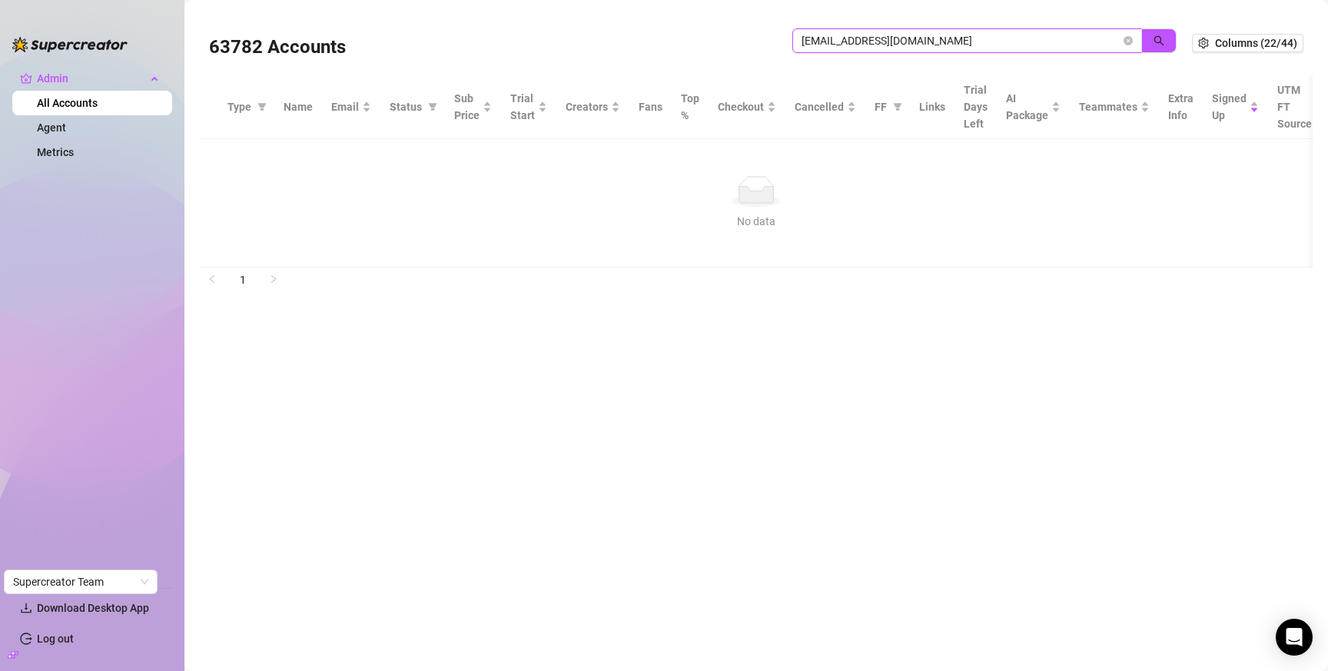
paste input "theonlycosmiccouple@g"
click at [1164, 45] on icon "search" at bounding box center [1160, 41] width 10 height 10
click at [985, 42] on input "theonlycosmiccouple@gmail.com" at bounding box center [961, 40] width 319 height 17
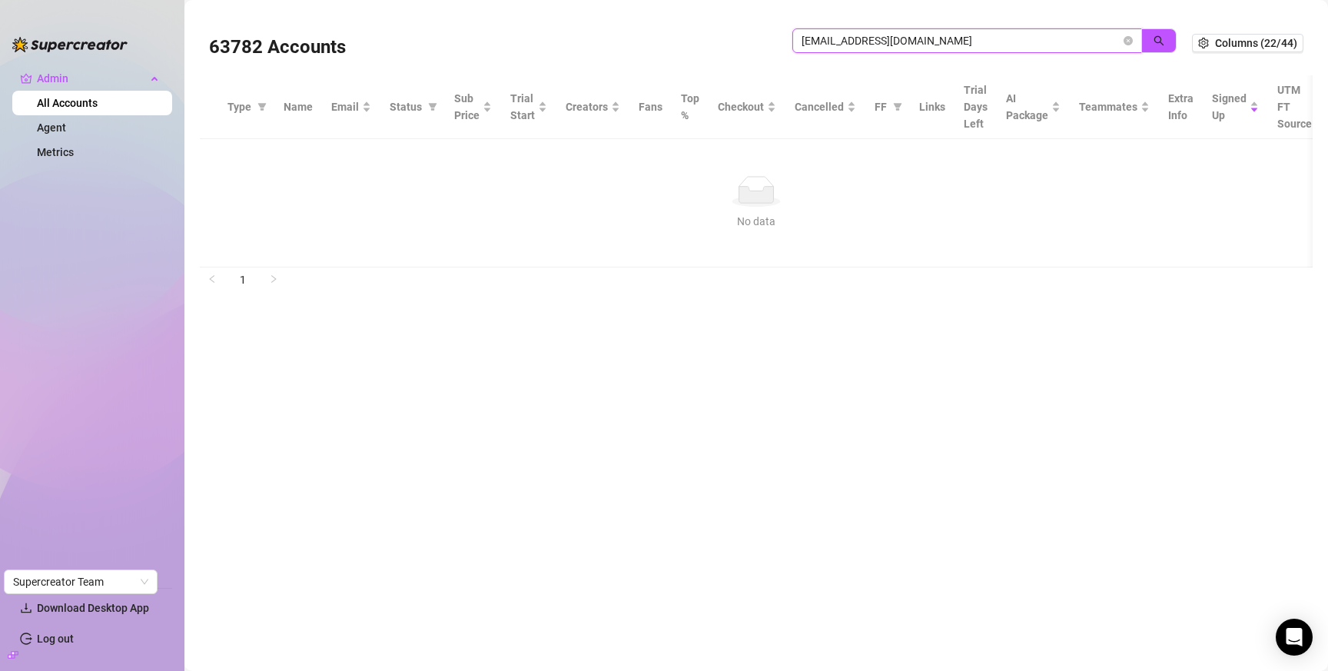
paste input "lexiepredator"
click at [1162, 39] on icon "search" at bounding box center [1159, 40] width 11 height 11
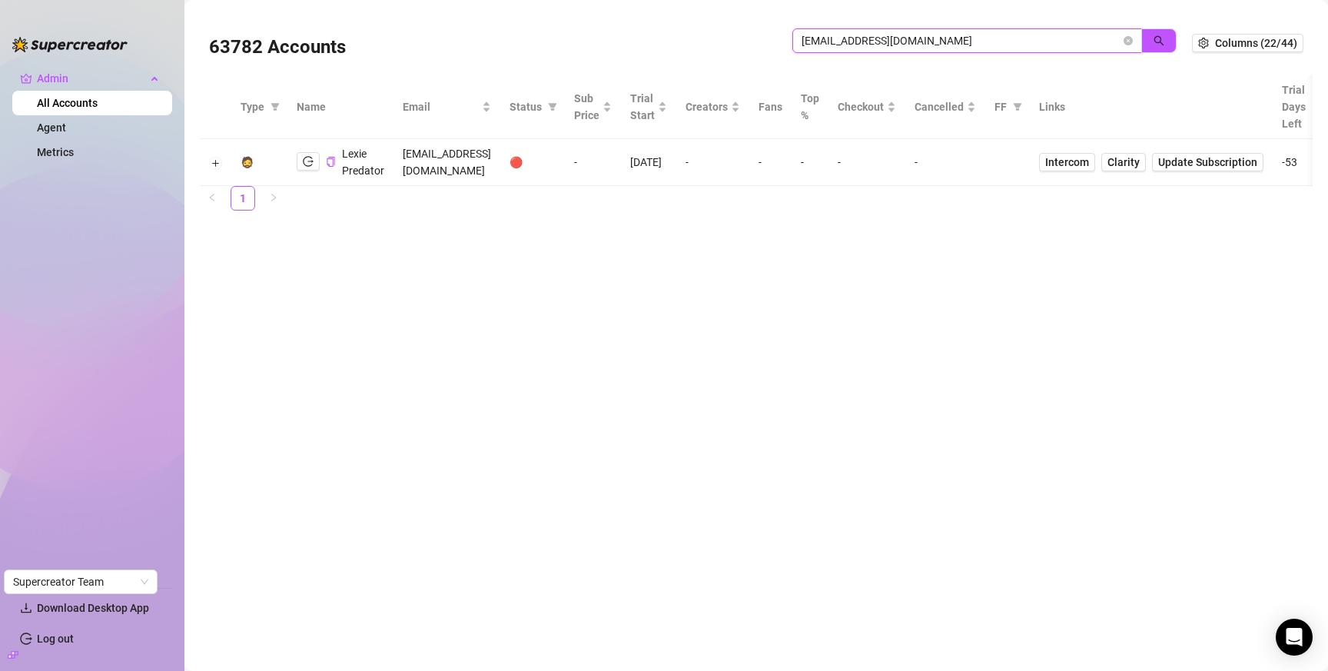
click at [948, 43] on input "lexiepredator@gmail.com" at bounding box center [961, 40] width 319 height 17
drag, startPoint x: 948, startPoint y: 42, endPoint x: 956, endPoint y: 42, distance: 7.7
click at [949, 42] on input "lexiepredator@gmail.com" at bounding box center [961, 40] width 319 height 17
paste input "andymorr019"
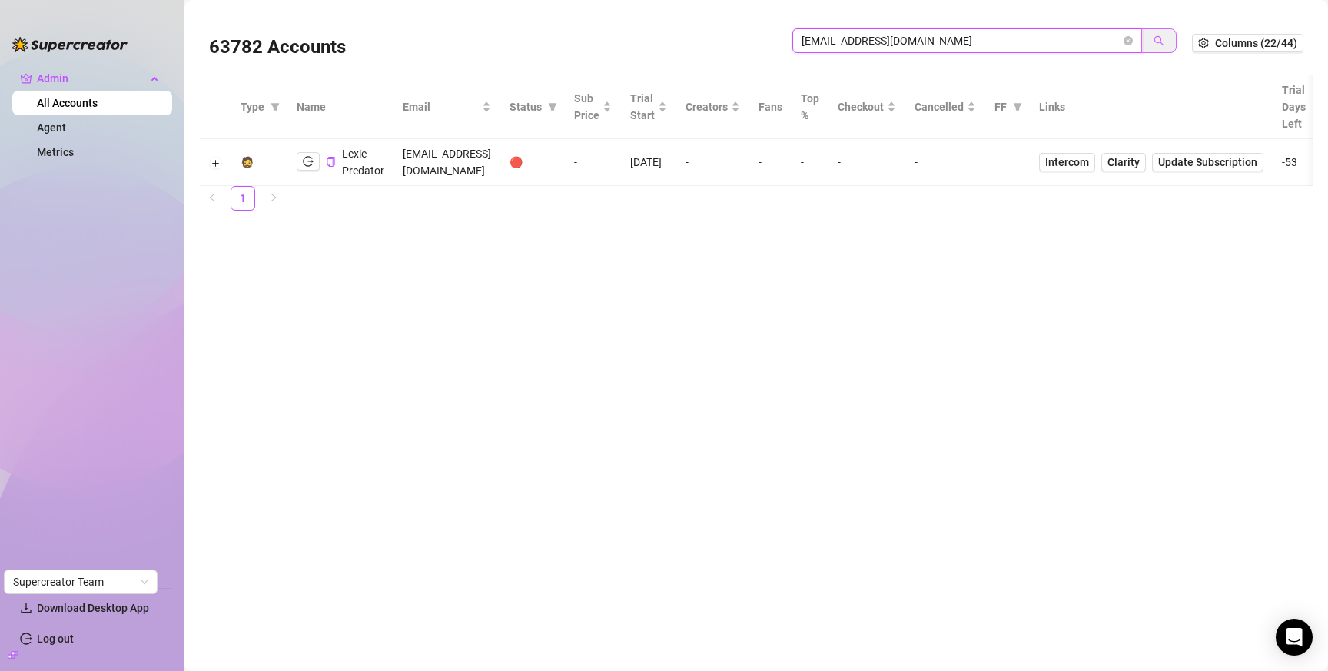
click at [1152, 32] on button "button" at bounding box center [1159, 40] width 35 height 25
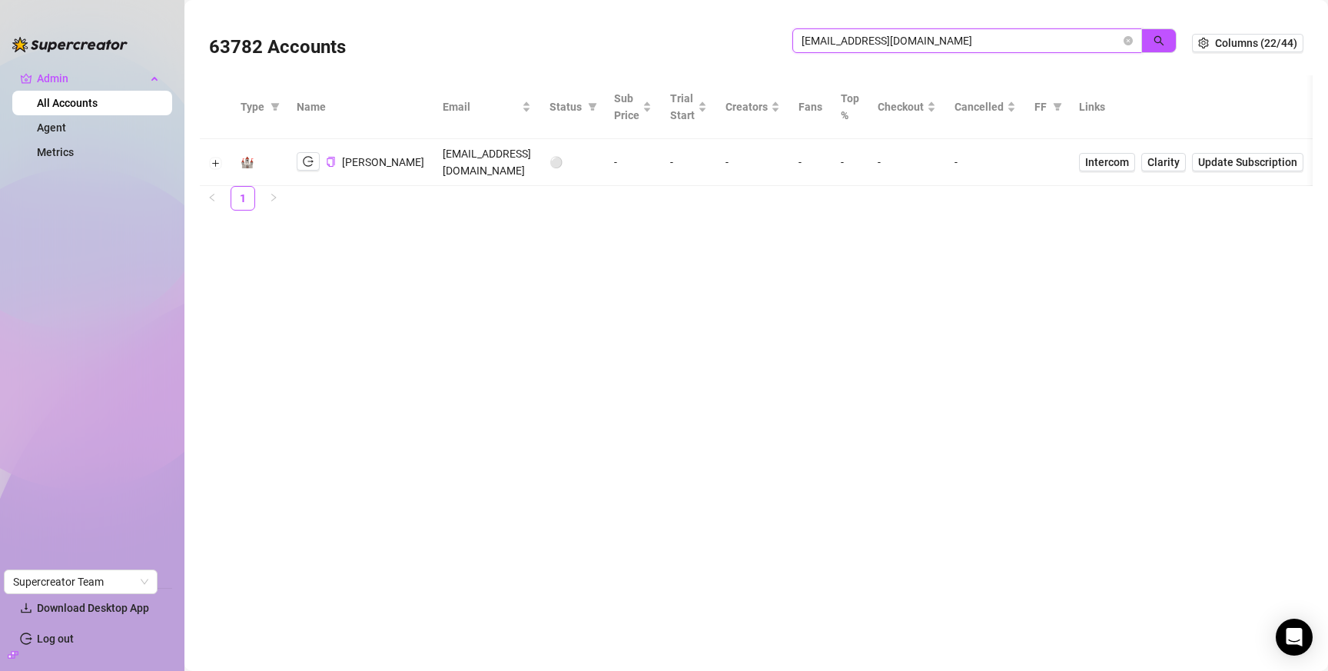
click at [1023, 46] on input "andymorr019@gmail.com" at bounding box center [961, 40] width 319 height 17
paste input "lhuibaby"
click at [1163, 38] on icon "search" at bounding box center [1159, 40] width 11 height 11
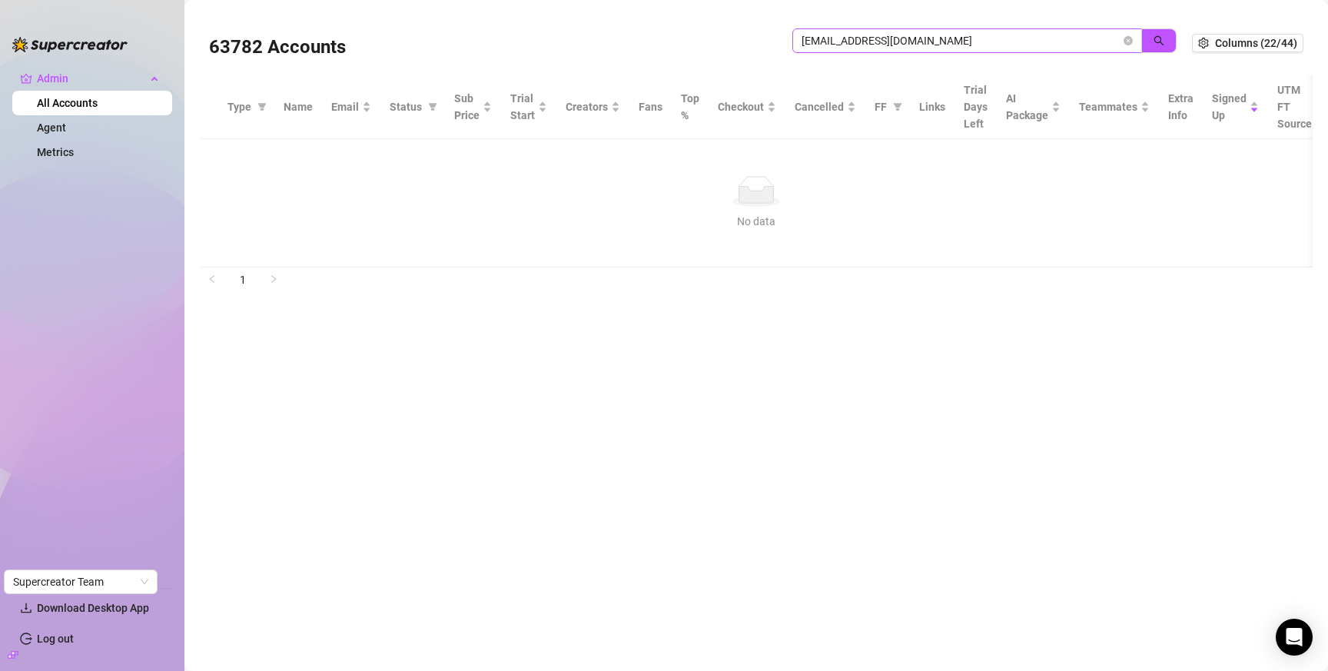
click at [998, 32] on span "lhuibaby@gmail.com" at bounding box center [968, 40] width 350 height 25
click at [998, 31] on span "lhuibaby@gmail.com" at bounding box center [968, 40] width 350 height 25
click at [999, 31] on span "lhuibaby@gmail.com" at bounding box center [968, 40] width 350 height 25
click at [999, 37] on input "lhuibaby@gmail.com" at bounding box center [961, 40] width 319 height 17
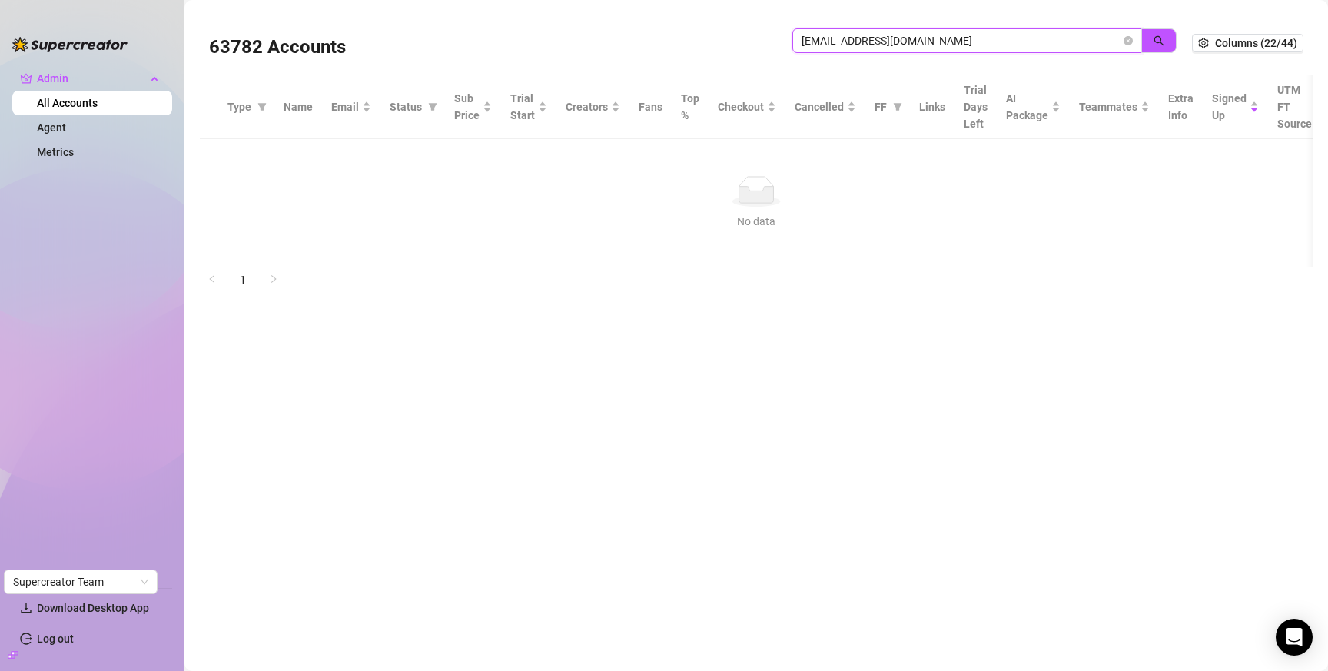
click at [999, 37] on input "lhuibaby@gmail.com" at bounding box center [961, 40] width 319 height 17
paste input "corderoordonezi"
click at [1167, 31] on button "button" at bounding box center [1159, 40] width 35 height 25
click at [1160, 35] on icon "search" at bounding box center [1159, 40] width 11 height 11
click at [902, 42] on input "corderoordonezi@gmail.com" at bounding box center [961, 40] width 319 height 17
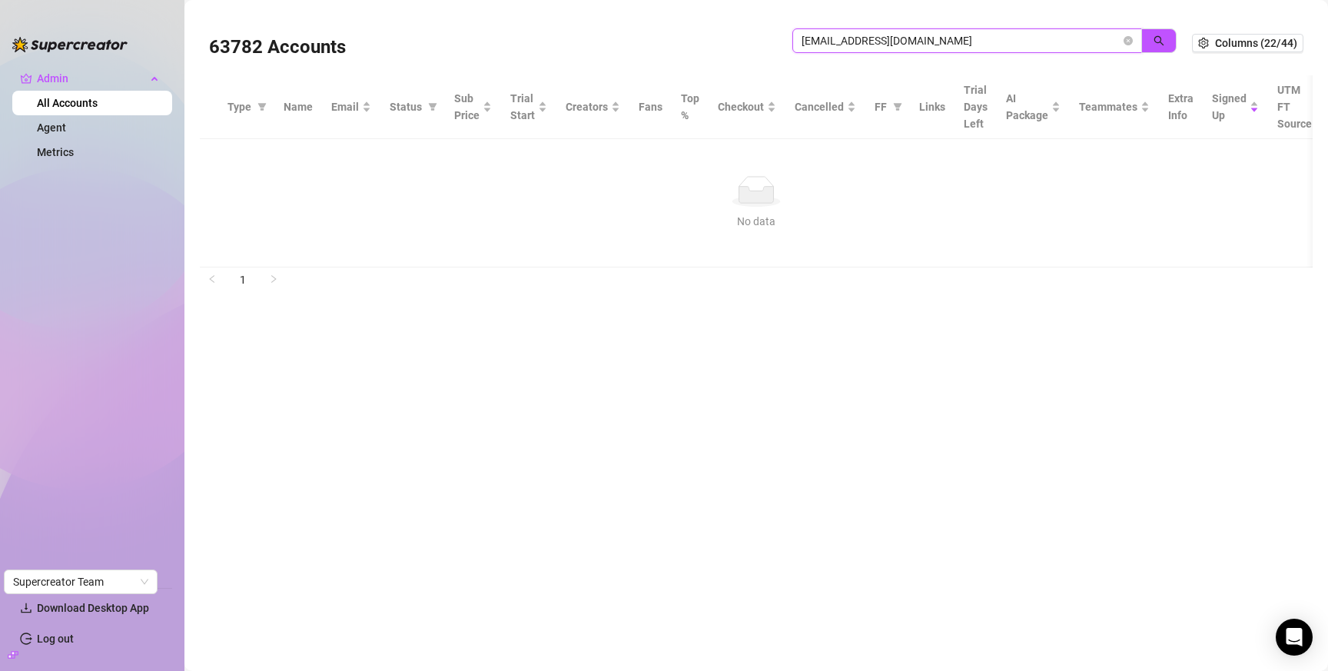
click at [902, 42] on input "corderoordonezi@gmail.com" at bounding box center [961, 40] width 319 height 17
click at [903, 42] on input "corderoordonezi@gmail.com" at bounding box center [961, 40] width 319 height 17
paste input "poynterlucy71"
click at [1162, 43] on icon "search" at bounding box center [1159, 40] width 11 height 11
click at [1162, 41] on icon "search" at bounding box center [1159, 40] width 11 height 11
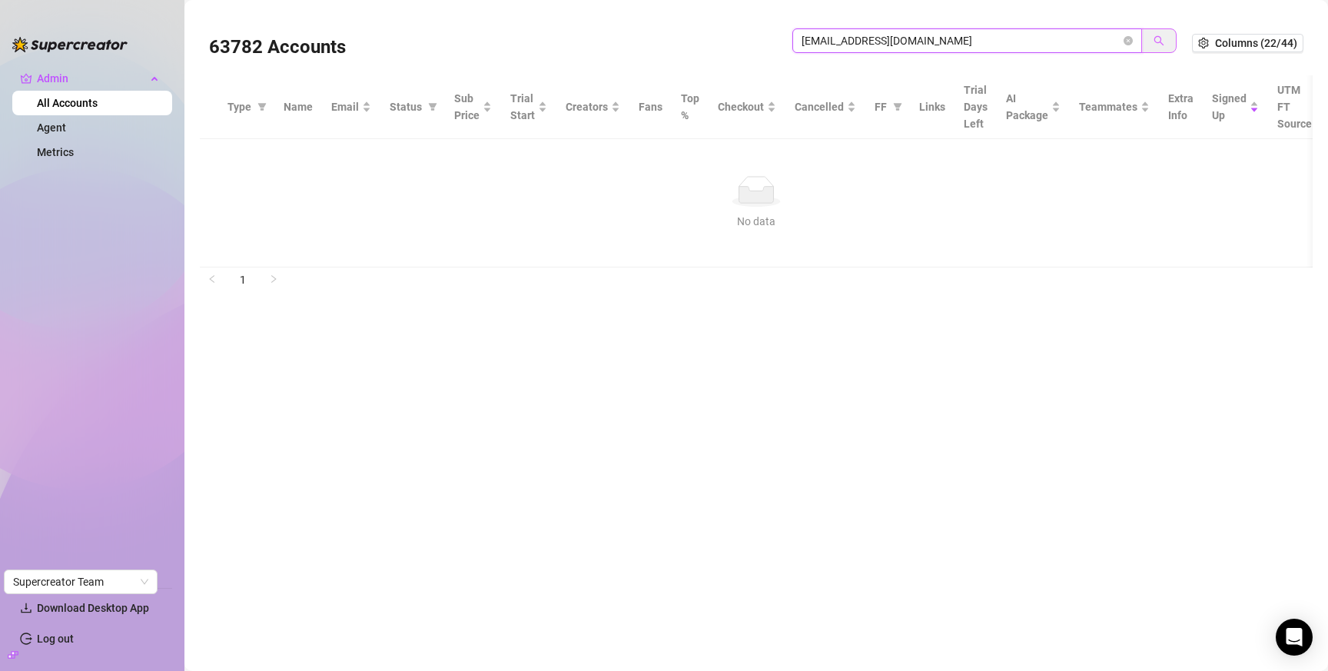
click at [1162, 41] on icon "search" at bounding box center [1159, 40] width 11 height 11
click at [911, 37] on input "poynterlucy71@gmail.com" at bounding box center [961, 40] width 319 height 17
paste input "ericrogers1118"
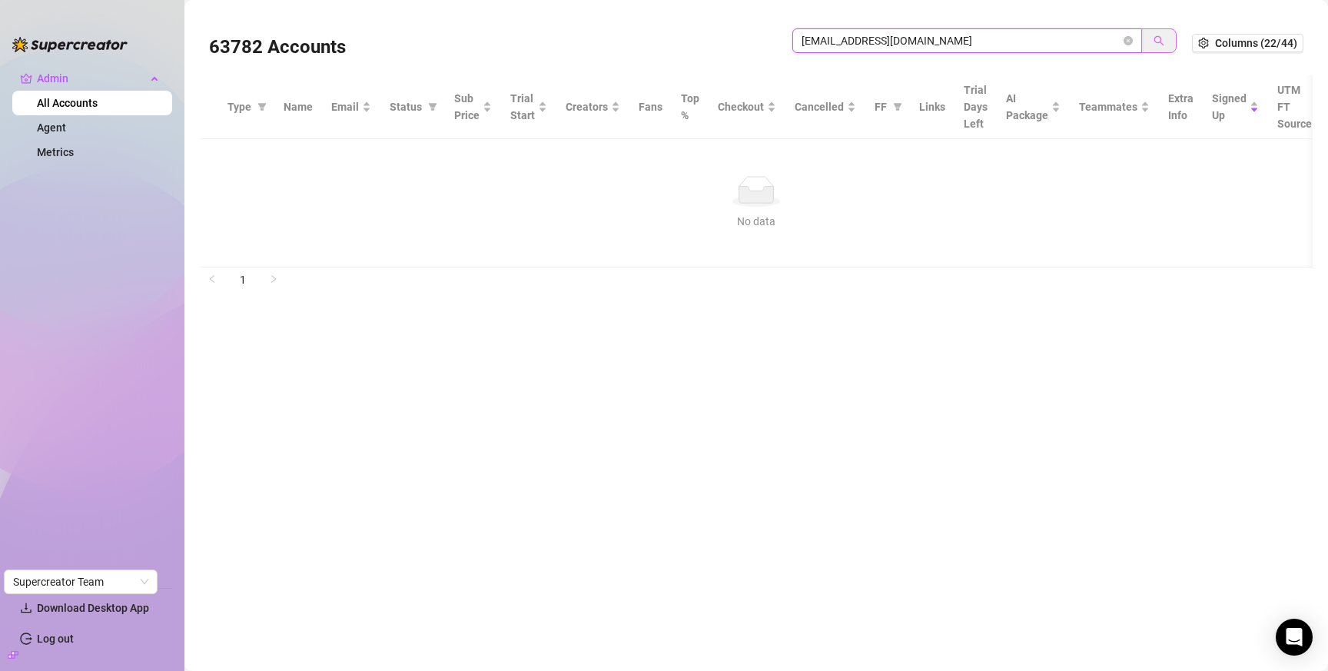
click at [1147, 40] on button "button" at bounding box center [1159, 40] width 35 height 25
click at [933, 35] on input "ericrogers1118@gmail.com" at bounding box center [961, 40] width 319 height 17
click at [933, 36] on input "ericrogers1118@gmail.com" at bounding box center [961, 40] width 319 height 17
paste input "abbi_cirque@outlook"
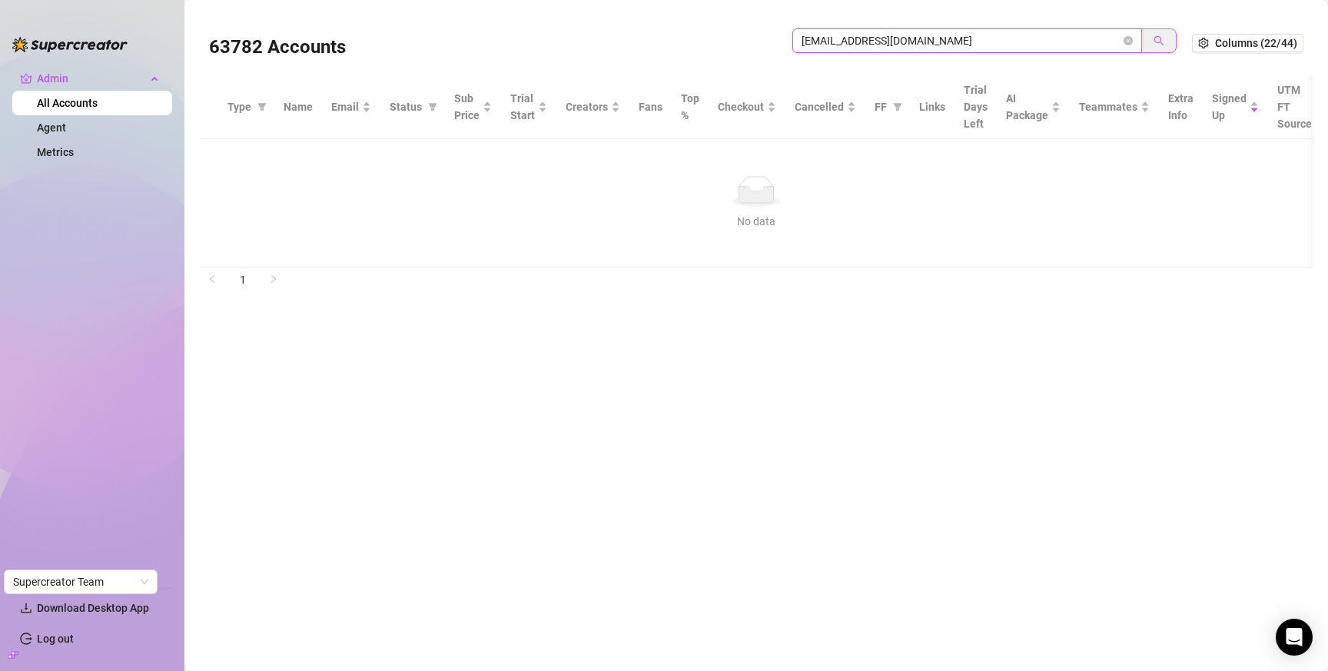
click at [1155, 39] on icon "search" at bounding box center [1159, 40] width 11 height 11
click at [889, 42] on input "abbi_cirque@outlook.com" at bounding box center [961, 40] width 319 height 17
paste input "restatham@googlemail"
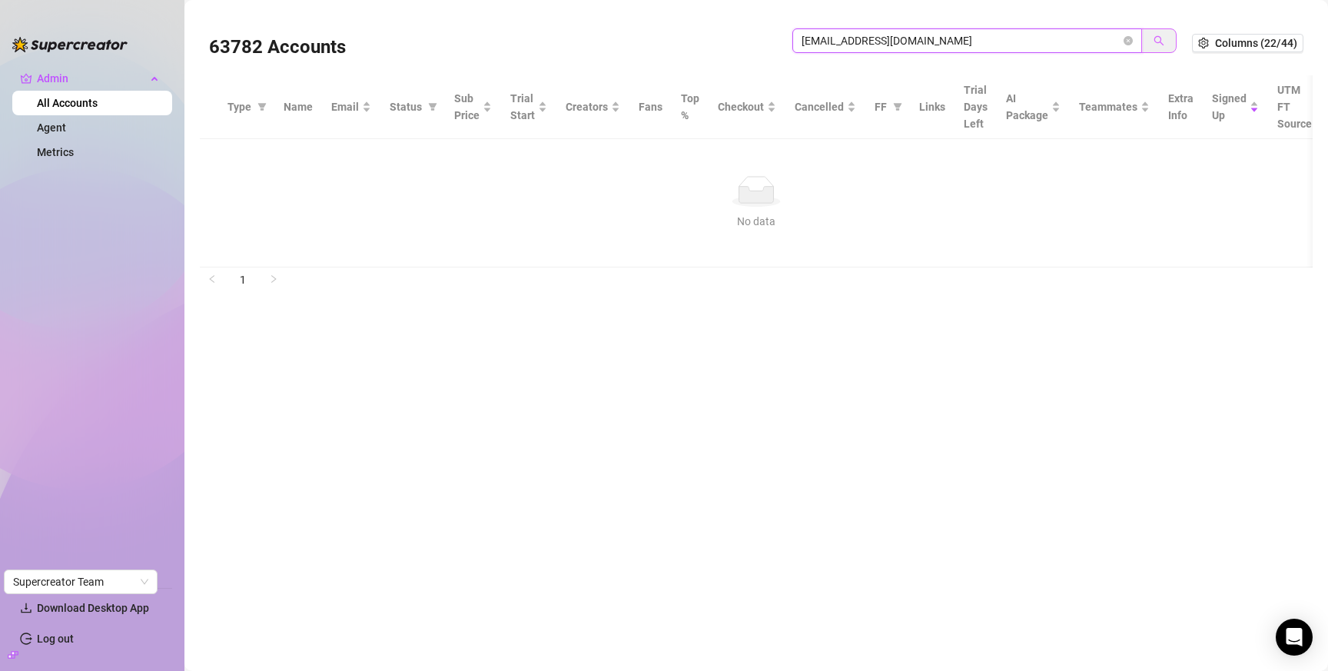
click at [1154, 42] on icon "search" at bounding box center [1159, 40] width 11 height 11
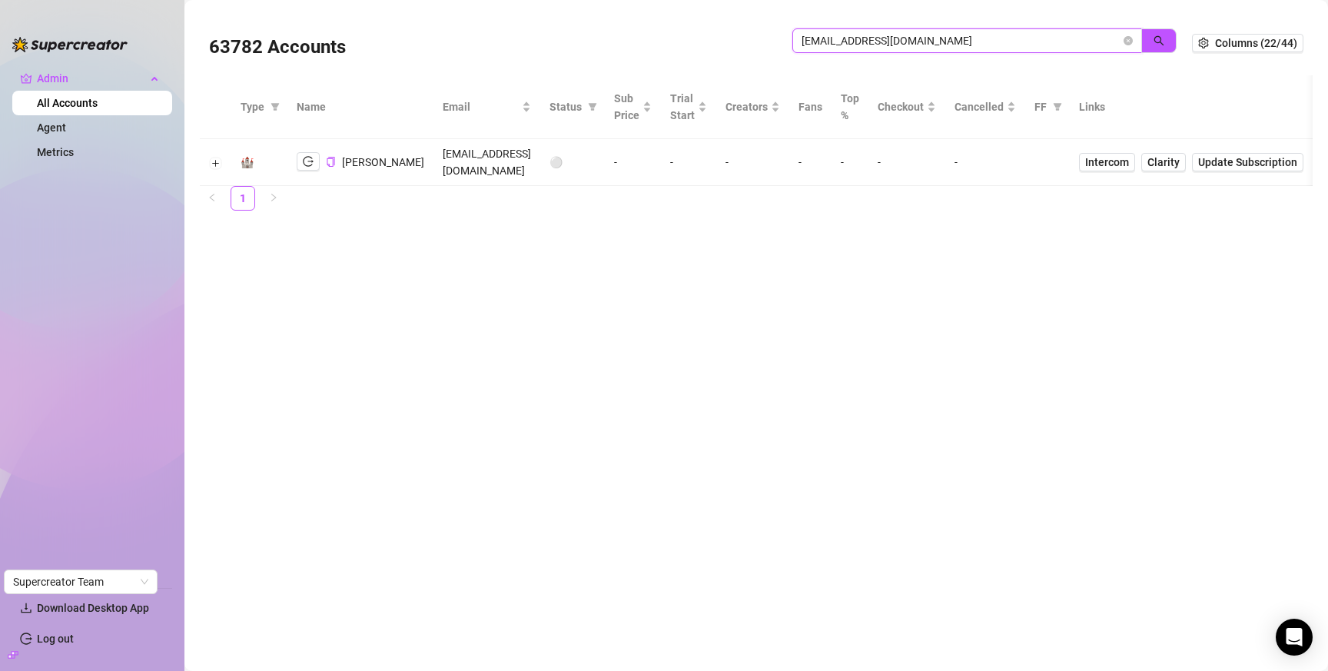
click at [1071, 37] on input "restatham@googlemail.com" at bounding box center [961, 40] width 319 height 17
paste input "opoku90prince@g"
click at [1145, 34] on button "button" at bounding box center [1159, 40] width 35 height 25
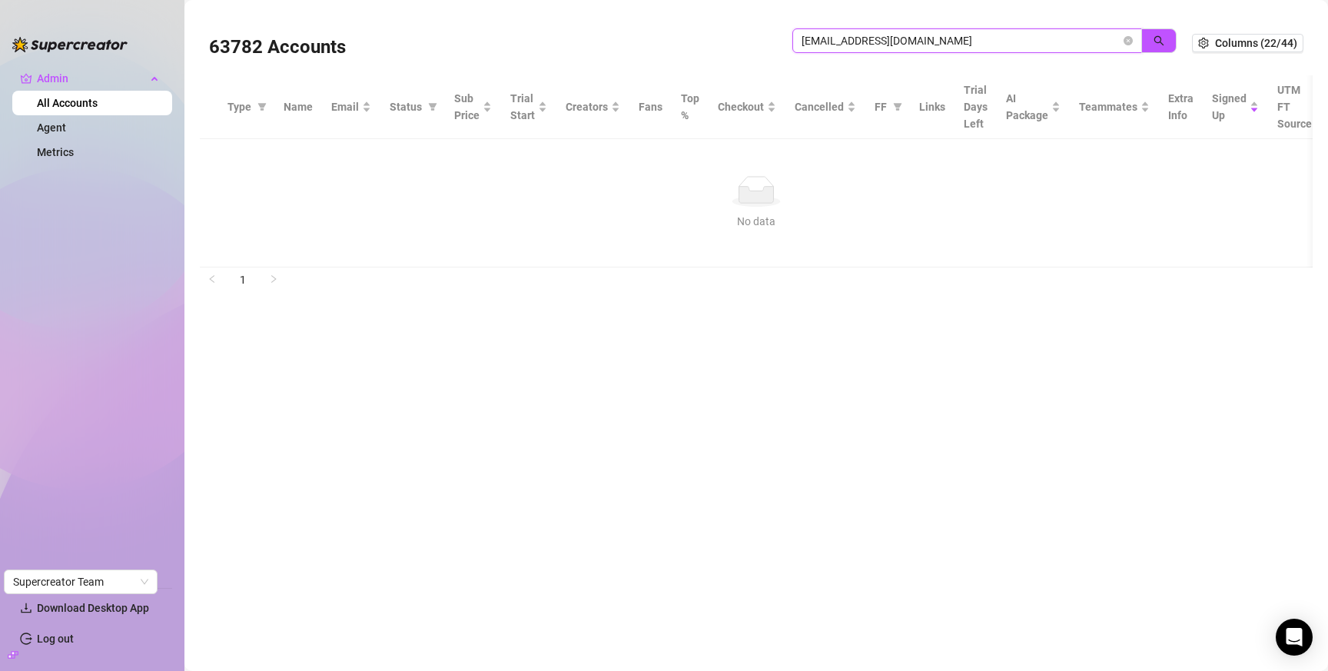
click at [913, 42] on input "opoku90prince@gmail.com" at bounding box center [961, 40] width 319 height 17
paste input "info@onefoxy"
click at [1171, 42] on button "button" at bounding box center [1159, 40] width 35 height 25
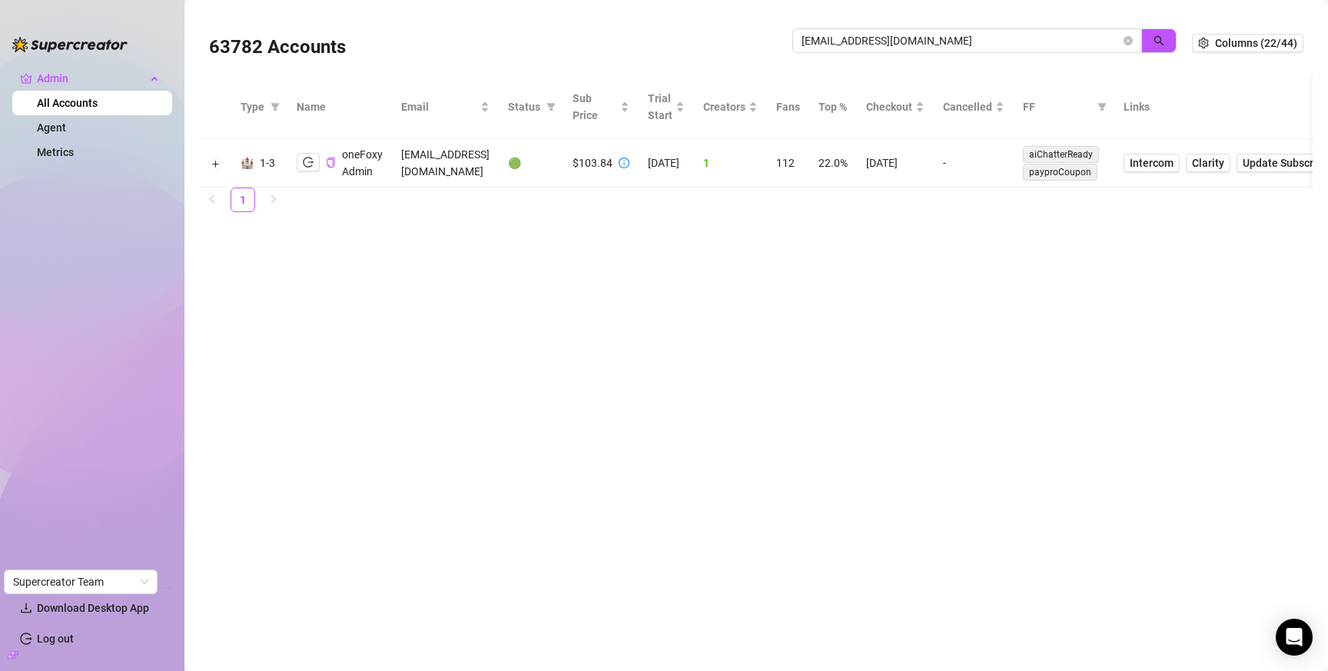
click at [904, 165] on td "9/11/2025" at bounding box center [895, 163] width 77 height 48
click at [902, 52] on span "info@onefoxy.com" at bounding box center [968, 40] width 350 height 25
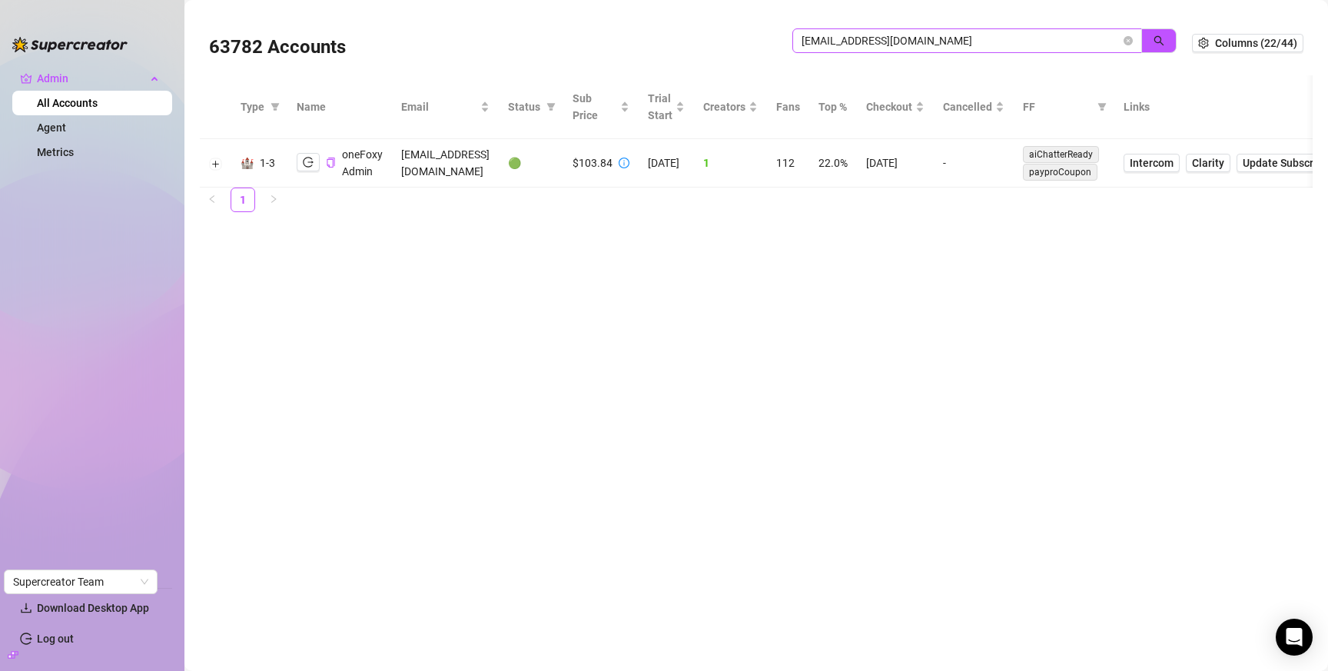
click at [902, 50] on span "info@onefoxy.com" at bounding box center [968, 40] width 350 height 25
click at [903, 45] on input "info@onefoxy.com" at bounding box center [961, 40] width 319 height 17
paste input "ecomlux.cz"
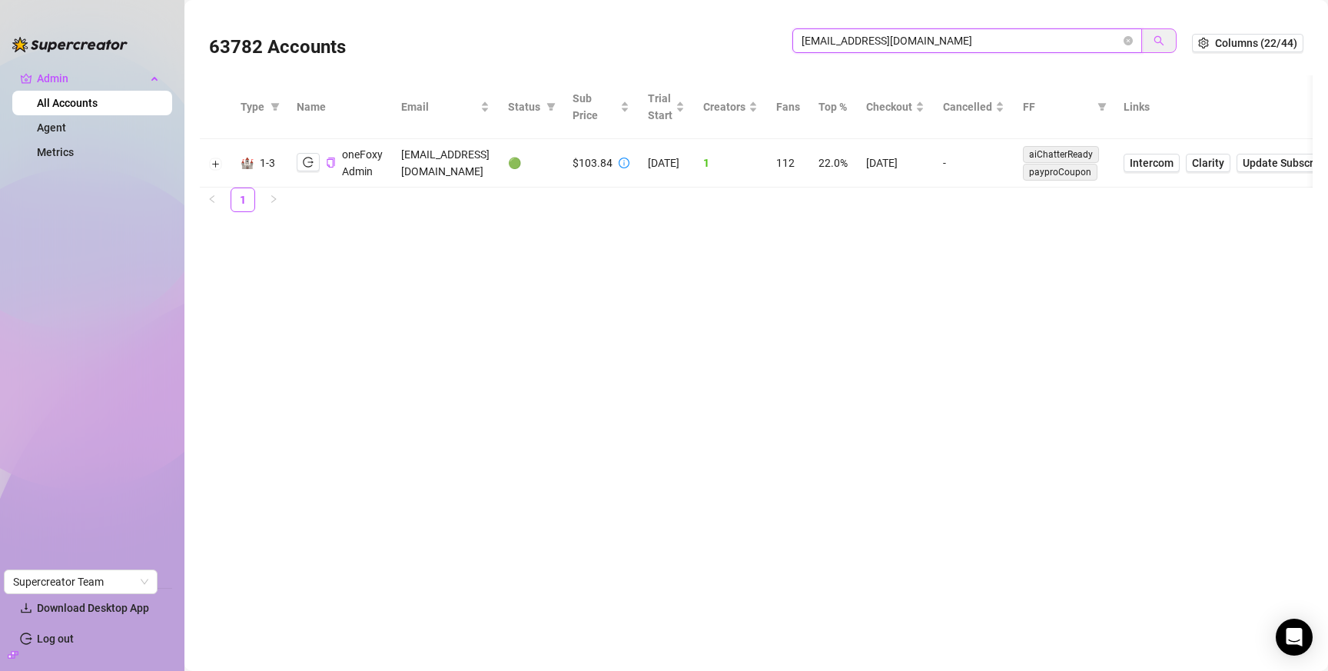
click at [1165, 38] on icon "search" at bounding box center [1159, 40] width 11 height 11
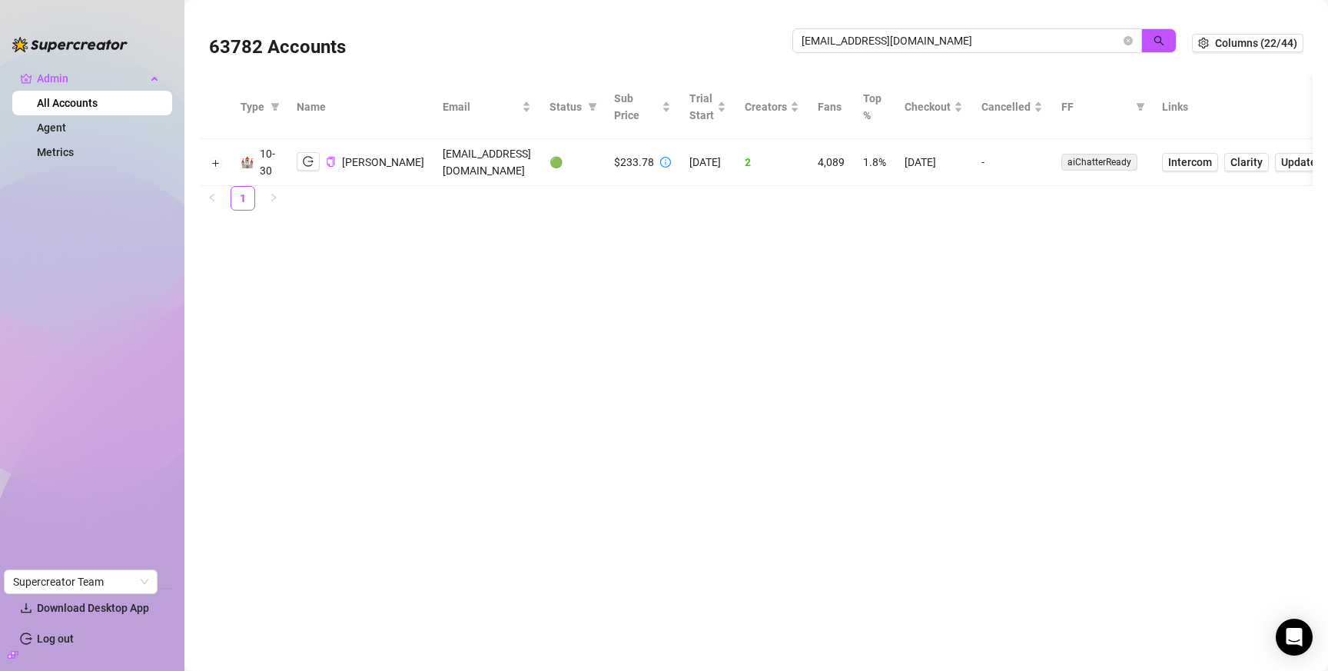
click at [896, 158] on td "9/9/2025" at bounding box center [934, 162] width 77 height 47
click at [849, 34] on input "info@ecomlux.cz" at bounding box center [961, 40] width 319 height 17
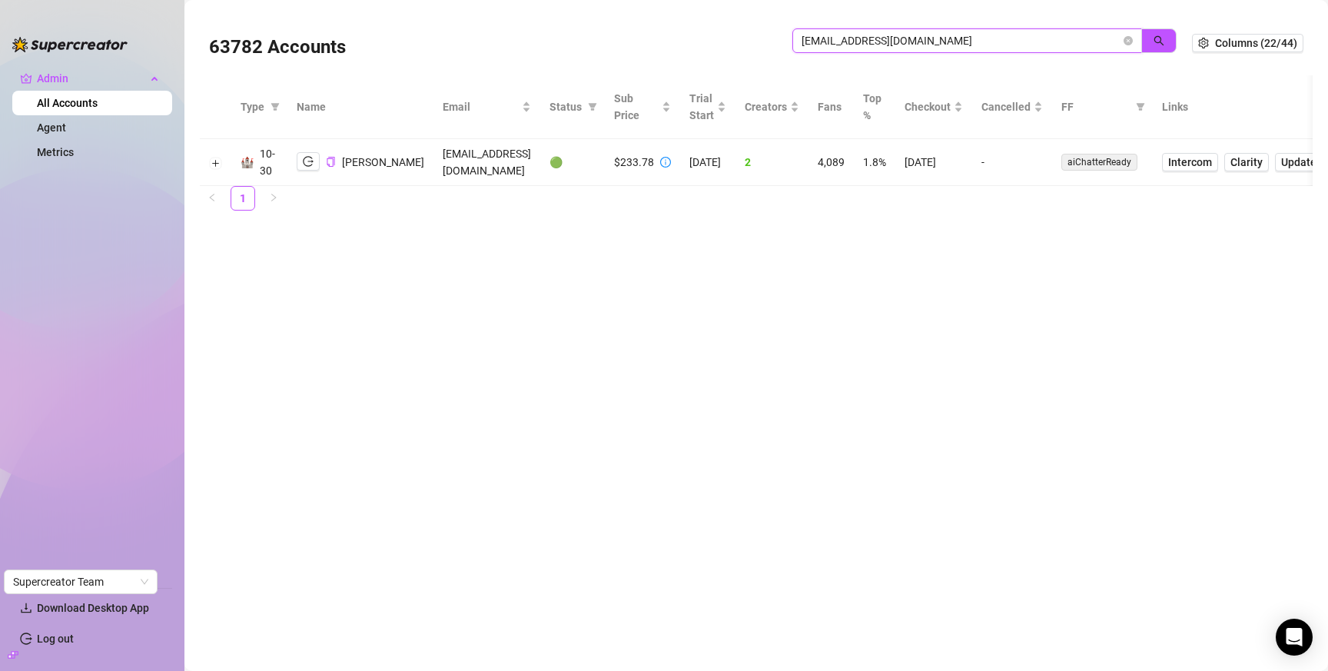
click at [849, 34] on input "info@ecomlux.cz" at bounding box center [961, 40] width 319 height 17
paste input "lizzysky2021@gmail.com"
click at [1156, 39] on icon "search" at bounding box center [1159, 40] width 11 height 11
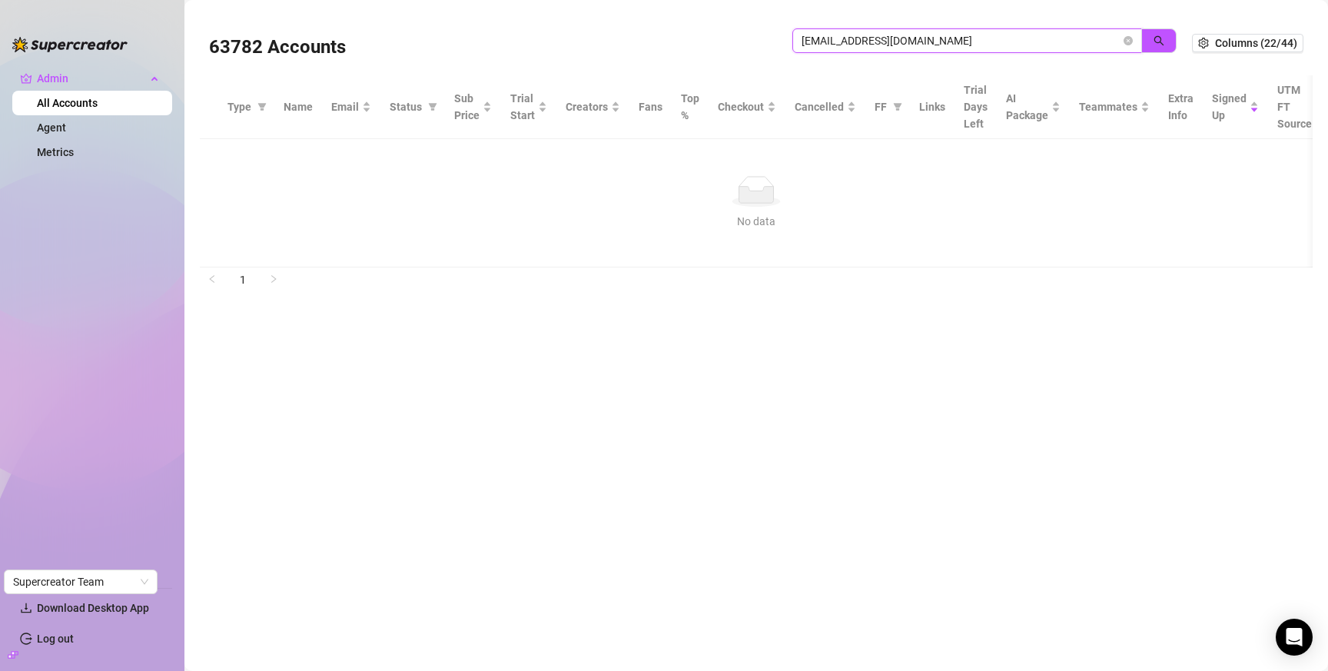
click at [900, 34] on input "lizzysky2021@gmail.com" at bounding box center [961, 40] width 319 height 17
paste input "zlata23110"
click at [1158, 38] on icon "search" at bounding box center [1159, 40] width 11 height 11
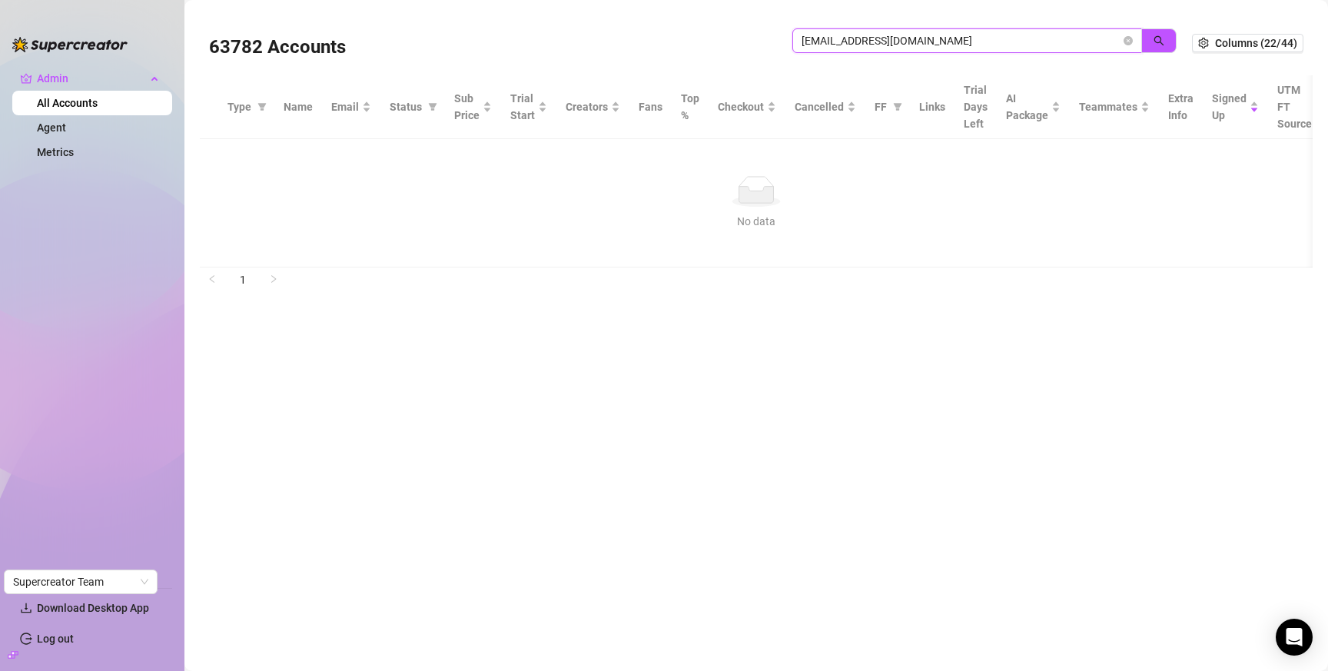
click at [1003, 39] on input "zlata231101@gmail.com" at bounding box center [961, 40] width 319 height 17
paste input "irene.idanvalo"
click at [1166, 36] on button "button" at bounding box center [1159, 40] width 35 height 25
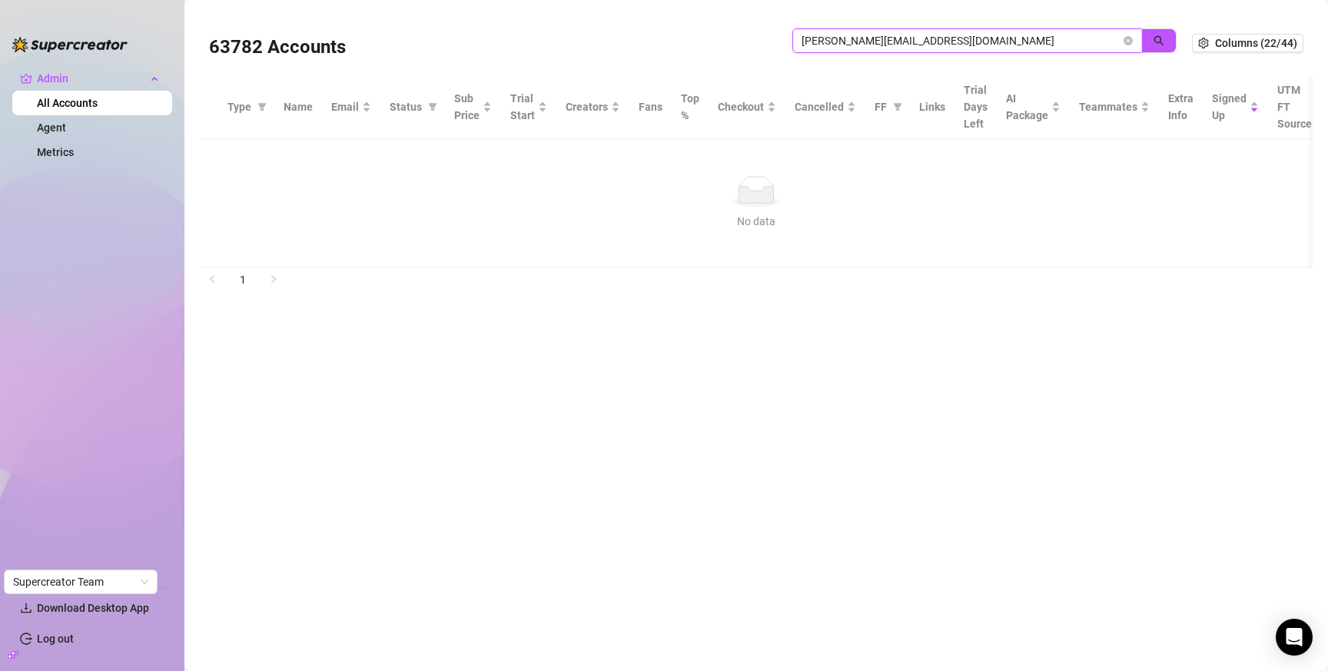
click at [899, 38] on input "irene.idanvalo@gmail.com" at bounding box center [961, 40] width 319 height 17
paste input "pedrosupercreator"
click at [1159, 43] on icon "search" at bounding box center [1159, 40] width 11 height 11
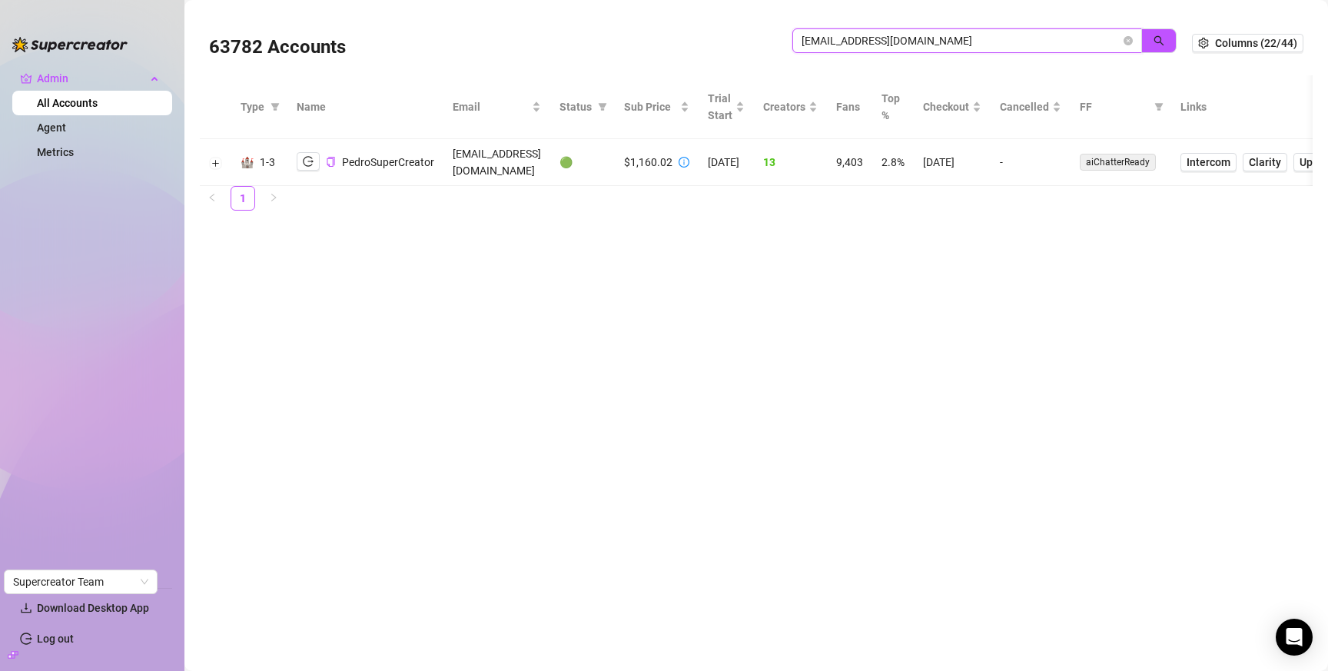
click at [926, 40] on input "pedrosupercreator@gmail.com" at bounding box center [961, 40] width 319 height 17
drag, startPoint x: 926, startPoint y: 40, endPoint x: 1062, endPoint y: 36, distance: 136.1
click at [926, 40] on input "pedrosupercreator@gmail.com" at bounding box center [961, 40] width 319 height 17
paste input "kjlyca"
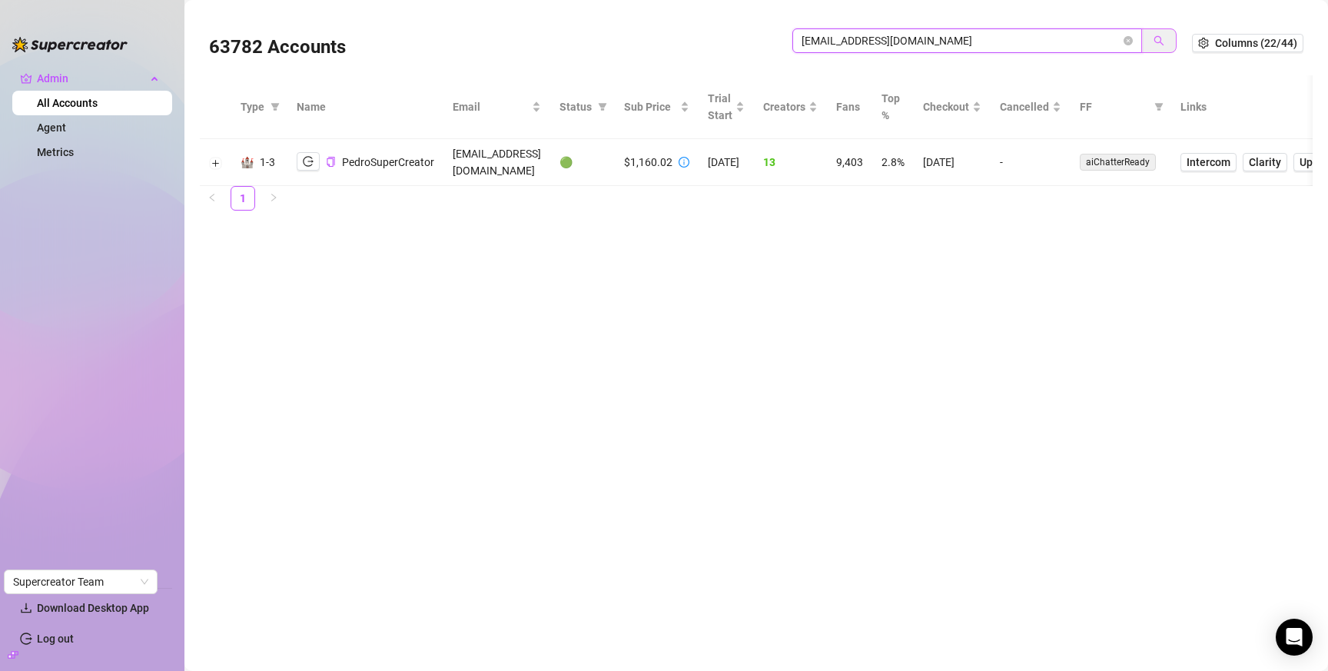
click at [1152, 37] on button "button" at bounding box center [1159, 40] width 35 height 25
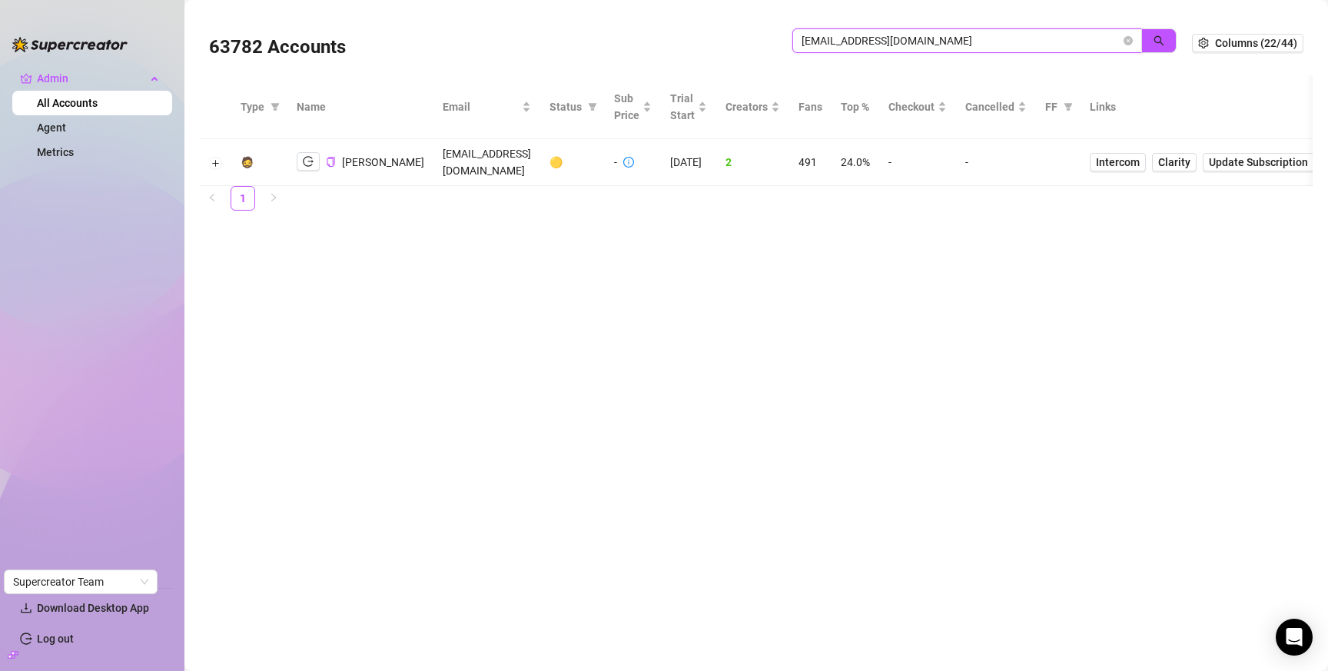
click at [956, 36] on input "kjlycar@gmail.com" at bounding box center [961, 40] width 319 height 17
paste input "lutisamson"
click at [1168, 38] on button "button" at bounding box center [1159, 40] width 35 height 25
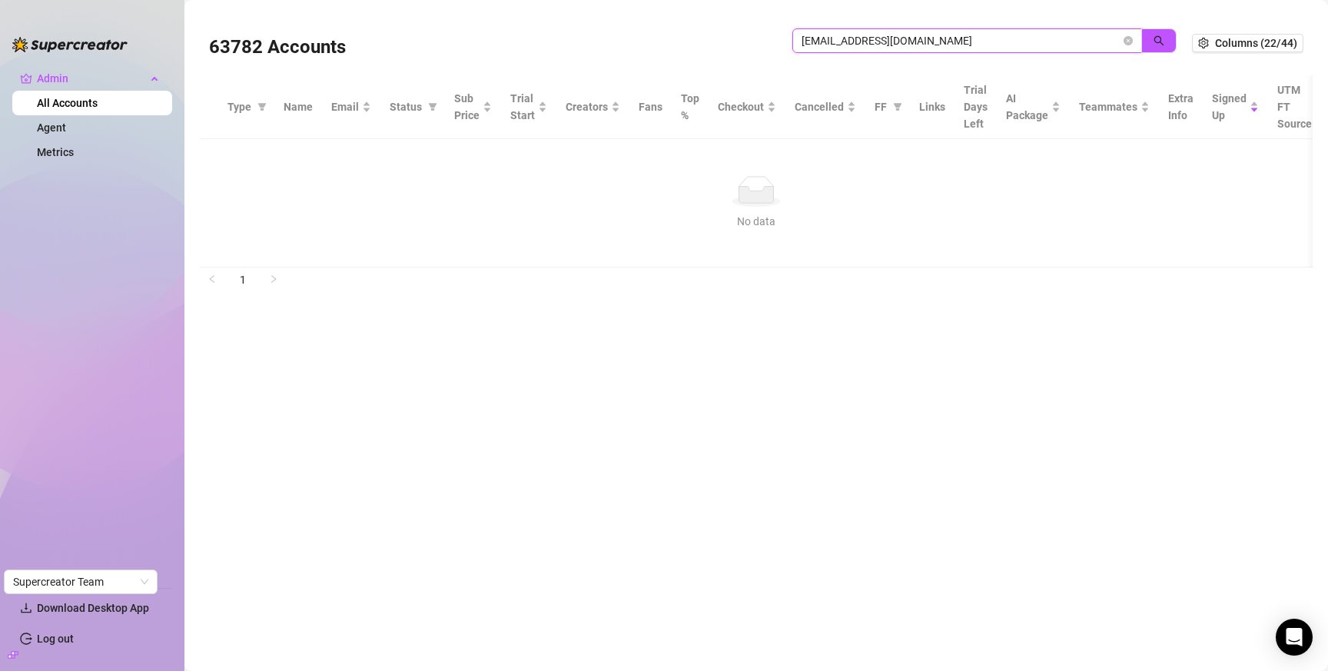
click at [946, 35] on input "lutisamson@gmail.com" at bounding box center [961, 40] width 319 height 17
click at [947, 35] on input "lutisamson@gmail.com" at bounding box center [961, 40] width 319 height 17
paste input "onlymodels.aiagency"
click at [1156, 38] on icon "search" at bounding box center [1159, 40] width 11 height 11
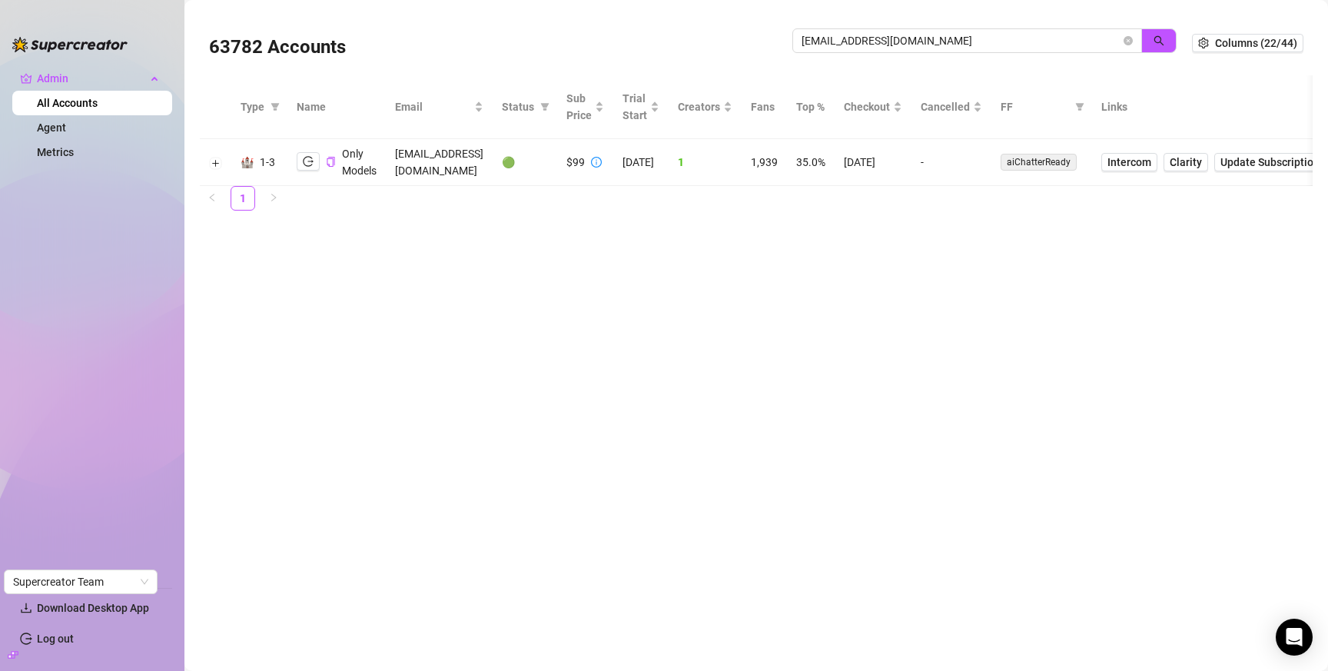
click at [912, 158] on td "9/5/2025" at bounding box center [873, 162] width 77 height 47
click at [864, 38] on input "onlymodels.aiagency@gmail.com" at bounding box center [961, 40] width 319 height 17
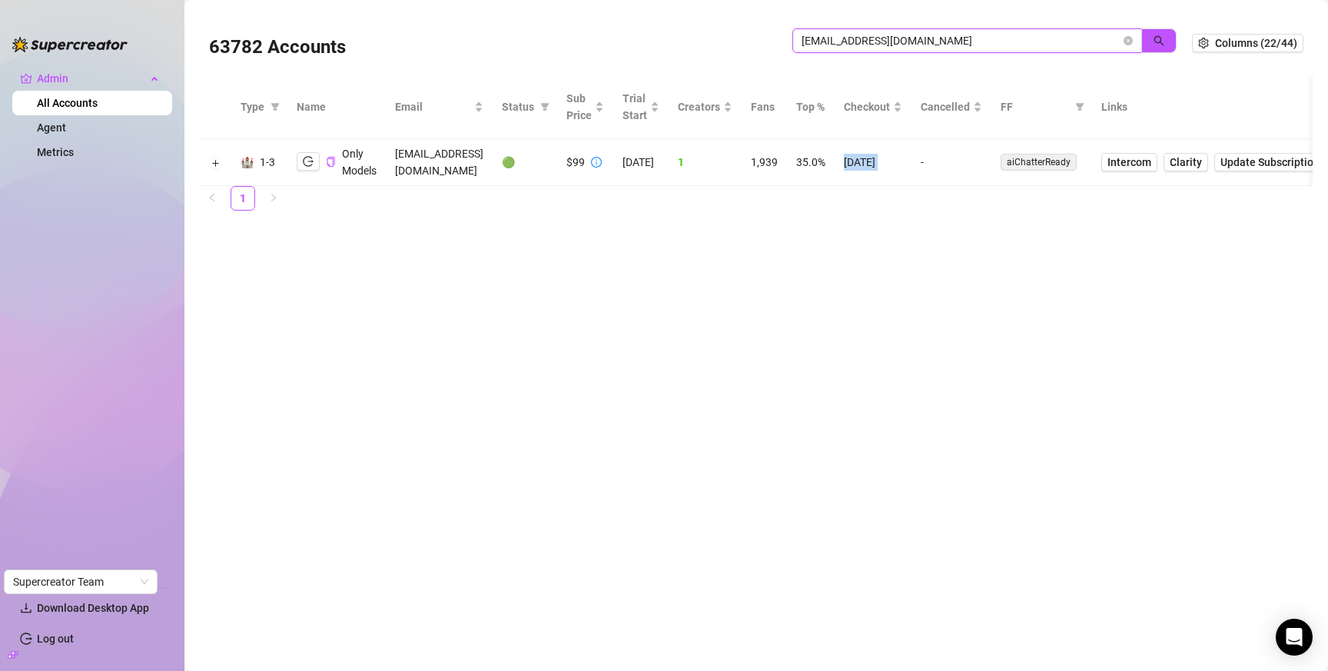
click at [864, 38] on input "onlymodels.aiagency@gmail.com" at bounding box center [961, 40] width 319 height 17
paste input "mashton6674"
click at [1158, 38] on icon "search" at bounding box center [1159, 40] width 11 height 11
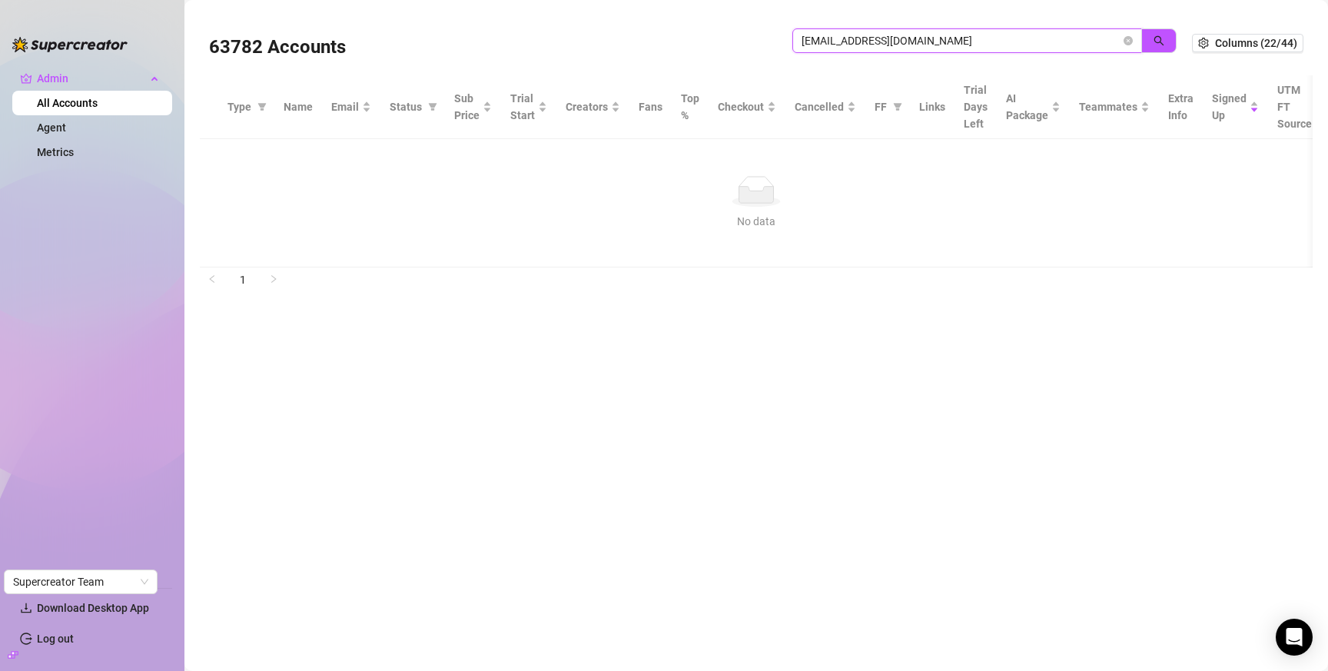
click at [1026, 48] on input "mashton6674@gmail.com" at bounding box center [961, 40] width 319 height 17
click at [1026, 47] on input "mashton6674@gmail.com" at bounding box center [961, 40] width 319 height 17
paste input "jtheo77@ao"
click at [1155, 35] on icon "search" at bounding box center [1159, 40] width 11 height 11
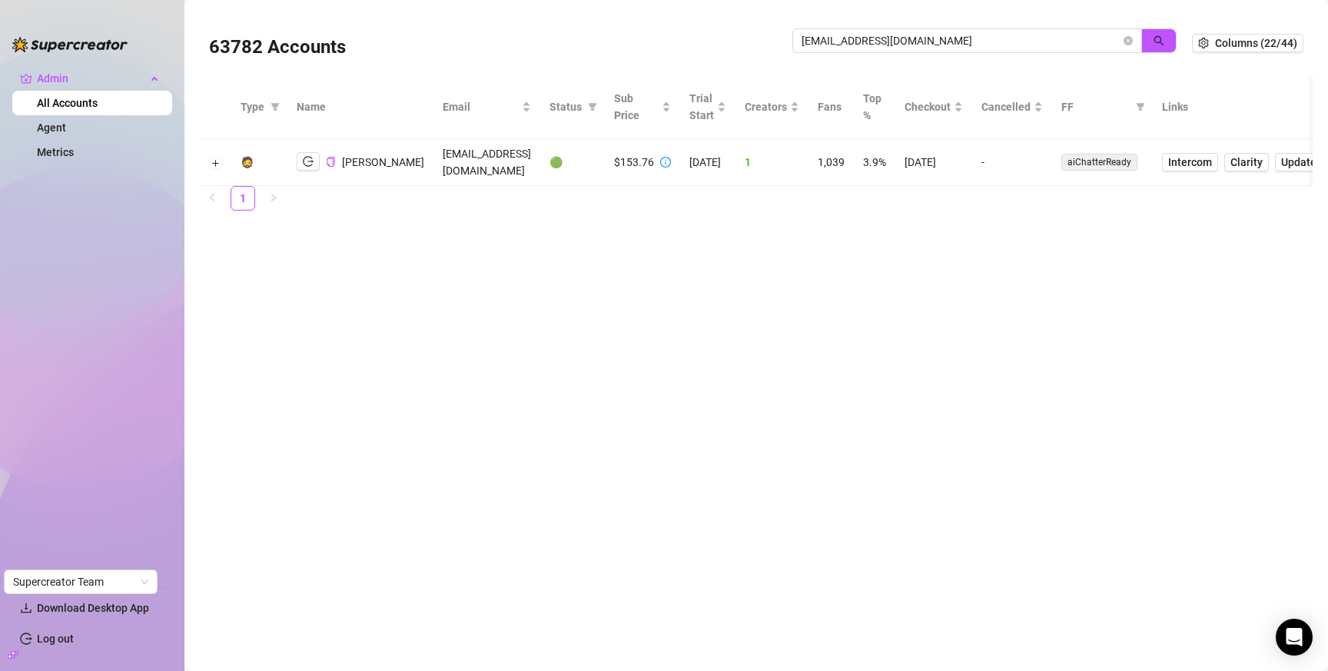
click at [896, 153] on td "9/9/2025" at bounding box center [934, 162] width 77 height 47
click at [869, 38] on input "jtheo77@aol.com" at bounding box center [961, 40] width 319 height 17
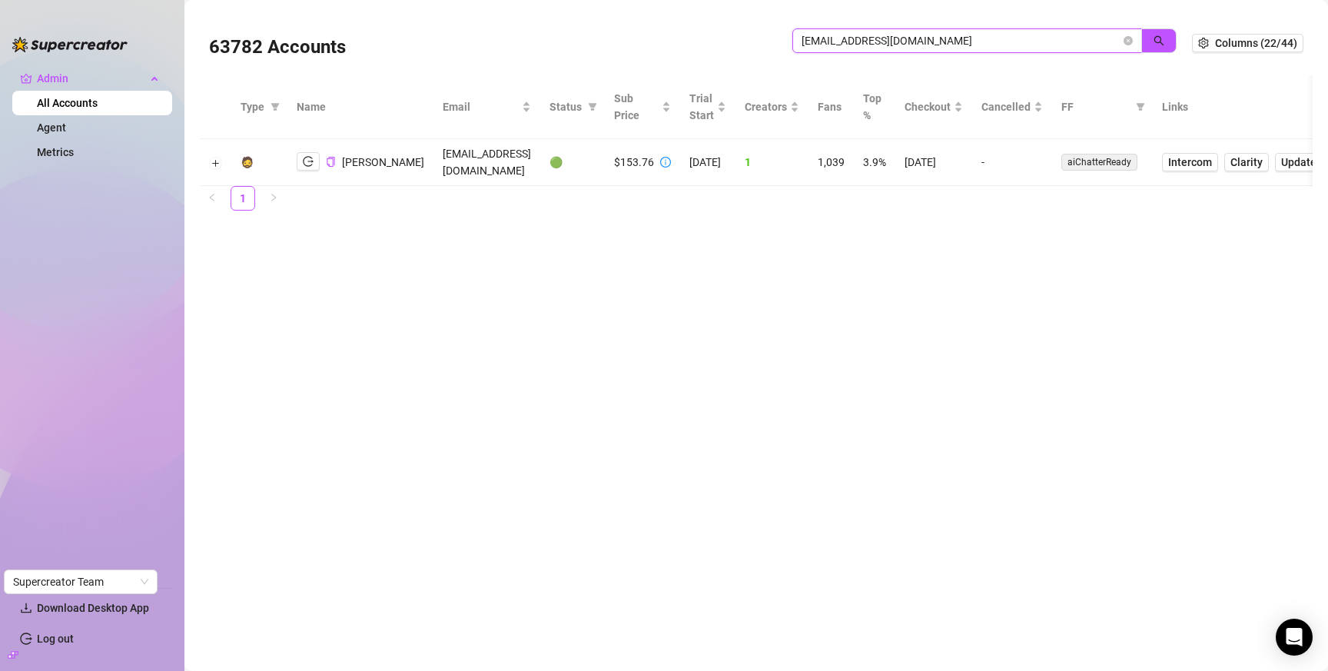
click at [869, 38] on input "jtheo77@aol.com" at bounding box center [961, 40] width 319 height 17
paste input "h1roach@yahoo"
click at [1160, 37] on icon "search" at bounding box center [1160, 41] width 10 height 10
click at [869, 155] on td "9/7/2025" at bounding box center [907, 162] width 77 height 47
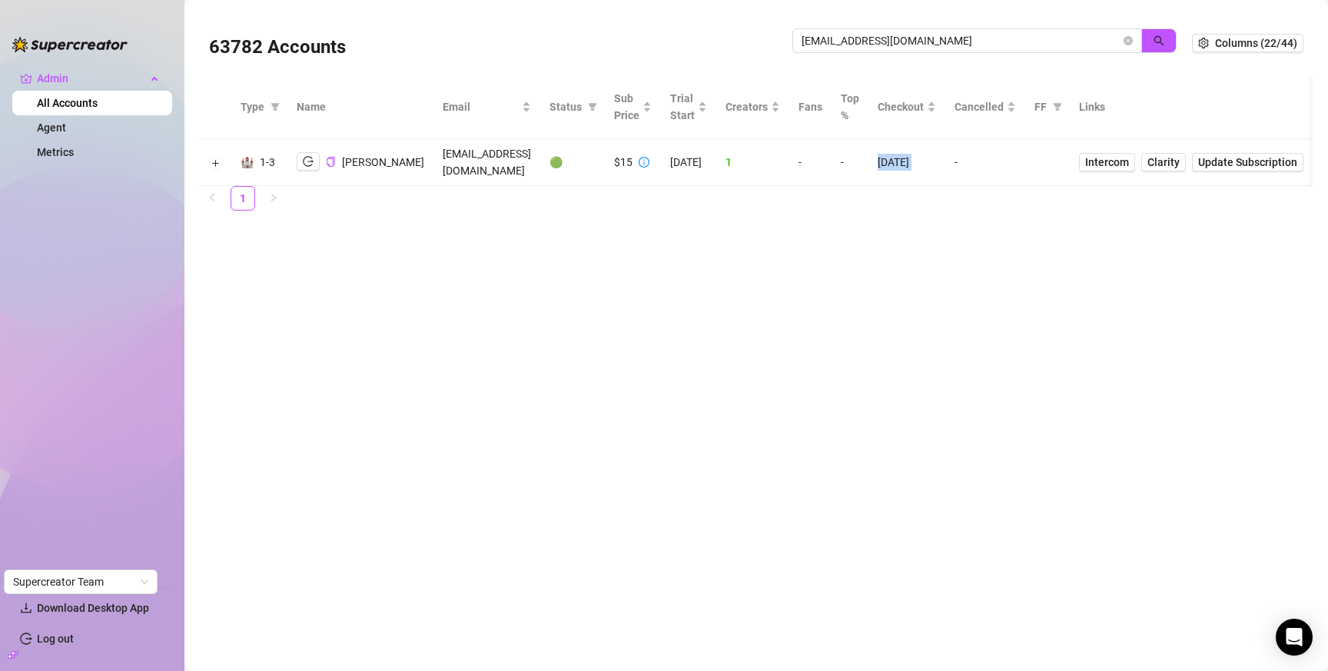
click at [869, 155] on td "9/7/2025" at bounding box center [907, 162] width 77 height 47
click at [888, 40] on input "h1roach@yahoo.com" at bounding box center [961, 40] width 319 height 17
drag, startPoint x: 888, startPoint y: 40, endPoint x: 949, endPoint y: 39, distance: 61.5
click at [888, 40] on input "h1roach@yahoo.com" at bounding box center [961, 40] width 319 height 17
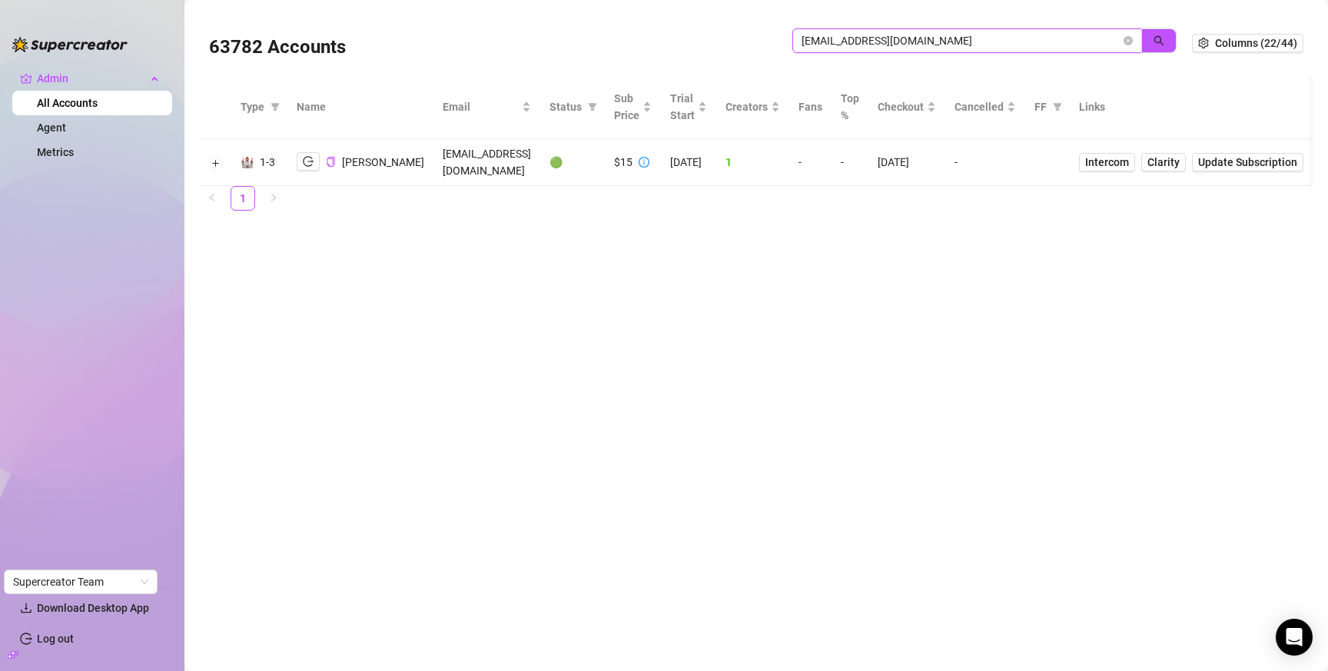
paste input "kevin@eatschannel"
click at [1153, 39] on button "button" at bounding box center [1159, 40] width 35 height 25
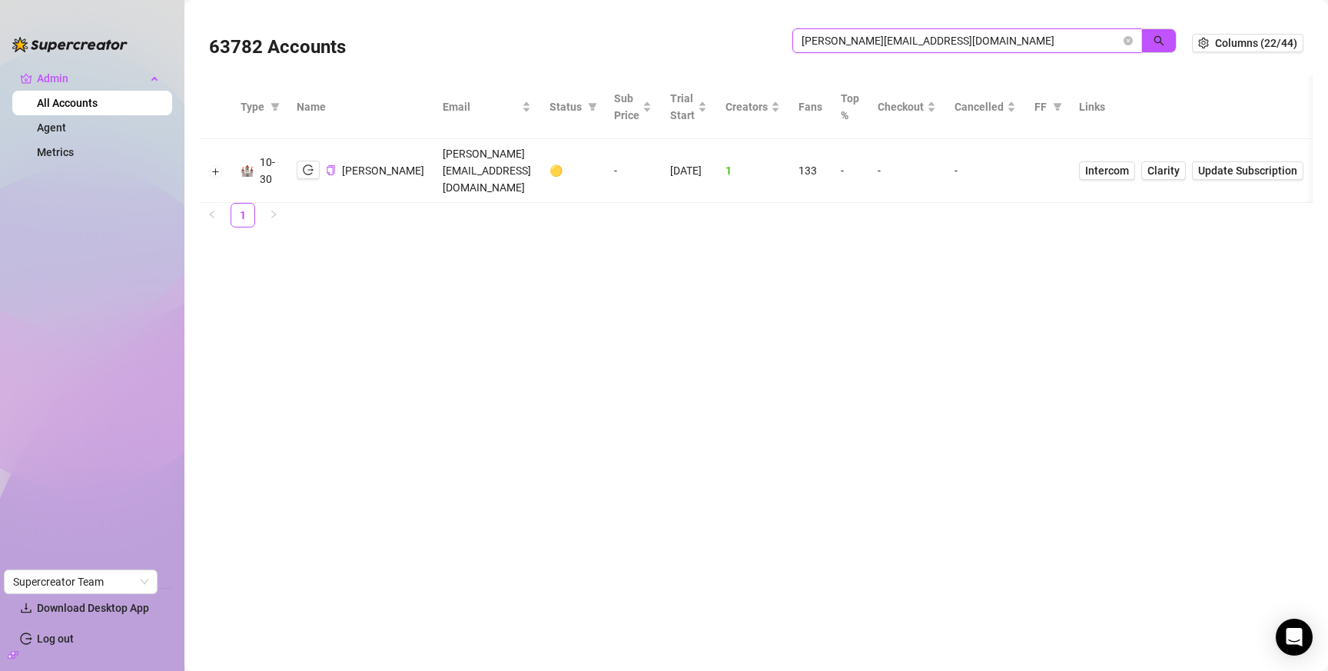
click at [926, 45] on input "kevin@eatschannel.com" at bounding box center [961, 40] width 319 height 17
drag, startPoint x: 926, startPoint y: 45, endPoint x: 945, endPoint y: 41, distance: 19.8
click at [926, 45] on input "kevin@eatschannel.com" at bounding box center [961, 40] width 319 height 17
paste input "onlymodels.aiagency@gmai"
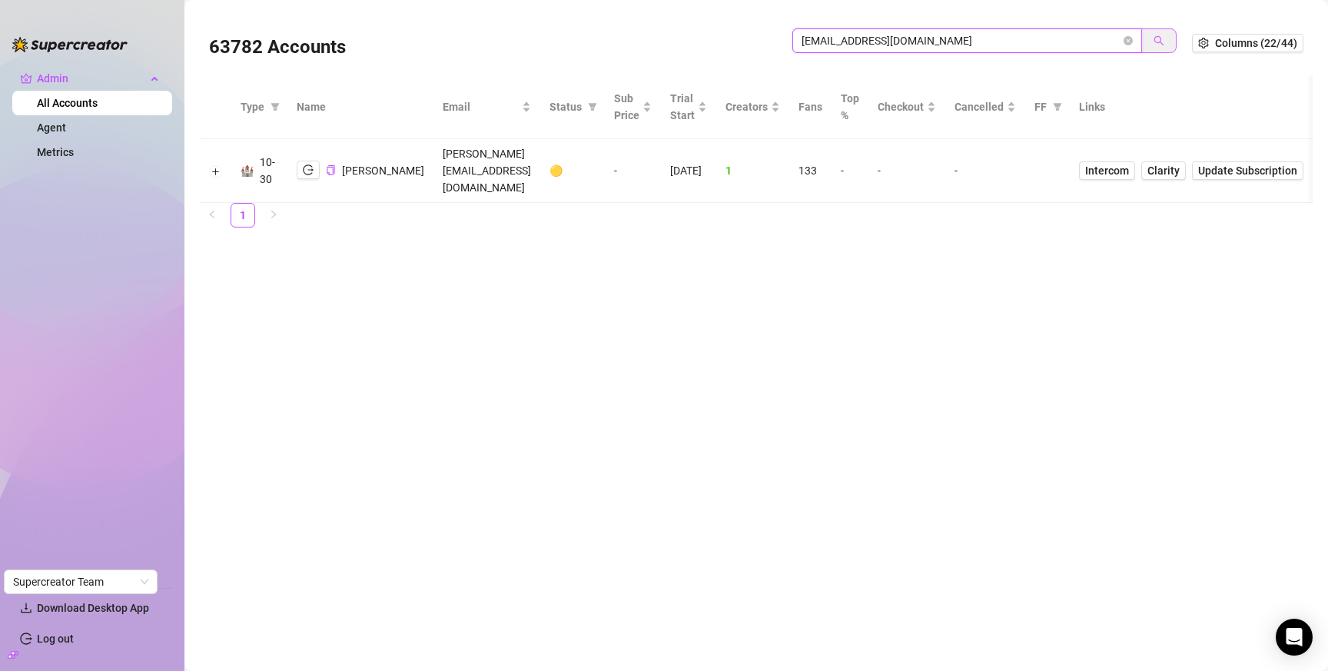
click at [1161, 41] on icon "search" at bounding box center [1160, 41] width 10 height 10
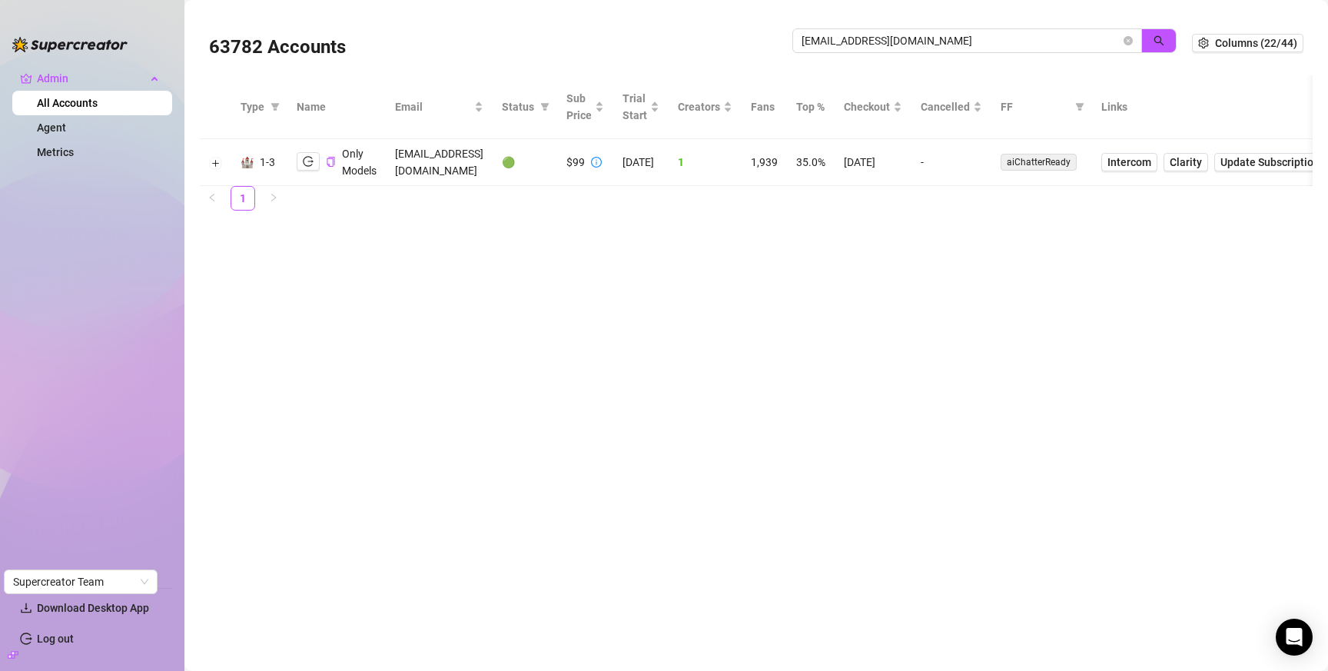
click at [912, 161] on td "9/5/2025" at bounding box center [873, 162] width 77 height 47
click at [943, 37] on input "onlymodels.aiagency@gmail.com" at bounding box center [961, 40] width 319 height 17
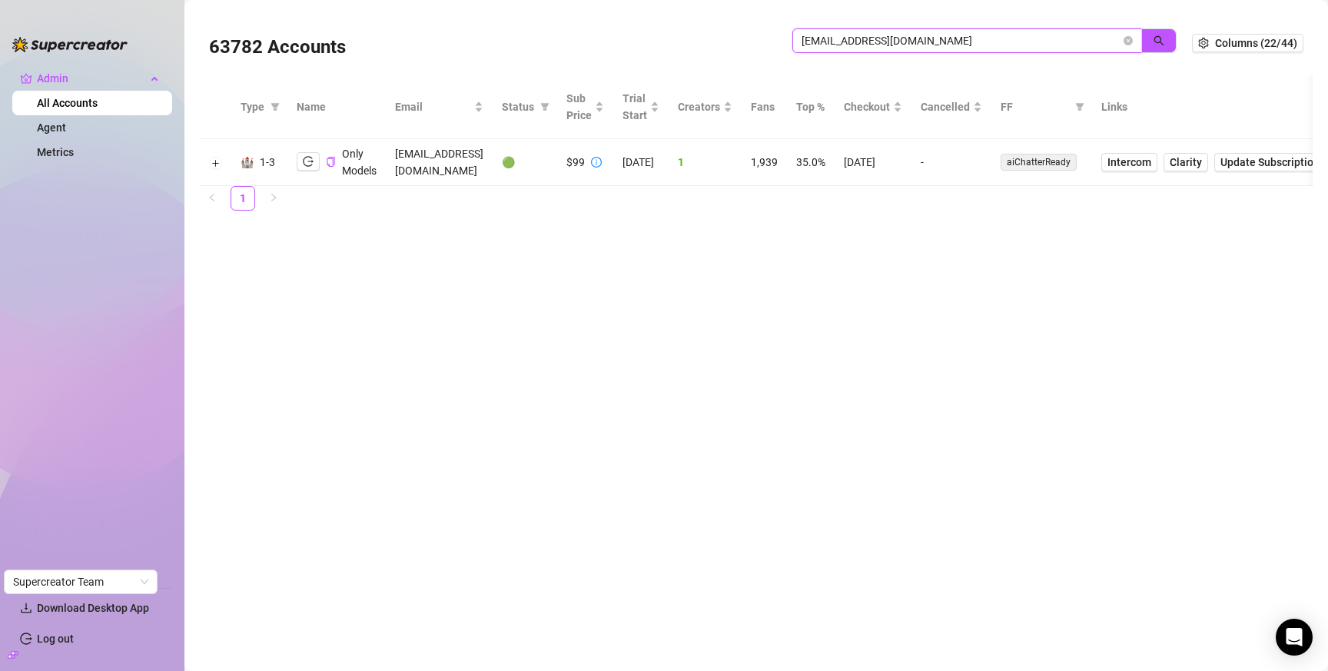
click at [942, 37] on input "onlymodels.aiagency@gmail.com" at bounding box center [961, 40] width 319 height 17
paste input "massuerjay96"
click at [1152, 38] on button "button" at bounding box center [1159, 40] width 35 height 25
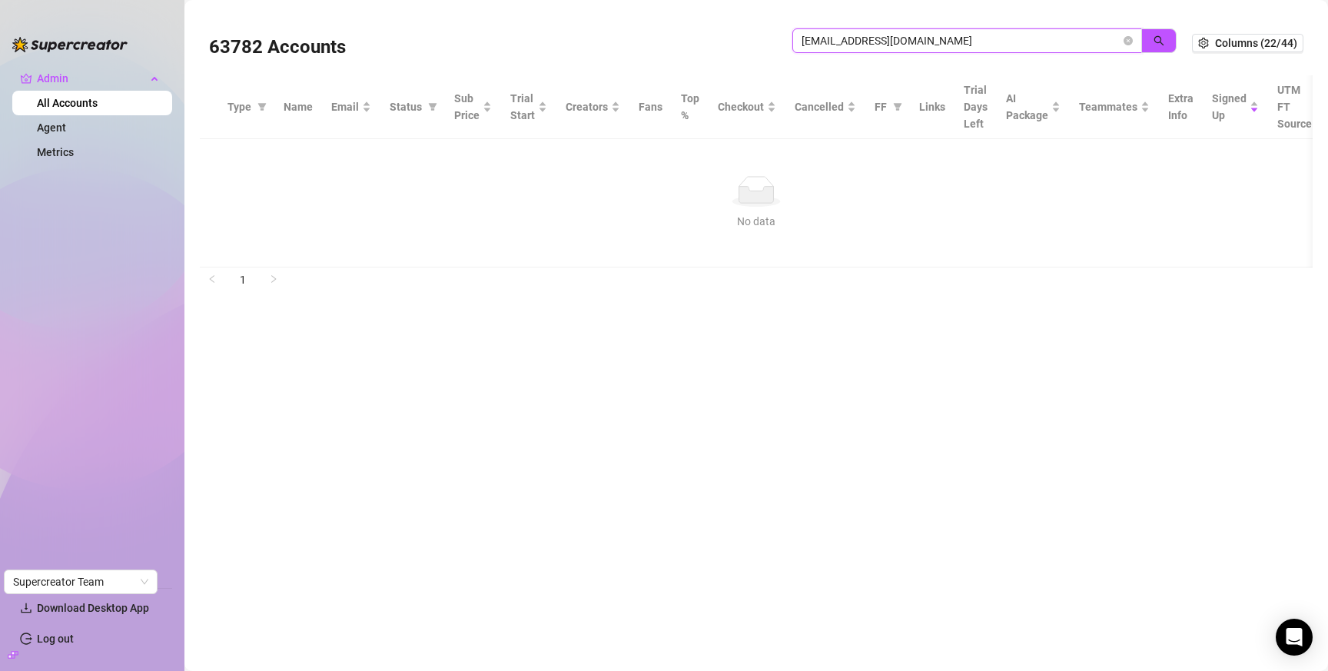
click at [992, 42] on input "massuerjay96@gmail.com" at bounding box center [961, 40] width 319 height 17
paste input "comasanuwa"
drag, startPoint x: 1157, startPoint y: 41, endPoint x: 1269, endPoint y: 114, distance: 133.9
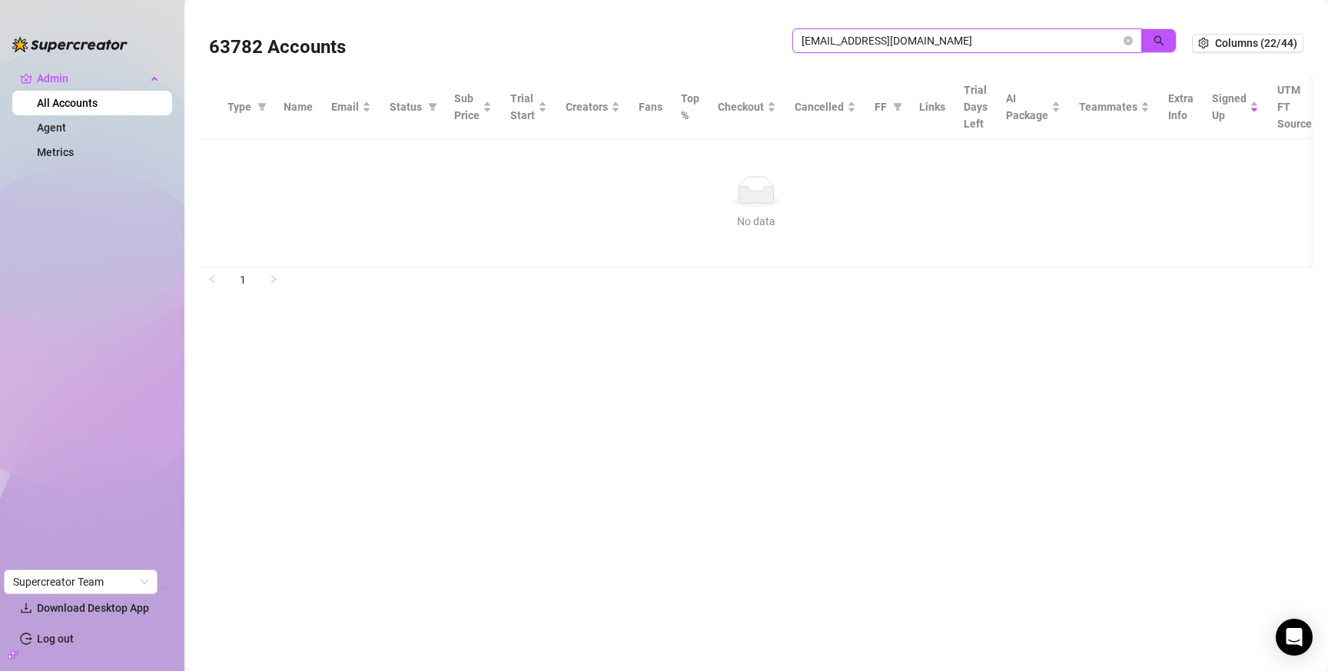
click at [1157, 41] on icon "search" at bounding box center [1159, 40] width 11 height 11
click at [883, 32] on input "comasanuwa@gmail.com" at bounding box center [961, 40] width 319 height 17
paste input "montaywilkerson40"
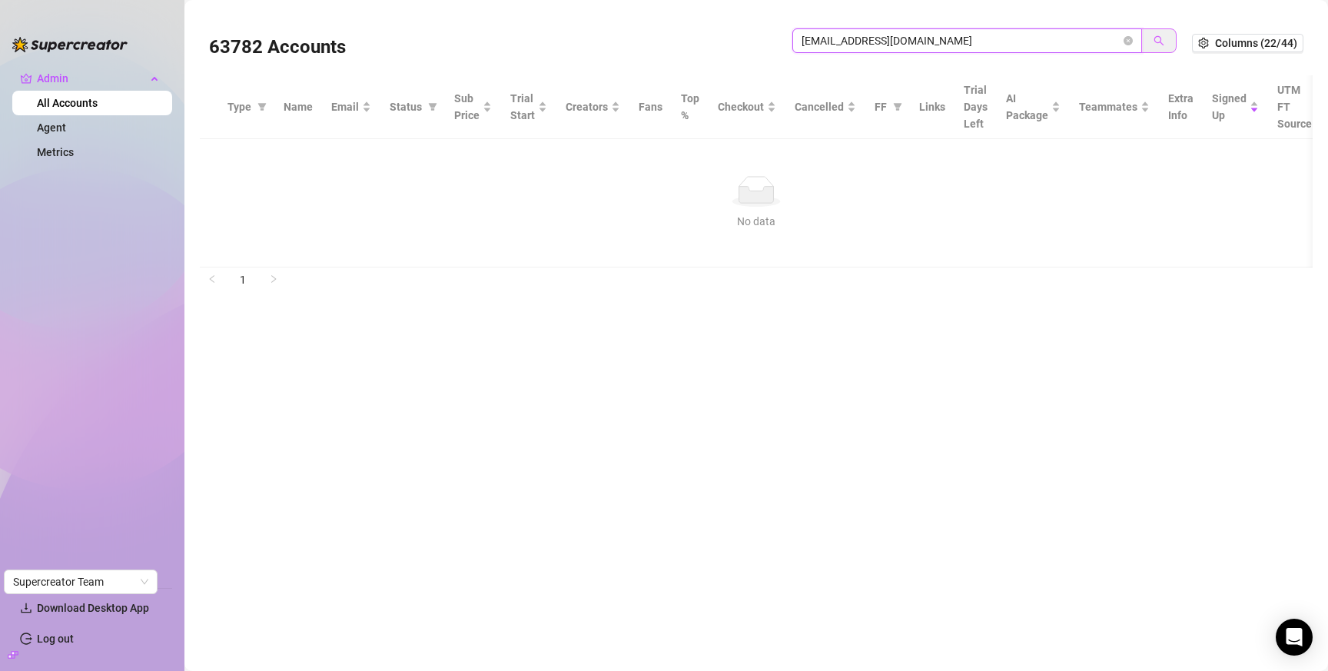
click at [1152, 39] on button "button" at bounding box center [1159, 40] width 35 height 25
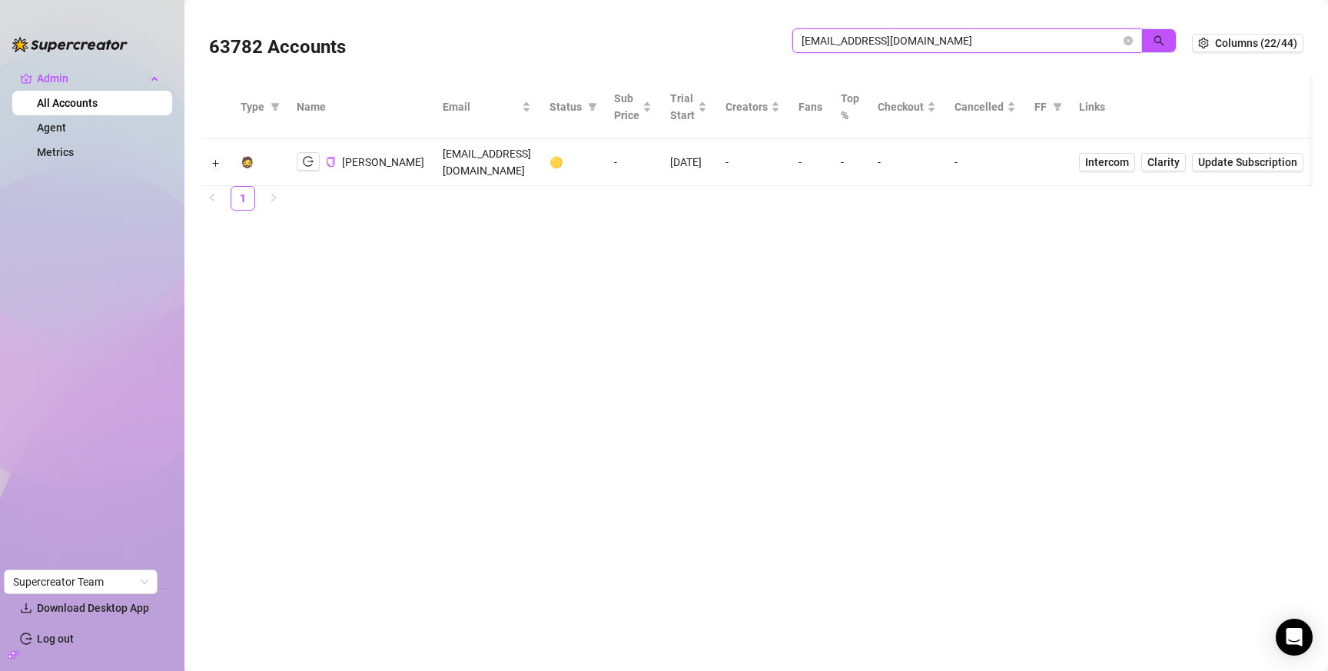
click at [989, 43] on input "montaywilkerson40@gmail.com" at bounding box center [961, 40] width 319 height 17
click at [989, 38] on input "montaywilkerson40@gmail.com" at bounding box center [961, 40] width 319 height 17
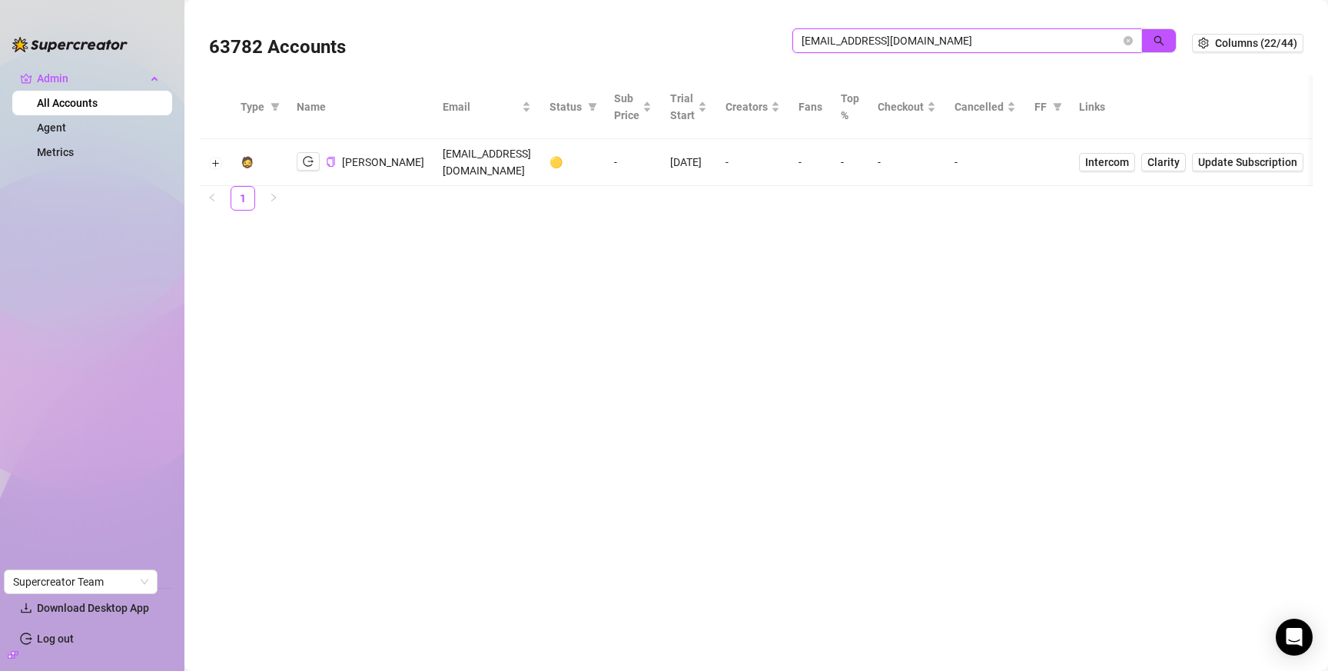
click at [989, 38] on input "montaywilkerson40@gmail.com" at bounding box center [961, 40] width 319 height 17
paste input "x@245mgmt"
click at [1163, 38] on icon "search" at bounding box center [1159, 40] width 11 height 11
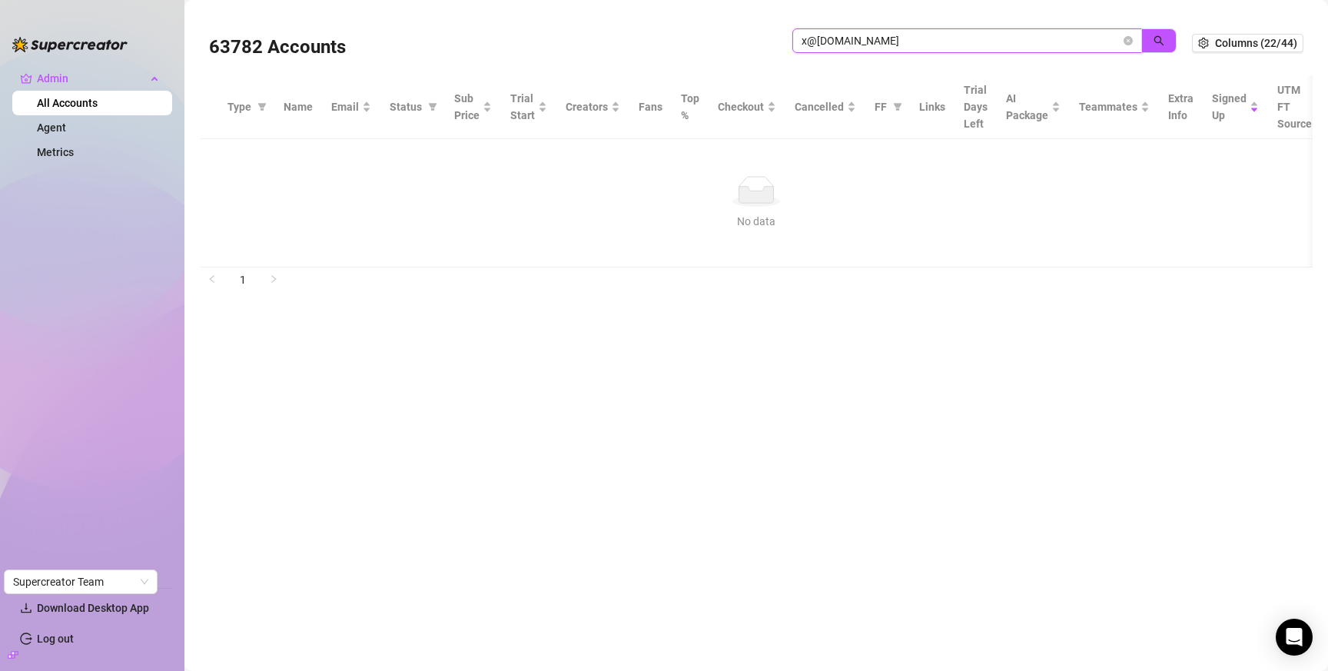
click at [933, 40] on input "x@245mgmt.com" at bounding box center [961, 40] width 319 height 17
paste input "kentdover0@gmail"
click at [1164, 42] on icon "search" at bounding box center [1159, 40] width 11 height 11
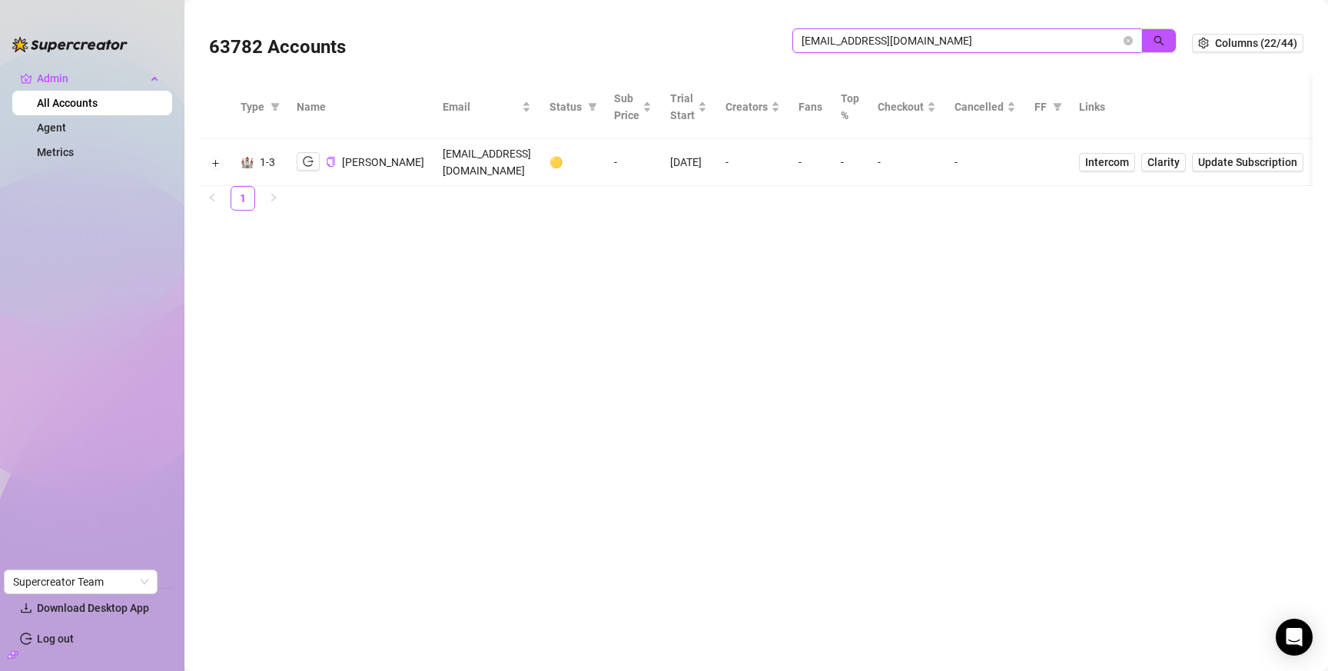
click at [944, 40] on input "kentdover0@gmail.com" at bounding box center [961, 40] width 319 height 17
click at [944, 41] on input "kentdover0@gmail.com" at bounding box center [961, 40] width 319 height 17
paste input "adekunlerahaman9"
click at [1159, 42] on icon "search" at bounding box center [1159, 40] width 11 height 11
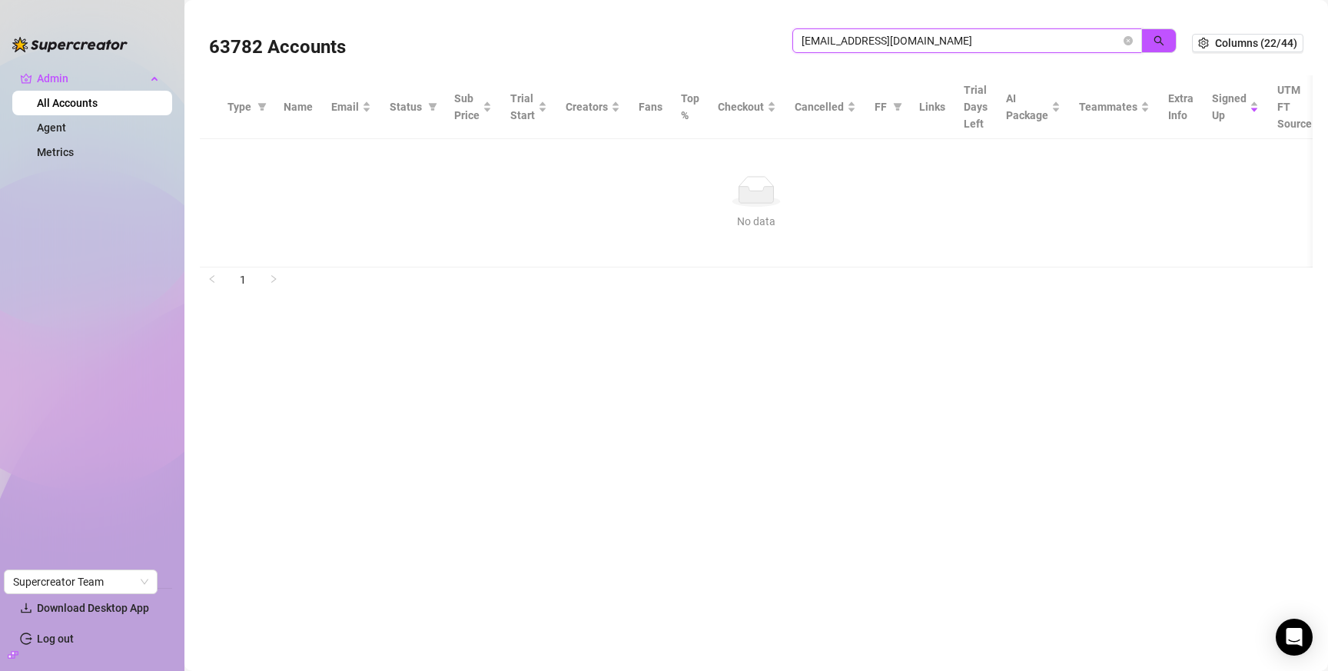
click at [975, 39] on input "adekunlerahaman90@gmail.com" at bounding box center [961, 40] width 319 height 17
click at [975, 40] on input "adekunlerahaman90@gmail.com" at bounding box center [961, 40] width 319 height 17
paste input "stellawalkerva"
click at [1165, 38] on icon "search" at bounding box center [1159, 40] width 11 height 11
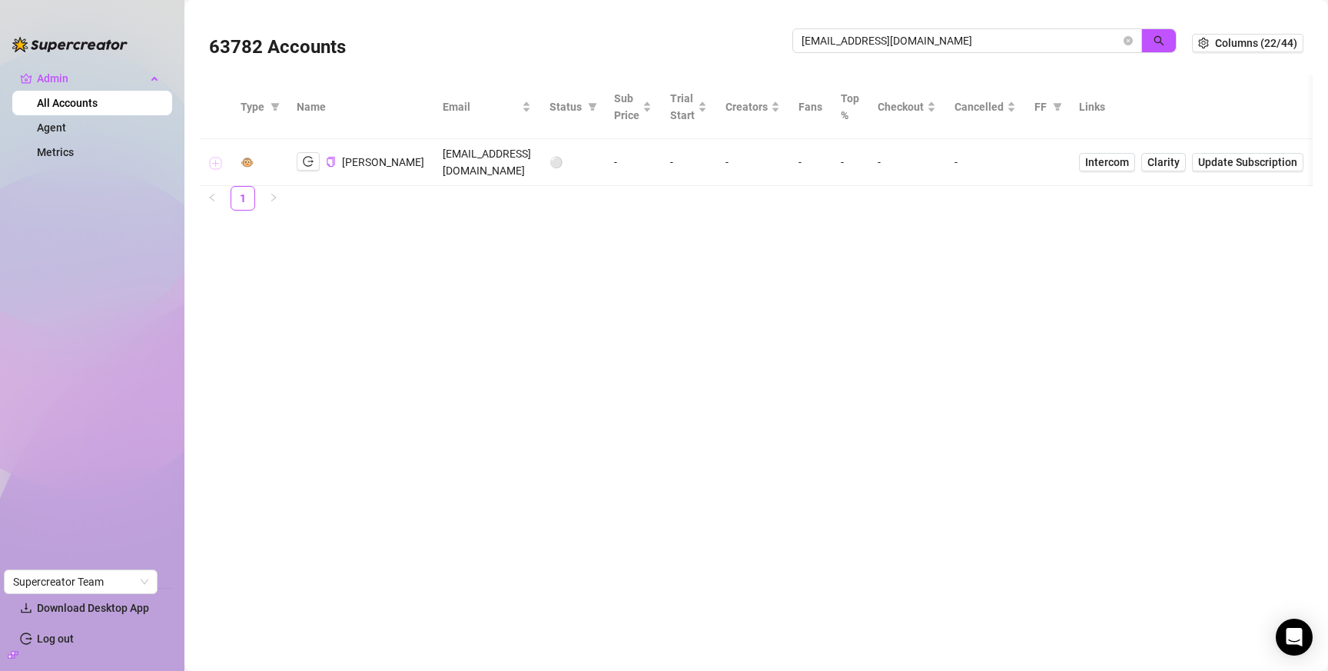
click at [214, 158] on button "Expand row" at bounding box center [216, 163] width 12 height 12
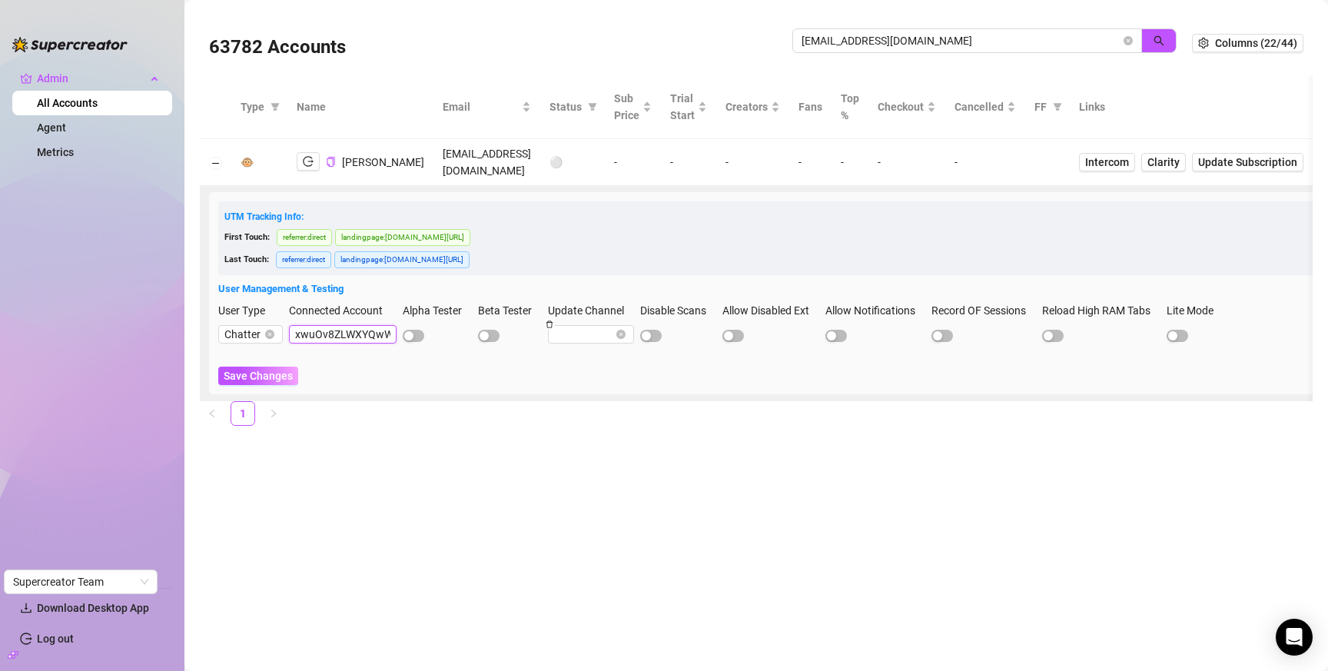
click at [336, 329] on input "xwuOv8ZLWXYQwWjns4UrxdnKmMj2" at bounding box center [343, 334] width 108 height 18
click at [335, 329] on input "xwuOv8ZLWXYQwWjns4UrxdnKmMj2" at bounding box center [343, 334] width 108 height 18
click at [947, 37] on input "stellawalkerva@gmail.com" at bounding box center [961, 40] width 319 height 17
click at [947, 36] on input "stellawalkerva@gmail.com" at bounding box center [961, 40] width 319 height 17
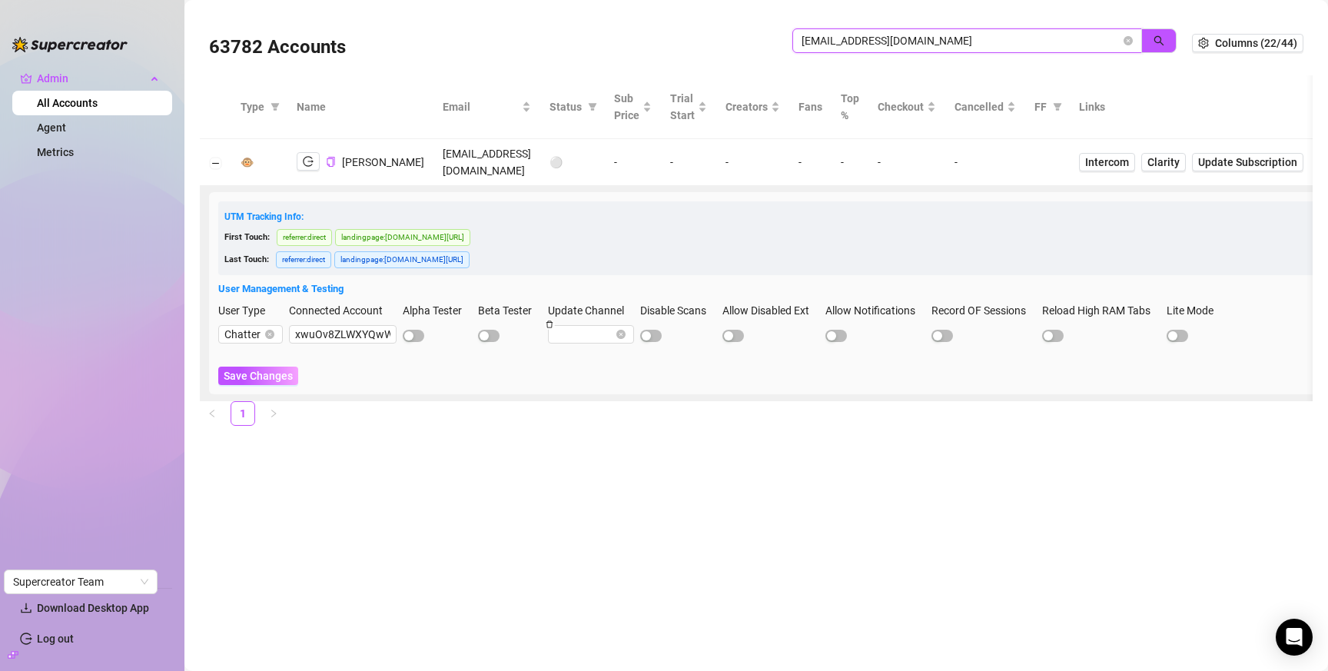
paste input "xwuOv8ZLWXYQwWjns4UrxdnKmMj2"
click at [1153, 40] on button "button" at bounding box center [1159, 40] width 35 height 25
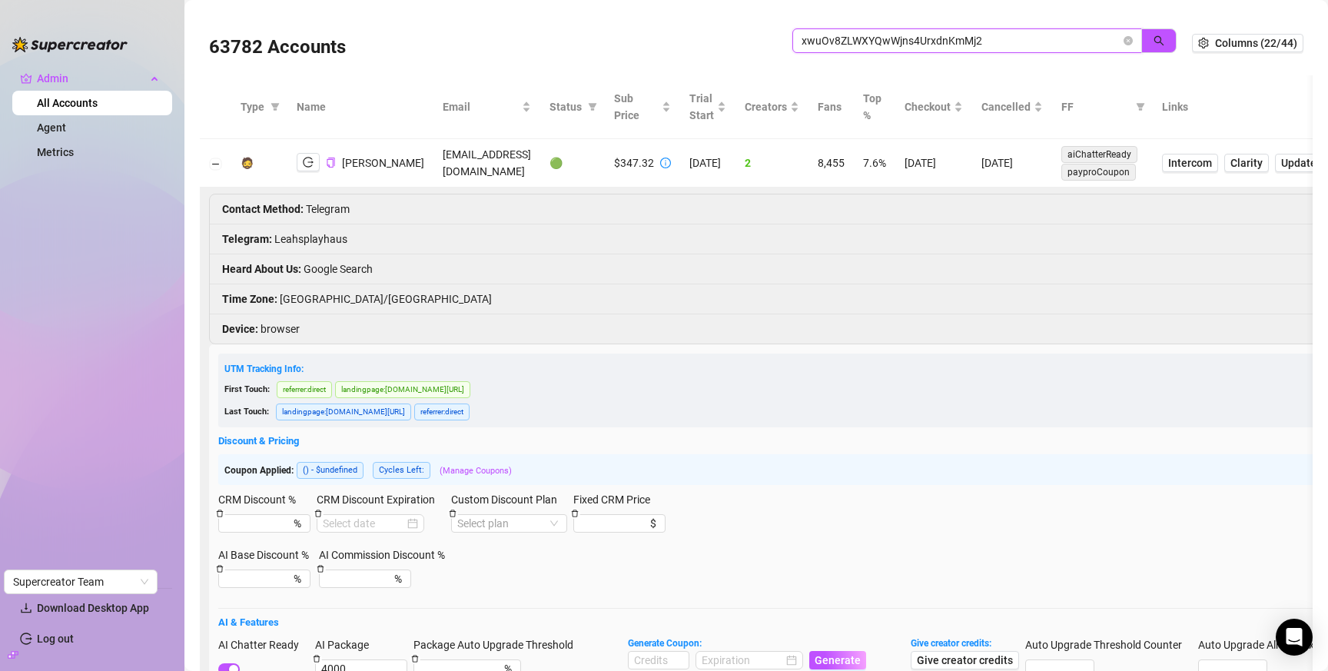
click at [939, 45] on input "xwuOv8ZLWXYQwWjns4UrxdnKmMj2" at bounding box center [961, 40] width 319 height 17
paste input "purekc@gmail.com"
click at [1154, 40] on icon "search" at bounding box center [1159, 40] width 11 height 11
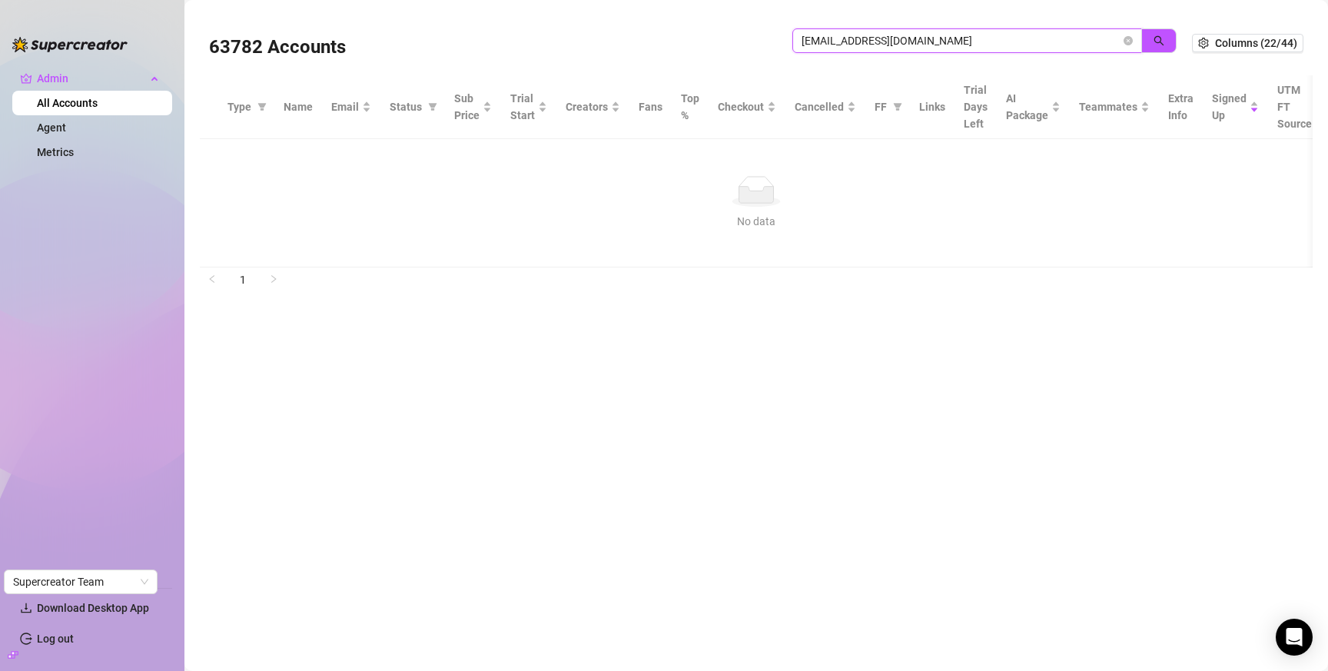
click at [1026, 38] on input "purekc@gmail.com" at bounding box center [961, 40] width 319 height 17
paste input "kranthilove13"
click at [1151, 32] on button "button" at bounding box center [1159, 40] width 35 height 25
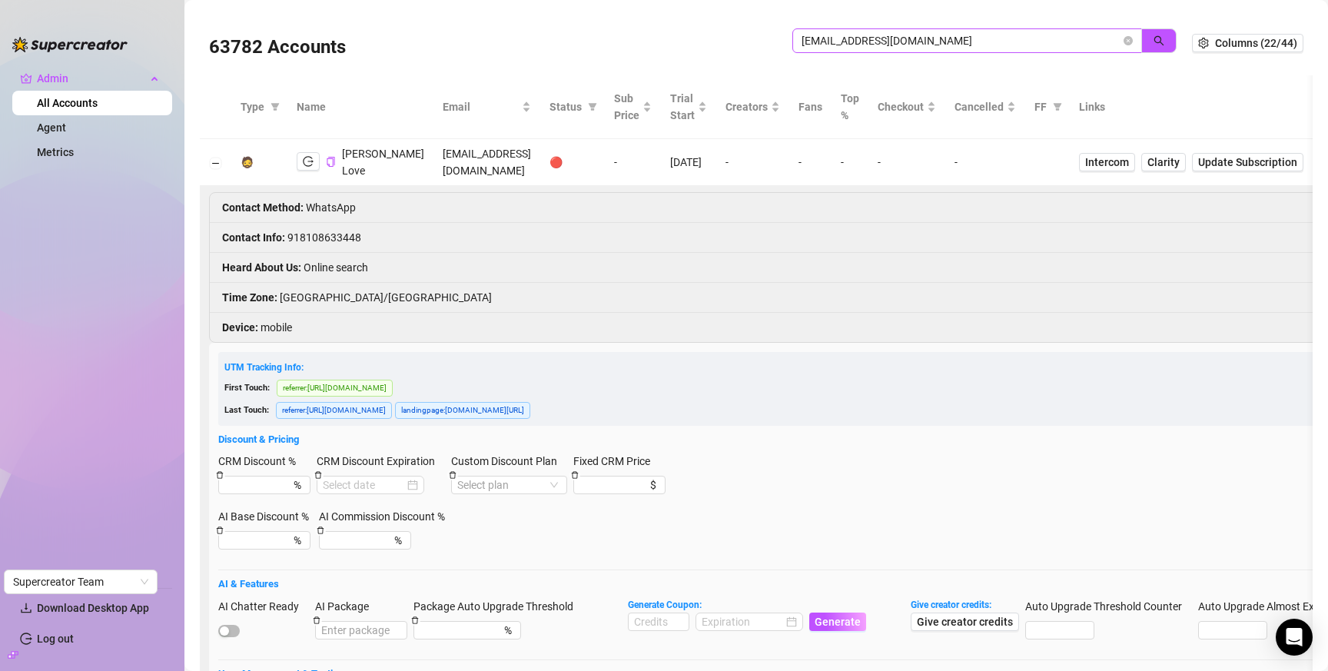
click at [870, 50] on span "kranthilove13@gmail.com" at bounding box center [968, 40] width 350 height 25
click at [869, 50] on span "kranthilove13@gmail.com" at bounding box center [968, 40] width 350 height 25
drag, startPoint x: 869, startPoint y: 50, endPoint x: 876, endPoint y: 38, distance: 13.8
click at [870, 49] on span "kranthilove13@gmail.com" at bounding box center [968, 40] width 350 height 25
click at [876, 35] on input "kranthilove13@gmail.com" at bounding box center [961, 40] width 319 height 17
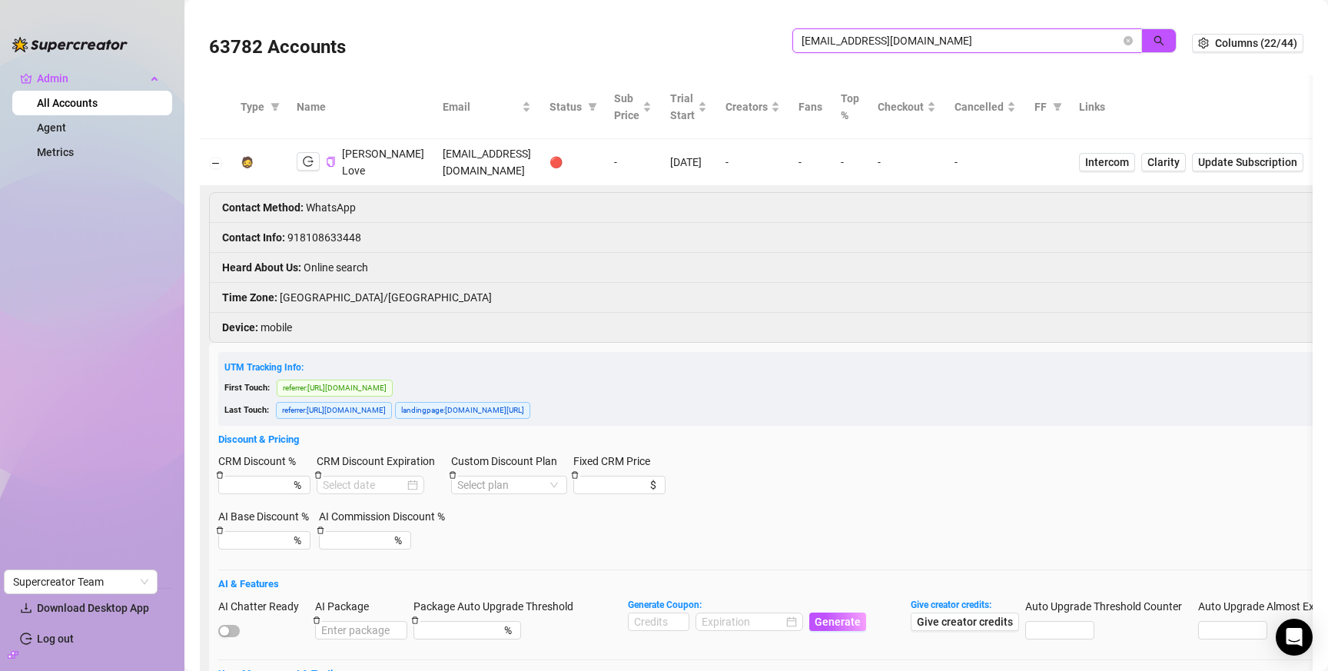
click at [876, 35] on input "kranthilove13@gmail.com" at bounding box center [961, 40] width 319 height 17
paste input "xxkissmekittyxx"
drag, startPoint x: 1144, startPoint y: 40, endPoint x: 1108, endPoint y: 114, distance: 82.2
click at [1155, 40] on icon "search" at bounding box center [1160, 41] width 10 height 10
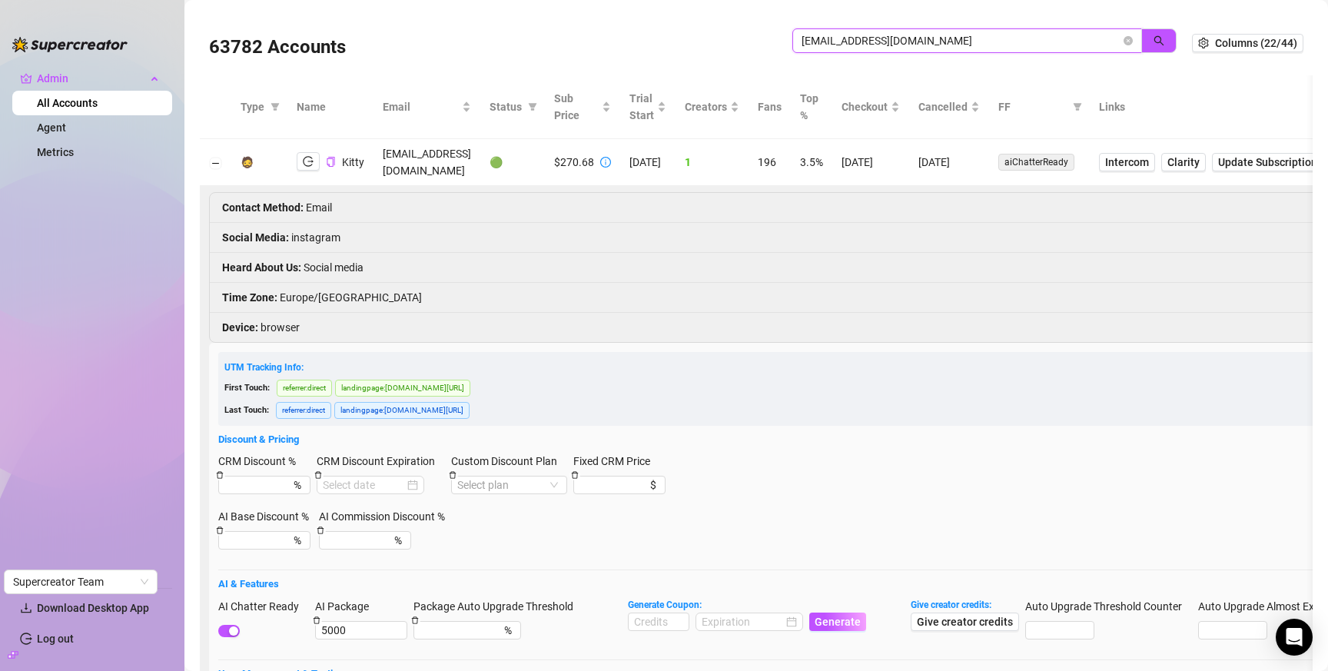
click at [966, 44] on input "xxkissmekittyxx@gmail.com" at bounding box center [961, 40] width 319 height 17
click at [966, 43] on input "xxkissmekittyxx@gmail.com" at bounding box center [961, 40] width 319 height 17
paste
click at [1142, 43] on button "button" at bounding box center [1159, 40] width 35 height 25
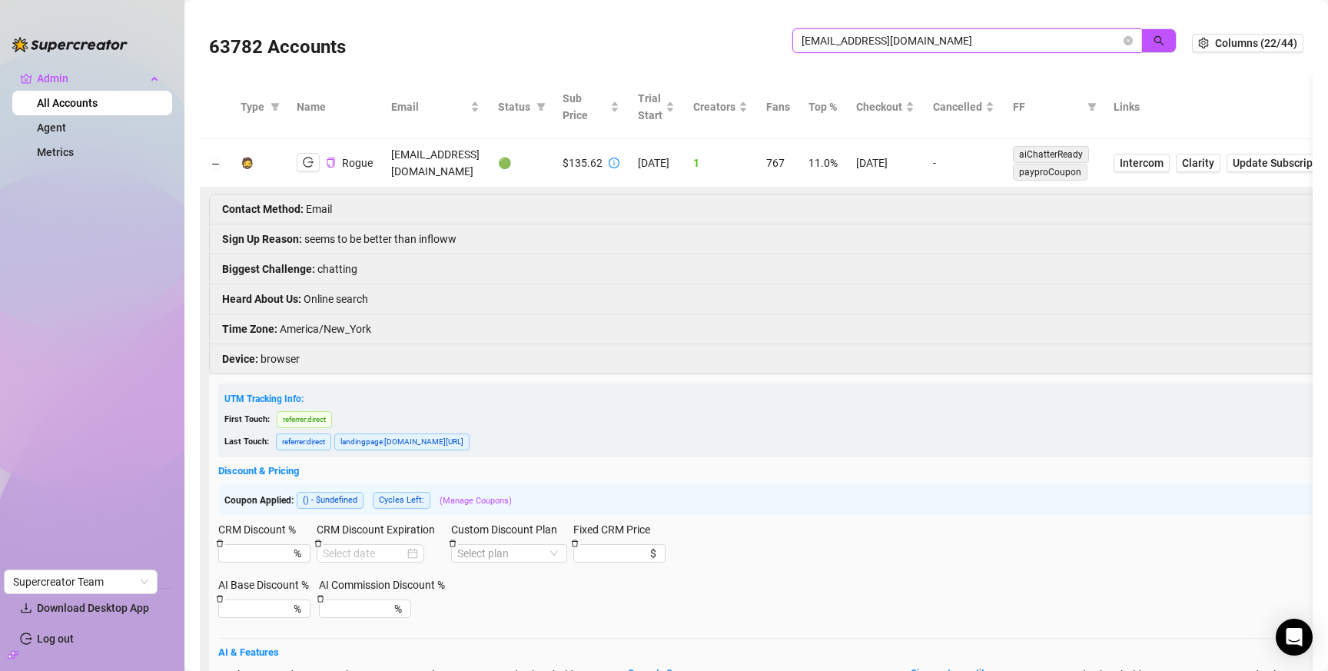
click at [905, 37] on input "therogueevans@gmail.com" at bounding box center [961, 40] width 319 height 17
click at [1142, 44] on button "button" at bounding box center [1159, 40] width 35 height 25
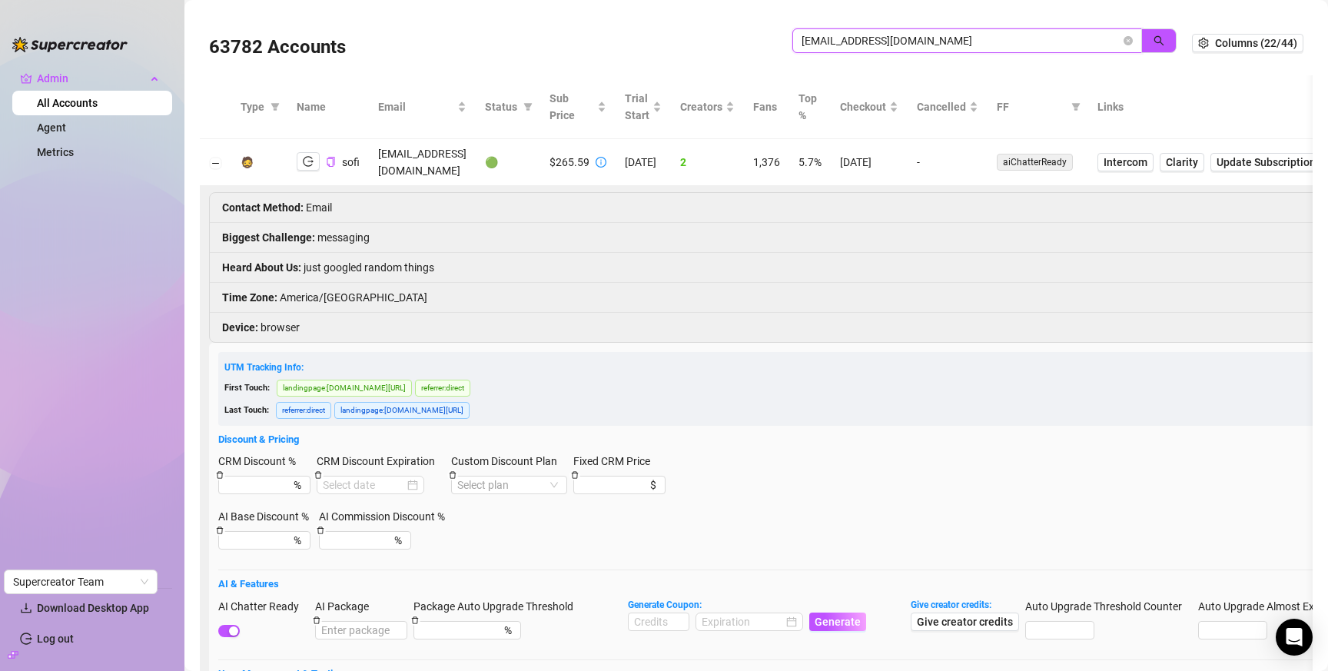
click at [879, 41] on input "sofibalenci@gmail.com" at bounding box center [961, 40] width 319 height 17
drag, startPoint x: 1142, startPoint y: 45, endPoint x: 1124, endPoint y: 79, distance: 38.2
click at [1142, 45] on button "button" at bounding box center [1159, 40] width 35 height 25
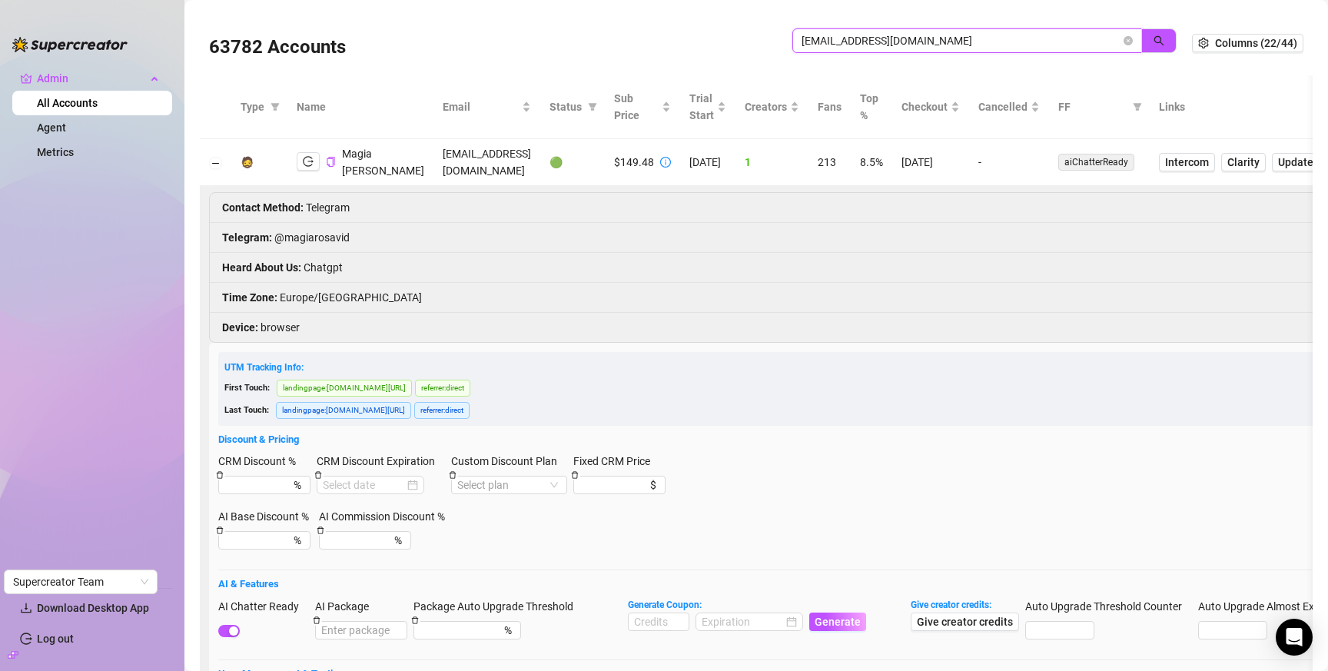
click at [969, 42] on input "magiarosavideos@gmail.com" at bounding box center [961, 40] width 319 height 17
click at [969, 43] on input "magiarosavideos@gmail.com" at bounding box center [961, 40] width 319 height 17
drag, startPoint x: 1145, startPoint y: 42, endPoint x: 645, endPoint y: 487, distance: 669.7
click at [1154, 42] on icon "search" at bounding box center [1159, 40] width 11 height 11
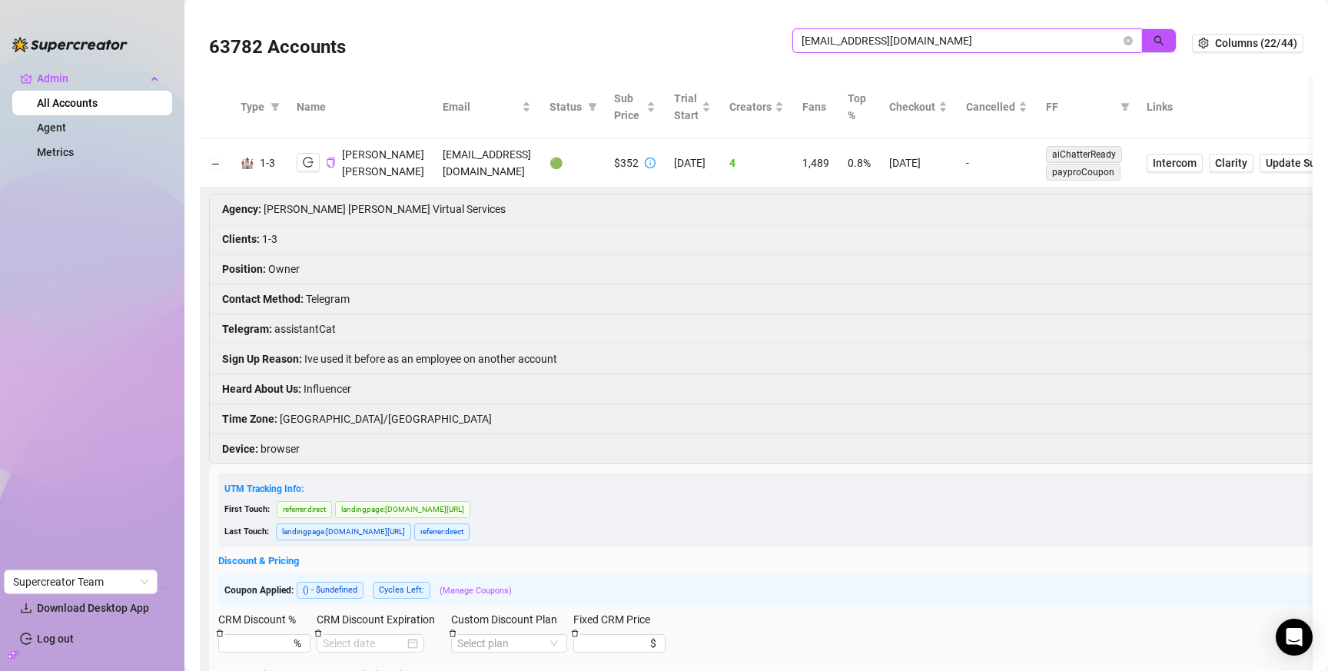
click at [896, 44] on input "spicygalscollective@gmail.com" at bounding box center [961, 40] width 319 height 17
click at [1154, 39] on icon "search" at bounding box center [1159, 40] width 11 height 11
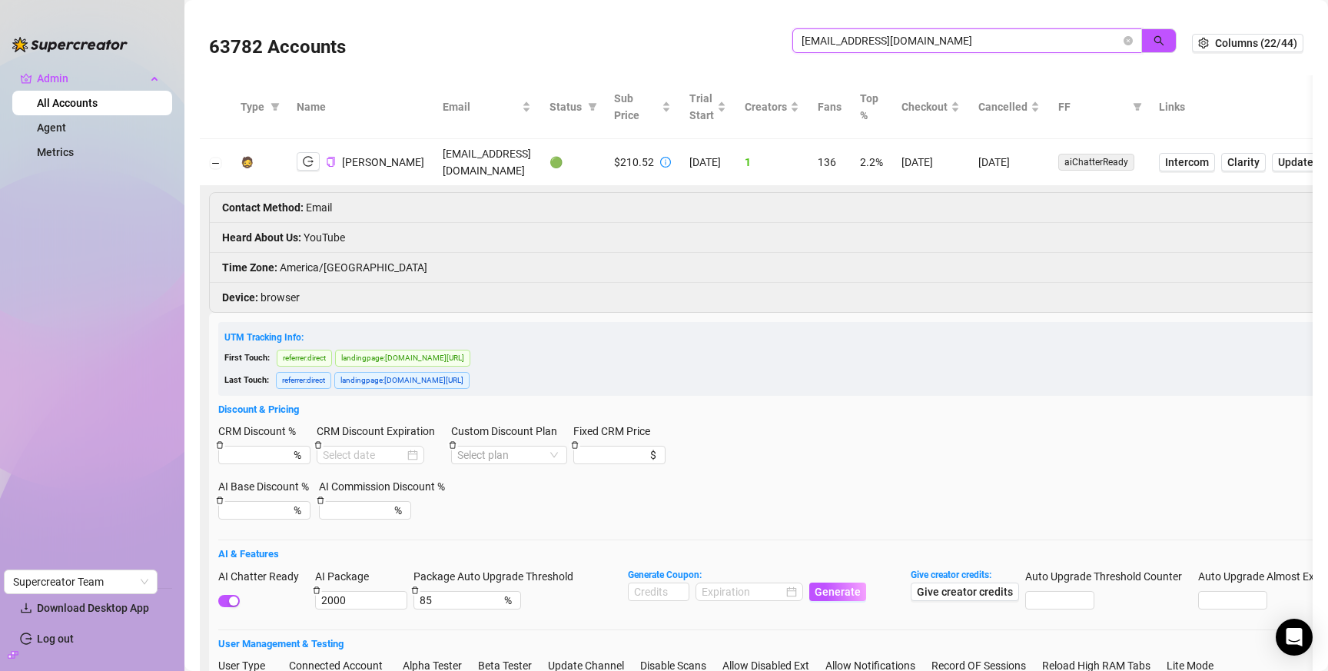
click at [876, 40] on input "krystelle_lacroix@hotmail.com" at bounding box center [961, 40] width 319 height 17
click at [877, 41] on input "krystelle_lacroix@hotmail.com" at bounding box center [961, 40] width 319 height 17
drag, startPoint x: 877, startPoint y: 41, endPoint x: 900, endPoint y: 41, distance: 23.1
click at [877, 40] on input "krystelle_lacroix@hotmail.com" at bounding box center [961, 40] width 319 height 17
click at [1142, 42] on button "button" at bounding box center [1159, 40] width 35 height 25
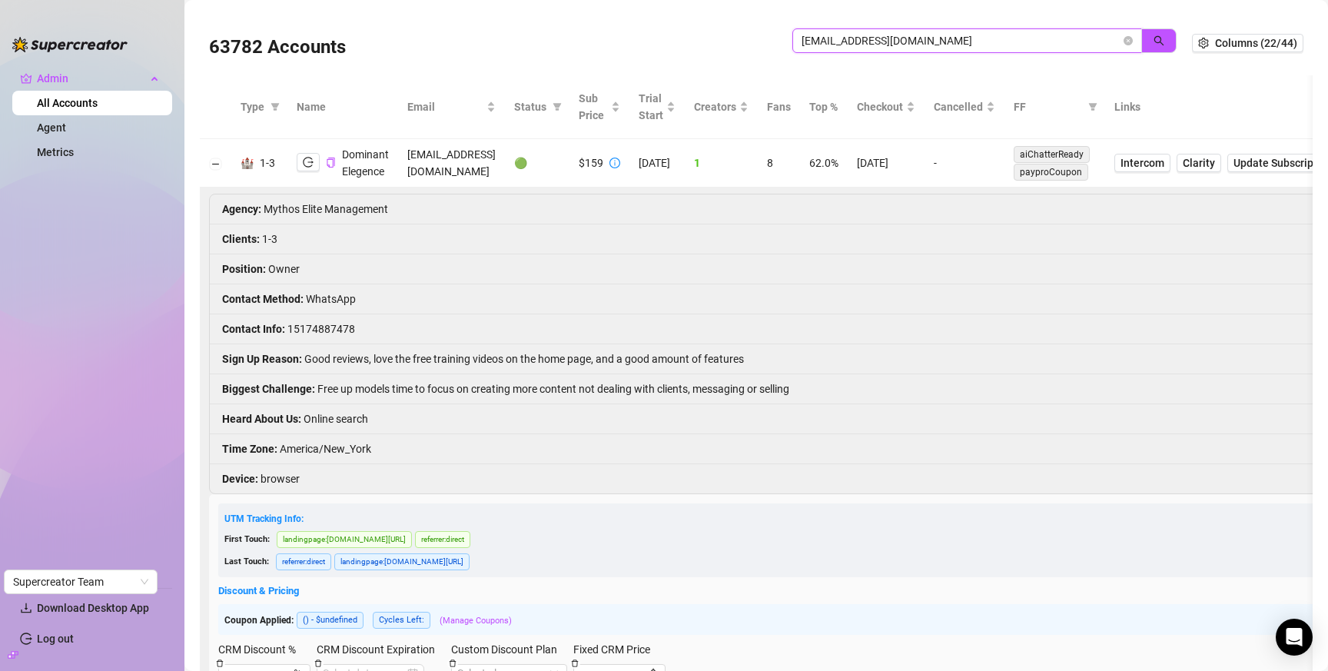
click at [913, 38] on input "dominantelegence@gmail.com" at bounding box center [961, 40] width 319 height 17
drag, startPoint x: 913, startPoint y: 38, endPoint x: 1147, endPoint y: 39, distance: 233.7
click at [913, 38] on input "dominantelegence@gmail.com" at bounding box center [961, 40] width 319 height 17
click at [1154, 42] on icon "search" at bounding box center [1159, 40] width 11 height 11
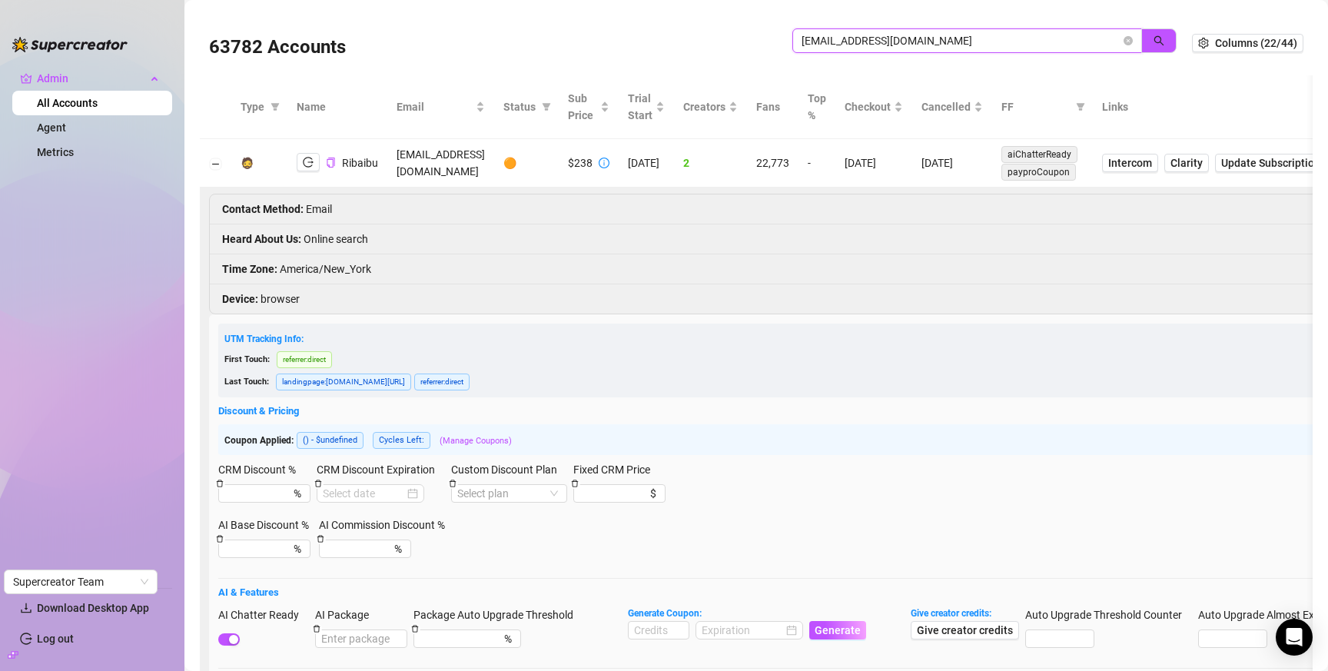
click at [876, 38] on input "askribaibu@gmail.com" at bounding box center [961, 40] width 319 height 17
click at [1154, 41] on icon "search" at bounding box center [1159, 40] width 11 height 11
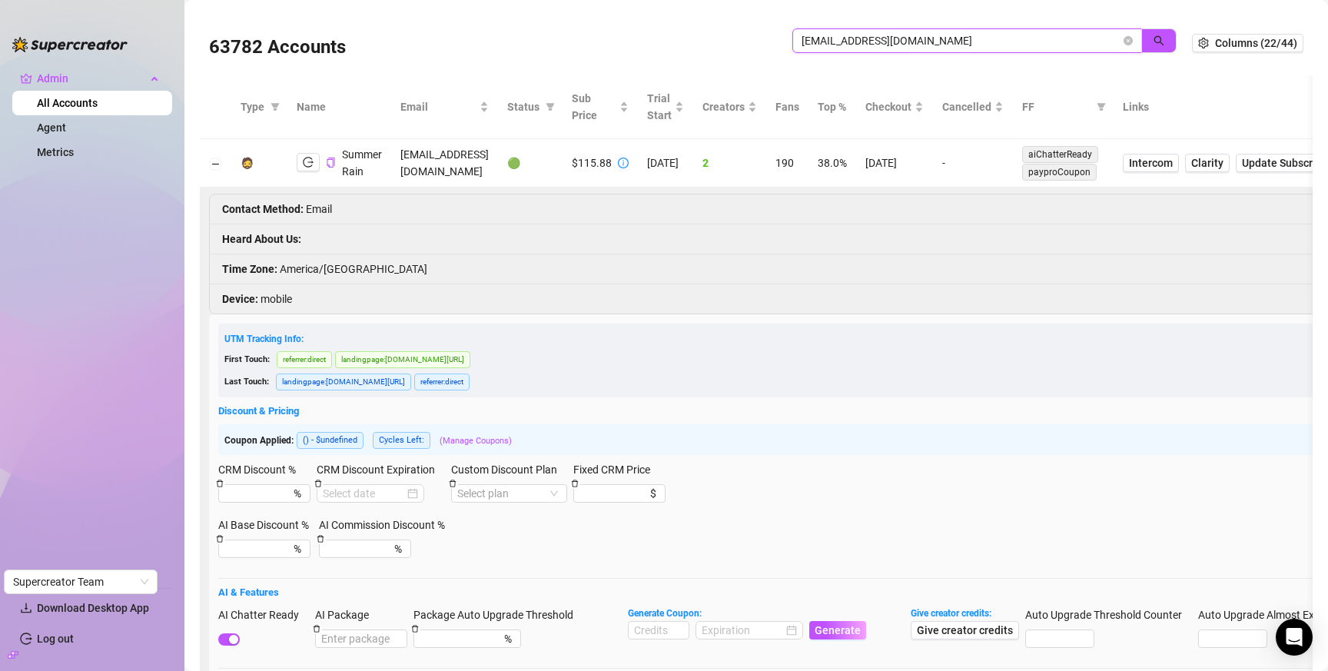
click at [956, 38] on input "81azgirl@gmail.com" at bounding box center [961, 40] width 319 height 17
click at [1142, 41] on button "button" at bounding box center [1159, 40] width 35 height 25
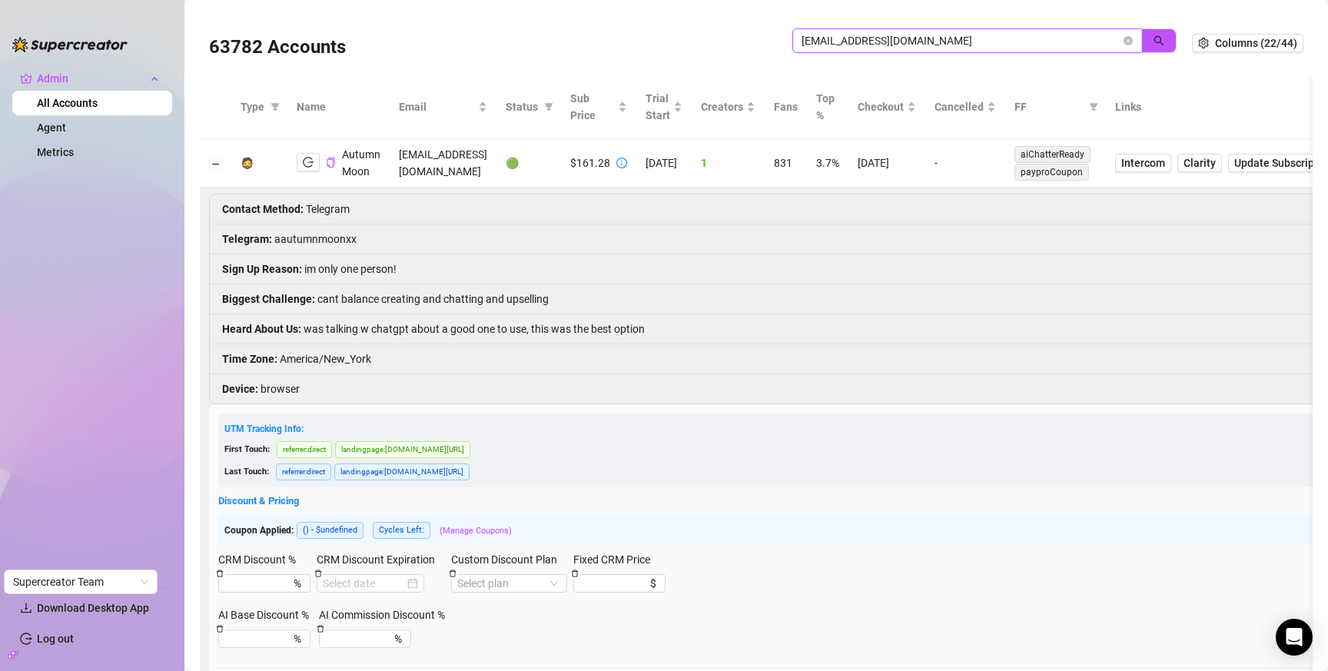
click at [866, 44] on input "jayloco179@gmail.com" at bounding box center [961, 40] width 319 height 17
click at [1154, 38] on icon "search" at bounding box center [1159, 40] width 11 height 11
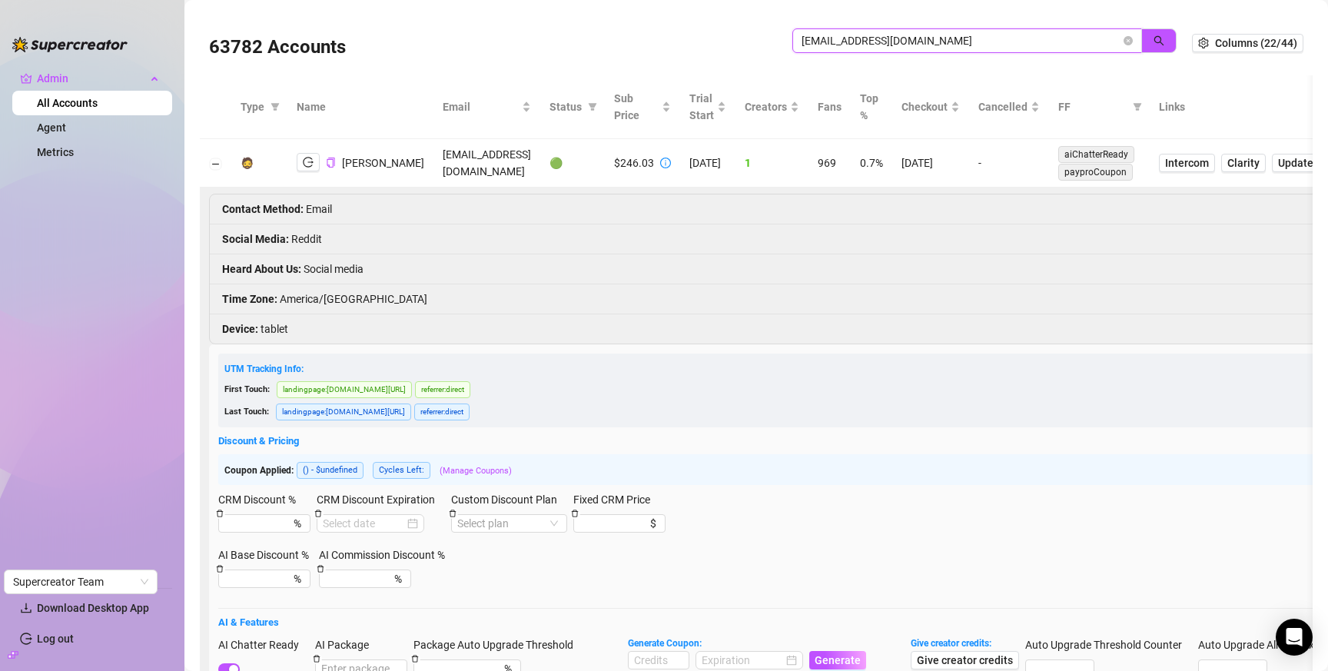
click at [925, 37] on input "theestefania1221@gmail.com" at bounding box center [961, 40] width 319 height 17
click at [991, 41] on input "meltymochii@gmail.com" at bounding box center [961, 40] width 319 height 17
click at [990, 41] on input "meltymochii@gmail.com" at bounding box center [961, 40] width 319 height 17
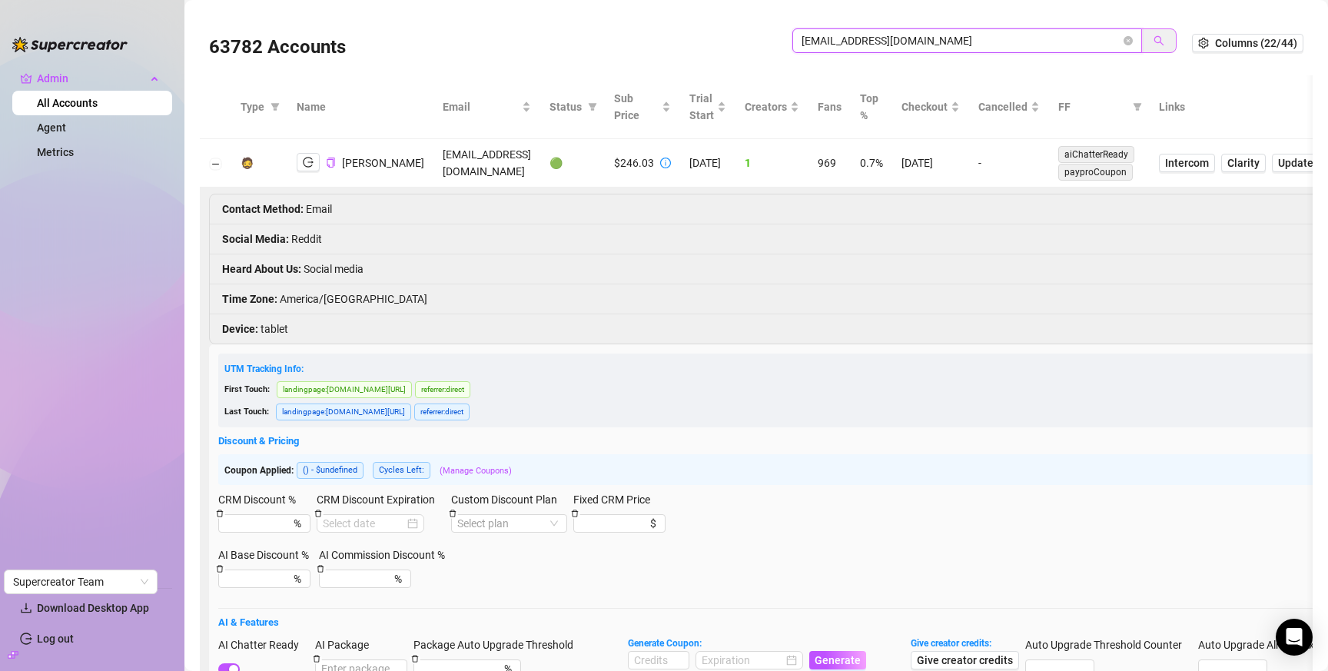
drag, startPoint x: 990, startPoint y: 41, endPoint x: 1142, endPoint y: 42, distance: 152.2
click at [990, 41] on input "meltymochii@gmail.com" at bounding box center [961, 40] width 319 height 17
click at [1154, 40] on icon "search" at bounding box center [1159, 40] width 11 height 11
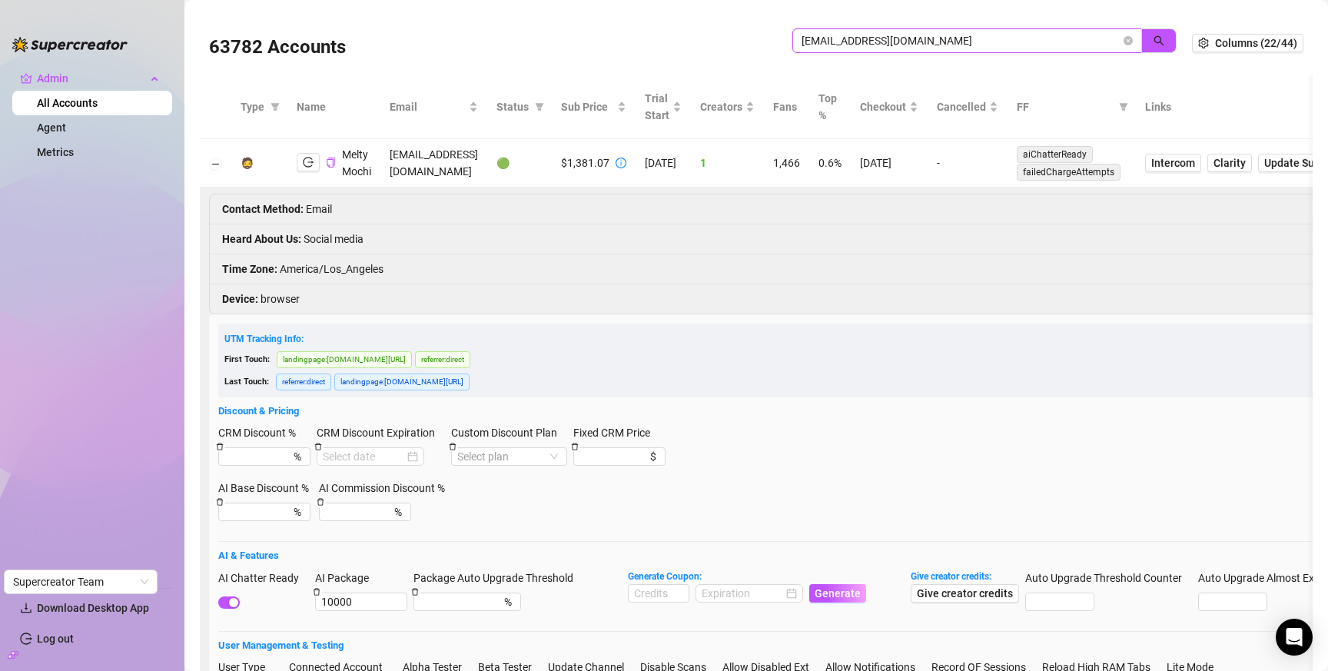
click at [938, 42] on input "meltymochii@gmail.com" at bounding box center [961, 40] width 319 height 17
click at [937, 42] on input "meltymochii@gmail.com" at bounding box center [961, 40] width 319 height 17
click at [938, 41] on input "meltymochii@gmail.com" at bounding box center [961, 40] width 319 height 17
click at [1142, 40] on button "button" at bounding box center [1159, 40] width 35 height 25
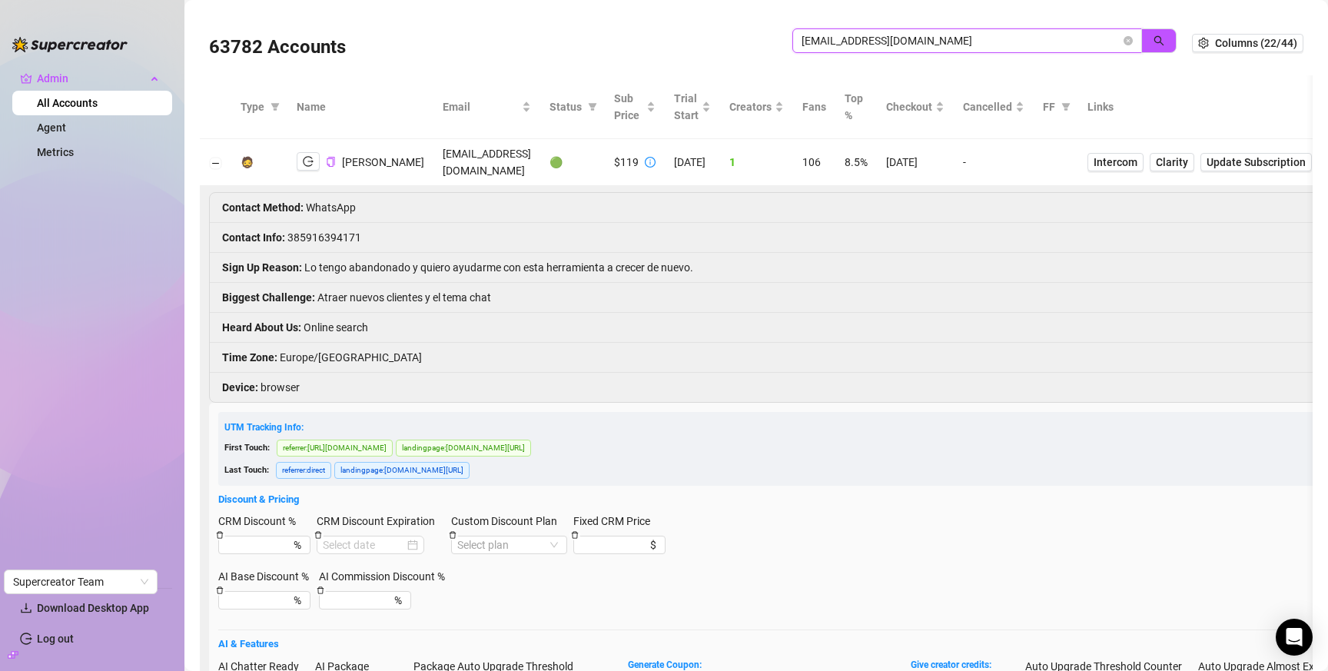
click at [938, 42] on input "rousmalena@gmail.com" at bounding box center [961, 40] width 319 height 17
click at [1155, 40] on icon "search" at bounding box center [1160, 41] width 10 height 10
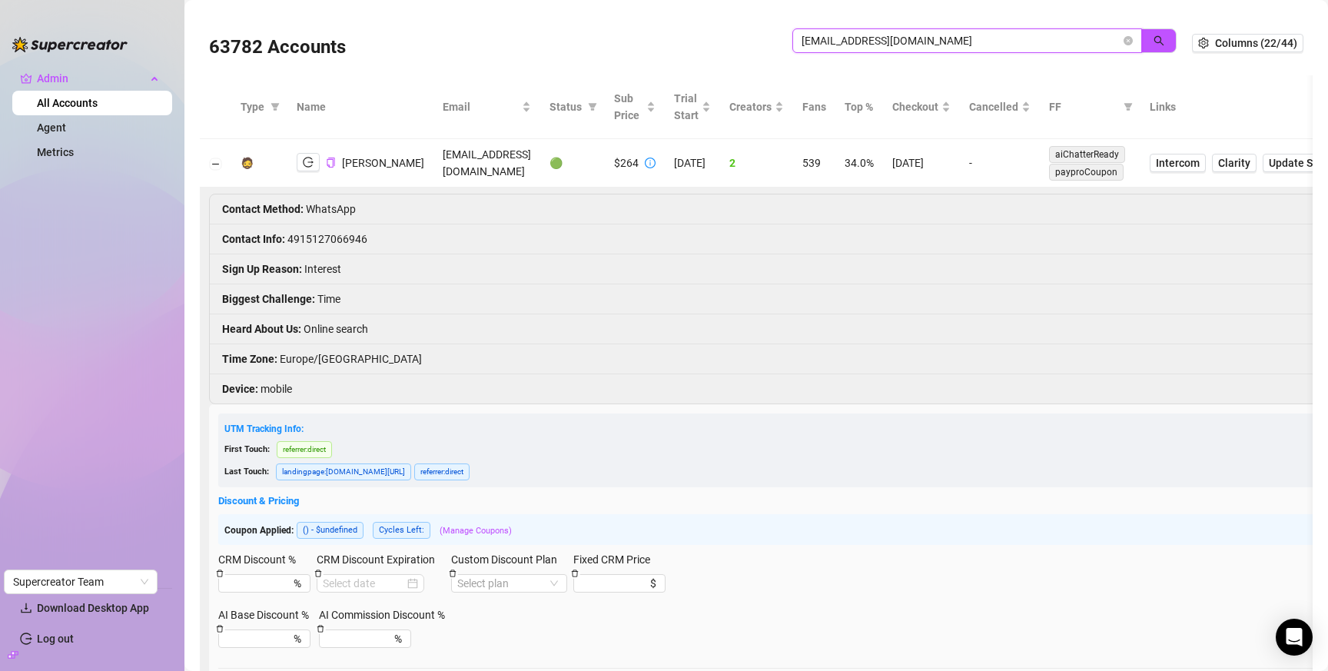
type input "samantha.grey4200@gmail.com"
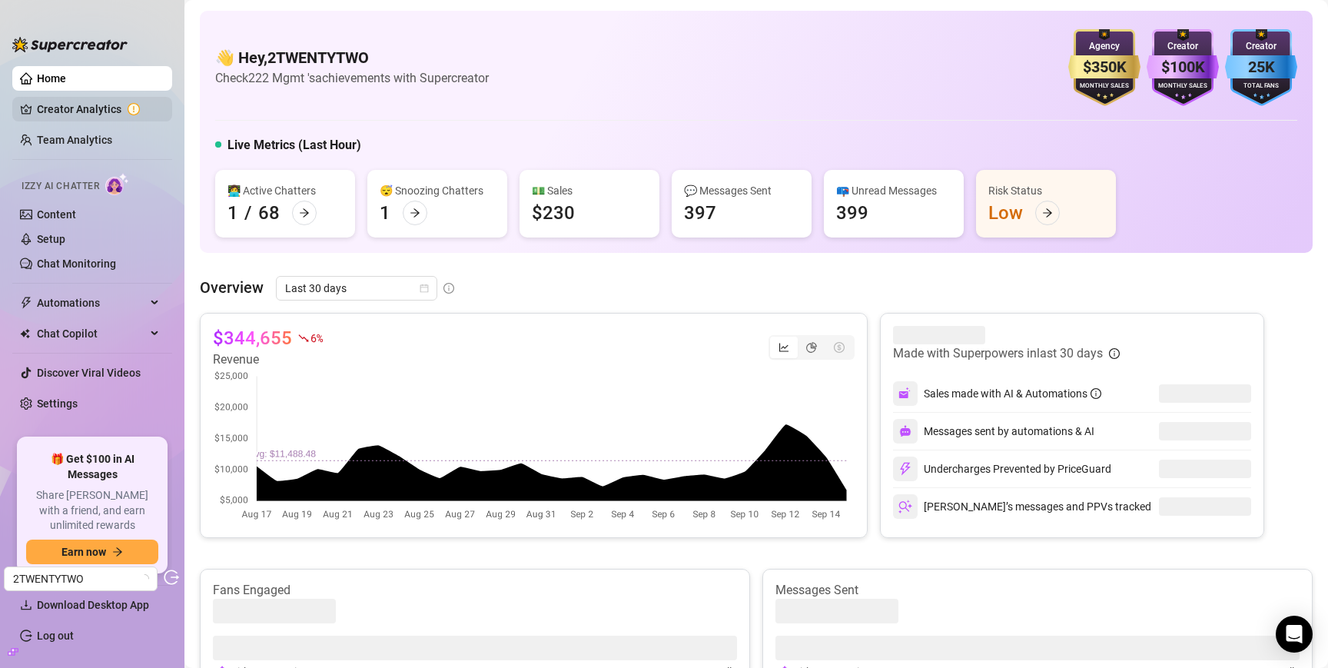
click at [78, 103] on link "Creator Analytics" at bounding box center [98, 109] width 123 height 25
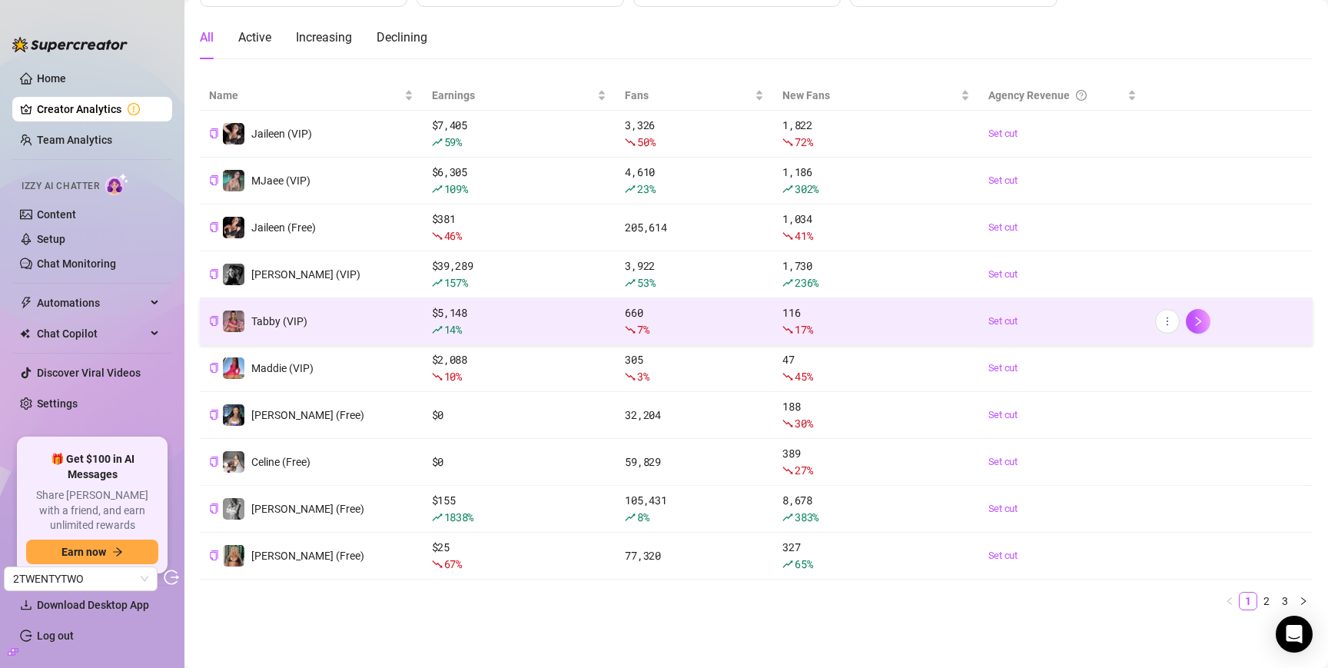
scroll to position [139, 0]
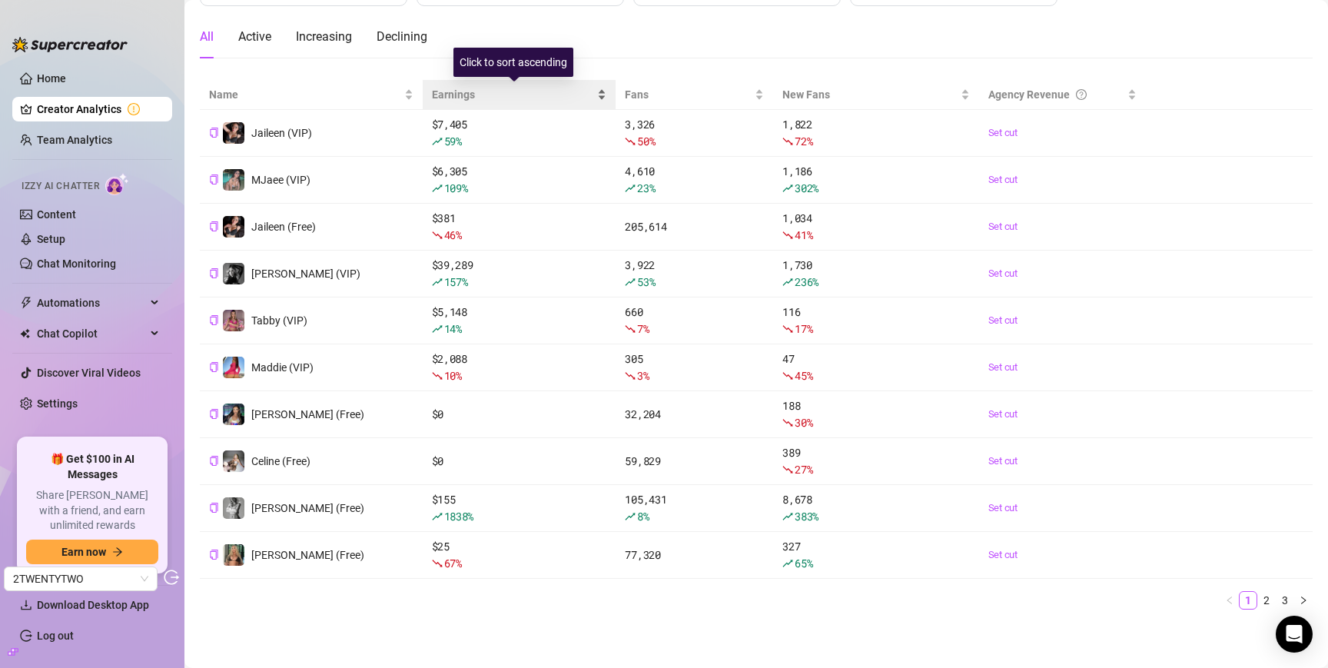
click at [467, 91] on span "Earnings" at bounding box center [513, 94] width 163 height 17
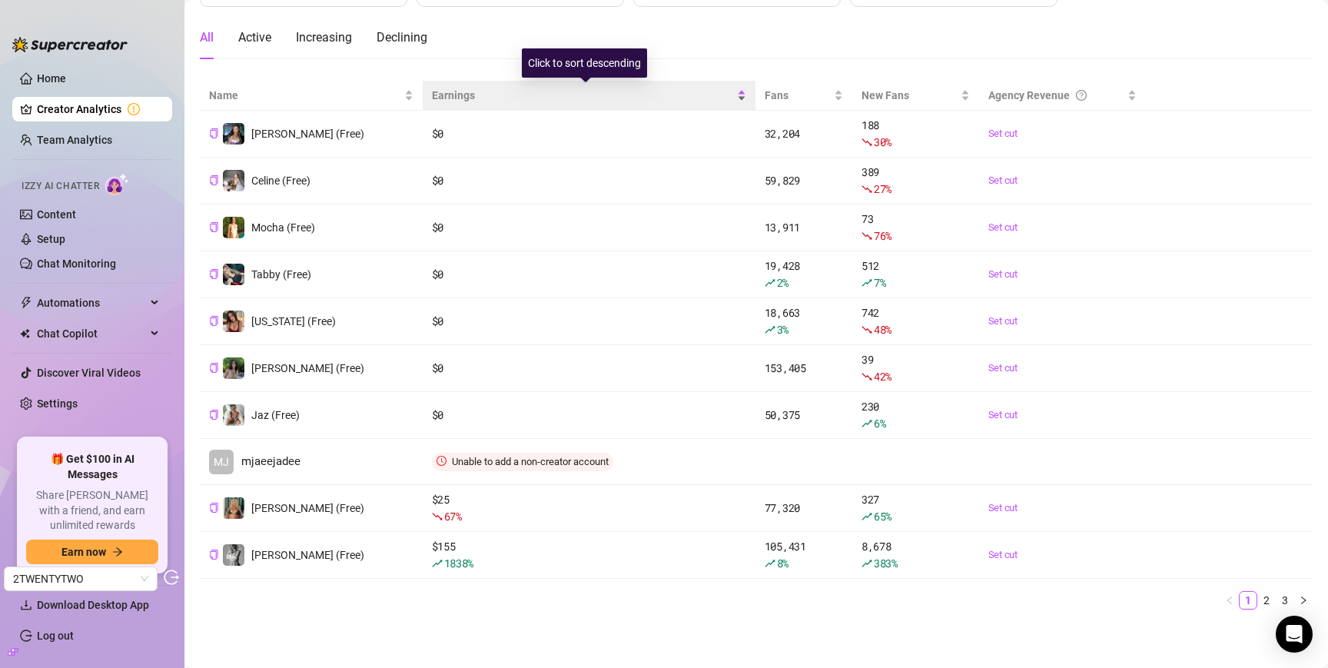
click at [466, 92] on span "Earnings" at bounding box center [583, 95] width 302 height 17
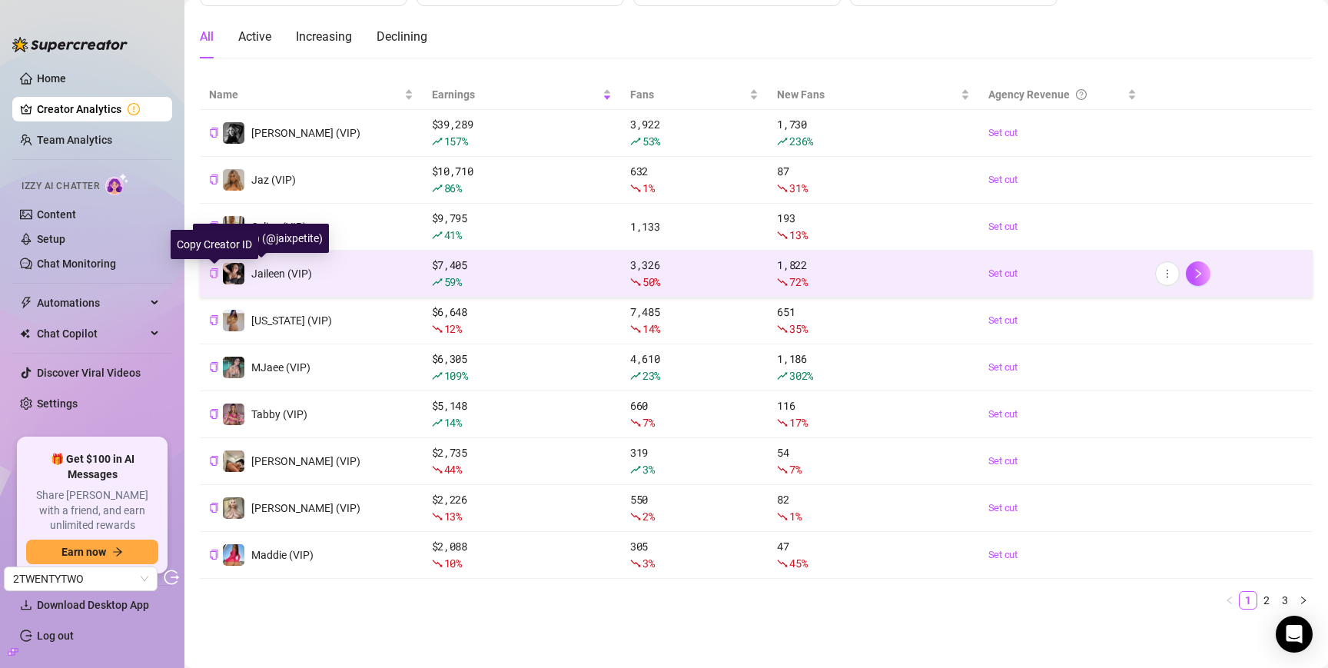
click at [213, 271] on icon "copy" at bounding box center [214, 273] width 10 height 10
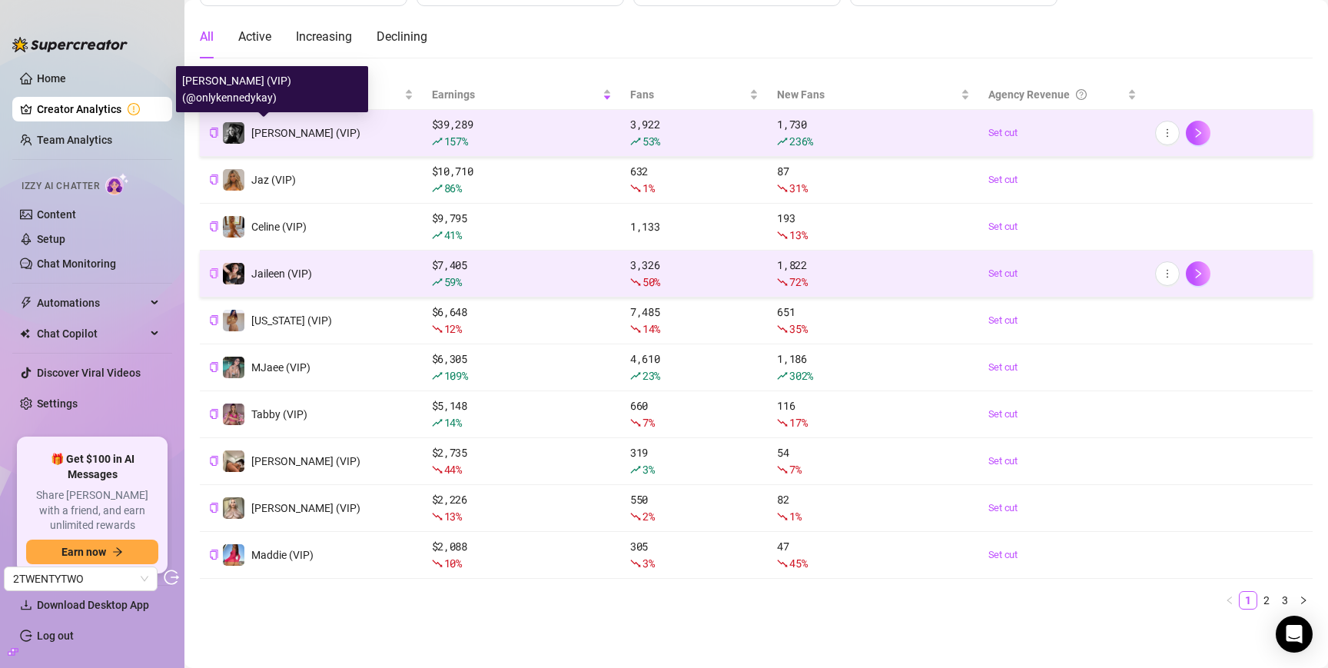
click at [277, 134] on span "[PERSON_NAME] (VIP)" at bounding box center [305, 133] width 109 height 12
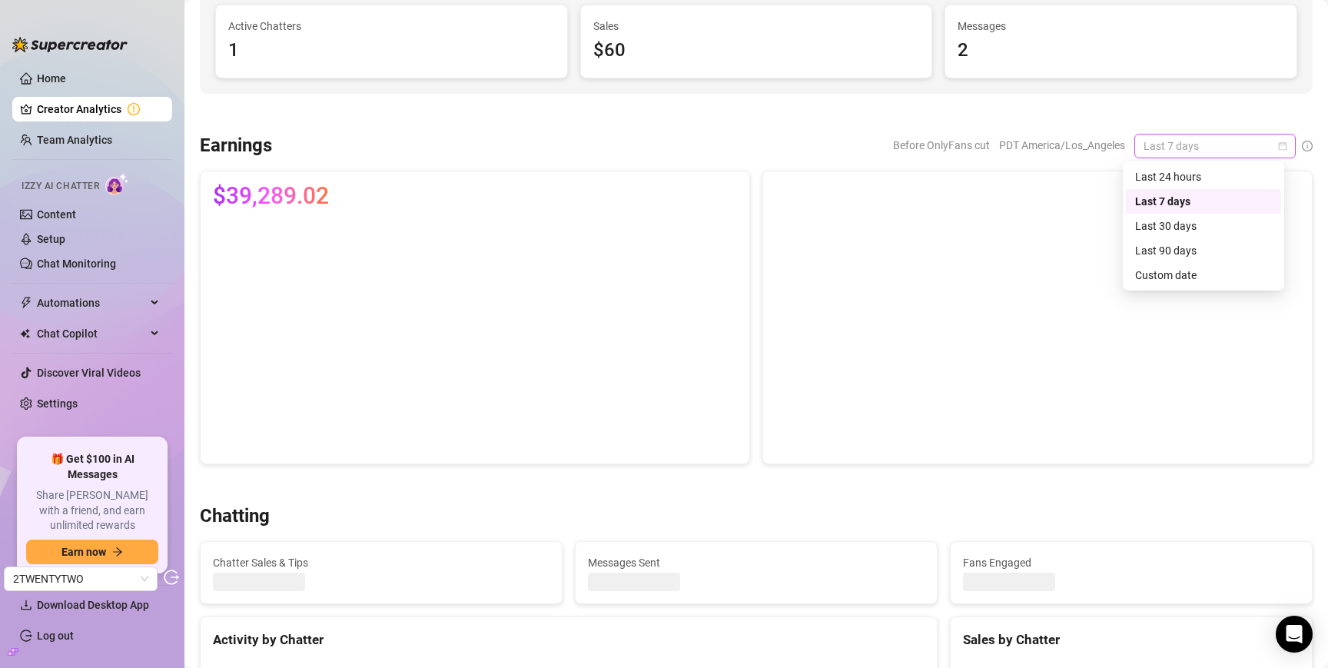
click at [1201, 135] on span "Last 7 days" at bounding box center [1215, 146] width 143 height 23
click at [1185, 226] on div "Last 30 days" at bounding box center [1203, 226] width 137 height 17
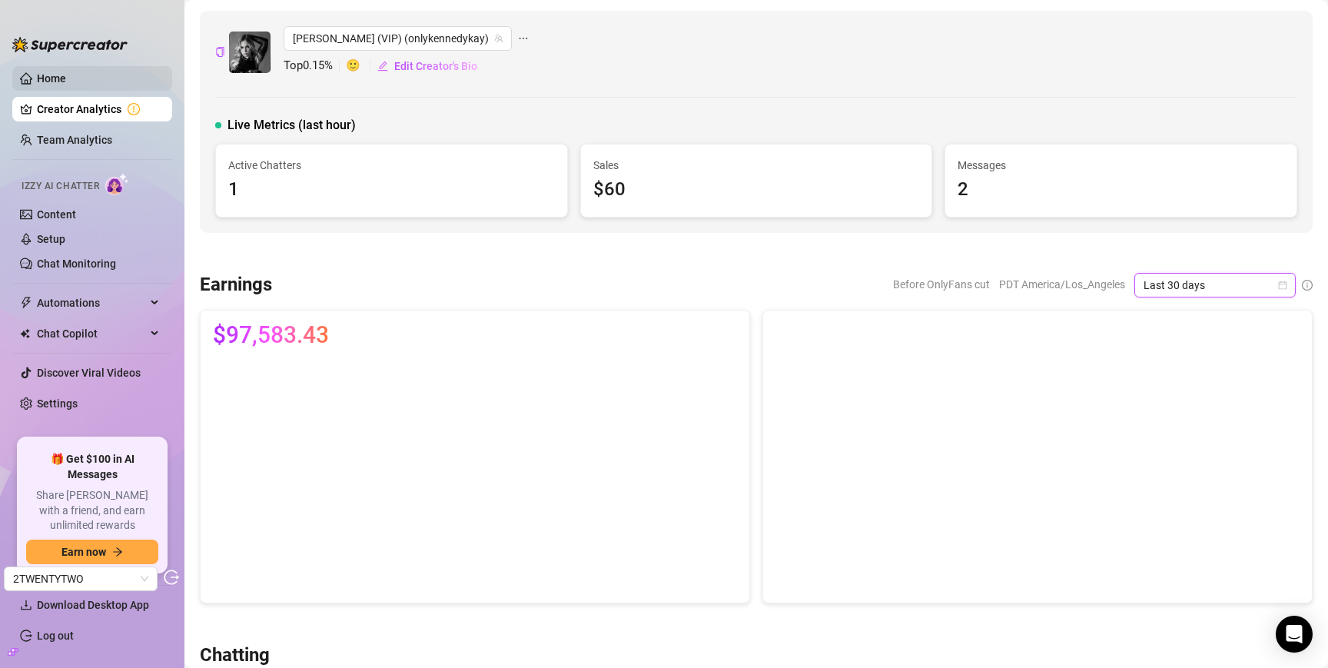
click at [62, 75] on link "Home" at bounding box center [51, 78] width 29 height 12
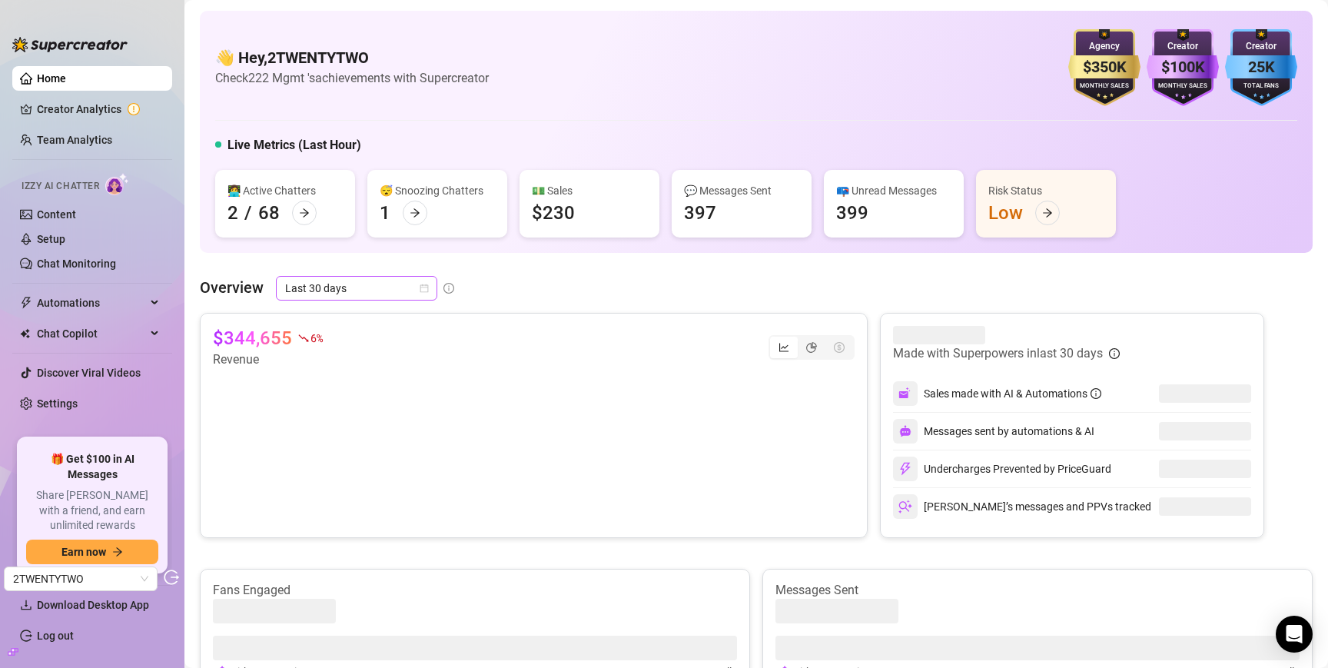
click at [358, 283] on span "Last 30 days" at bounding box center [356, 288] width 143 height 23
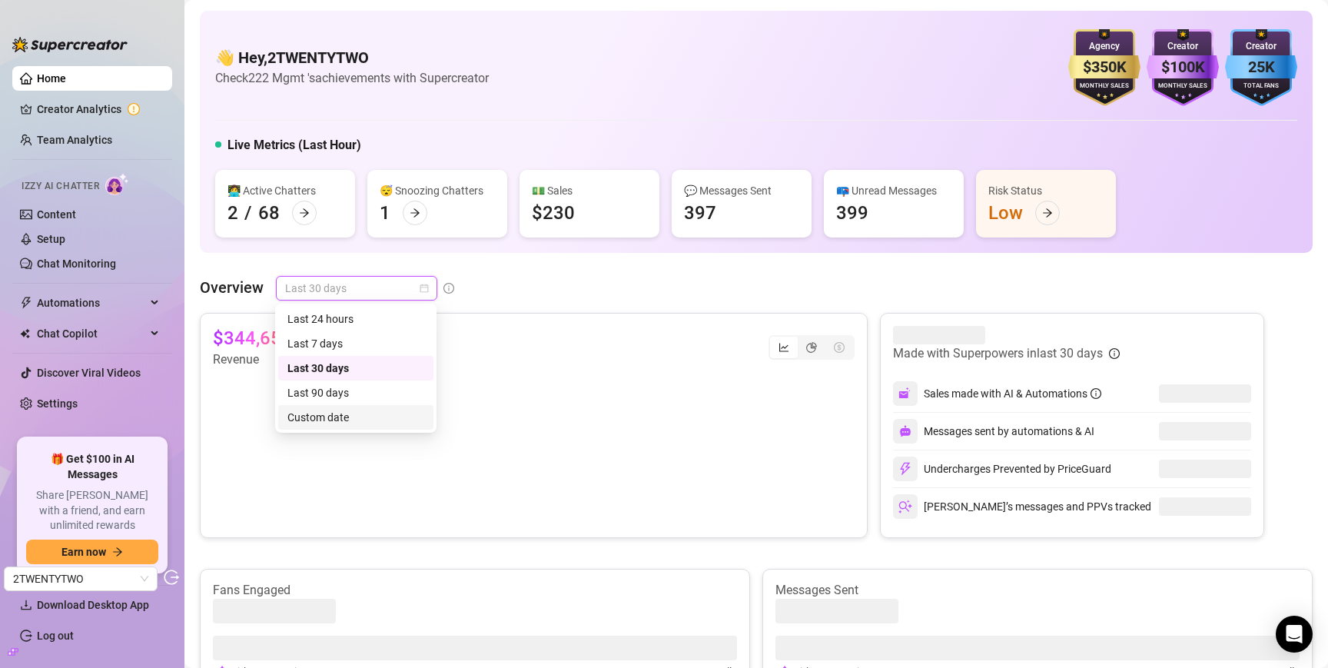
click at [344, 417] on div "Custom date" at bounding box center [356, 417] width 137 height 17
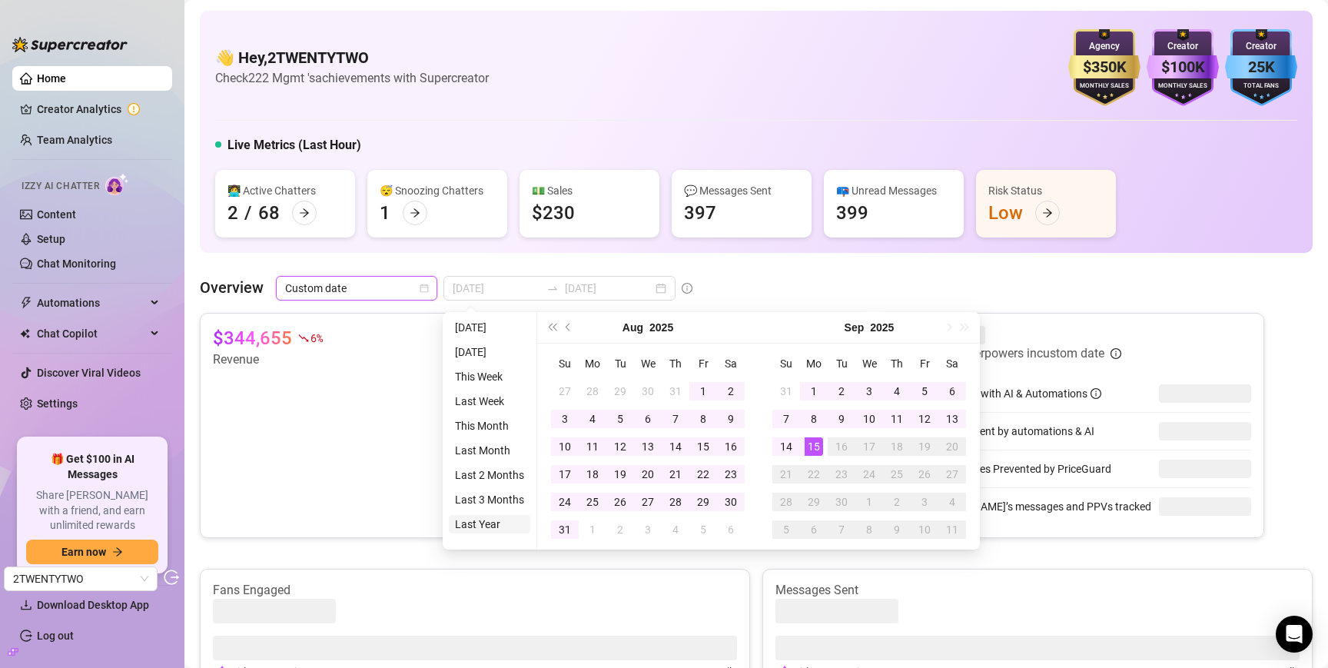
type input "[DATE]"
click at [496, 523] on li "Last Year" at bounding box center [489, 524] width 81 height 18
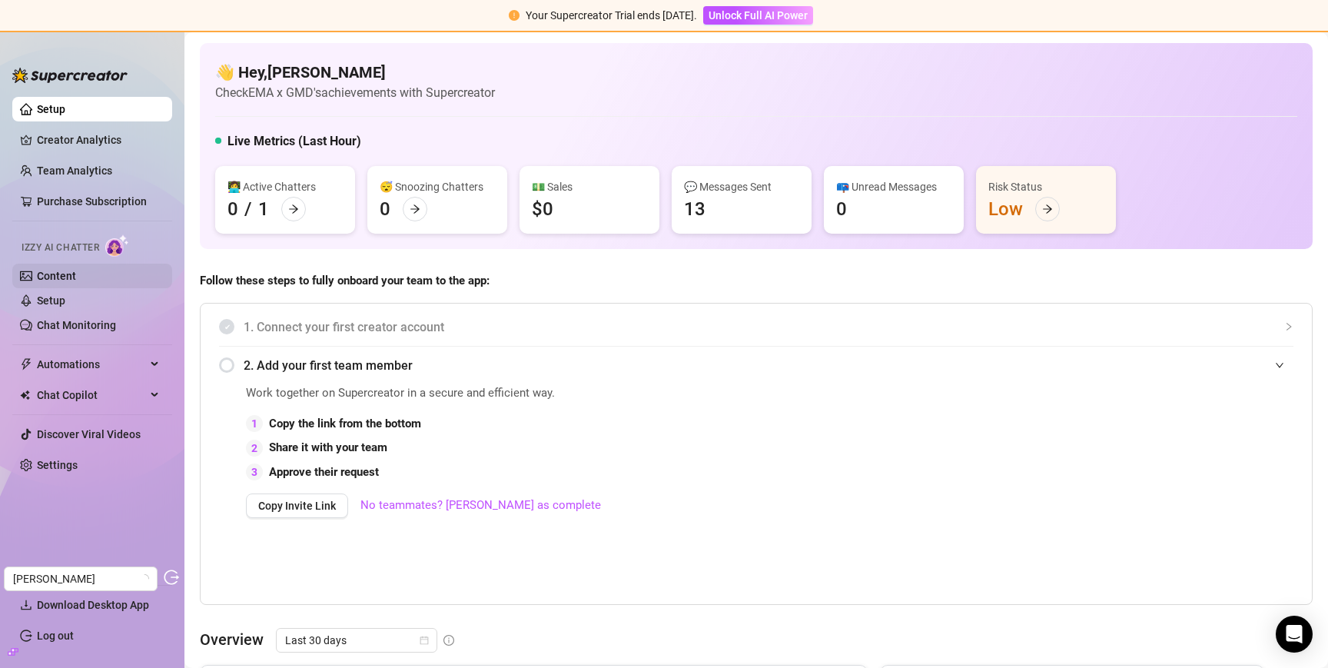
click at [58, 274] on link "Content" at bounding box center [56, 276] width 39 height 12
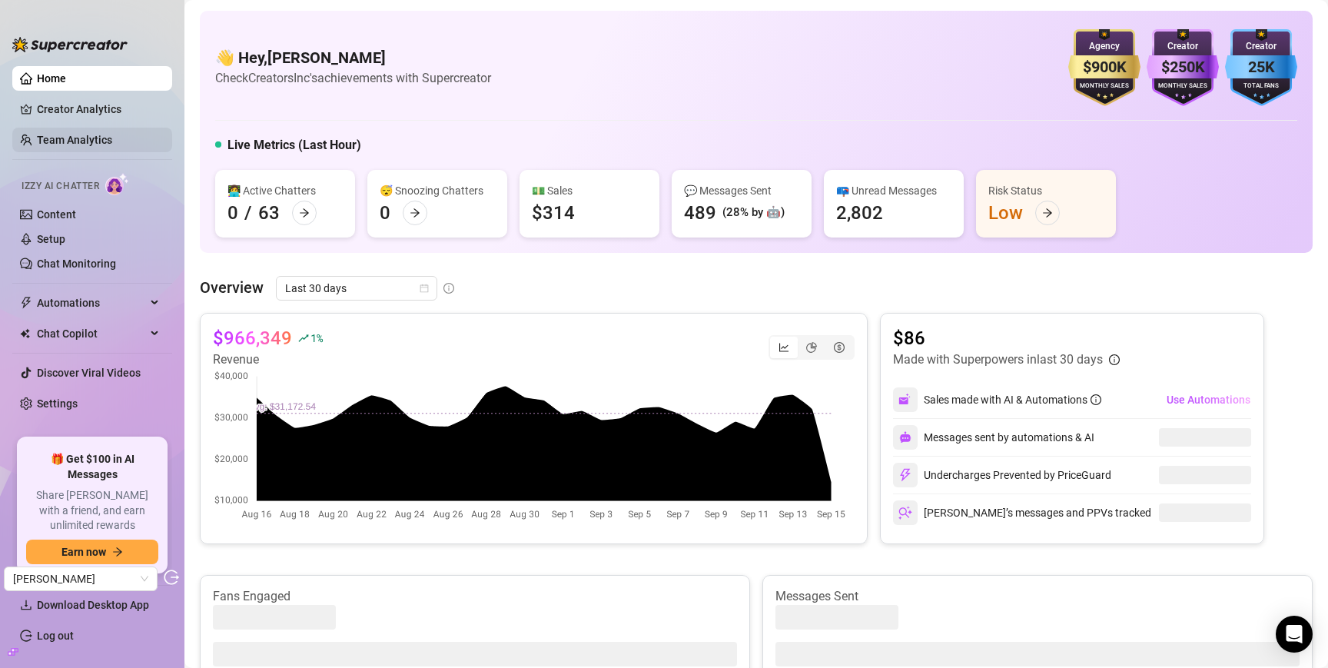
click at [78, 141] on link "Team Analytics" at bounding box center [74, 140] width 75 height 12
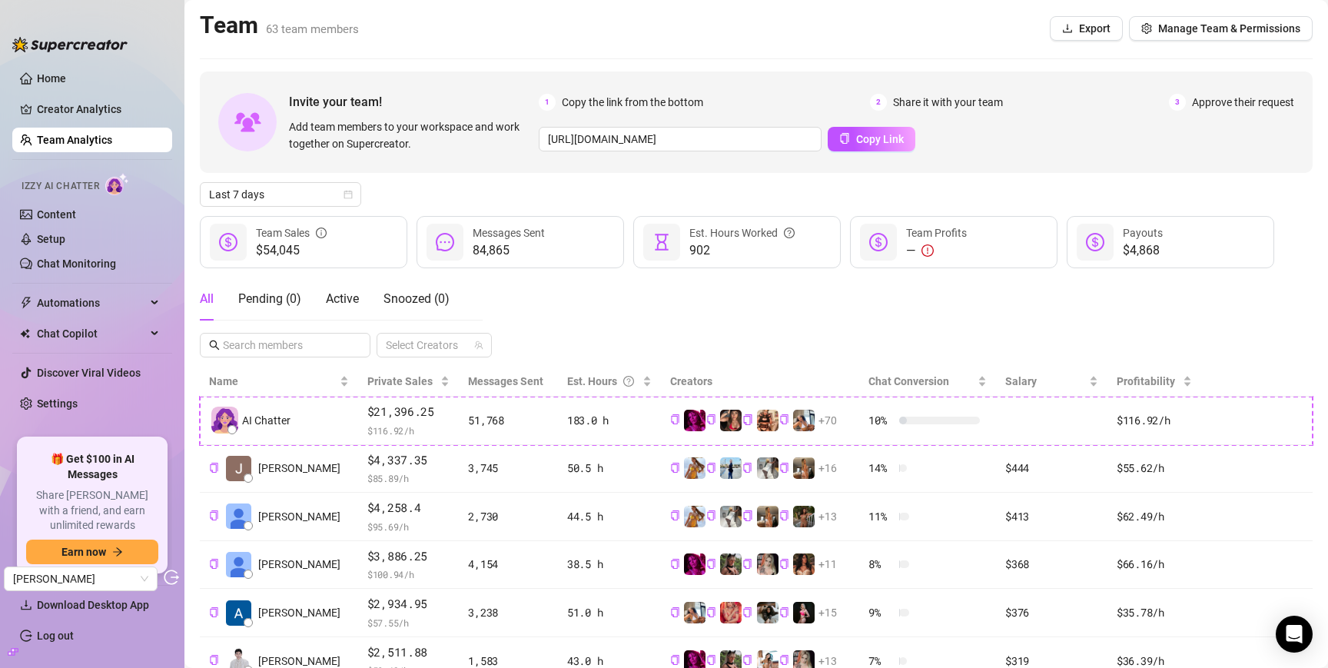
click at [941, 44] on div "Team 63 team members Export Manage Team & Permissions" at bounding box center [756, 28] width 1113 height 35
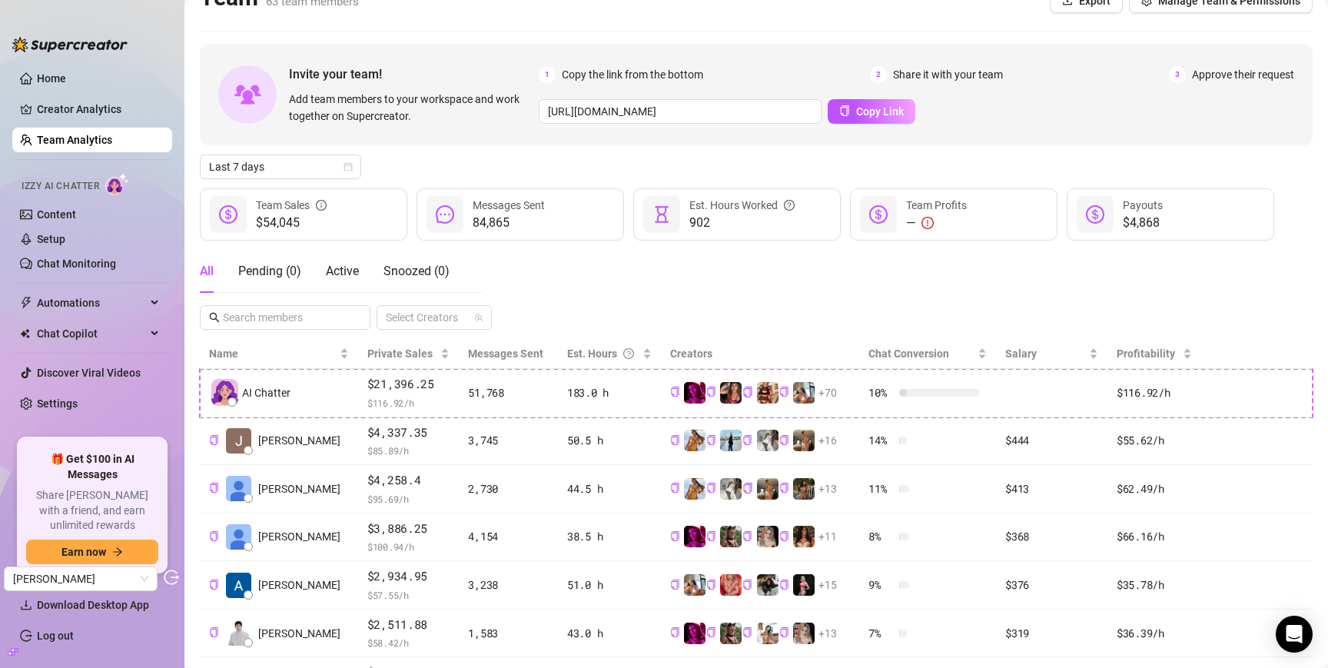
scroll to position [31, 0]
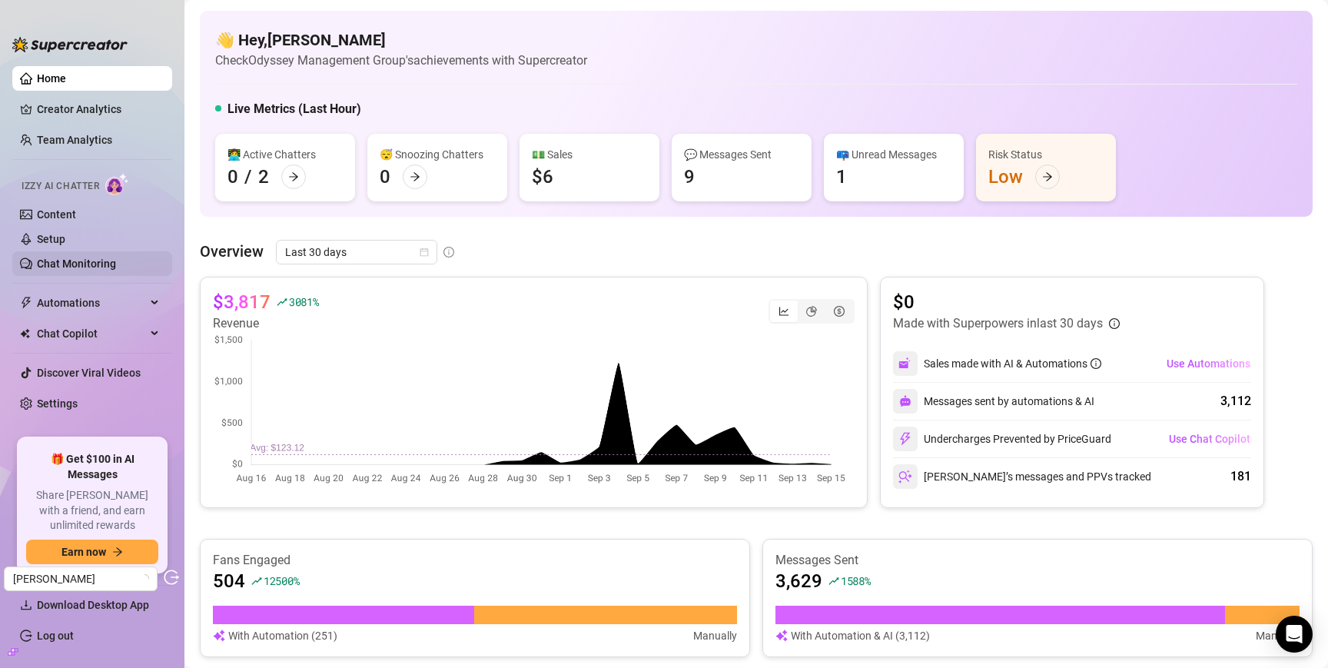
click at [73, 265] on link "Chat Monitoring" at bounding box center [76, 264] width 79 height 12
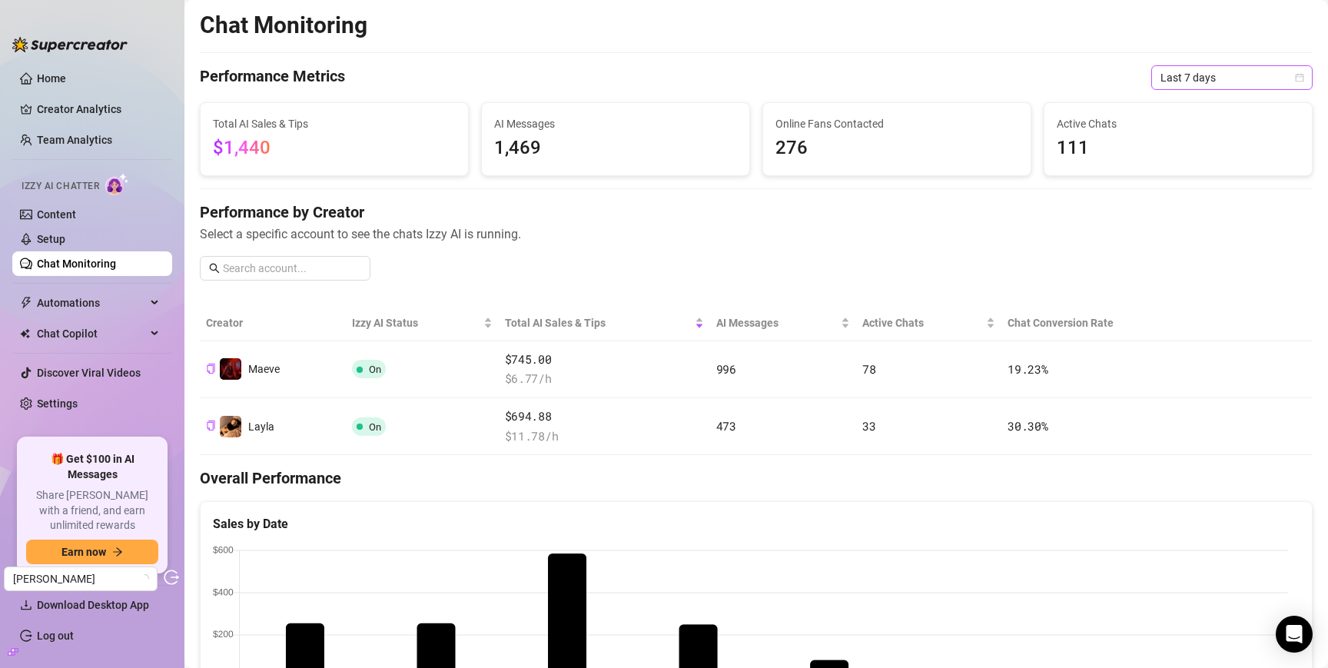
click at [1222, 74] on span "Last 7 days" at bounding box center [1232, 77] width 143 height 23
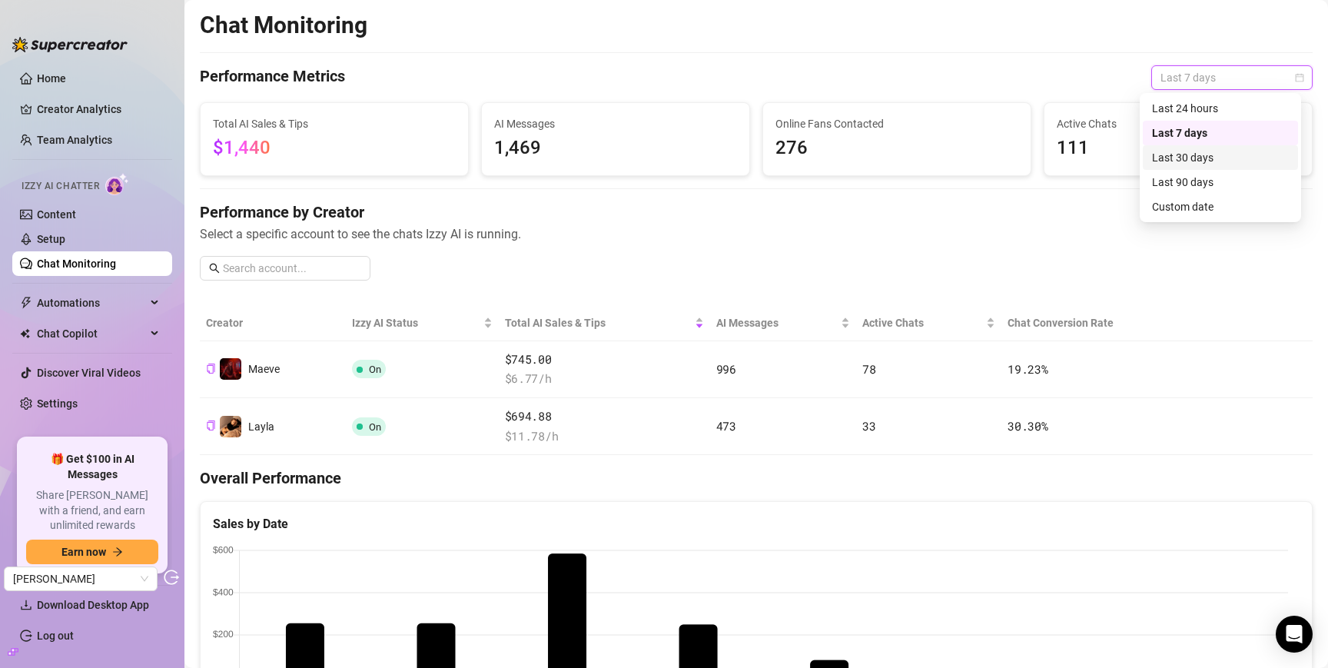
click at [1201, 165] on div "Last 30 days" at bounding box center [1220, 157] width 137 height 17
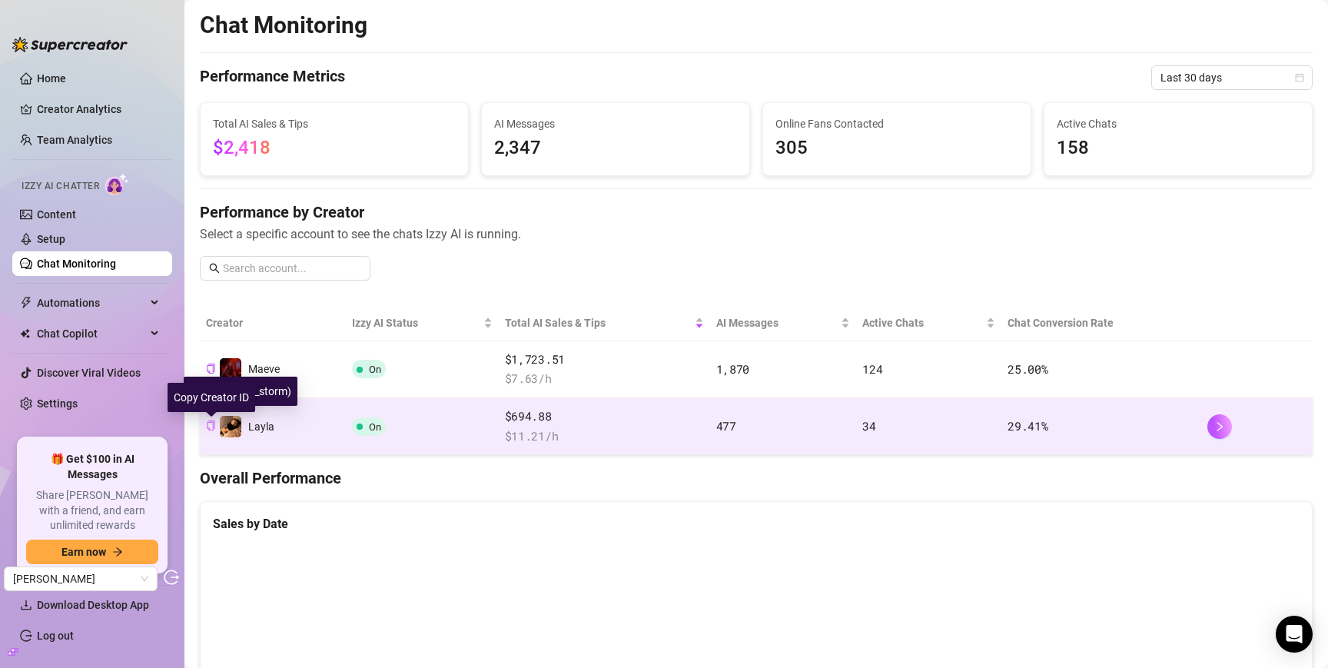
click at [211, 424] on icon "copy" at bounding box center [211, 426] width 10 height 10
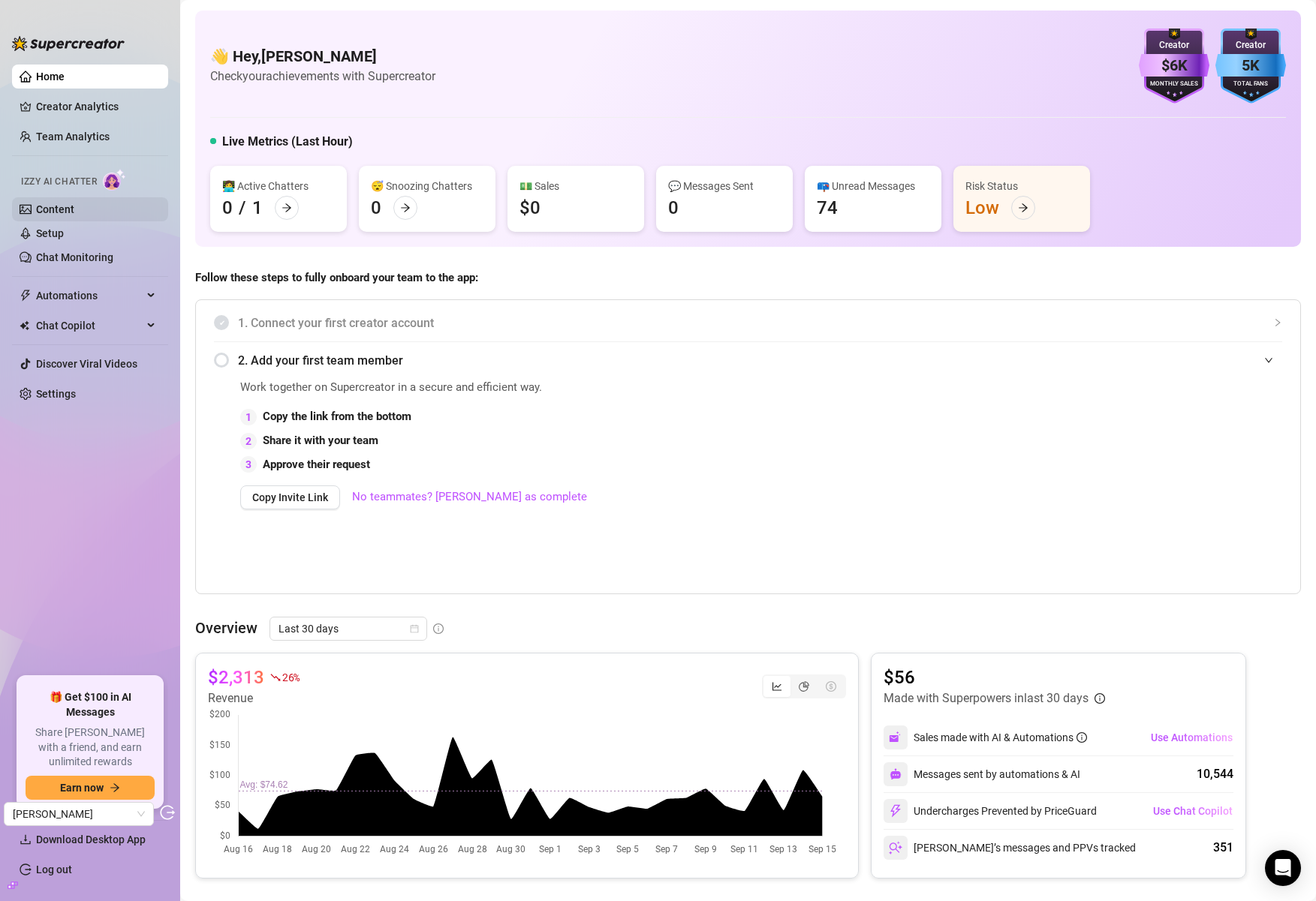
click at [74, 215] on link "Content" at bounding box center [55, 209] width 38 height 12
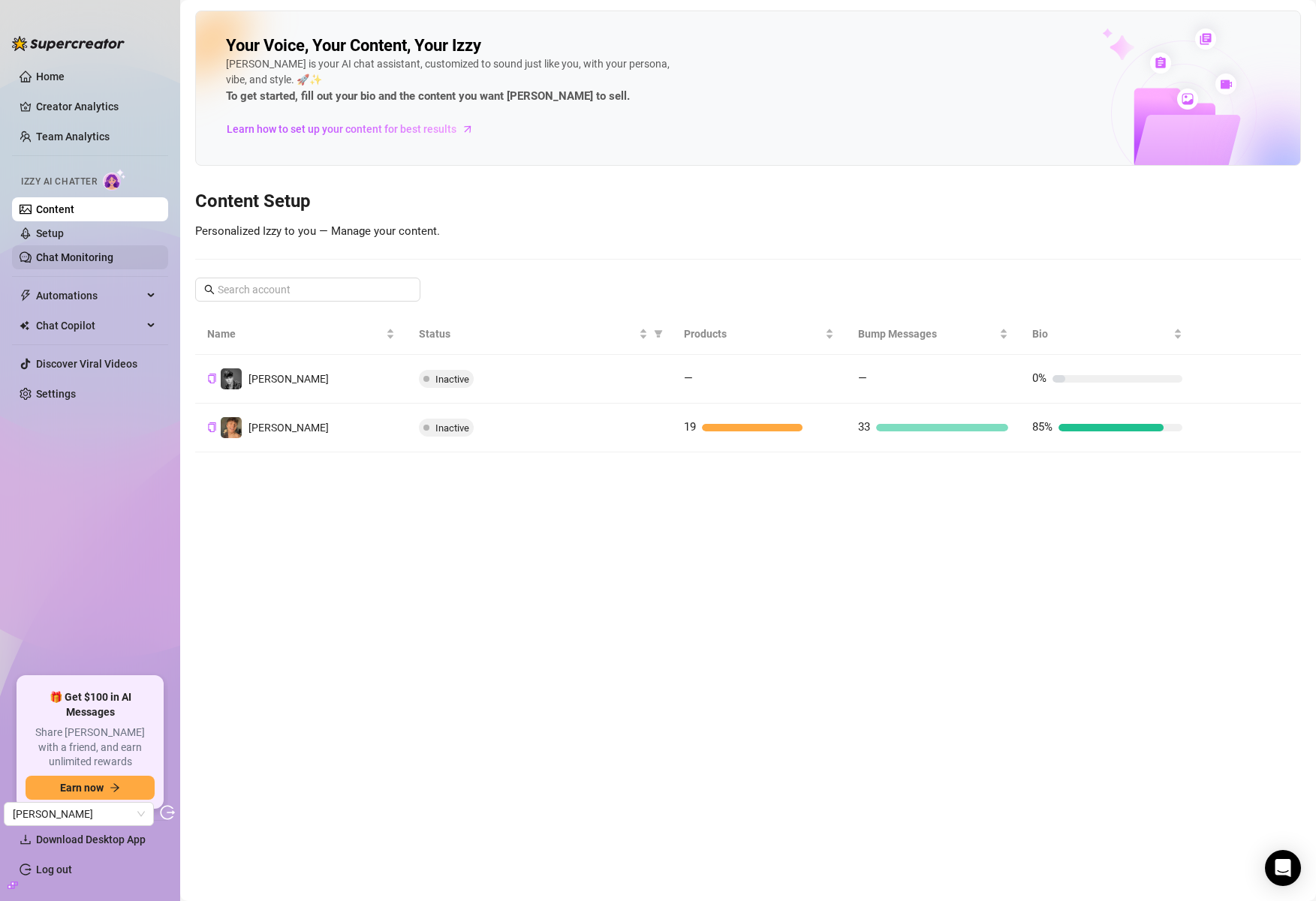
click at [96, 252] on link "Chat Monitoring" at bounding box center [74, 258] width 77 height 12
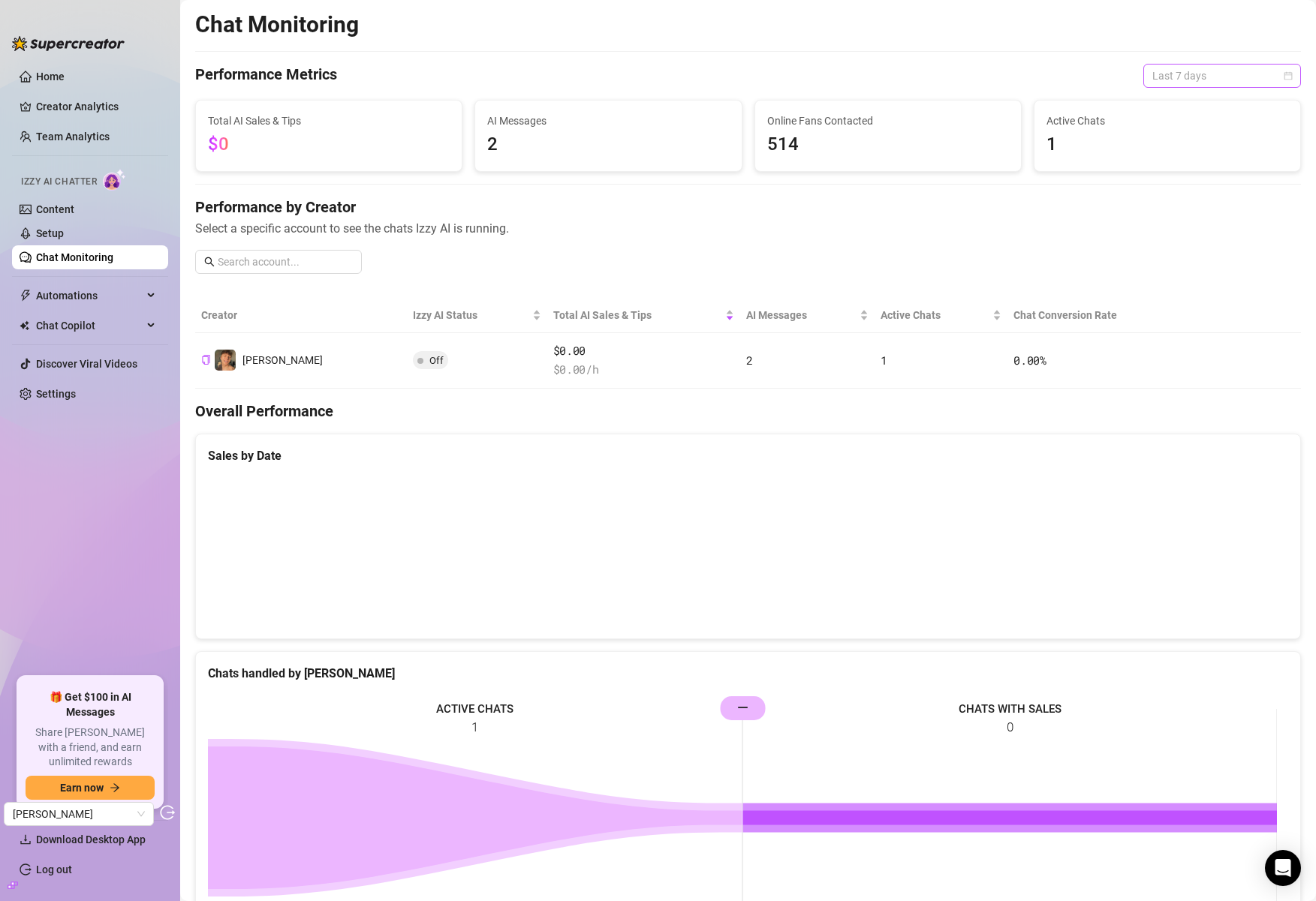
click at [1200, 78] on span "Last 7 days" at bounding box center [1221, 75] width 140 height 22
click at [1196, 181] on div "Last 90 days" at bounding box center [1211, 178] width 134 height 17
click at [66, 206] on link "Content" at bounding box center [55, 209] width 38 height 12
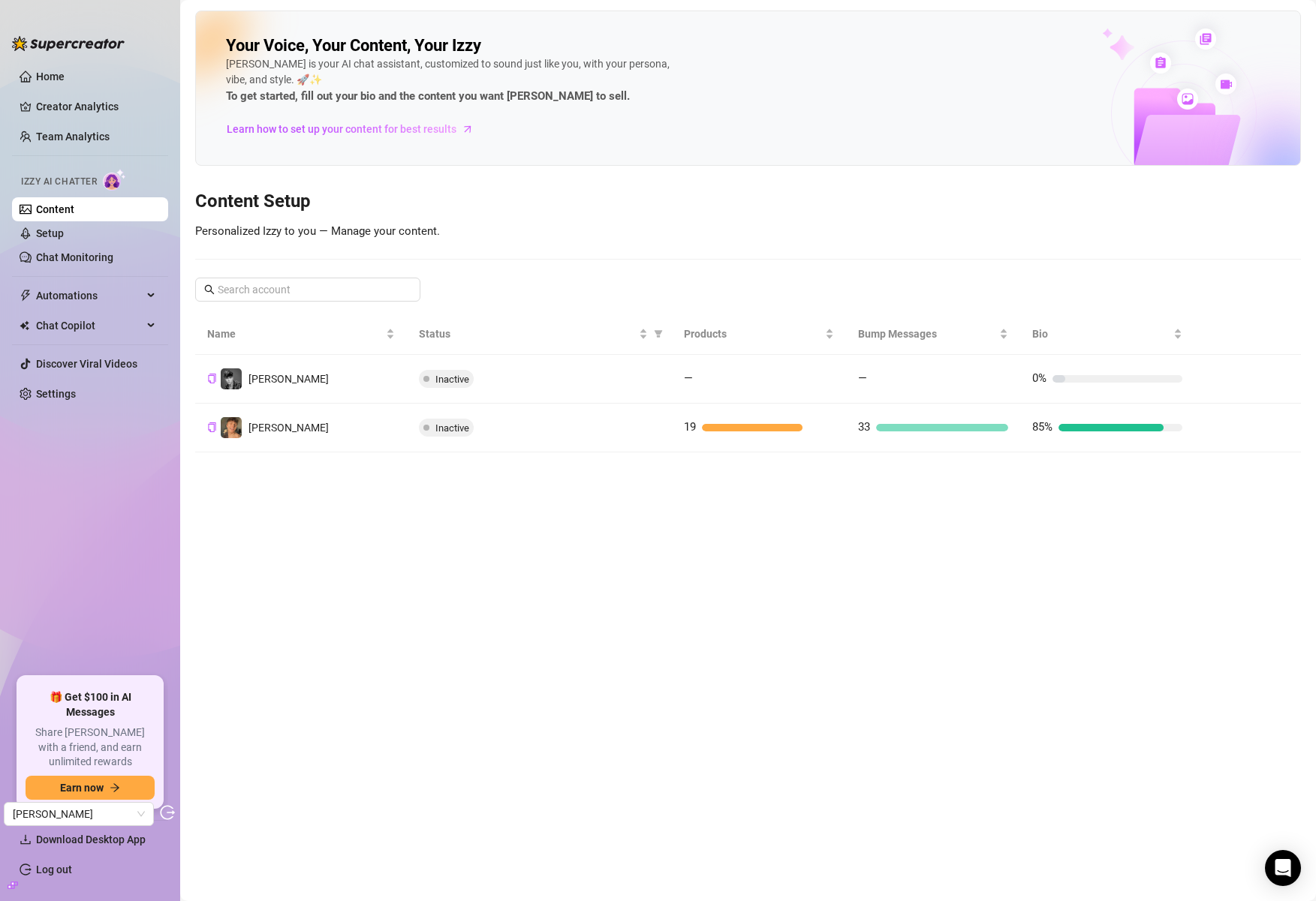
click at [620, 422] on div "Inactive" at bounding box center [539, 428] width 240 height 18
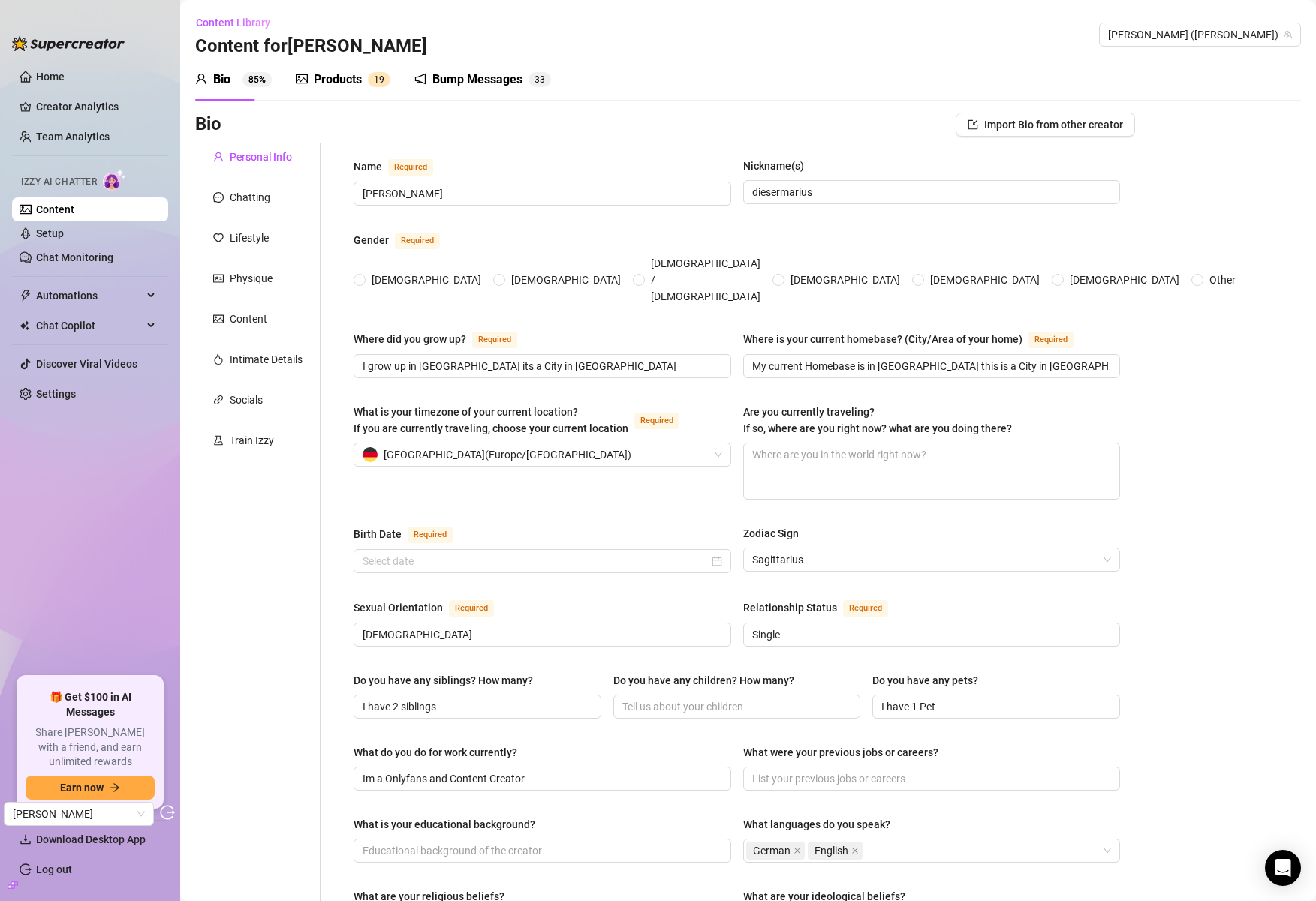
radio input "true"
type input "[DATE]"
click at [323, 79] on div "Products" at bounding box center [337, 79] width 48 height 18
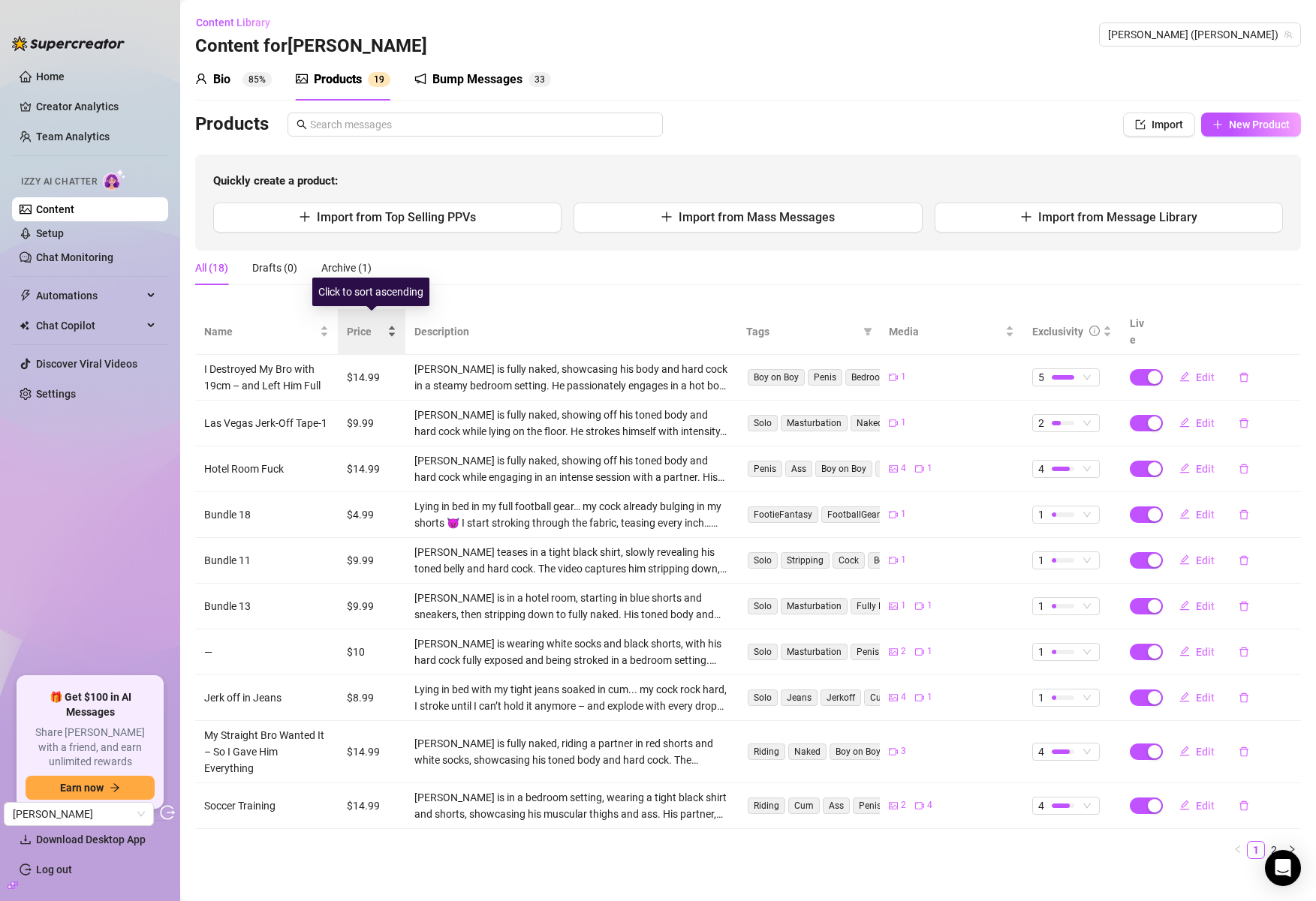
click at [350, 323] on span "Price" at bounding box center [365, 331] width 37 height 17
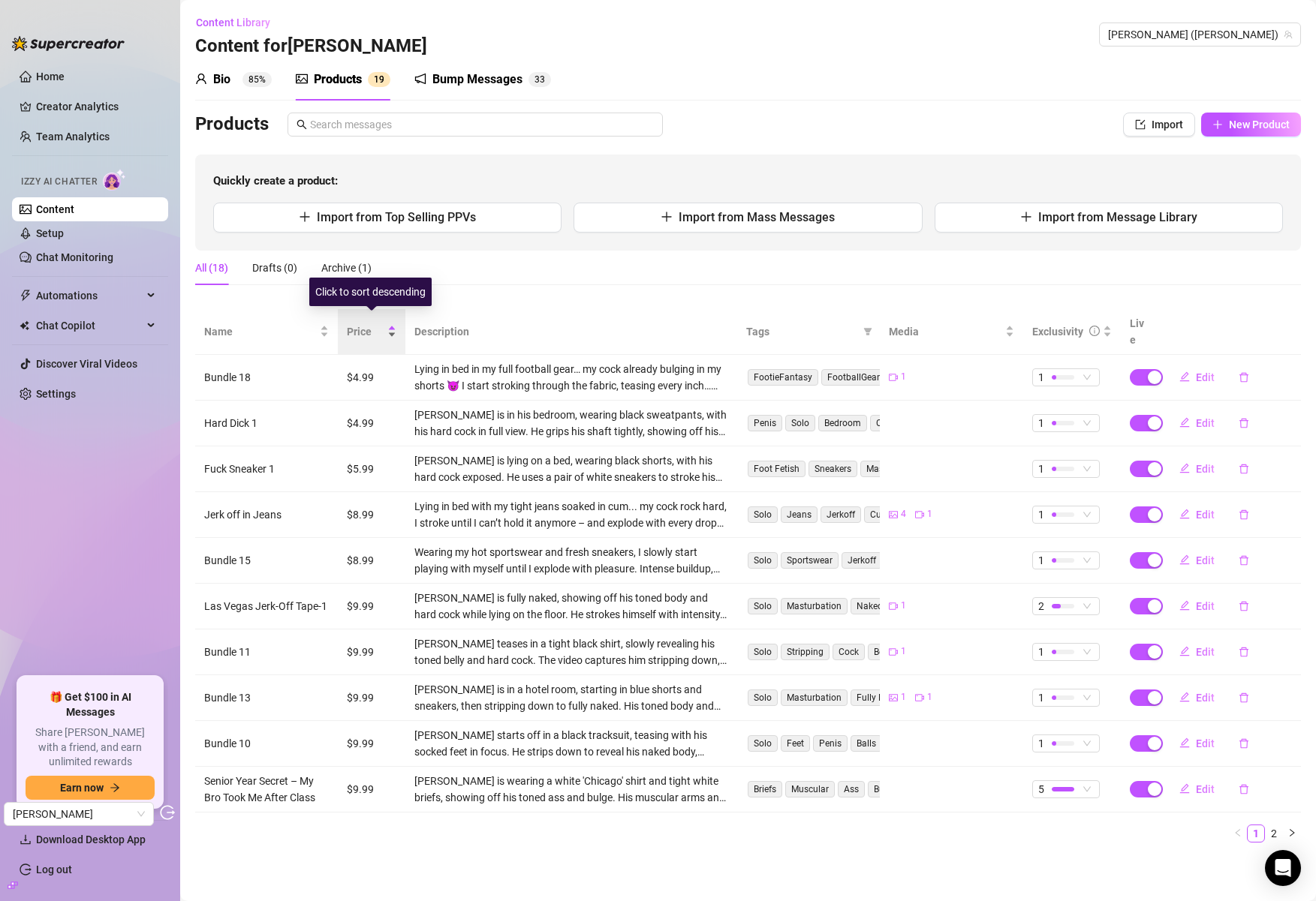
click at [358, 323] on span "Price" at bounding box center [365, 331] width 37 height 17
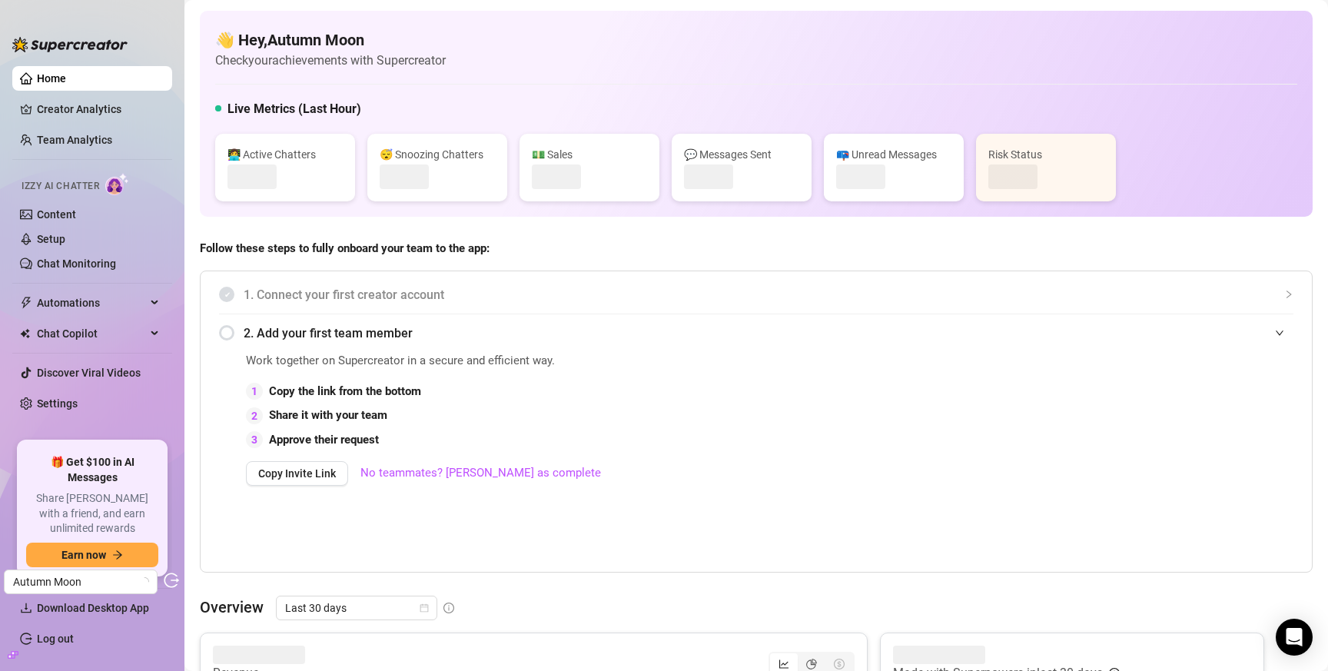
click at [68, 113] on link "Creator Analytics" at bounding box center [98, 109] width 123 height 25
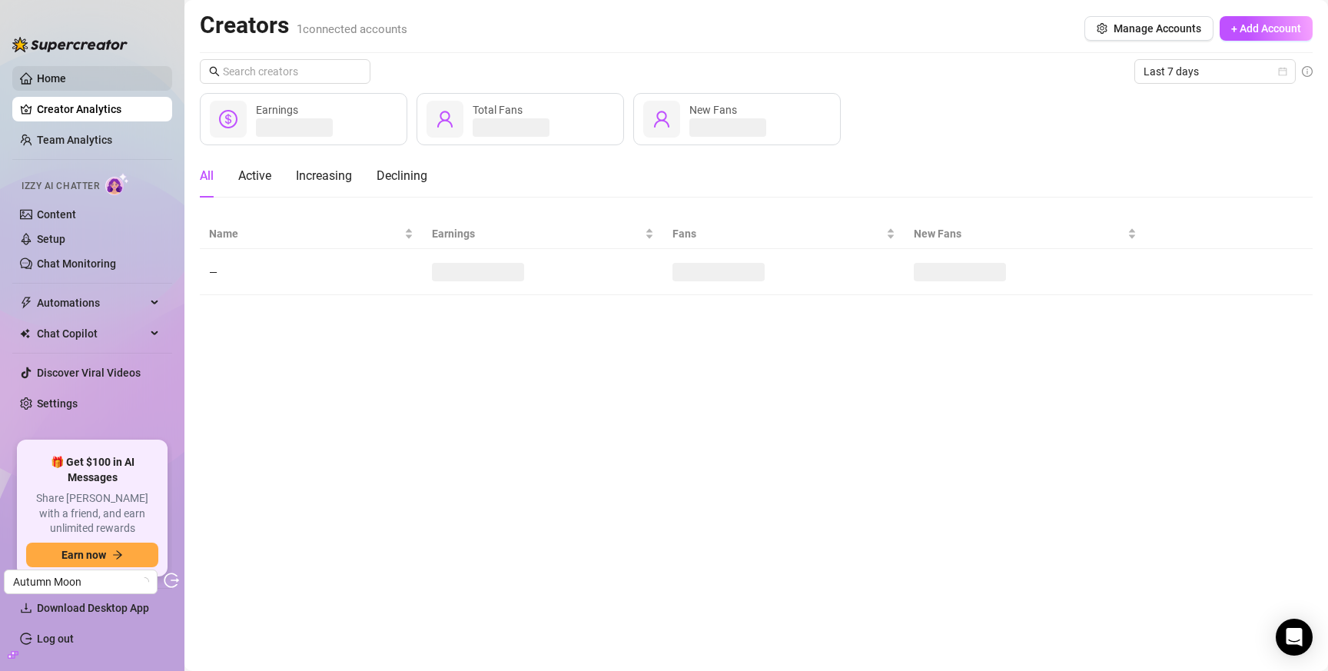
click at [66, 81] on link "Home" at bounding box center [51, 78] width 29 height 12
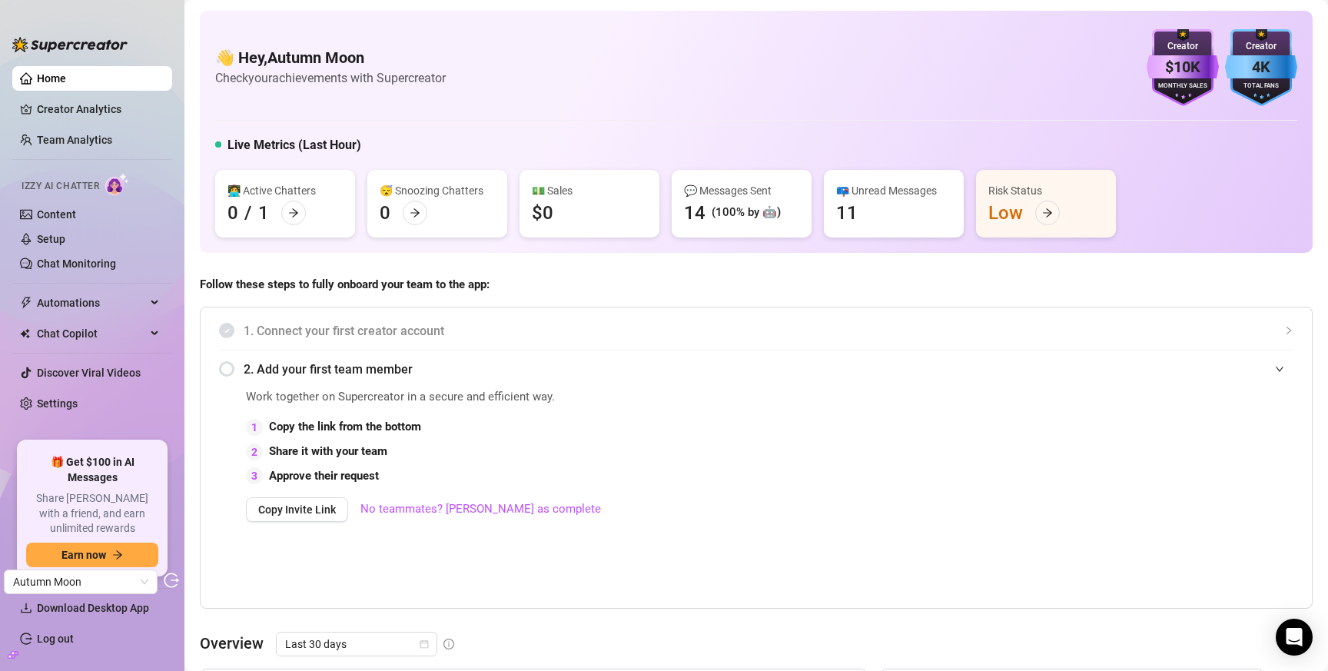
click at [640, 298] on div "Follow these steps to fully onboard your team to the app: 1. Connect your first…" at bounding box center [756, 442] width 1113 height 333
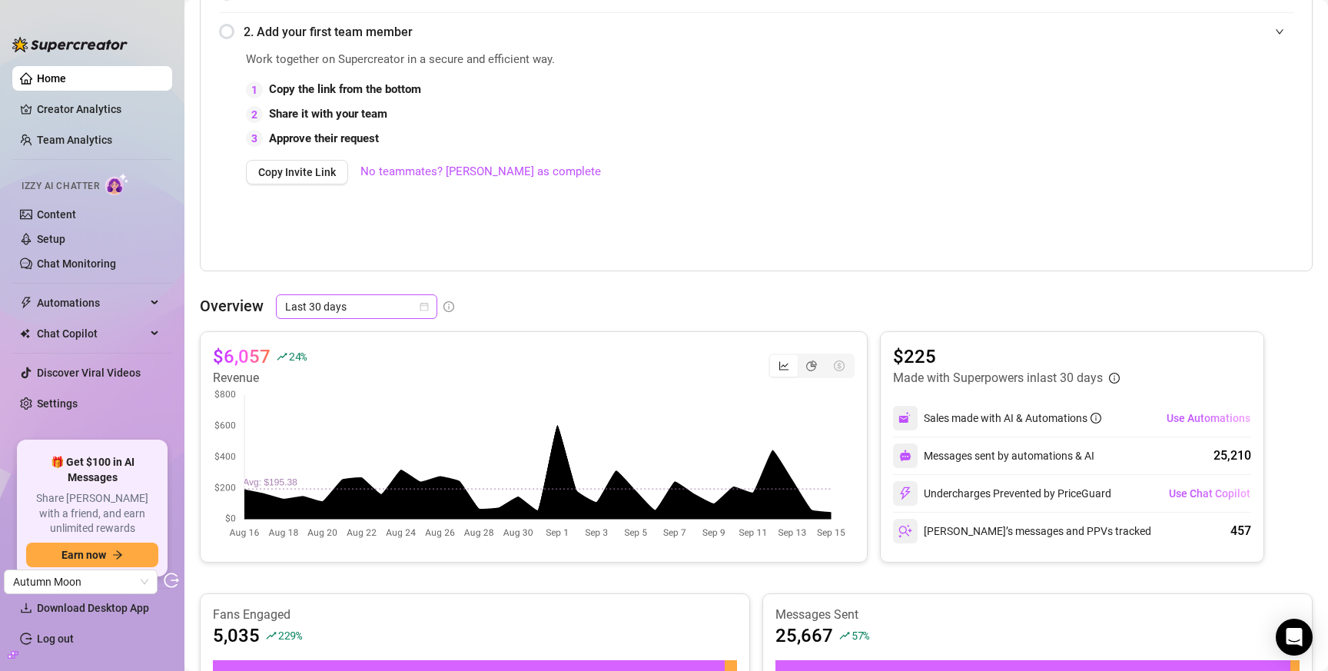
click at [304, 295] on span "Last 30 days" at bounding box center [356, 306] width 143 height 23
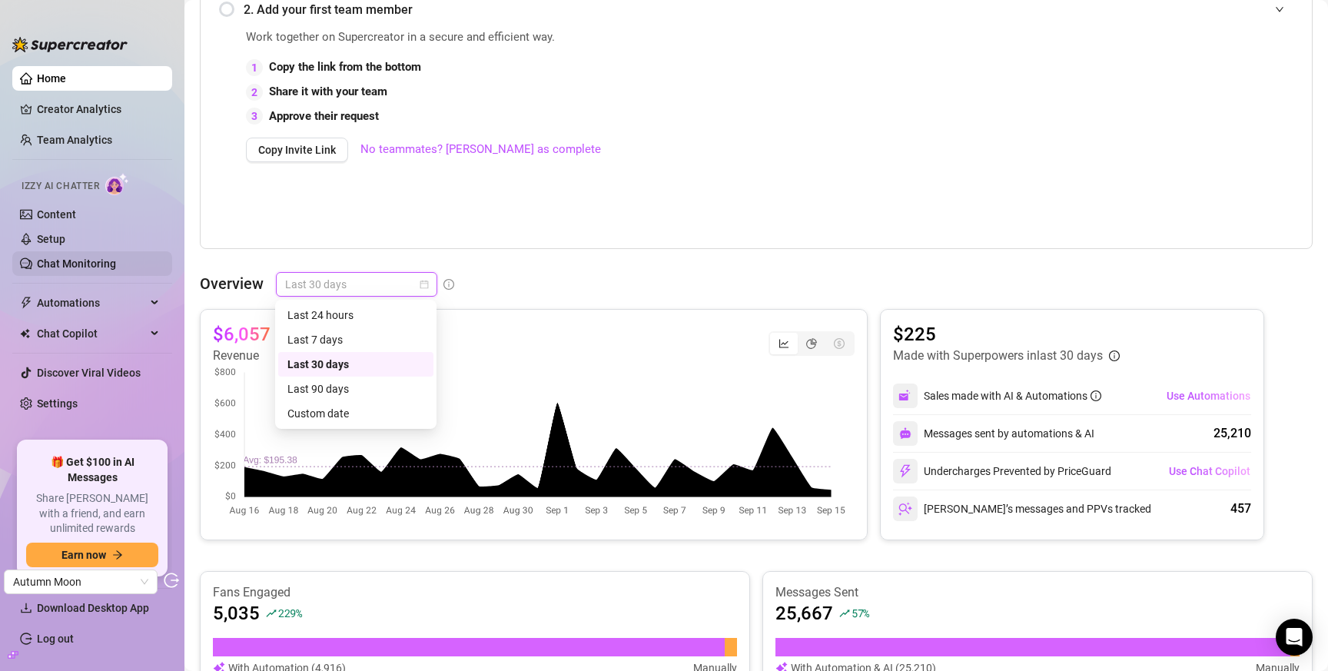
click at [75, 263] on link "Chat Monitoring" at bounding box center [76, 264] width 79 height 12
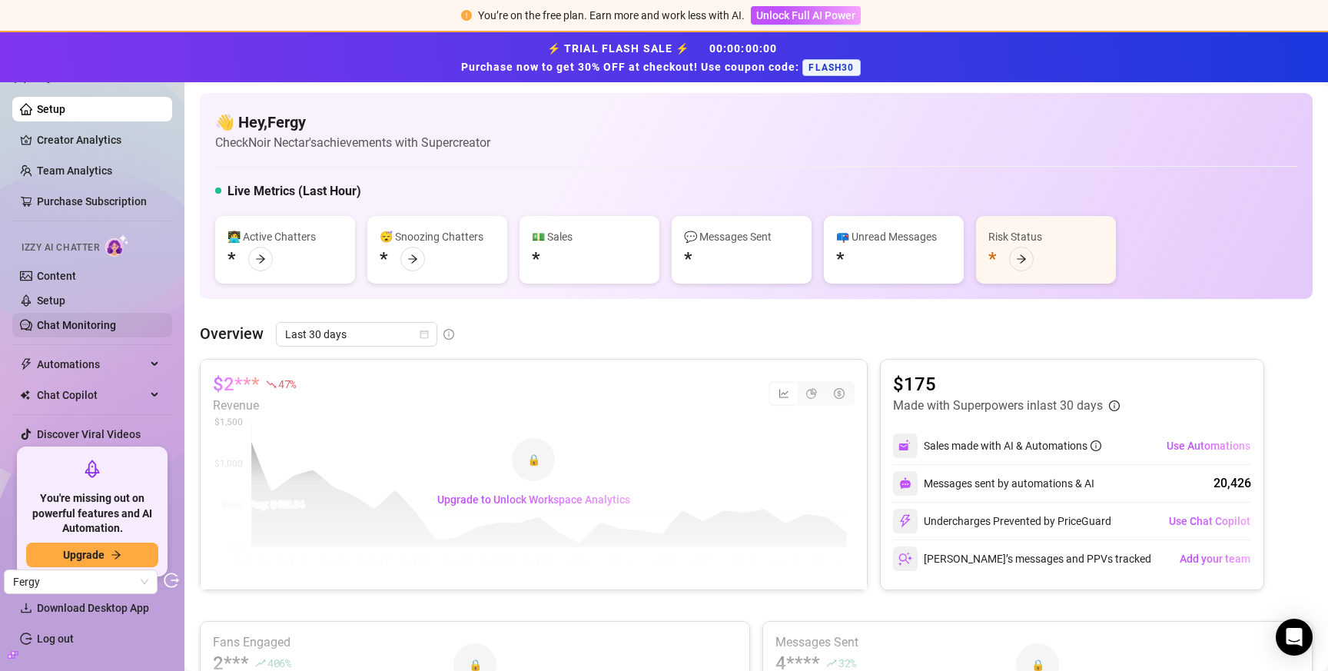
click at [65, 324] on link "Chat Monitoring" at bounding box center [76, 325] width 79 height 12
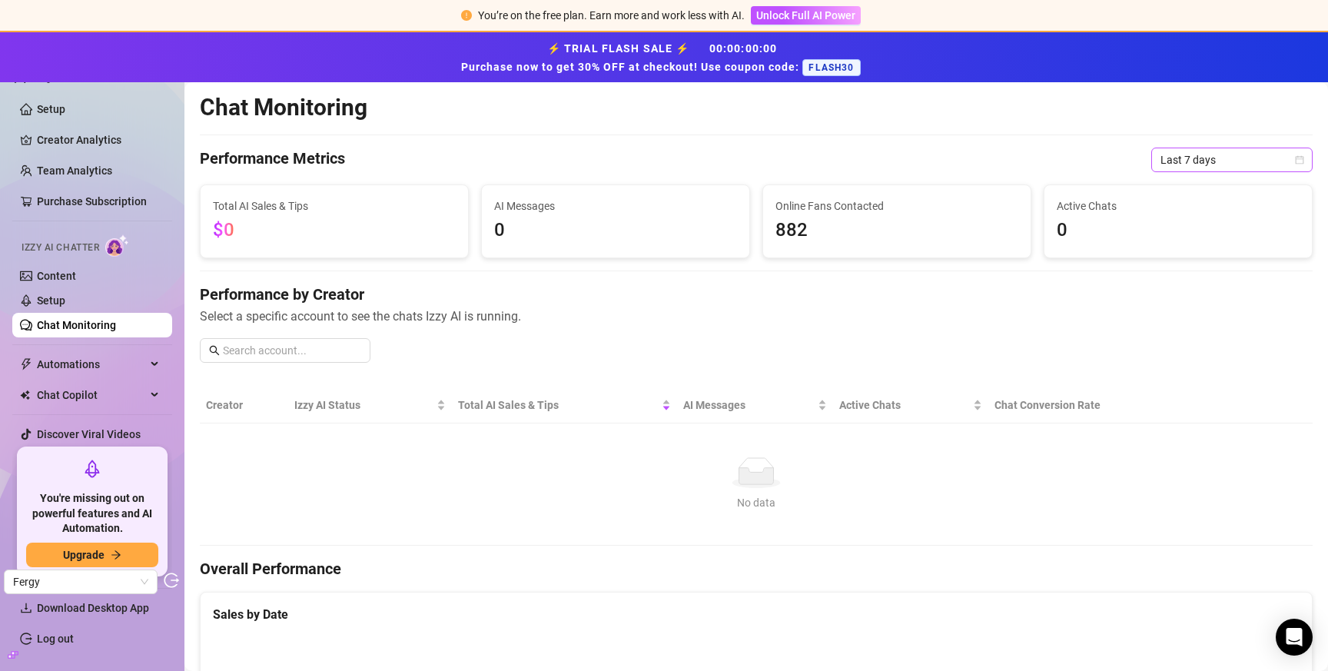
click at [1168, 159] on span "Last 7 days" at bounding box center [1232, 159] width 143 height 23
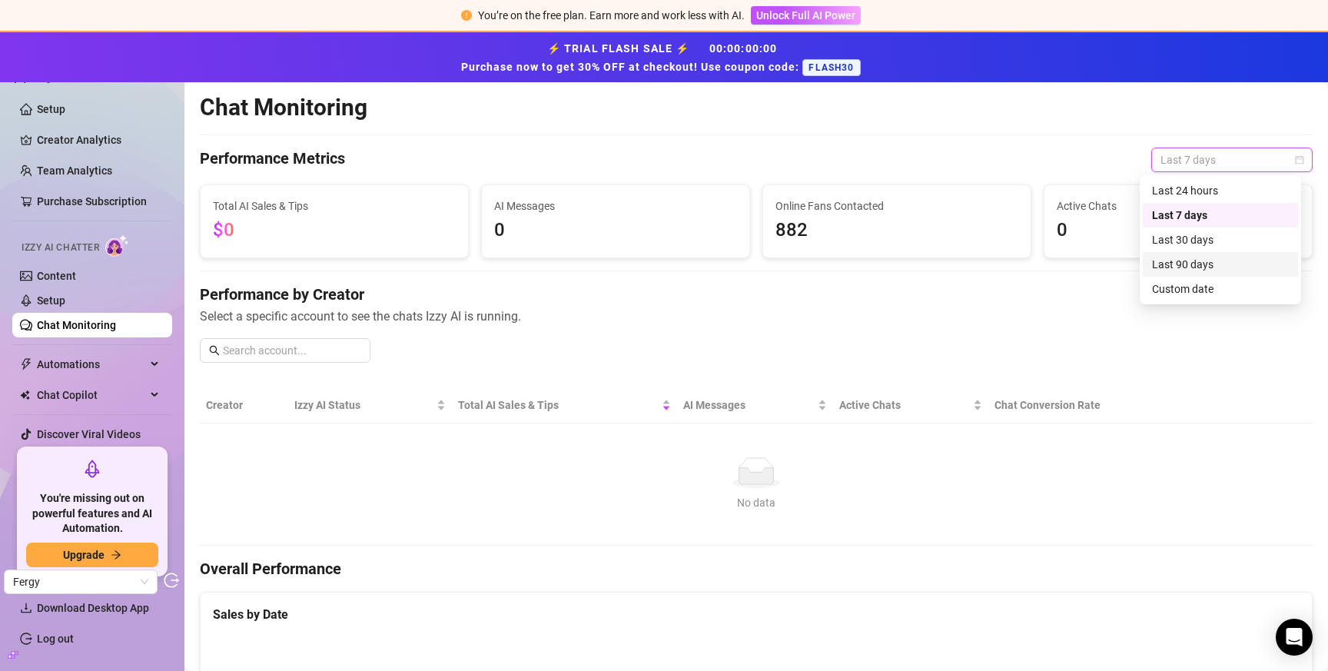
click at [1189, 260] on div "Last 90 days" at bounding box center [1220, 264] width 137 height 17
